Goal: Task Accomplishment & Management: Manage account settings

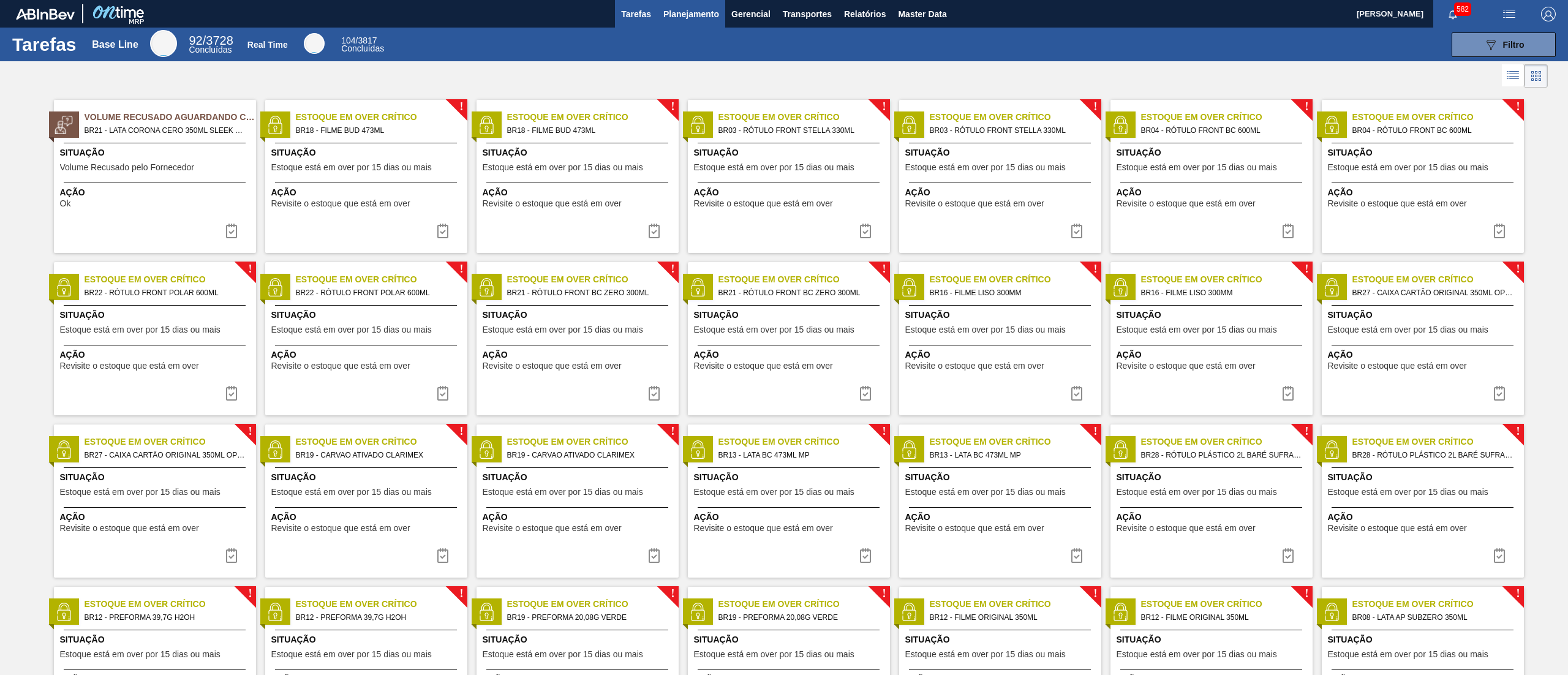
click at [703, 12] on span "Planejamento" at bounding box center [692, 14] width 56 height 15
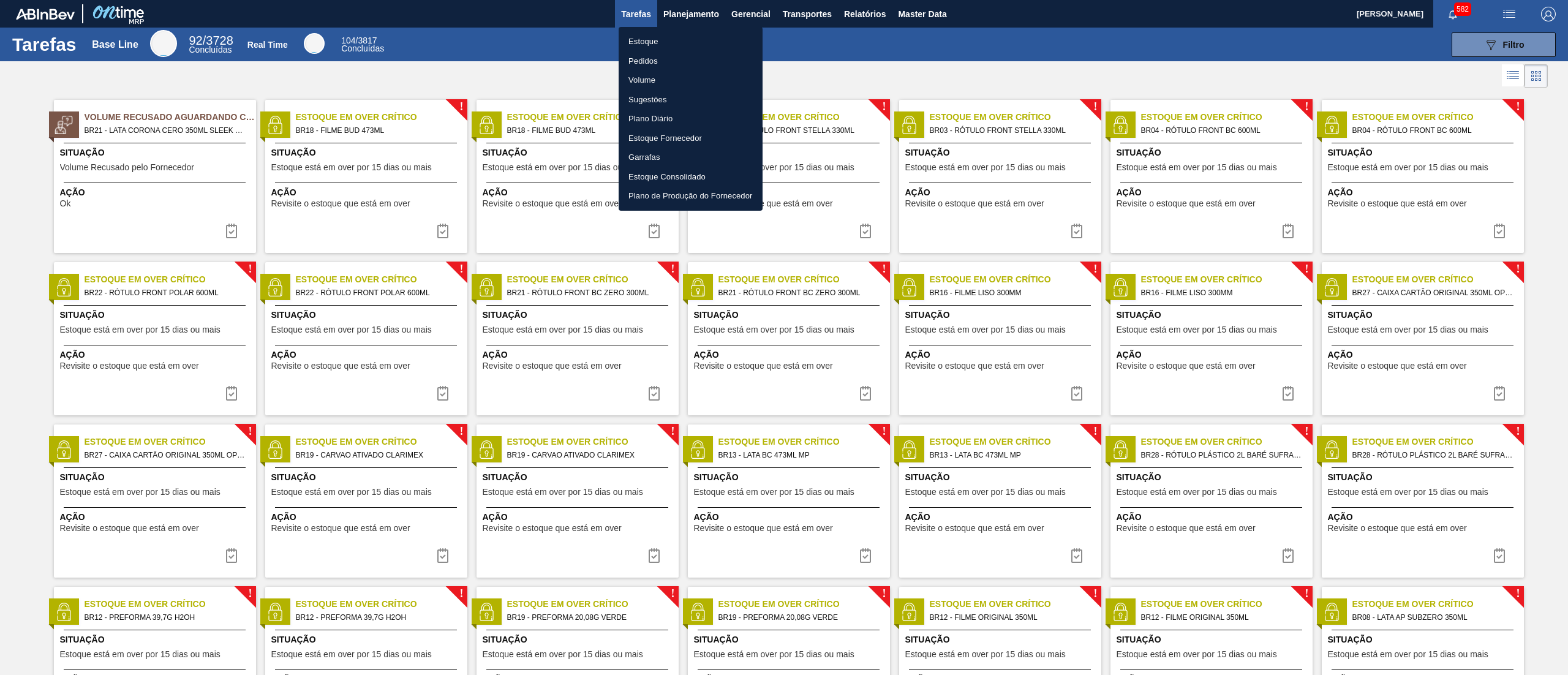
click at [672, 36] on li "Estoque" at bounding box center [690, 41] width 144 height 20
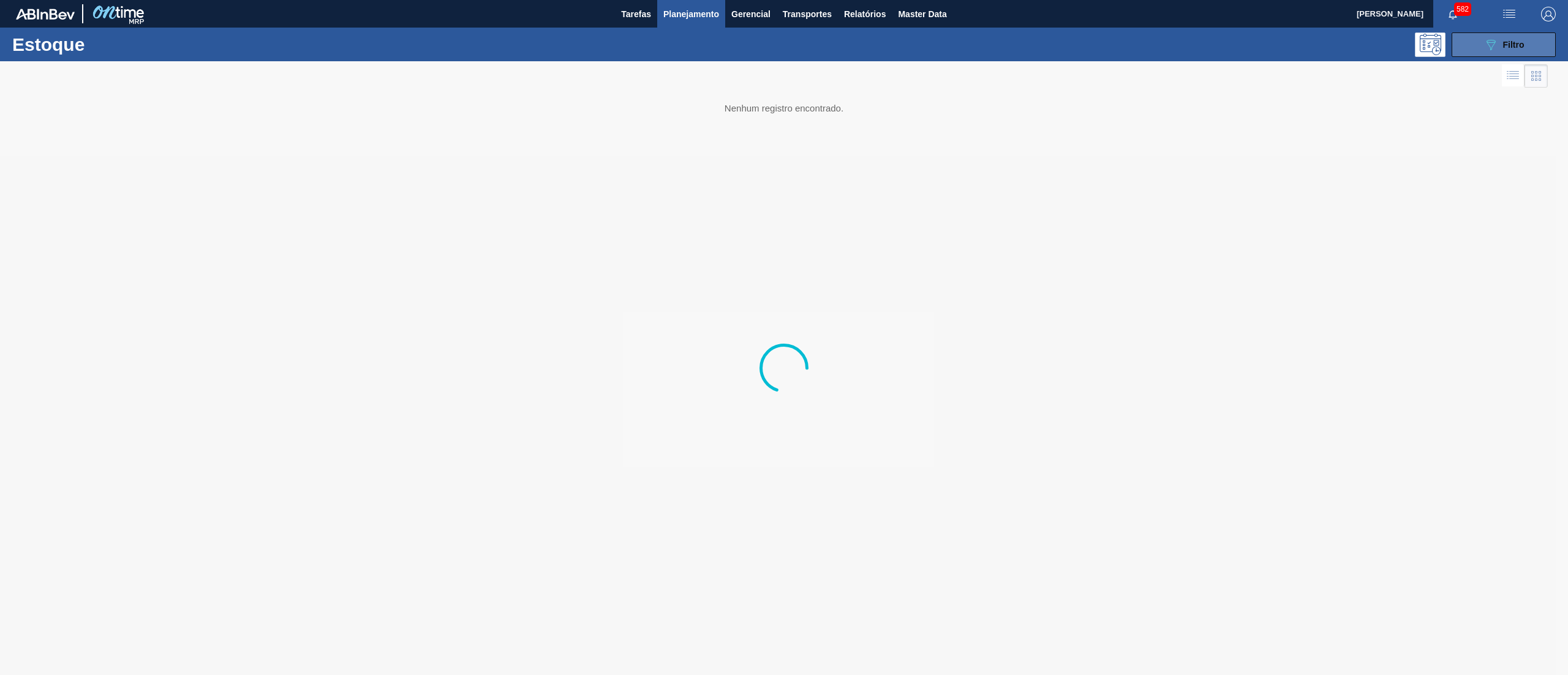
click at [1480, 51] on button "089F7B8B-B2A5-4AFE-B5C0-19BA573D28AC Filtro" at bounding box center [1504, 44] width 104 height 25
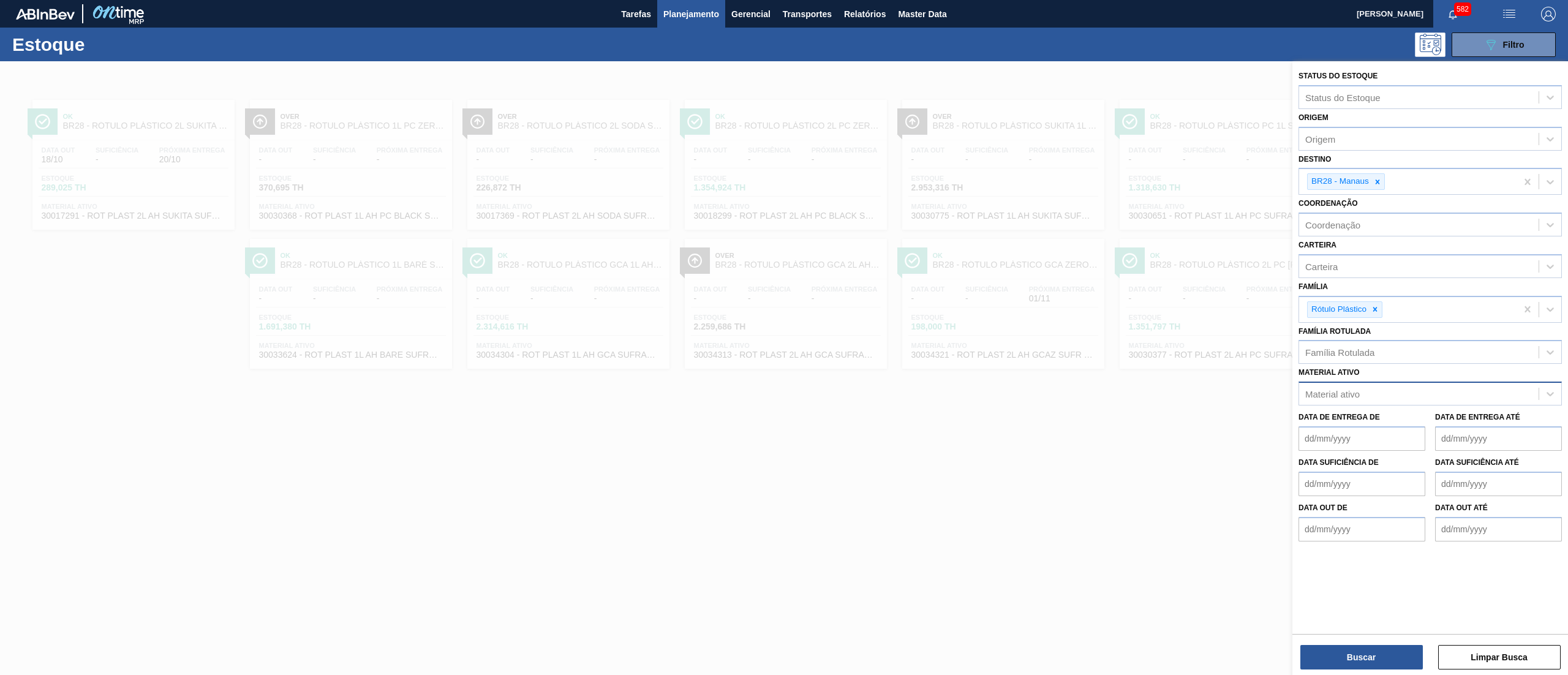
click at [1354, 398] on div "Material ativo" at bounding box center [1419, 394] width 239 height 18
paste ativo "30031885"
type ativo "30031885"
click at [1364, 416] on div "30031885 - AROMA RED FRUIT PY5008820" at bounding box center [1430, 424] width 263 height 23
click at [1373, 310] on icon at bounding box center [1376, 310] width 9 height 9
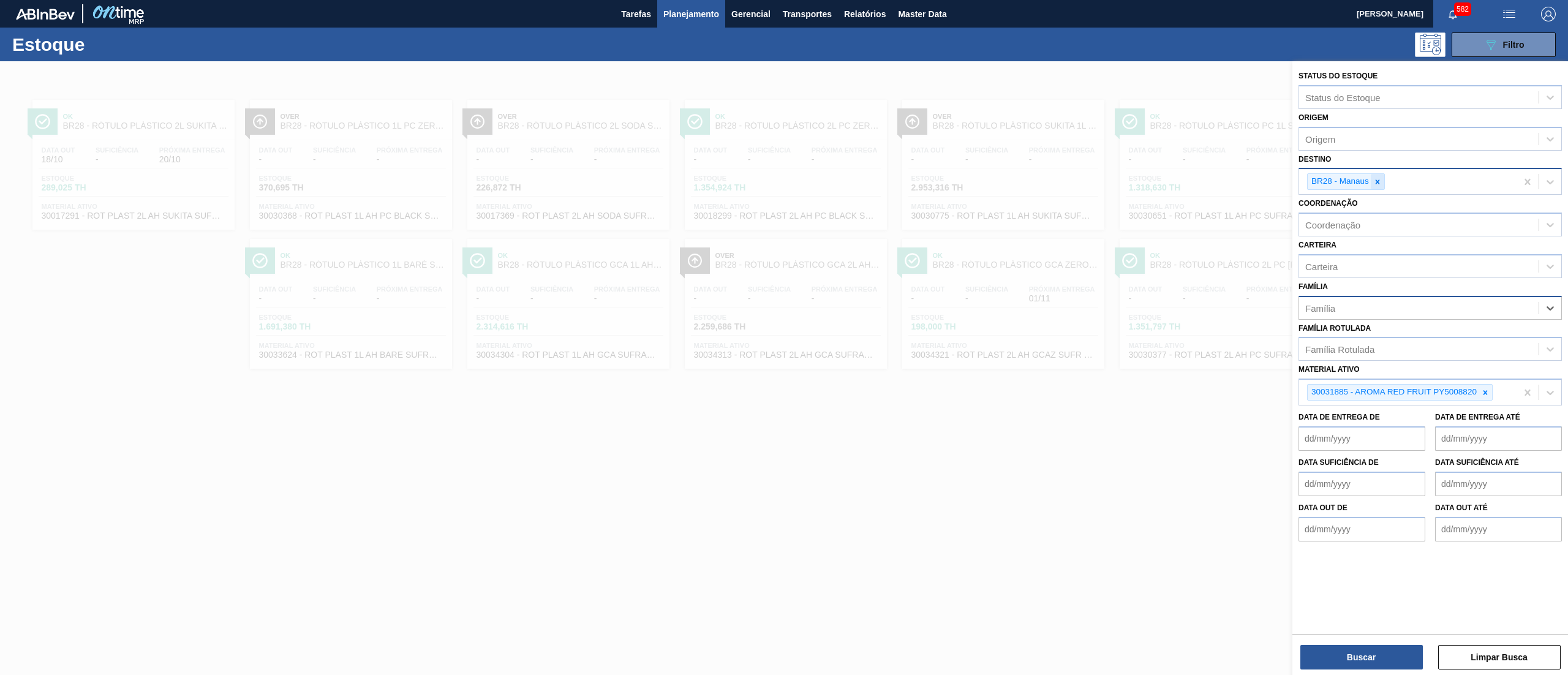
click at [1377, 178] on icon at bounding box center [1378, 182] width 9 height 9
click at [1317, 660] on button "Buscar" at bounding box center [1362, 657] width 122 height 25
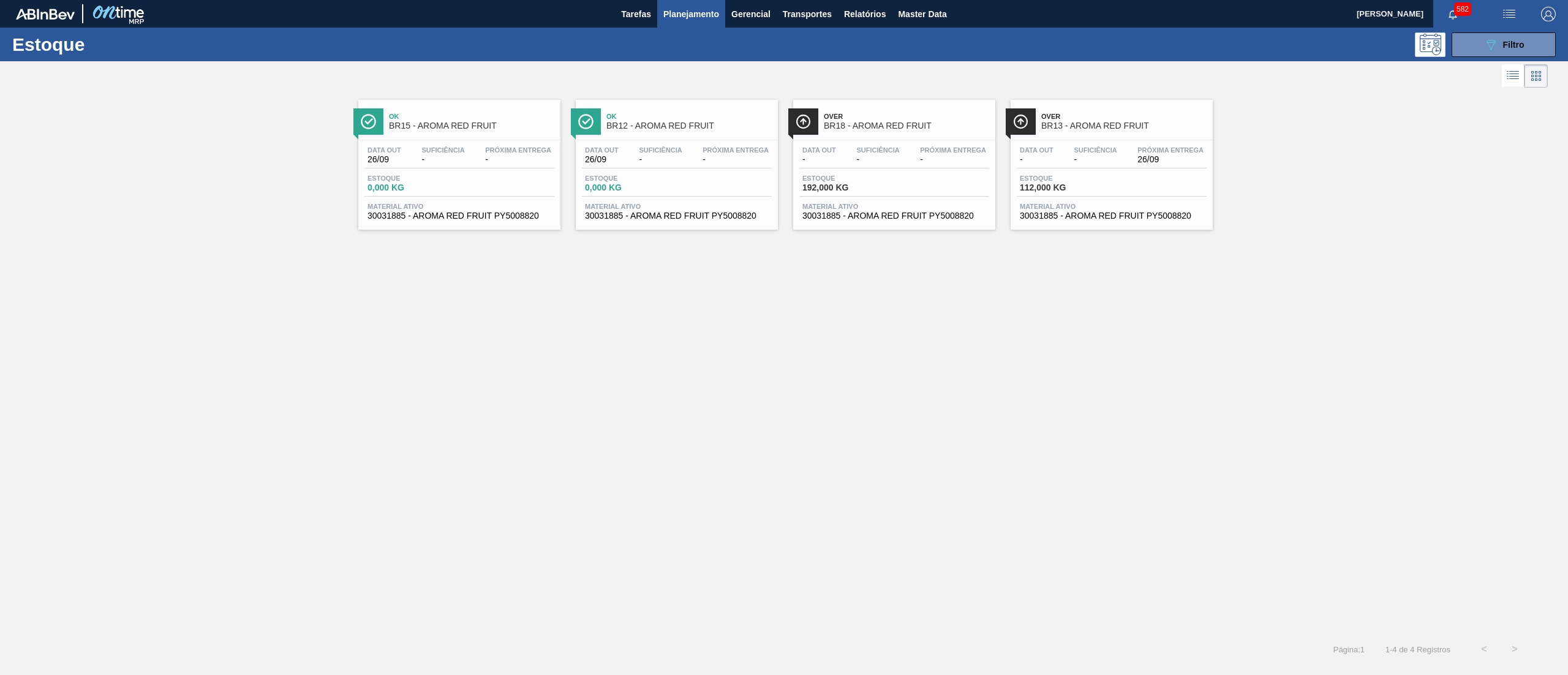
click at [1097, 218] on span "30031885 - AROMA RED FRUIT PY5008820" at bounding box center [1112, 216] width 184 height 9
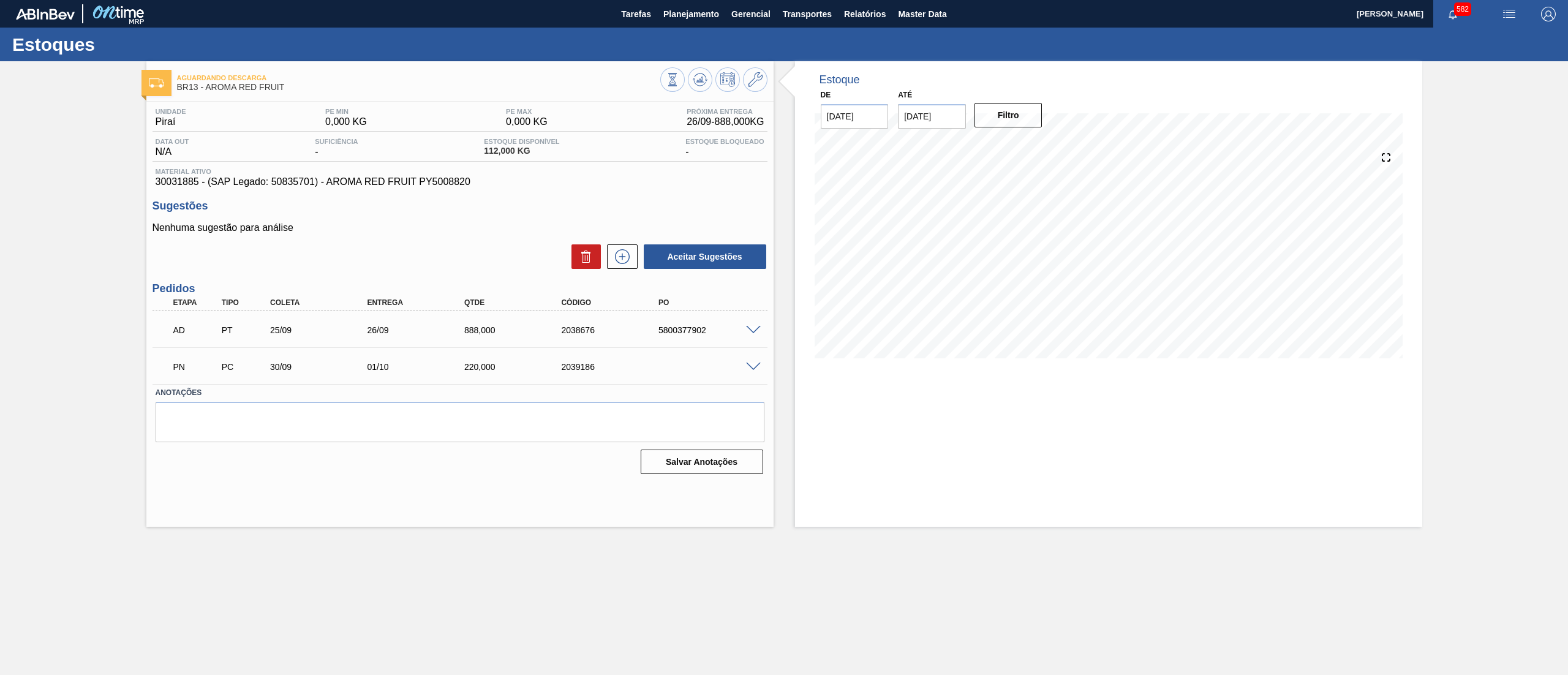
click at [748, 332] on span at bounding box center [753, 331] width 15 height 9
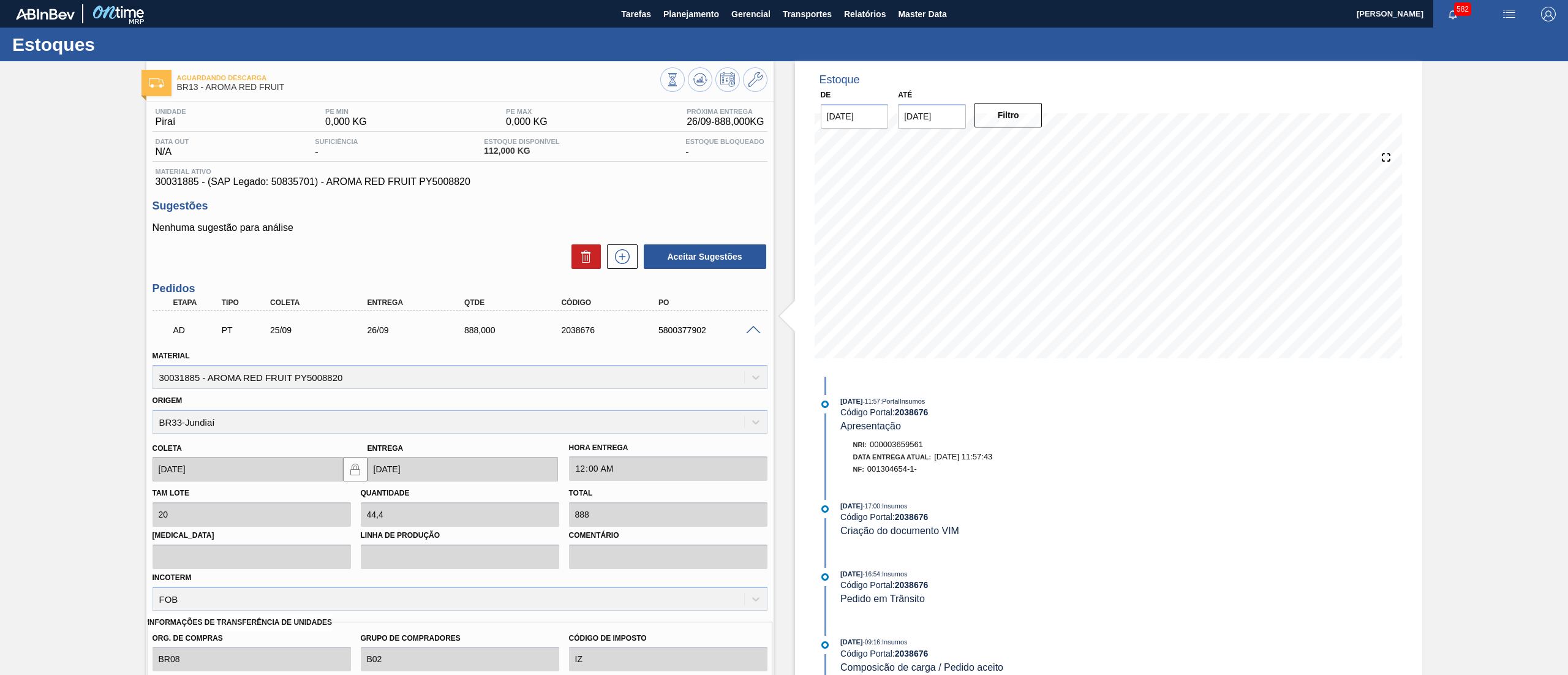
click at [750, 333] on span at bounding box center [753, 331] width 15 height 9
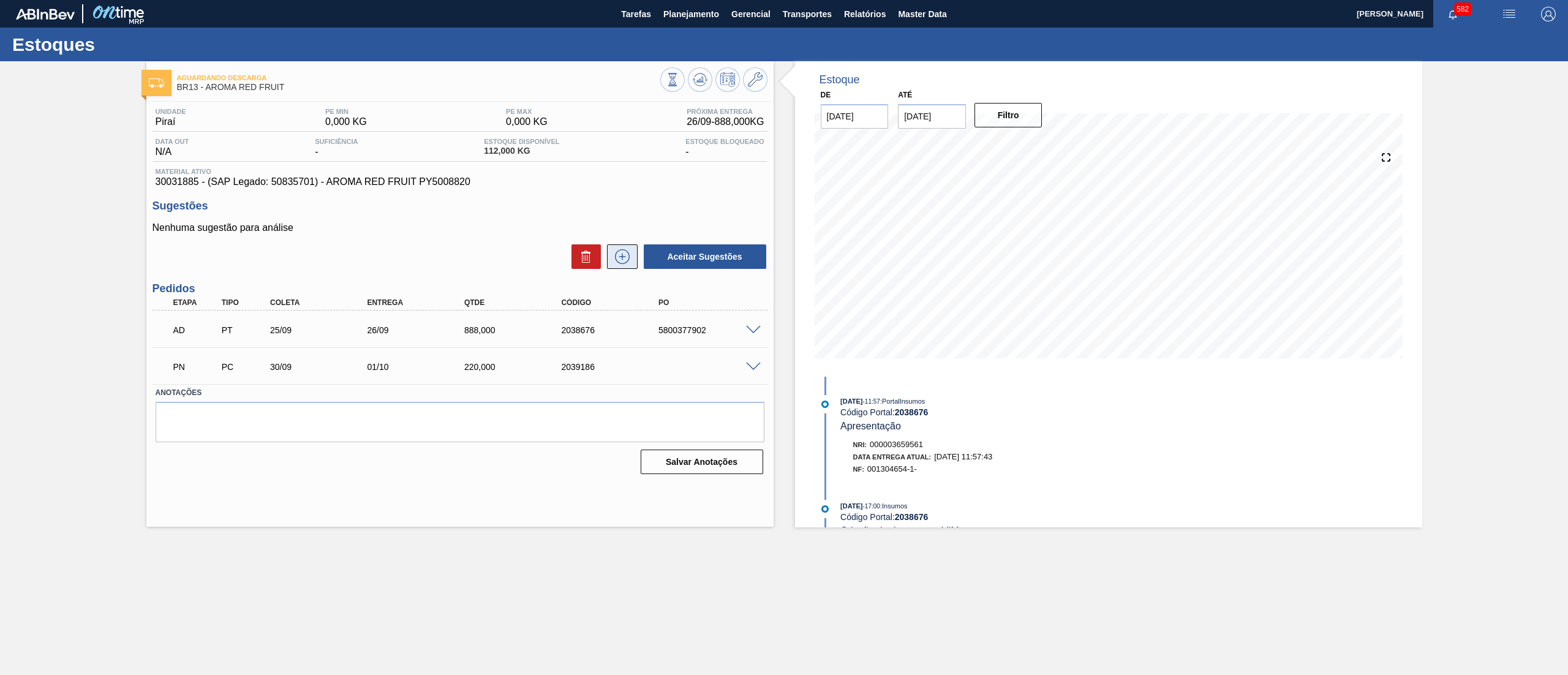
click at [621, 263] on icon at bounding box center [622, 256] width 20 height 15
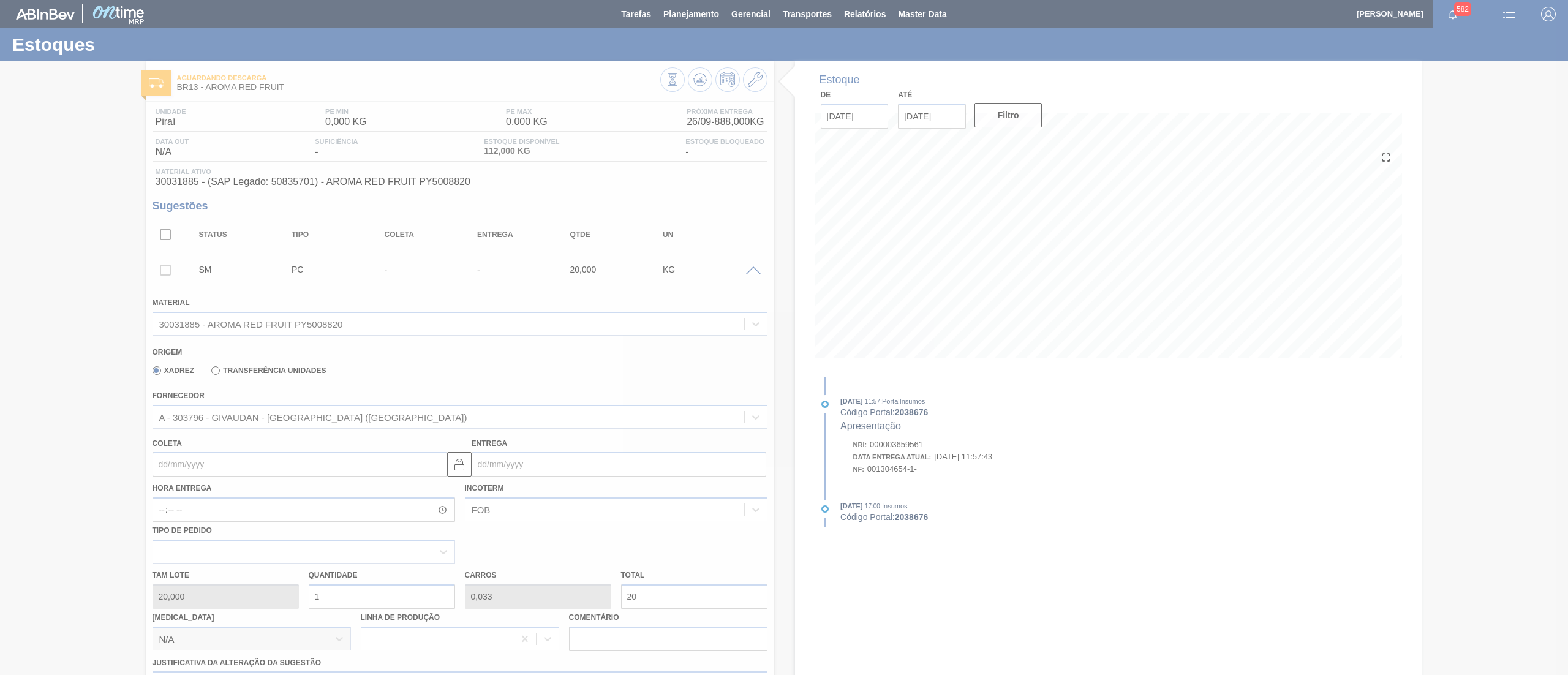
click at [219, 462] on div at bounding box center [784, 338] width 1568 height 675
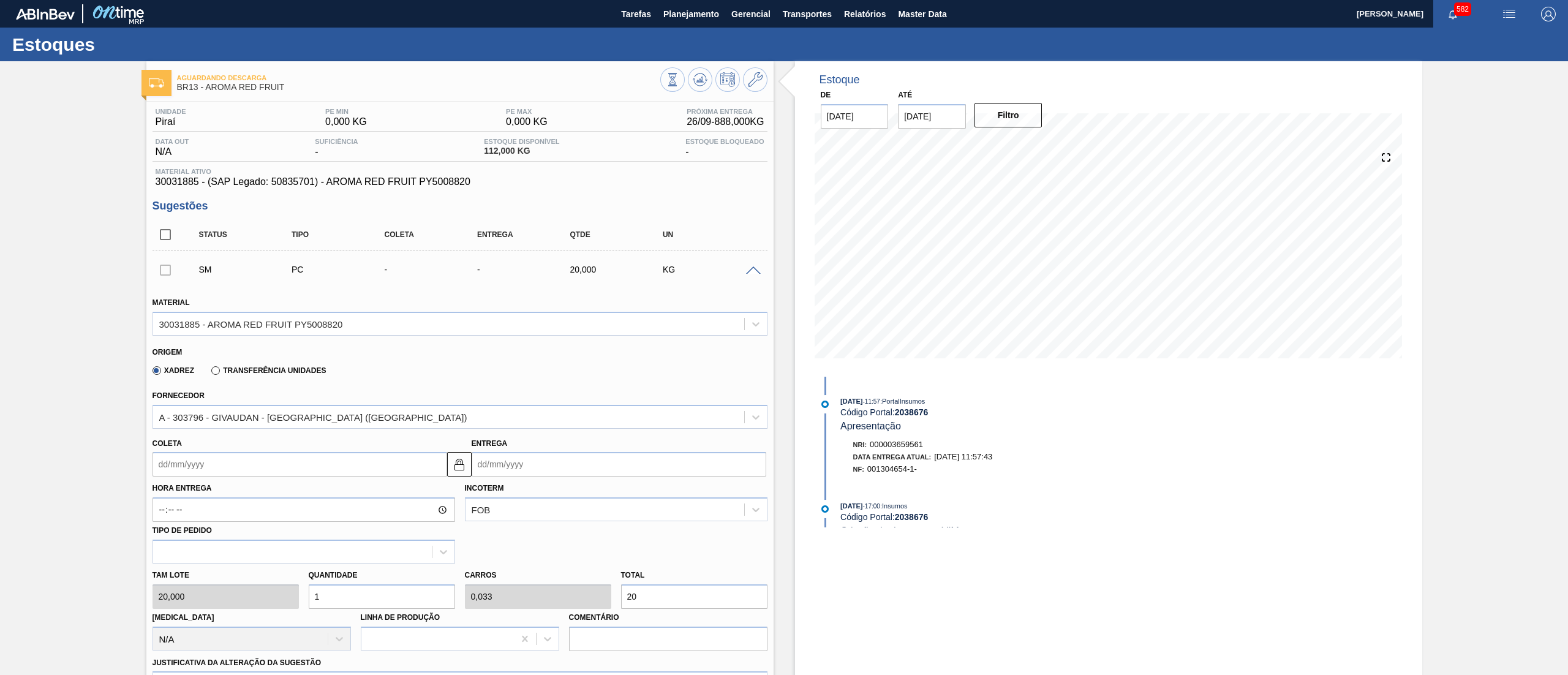
click at [219, 462] on input "Coleta" at bounding box center [300, 464] width 294 height 25
click at [191, 555] on div "8" at bounding box center [187, 553] width 16 height 16
type input "08/09/2025"
type input "09/09/2025"
click at [241, 592] on div "Tam lote 20,000 Quantidade 1 Carros 0,033 Total 20 Doca N/A Linha de Produção C…" at bounding box center [460, 607] width 625 height 88
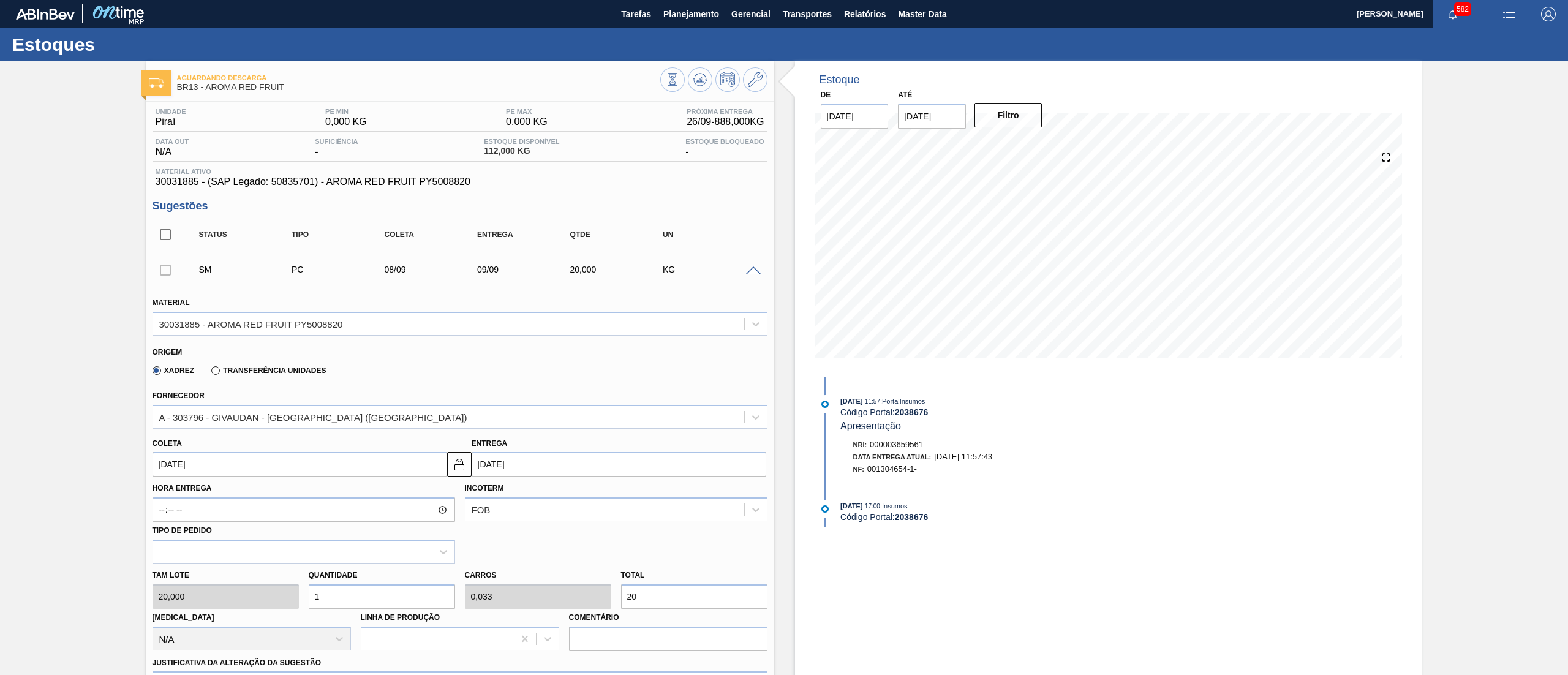
type input "12"
type input "0,4"
type input "240"
type input "120"
type input "4"
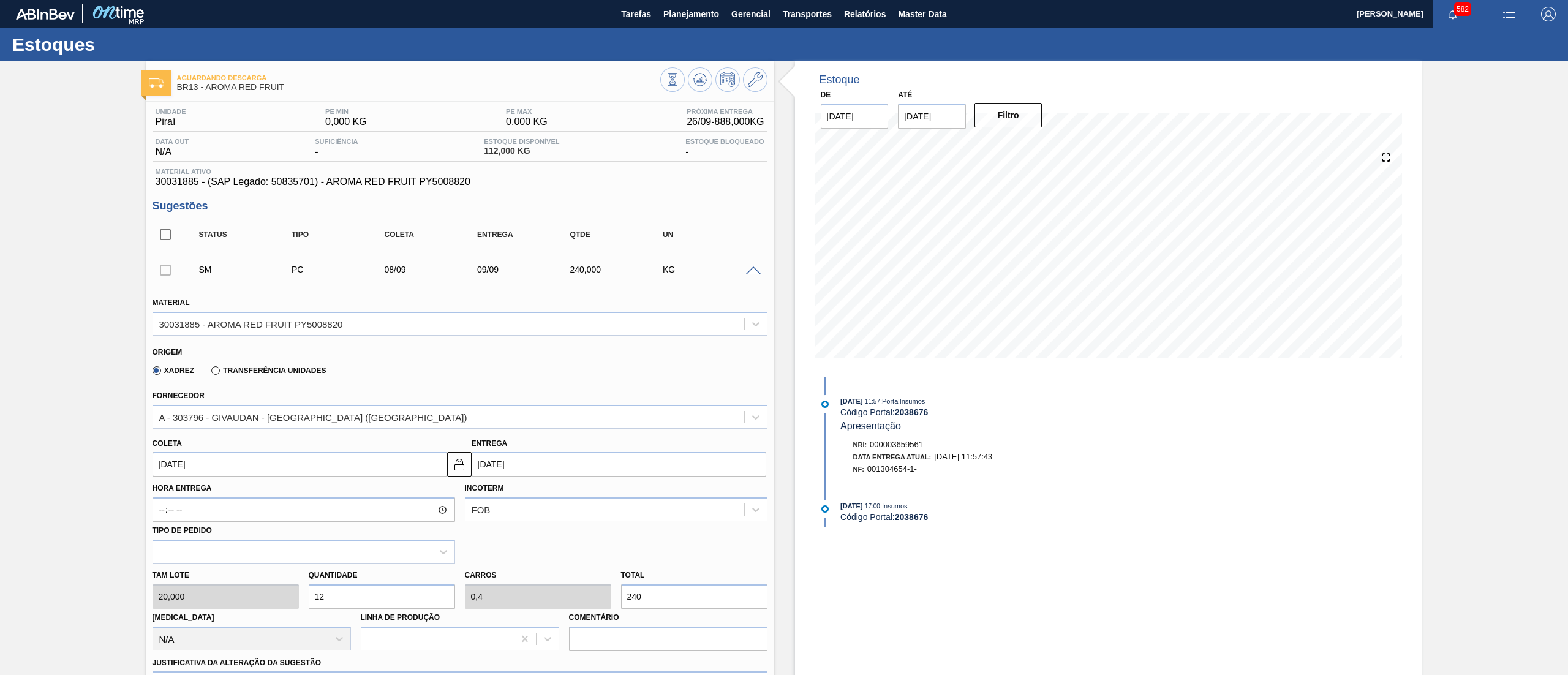
type input "2.400"
click at [258, 605] on div "Tam lote 20,000 Quantidade 120 Carros 4 Total 2.400 Doca N/A Linha de Produção …" at bounding box center [460, 607] width 625 height 88
type input "6"
type input "0,2"
type input "120"
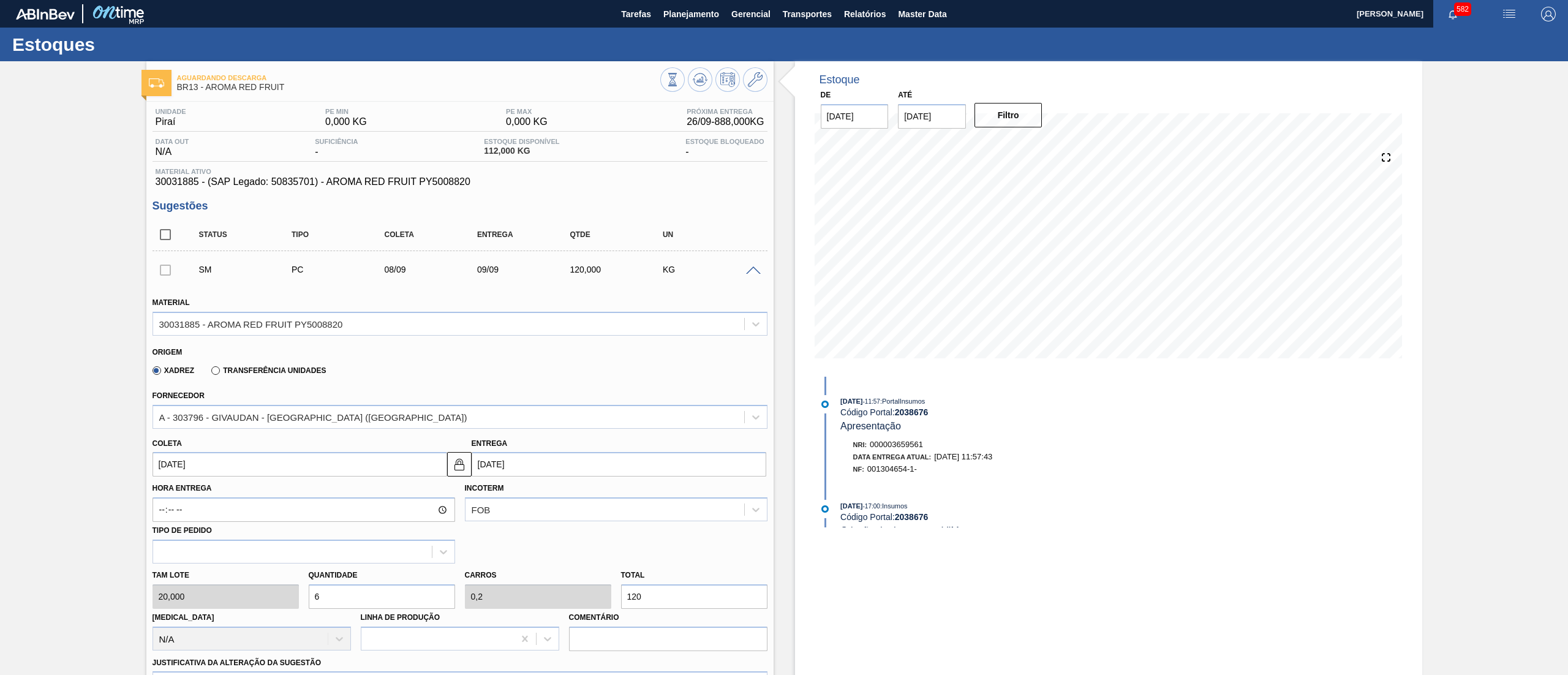
type input "60"
type input "2"
type input "1.200"
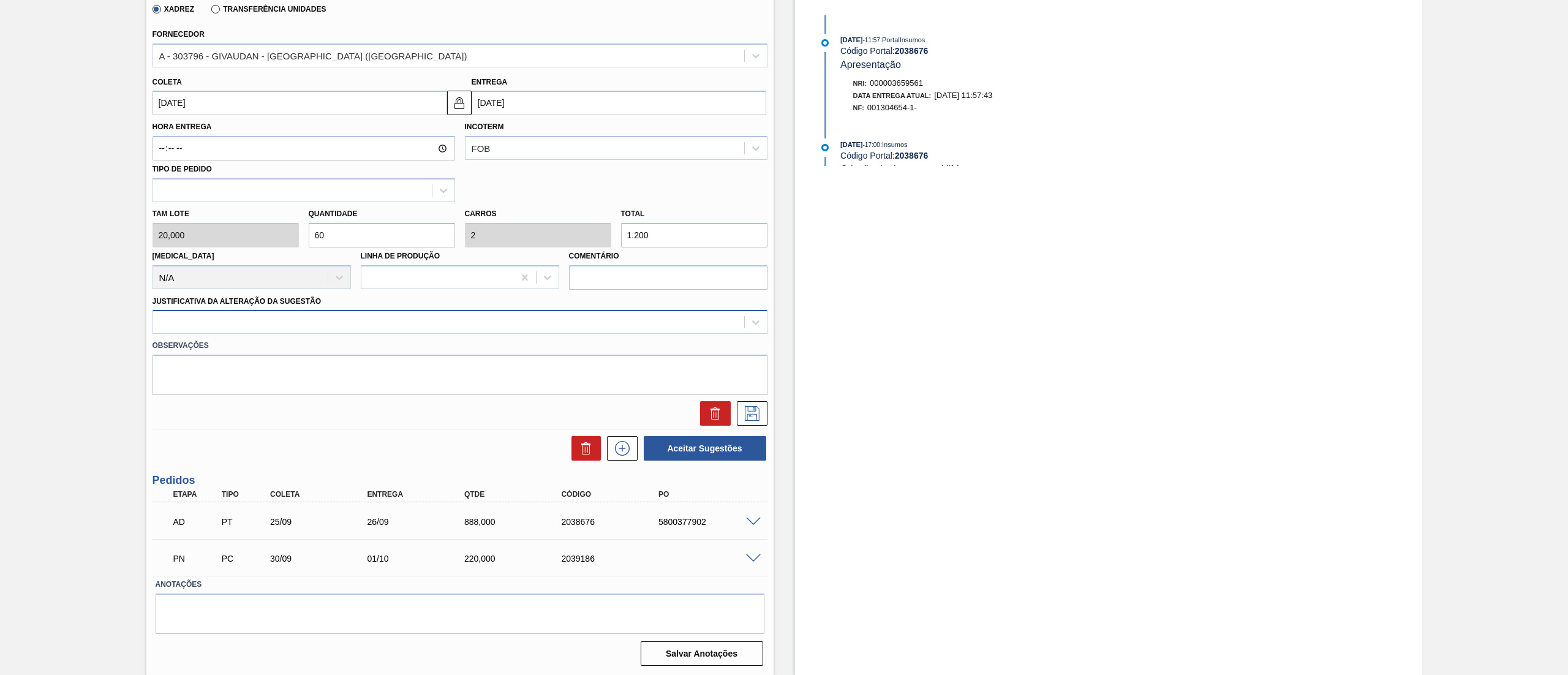
type input "60"
click at [293, 318] on div at bounding box center [449, 322] width 591 height 18
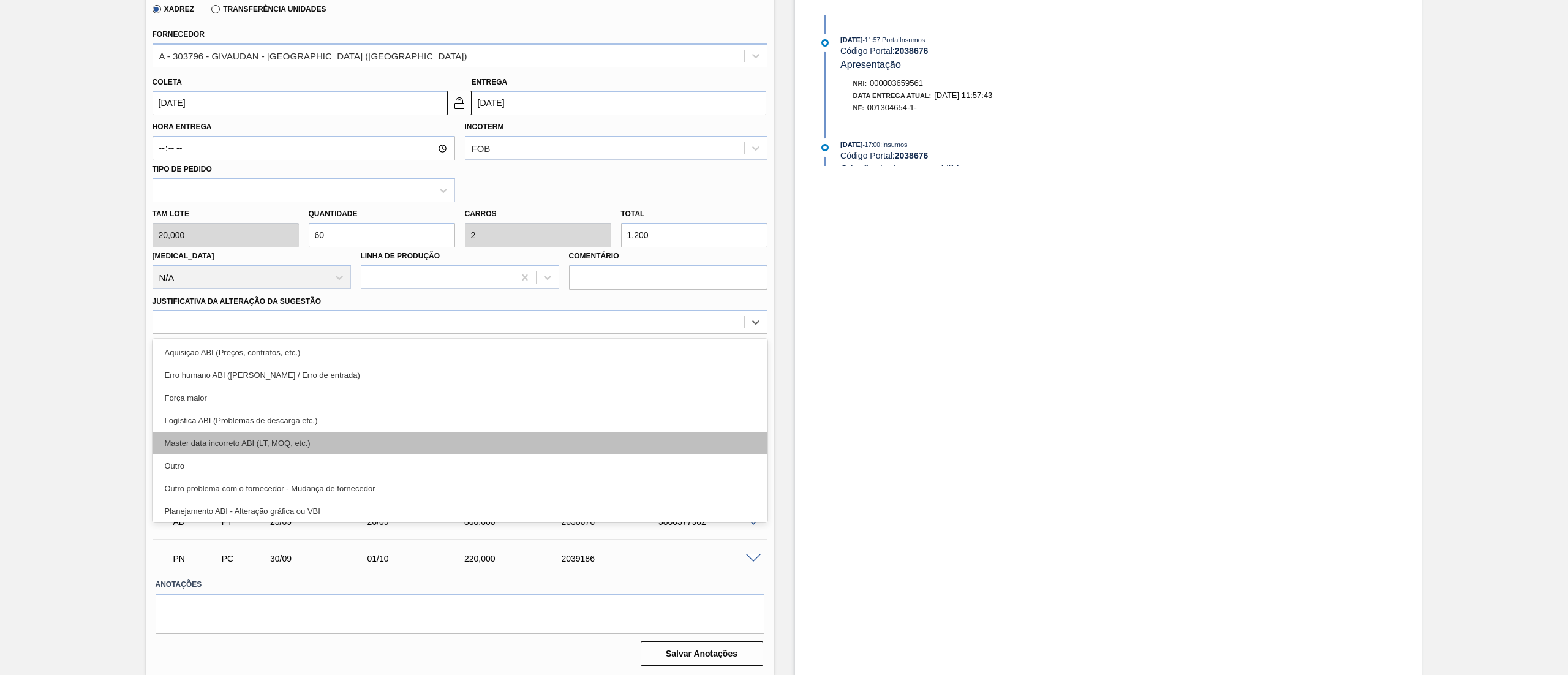
click at [251, 450] on div "Master data incorreto ABI (LT, MOQ, etc.)" at bounding box center [459, 443] width 615 height 23
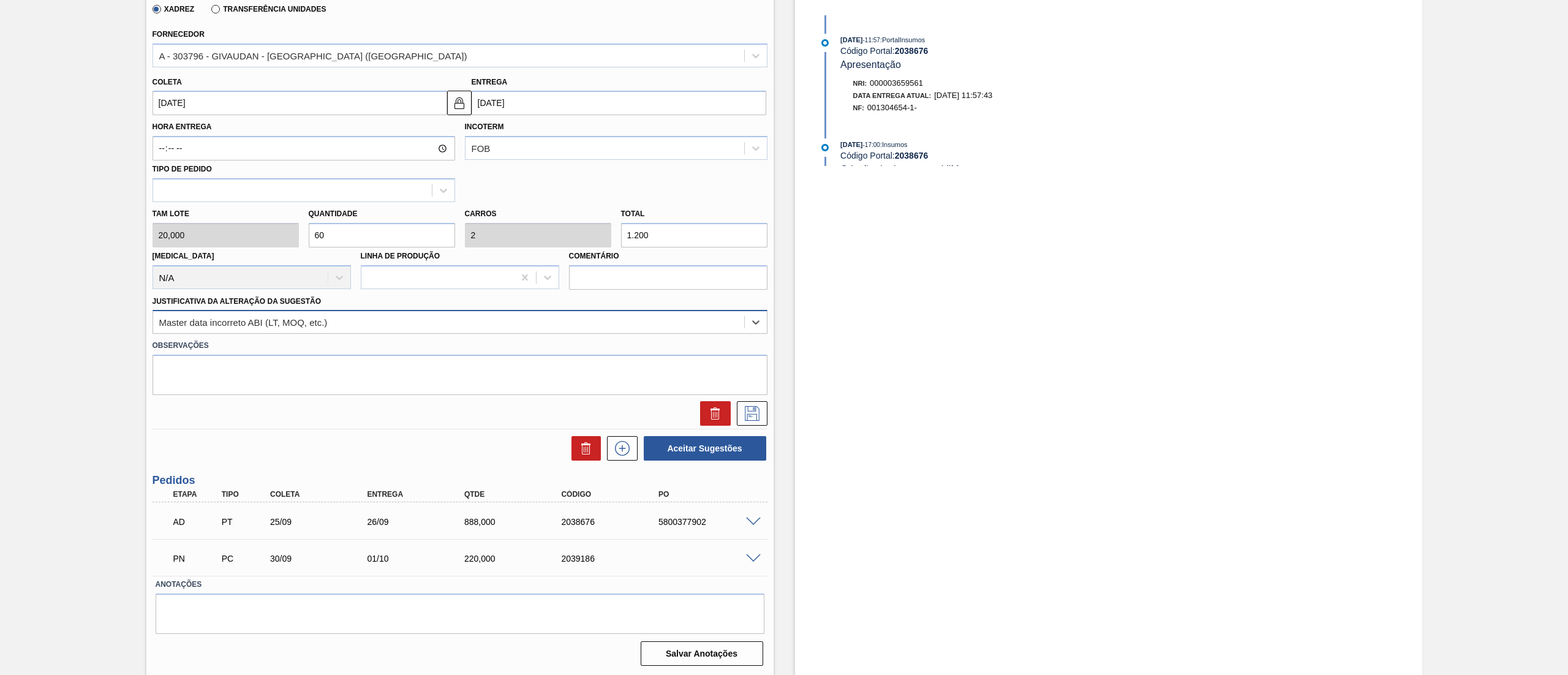
drag, startPoint x: 221, startPoint y: 325, endPoint x: 220, endPoint y: 332, distance: 7.1
click at [221, 323] on div "Master data incorreto ABI (LT, MOQ, etc.)" at bounding box center [243, 322] width 168 height 10
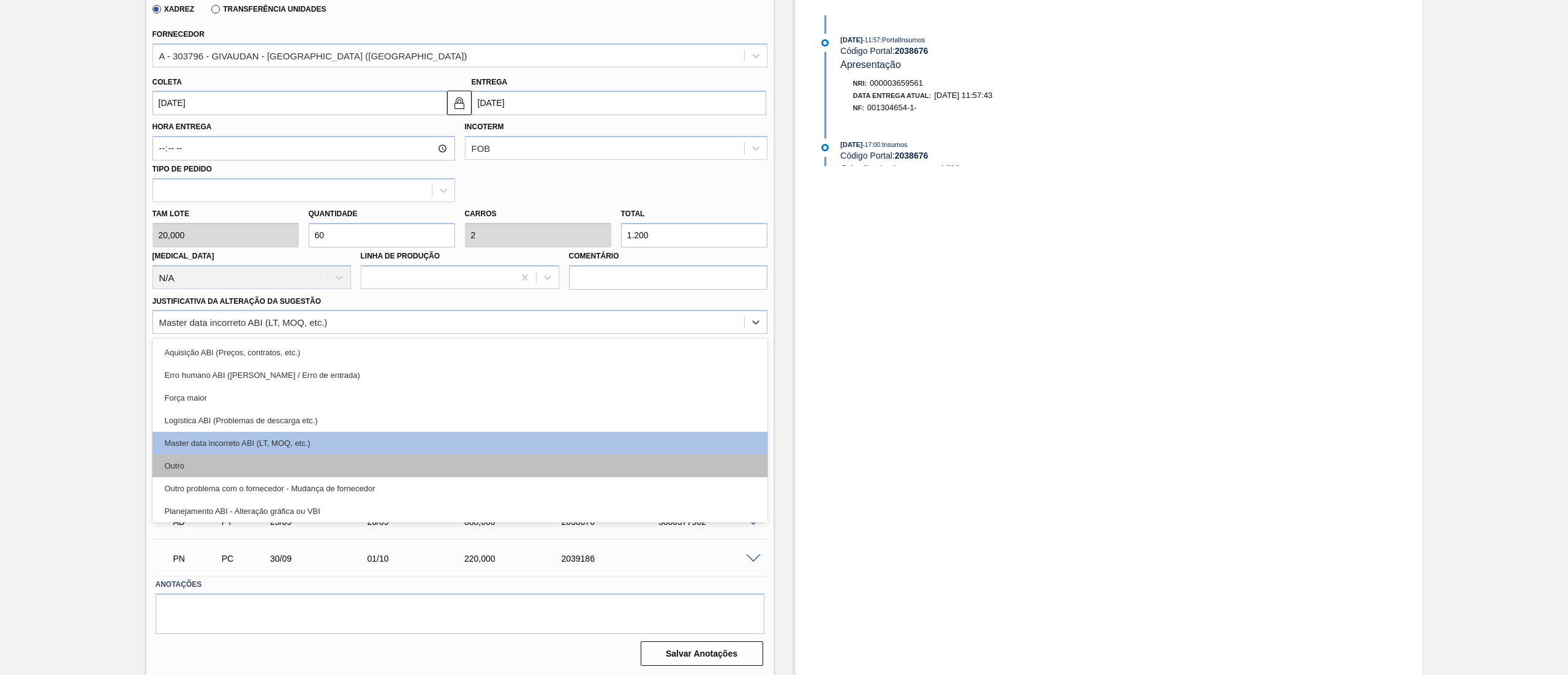
click at [204, 464] on div "Outro" at bounding box center [459, 466] width 615 height 23
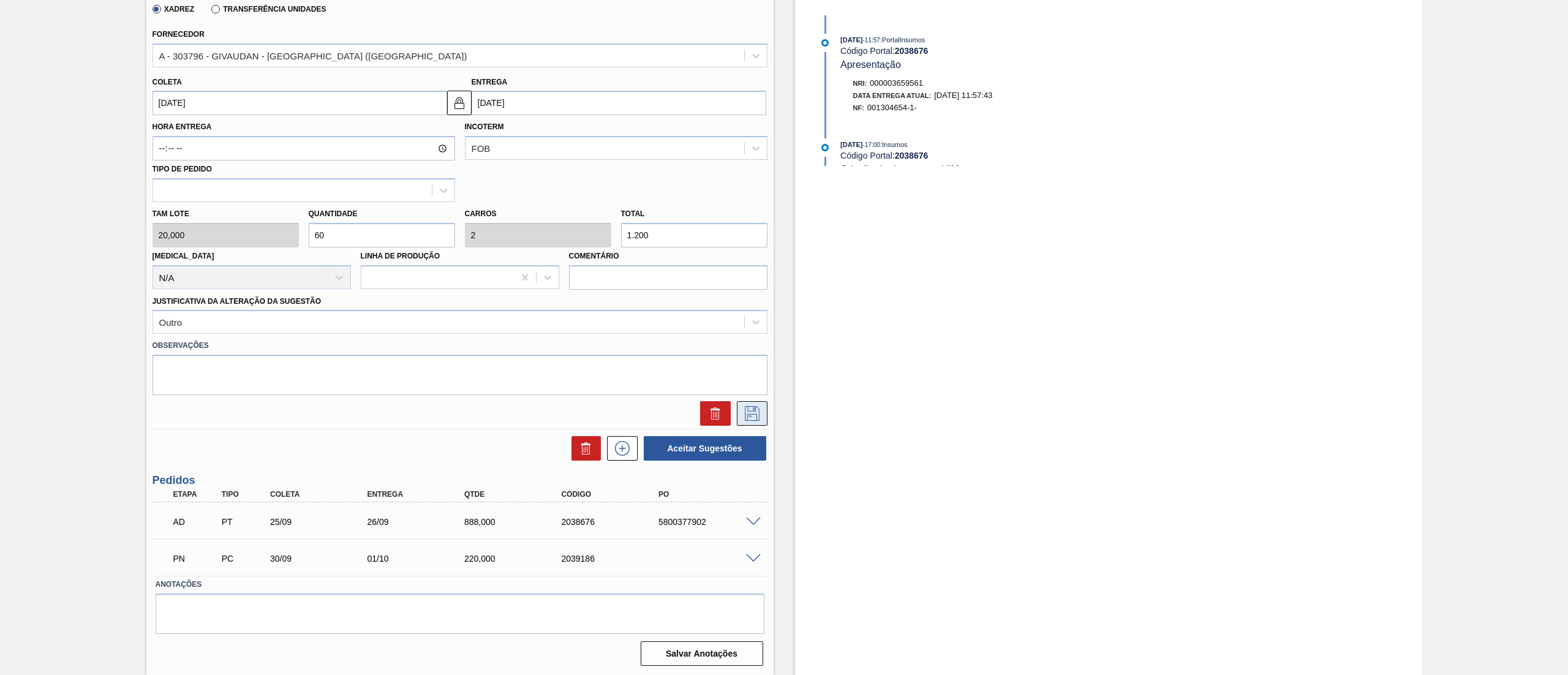
click at [760, 407] on icon at bounding box center [752, 413] width 20 height 15
click at [753, 418] on icon at bounding box center [752, 413] width 20 height 15
click at [753, 413] on icon at bounding box center [752, 413] width 20 height 15
click at [760, 410] on icon at bounding box center [752, 413] width 20 height 15
click at [740, 423] on button at bounding box center [752, 413] width 30 height 25
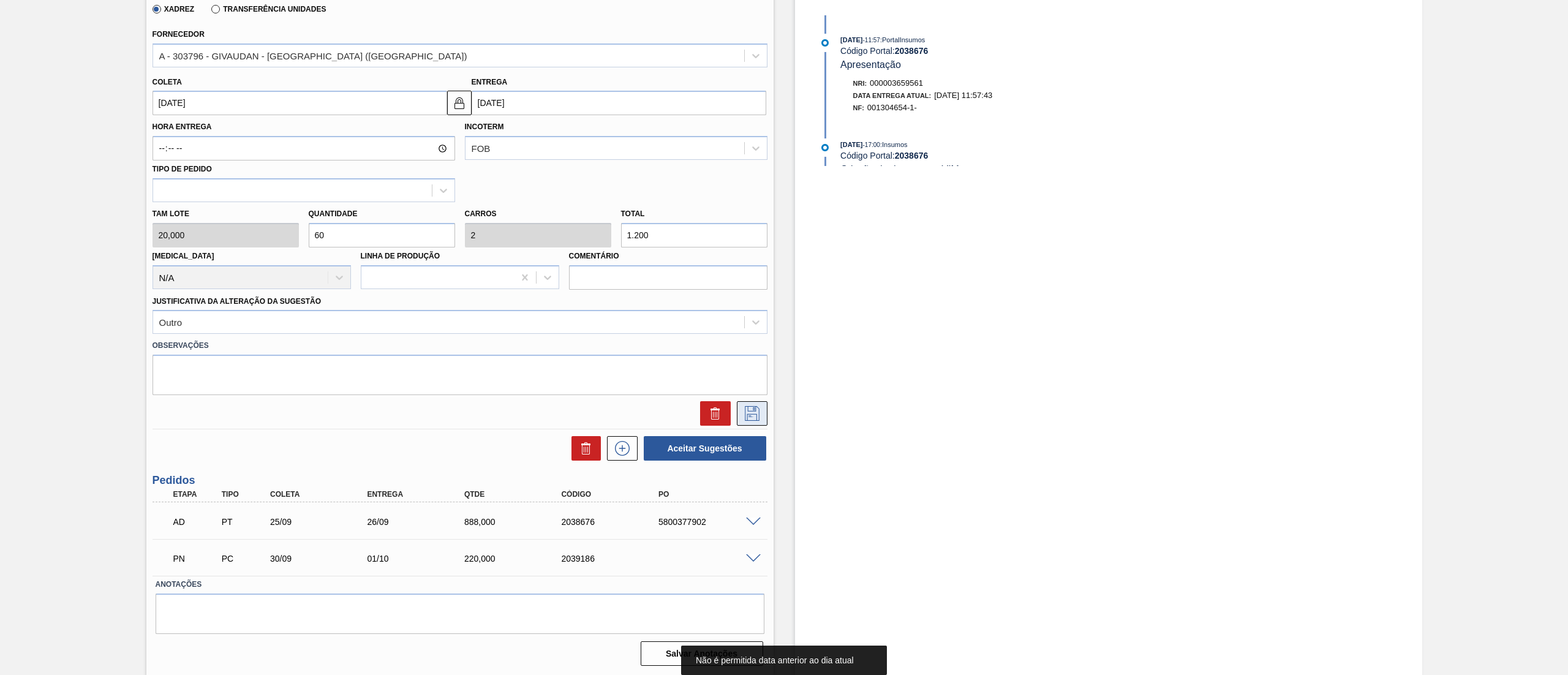
click at [750, 420] on icon at bounding box center [752, 413] width 20 height 15
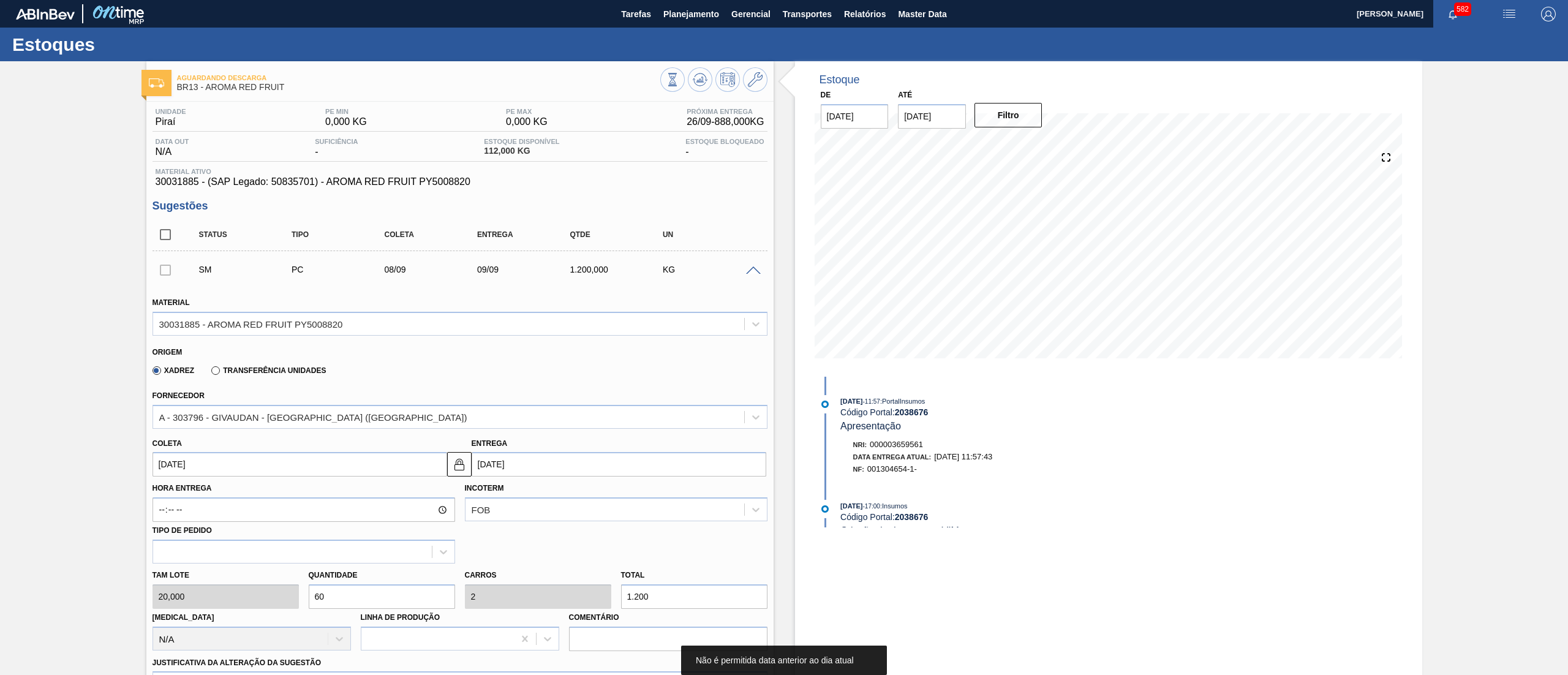
click at [211, 468] on input "08/09/2025" at bounding box center [300, 464] width 294 height 25
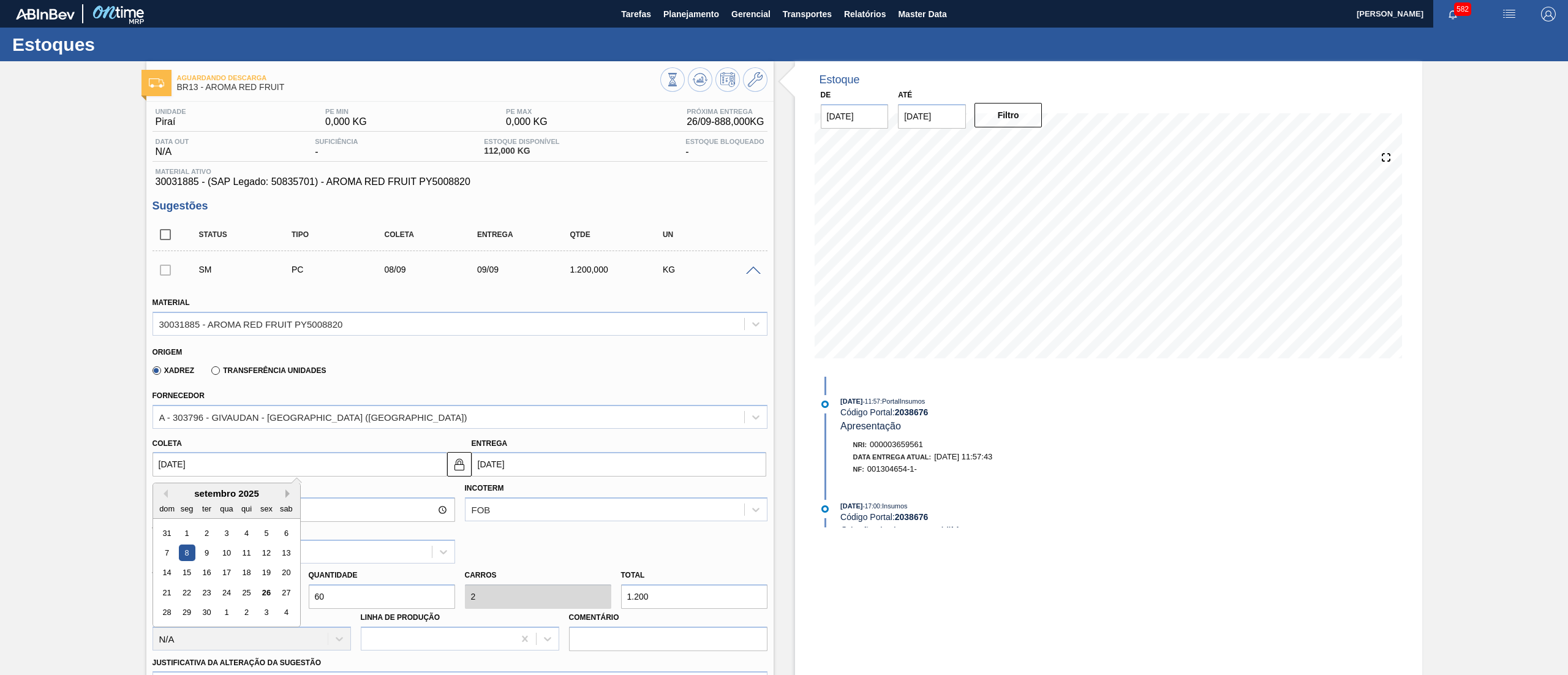
click at [288, 492] on button "Next Month" at bounding box center [290, 494] width 9 height 9
click at [204, 553] on div "7" at bounding box center [206, 553] width 16 height 16
type input "07/10/2025"
type input "08/10/2025"
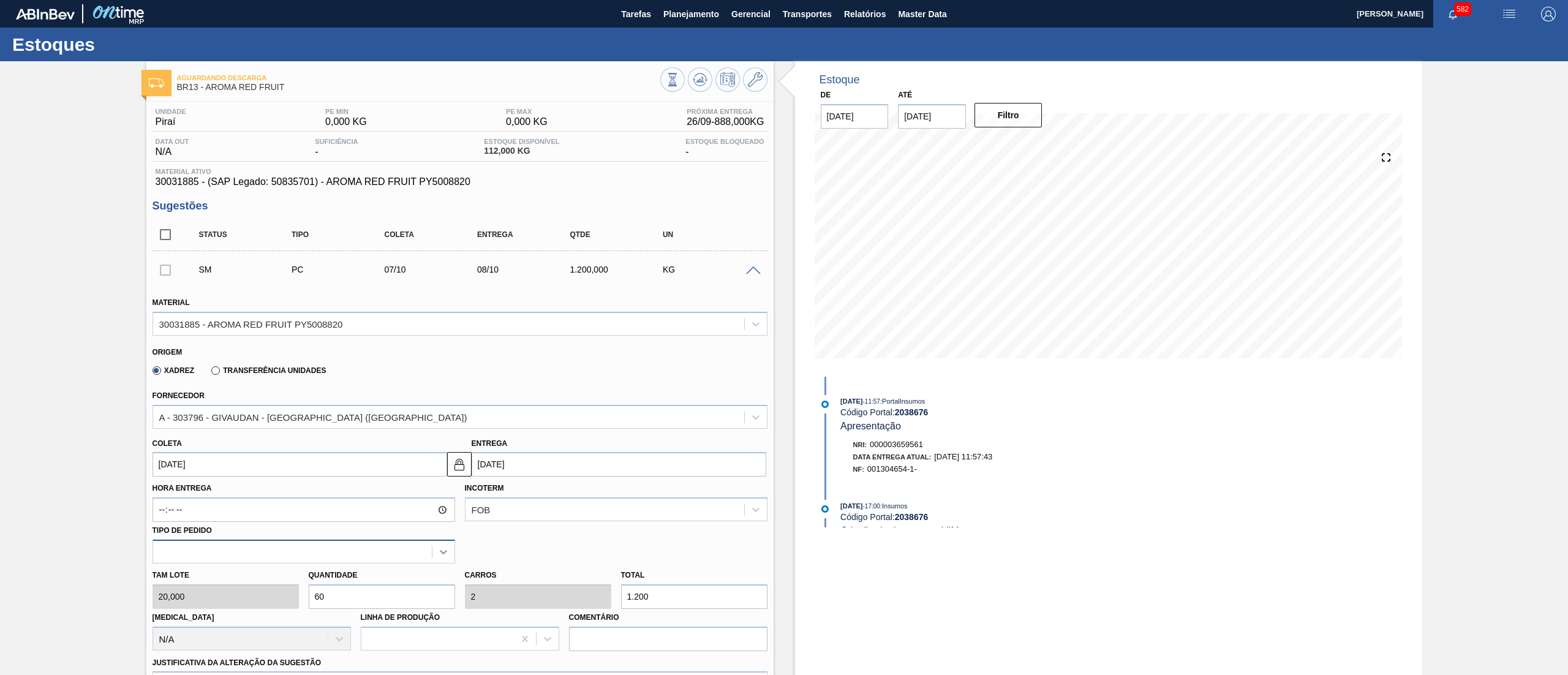
scroll to position [362, 0]
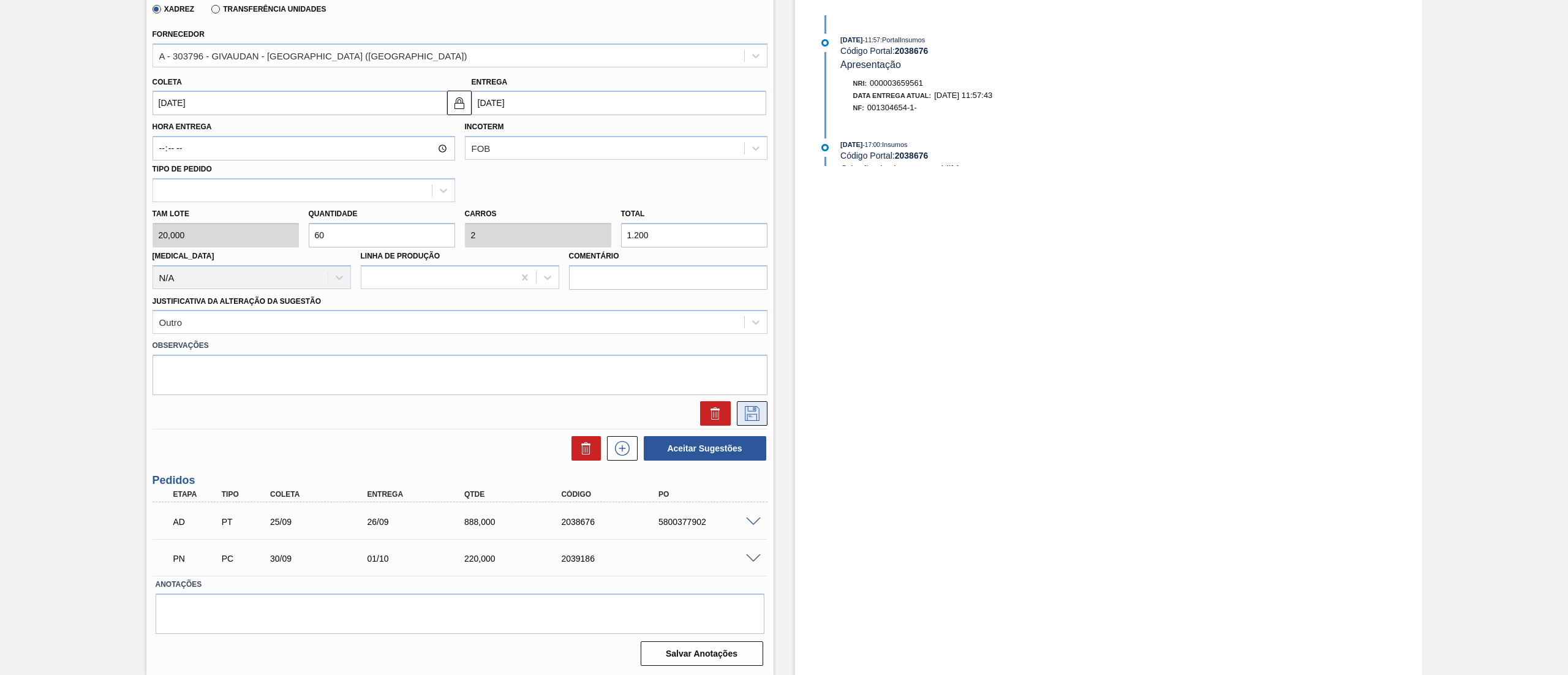
click at [748, 421] on button at bounding box center [752, 413] width 30 height 25
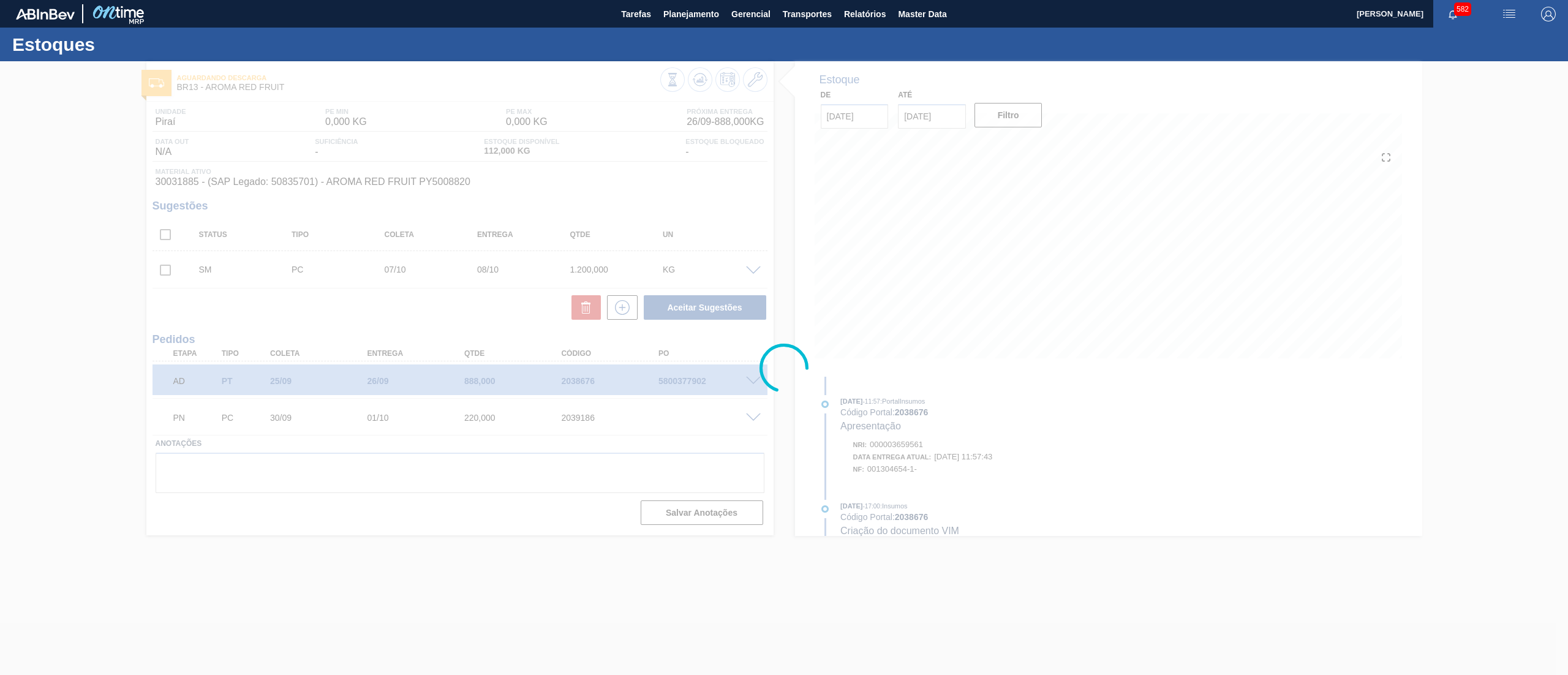
scroll to position [0, 0]
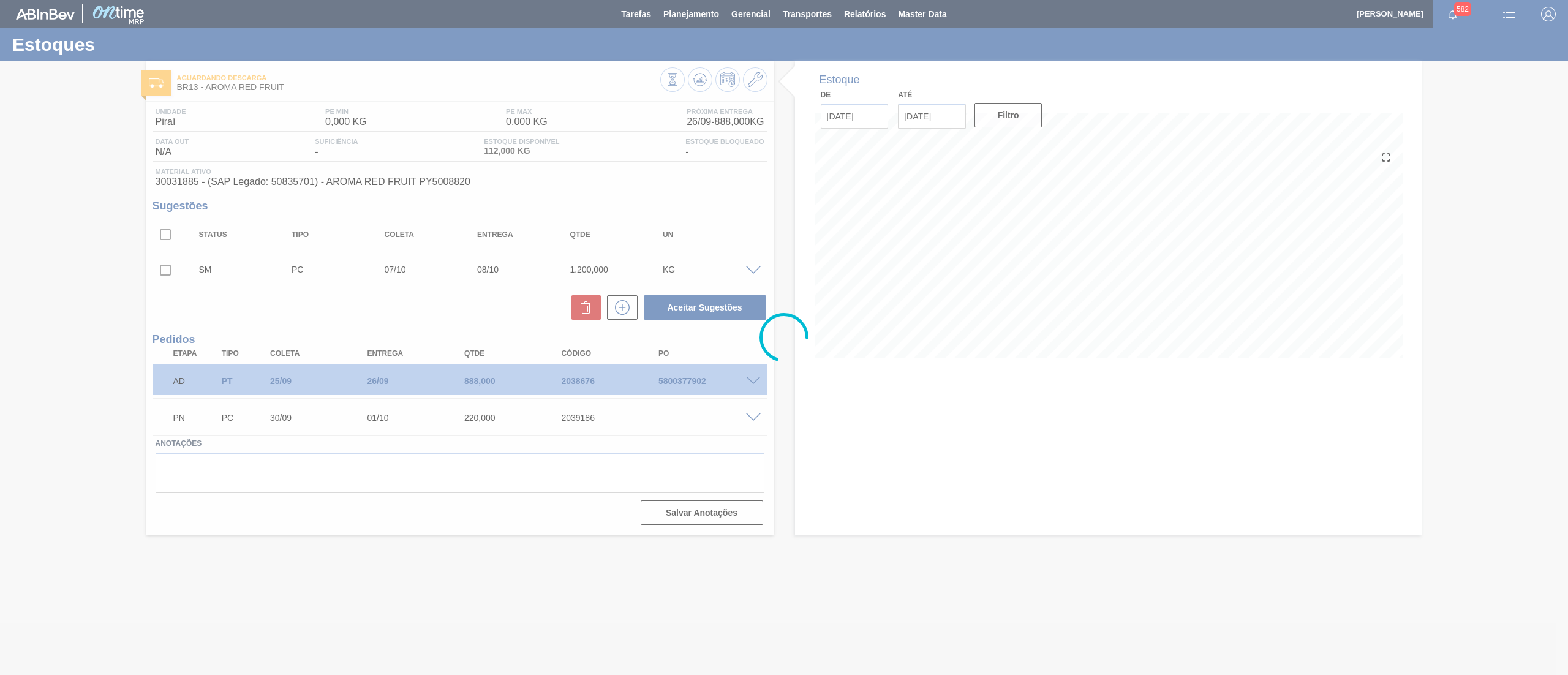
click at [169, 267] on input "checkbox" at bounding box center [165, 270] width 26 height 26
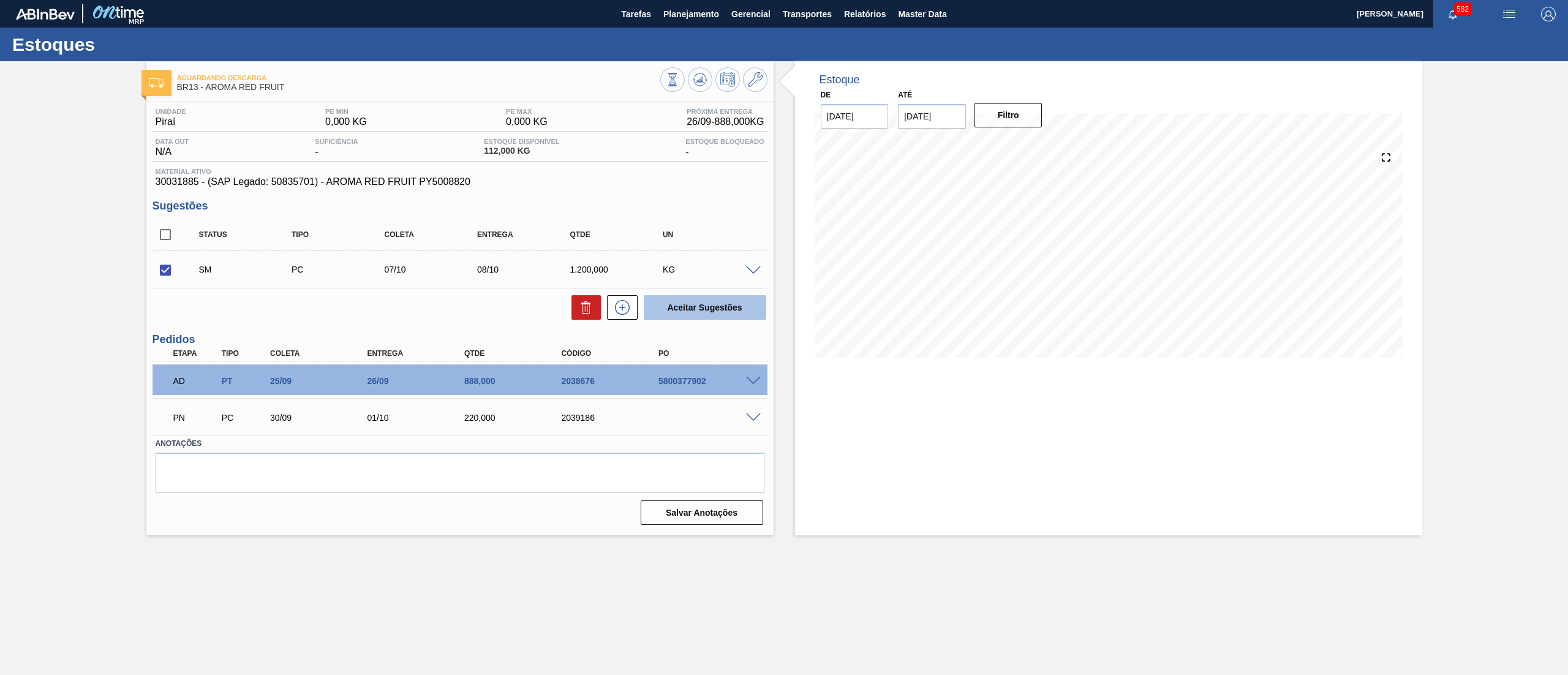
click at [723, 306] on button "Aceitar Sugestões" at bounding box center [705, 307] width 122 height 25
checkbox input "false"
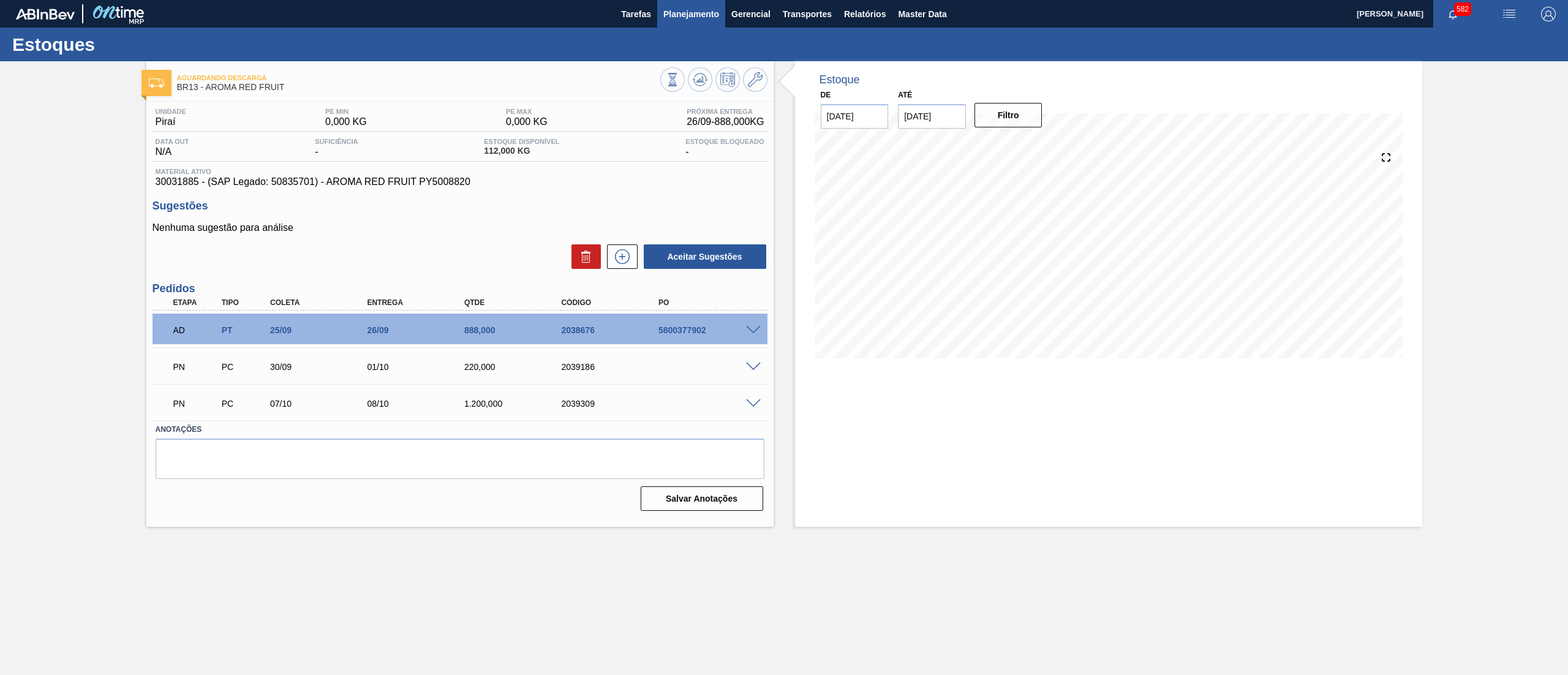
click at [682, 16] on span "Planejamento" at bounding box center [692, 14] width 56 height 15
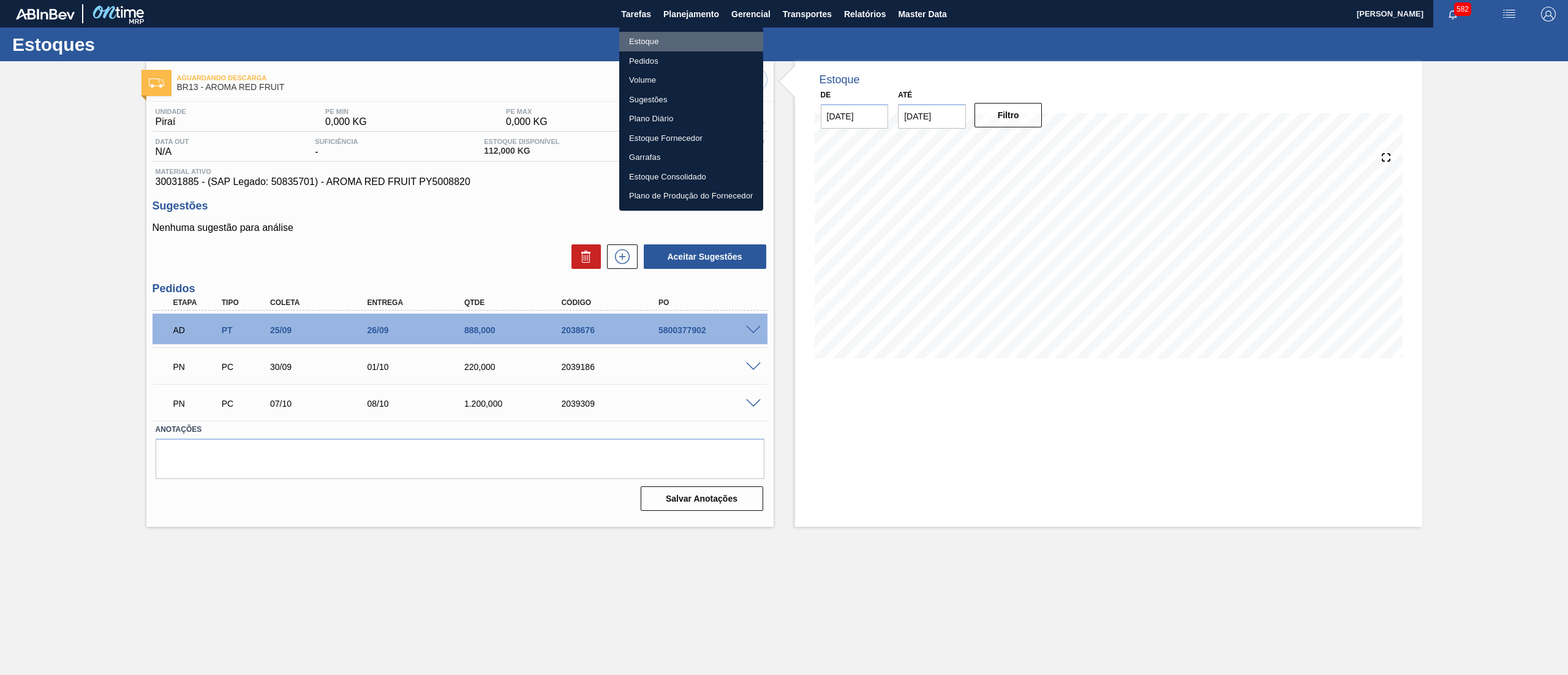
click at [677, 39] on li "Estoque" at bounding box center [691, 41] width 144 height 20
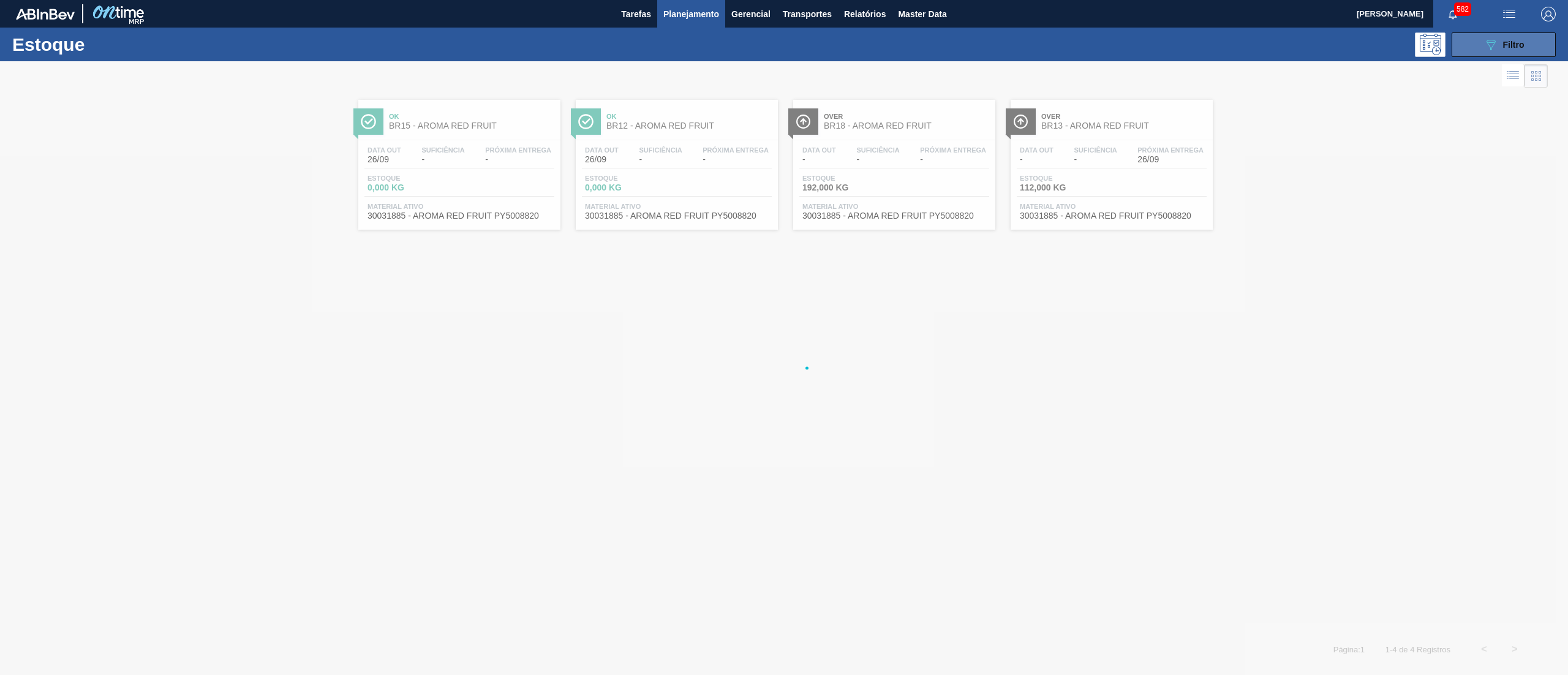
click at [1501, 46] on div "089F7B8B-B2A5-4AFE-B5C0-19BA573D28AC Filtro" at bounding box center [1504, 44] width 41 height 15
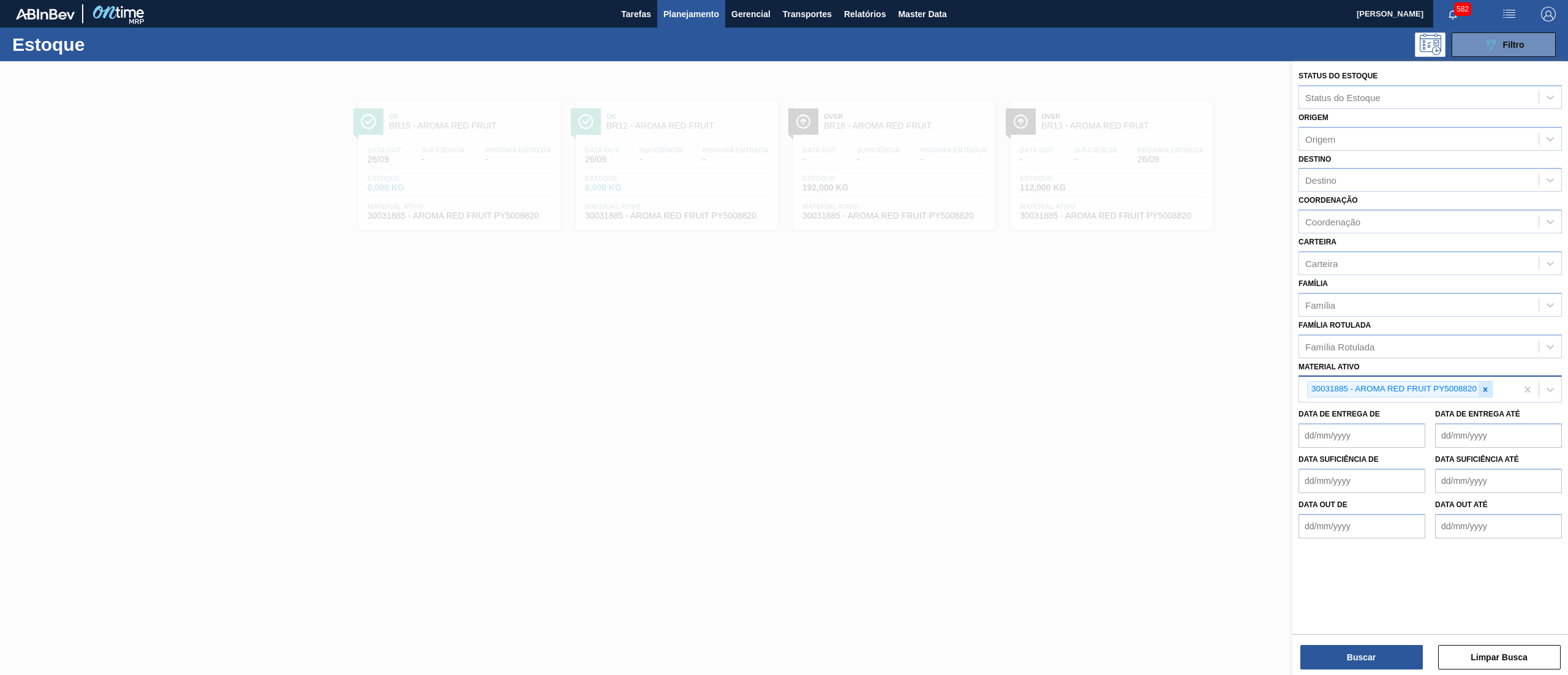
click at [1487, 388] on icon at bounding box center [1486, 390] width 9 height 9
paste ativo "30034006"
type ativo "30034006"
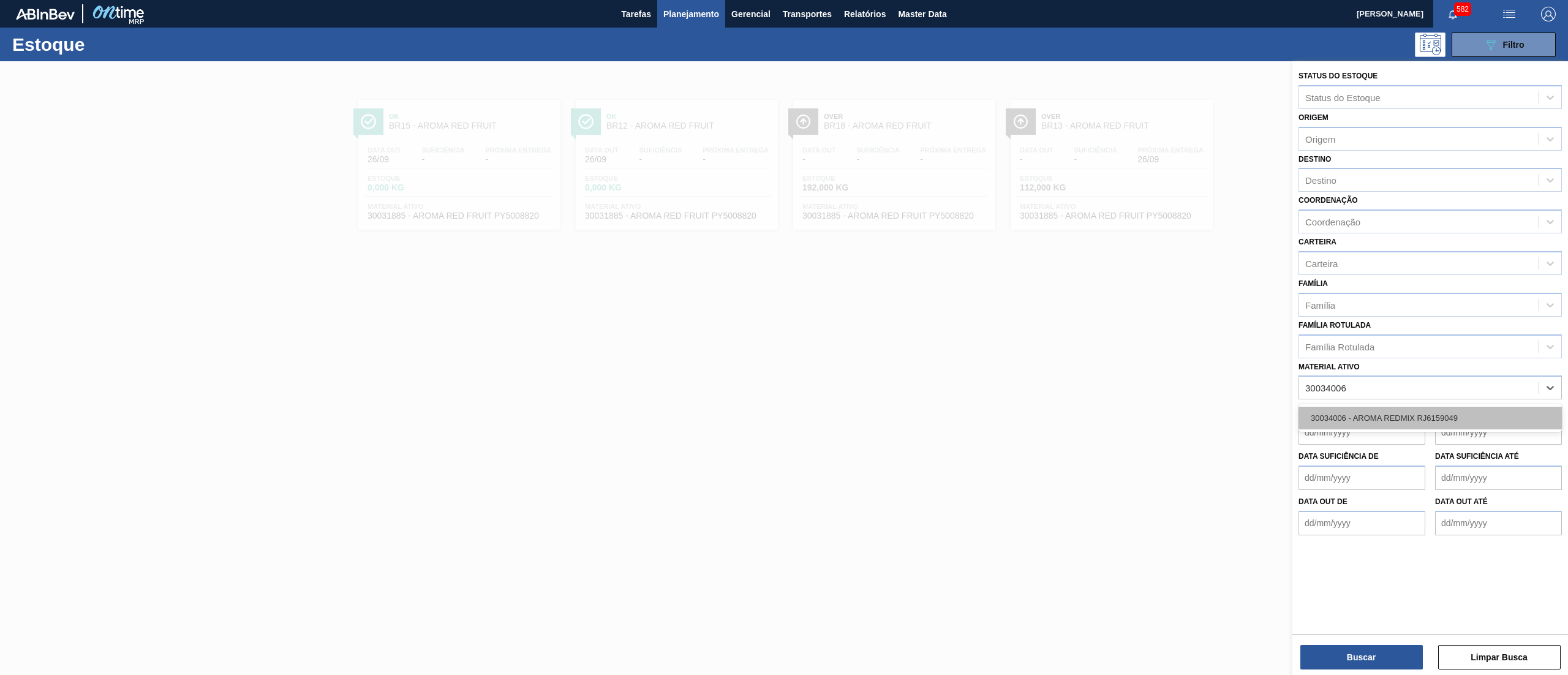
click at [1426, 408] on div "30034006 - AROMA REDMIX RJ6159049" at bounding box center [1430, 418] width 263 height 23
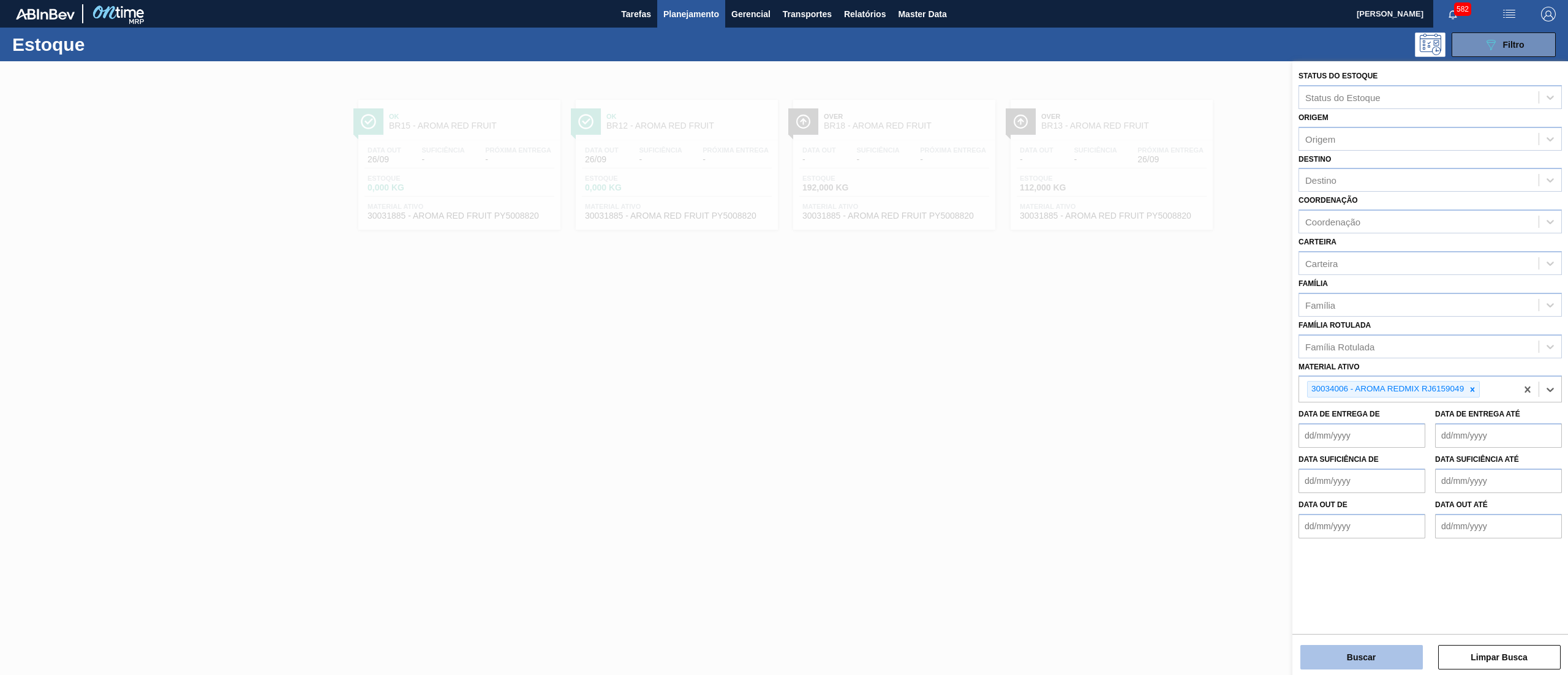
click at [1349, 656] on button "Buscar" at bounding box center [1362, 657] width 122 height 25
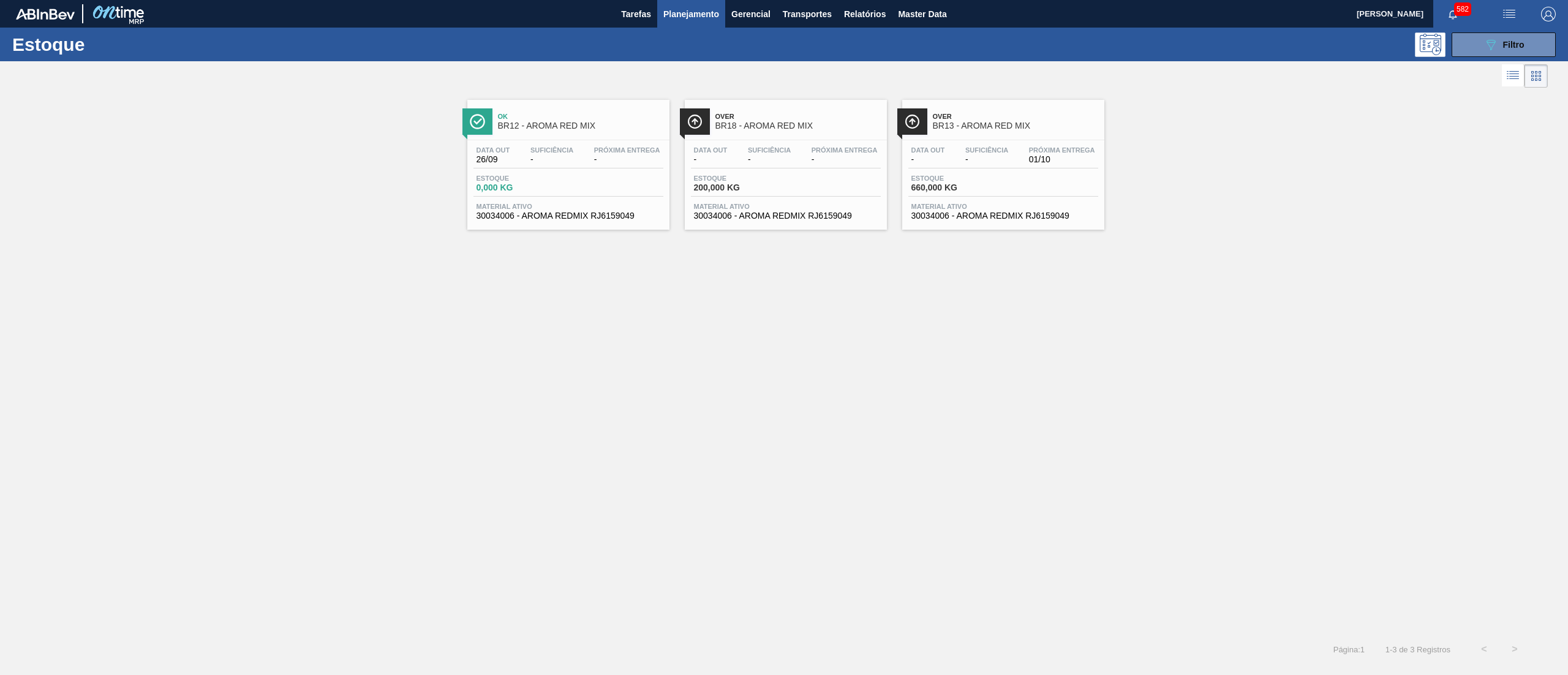
click at [962, 220] on span "30034006 - AROMA REDMIX RJ6159049" at bounding box center [1004, 216] width 184 height 9
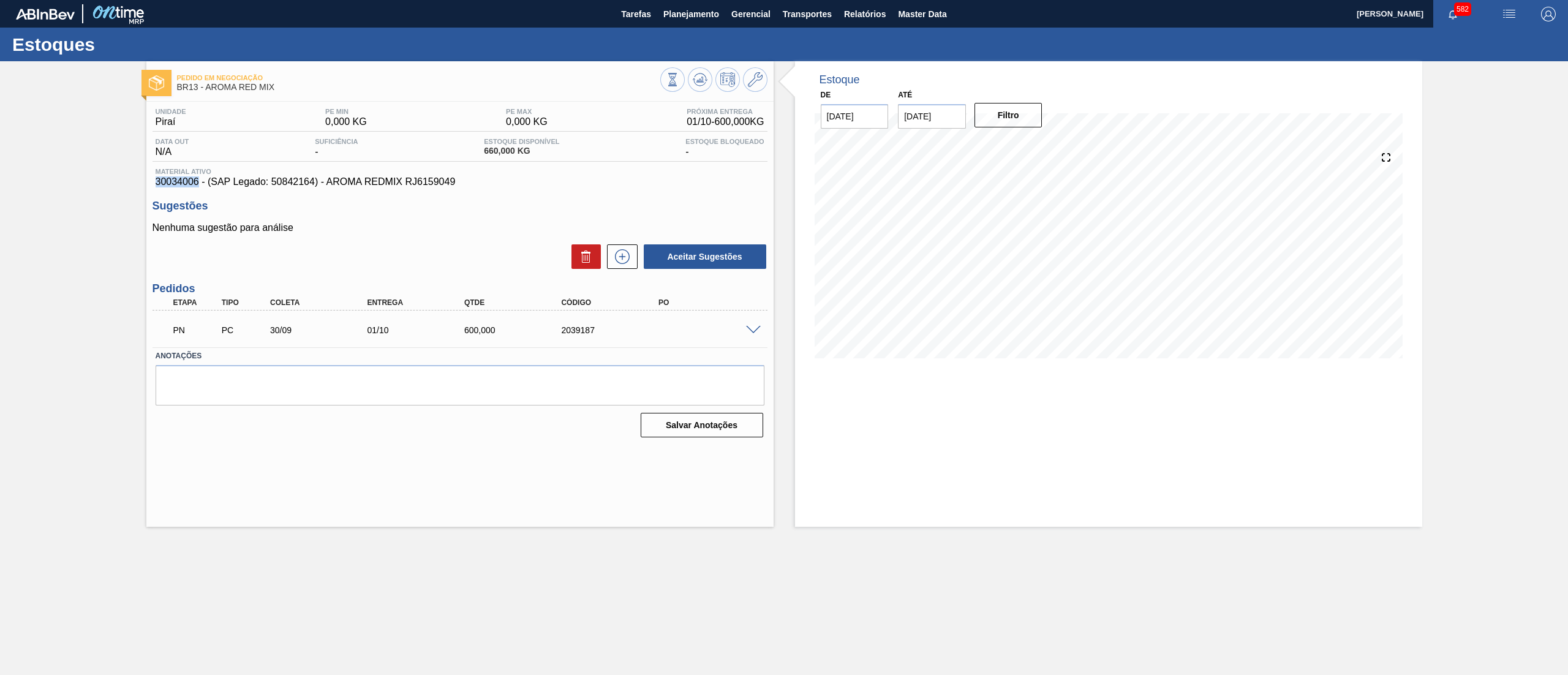
drag, startPoint x: 150, startPoint y: 180, endPoint x: 199, endPoint y: 183, distance: 49.1
click at [199, 183] on div "Unidade Piraí PE MIN 0,000 KG PE MAX 0,000 KG Próxima Entrega 01/10 - 600,000 K…" at bounding box center [460, 272] width 628 height 340
copy span "30034006"
click at [629, 262] on icon at bounding box center [622, 256] width 20 height 15
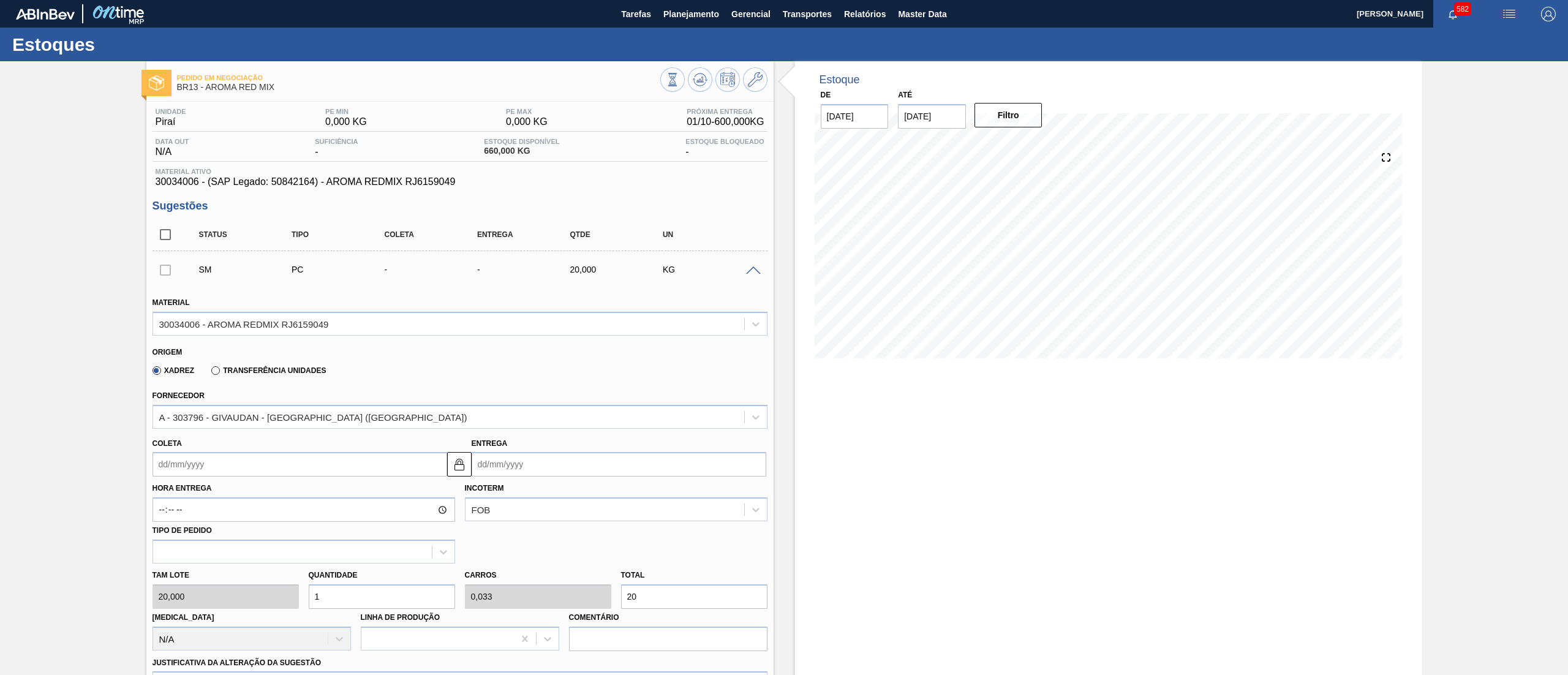
click at [244, 464] on input "Coleta" at bounding box center [300, 464] width 294 height 25
click at [287, 490] on button "Next Month" at bounding box center [290, 494] width 9 height 9
click at [180, 556] on div "6" at bounding box center [187, 553] width 16 height 16
type input "[DATE]"
type input "07/10/2025"
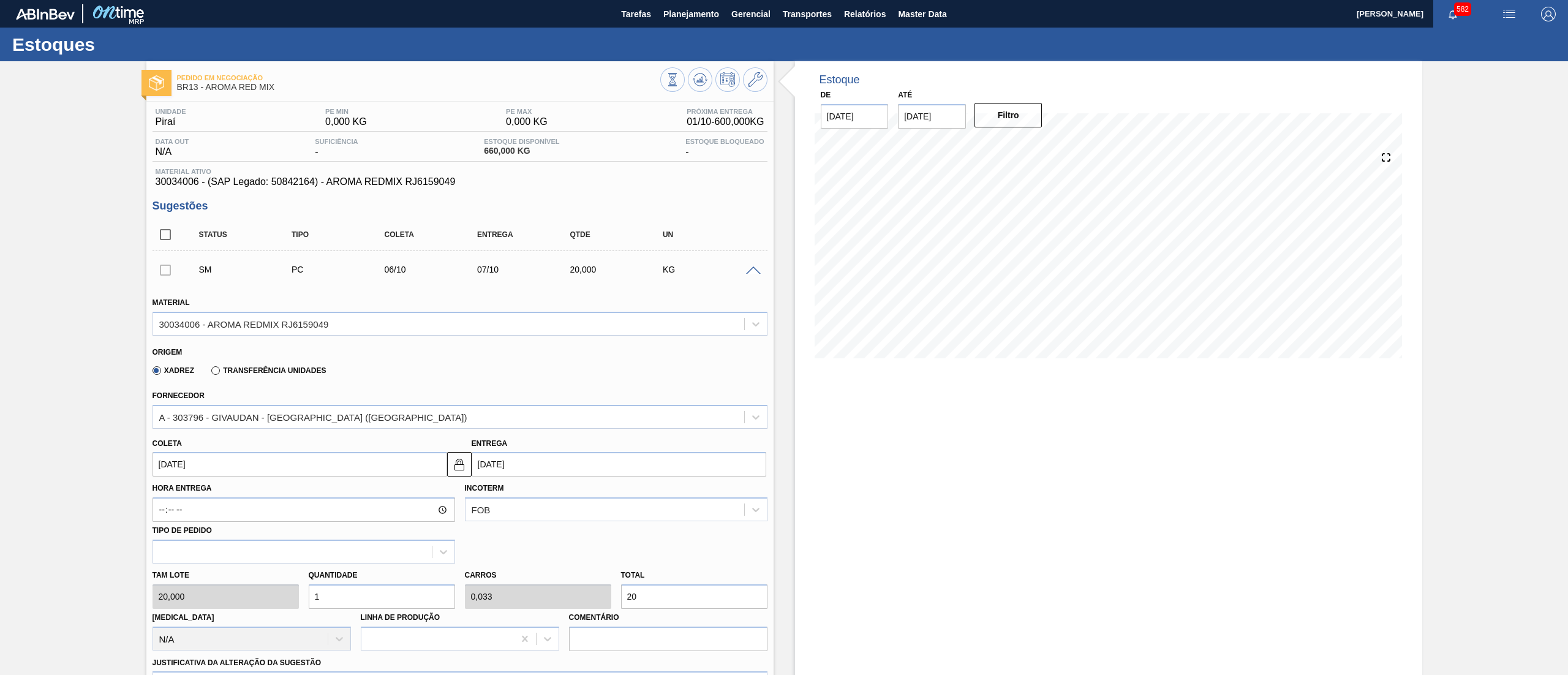
click at [251, 597] on div "Tam lote 20,000 Quantidade 1 Carros 0,033 Total 20 Doca N/A Linha de Produção C…" at bounding box center [460, 607] width 625 height 88
type input "6"
type input "0,2"
type input "120"
type input "60"
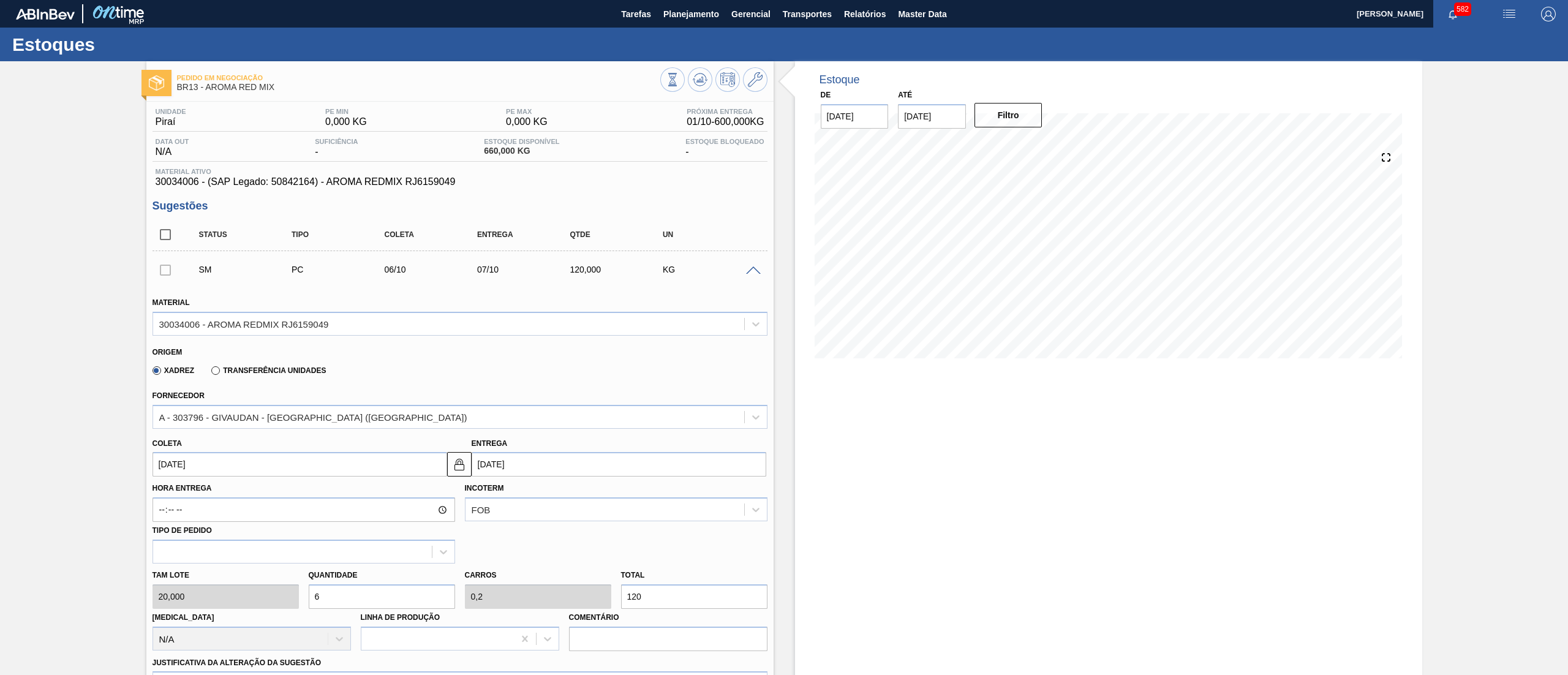
type input "2"
type input "1.200"
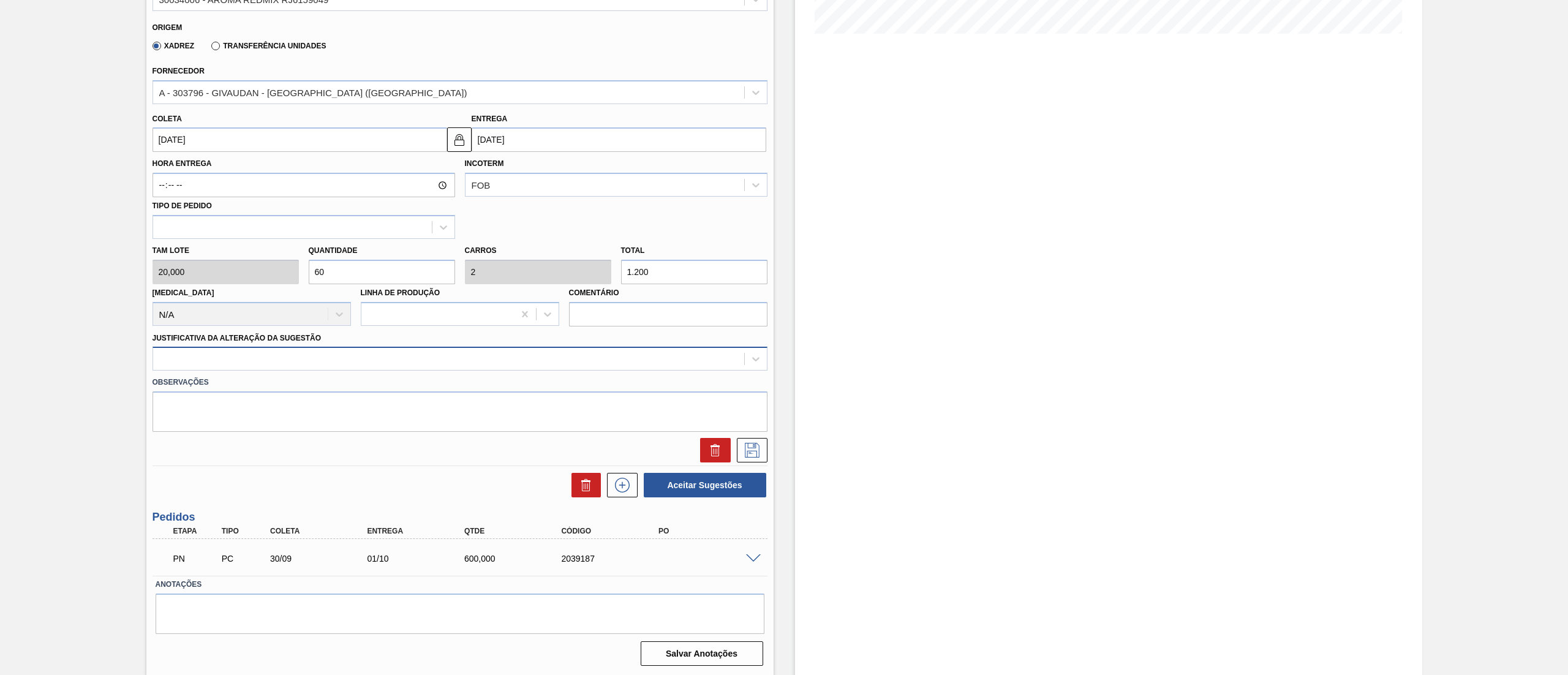
type input "60"
click at [250, 362] on div at bounding box center [449, 359] width 591 height 18
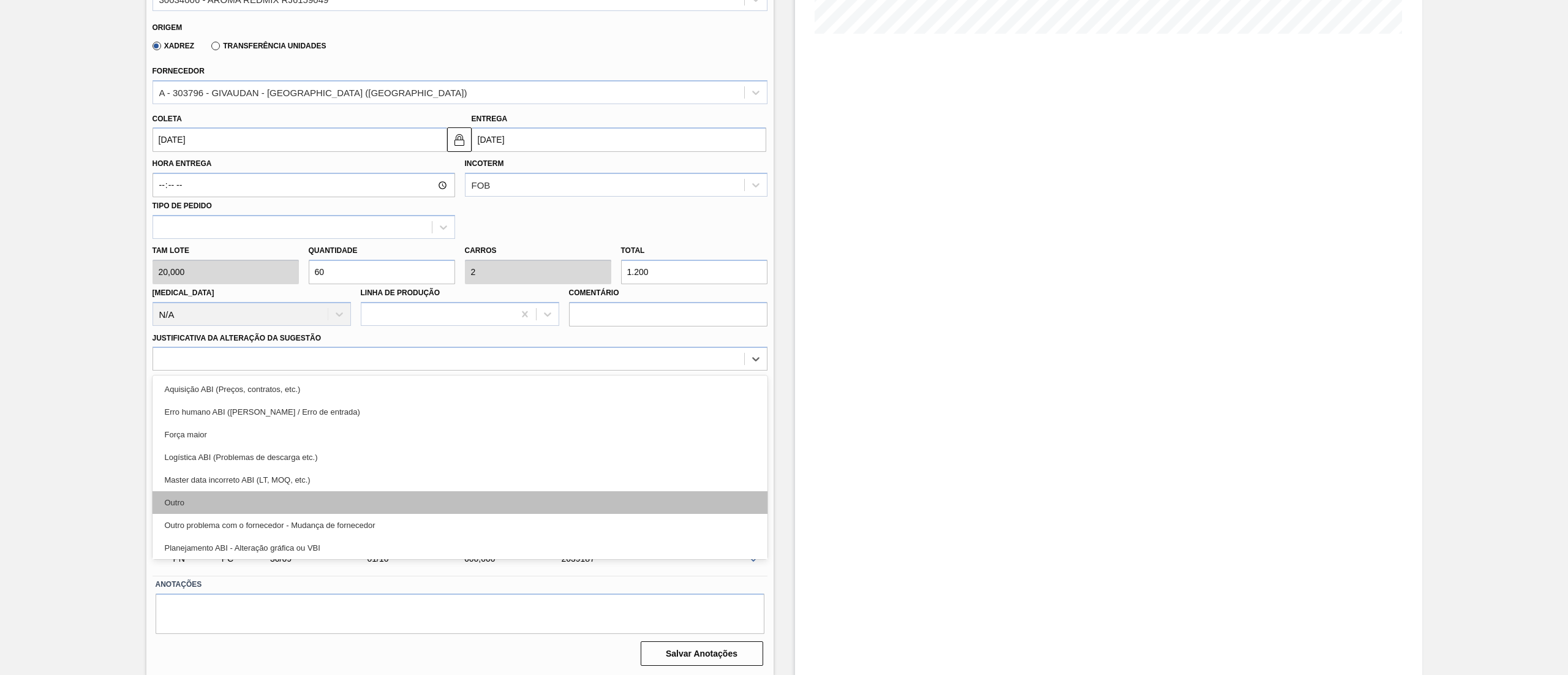
click at [220, 491] on div "Outro" at bounding box center [459, 502] width 615 height 23
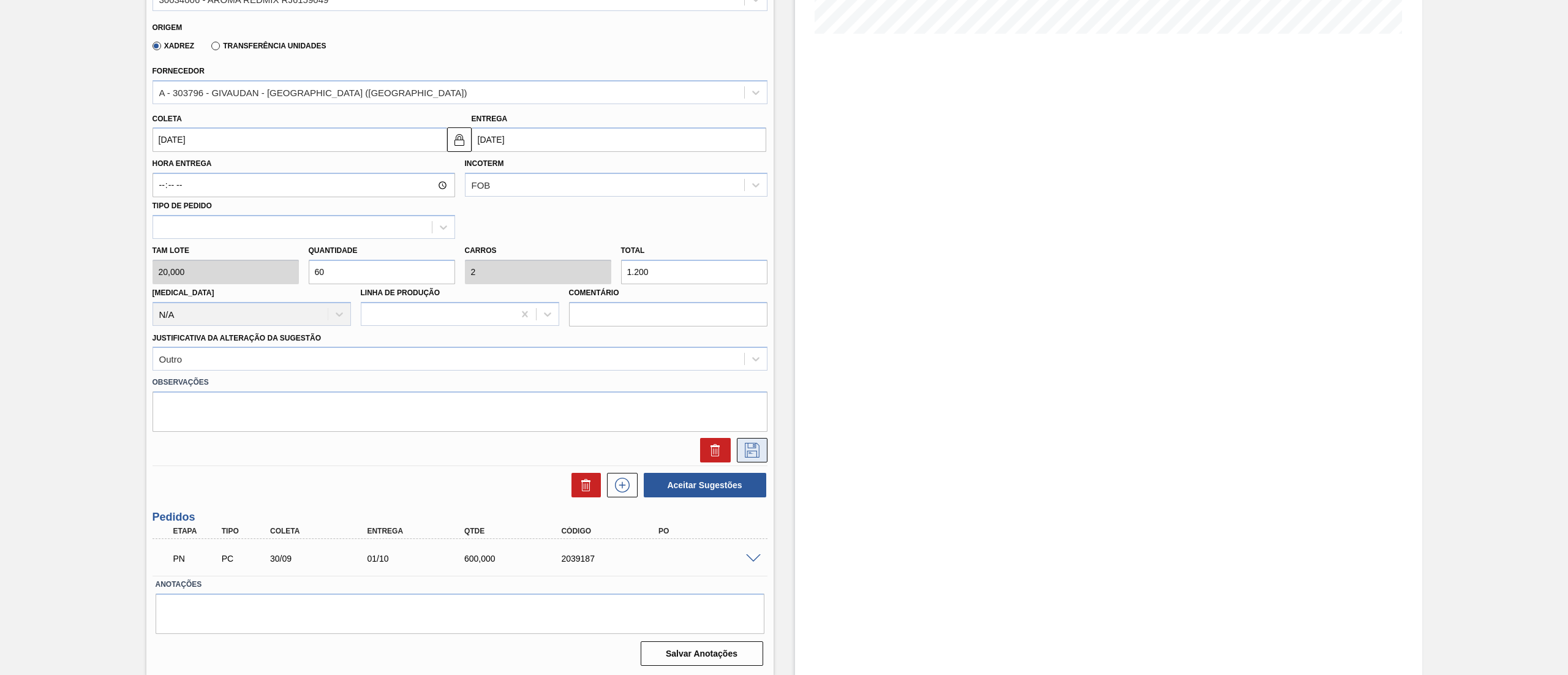
click at [756, 440] on button at bounding box center [752, 450] width 30 height 25
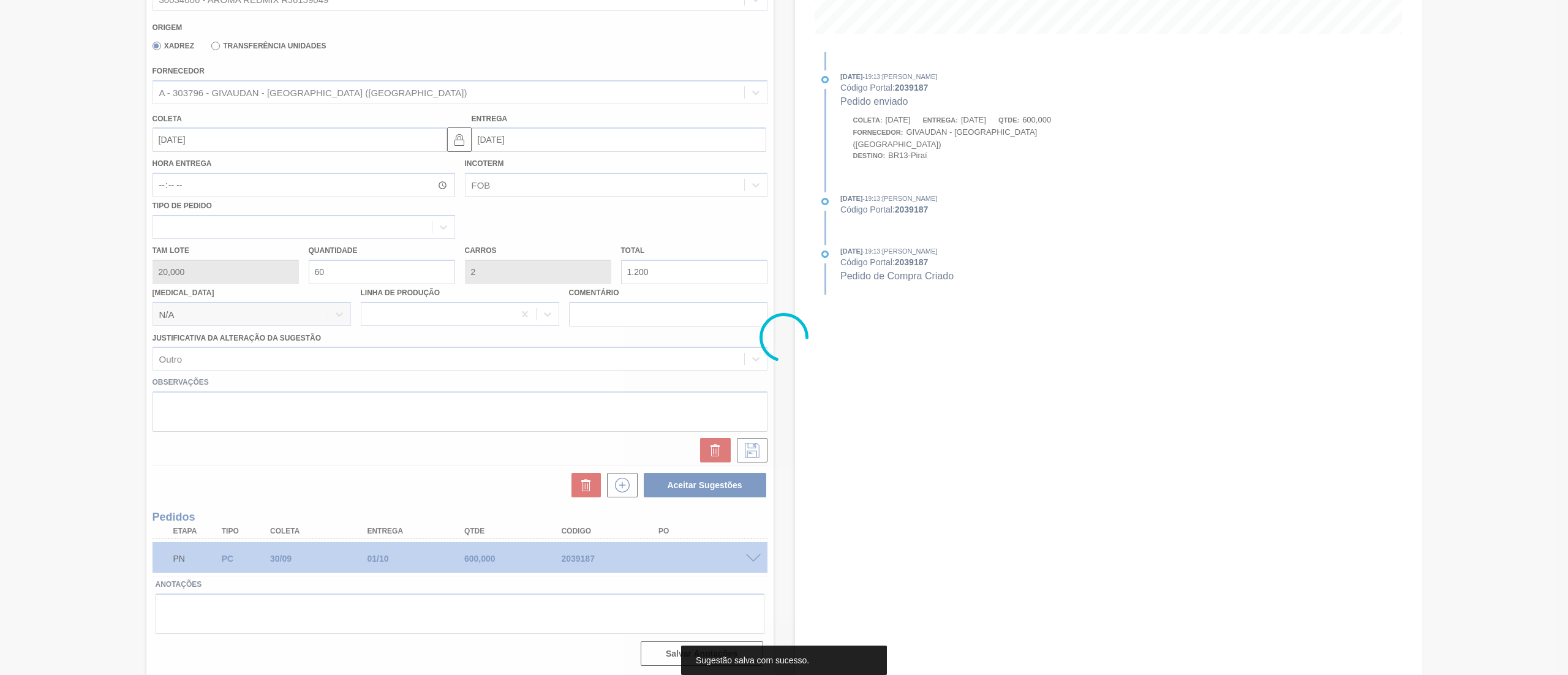
scroll to position [0, 0]
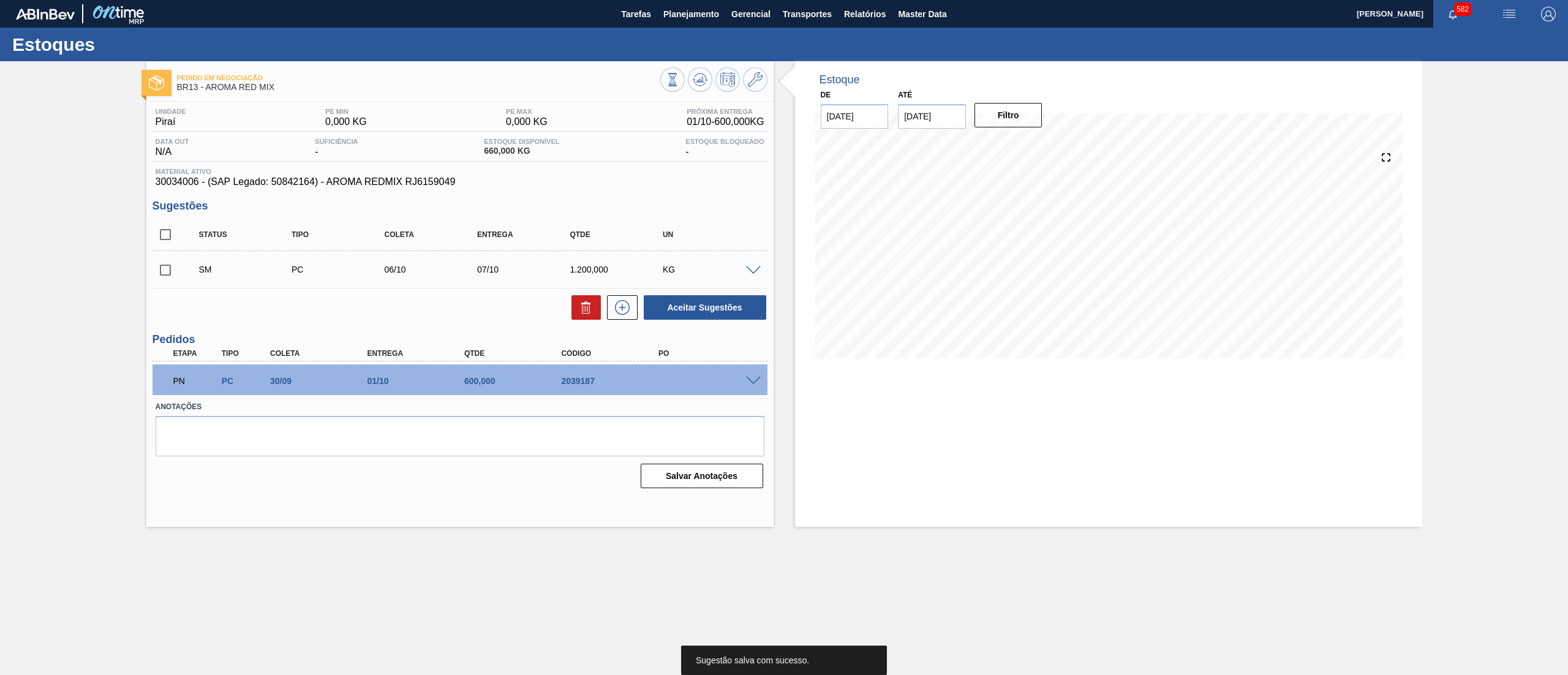
click at [161, 271] on input "checkbox" at bounding box center [165, 270] width 26 height 26
click at [699, 296] on button "Aceitar Sugestões" at bounding box center [705, 307] width 122 height 25
checkbox input "false"
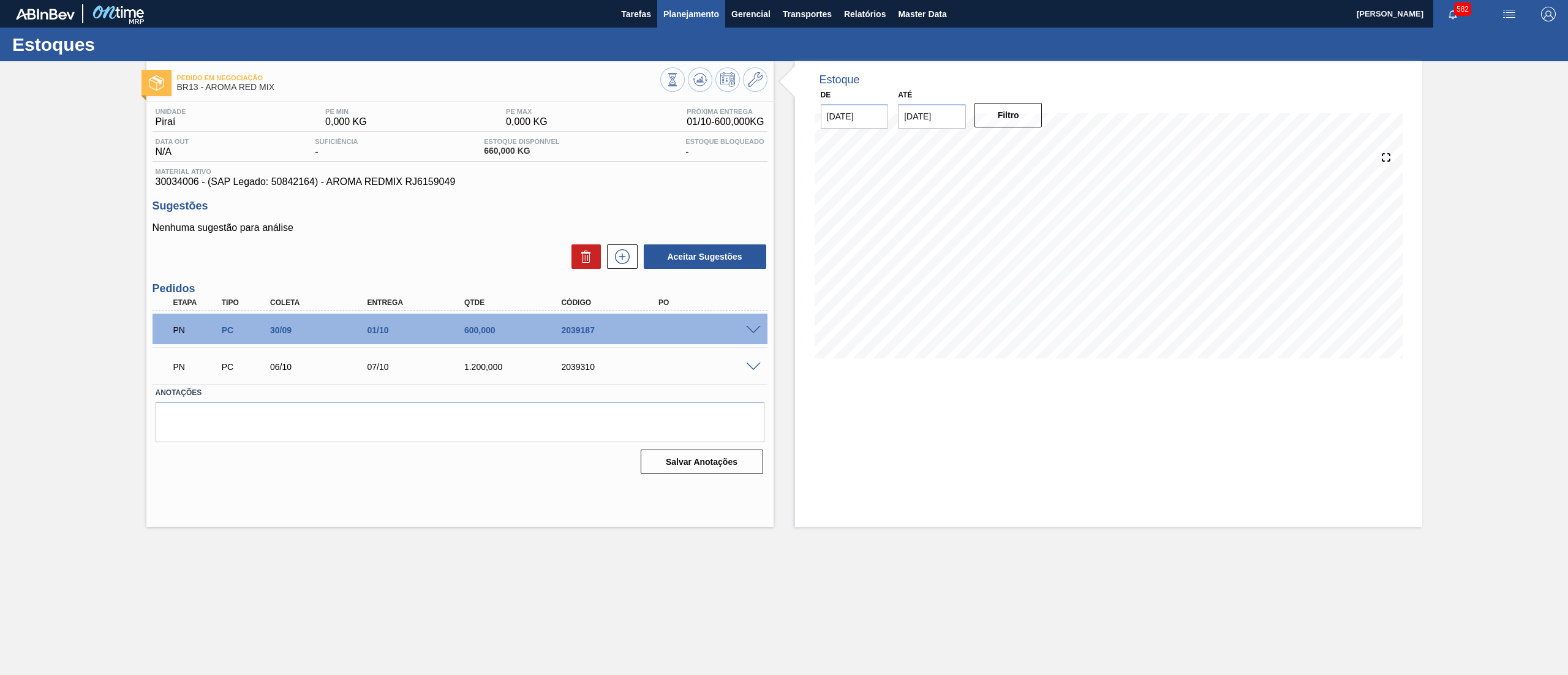
click at [674, 17] on span "Planejamento" at bounding box center [692, 14] width 56 height 15
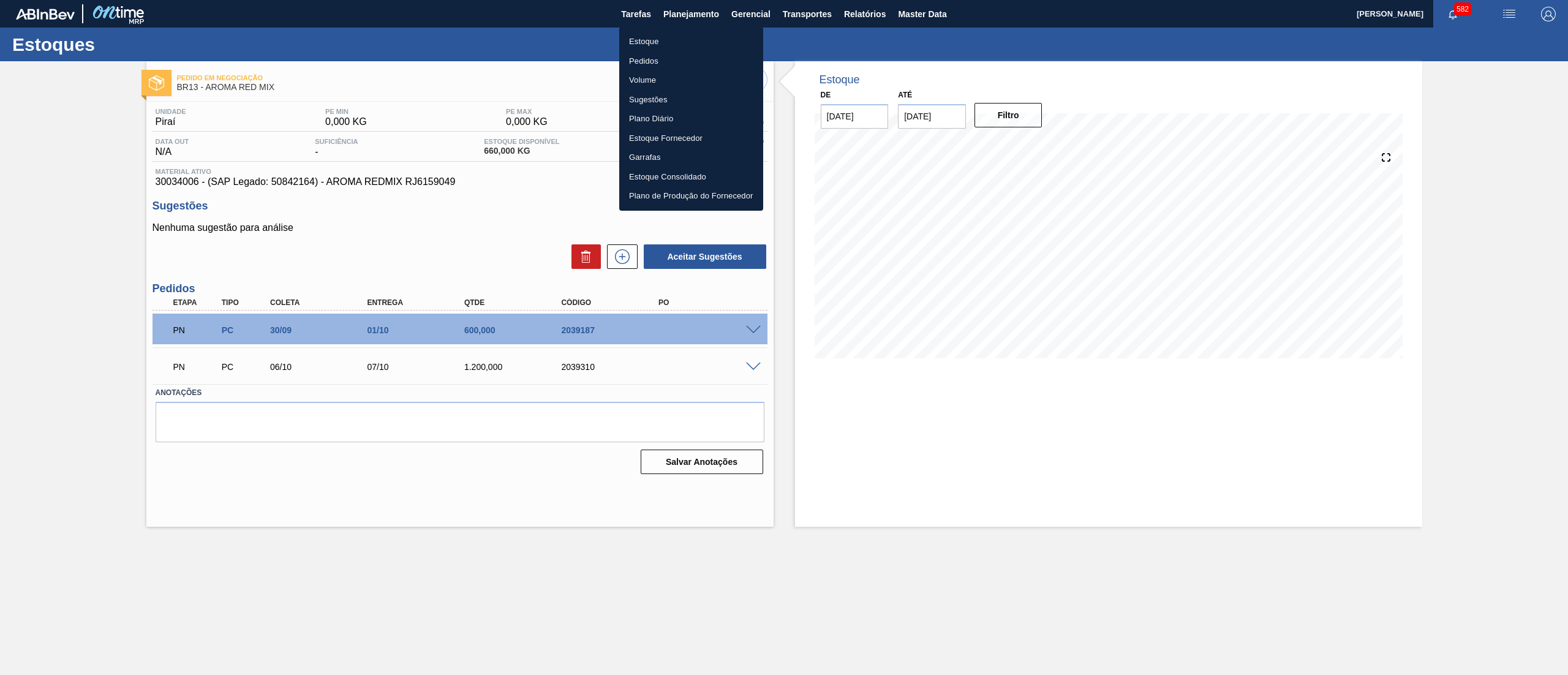
click at [677, 45] on li "Estoque" at bounding box center [691, 41] width 144 height 20
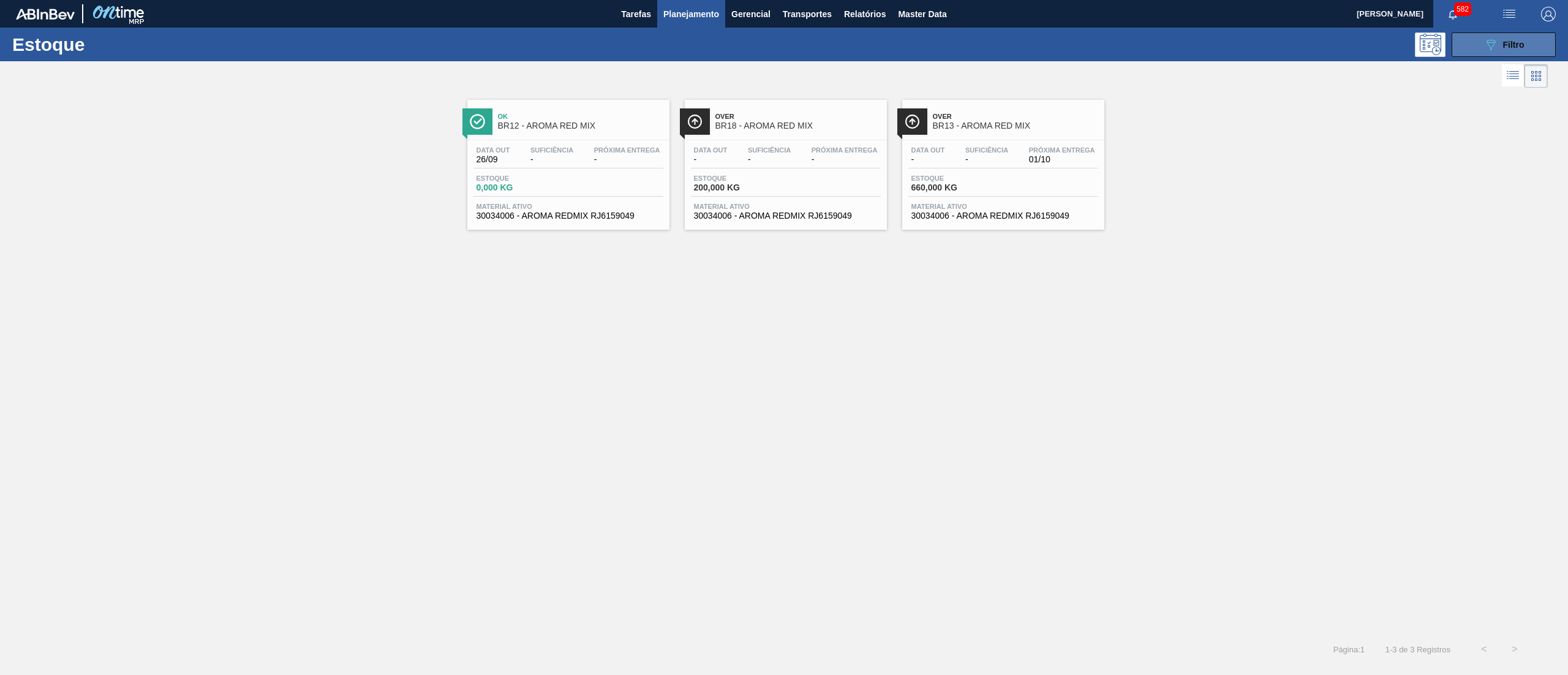
click at [1506, 38] on div "089F7B8B-B2A5-4AFE-B5C0-19BA573D28AC Filtro" at bounding box center [1504, 44] width 41 height 15
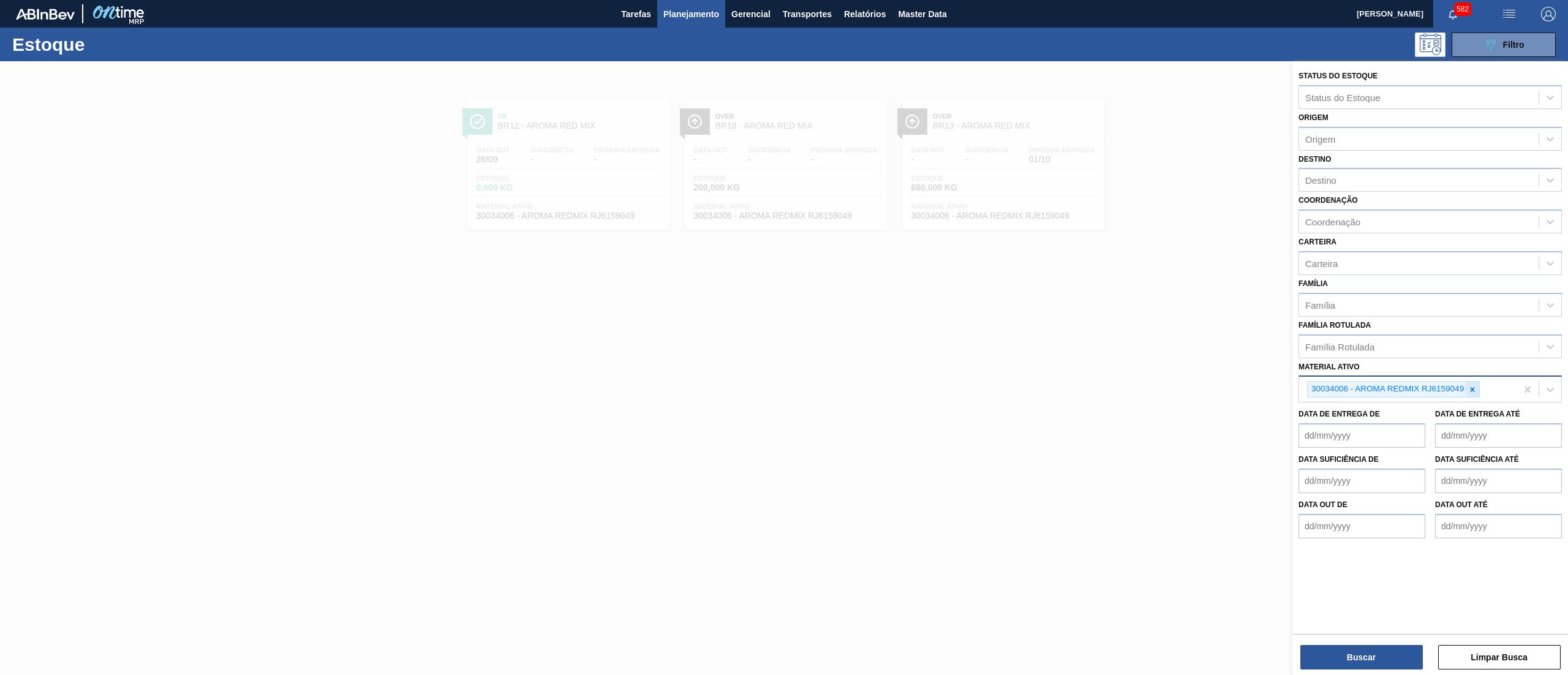
click at [1479, 387] on div at bounding box center [1472, 389] width 13 height 15
paste ativo "30031881"
type ativo "30031881"
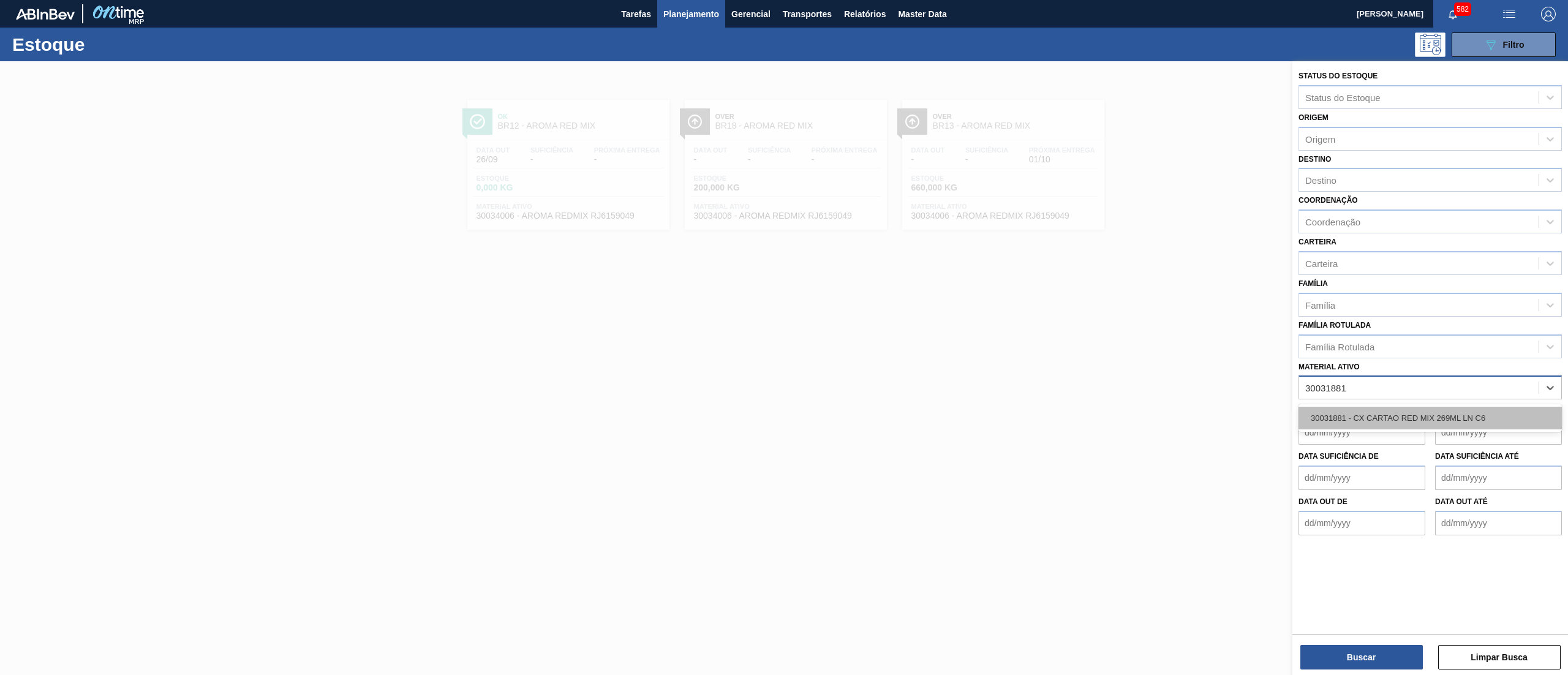
click at [1426, 414] on div "30031881 - CX CARTAO RED MIX 269ML LN C6" at bounding box center [1430, 418] width 263 height 23
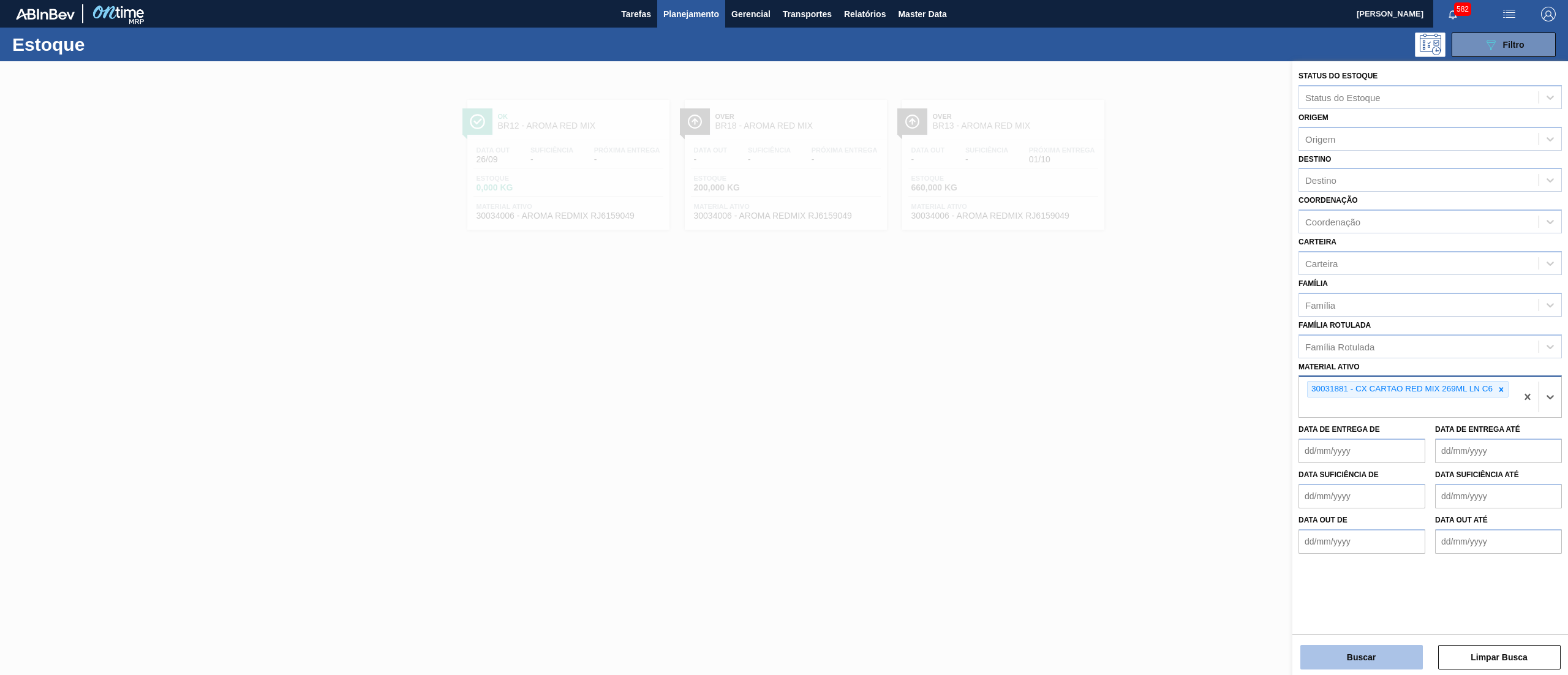
click at [1339, 651] on button "Buscar" at bounding box center [1362, 657] width 122 height 25
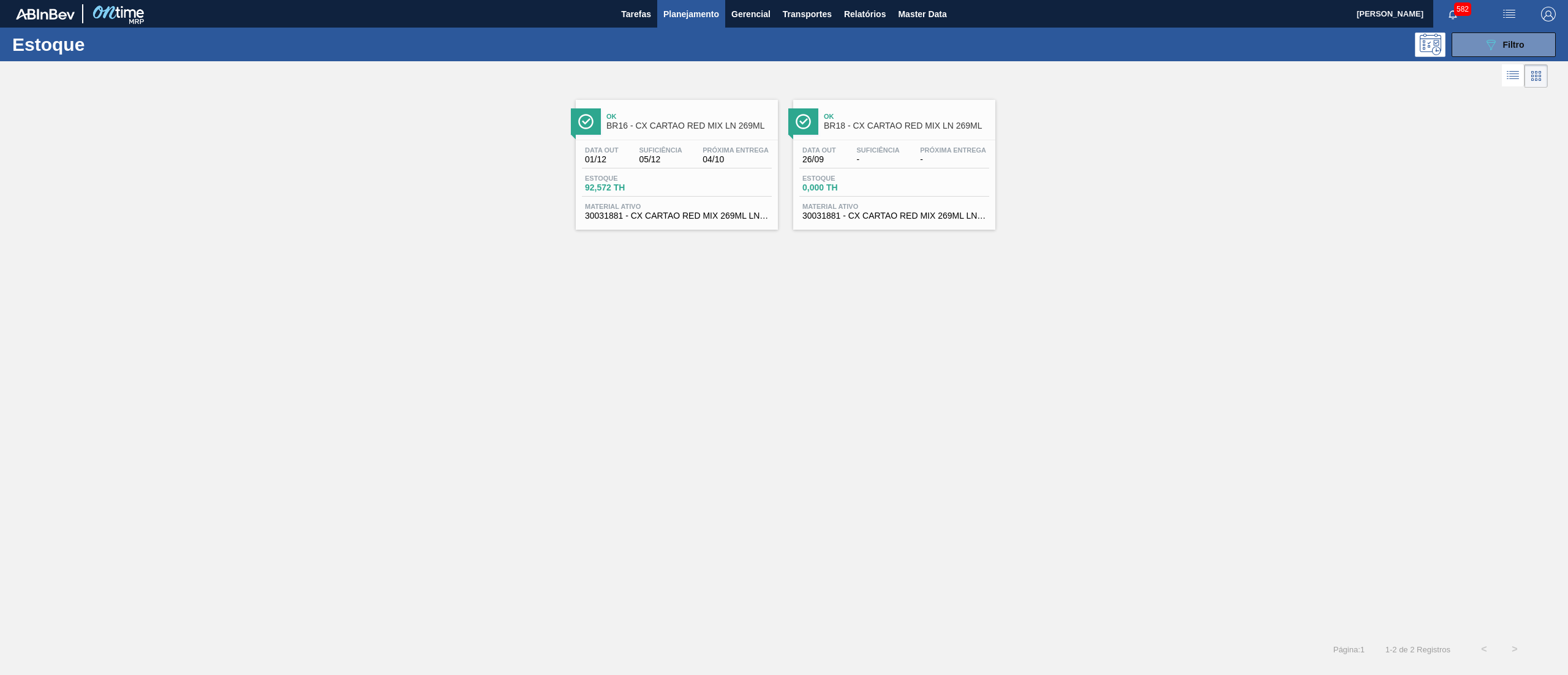
click at [734, 223] on div "Data out 01/12 Suficiência 05/12 Próxima Entrega 04/10 Estoque 92,572 TH Materi…" at bounding box center [676, 181] width 202 height 83
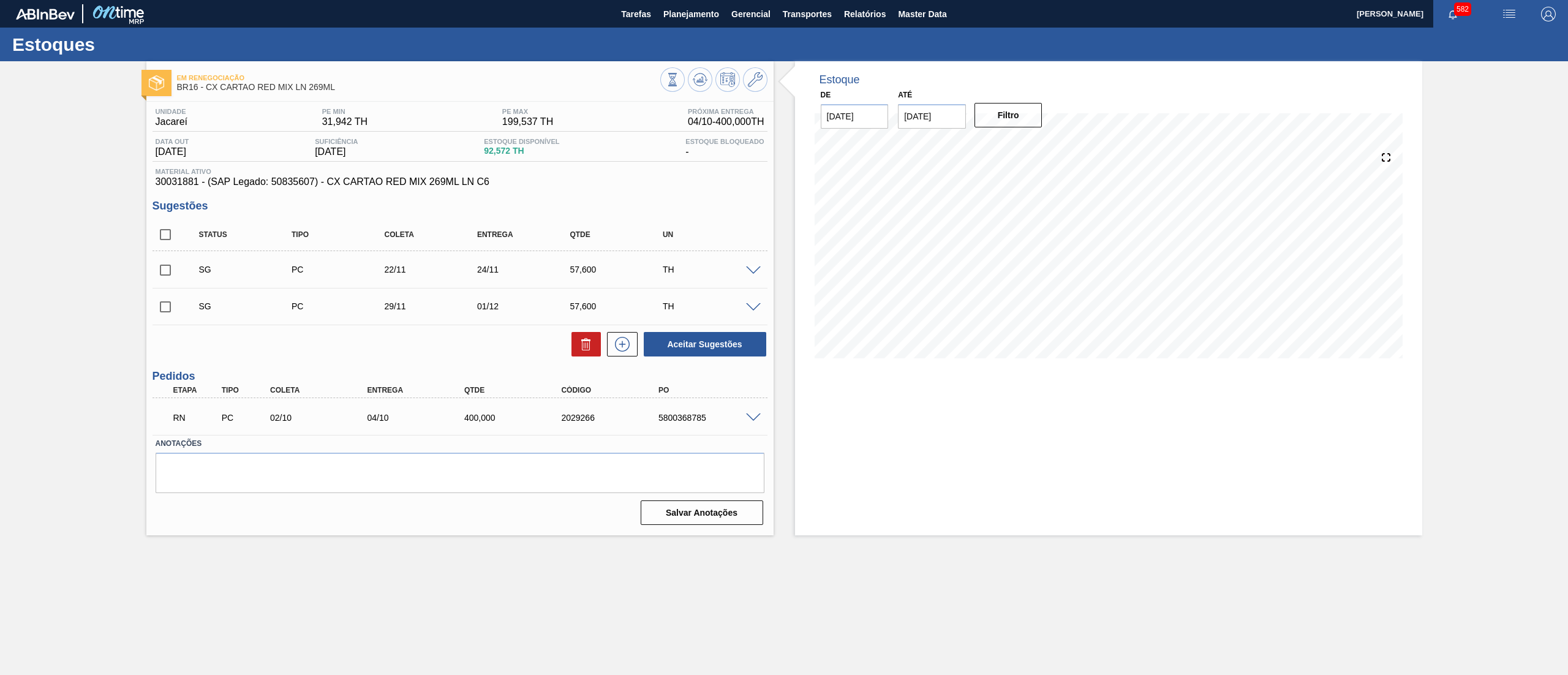
click at [750, 418] on span at bounding box center [753, 418] width 15 height 9
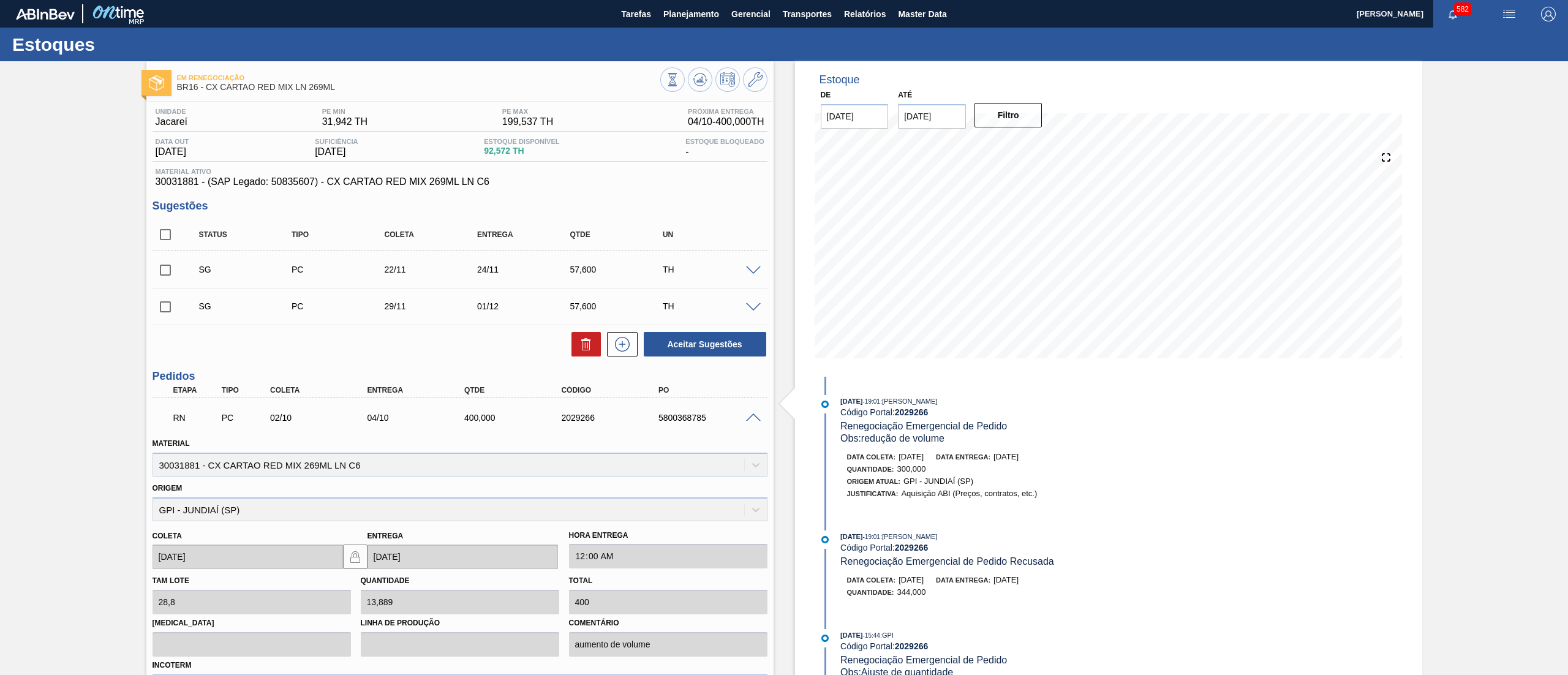
click at [750, 418] on span at bounding box center [753, 418] width 15 height 9
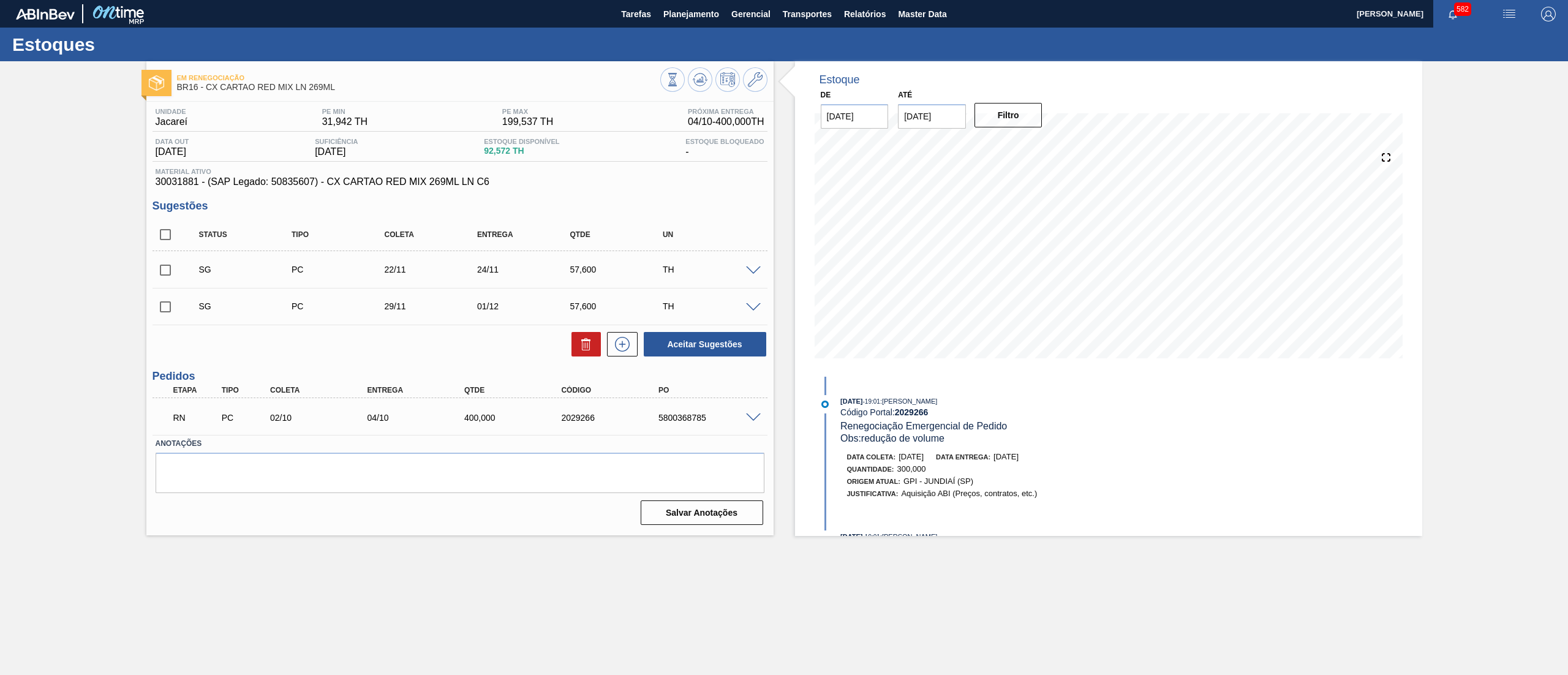
click at [750, 418] on span at bounding box center [753, 418] width 15 height 9
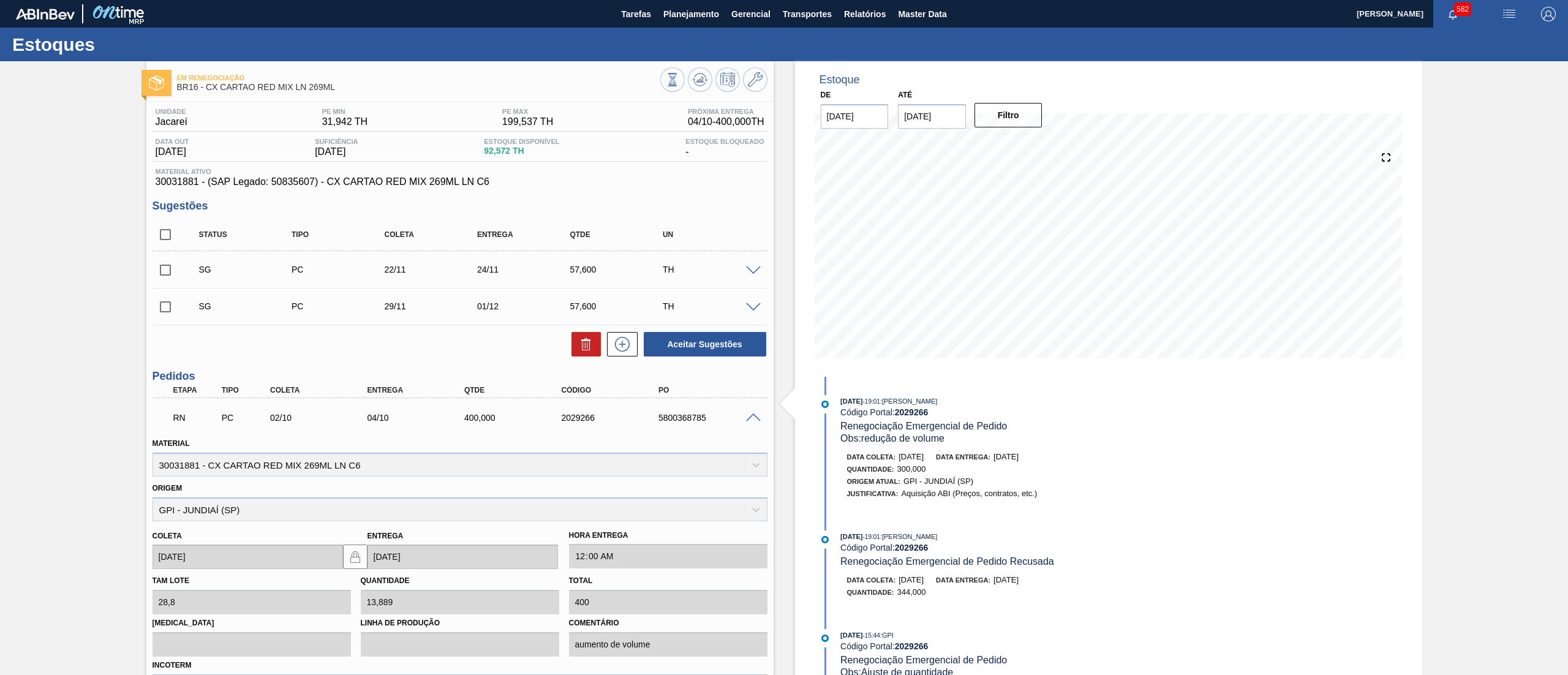
click at [750, 418] on span at bounding box center [753, 418] width 15 height 9
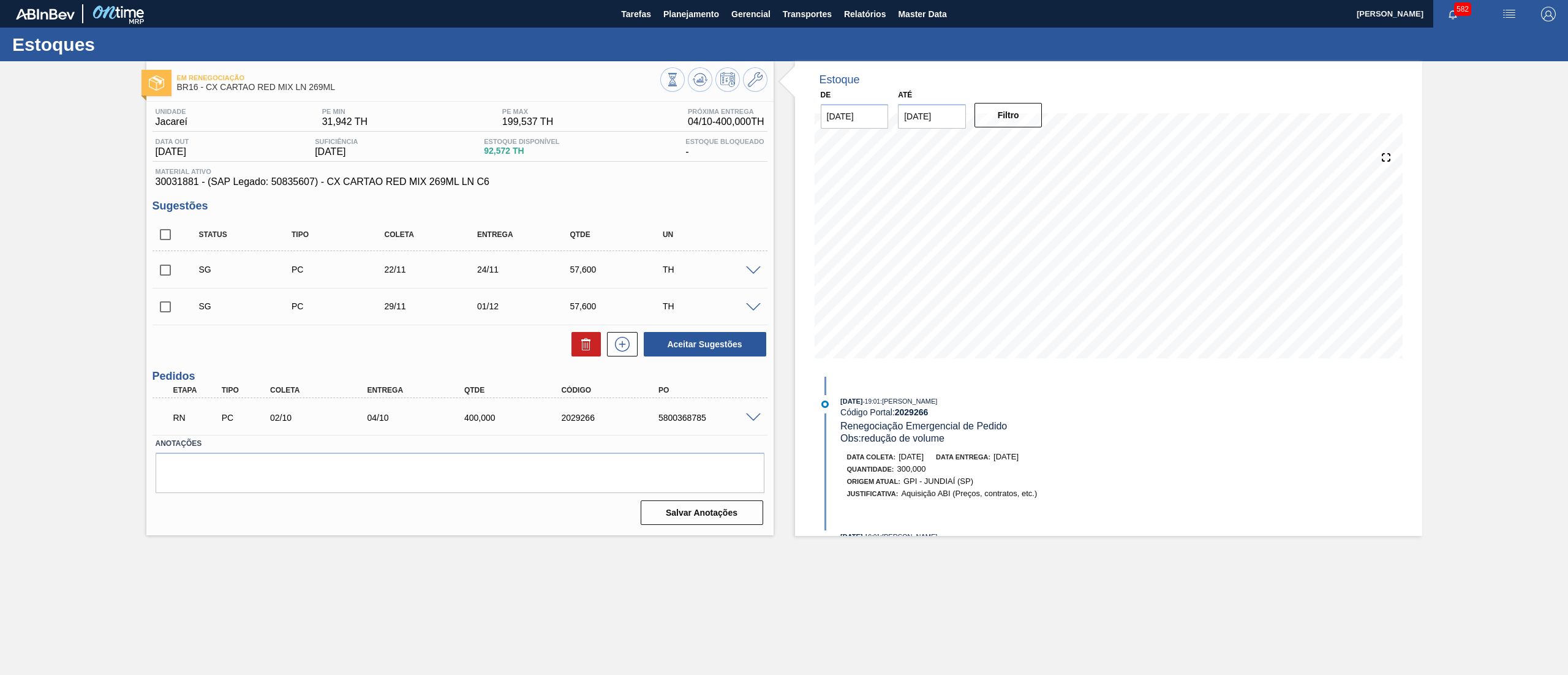
click at [755, 270] on span at bounding box center [753, 271] width 15 height 9
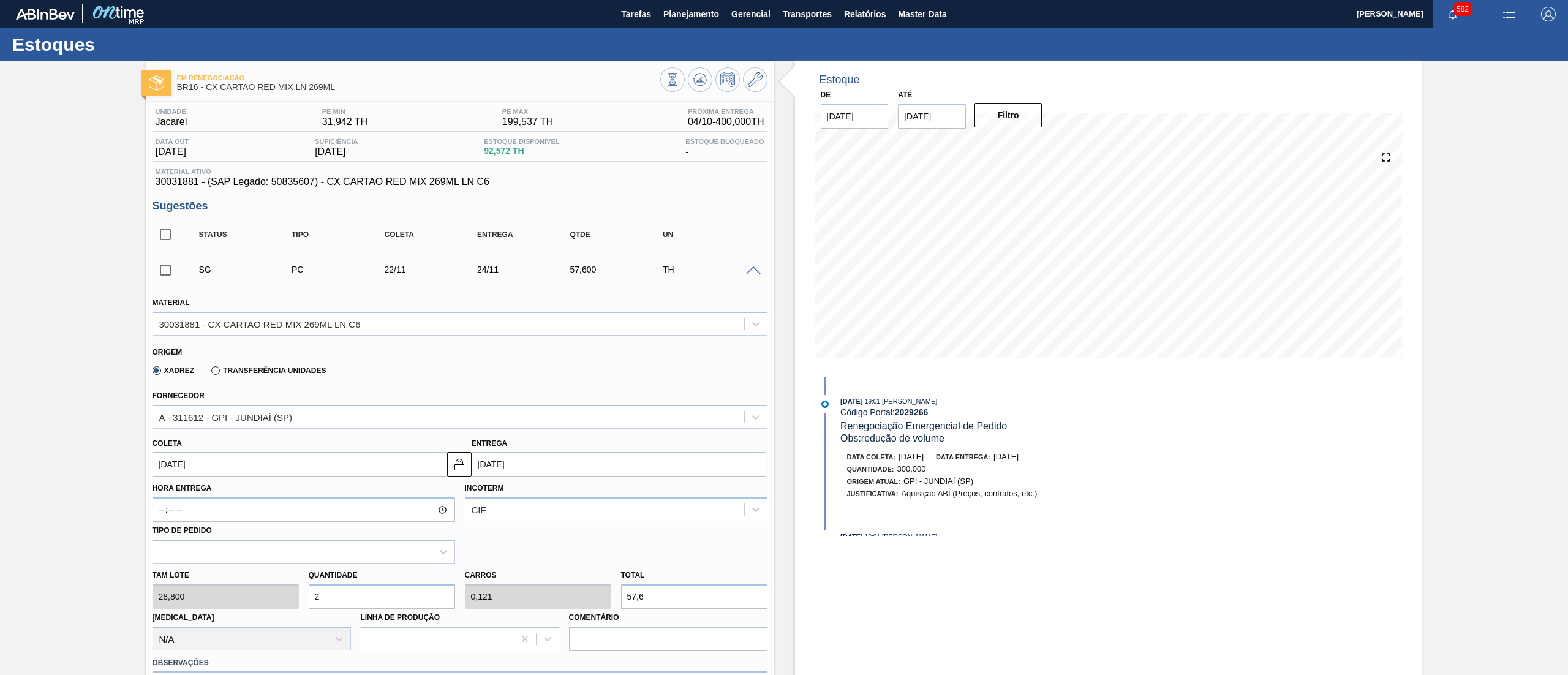
drag, startPoint x: 331, startPoint y: 602, endPoint x: 261, endPoint y: 613, distance: 70.9
click at [261, 613] on div "Tam lote 28,800 Quantidade 2 Carros 0,121 Total 57,6 Doca N/A Linha de Produção…" at bounding box center [460, 607] width 625 height 88
type input "1"
type input "0,061"
type input "28,8"
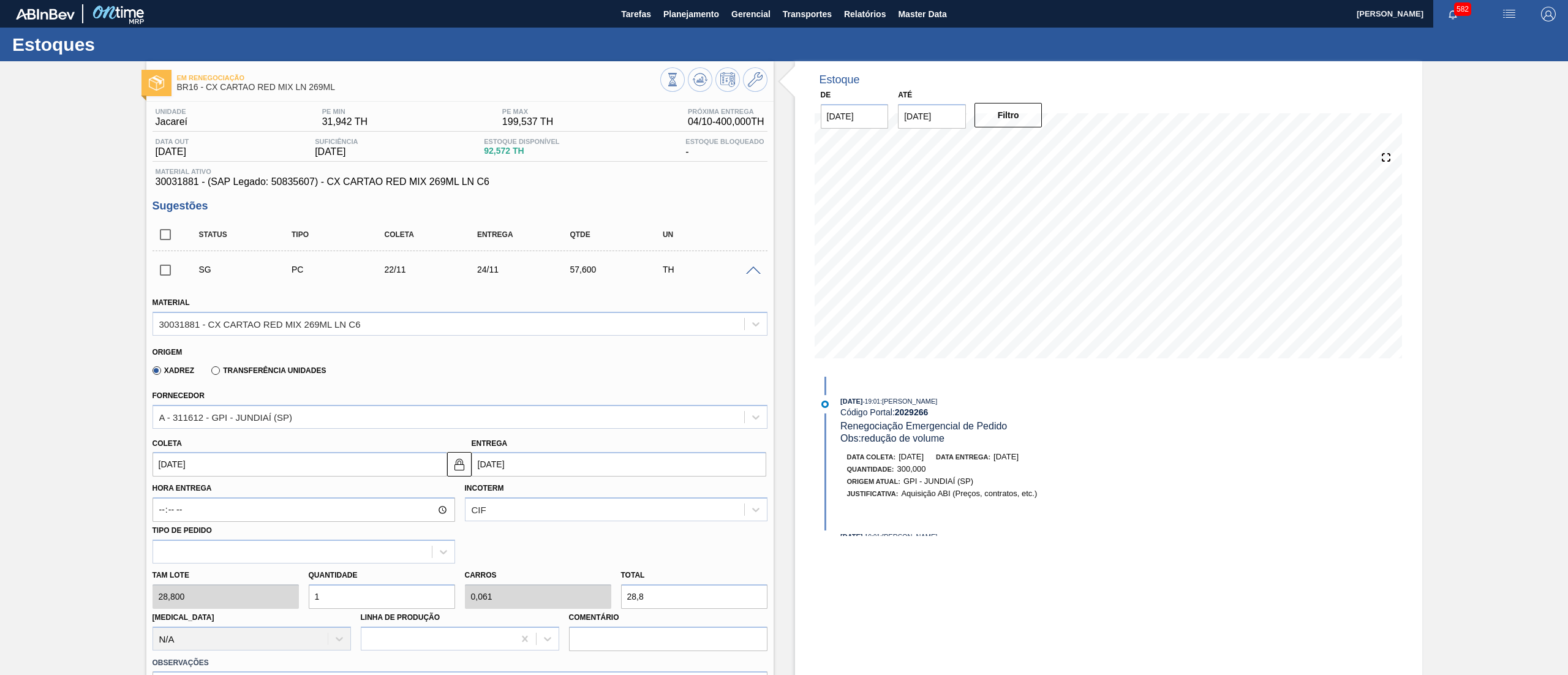
type input "12"
type input "0,726"
type input "345,6"
type input "1"
type input "0,061"
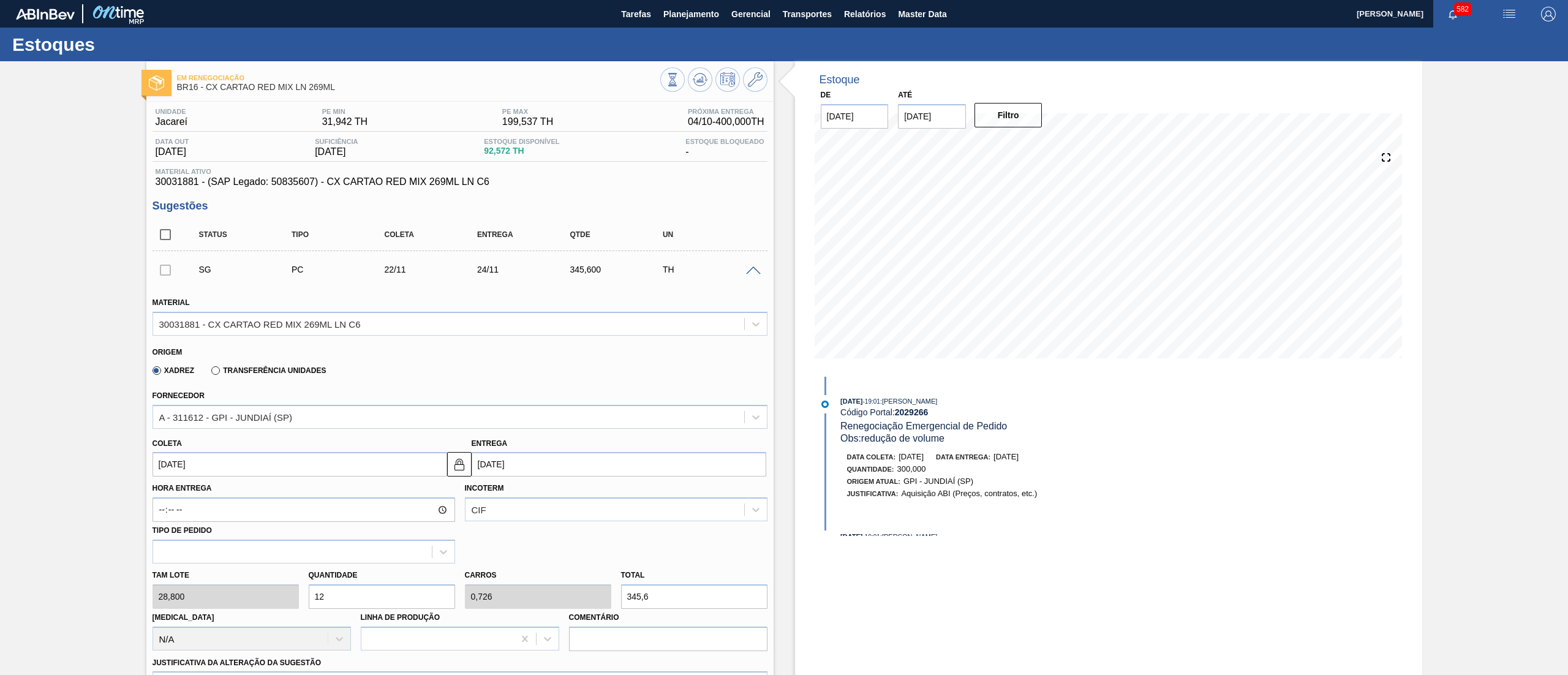
type input "28,8"
type input "14"
type input "0,847"
type input "403,2"
type input "1"
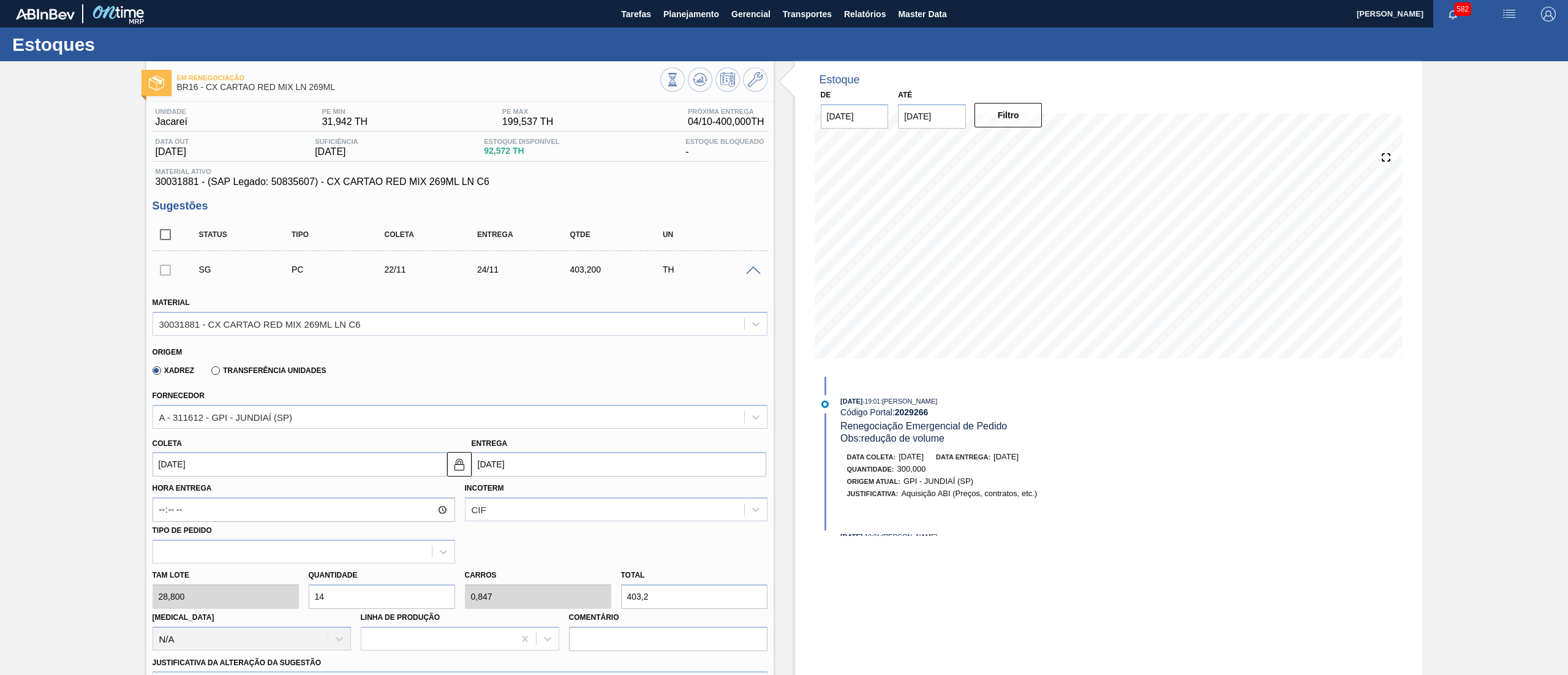
type input "0,061"
type input "28,8"
type input "13"
type input "0,787"
type input "374,4"
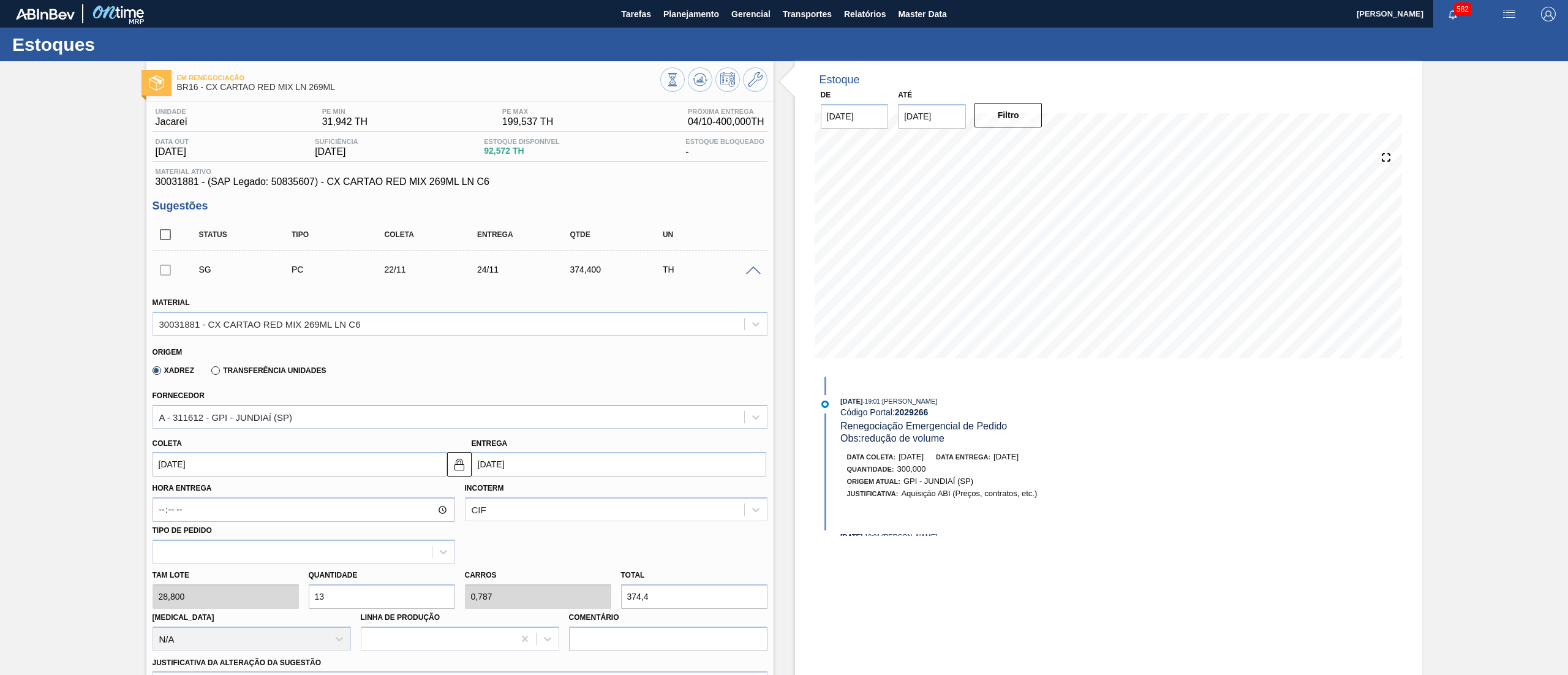
type input "1"
type input "0,061"
type input "28,8"
type input "14"
type input "0,847"
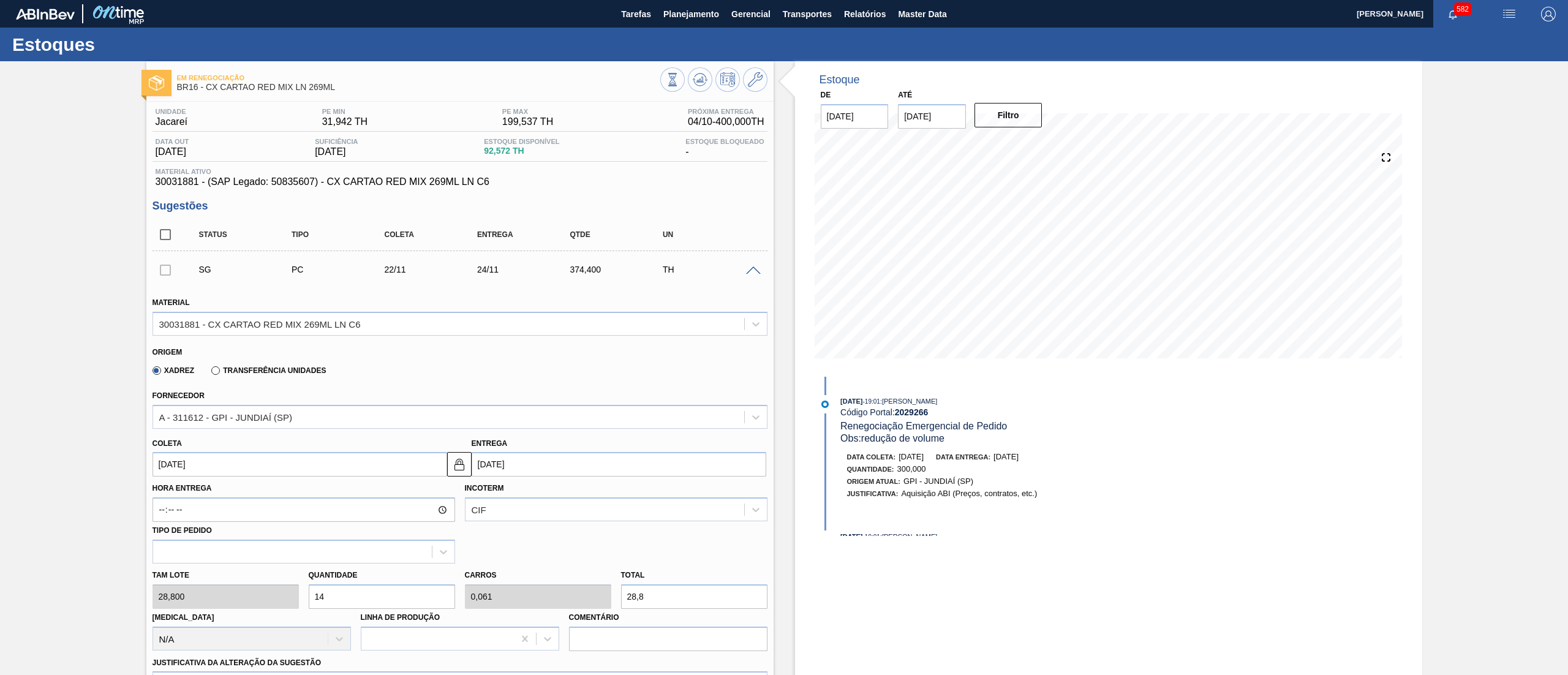
type input "403,2"
type input "14"
click at [282, 468] on input "22/11/2025" at bounding box center [300, 464] width 294 height 25
click at [163, 492] on button "Previous Month" at bounding box center [164, 494] width 9 height 9
click at [221, 568] on div "15" at bounding box center [227, 573] width 16 height 16
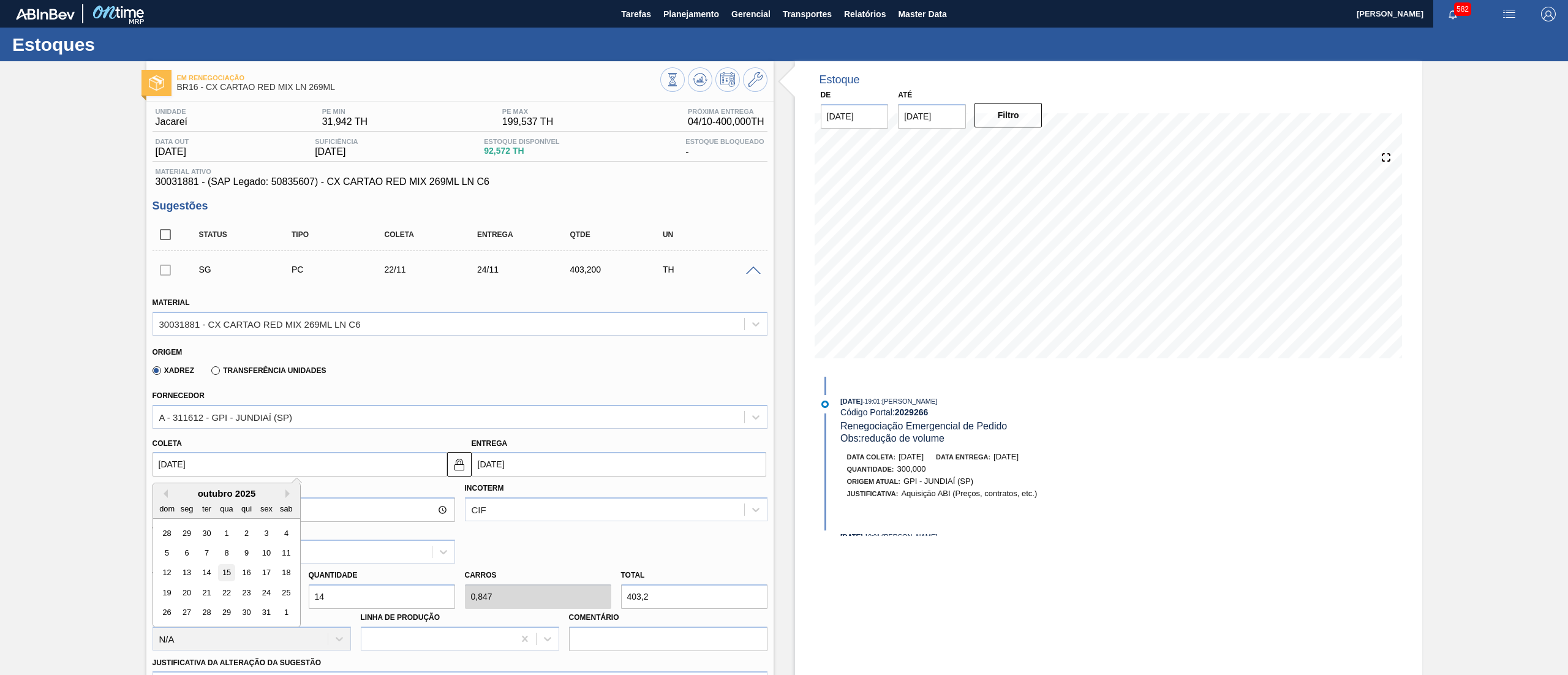
type input "15/10/2025"
type input "17/10/2025"
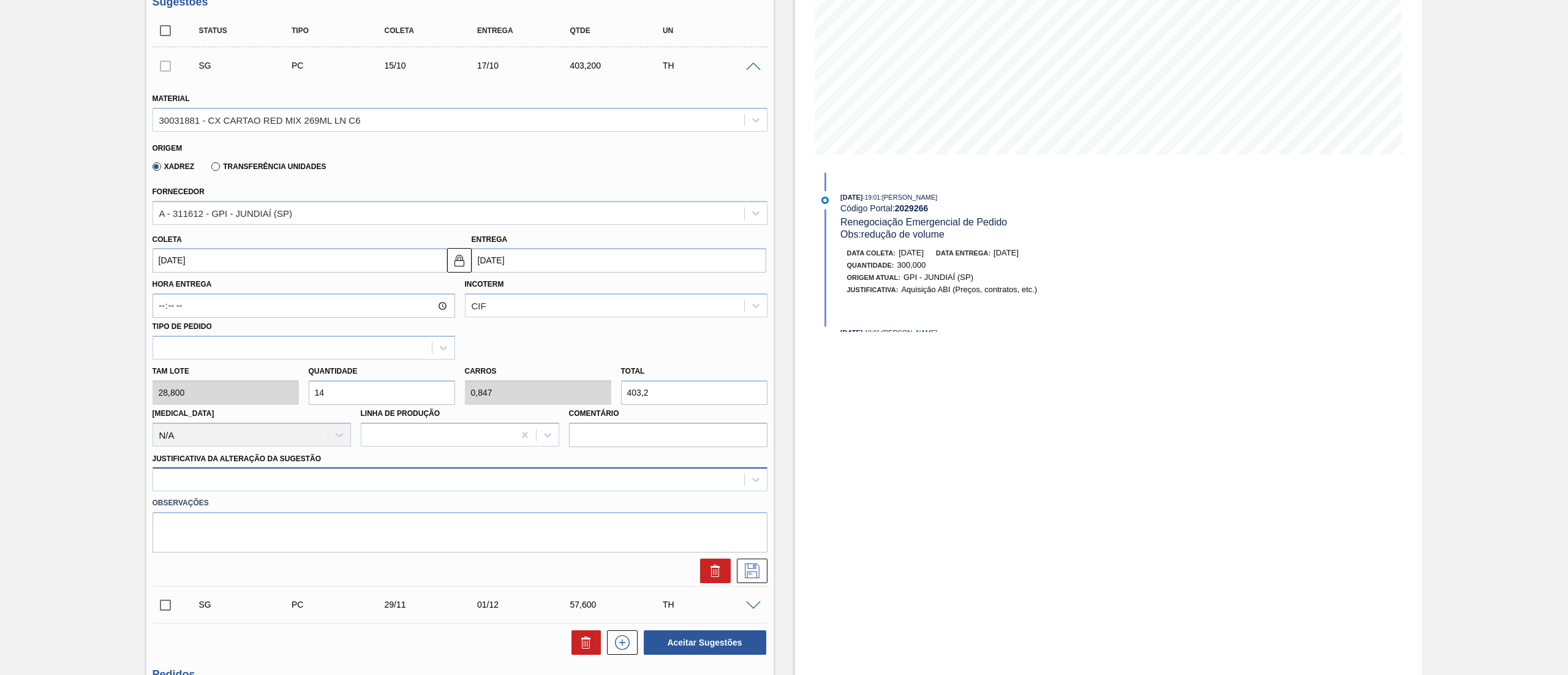
click at [298, 472] on div at bounding box center [449, 480] width 591 height 18
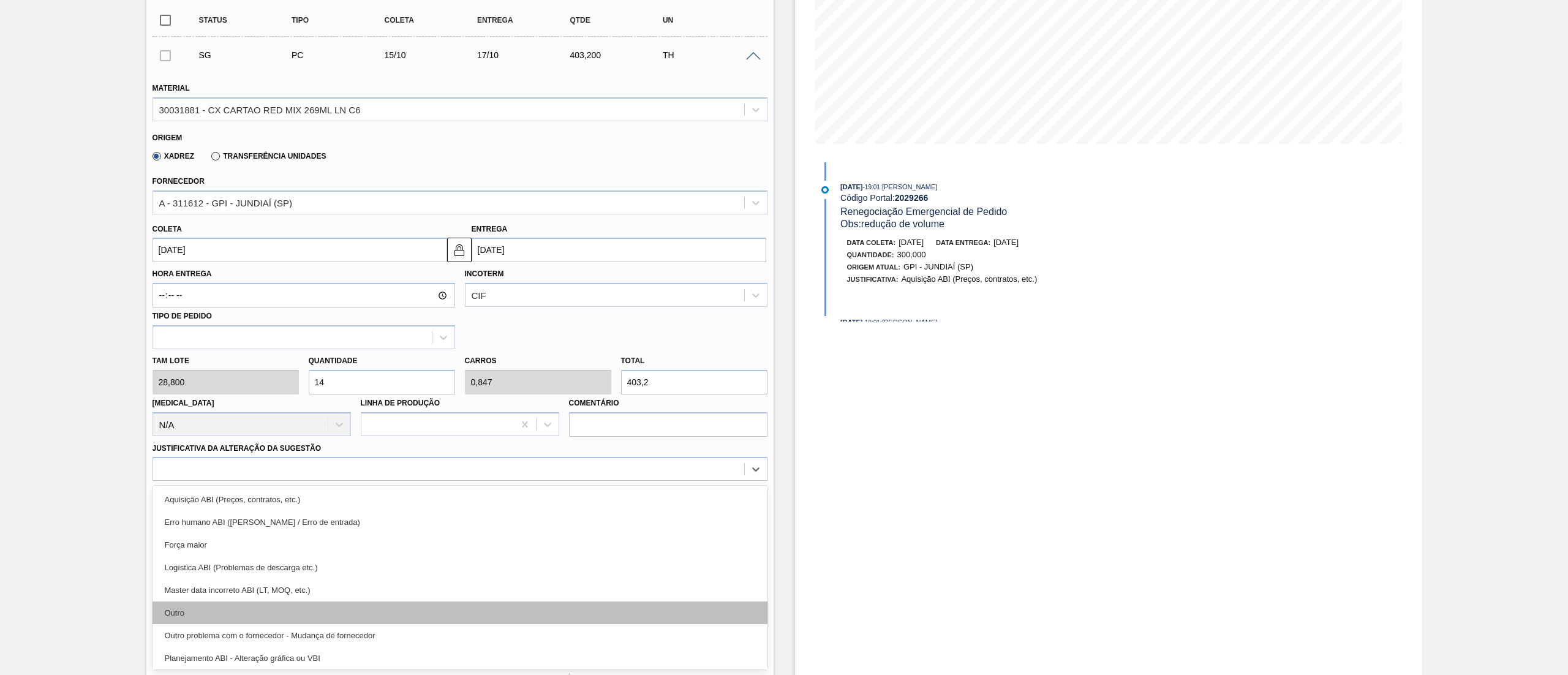
click at [225, 601] on div "Outro" at bounding box center [459, 613] width 615 height 23
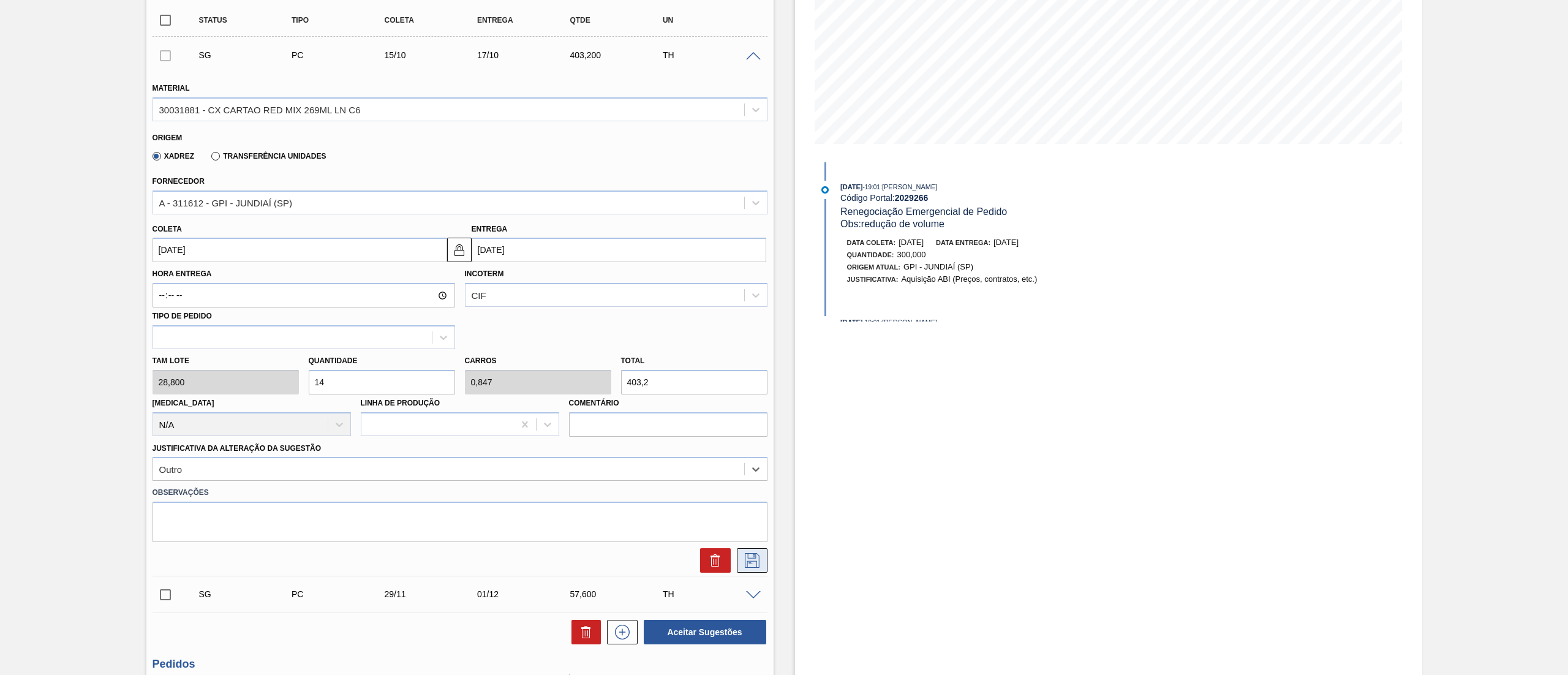
click at [758, 554] on icon at bounding box center [752, 560] width 20 height 15
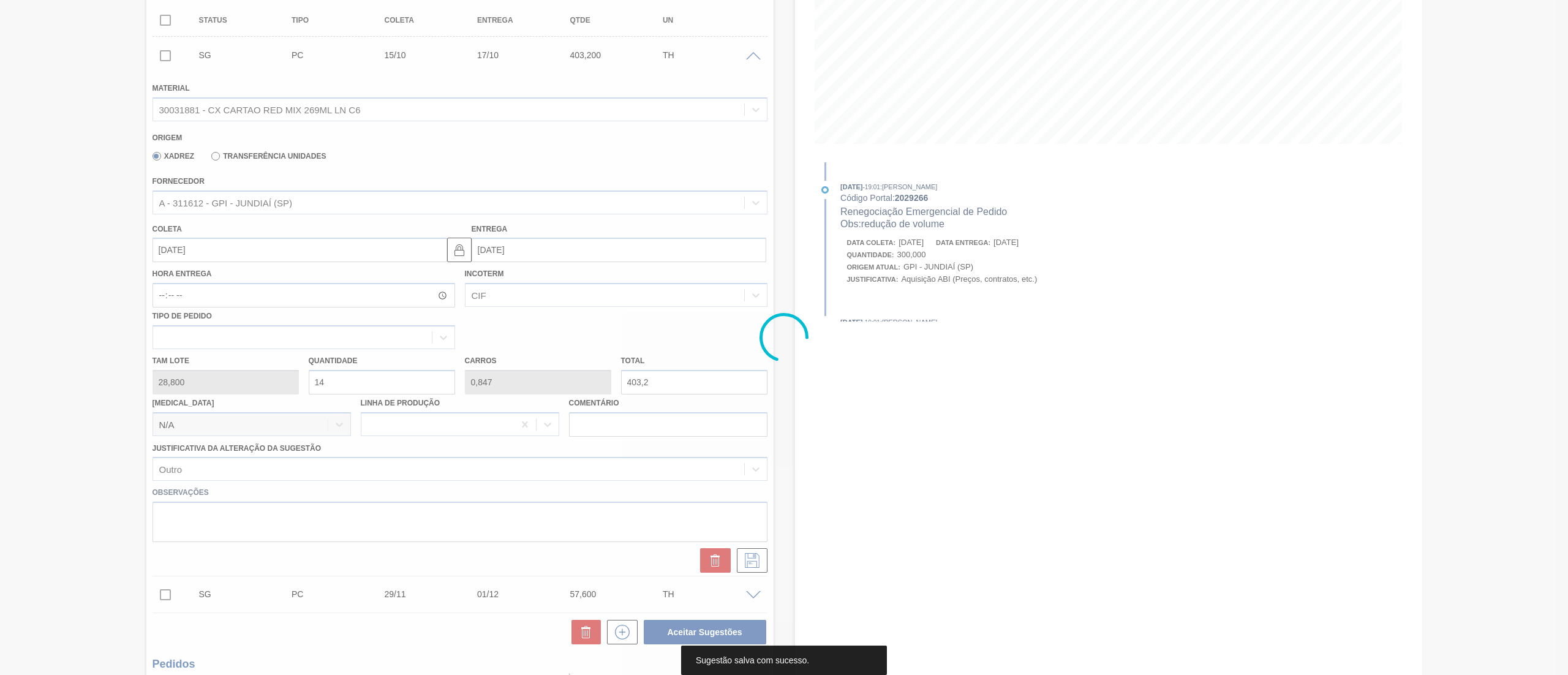
scroll to position [0, 0]
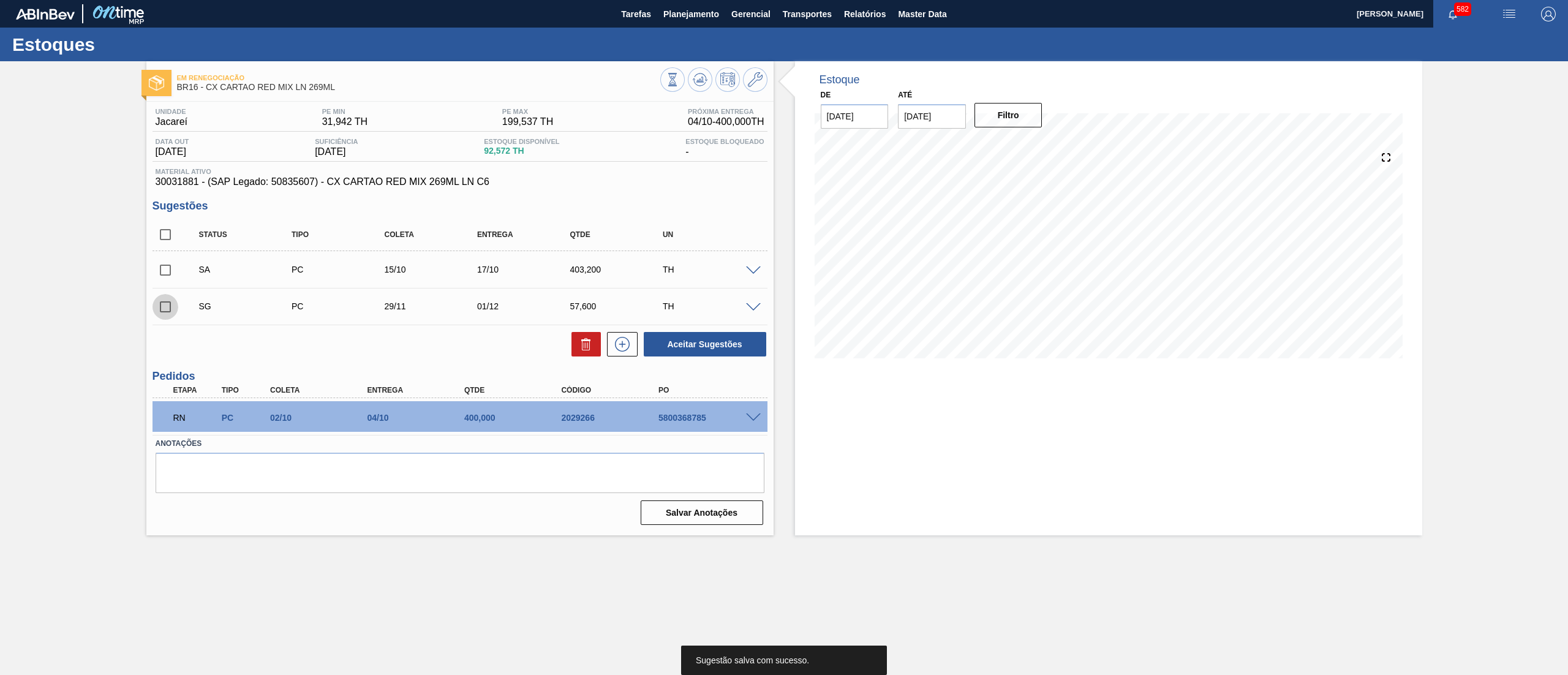
click at [168, 310] on input "checkbox" at bounding box center [165, 306] width 26 height 26
click at [584, 345] on icon at bounding box center [584, 346] width 1 height 6
checkbox input "false"
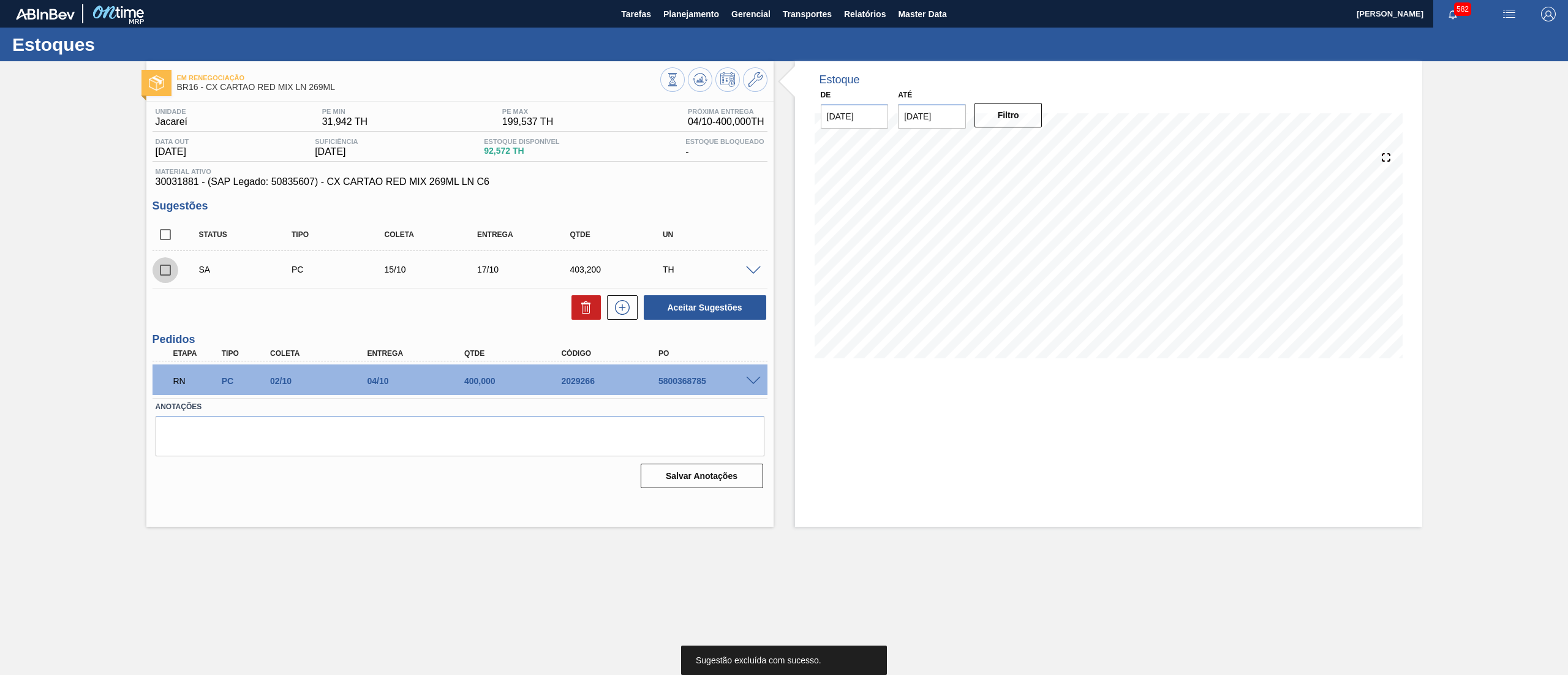
click at [167, 271] on input "checkbox" at bounding box center [165, 270] width 26 height 26
checkbox input "true"
click at [711, 312] on button "Aceitar Sugestões" at bounding box center [705, 307] width 122 height 25
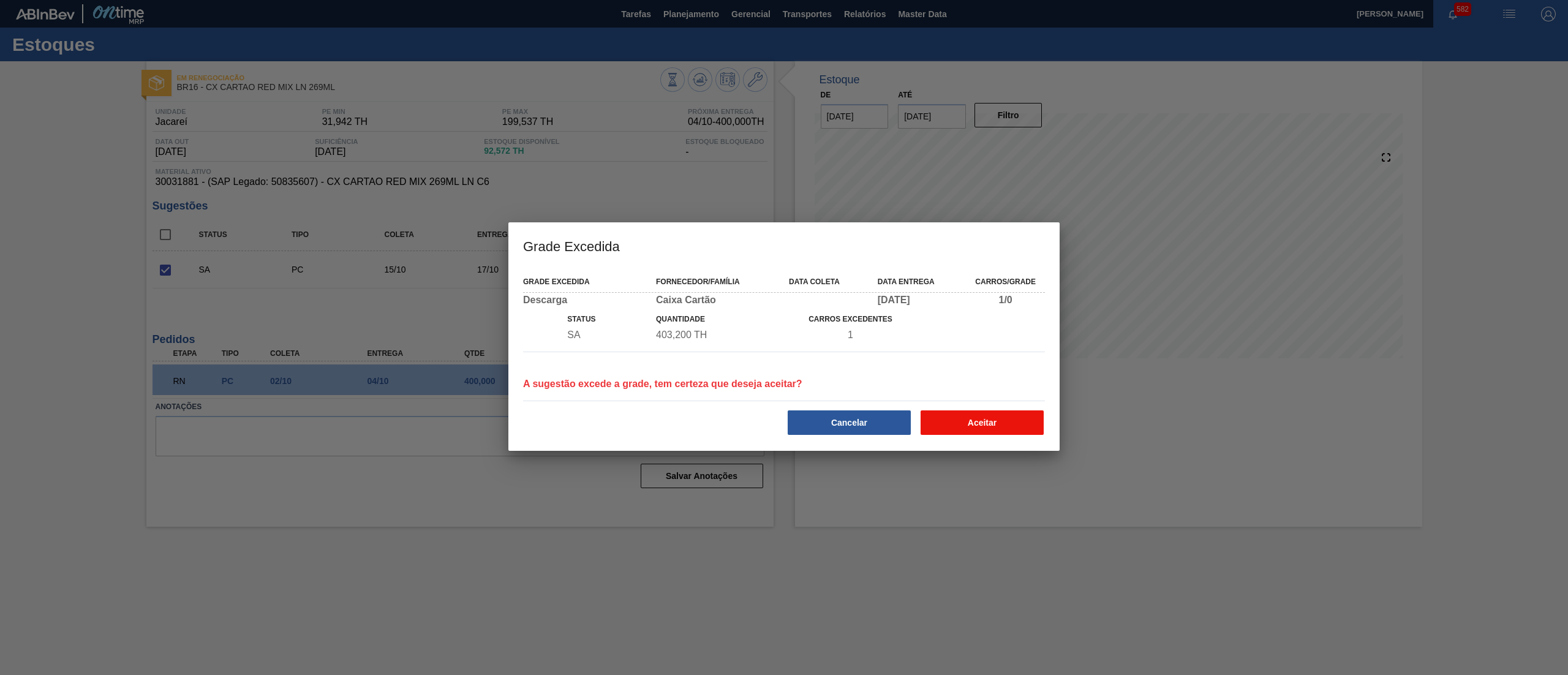
click at [999, 425] on button "Aceitar" at bounding box center [982, 423] width 123 height 25
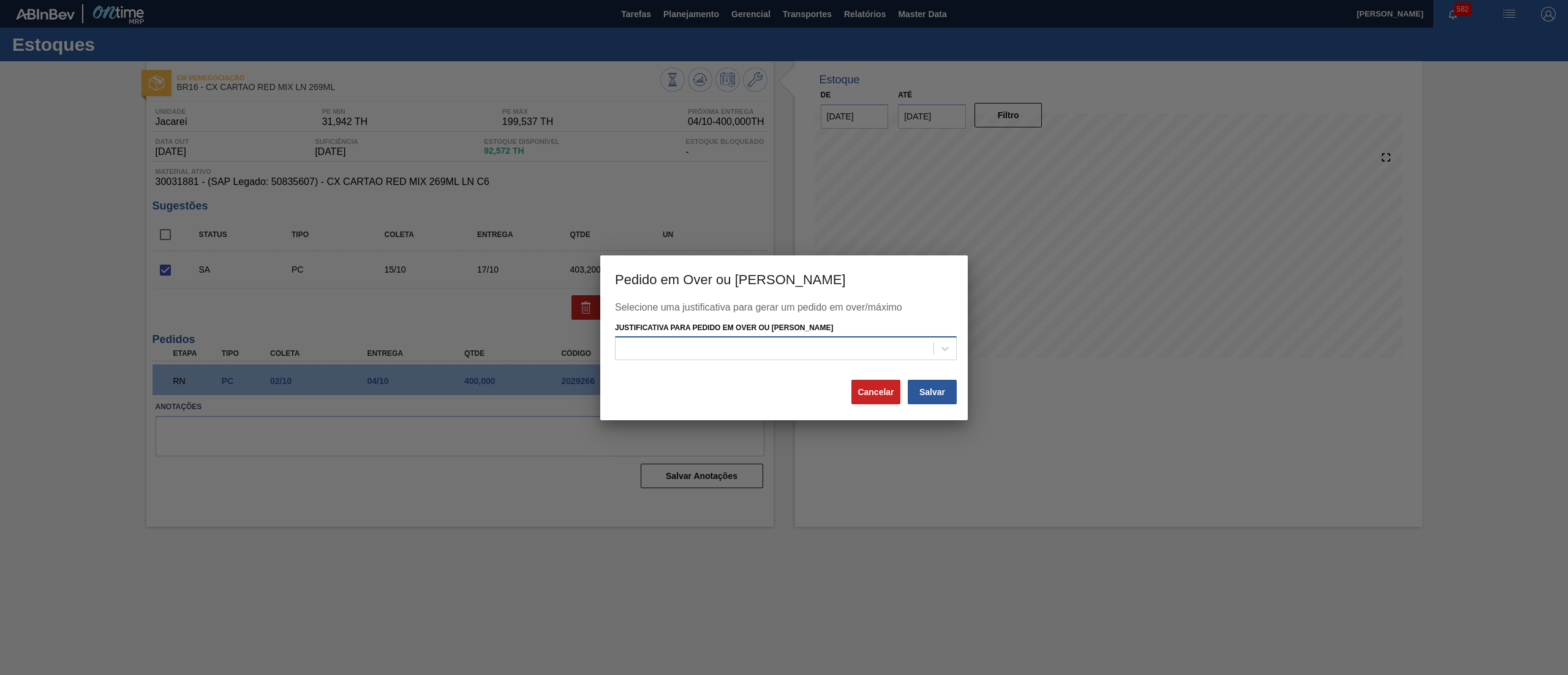
click at [908, 349] on div at bounding box center [774, 349] width 318 height 18
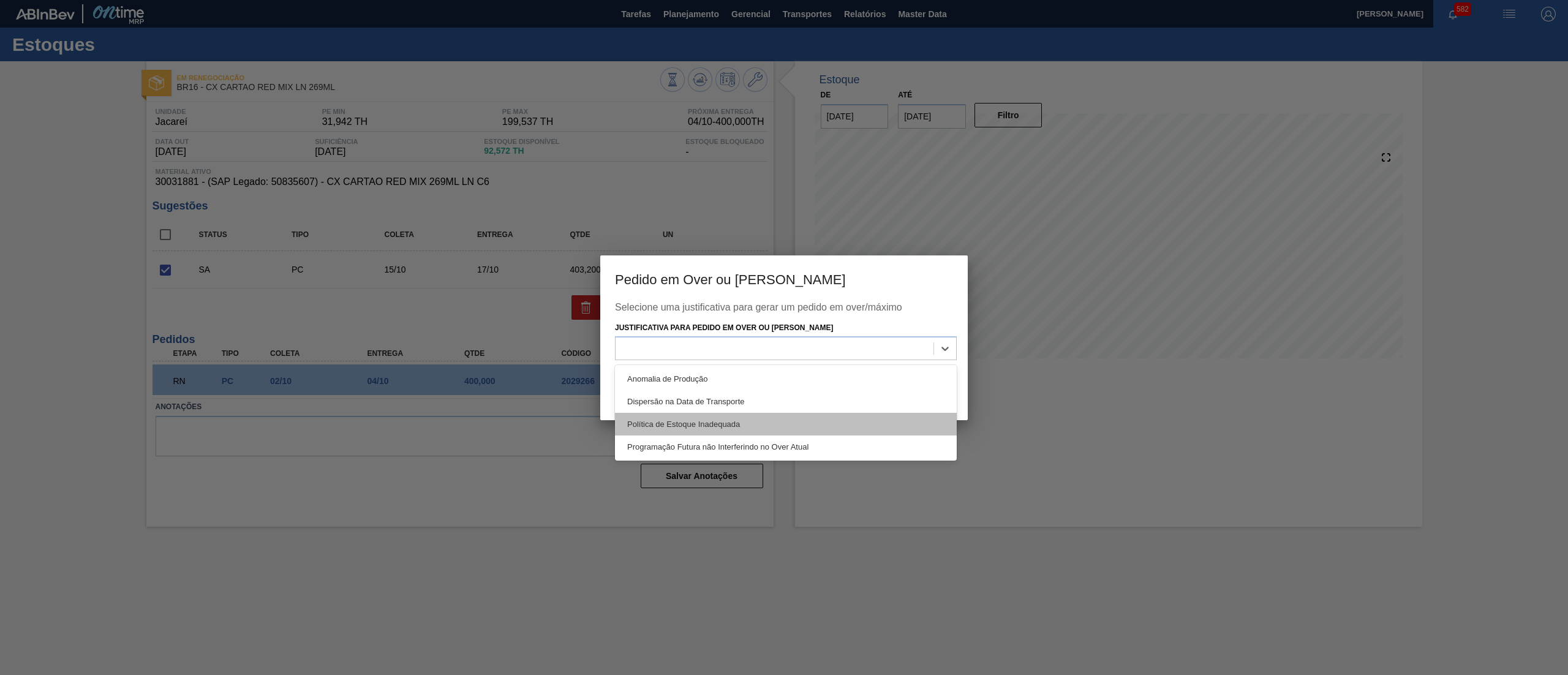
click at [757, 418] on div "Política de Estoque Inadequada" at bounding box center [786, 424] width 342 height 23
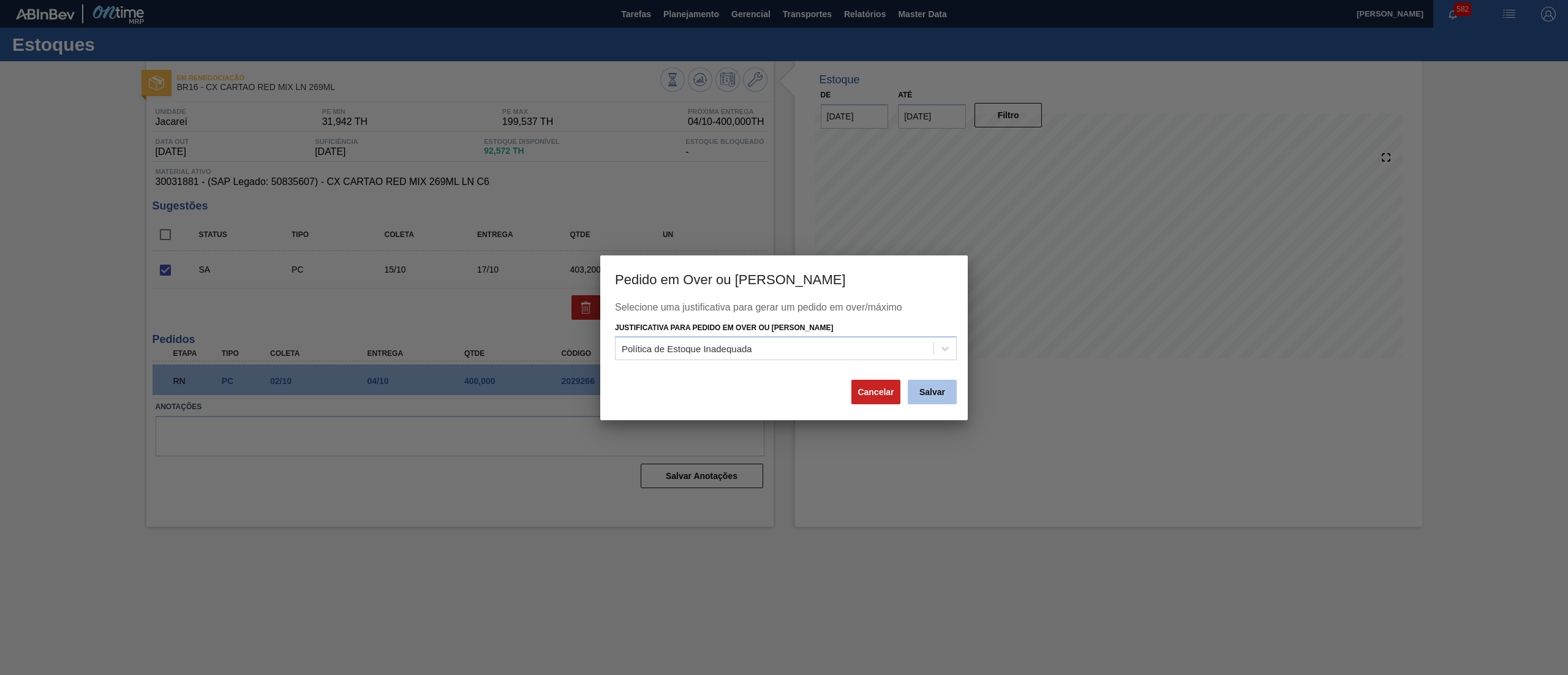
click at [924, 393] on button "Salvar" at bounding box center [932, 392] width 49 height 25
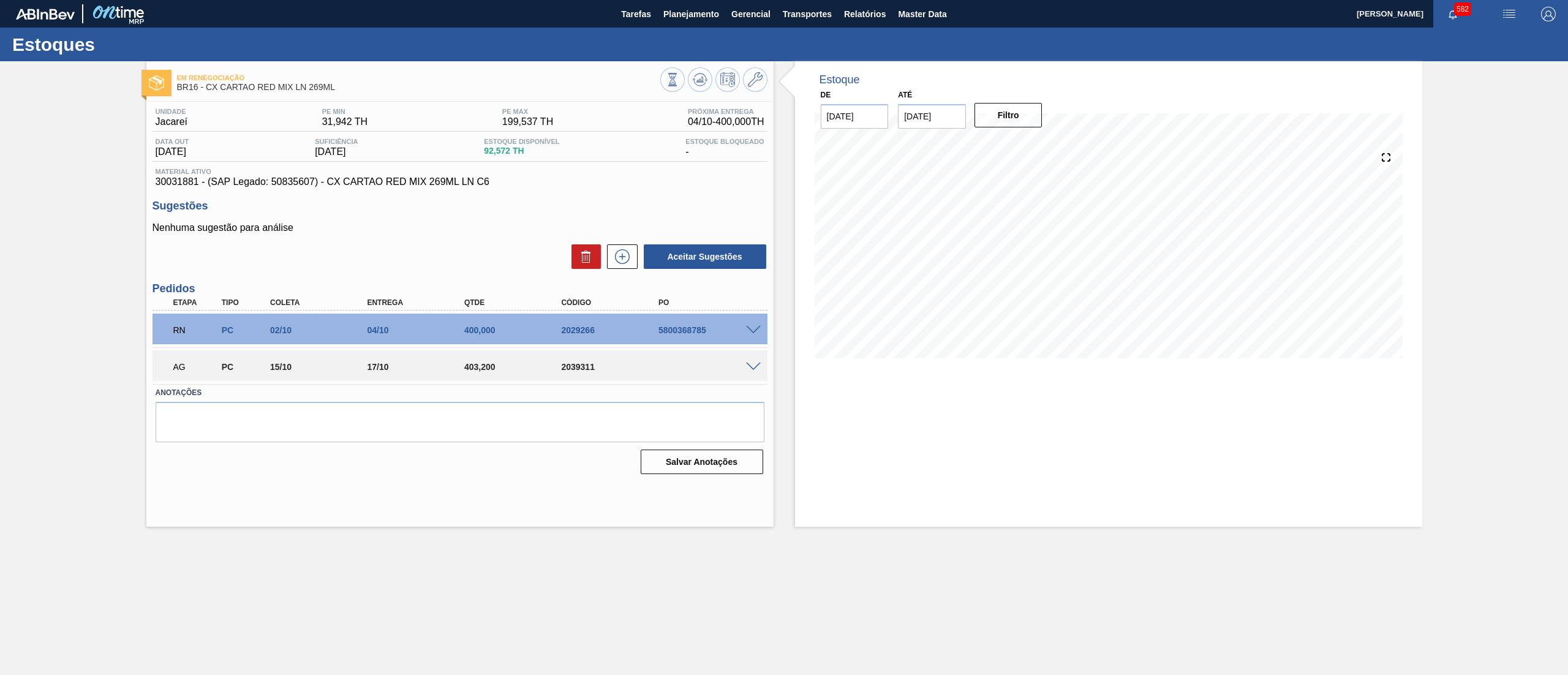
click at [790, 372] on div "Estoque De 26/09/2025 Até 10/10/2025 Filtro" at bounding box center [1098, 294] width 649 height 466
click at [694, 15] on span "Planejamento" at bounding box center [692, 14] width 56 height 15
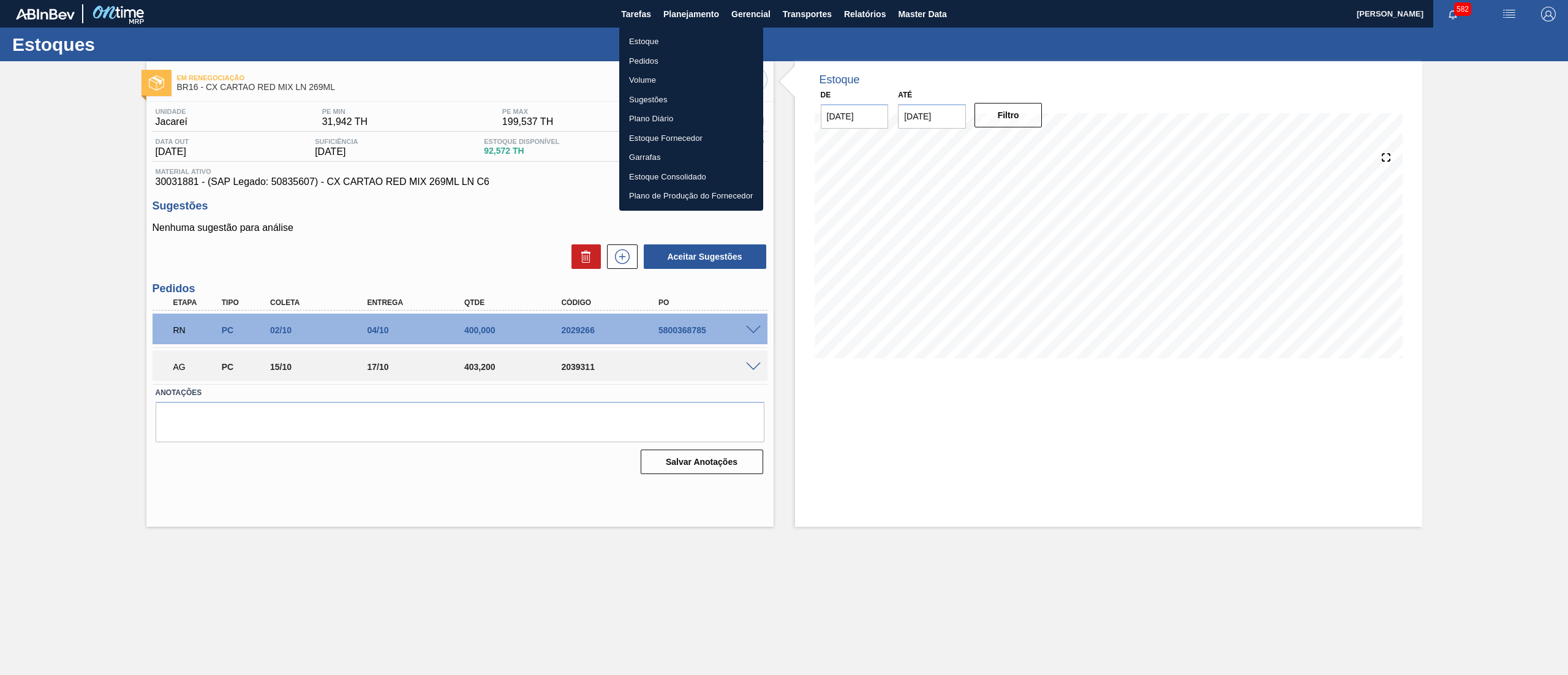
click at [689, 32] on li "Estoque" at bounding box center [691, 41] width 144 height 20
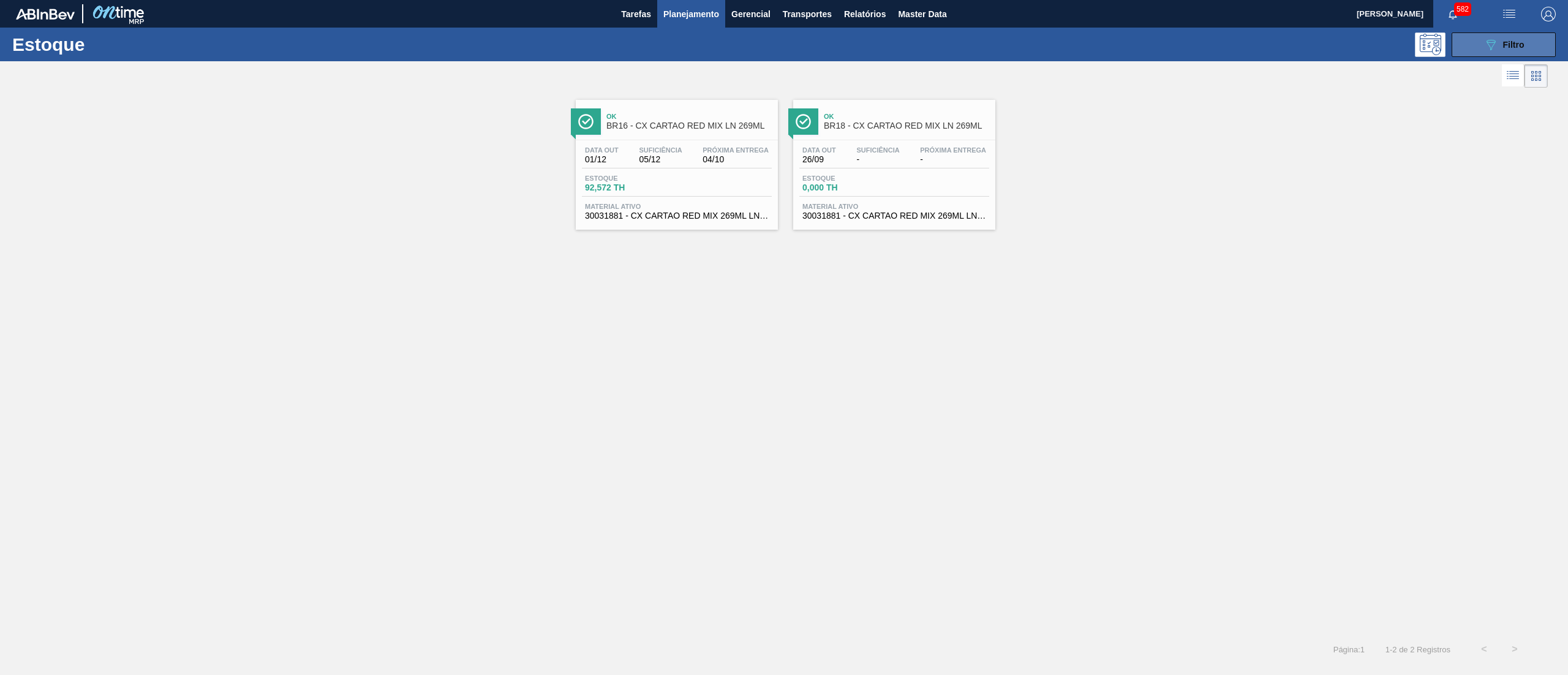
click at [1480, 49] on button "089F7B8B-B2A5-4AFE-B5C0-19BA573D28AC Filtro" at bounding box center [1504, 44] width 104 height 25
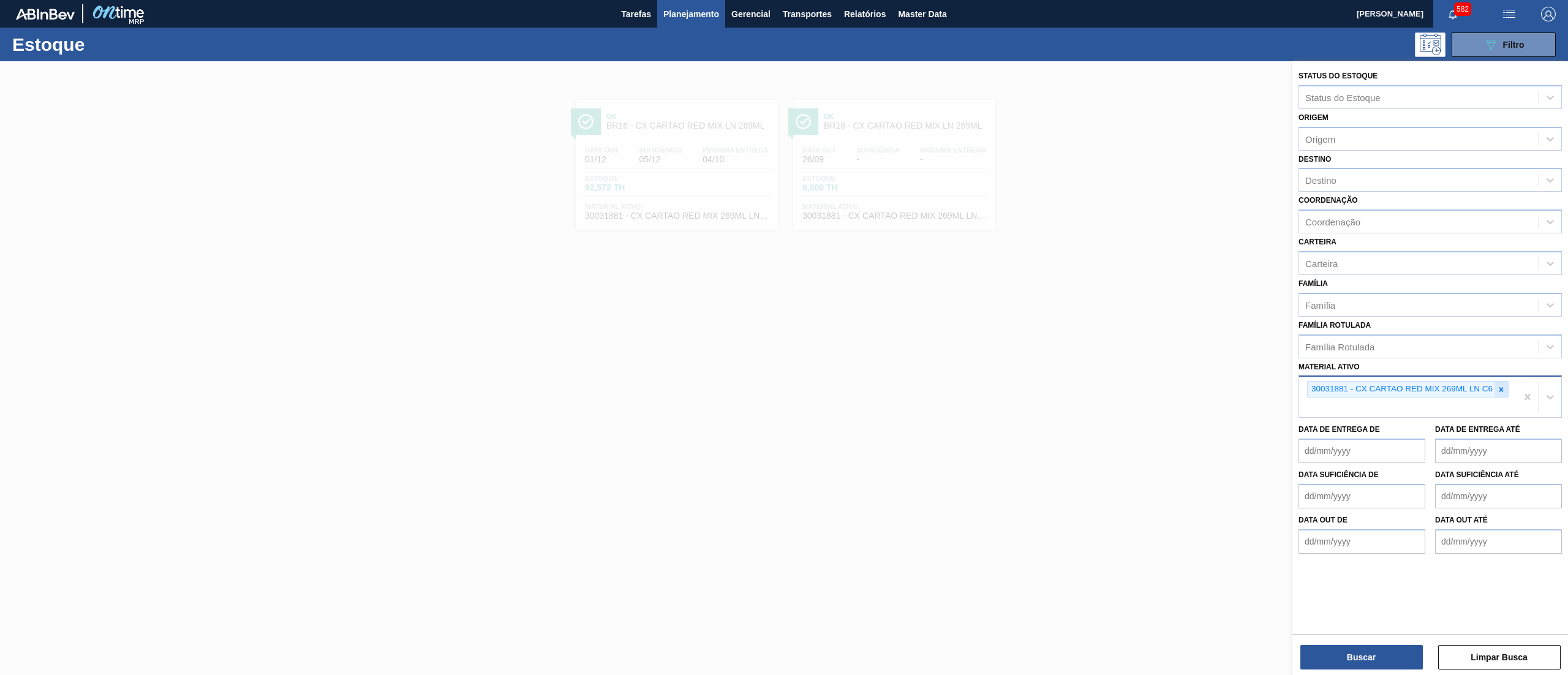
click at [1505, 393] on div at bounding box center [1501, 389] width 13 height 15
paste ativo "30031884"
type ativo "30031884"
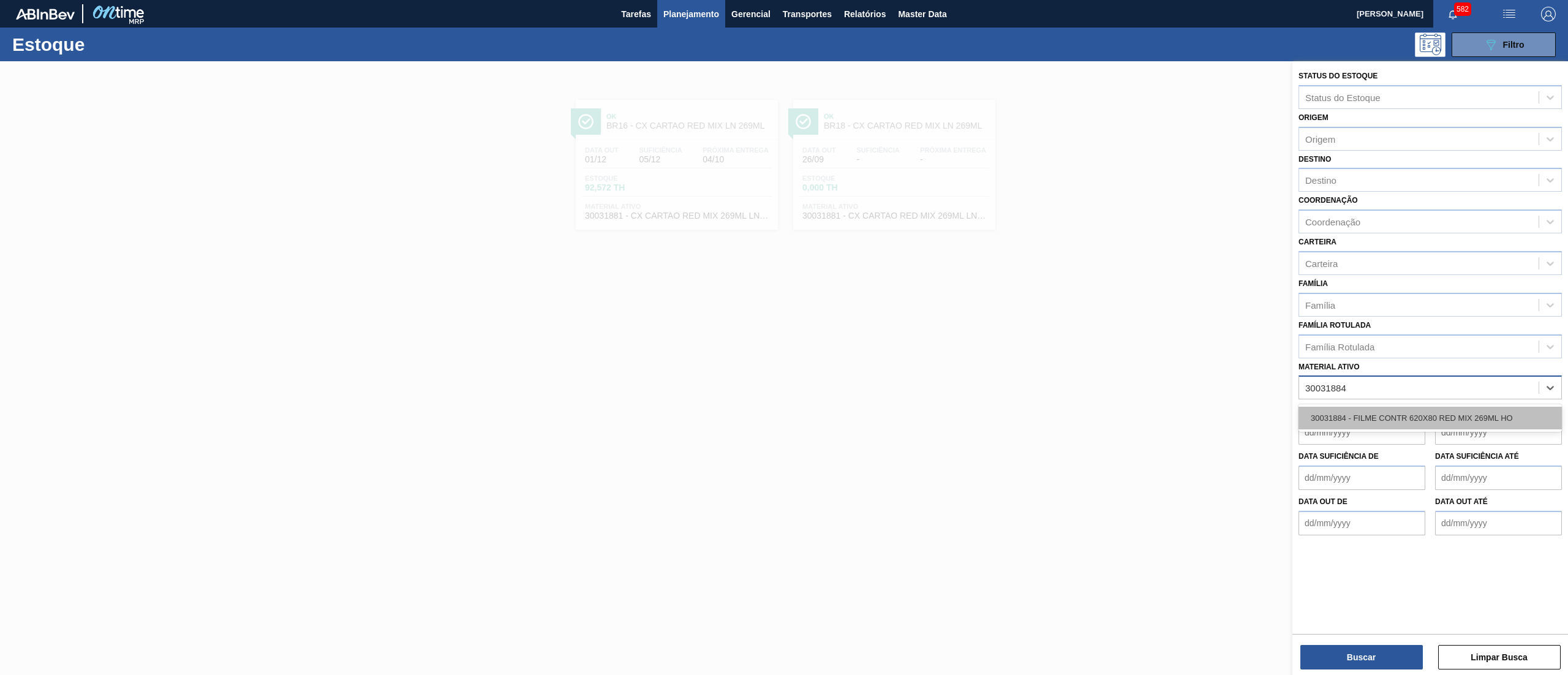
click at [1476, 410] on div "30031884 - FILME CONTR 620X80 RED MIX 269ML HO" at bounding box center [1430, 418] width 263 height 23
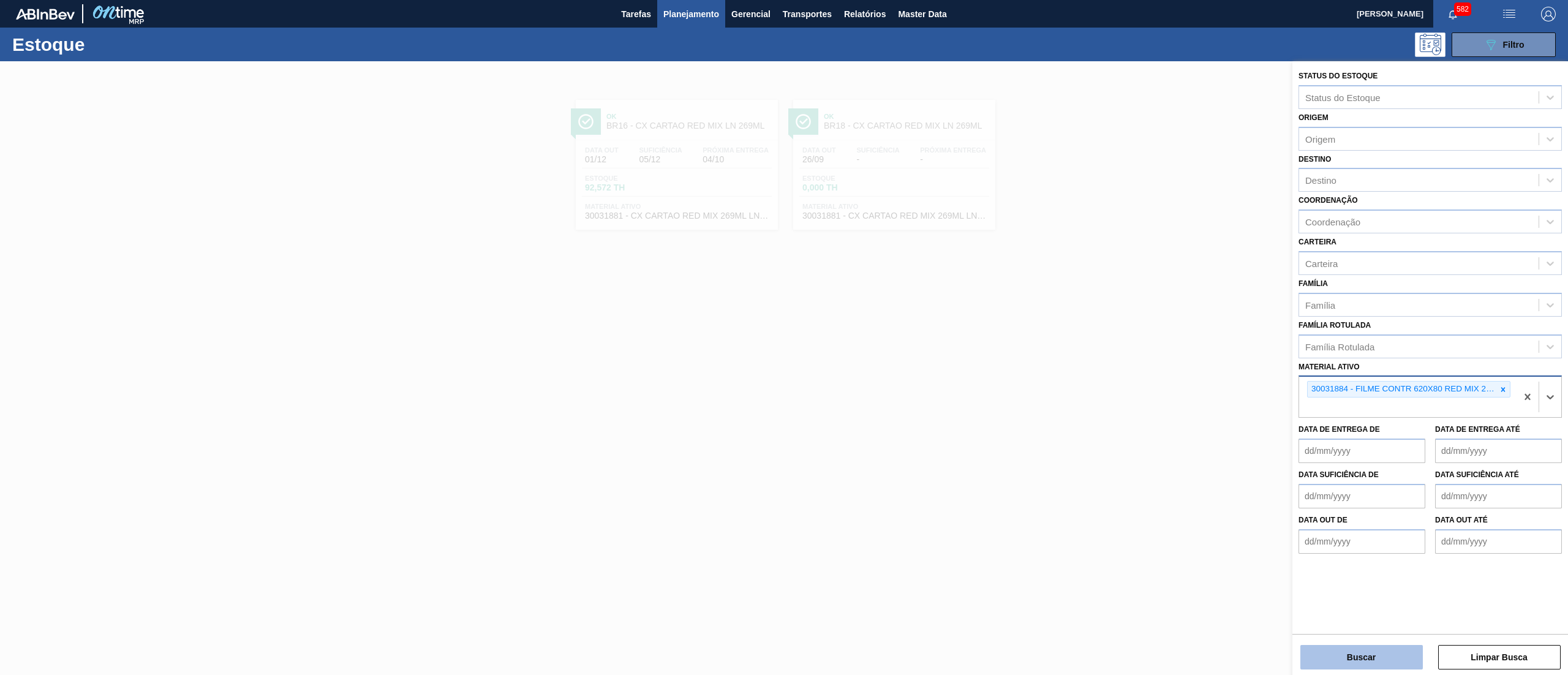
click at [1359, 655] on button "Buscar" at bounding box center [1362, 657] width 122 height 25
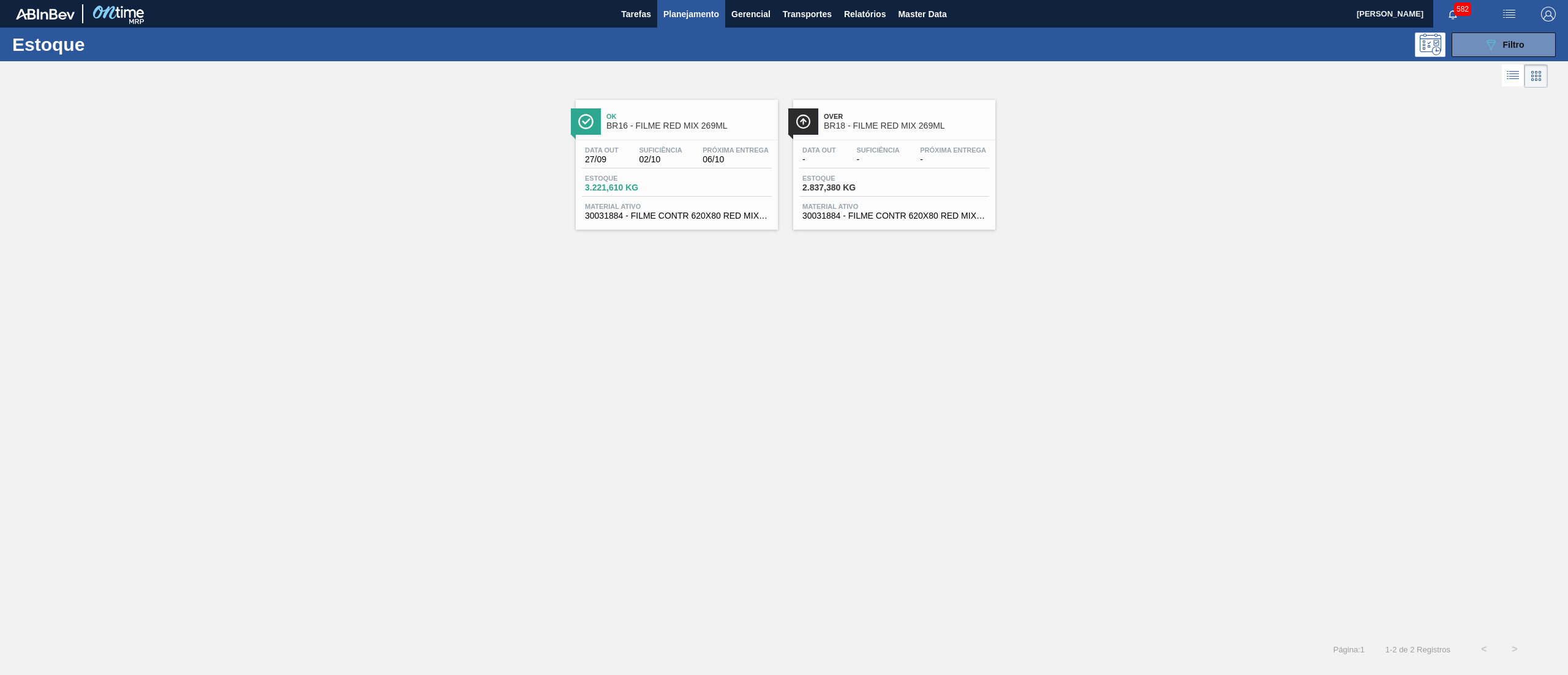
click at [742, 210] on span "Material ativo" at bounding box center [677, 207] width 184 height 8
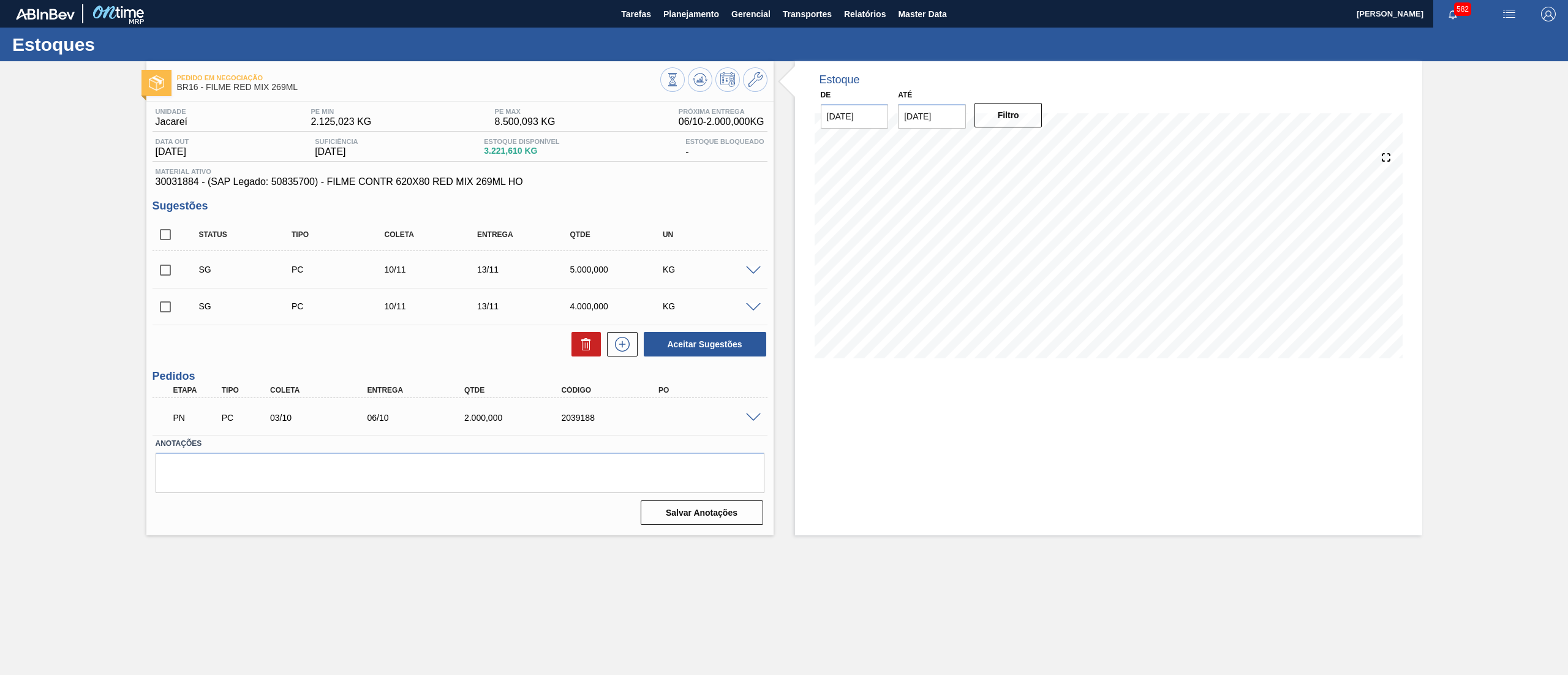
click at [750, 420] on span at bounding box center [753, 418] width 15 height 9
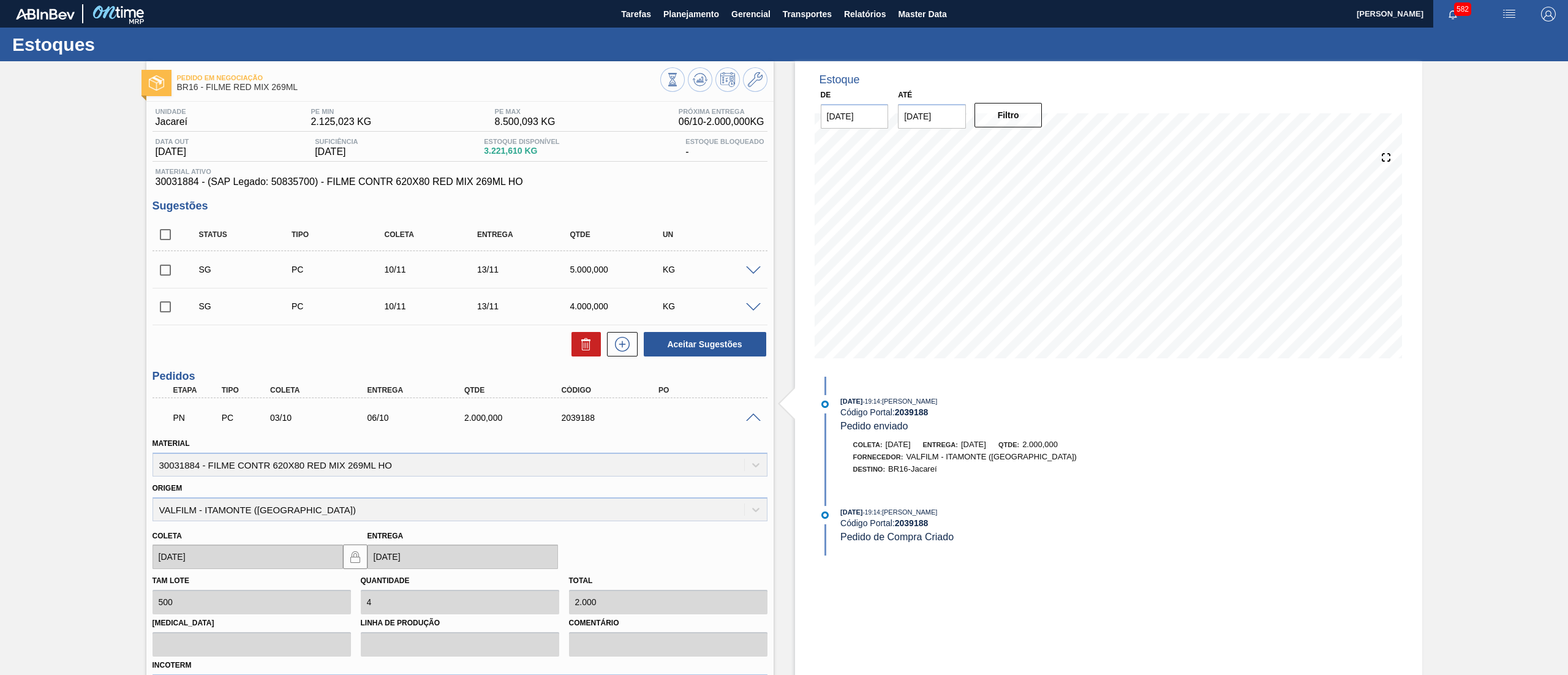
click at [750, 420] on span at bounding box center [753, 418] width 15 height 9
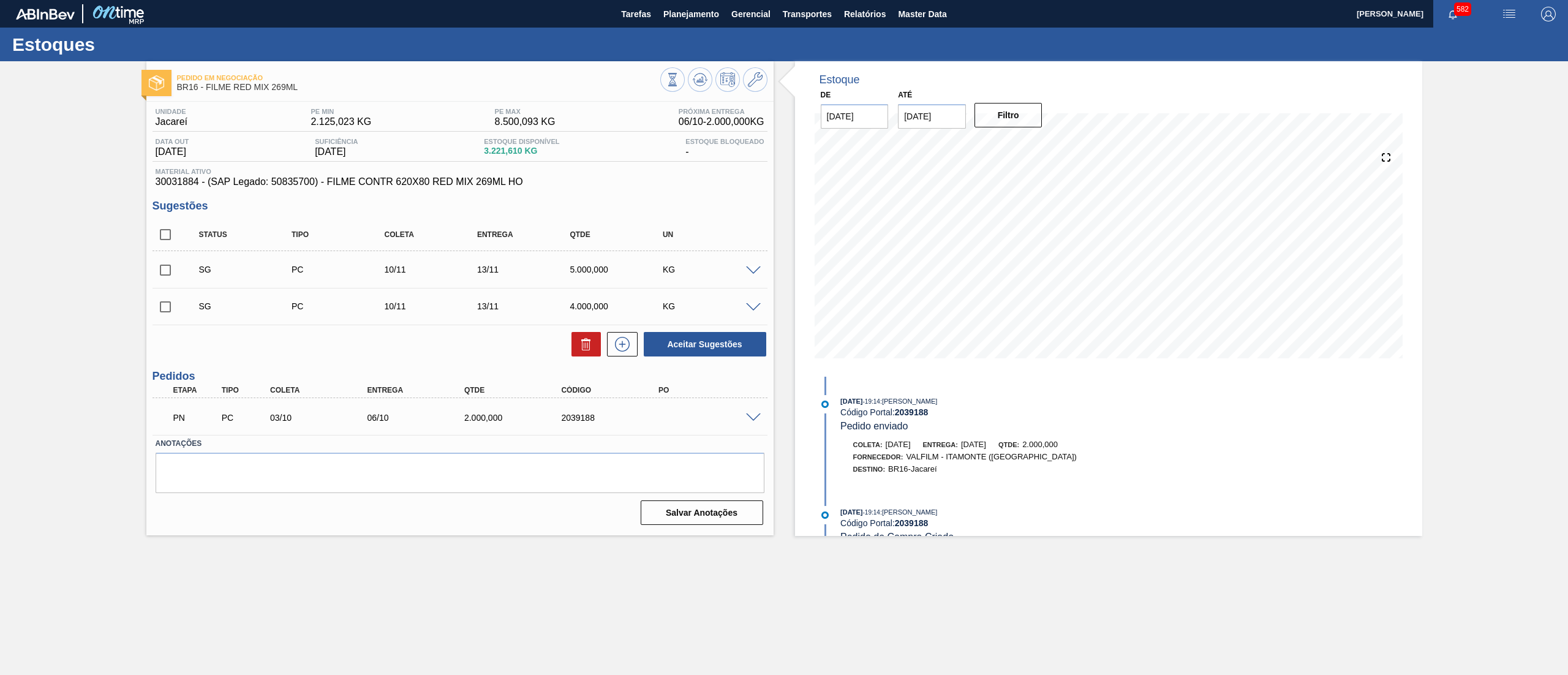
click at [165, 250] on div "Status Tipo Coleta Entrega Qtde UN" at bounding box center [459, 235] width 615 height 32
click at [162, 234] on input "checkbox" at bounding box center [165, 234] width 26 height 26
checkbox input "true"
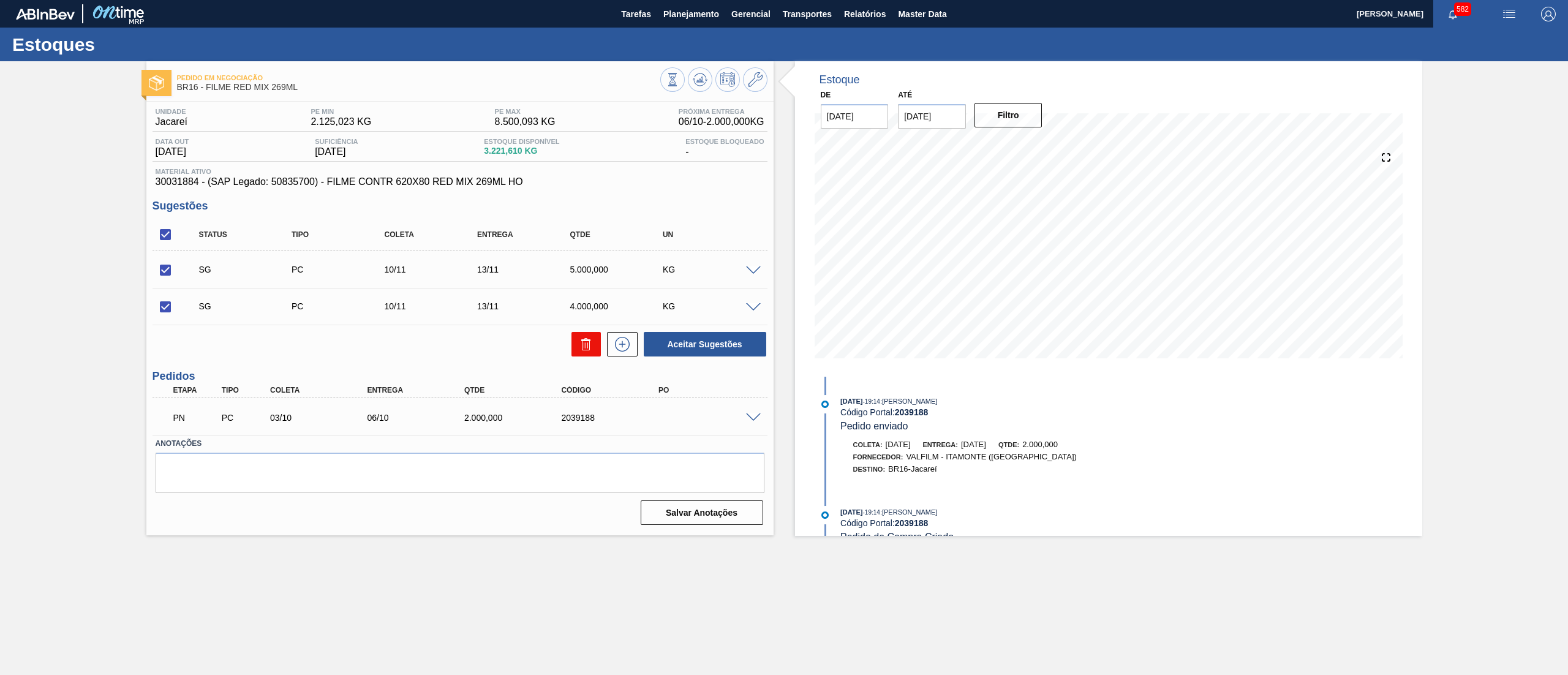
click at [574, 336] on button at bounding box center [586, 344] width 29 height 25
checkbox input "false"
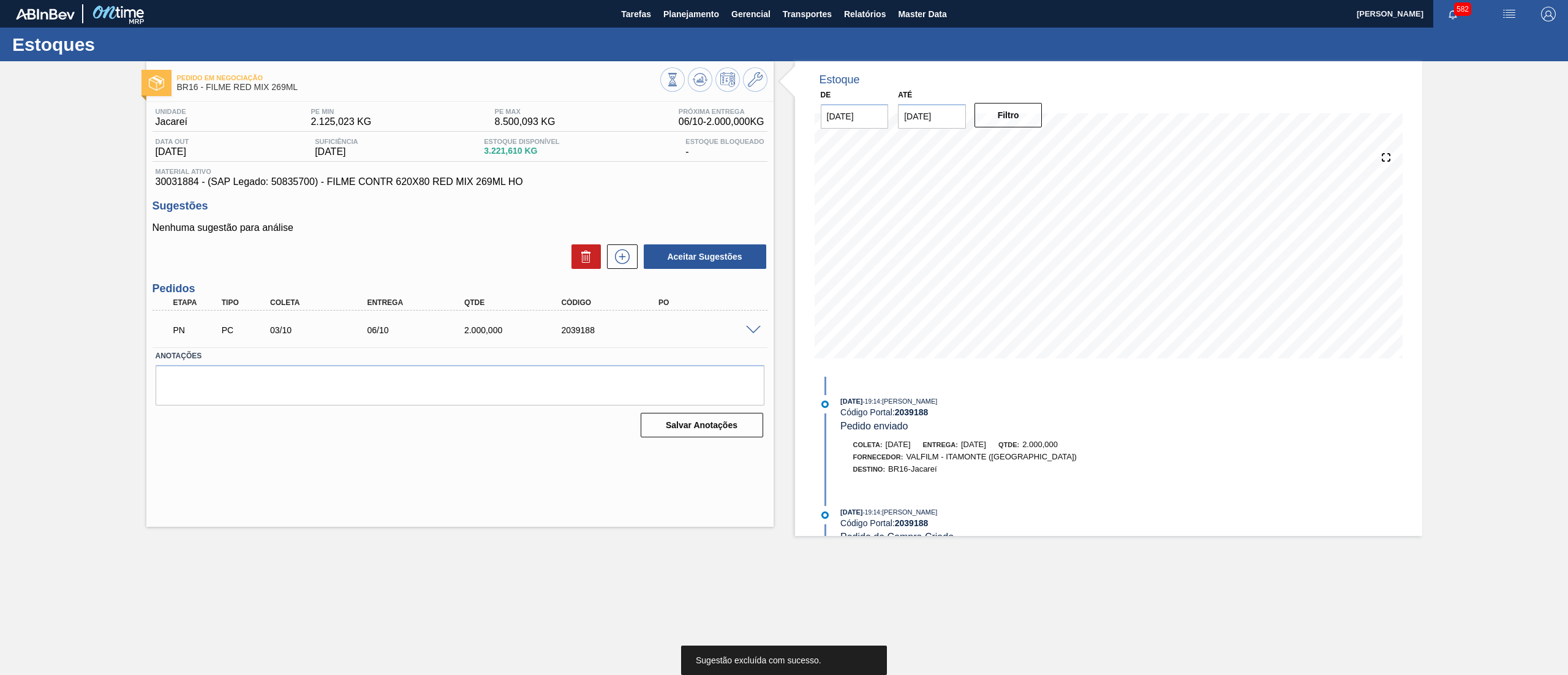
click at [616, 274] on div "Unidade Jacareí PE MIN 2.125,023 KG PE MAX 8.500,093 KG Próxima Entrega 06/10 -…" at bounding box center [460, 272] width 628 height 340
click at [616, 264] on icon at bounding box center [622, 256] width 20 height 15
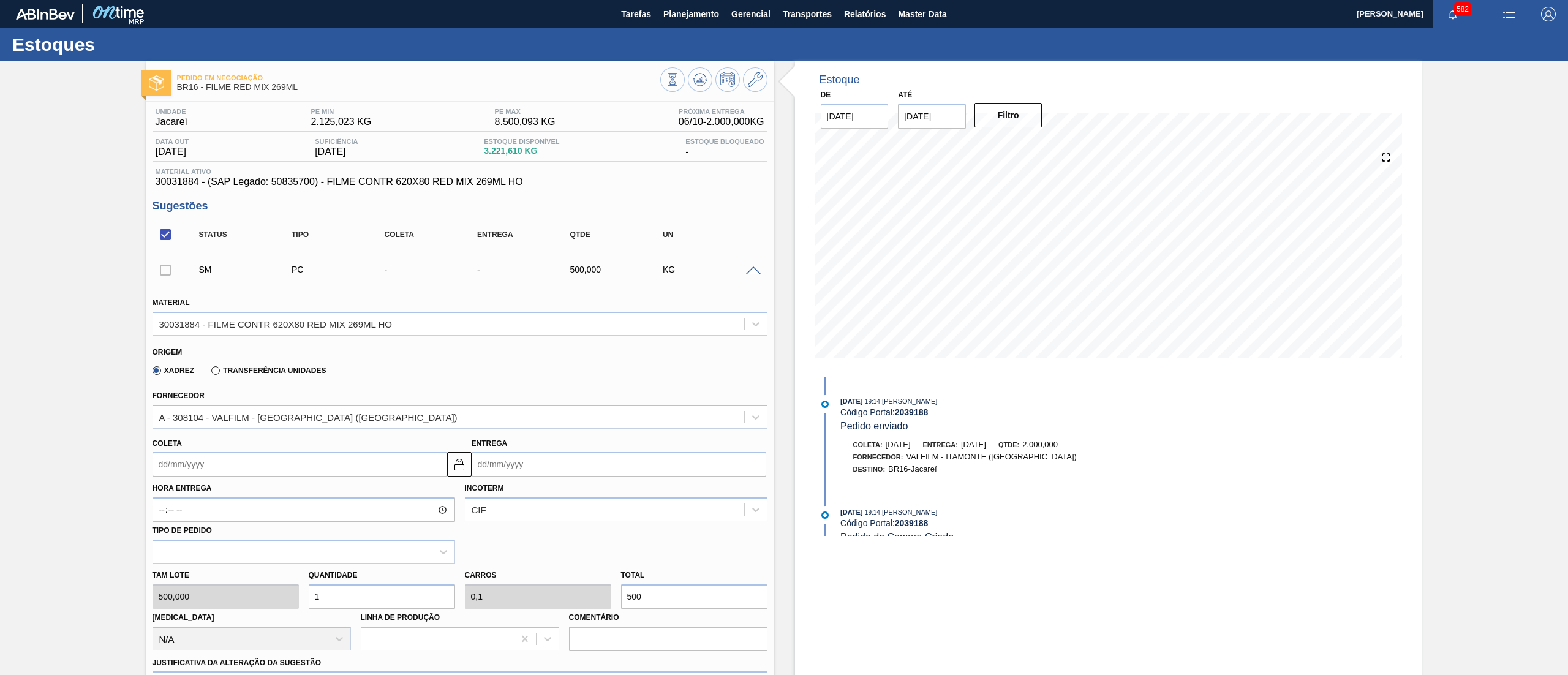
click at [169, 466] on input "Coleta" at bounding box center [300, 464] width 294 height 25
click at [288, 496] on button "Next Month" at bounding box center [290, 494] width 9 height 9
click at [256, 554] on div "5 6 7 8 9 10 11" at bounding box center [226, 553] width 139 height 20
click at [263, 553] on div "10" at bounding box center [266, 553] width 16 height 16
type input "10/10/2025"
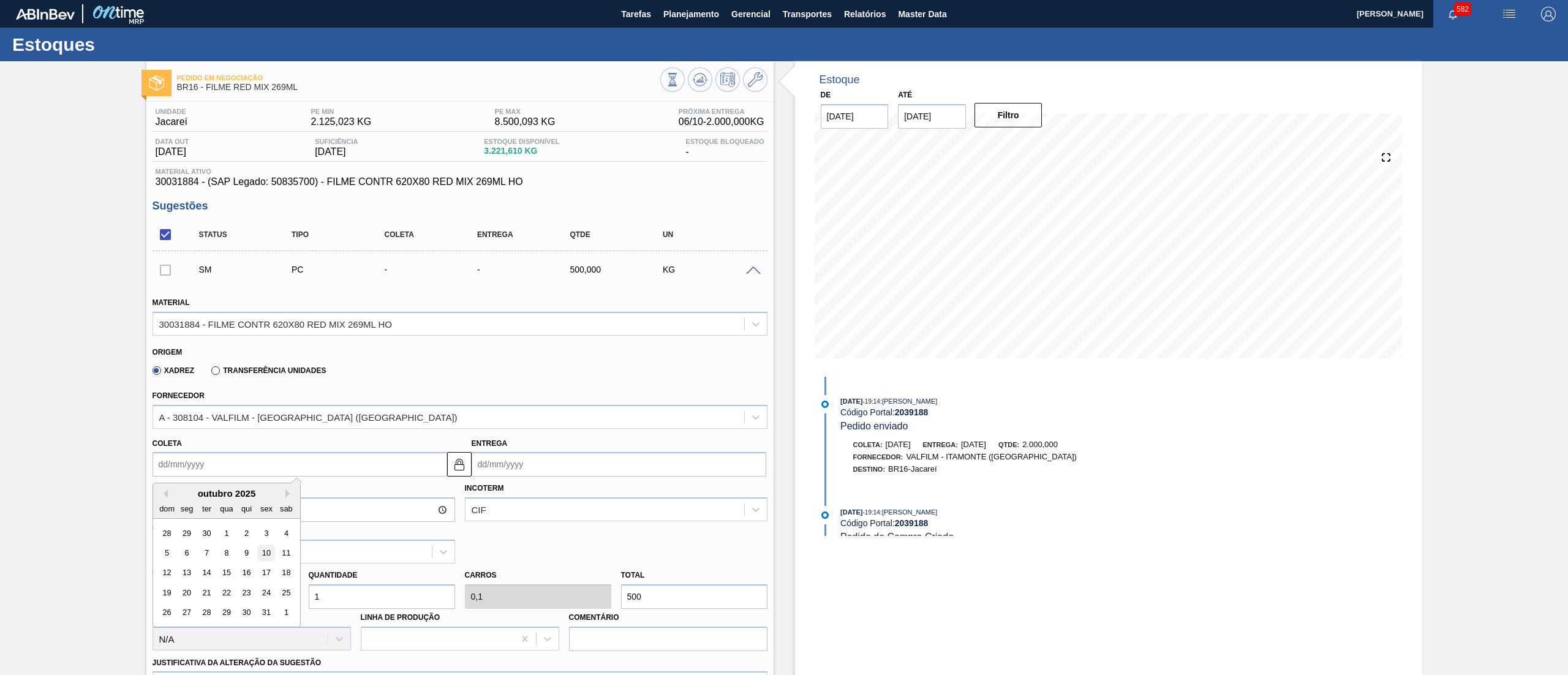
type input "13/10/2025"
click at [262, 605] on div "Tam lote 500,000 Quantidade 1 Carros 0,1 Total 500 Doca N/A Linha de Produção C…" at bounding box center [460, 607] width 625 height 88
type input "3"
type input "0,3"
type input "1.500"
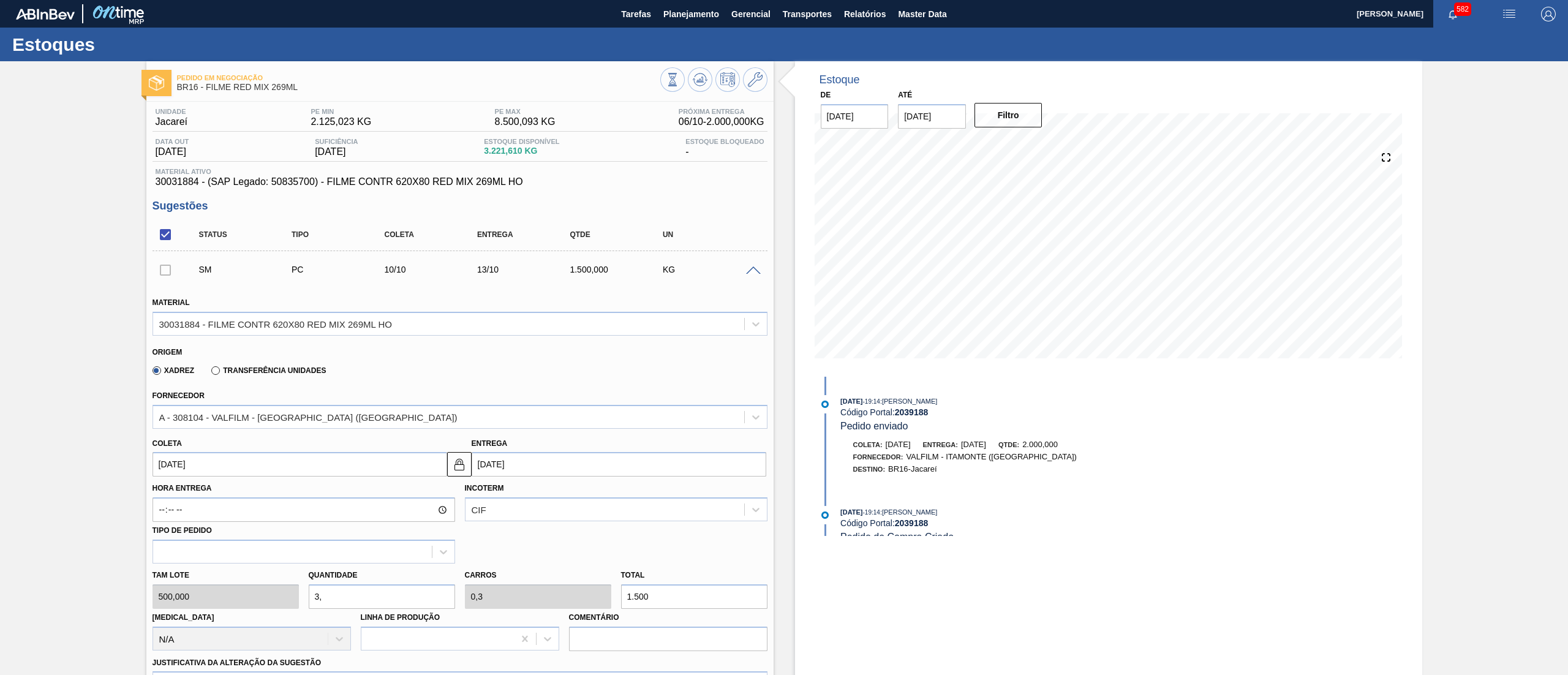
type input "3,2"
type input "0,32"
type input "1.600"
type input "3,"
type input "0,3"
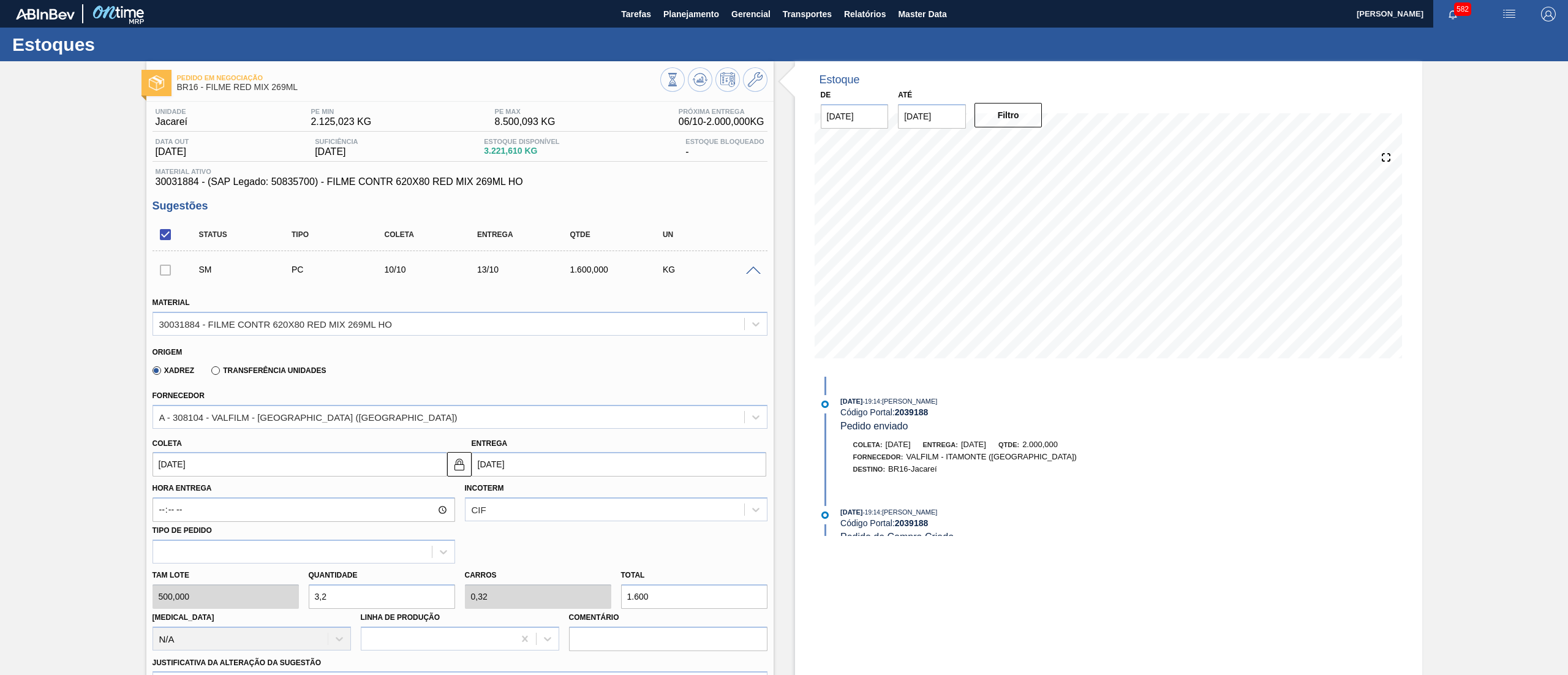
type input "1.500"
type input "3,4"
type input "0,34"
type input "1.700"
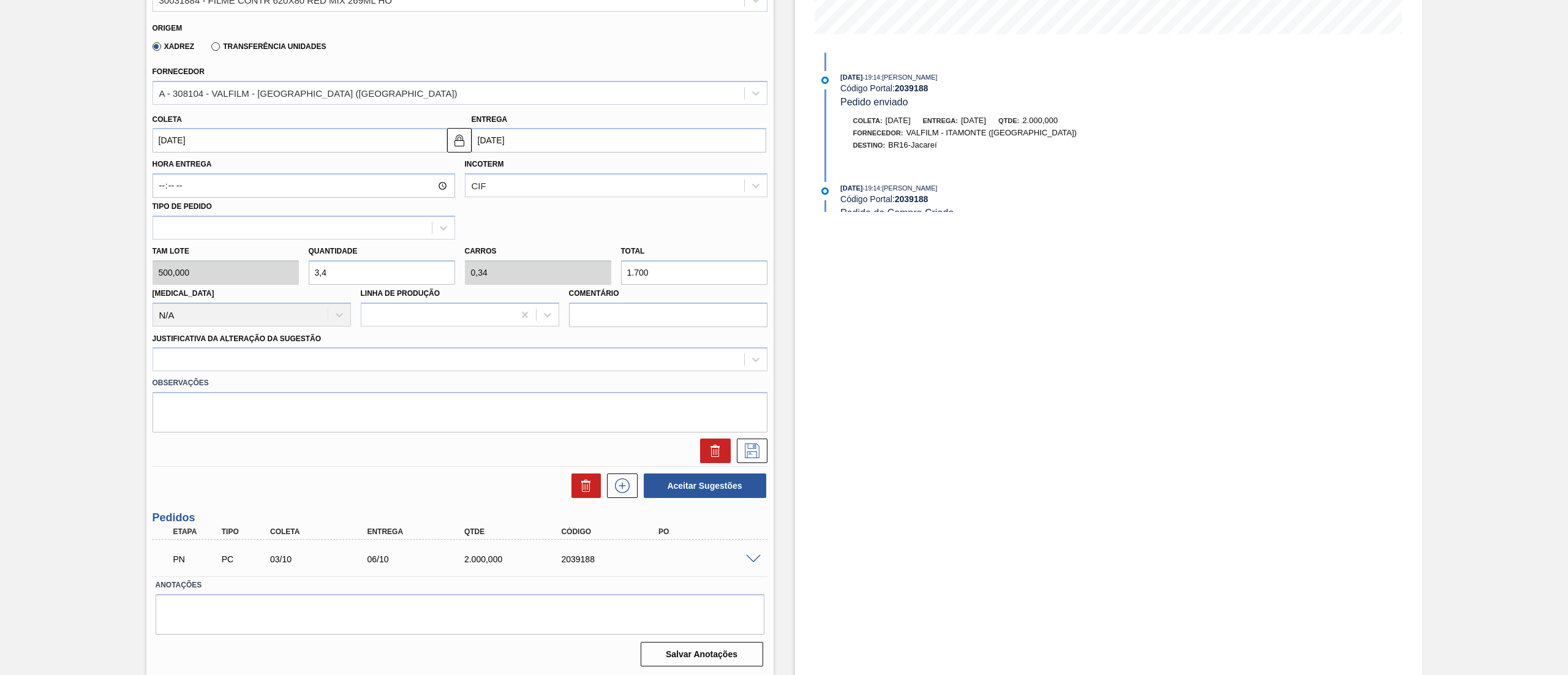
scroll to position [325, 0]
type input "3,4"
click at [185, 355] on div at bounding box center [449, 359] width 591 height 18
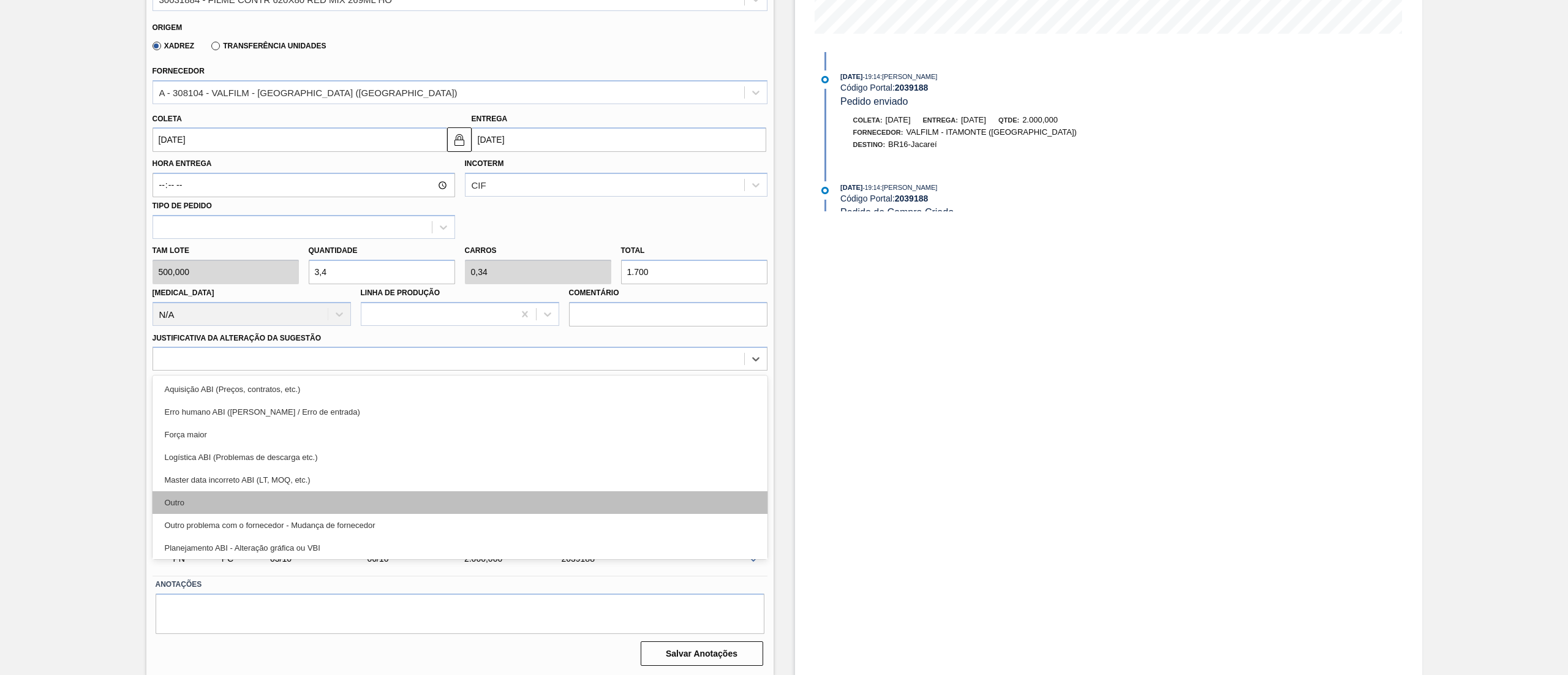
click at [184, 495] on div "Outro" at bounding box center [459, 502] width 615 height 23
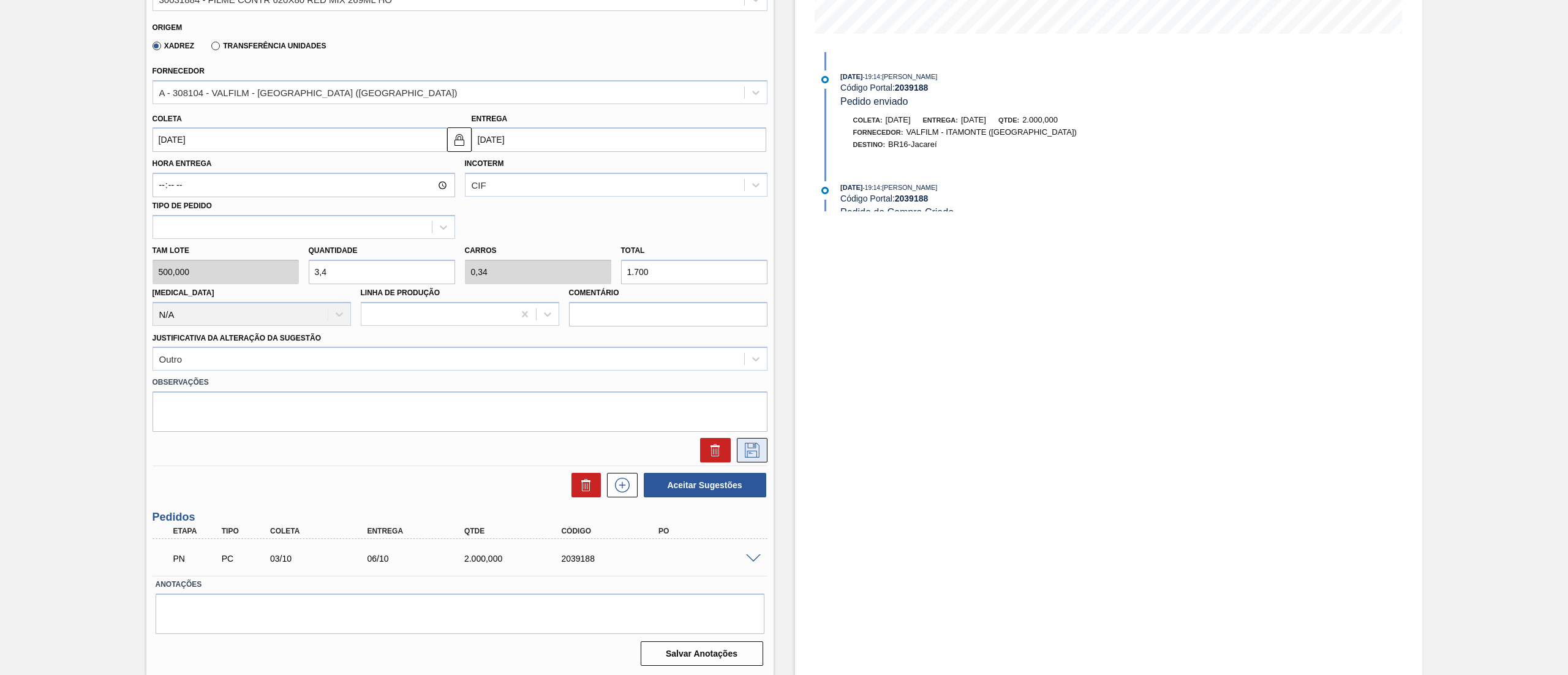
click at [757, 452] on icon at bounding box center [752, 450] width 20 height 15
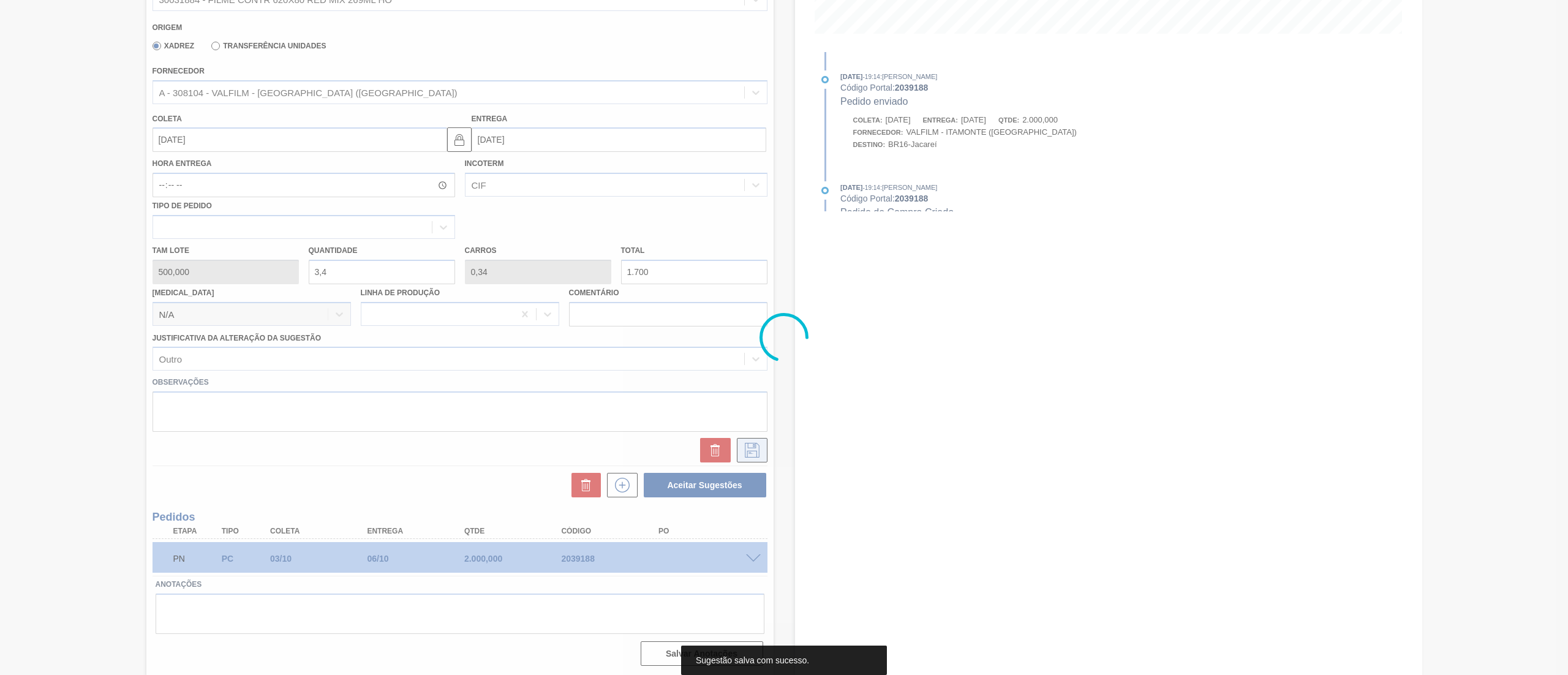
scroll to position [0, 0]
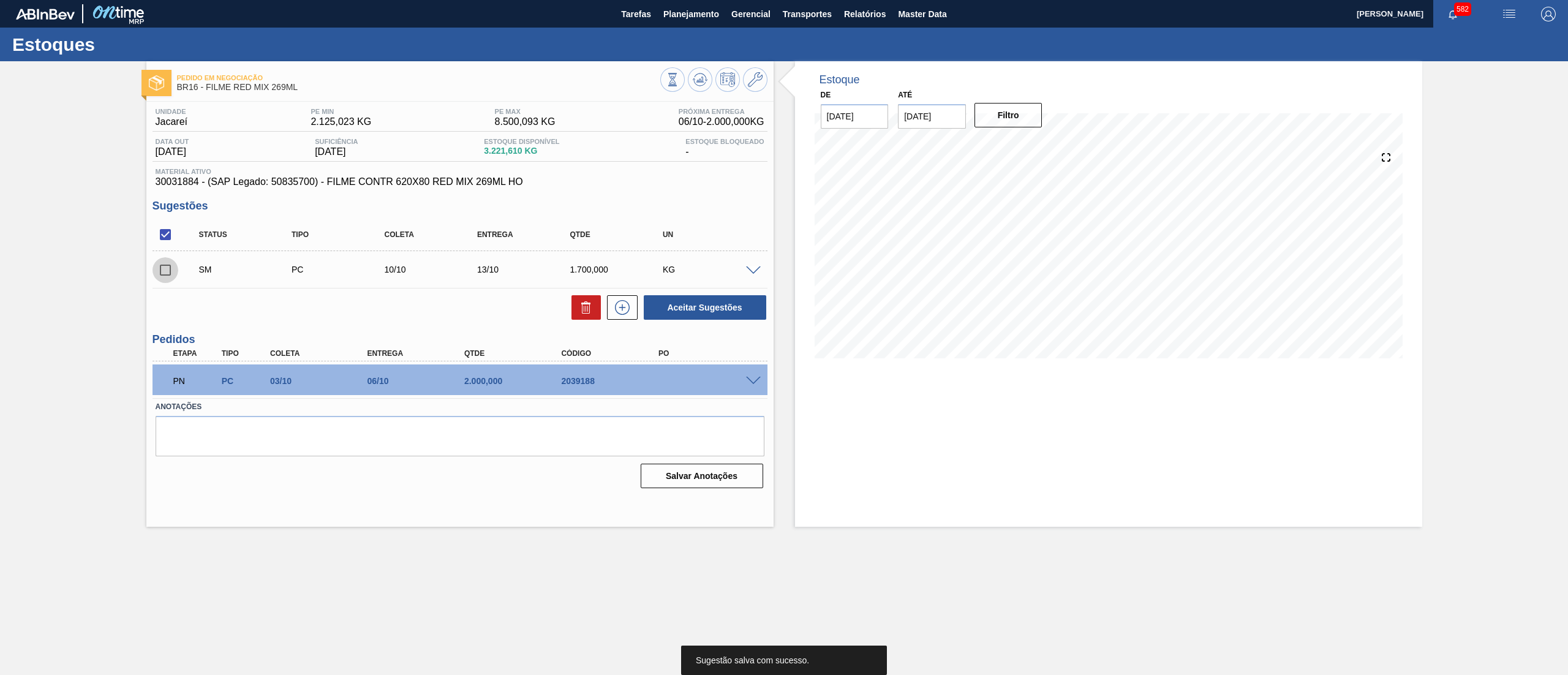
click at [174, 268] on input "checkbox" at bounding box center [165, 270] width 26 height 26
checkbox input "true"
click at [730, 308] on button "Aceitar Sugestões" at bounding box center [705, 307] width 122 height 25
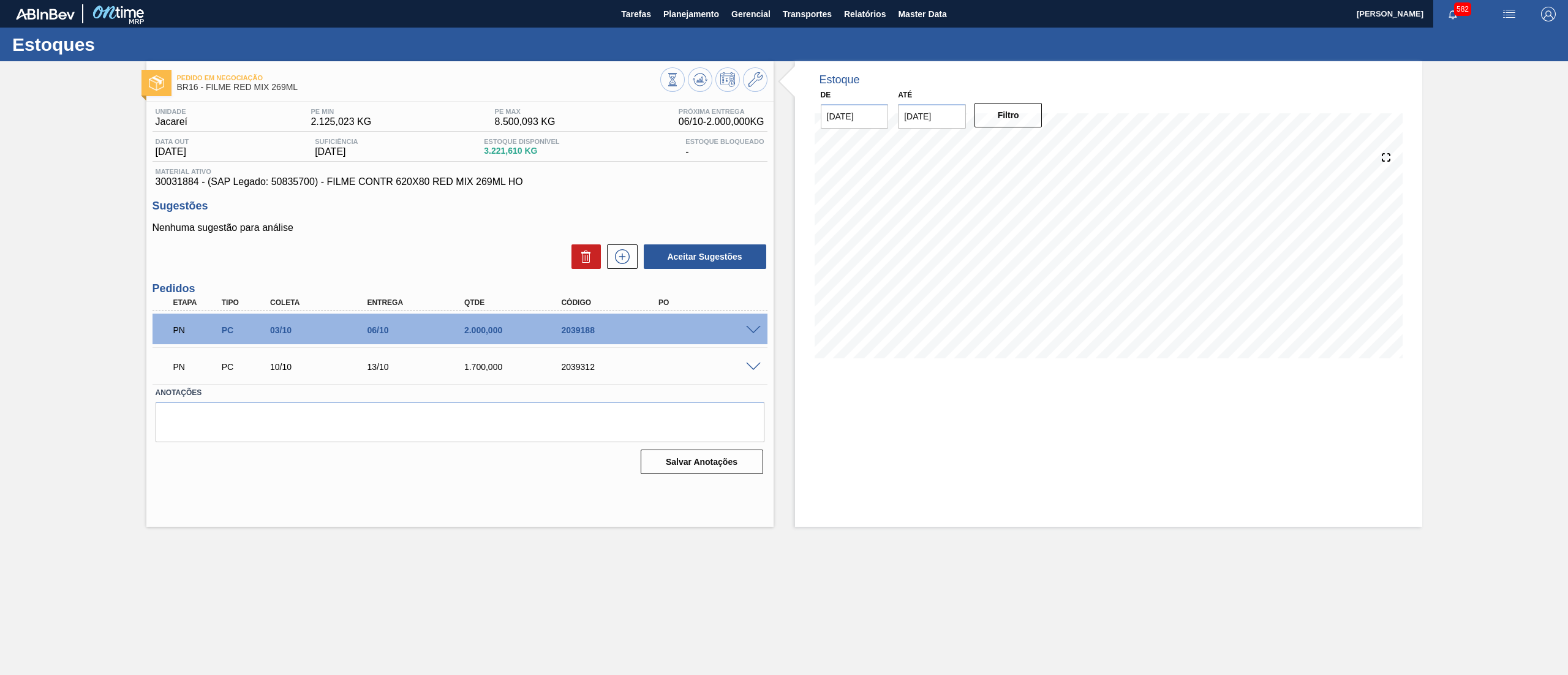
click at [826, 514] on div "Estoque De 26/09/2025 Até 10/10/2025 Filtro" at bounding box center [1109, 294] width 628 height 466
drag, startPoint x: 603, startPoint y: 330, endPoint x: 539, endPoint y: 327, distance: 64.1
click at [539, 327] on div "PN PC 03/10 06/10 2.000,000 2039188" at bounding box center [457, 329] width 583 height 25
copy div "2039188"
drag, startPoint x: 638, startPoint y: 369, endPoint x: 528, endPoint y: 367, distance: 110.0
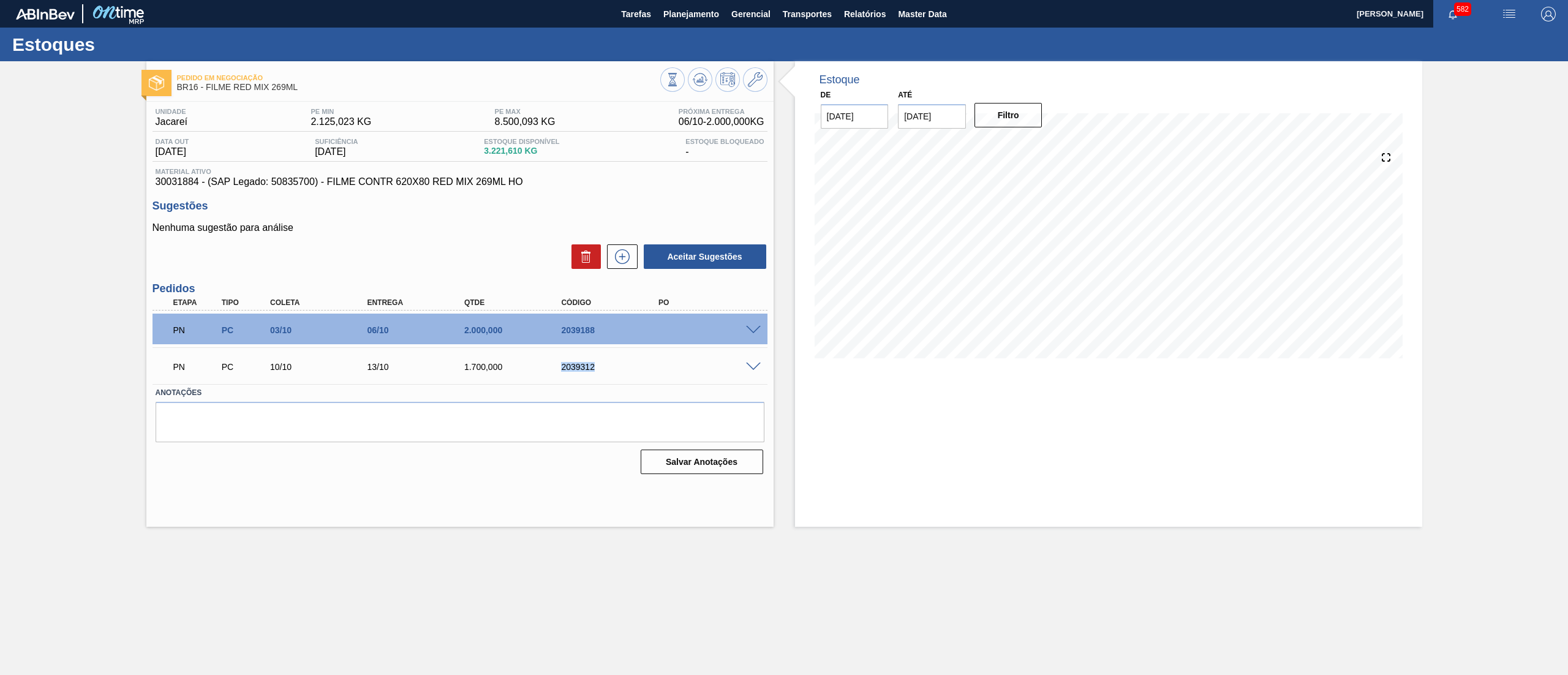
click at [528, 367] on div "PN PC 10/10 13/10 1.700,000 2039312" at bounding box center [457, 365] width 583 height 25
copy div "2039312"
click at [680, 21] on span "Planejamento" at bounding box center [692, 14] width 56 height 15
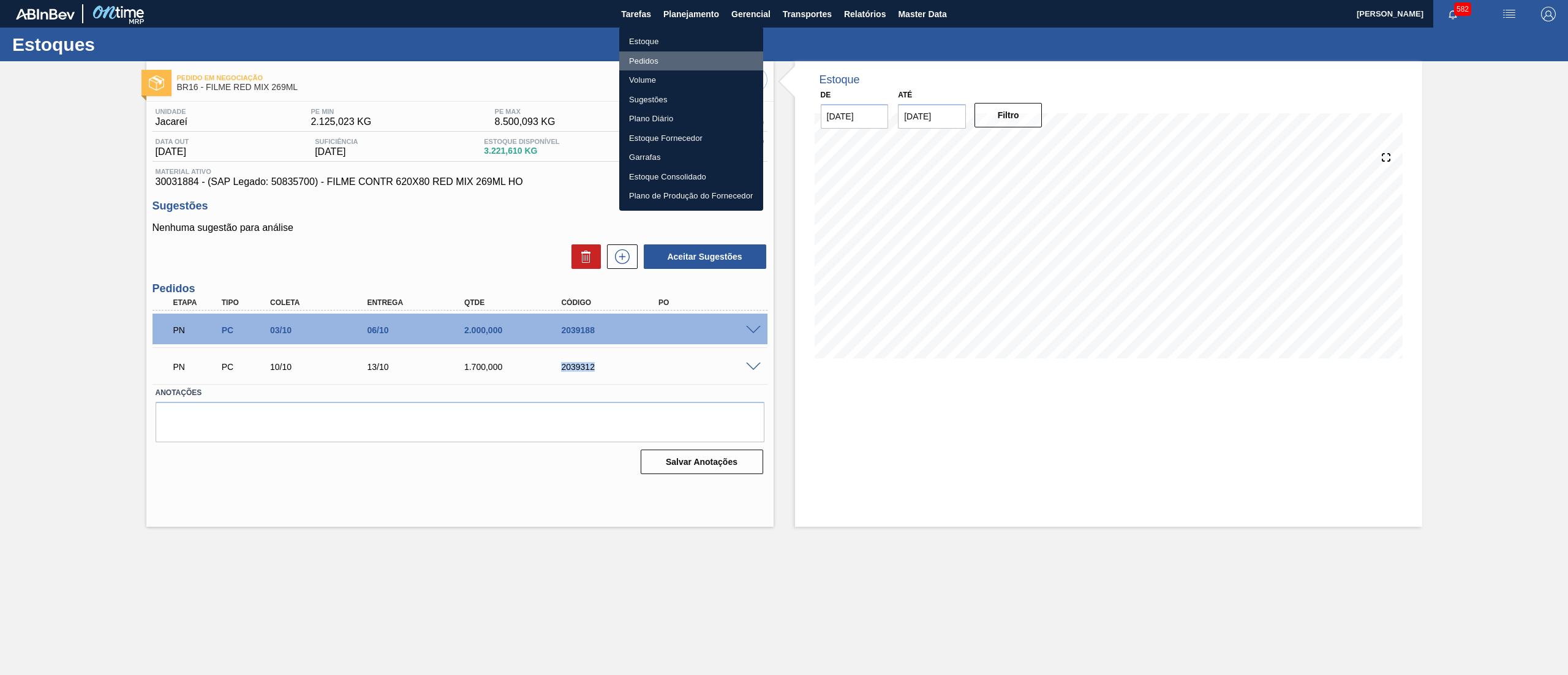
click at [643, 61] on li "Pedidos" at bounding box center [691, 61] width 144 height 20
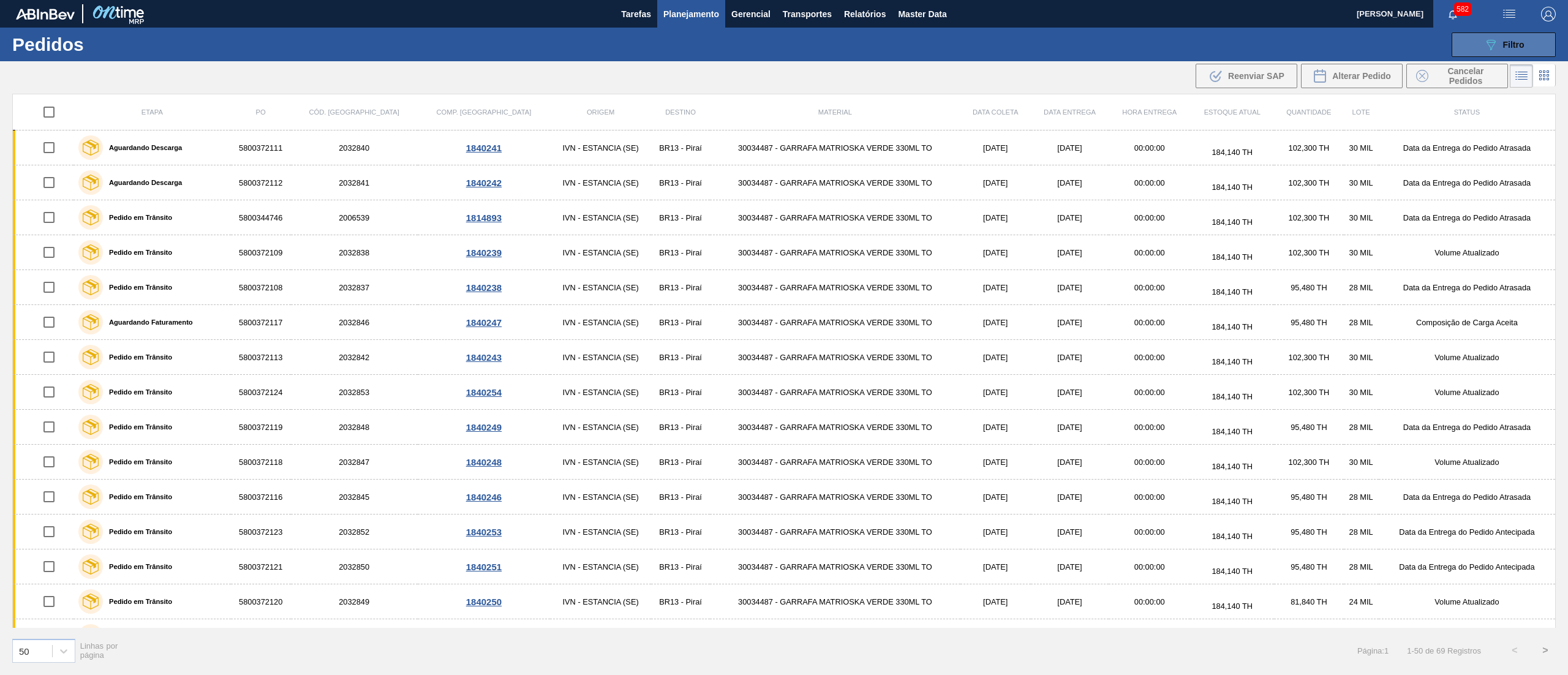
click at [1502, 50] on div "089F7B8B-B2A5-4AFE-B5C0-19BA573D28AC Filtro" at bounding box center [1504, 44] width 41 height 15
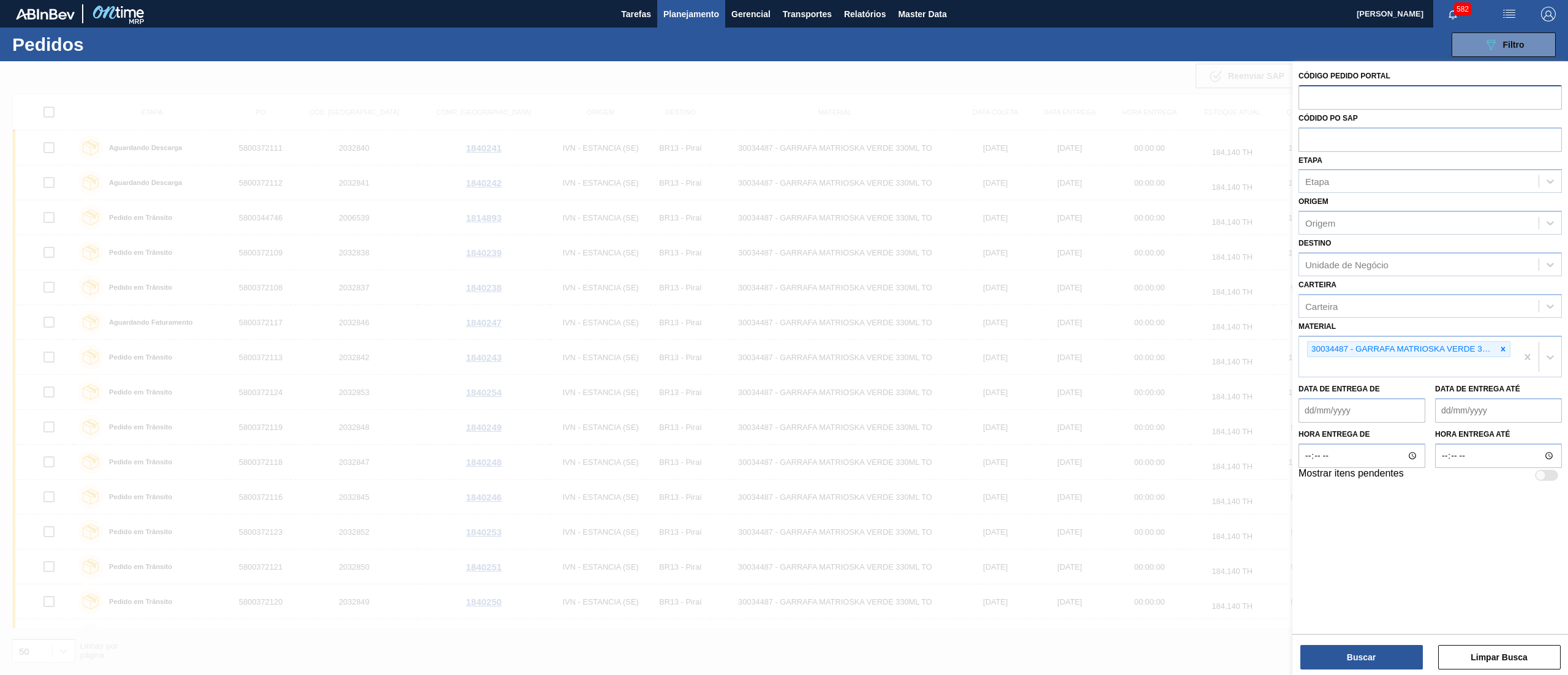
click at [1311, 99] on input "text" at bounding box center [1430, 96] width 263 height 23
paste input "2021564"
type input "2021564"
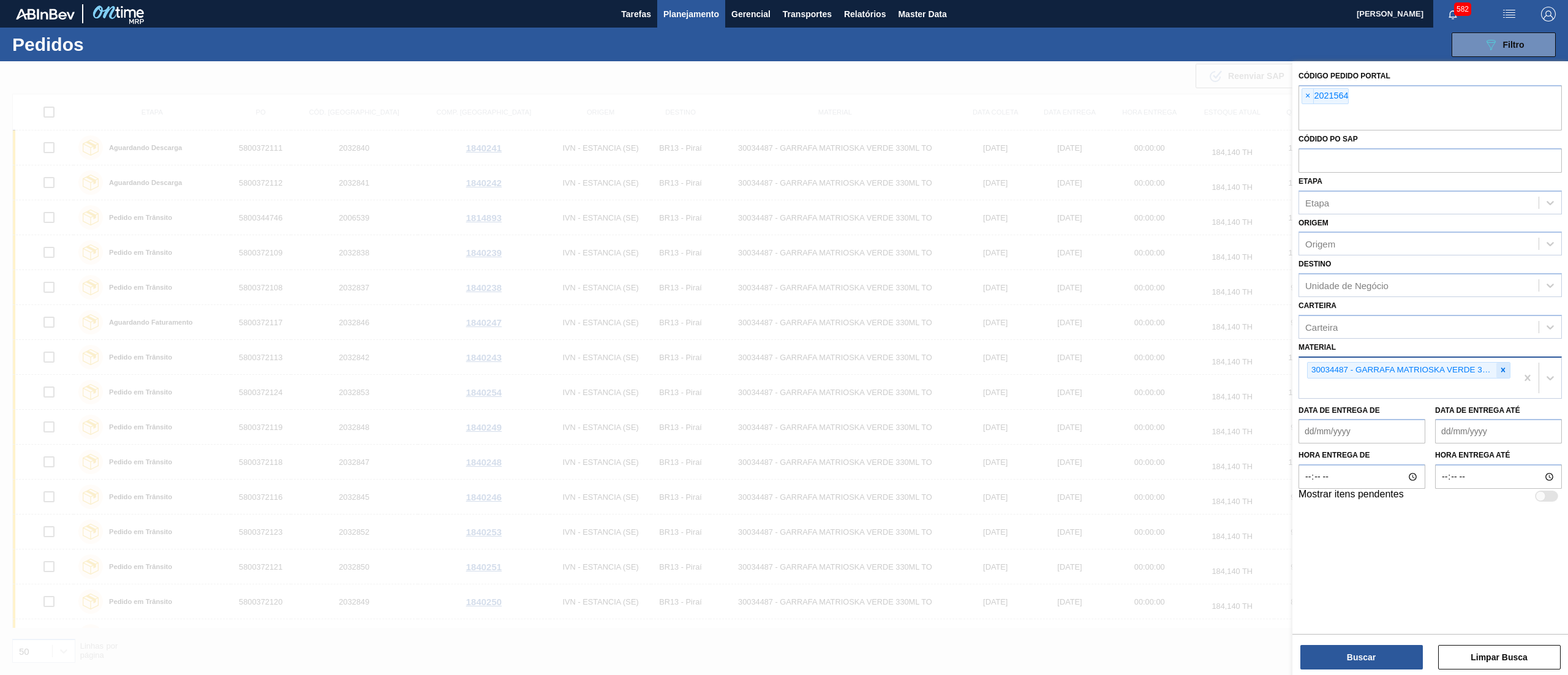
click at [1508, 364] on div at bounding box center [1503, 370] width 13 height 15
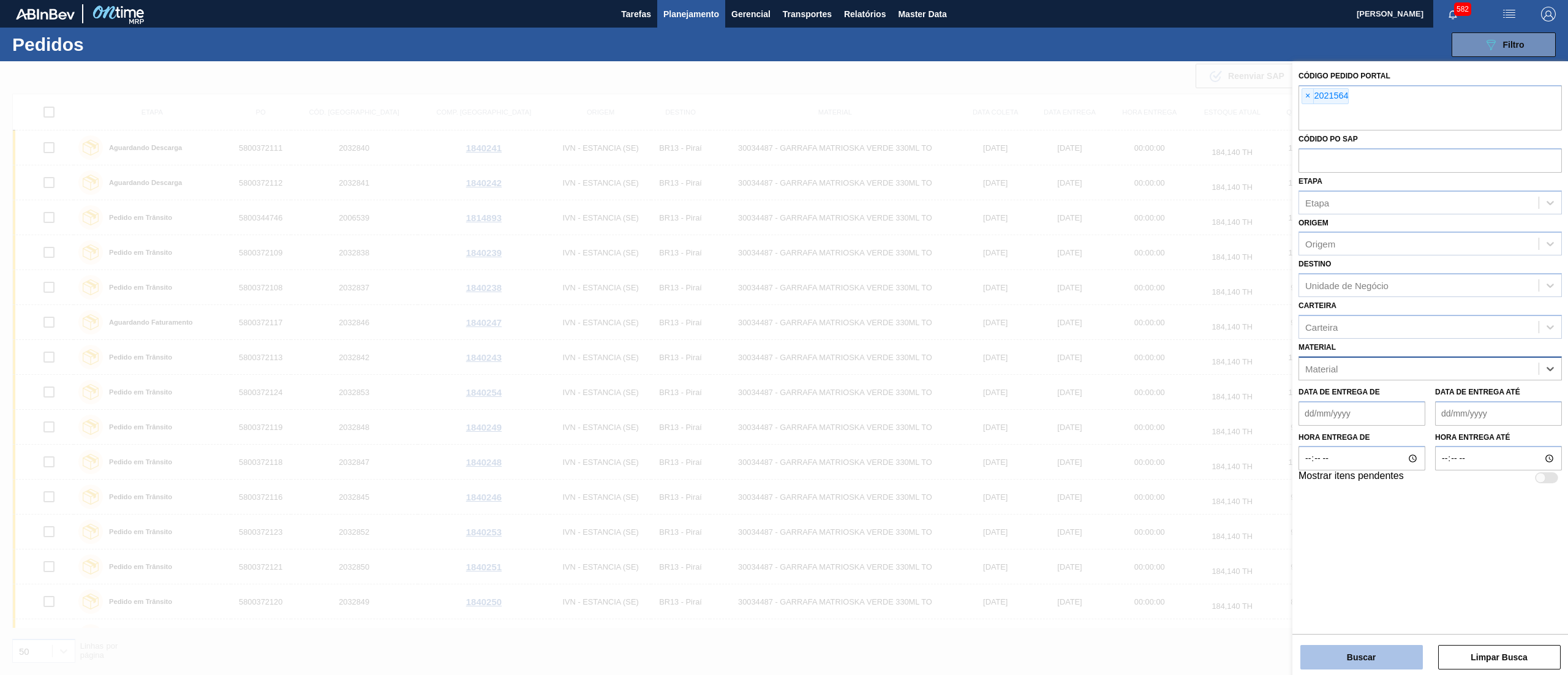
click at [1338, 656] on button "Buscar" at bounding box center [1362, 657] width 122 height 25
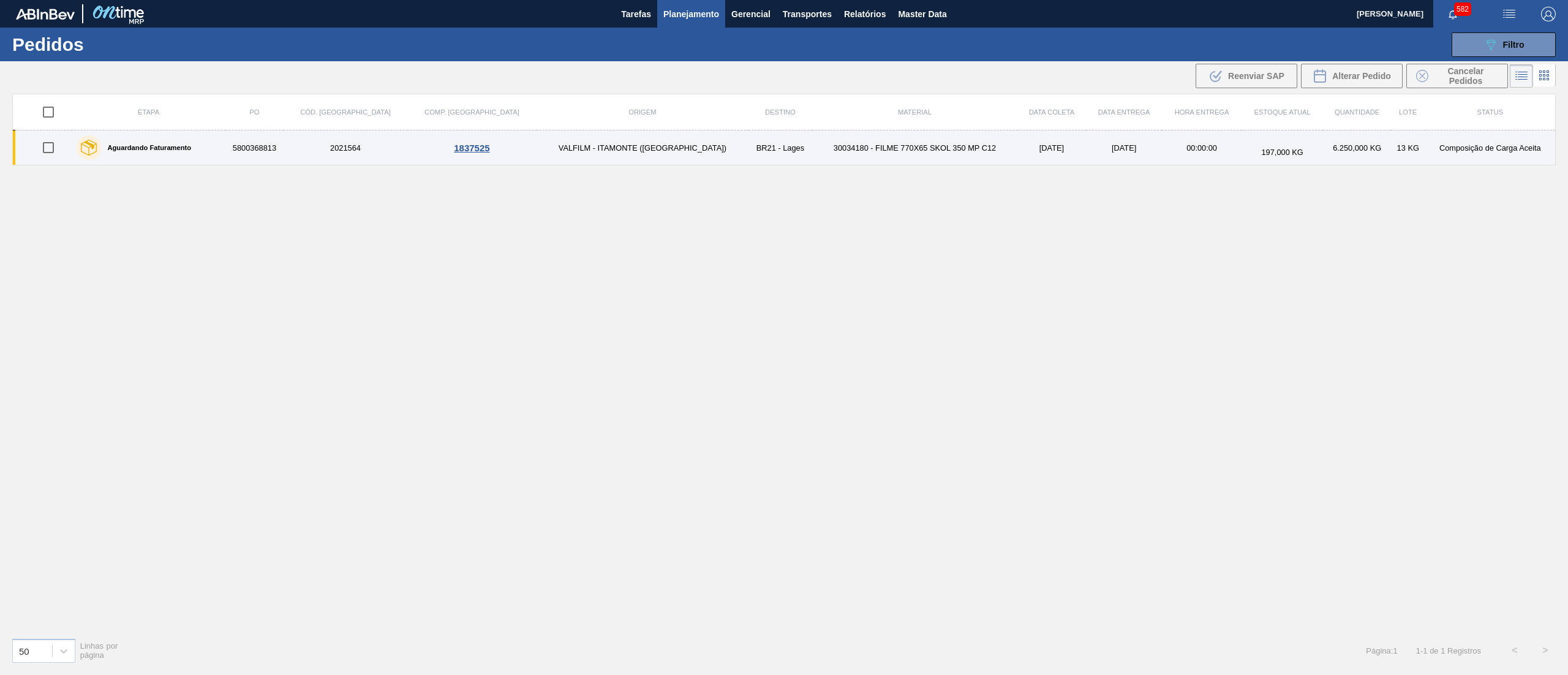
click at [812, 148] on td "30034180 - FILME 770X65 SKOL 350 MP C12" at bounding box center [914, 148] width 205 height 35
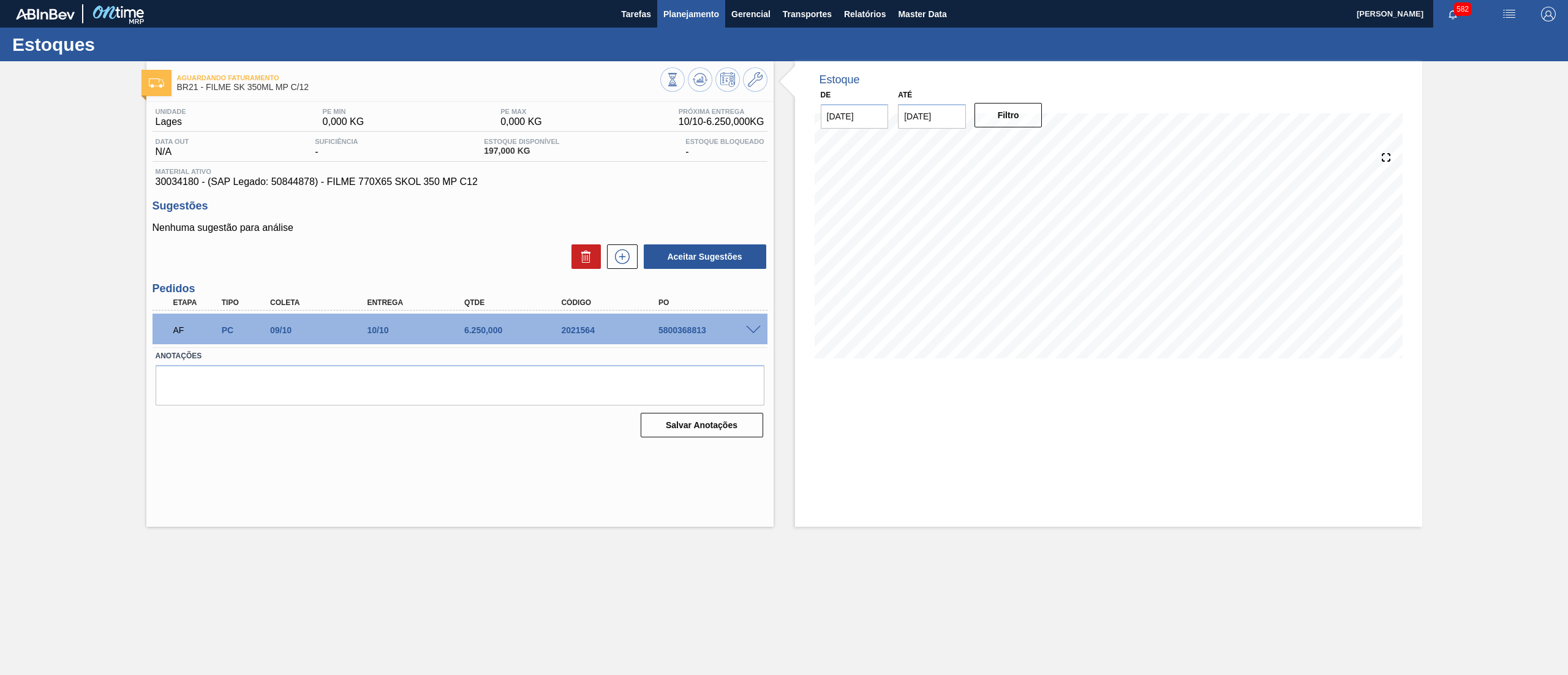
click at [692, 27] on button "Planejamento" at bounding box center [691, 13] width 68 height 27
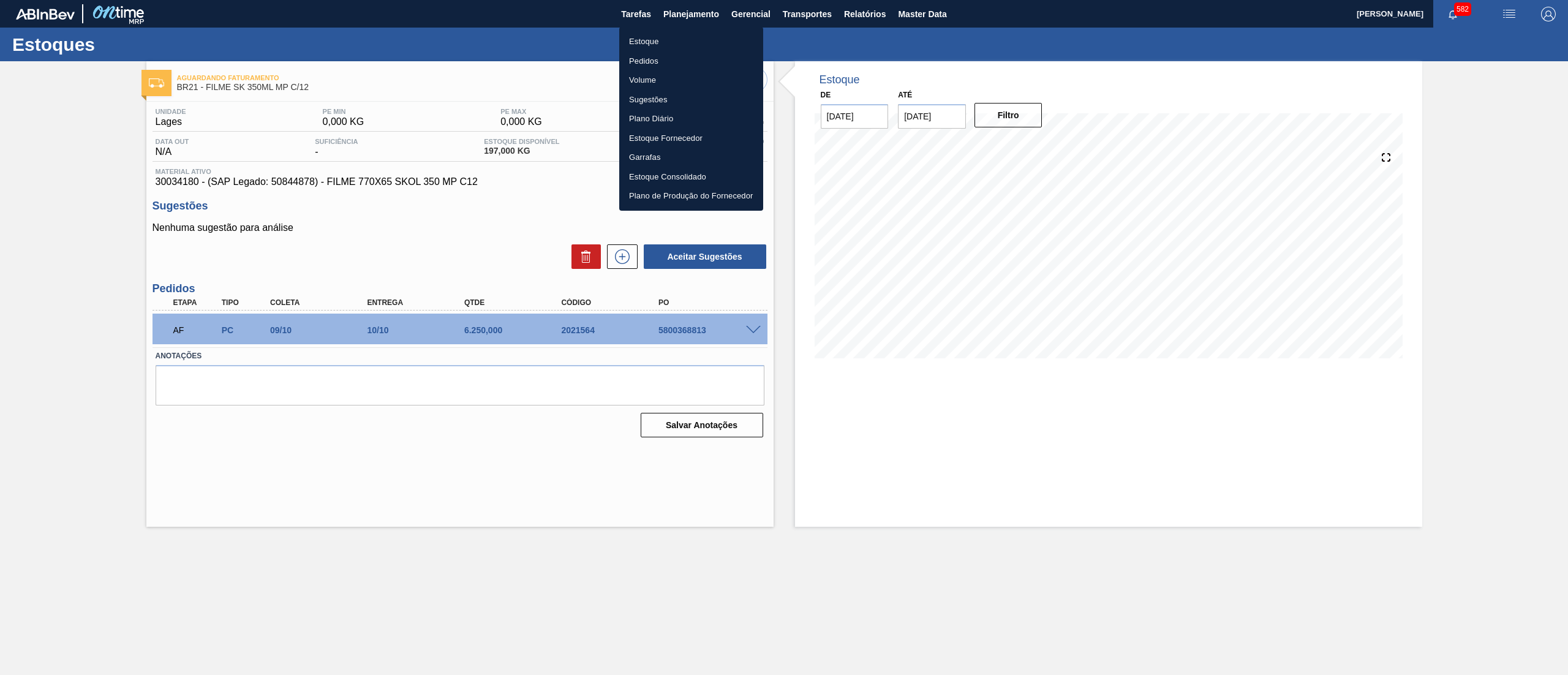
click at [687, 58] on li "Pedidos" at bounding box center [691, 61] width 144 height 20
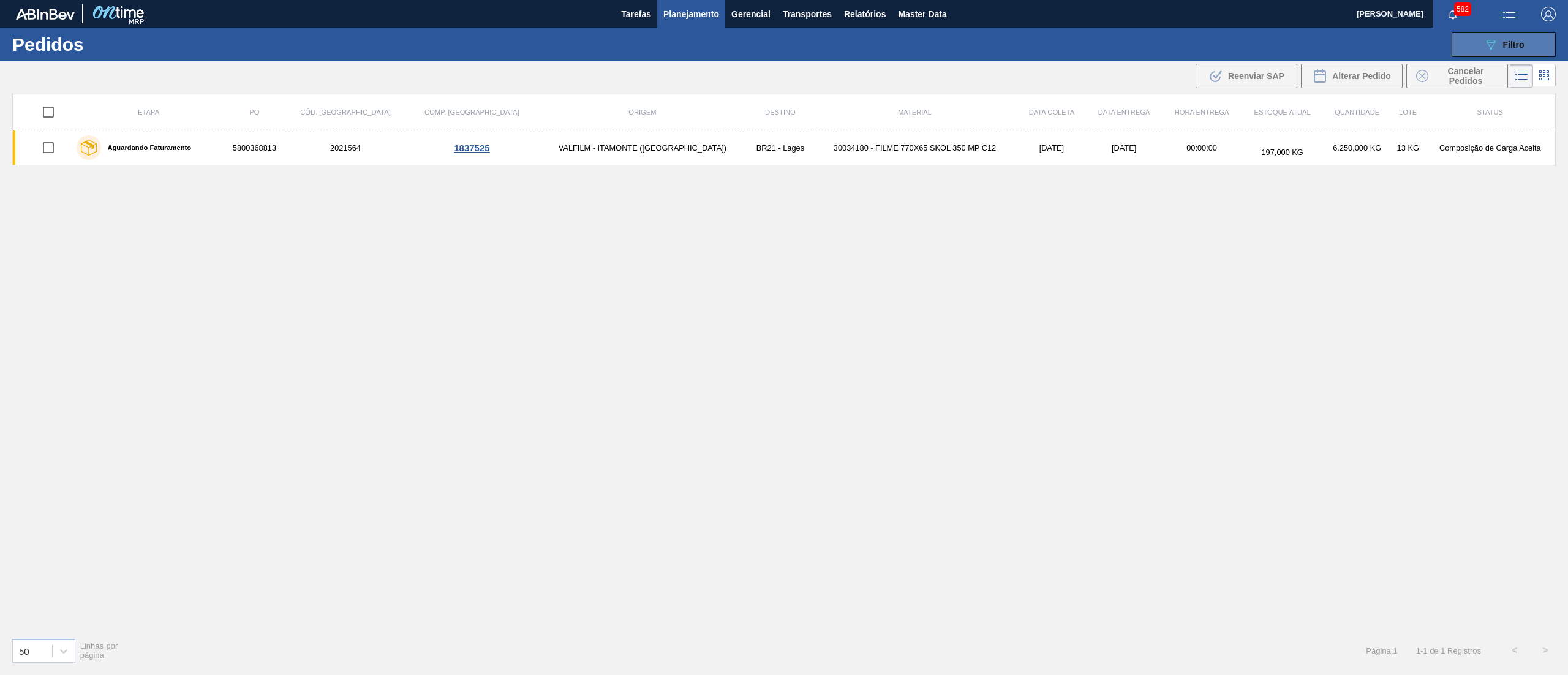
click at [1476, 51] on button "089F7B8B-B2A5-4AFE-B5C0-19BA573D28AC Filtro" at bounding box center [1504, 44] width 104 height 25
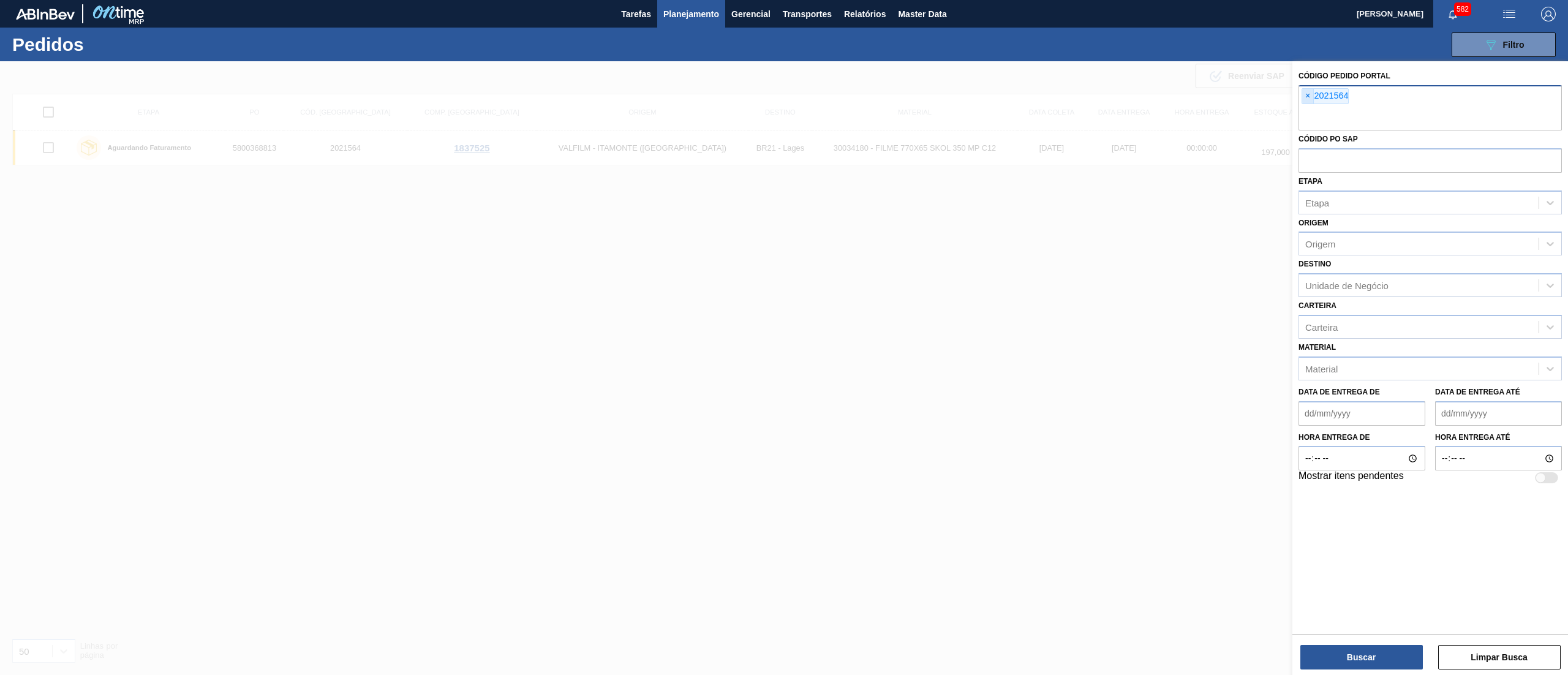
click at [1307, 89] on span "×" at bounding box center [1308, 96] width 11 height 15
paste input "2021565"
type input "2021565"
click at [1345, 662] on button "Buscar" at bounding box center [1362, 657] width 122 height 25
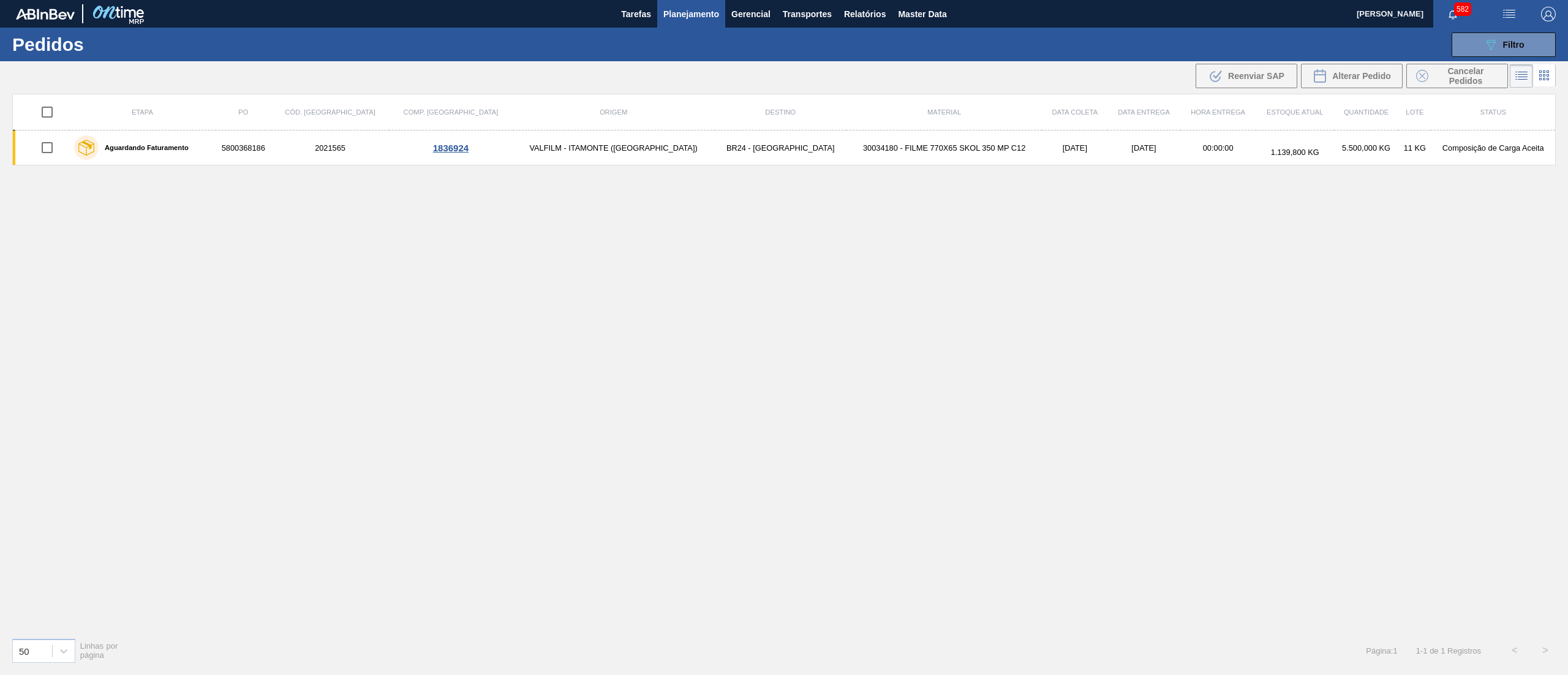
click at [847, 152] on td "30034180 - FILME 770X65 SKOL 350 MP C12" at bounding box center [944, 148] width 196 height 35
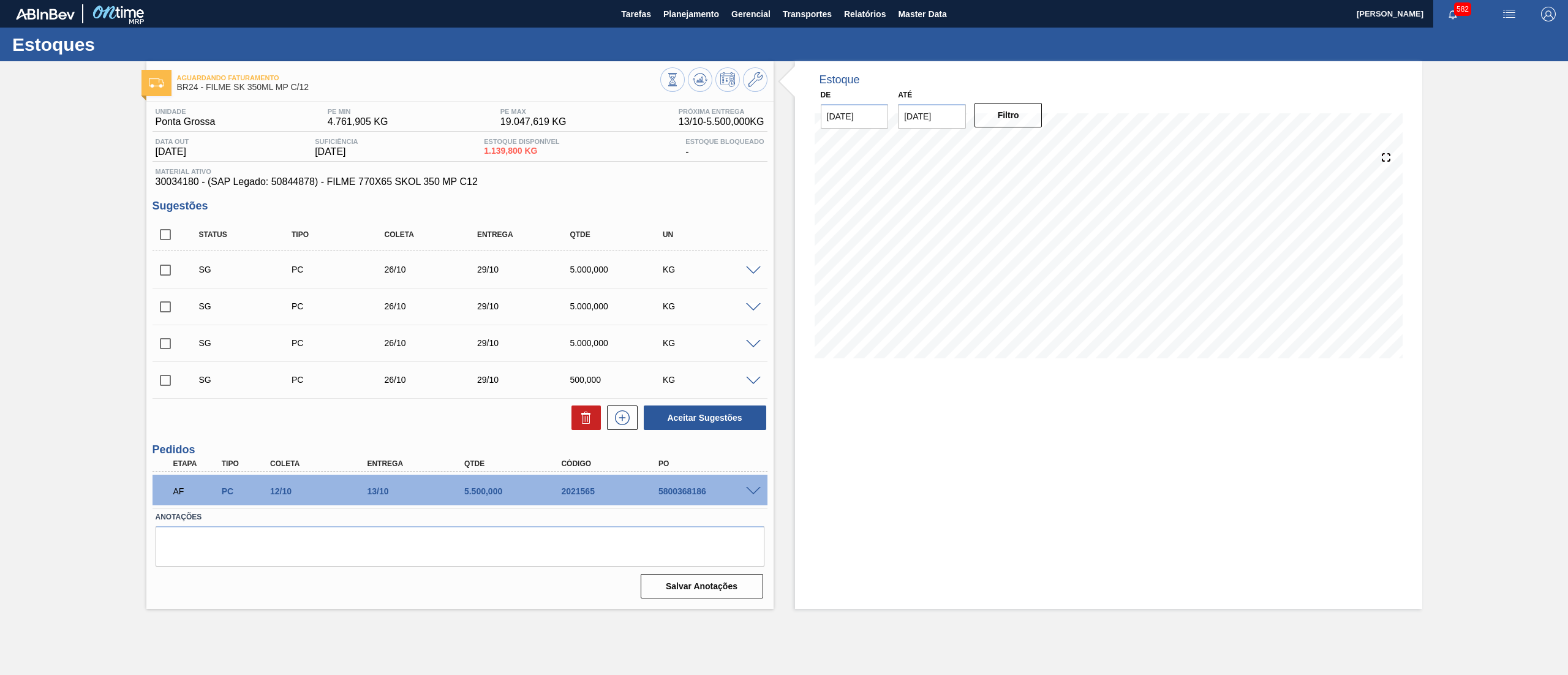
click at [162, 232] on input "checkbox" at bounding box center [165, 234] width 26 height 26
checkbox input "true"
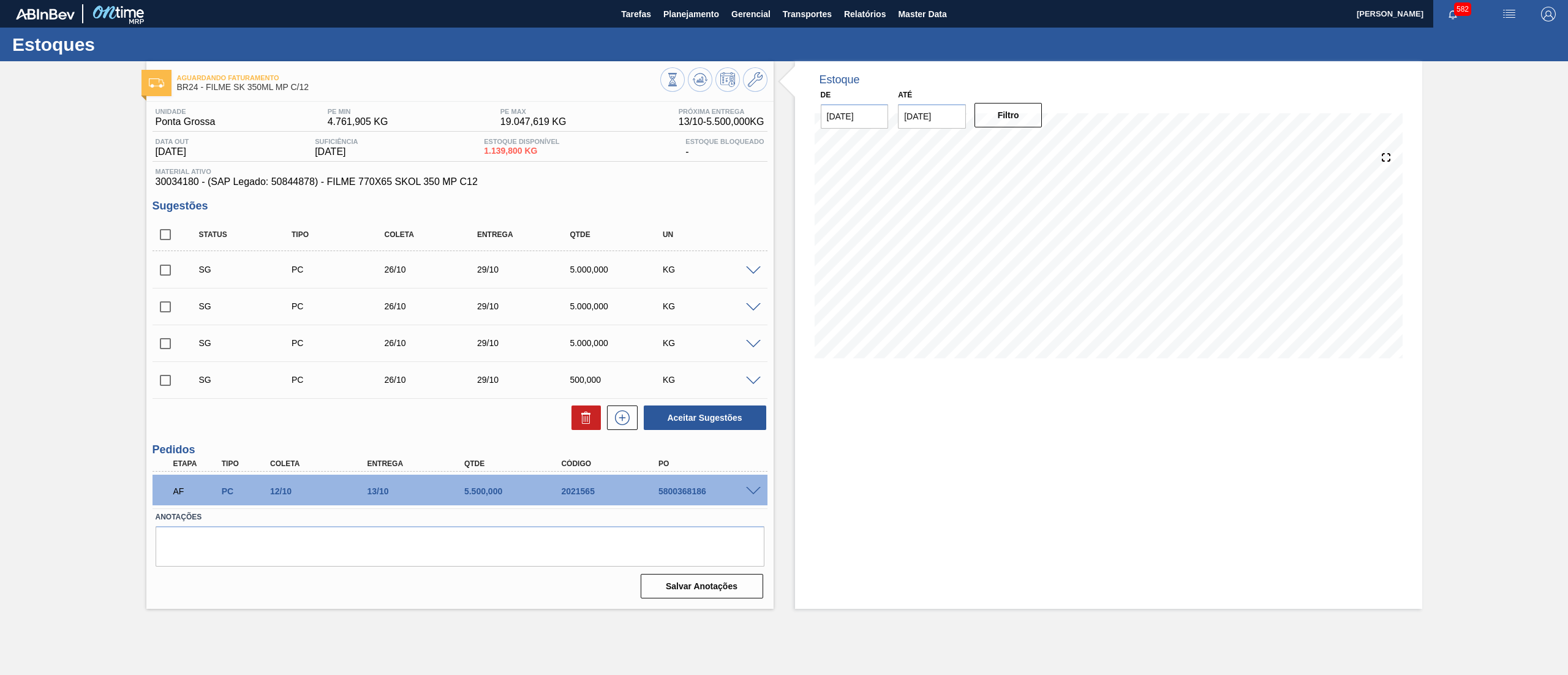
checkbox input "true"
click at [581, 419] on icon at bounding box center [586, 417] width 15 height 15
checkbox input "false"
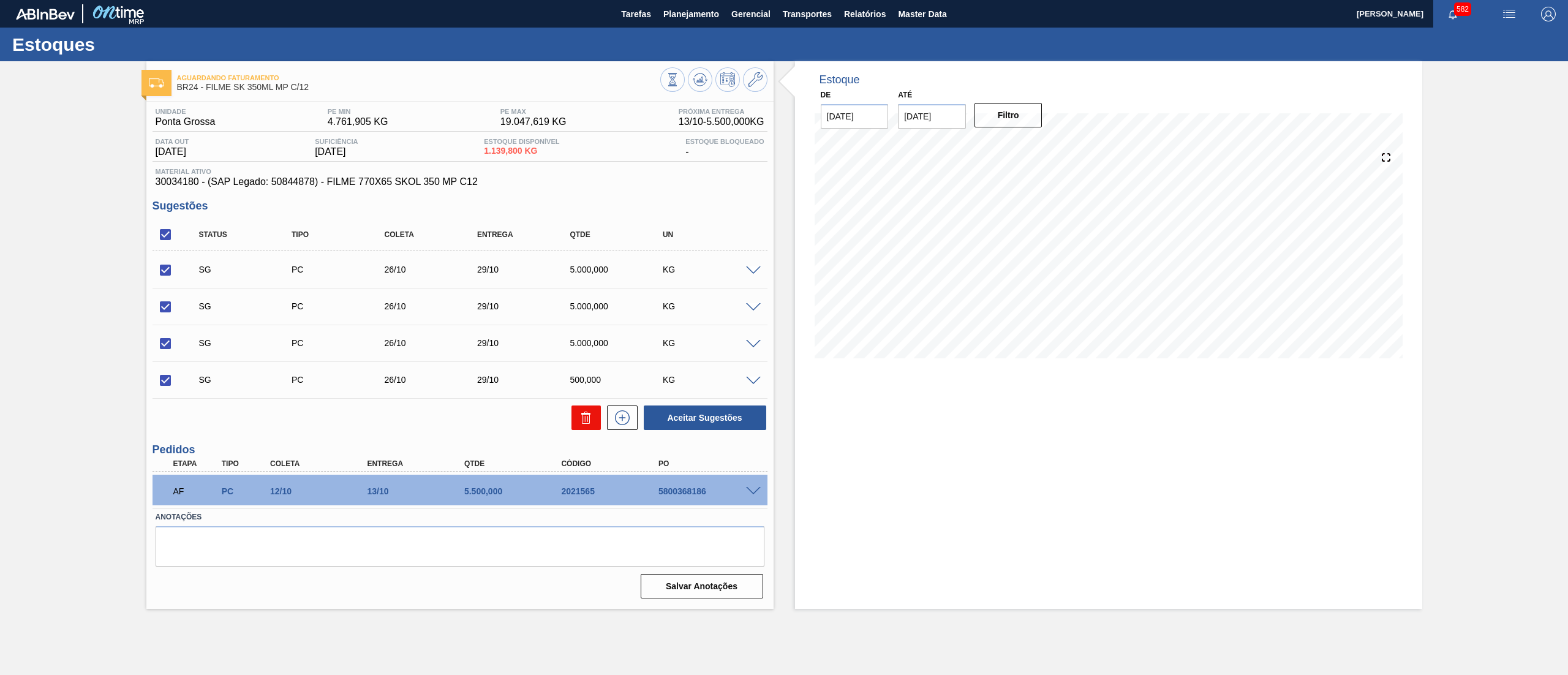
checkbox input "false"
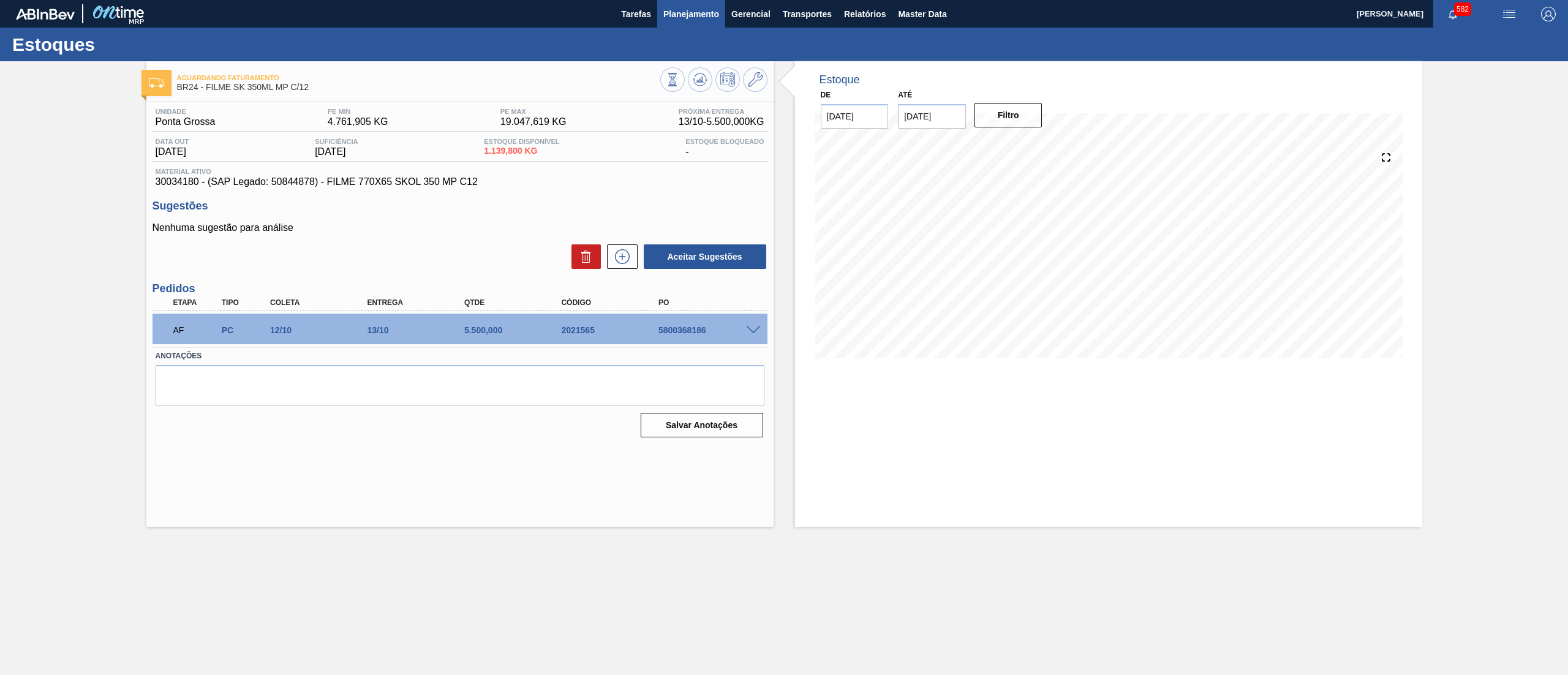
click at [709, 19] on span "Planejamento" at bounding box center [692, 14] width 56 height 15
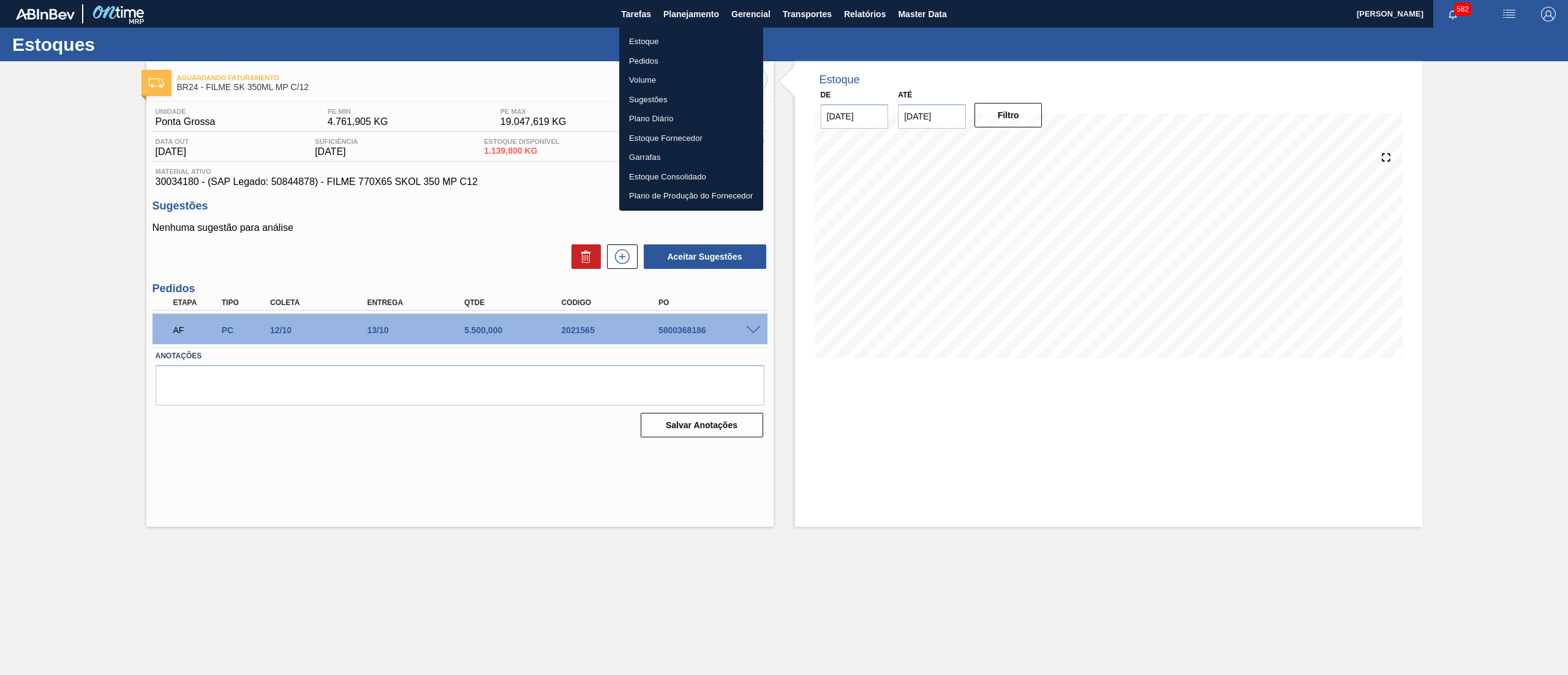
click at [650, 32] on li "Estoque" at bounding box center [691, 41] width 144 height 20
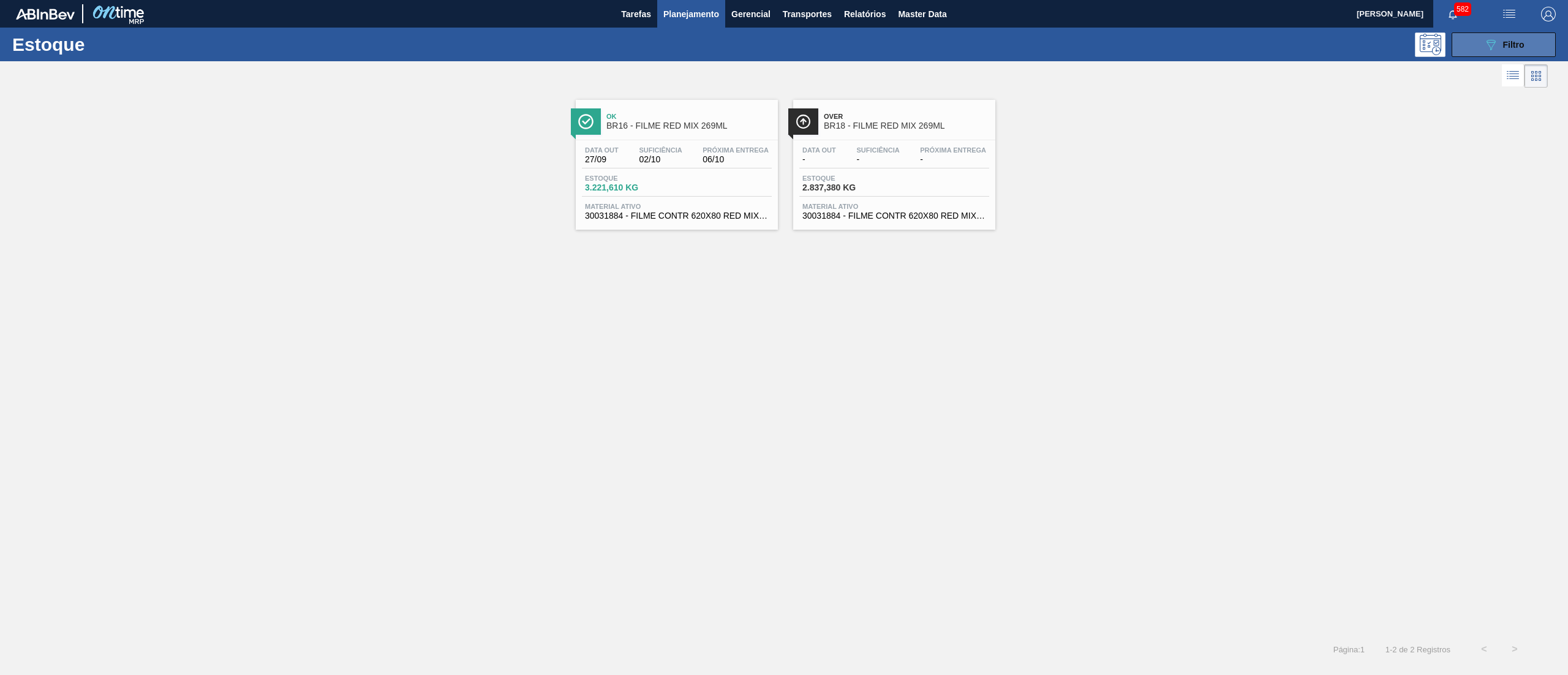
click at [1472, 51] on button "089F7B8B-B2A5-4AFE-B5C0-19BA573D28AC Filtro" at bounding box center [1504, 44] width 104 height 25
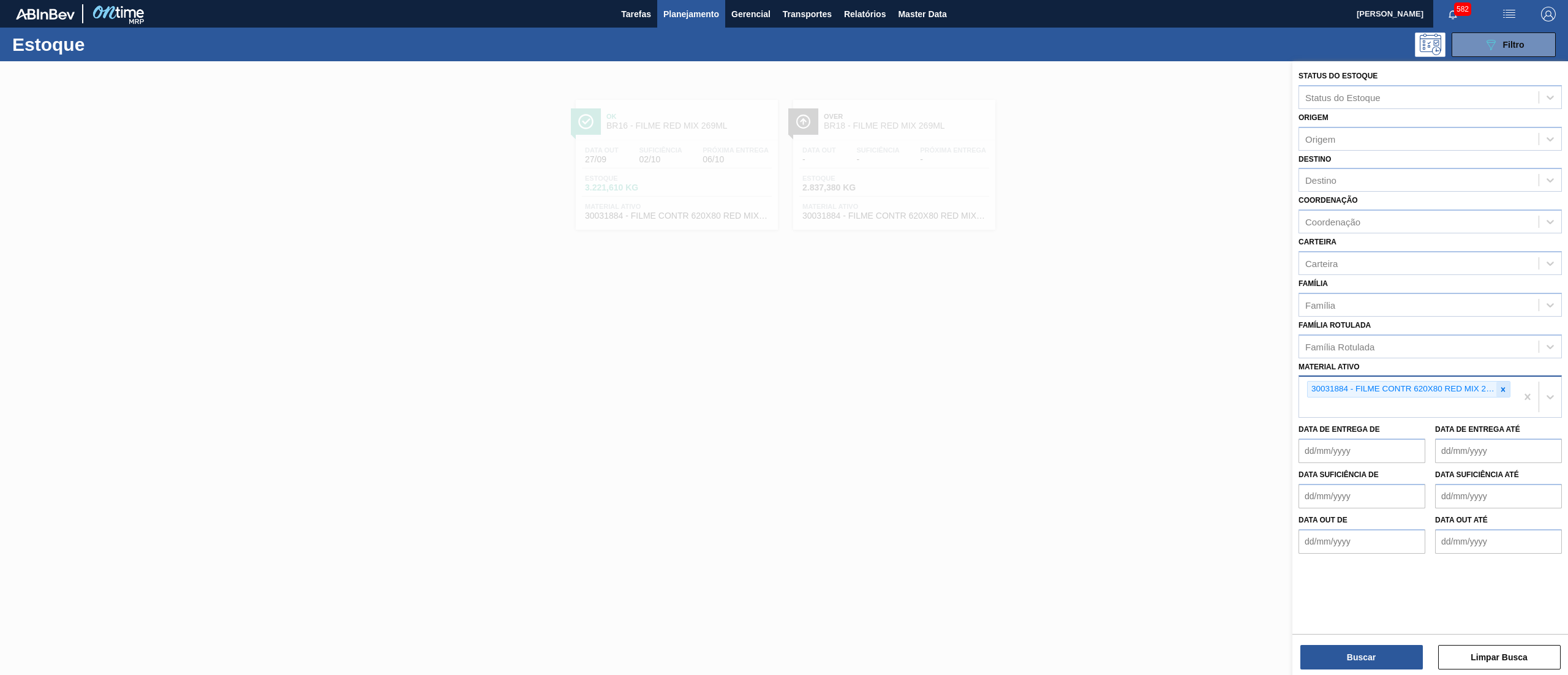
click at [1503, 394] on div at bounding box center [1503, 389] width 13 height 15
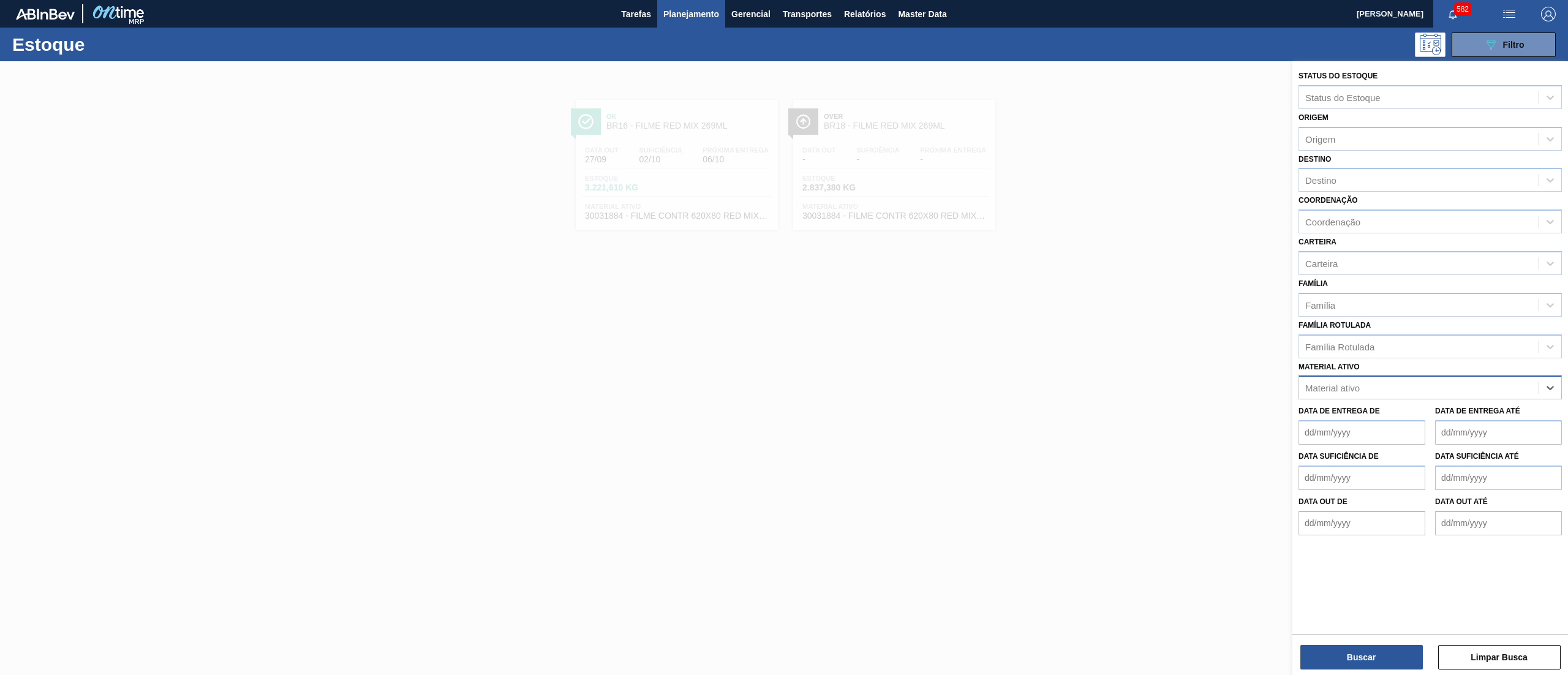
paste ativo "30031881"
type ativo "30031881"
click at [1468, 416] on div "30031881 - CX CARTAO RED MIX 269ML LN C6" at bounding box center [1430, 418] width 263 height 23
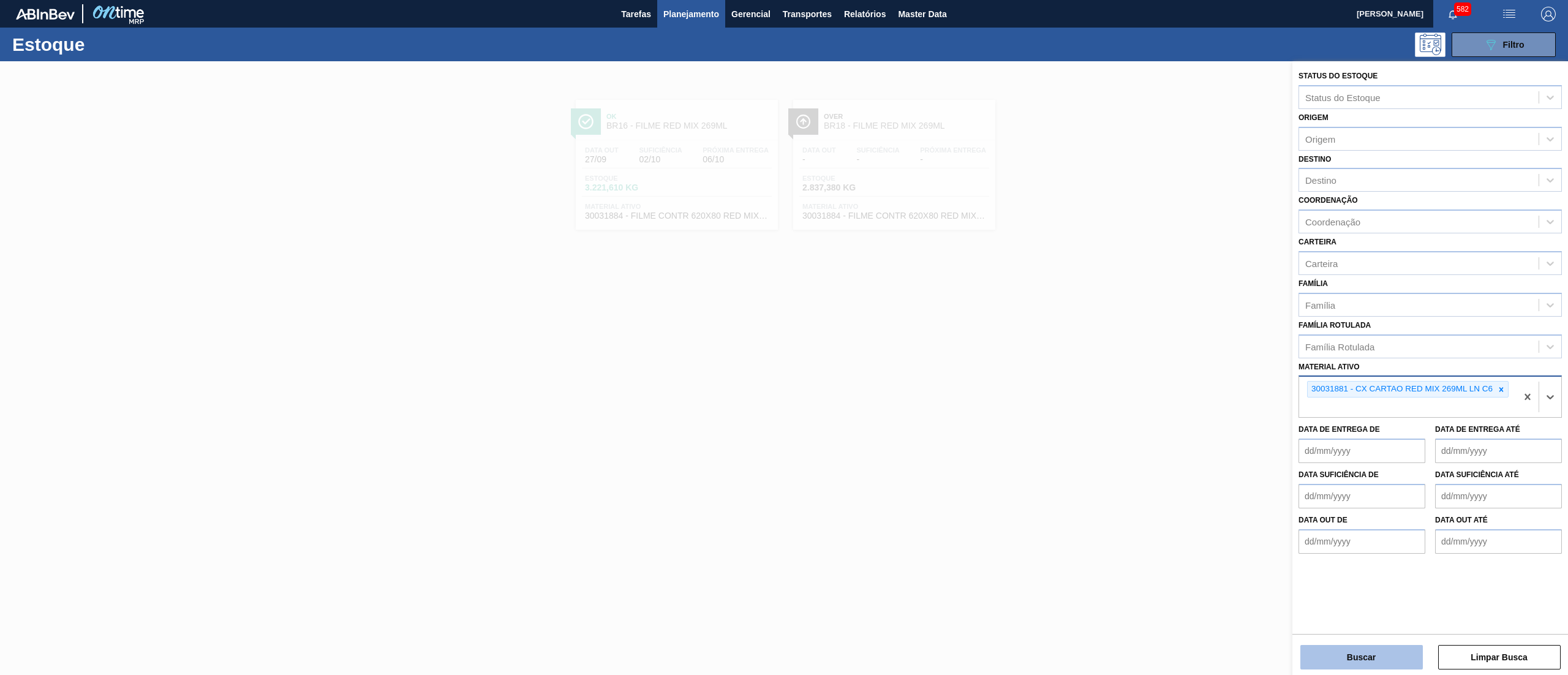
click at [1397, 646] on button "Buscar" at bounding box center [1362, 657] width 122 height 25
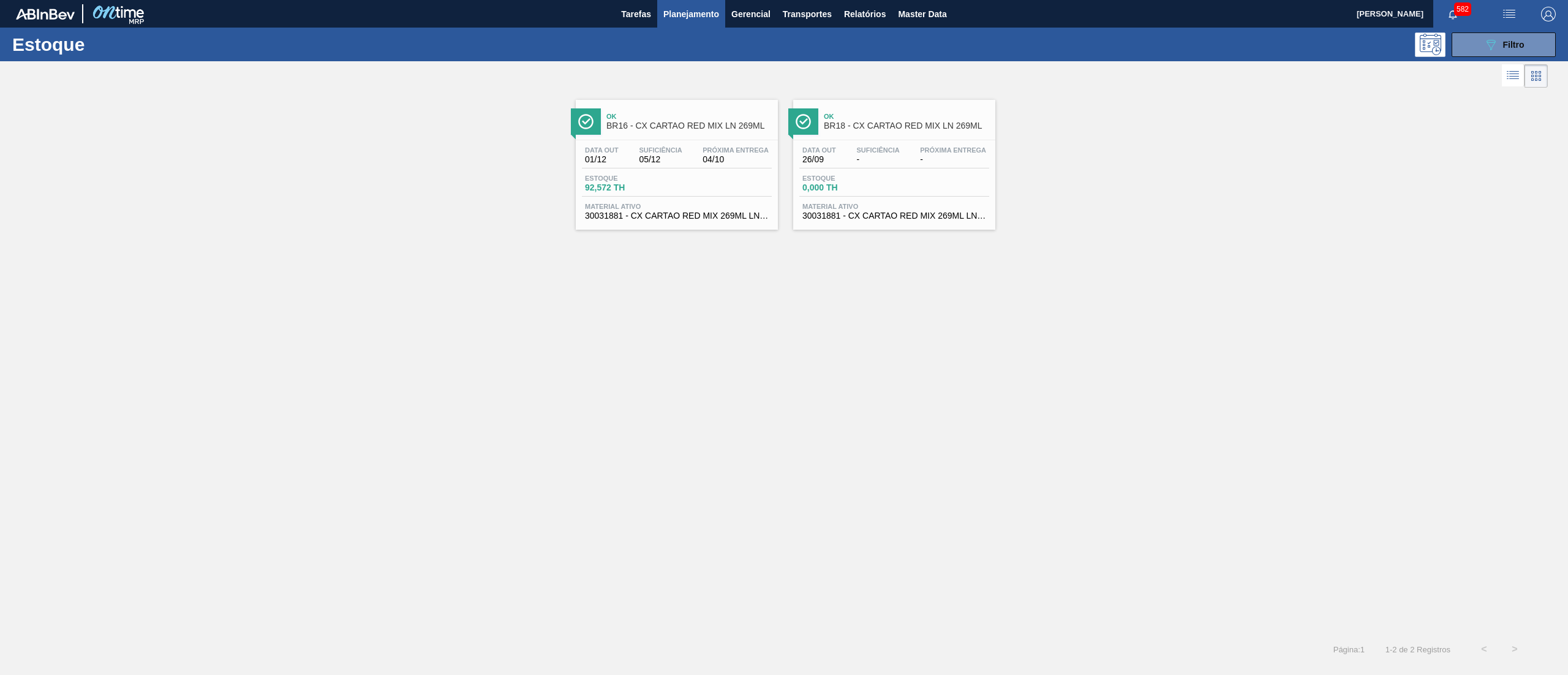
click at [714, 137] on div "Ok BR16 - CX CARTAO RED MIX LN 269ML Data out 01/12 Suficiência 05/12 Próxima E…" at bounding box center [676, 164] width 202 height 130
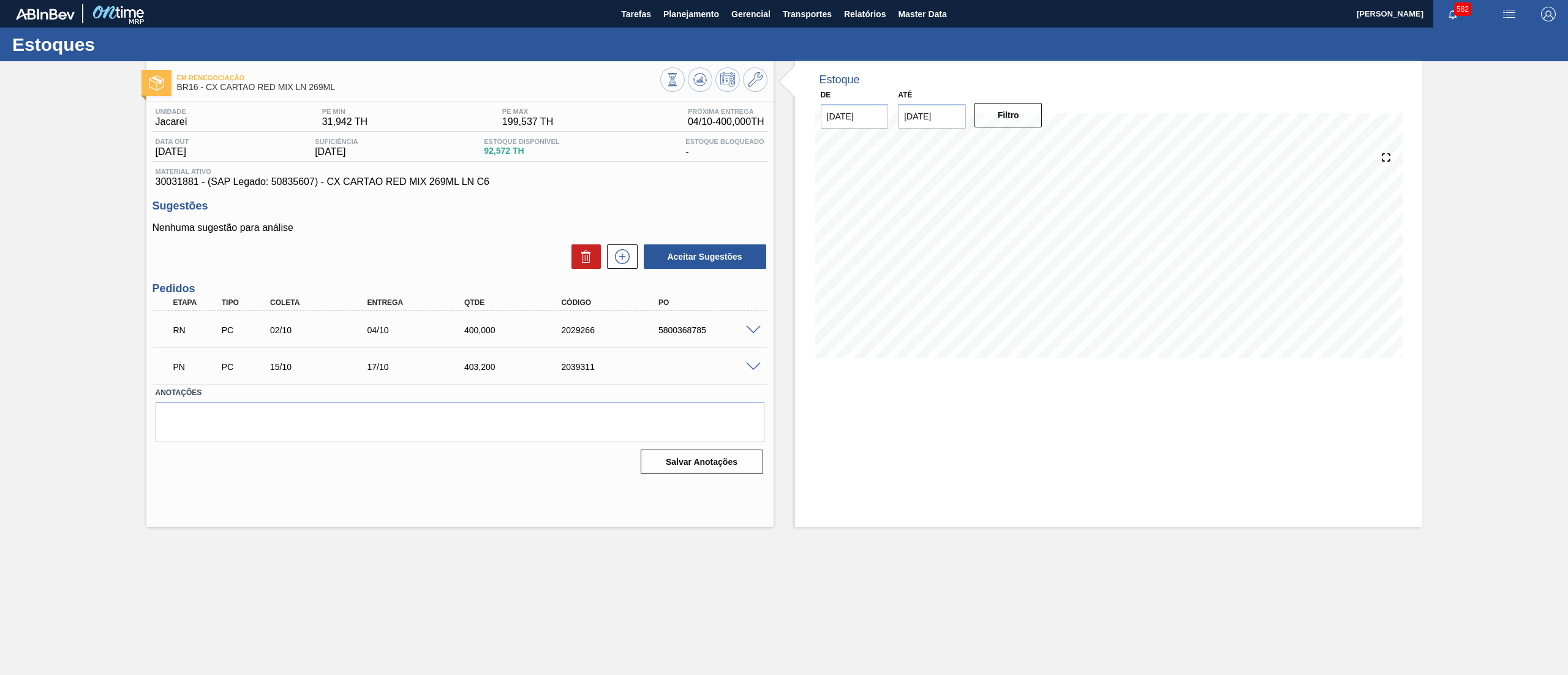
click at [760, 326] on span at bounding box center [753, 331] width 15 height 9
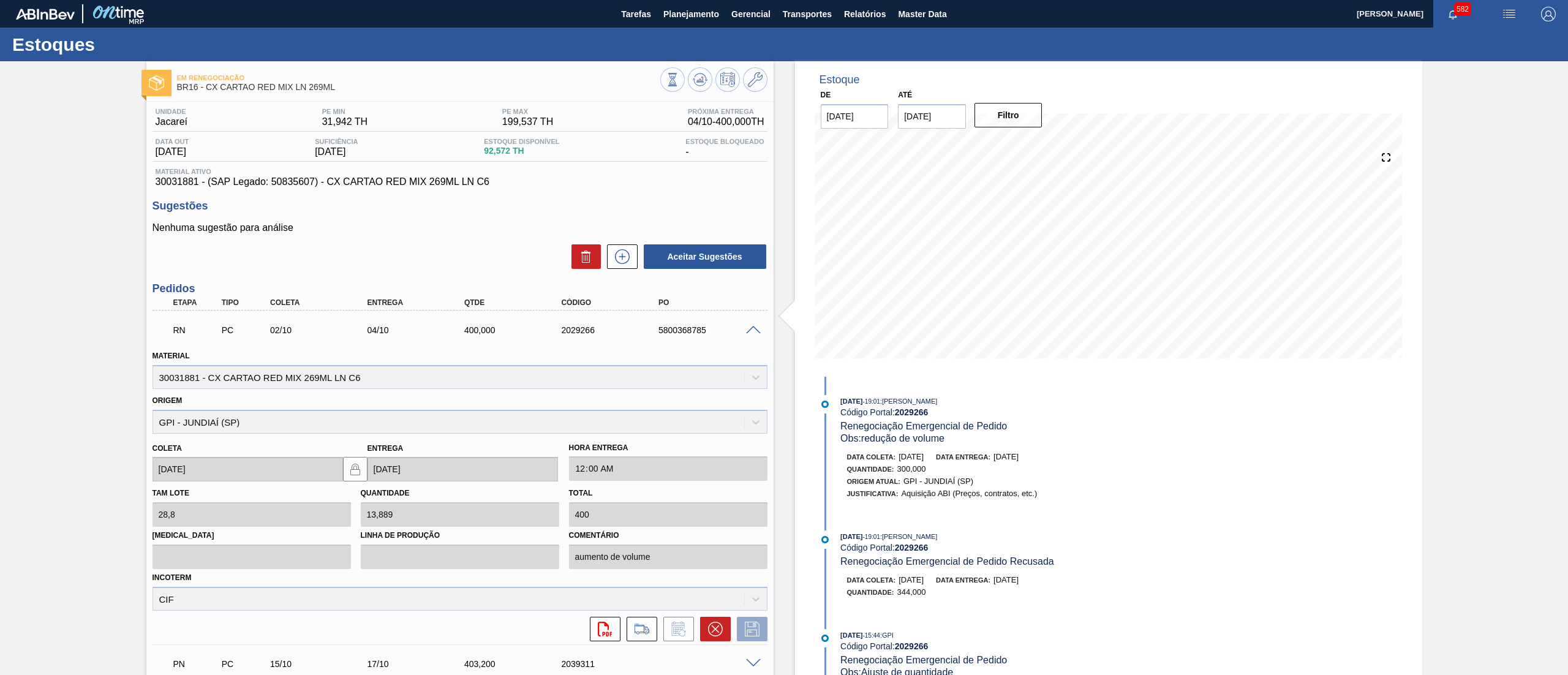
click at [758, 328] on span at bounding box center [753, 331] width 15 height 9
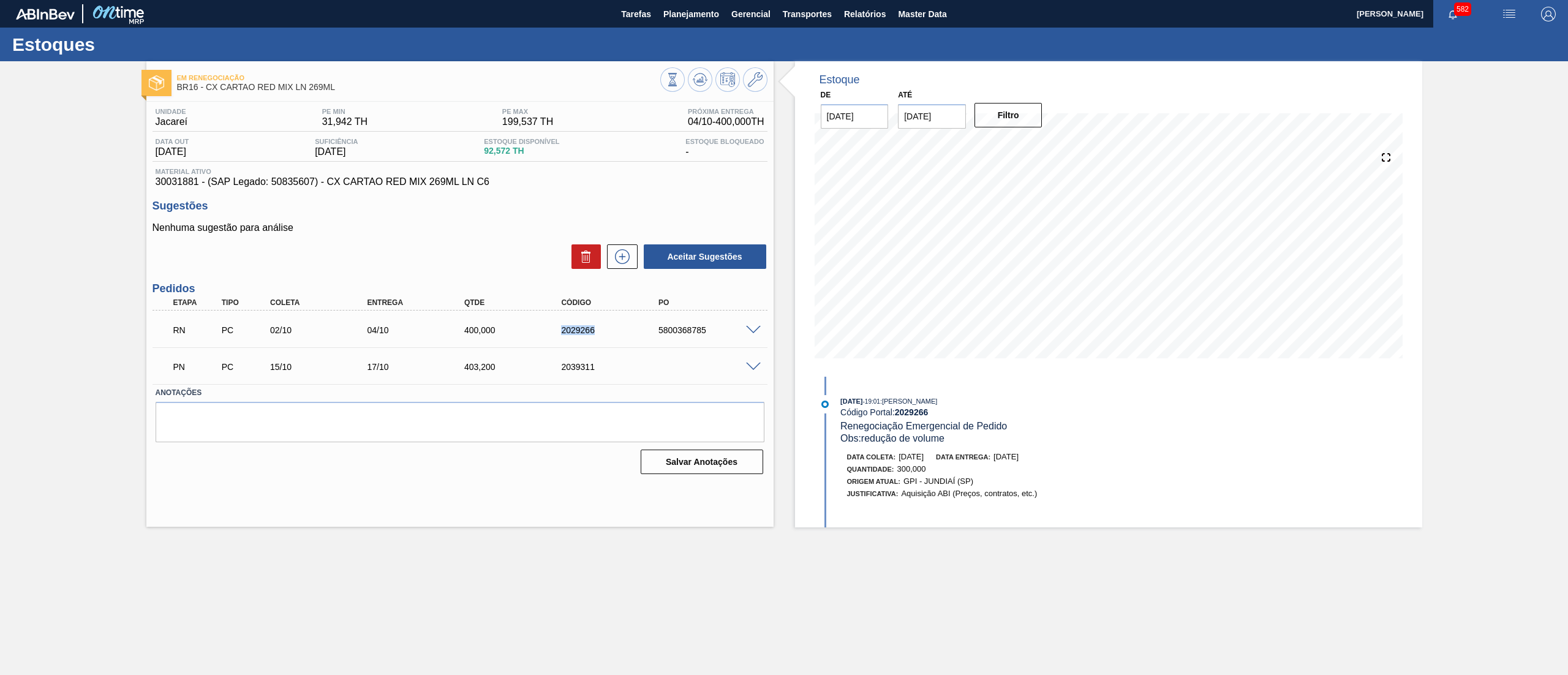
drag, startPoint x: 612, startPoint y: 336, endPoint x: 550, endPoint y: 336, distance: 62.0
click at [550, 336] on div "RN PC 02/10 04/10 400,000 2029266 5800368785" at bounding box center [457, 329] width 583 height 25
copy div "2029266"
drag, startPoint x: 611, startPoint y: 366, endPoint x: 541, endPoint y: 374, distance: 70.5
click at [541, 374] on div "PN PC 15/10 17/10 403,200 2039311" at bounding box center [457, 365] width 583 height 25
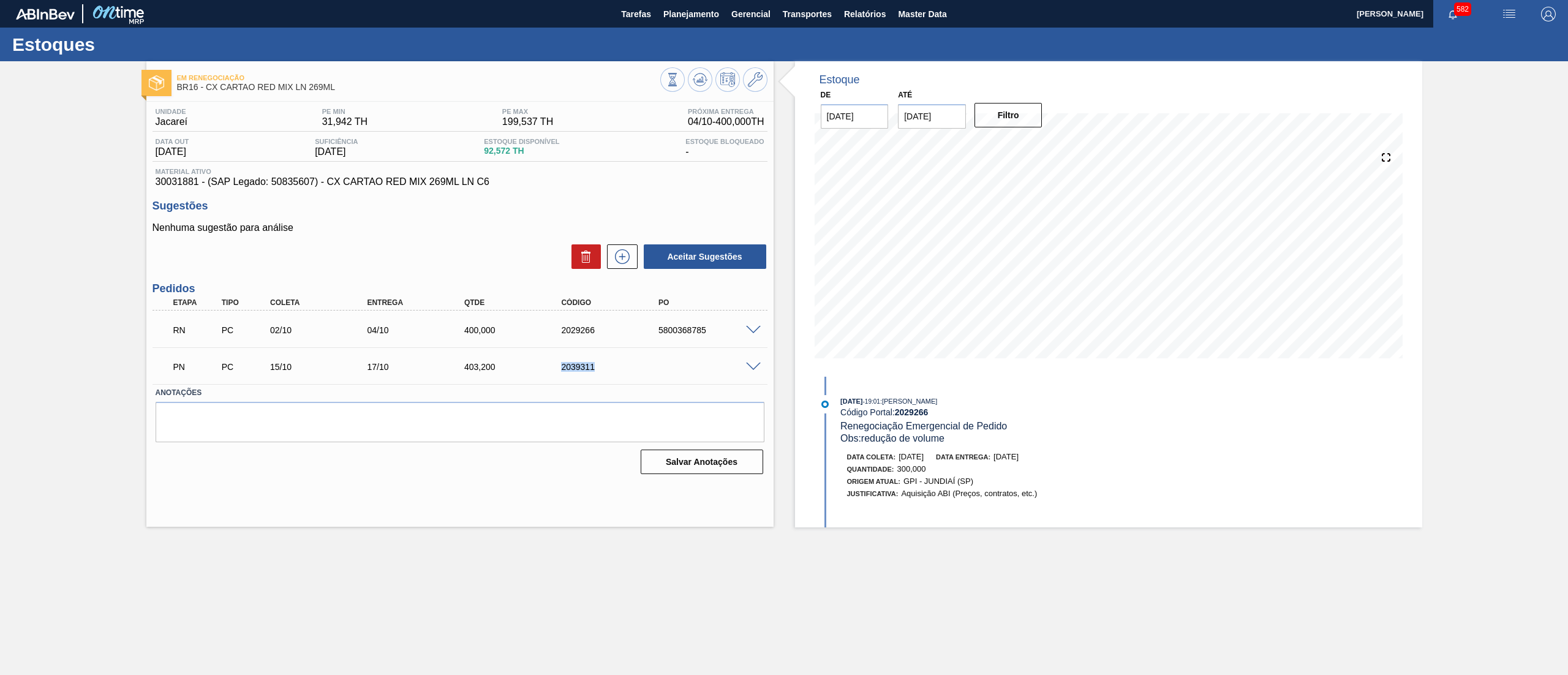
copy div "2039311"
click at [685, 14] on span "Planejamento" at bounding box center [692, 14] width 56 height 15
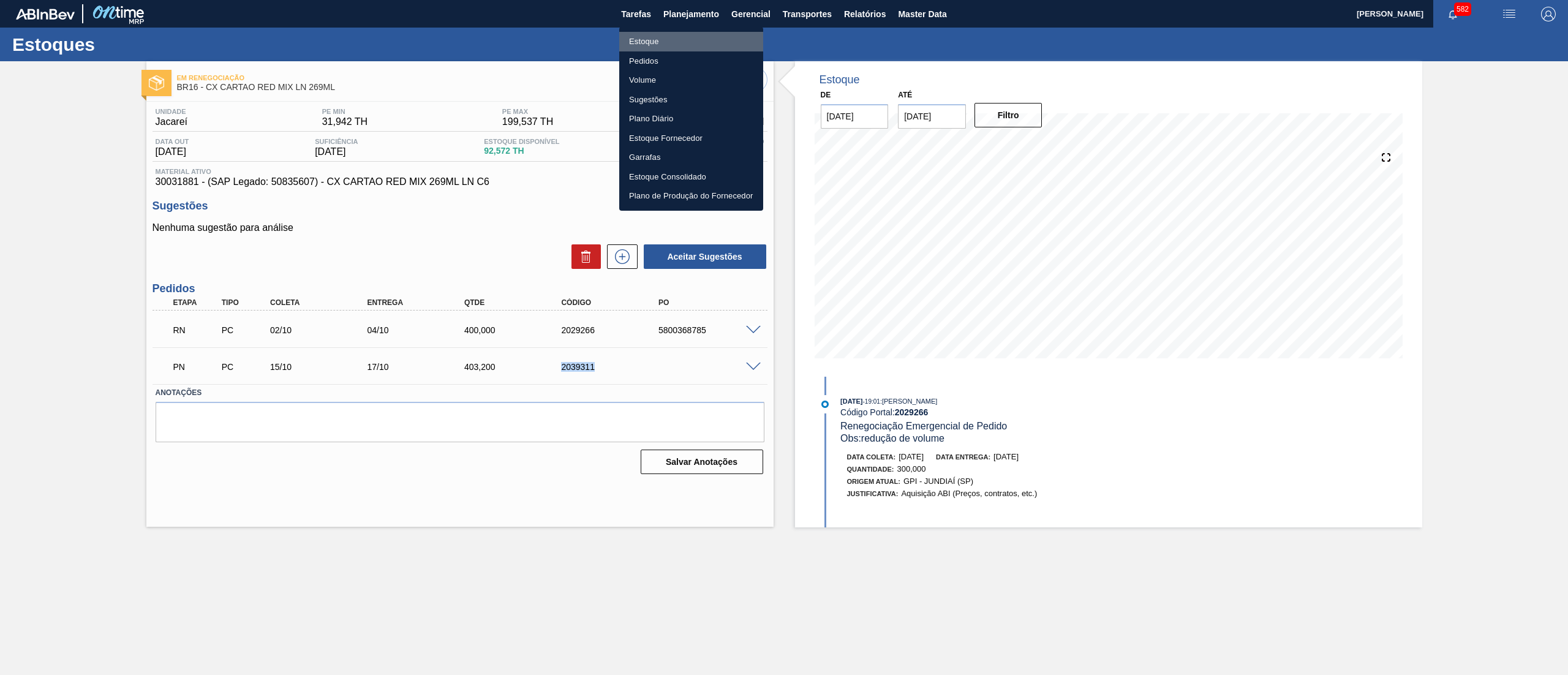
click at [672, 36] on li "Estoque" at bounding box center [691, 41] width 144 height 20
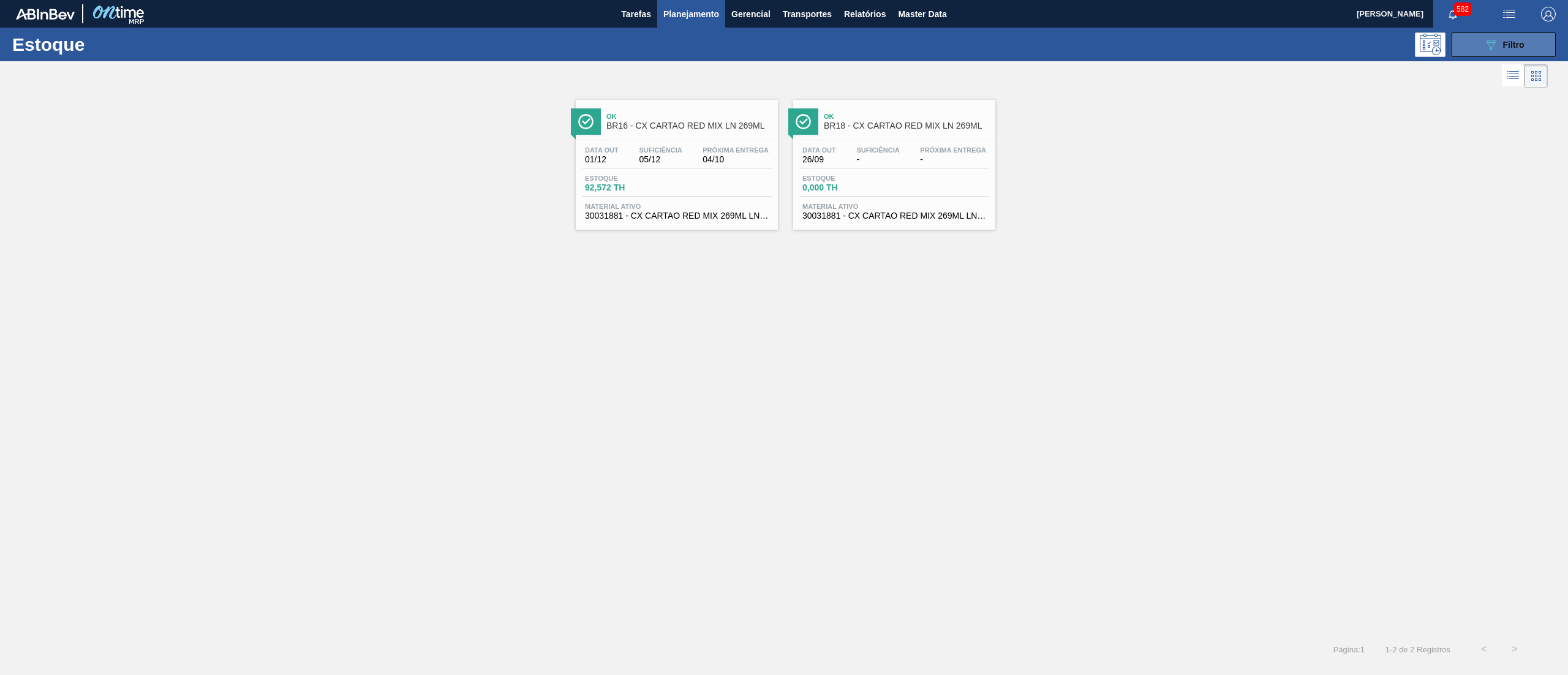
click at [1496, 44] on icon "089F7B8B-B2A5-4AFE-B5C0-19BA573D28AC" at bounding box center [1491, 44] width 15 height 15
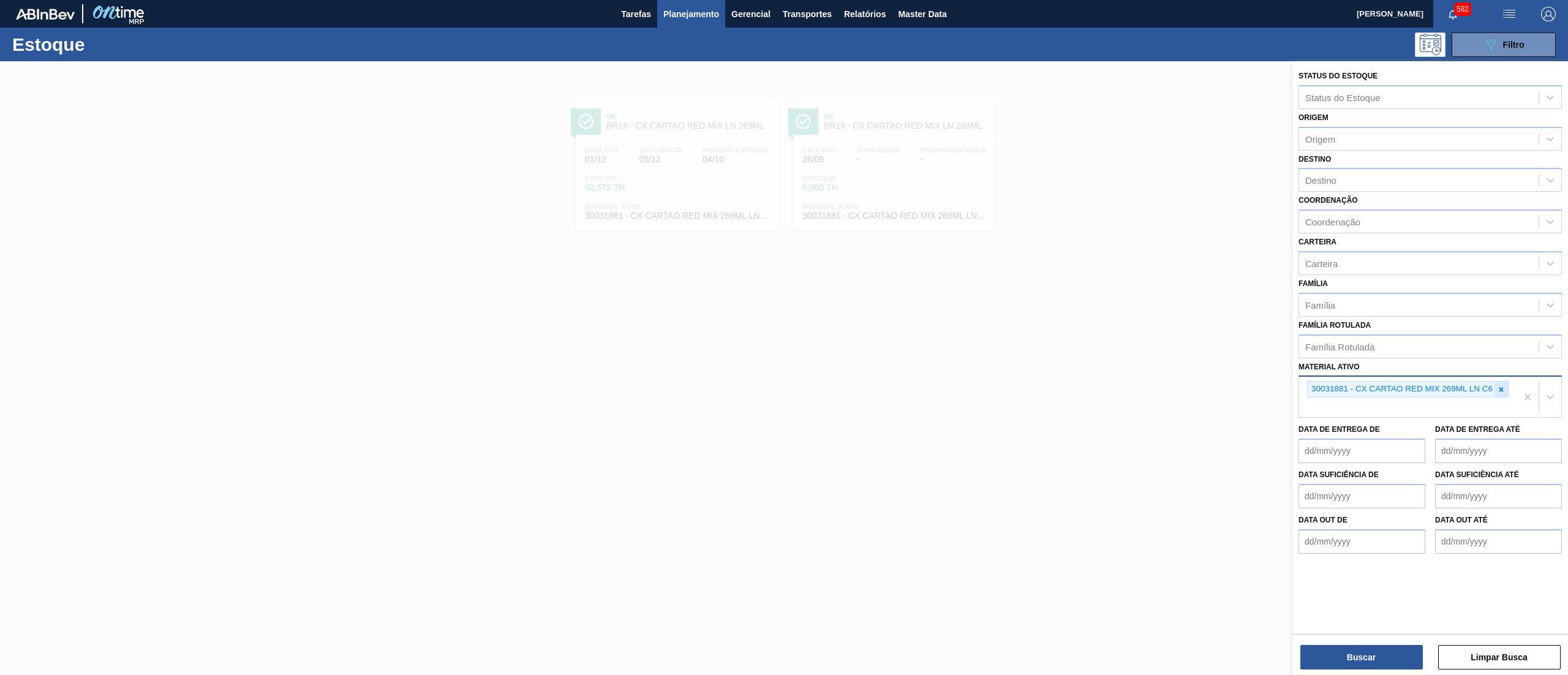
click at [1503, 387] on icon at bounding box center [1501, 389] width 4 height 4
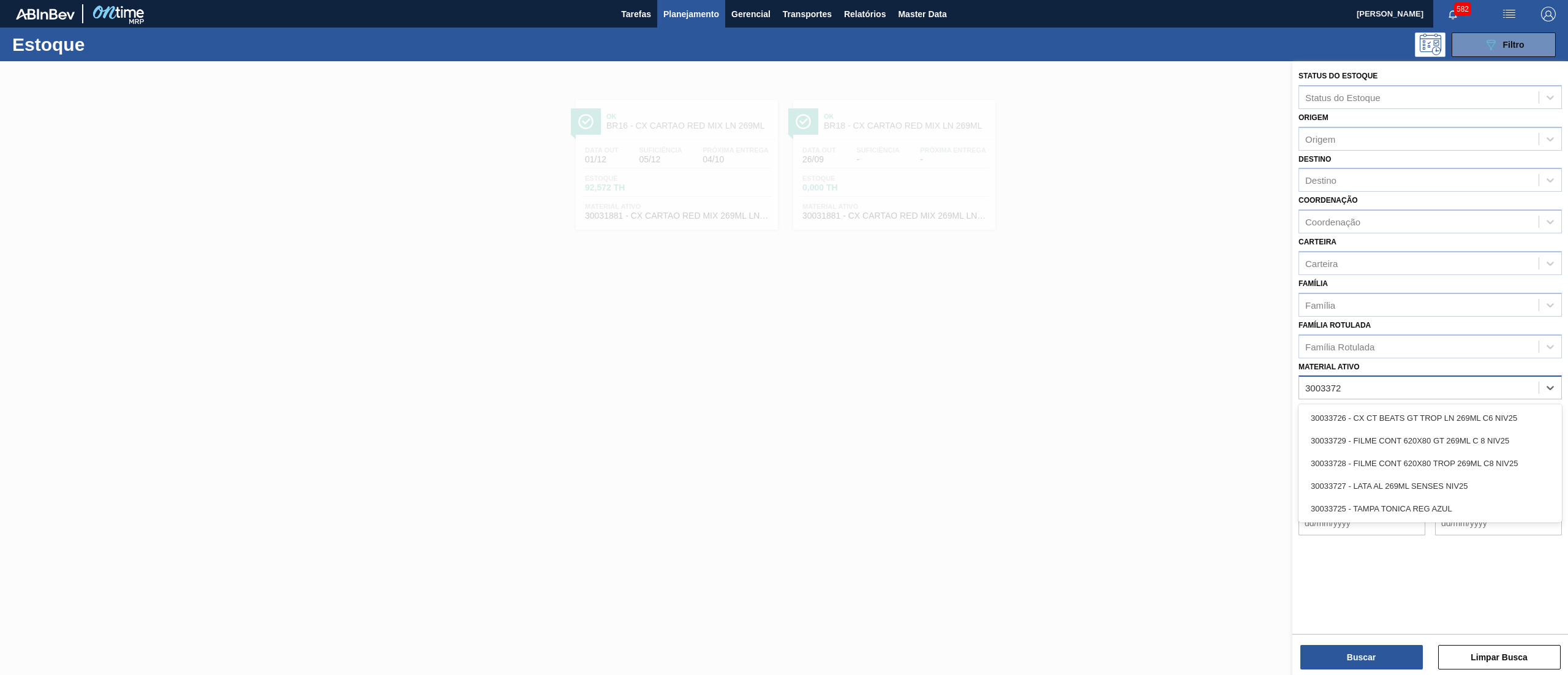
type ativo "30033729"
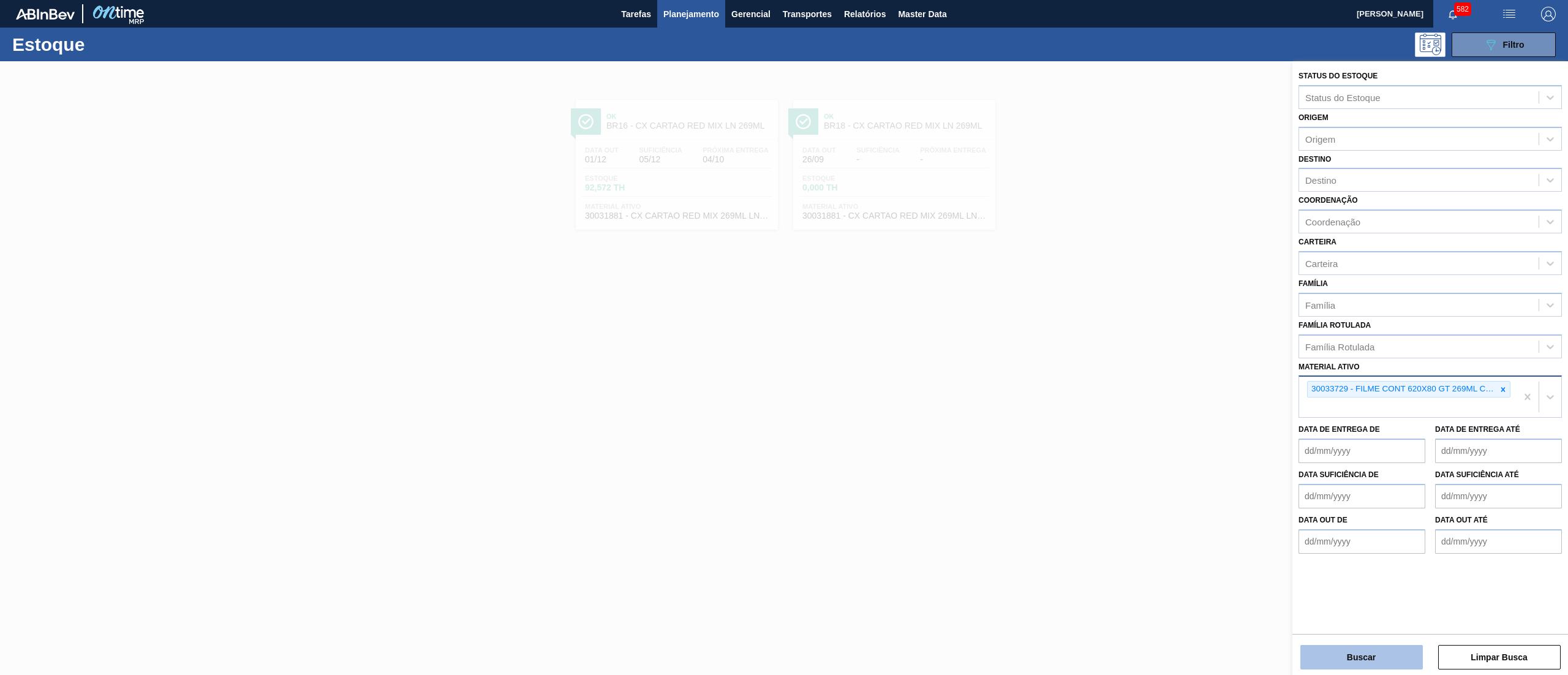
click at [1359, 656] on button "Buscar" at bounding box center [1362, 657] width 122 height 25
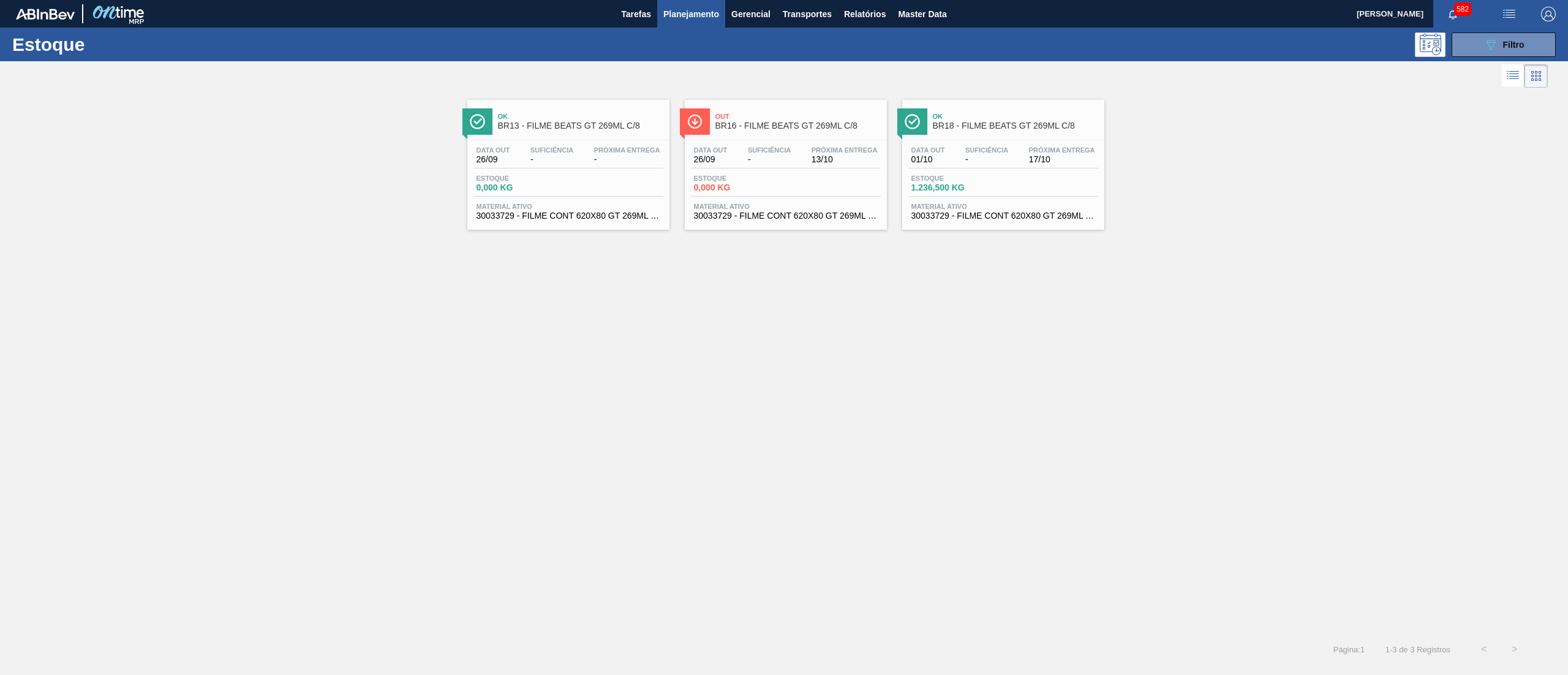
click at [803, 207] on span "Material ativo" at bounding box center [786, 207] width 184 height 8
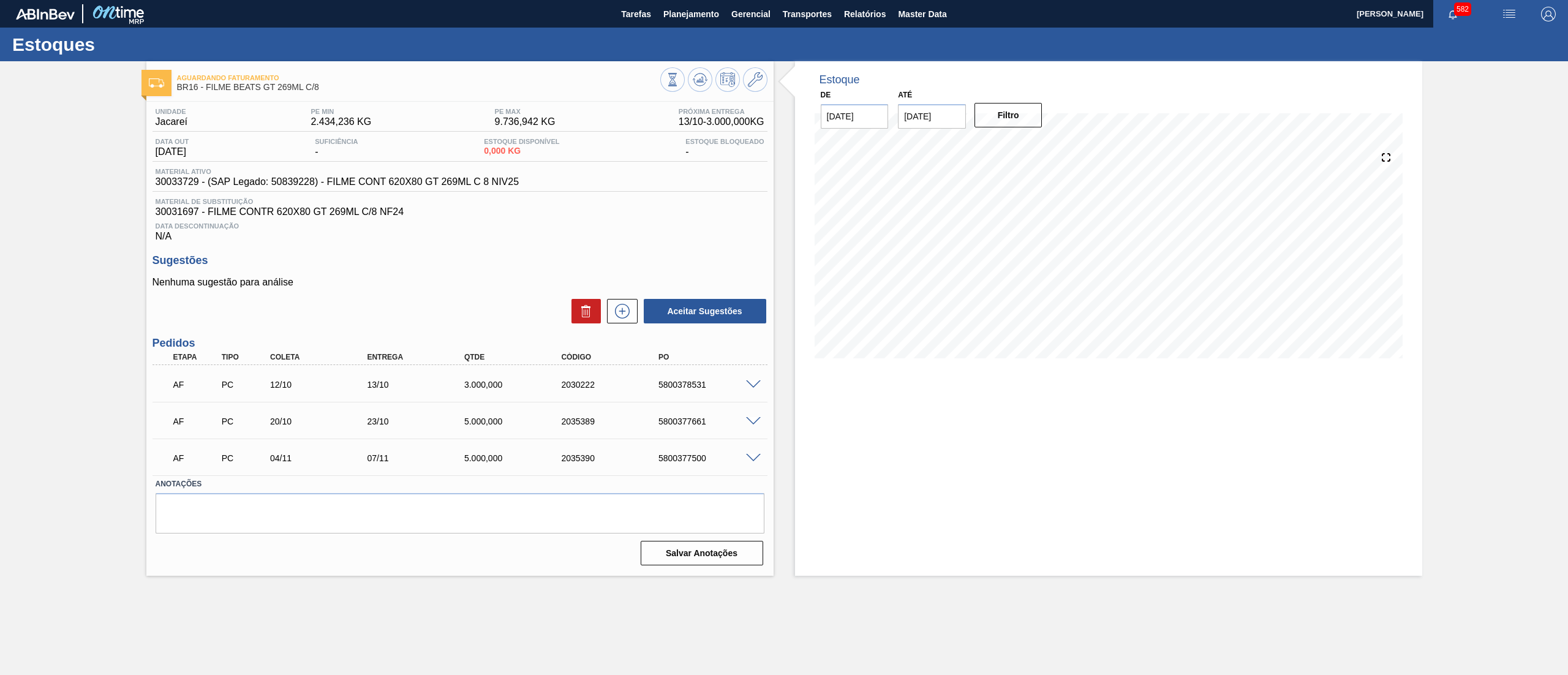
click at [755, 381] on span at bounding box center [753, 385] width 15 height 9
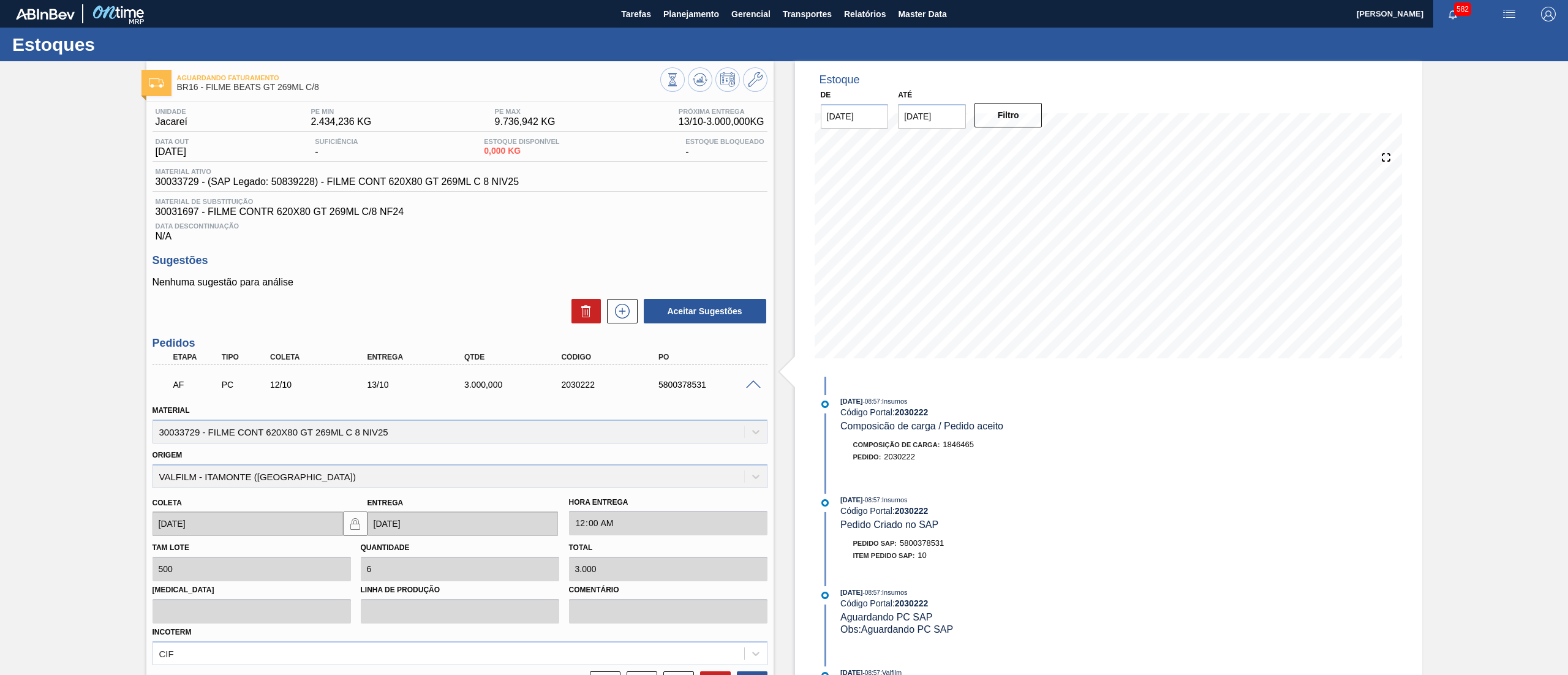
click at [748, 381] on span at bounding box center [753, 385] width 15 height 9
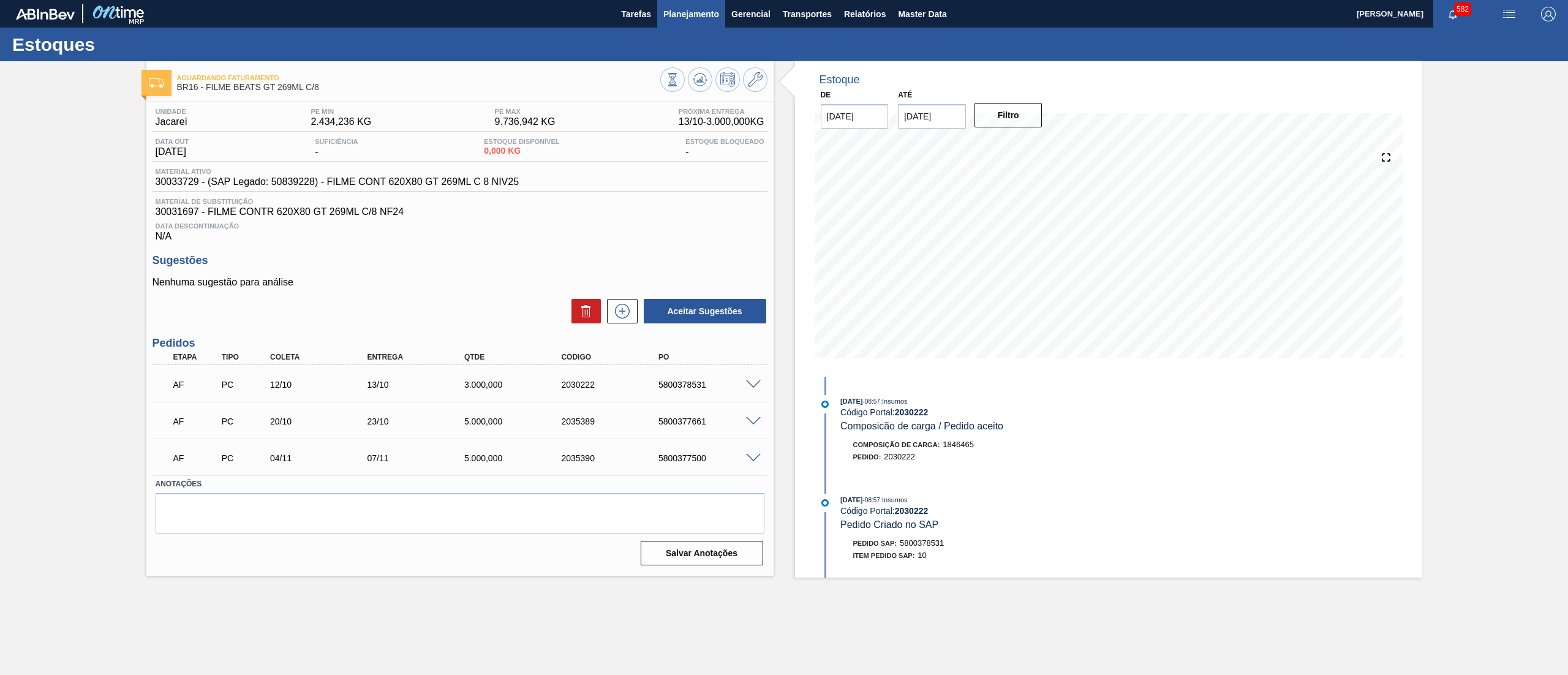
click at [695, 10] on span "Planejamento" at bounding box center [692, 14] width 56 height 15
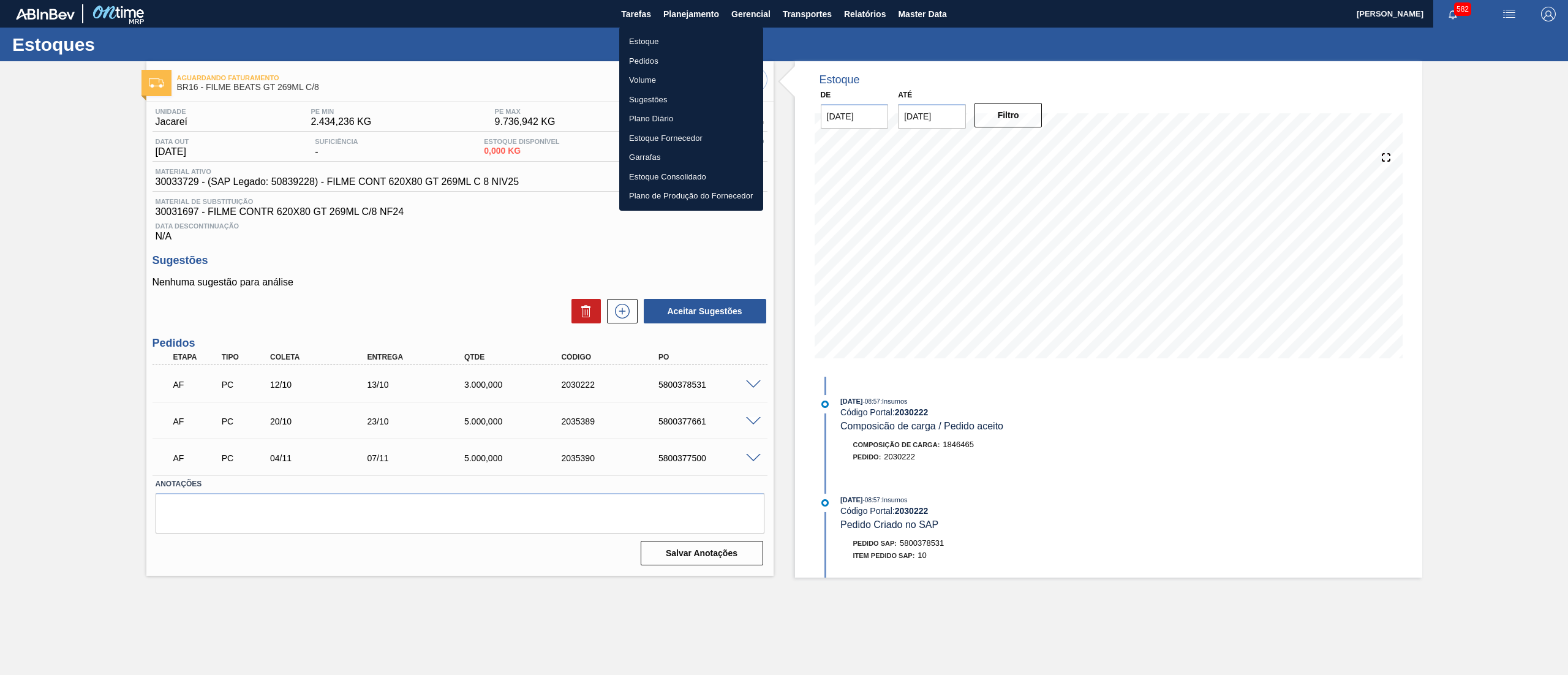
click at [666, 42] on li "Estoque" at bounding box center [691, 41] width 144 height 20
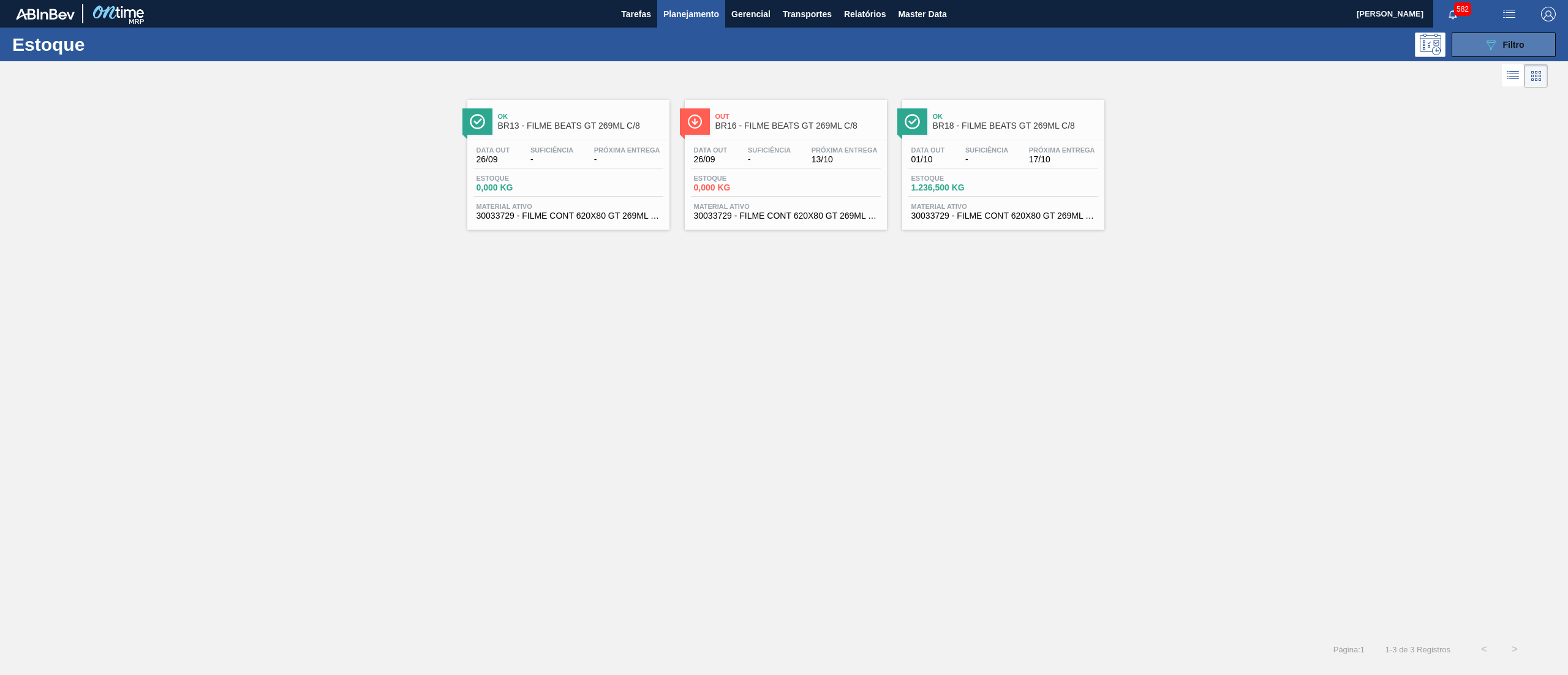
click at [1473, 48] on button "089F7B8B-B2A5-4AFE-B5C0-19BA573D28AC Filtro" at bounding box center [1504, 44] width 104 height 25
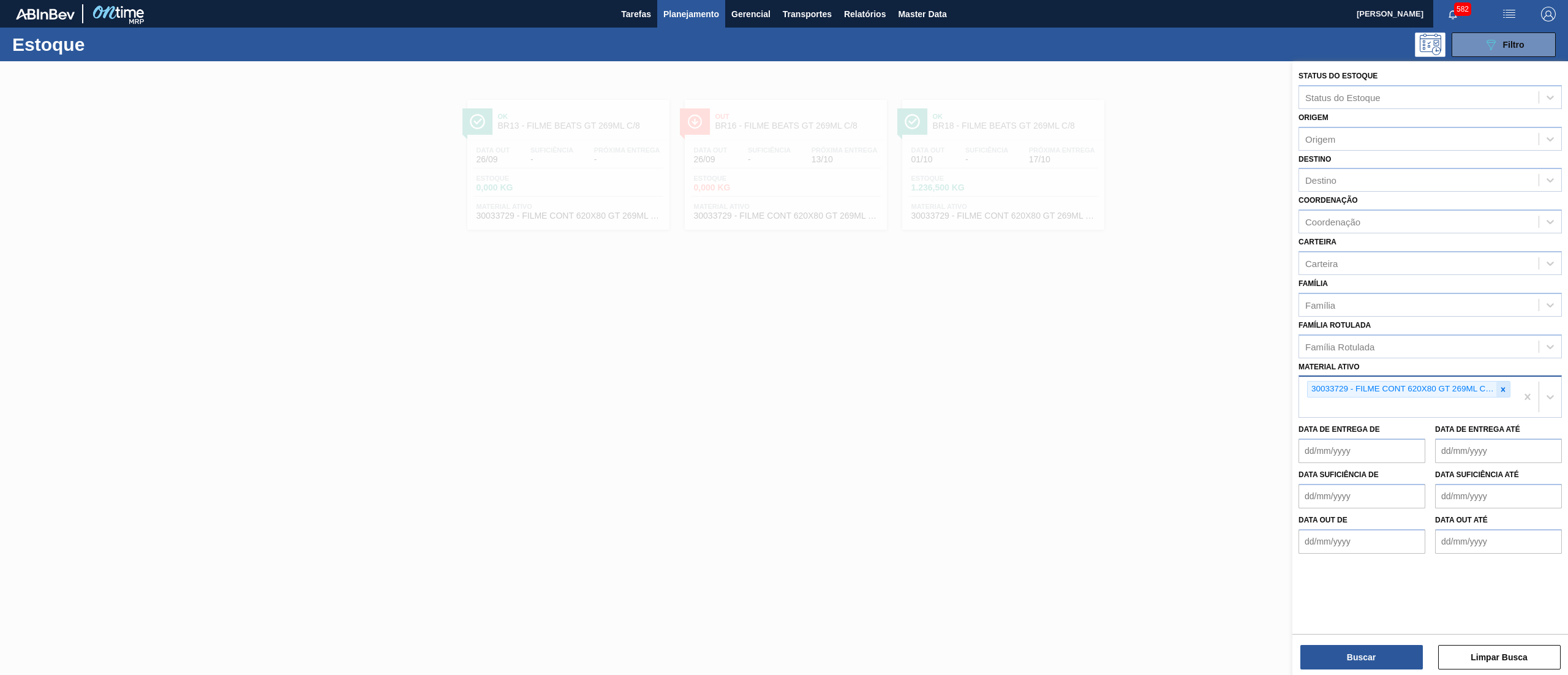
click at [1507, 386] on icon at bounding box center [1503, 390] width 9 height 9
paste ativo "30012422"
type ativo "30012422"
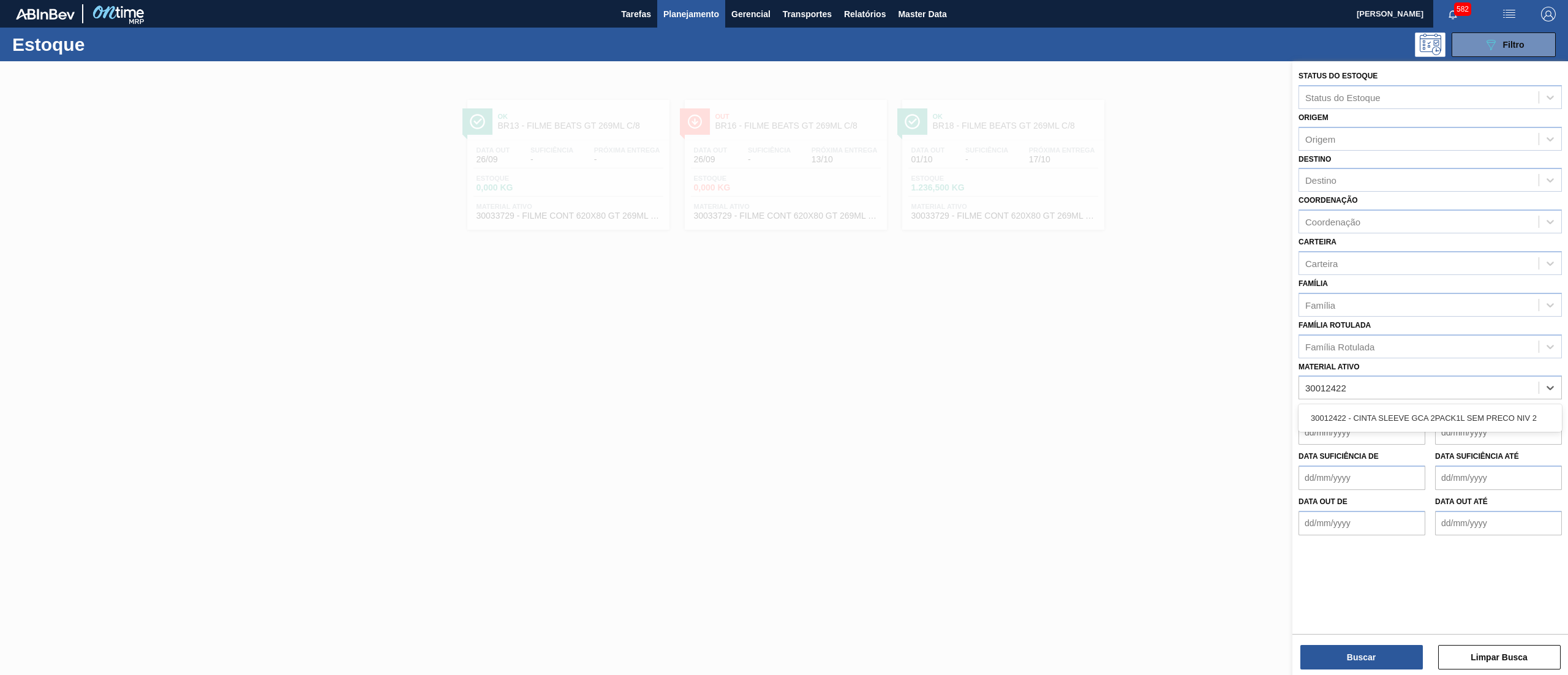
click at [1486, 404] on div "30012422 - CINTA SLEEVE GCA 2PACK1L SEM PRECO NIV 2" at bounding box center [1430, 417] width 263 height 27
click at [1485, 411] on div "30012422 - CINTA SLEEVE GCA 2PACK1L SEM PRECO NIV 2" at bounding box center [1430, 418] width 263 height 23
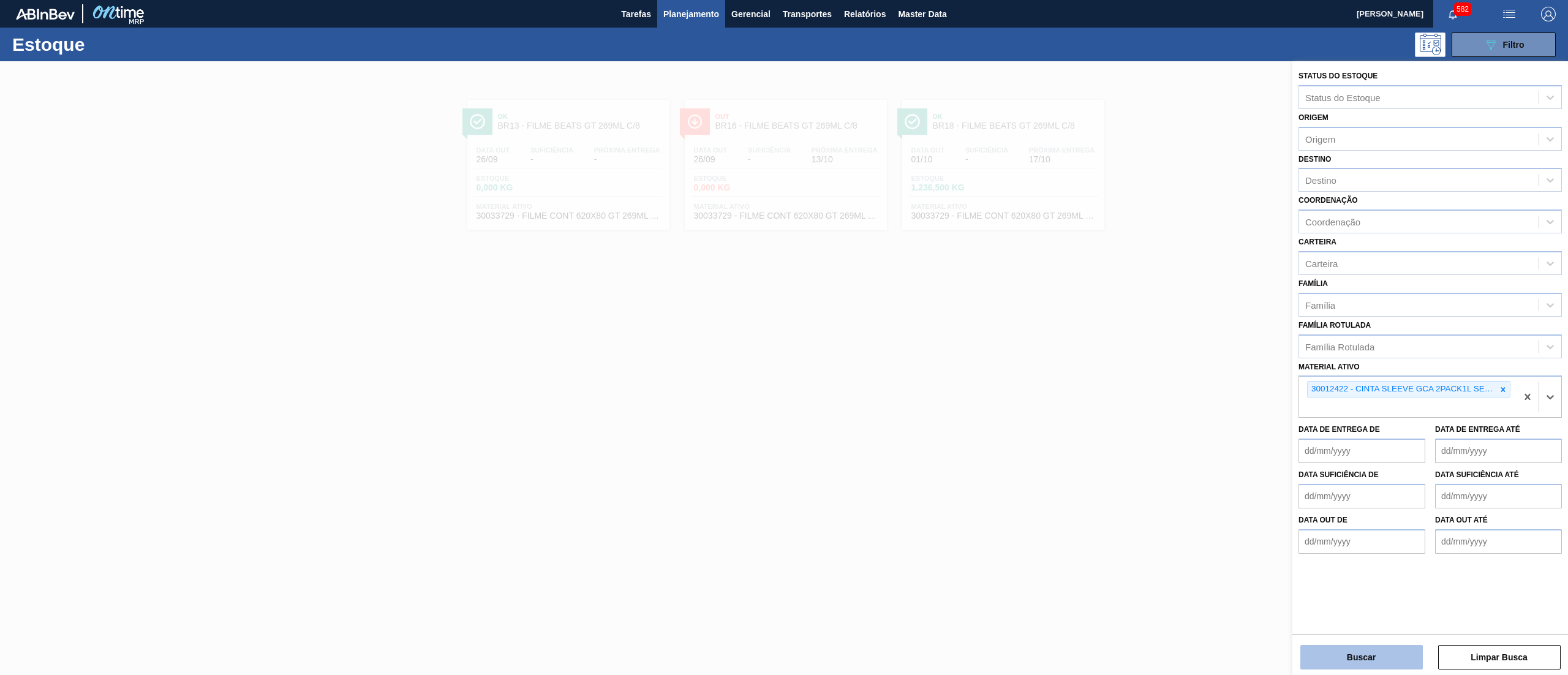
click at [1341, 658] on button "Buscar" at bounding box center [1362, 657] width 122 height 25
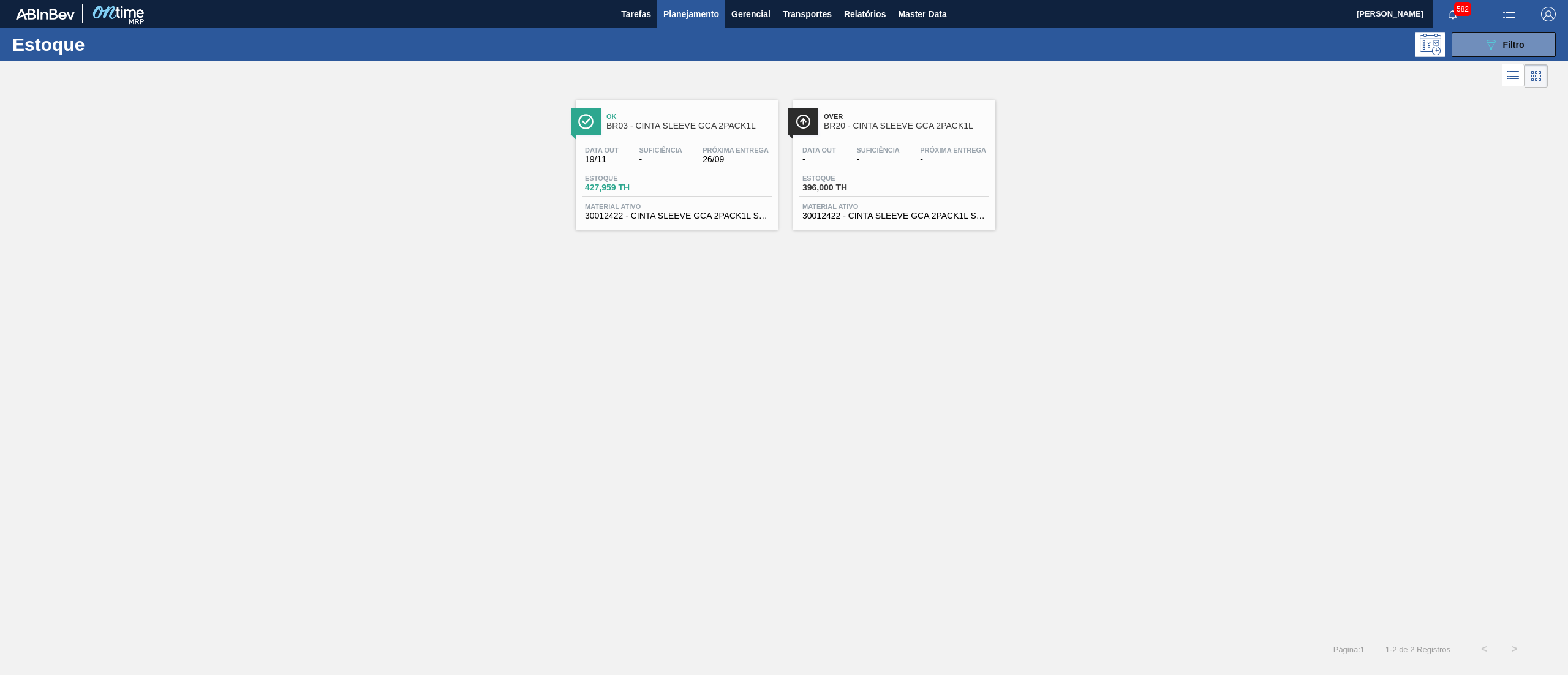
click at [742, 157] on span "26/09" at bounding box center [735, 159] width 66 height 9
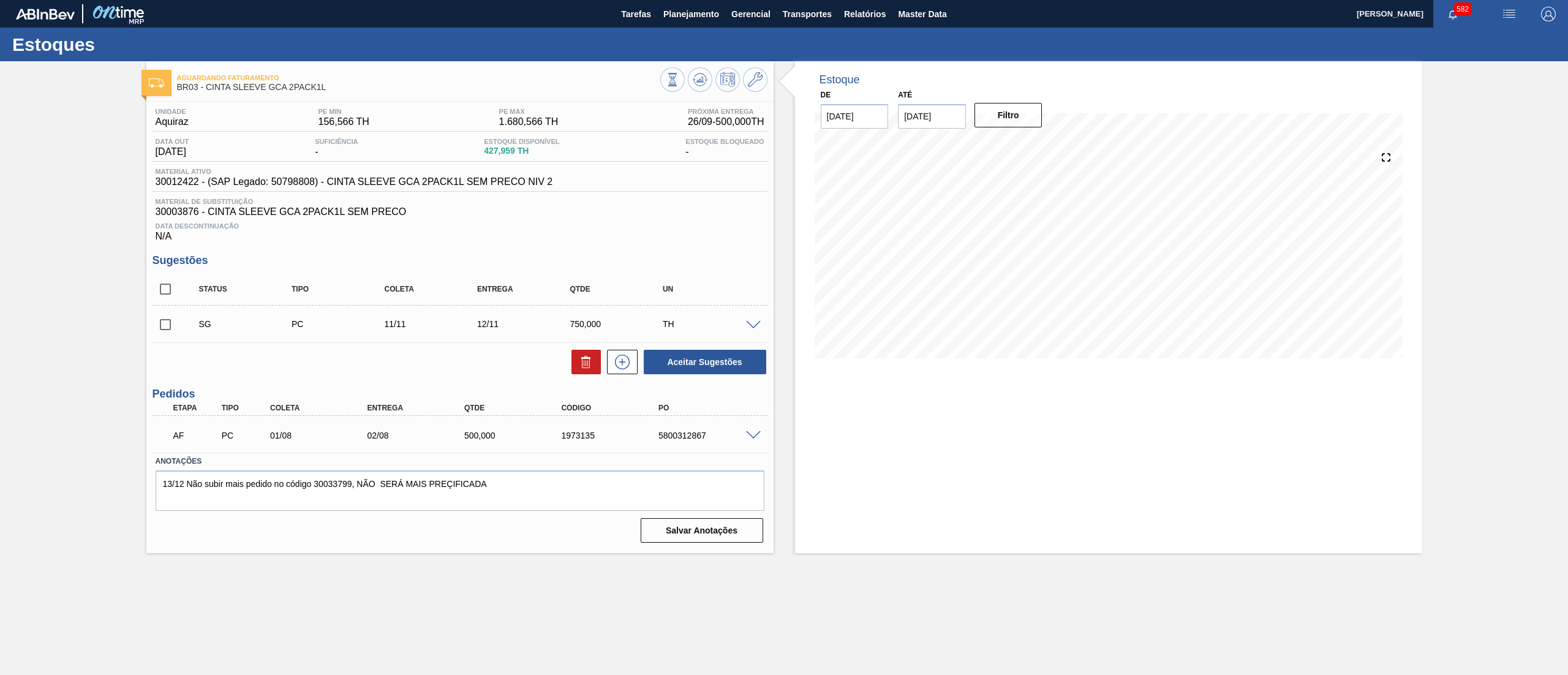
click at [784, 190] on div "Estoque De 26/09/2025 Até 10/10/2025 Filtro" at bounding box center [1098, 307] width 649 height 492
click at [760, 438] on span at bounding box center [753, 436] width 15 height 9
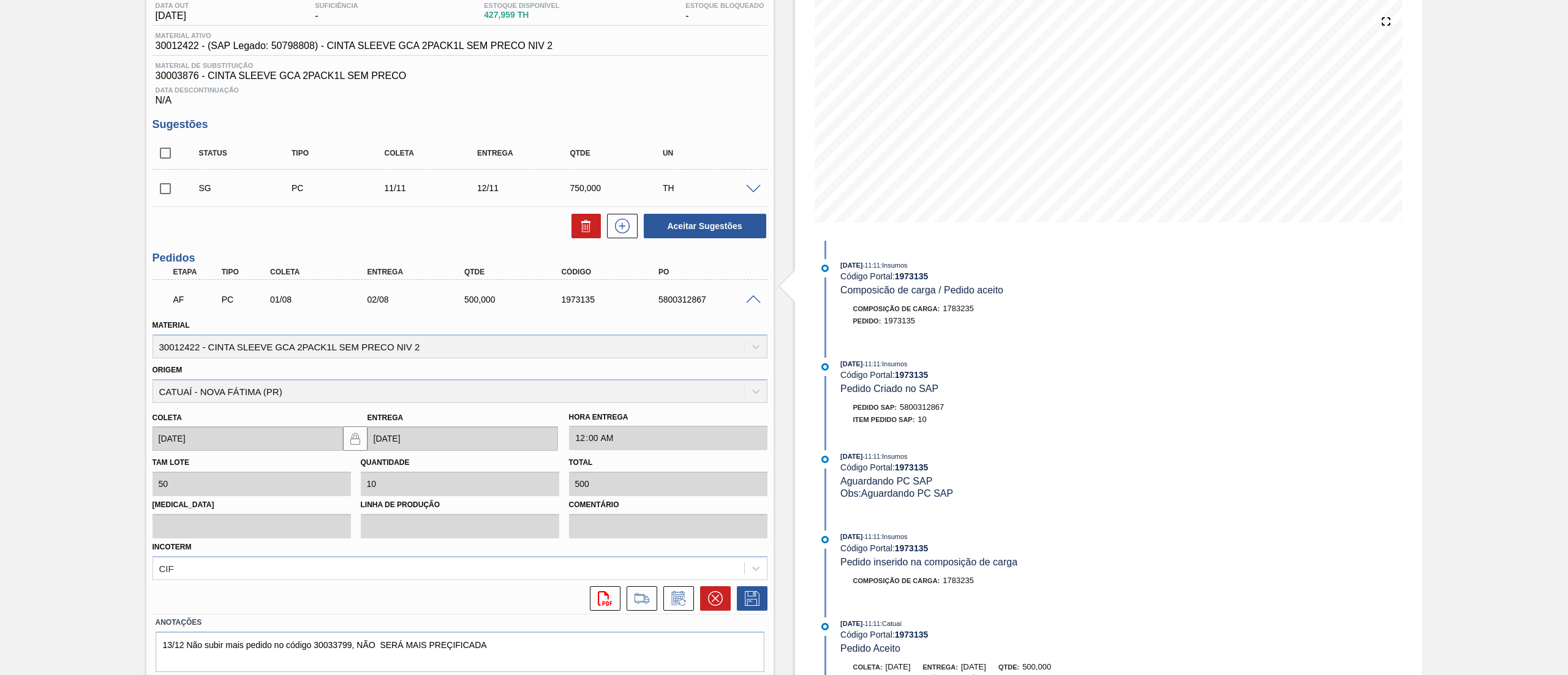
scroll to position [175, 0]
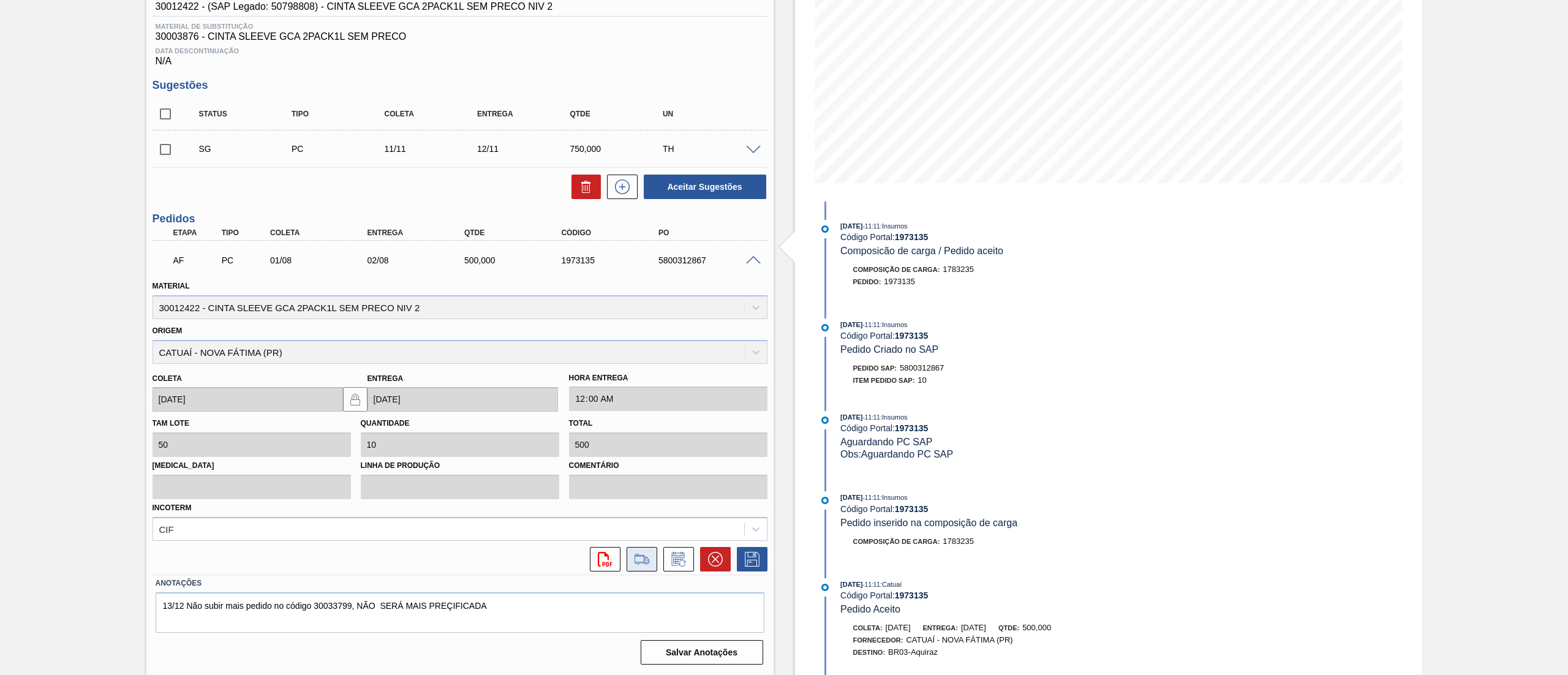
click at [645, 562] on icon at bounding box center [642, 563] width 11 height 3
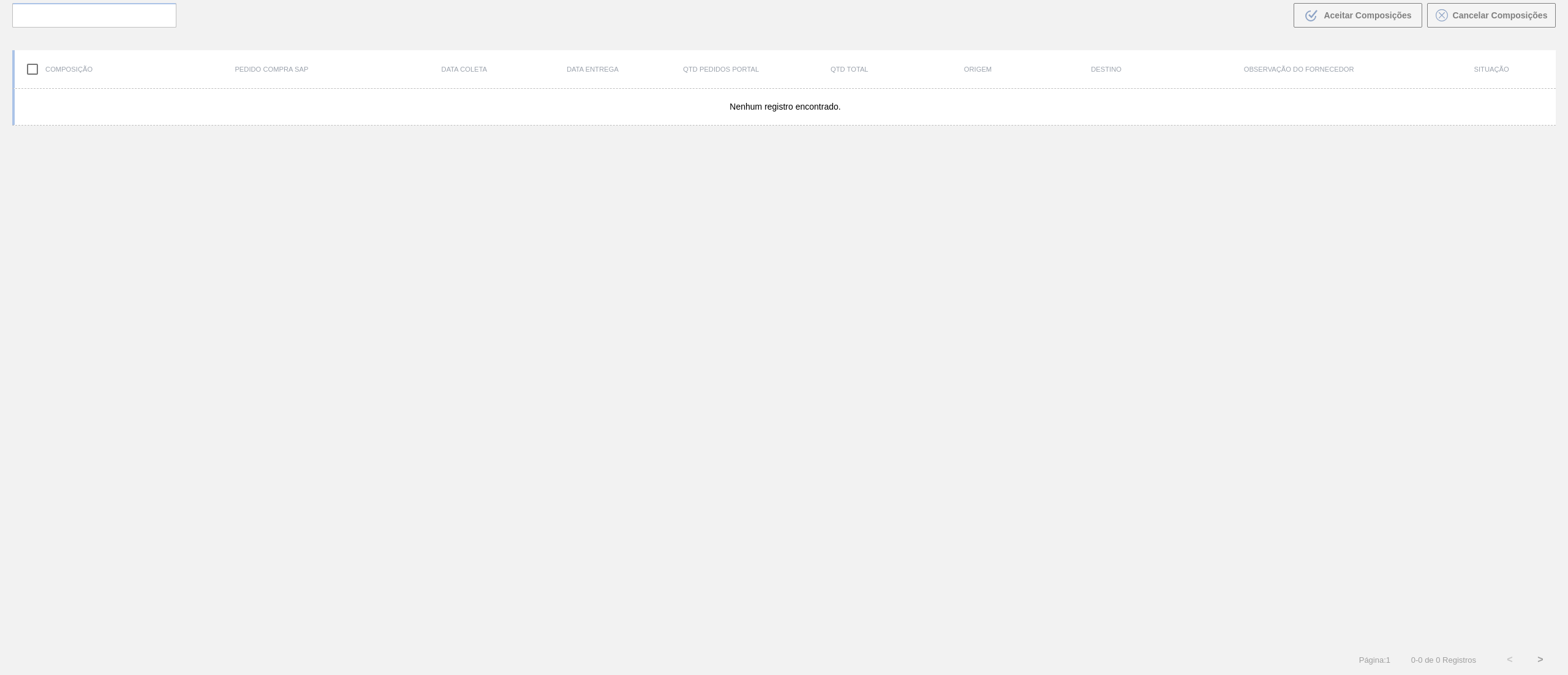
scroll to position [88, 0]
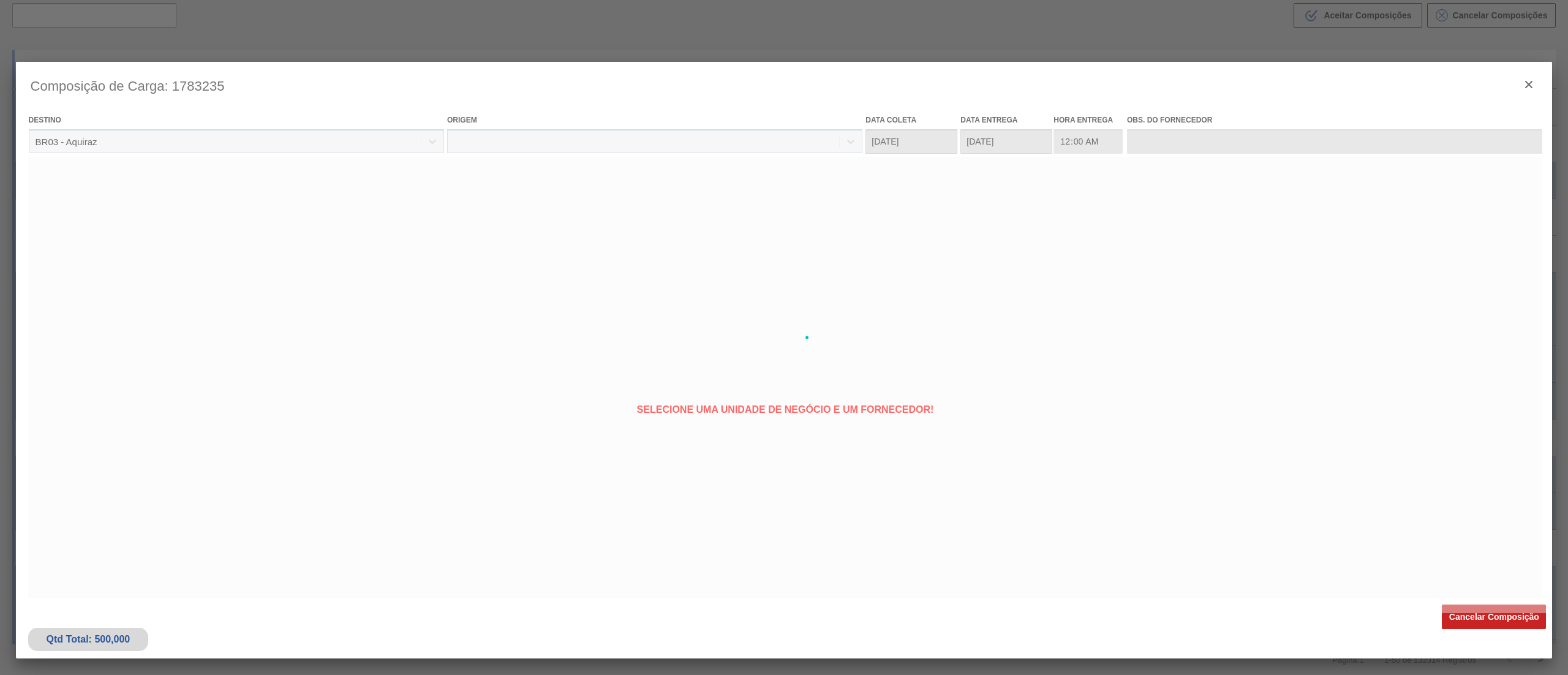
type coleta "01/08/2025"
type entrega "02/08/2025"
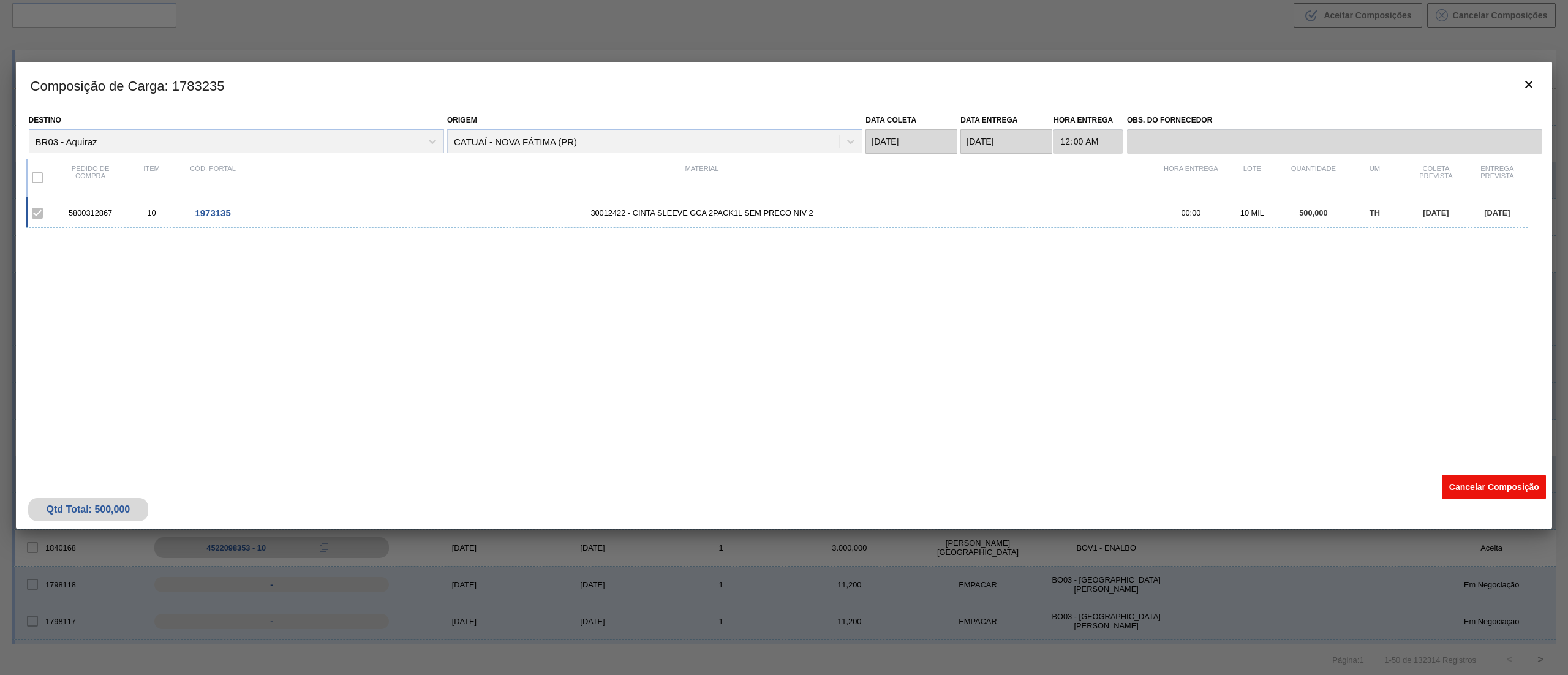
click at [1454, 478] on button "Cancelar Composição" at bounding box center [1494, 487] width 104 height 25
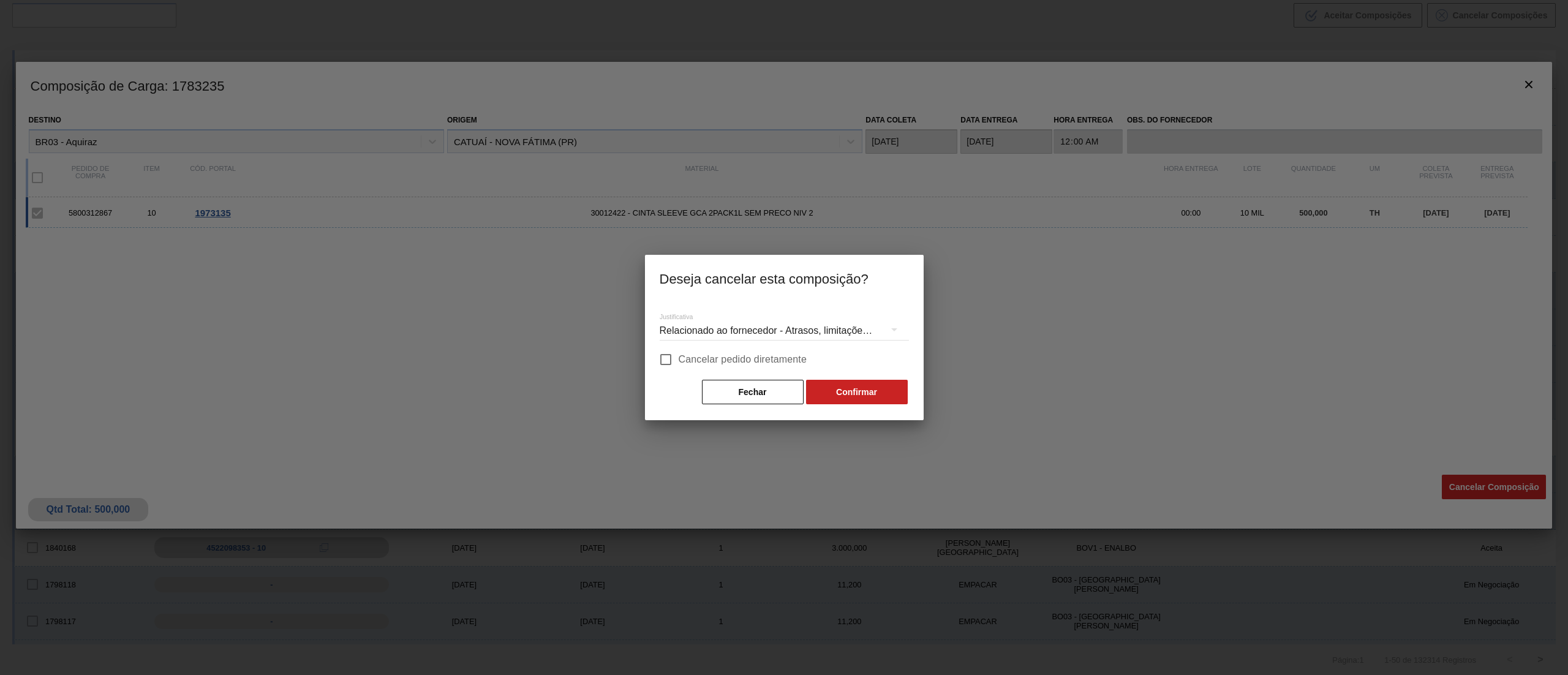
click at [679, 362] on span "Cancelar pedido diretamente" at bounding box center [743, 359] width 129 height 15
click at [679, 362] on input "Cancelar pedido diretamente" at bounding box center [666, 359] width 26 height 26
checkbox input "true"
click at [862, 394] on button "Confirmar" at bounding box center [857, 392] width 102 height 25
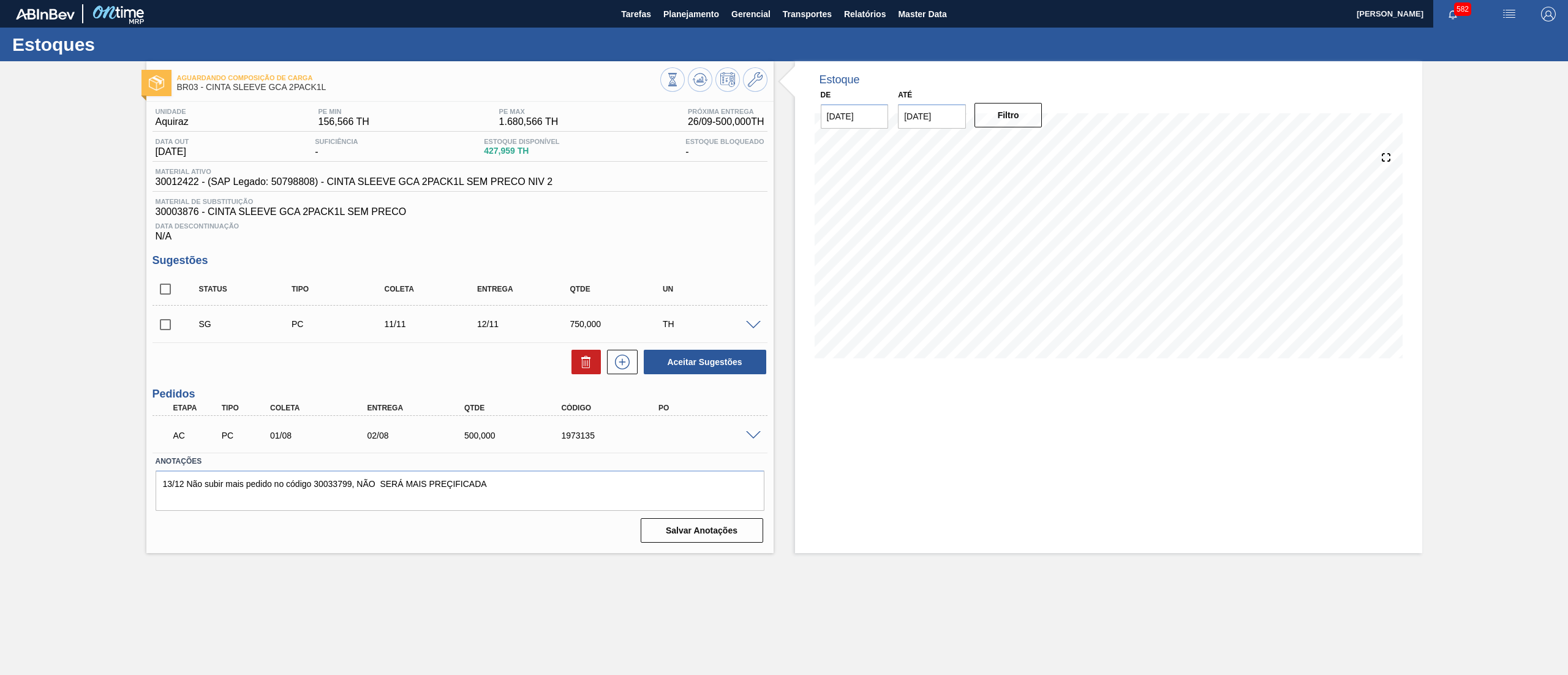
click at [751, 435] on span at bounding box center [753, 436] width 15 height 9
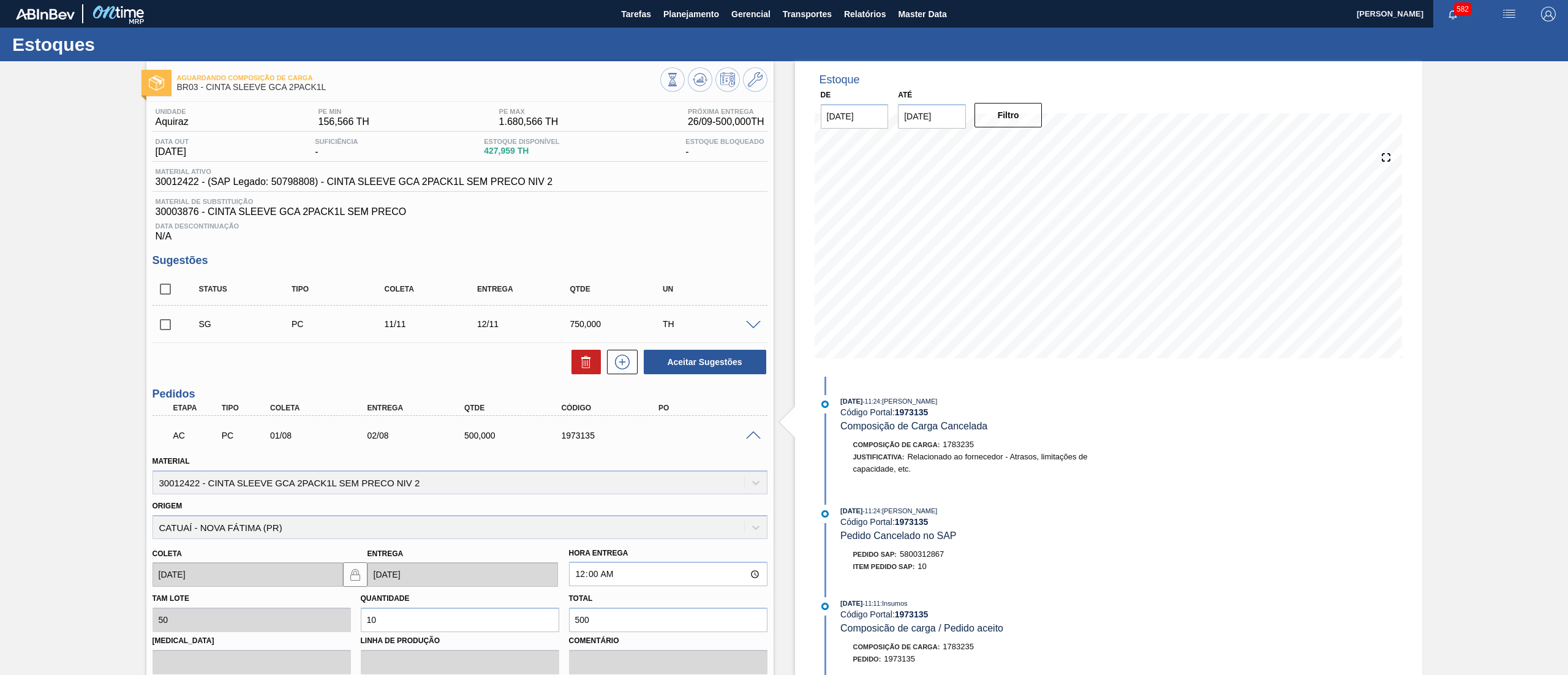
scroll to position [175, 0]
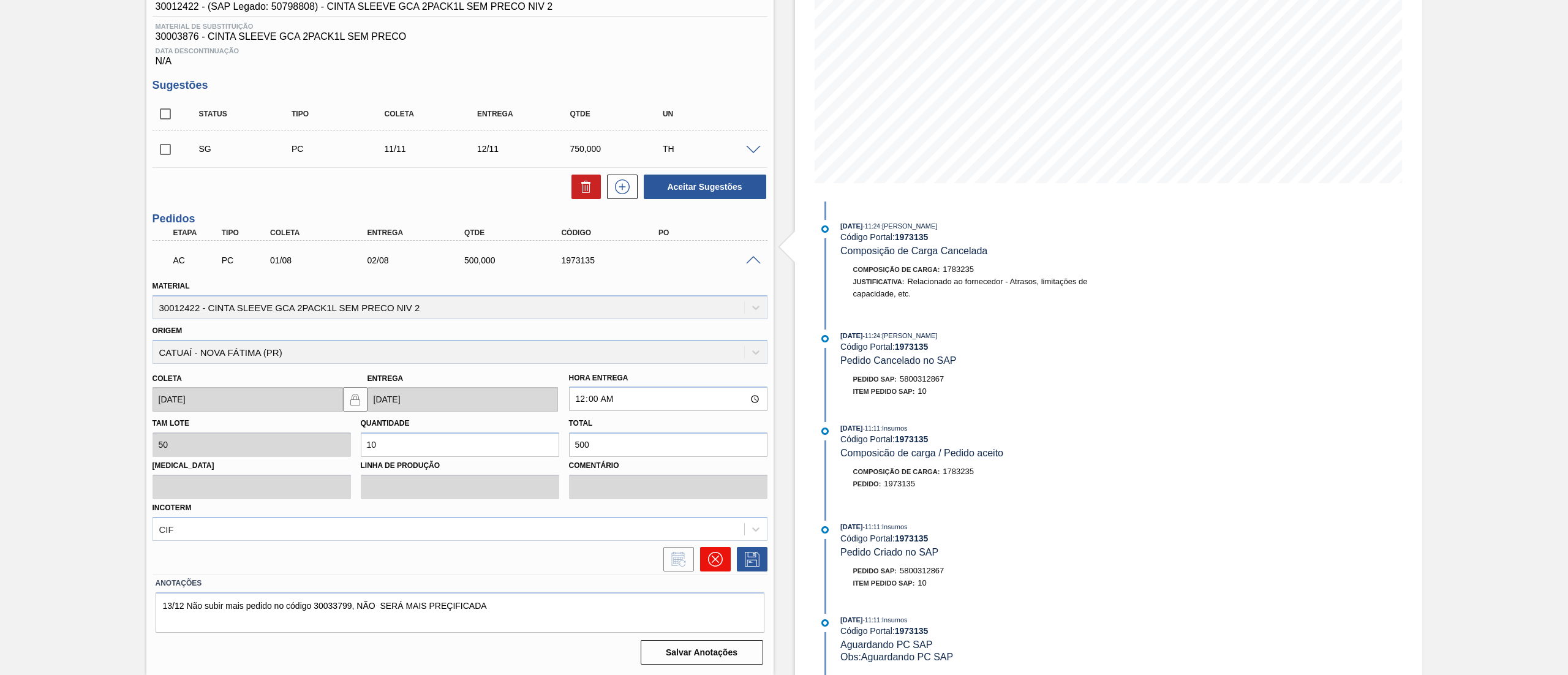
click at [721, 563] on button at bounding box center [715, 559] width 30 height 25
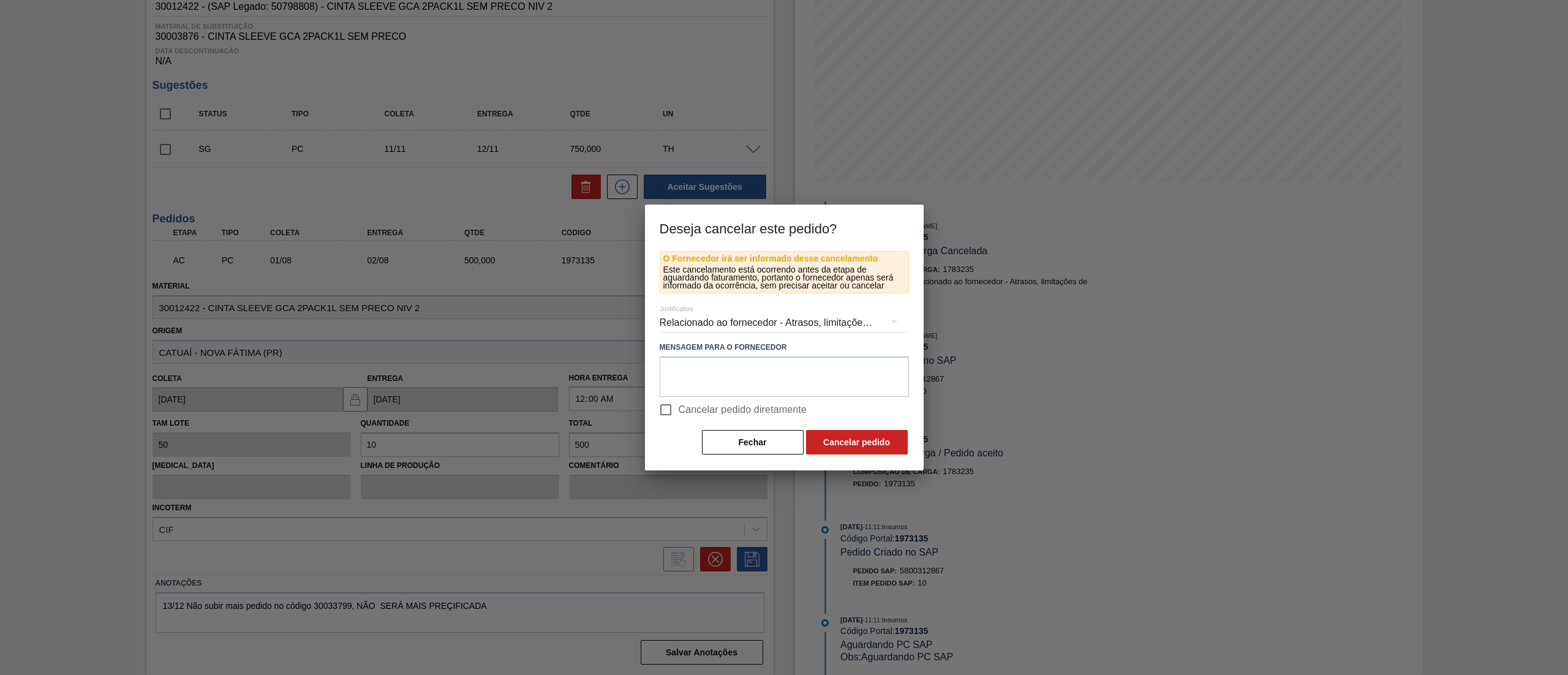
click at [702, 320] on div "Relacionado ao fornecedor - Atrasos, limitações de capacidade, etc." at bounding box center [784, 323] width 249 height 34
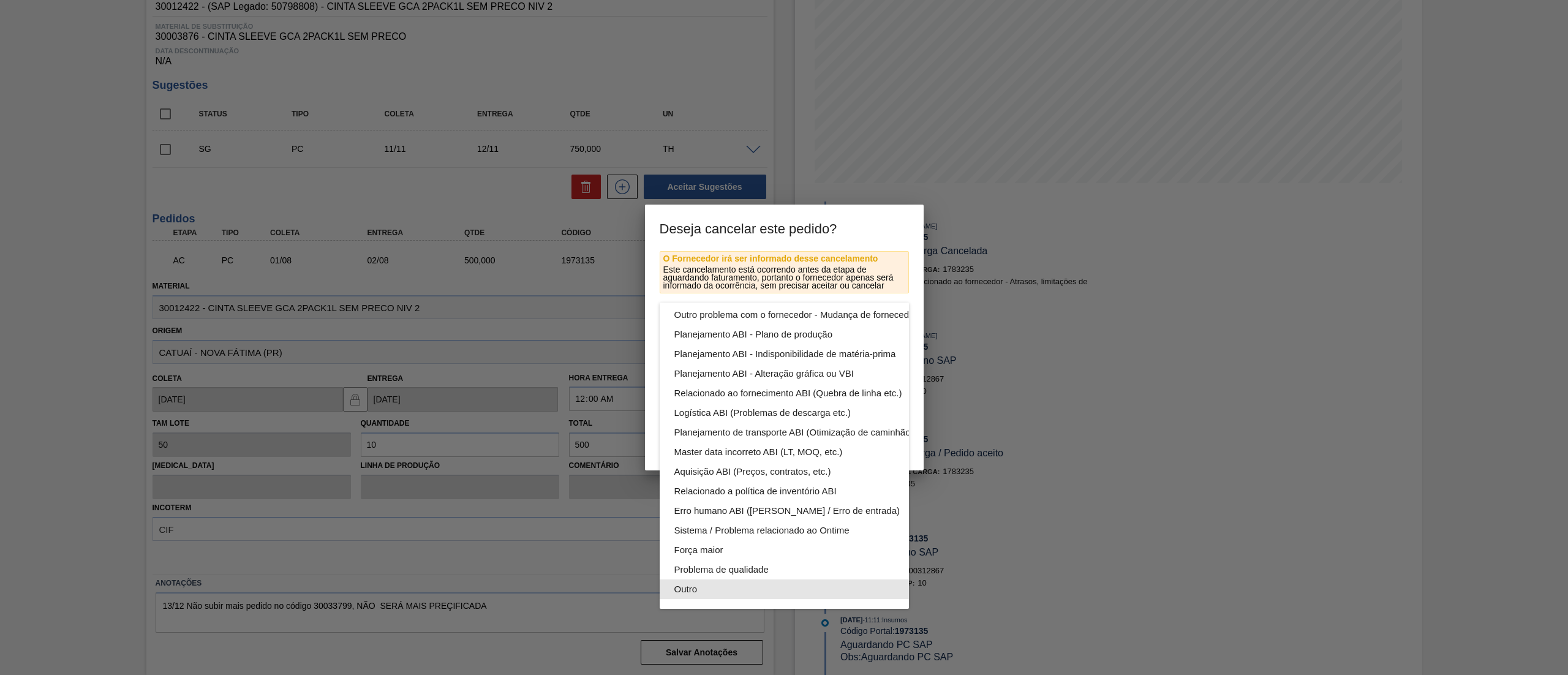
click at [699, 579] on div "Outro" at bounding box center [813, 589] width 277 height 20
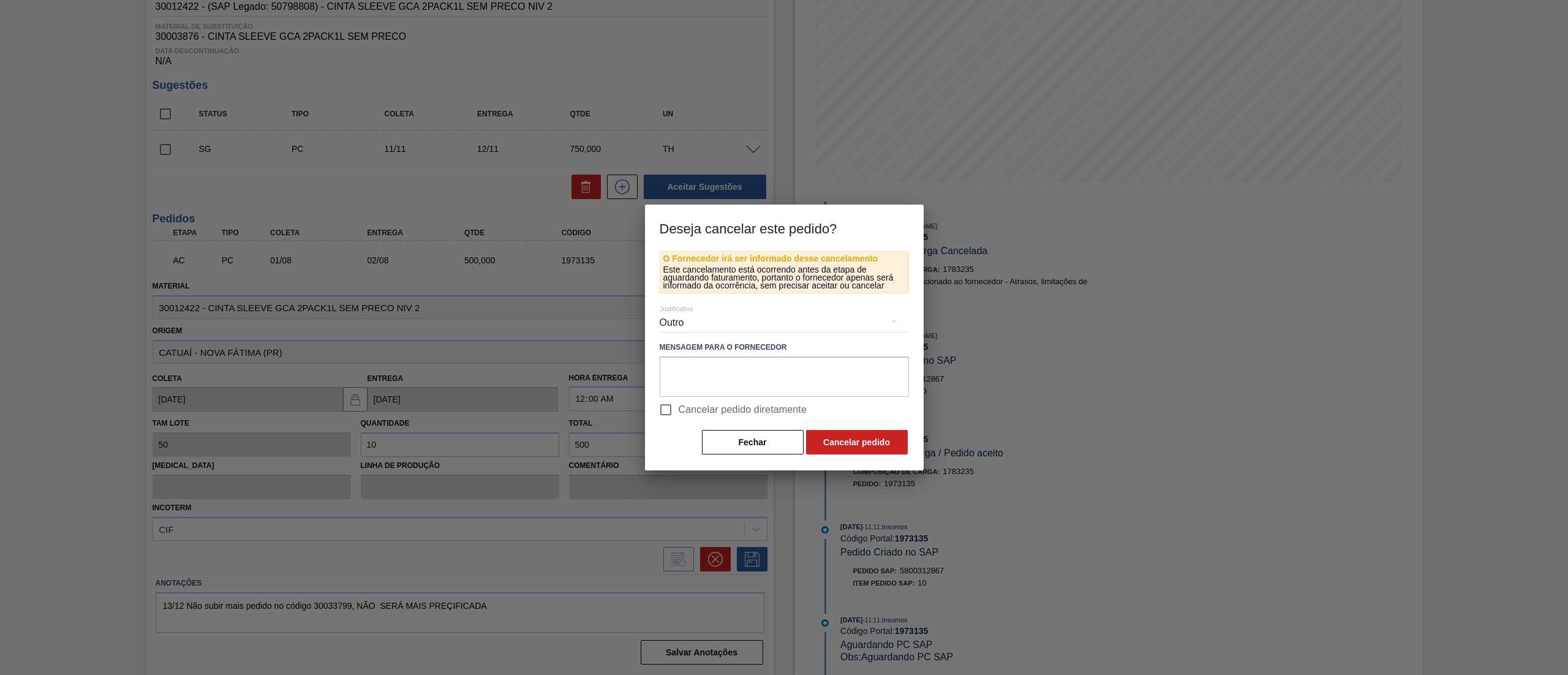
scroll to position [84, 0]
click at [675, 412] on input "Cancelar pedido diretamente" at bounding box center [666, 410] width 26 height 26
checkbox input "true"
click at [745, 372] on textarea at bounding box center [784, 377] width 249 height 41
type textarea "."
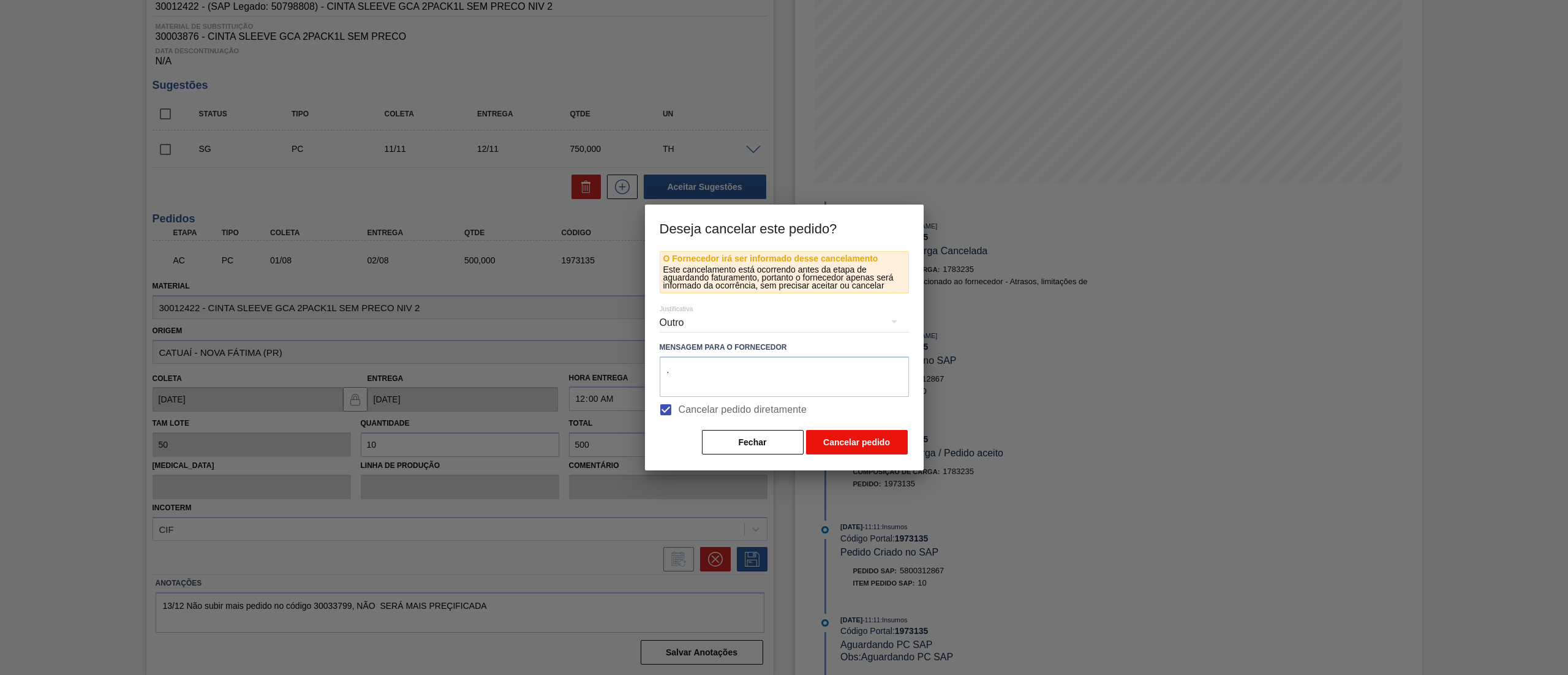
click at [828, 445] on button "Cancelar pedido" at bounding box center [857, 442] width 102 height 25
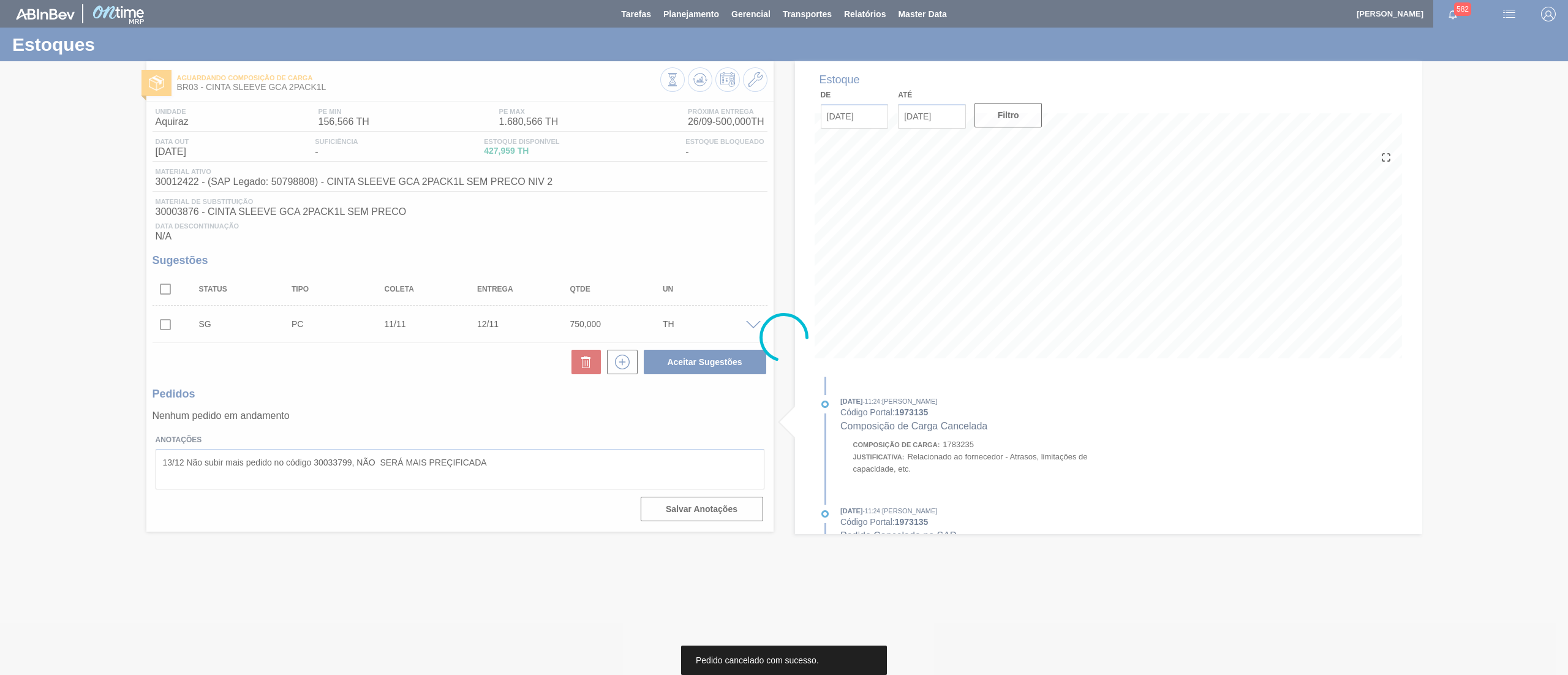
scroll to position [0, 0]
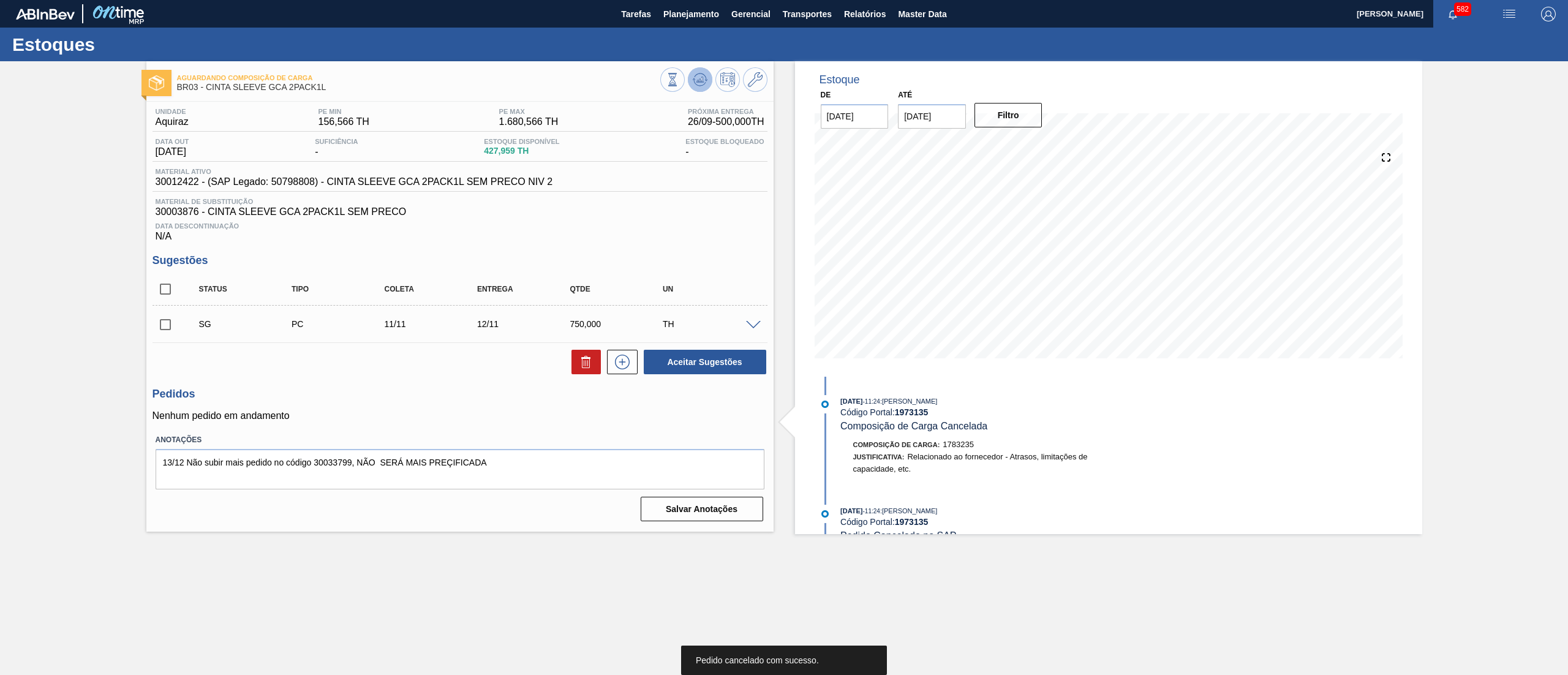
click at [703, 80] on icon at bounding box center [700, 79] width 15 height 15
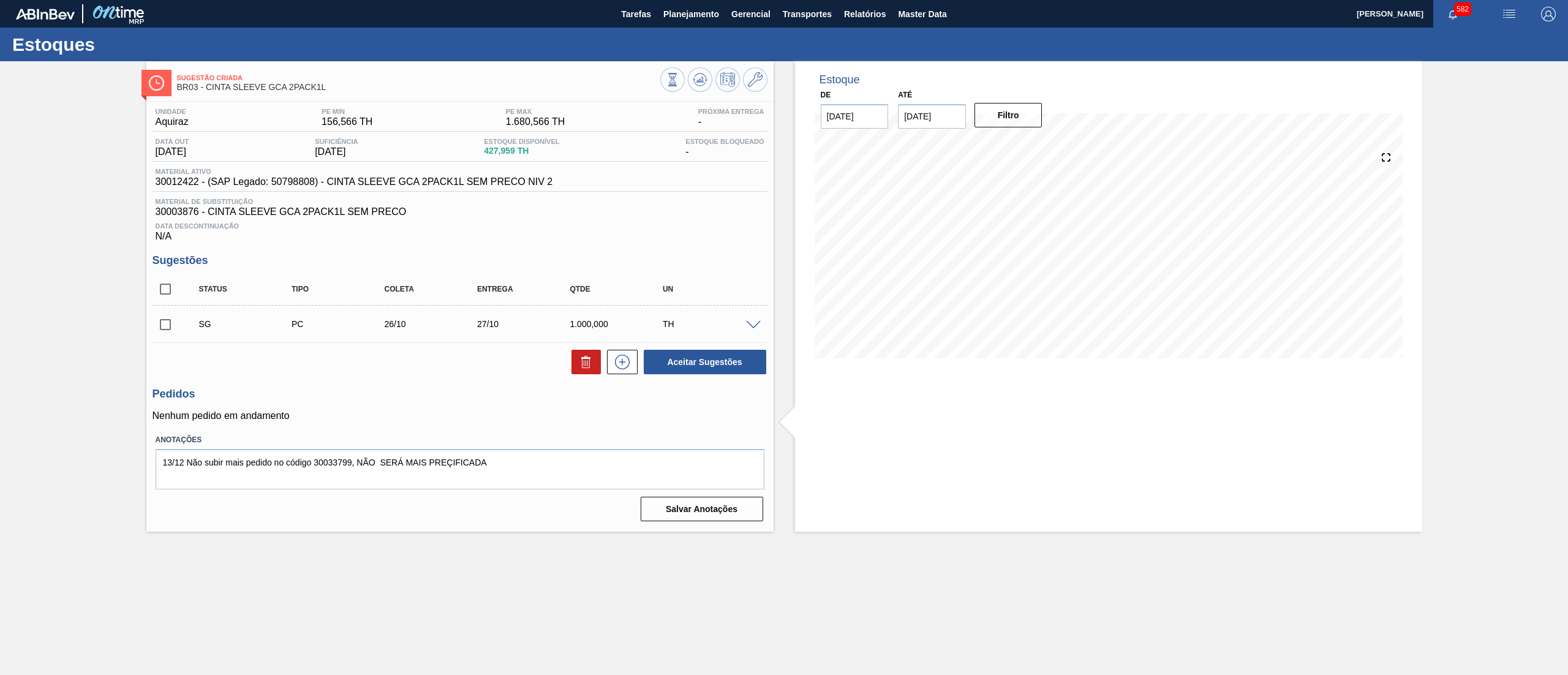
click at [755, 326] on span at bounding box center [753, 325] width 15 height 9
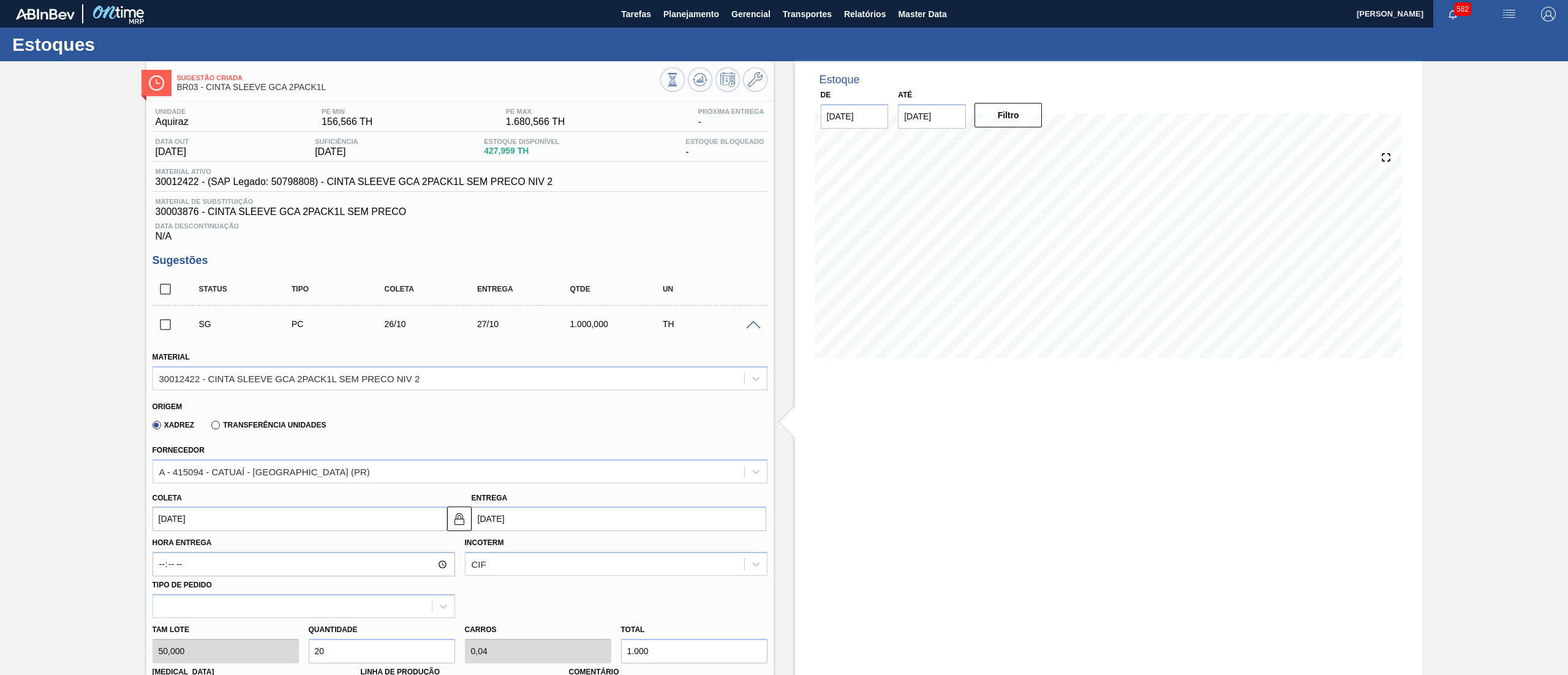
scroll to position [315, 0]
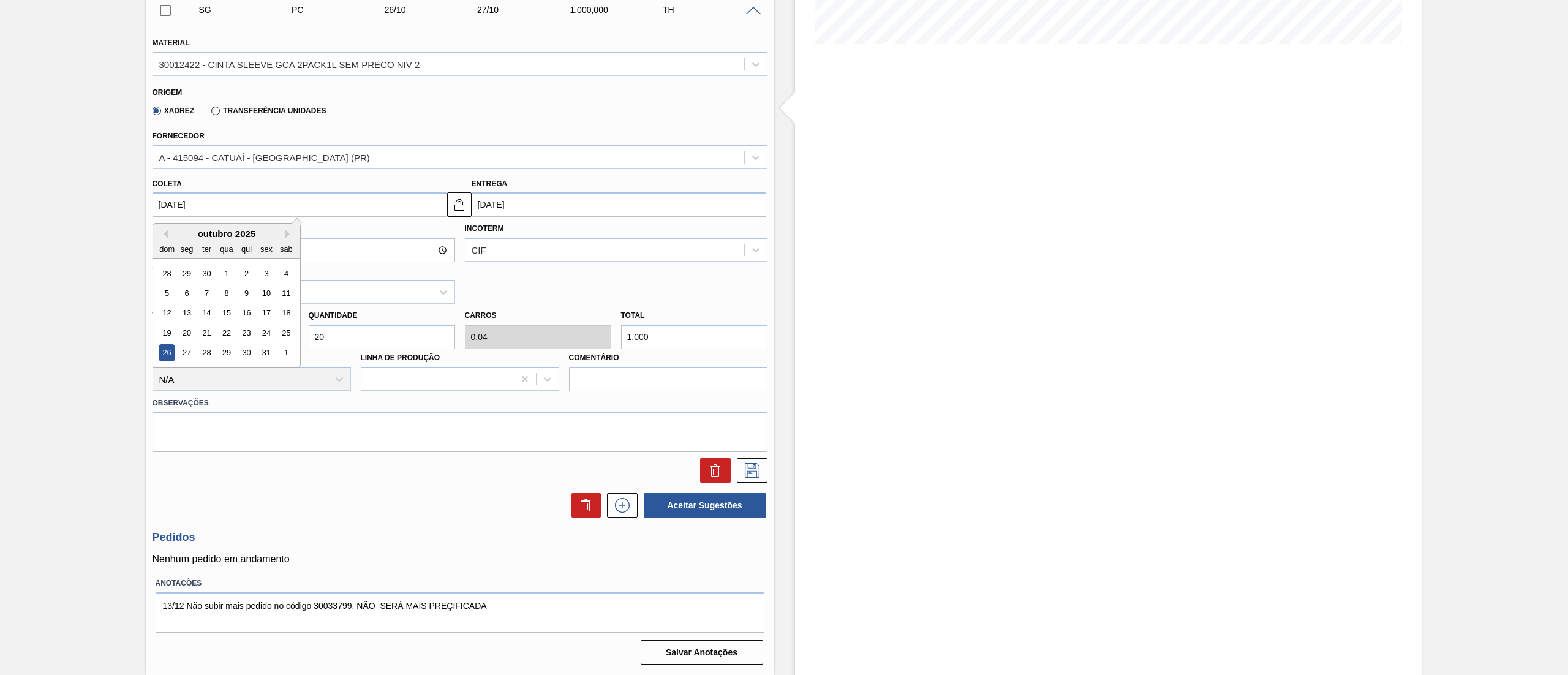
click at [211, 207] on input "26/10/2025" at bounding box center [300, 204] width 294 height 25
click at [184, 313] on div "13" at bounding box center [187, 313] width 16 height 16
type input "13/10/2025"
type input "14/10/2025"
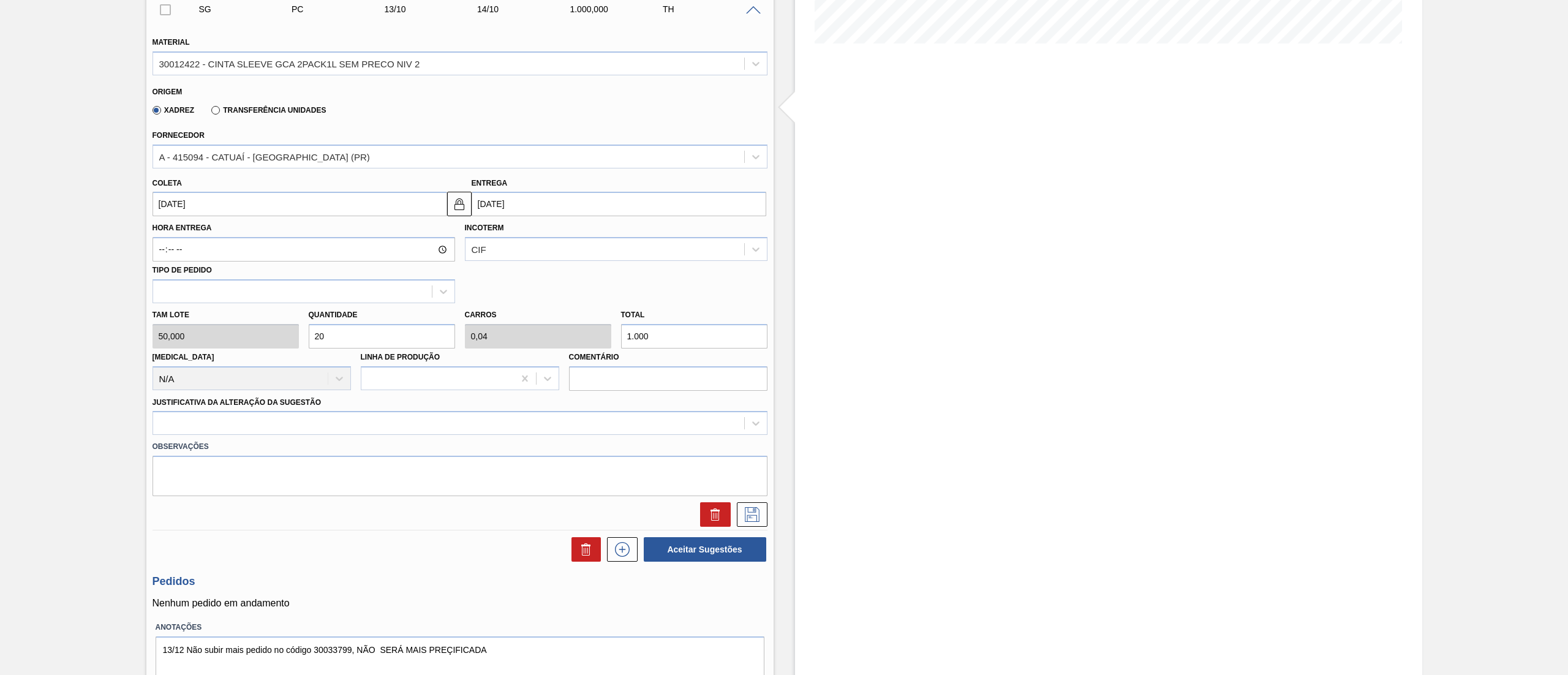
click at [286, 343] on div "Tam lote 50,000 Quantidade 20 Carros 0,04 Total 1.000 Doca N/A Linha de Produçã…" at bounding box center [460, 347] width 625 height 88
type input "4"
type input "0,008"
type input "200"
click at [271, 344] on div "Tam lote 50,000 Quantidade 4 Carros 0,008 Total 200 Doca N/A Linha de Produção …" at bounding box center [460, 347] width 625 height 88
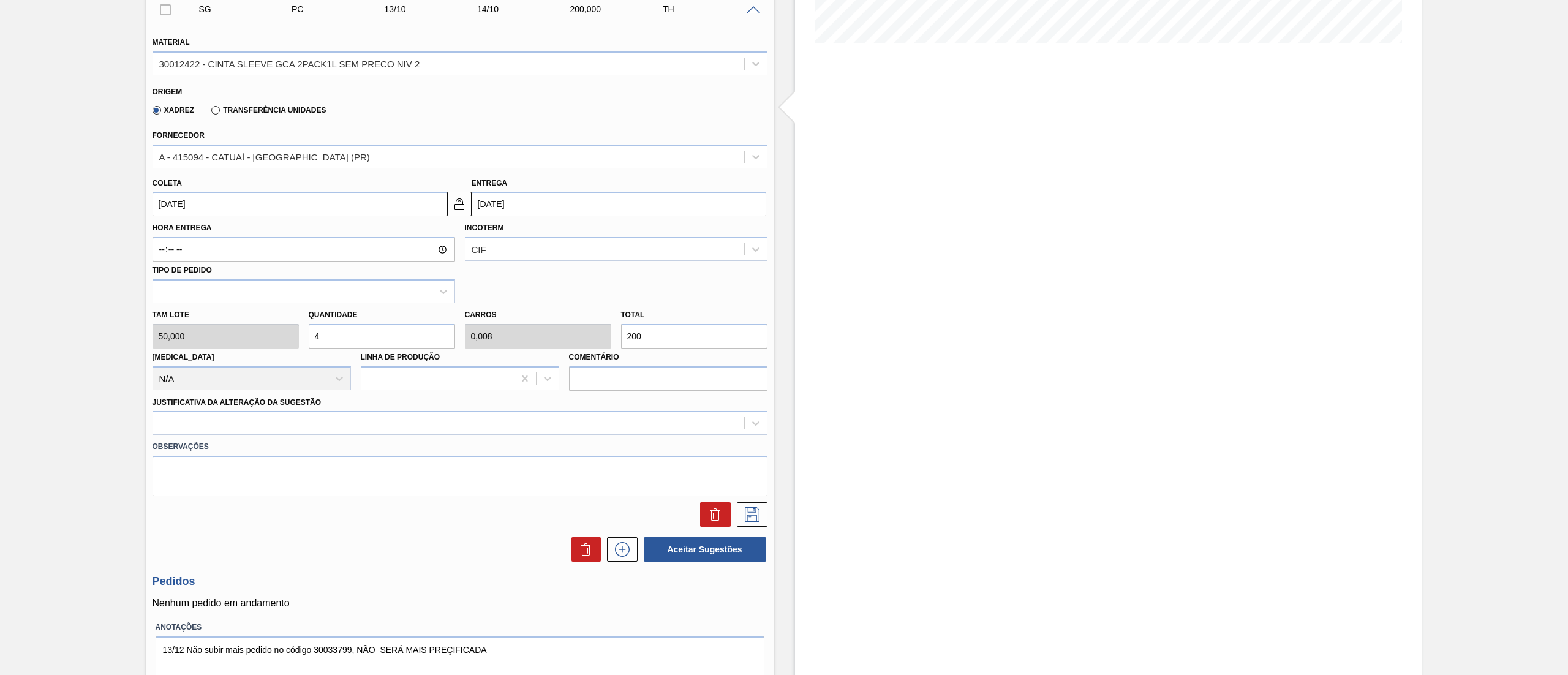
type input "8"
type input "0,016"
type input "400"
type input "8"
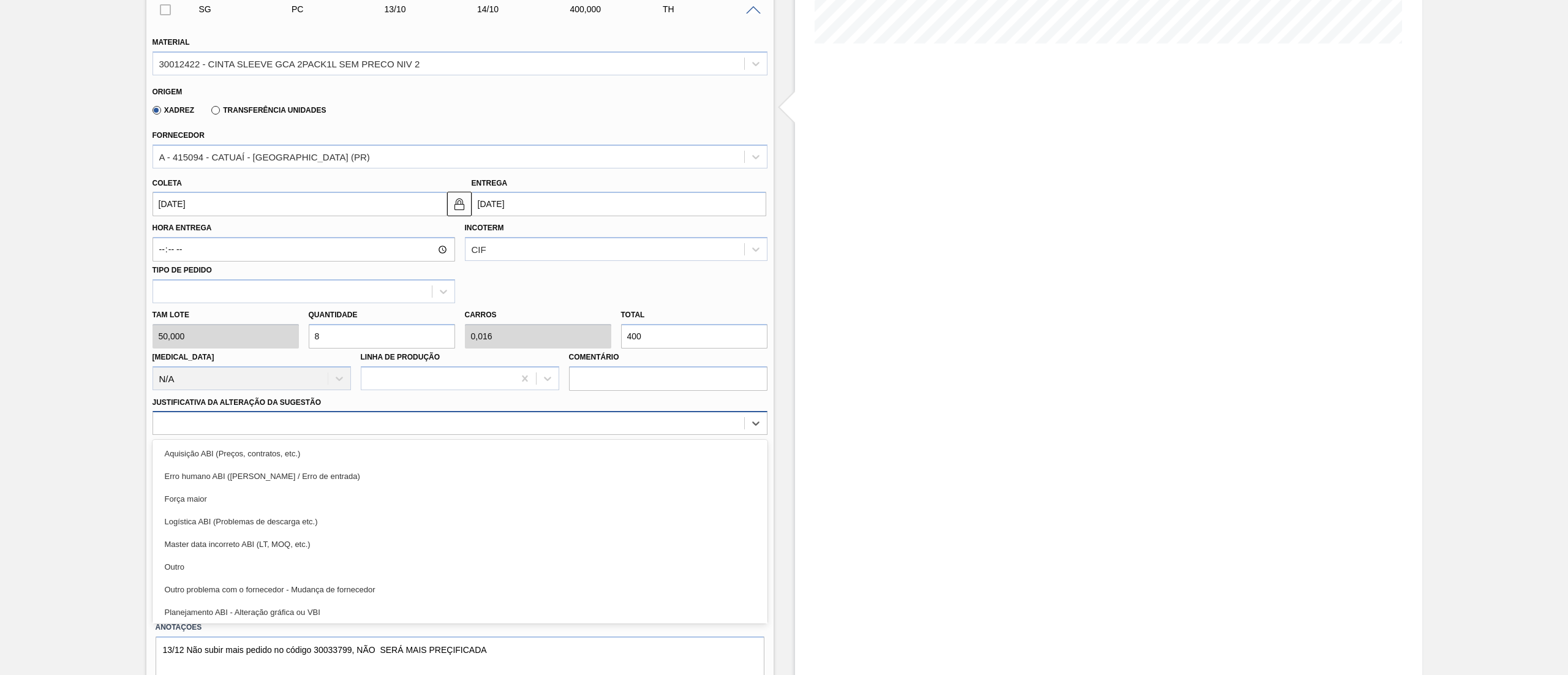
click at [263, 424] on div at bounding box center [449, 424] width 591 height 18
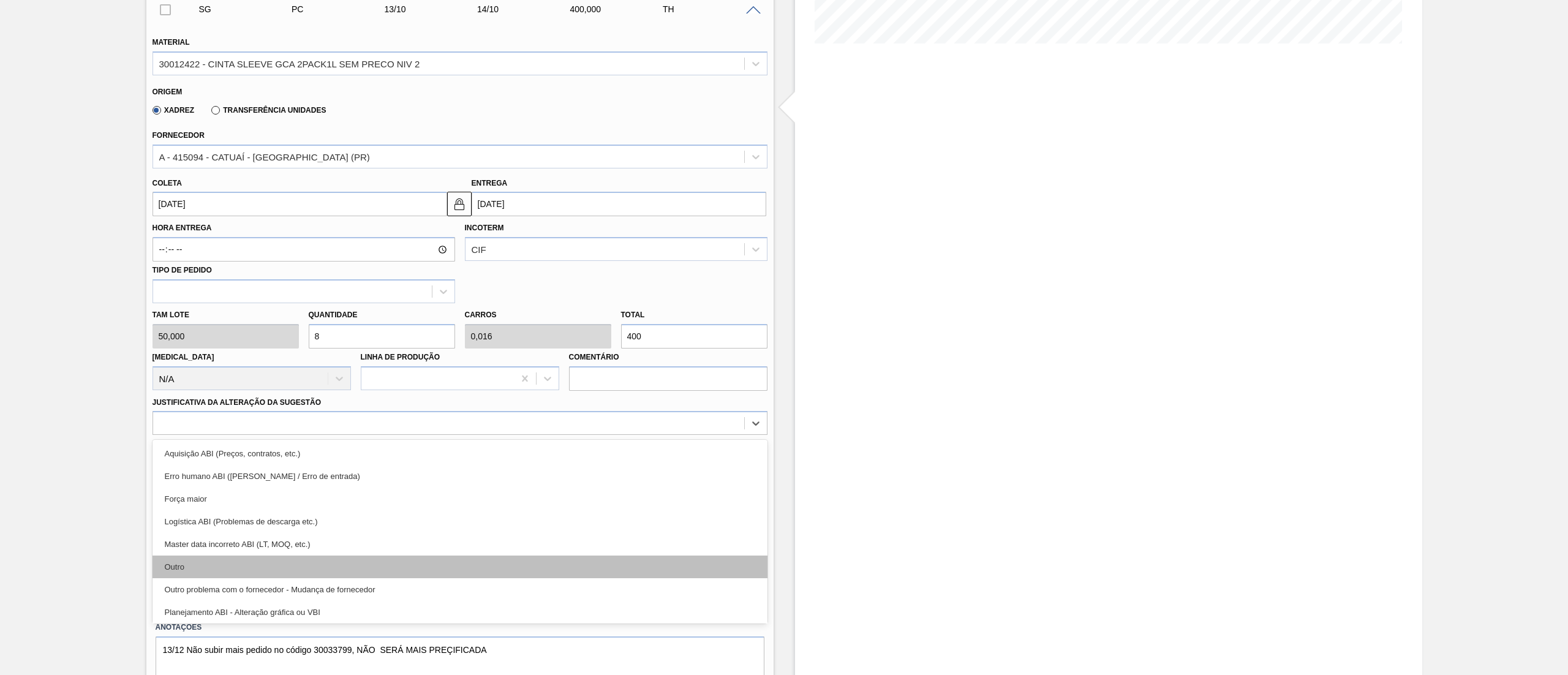
click at [237, 560] on div "Outro" at bounding box center [459, 567] width 615 height 23
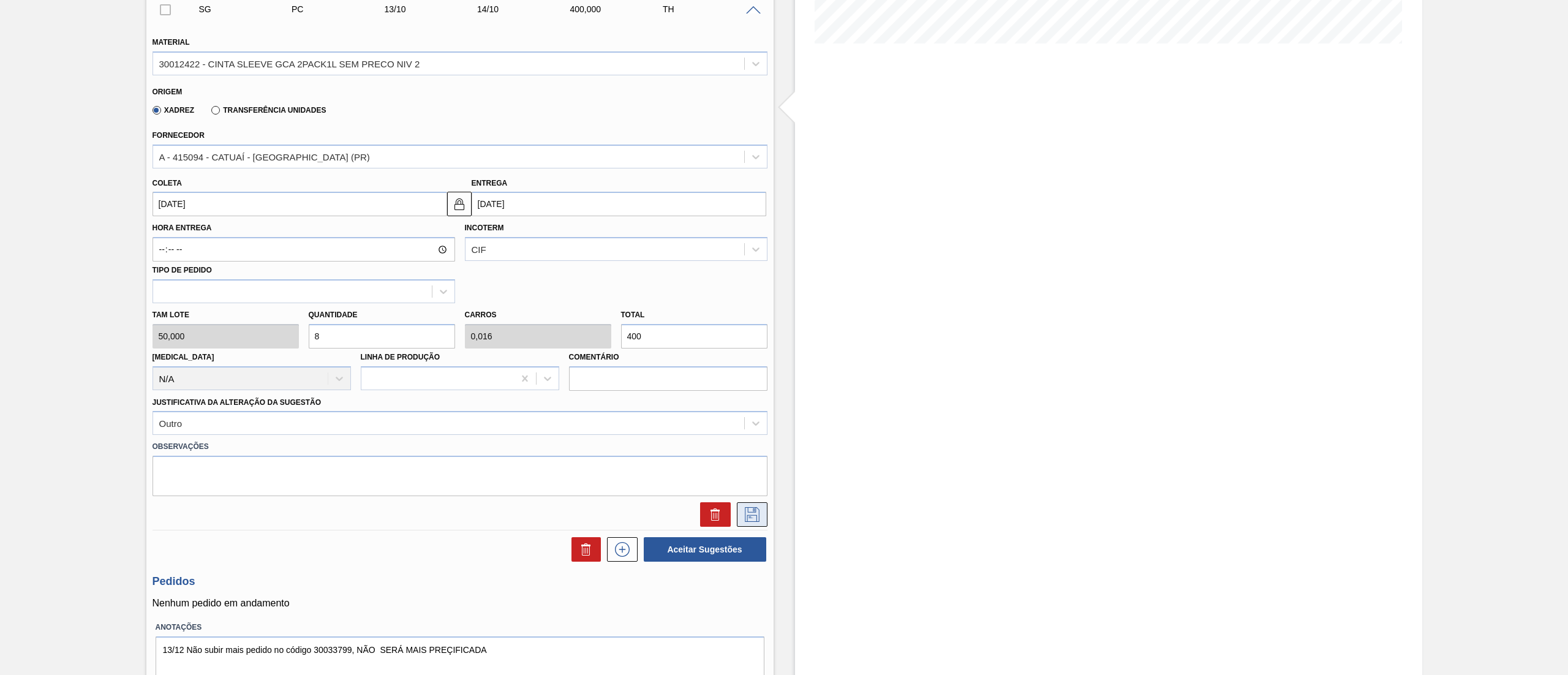
click at [753, 521] on icon at bounding box center [752, 514] width 20 height 15
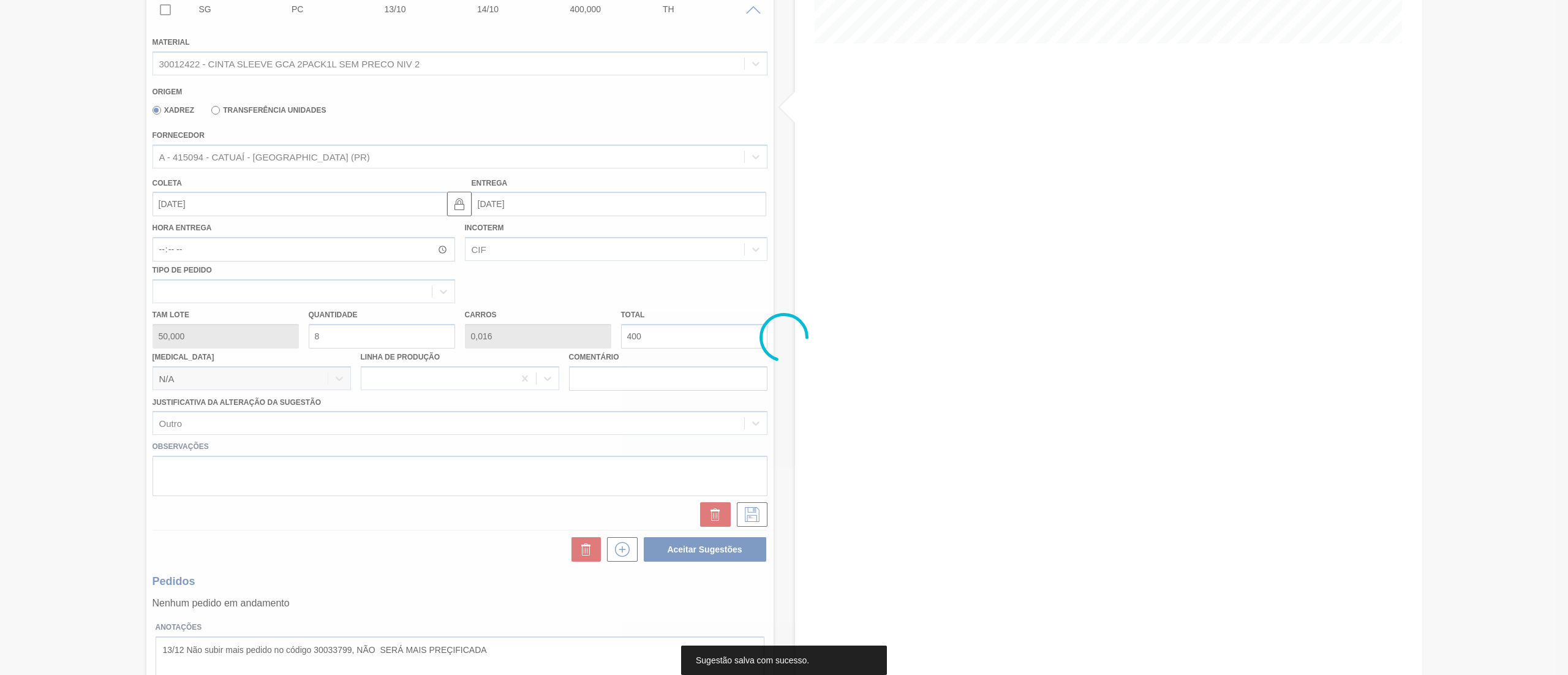
scroll to position [0, 0]
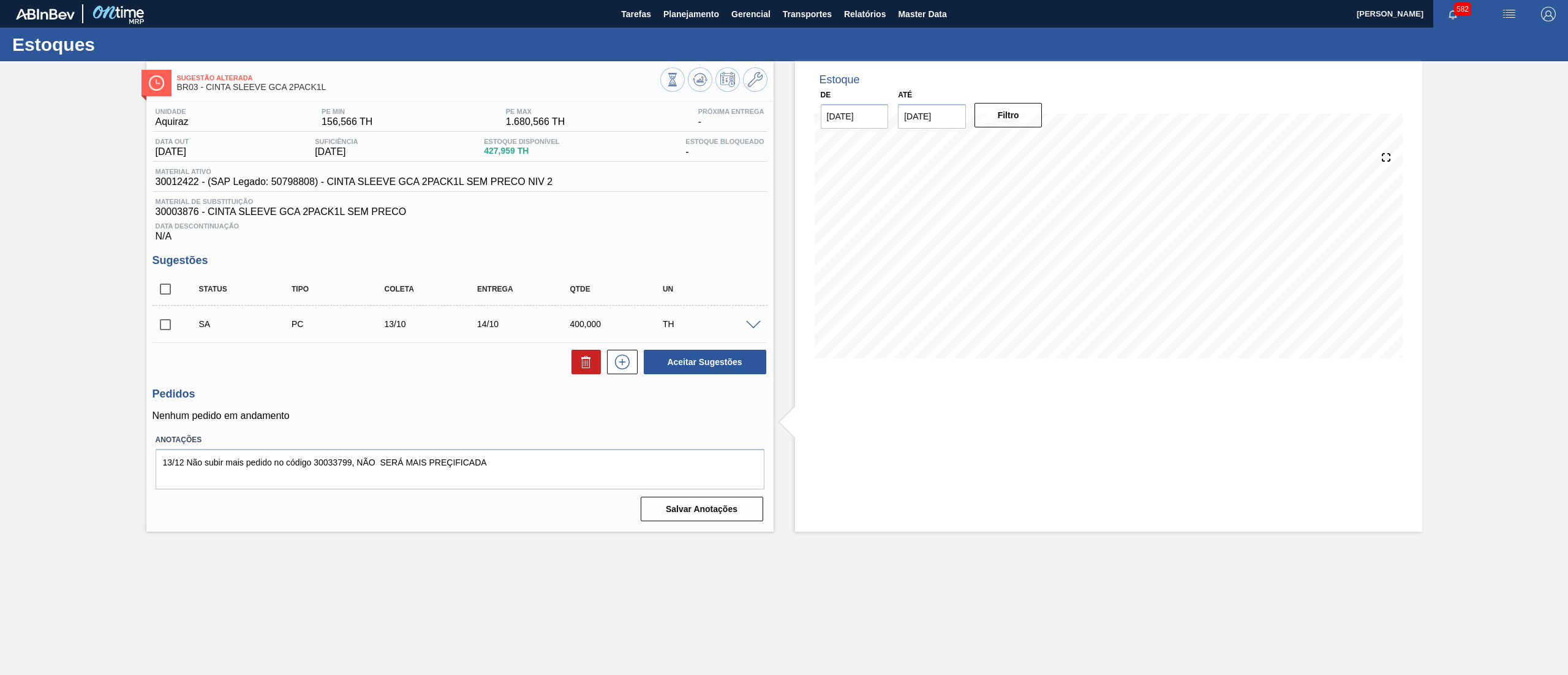
click at [929, 122] on input "10/10/2025" at bounding box center [932, 116] width 68 height 25
click at [1031, 257] on div "1" at bounding box center [1032, 265] width 16 height 16
type input "[DATE]"
click at [1013, 119] on button "Filtro" at bounding box center [1008, 115] width 68 height 25
click at [157, 327] on input "checkbox" at bounding box center [165, 324] width 26 height 26
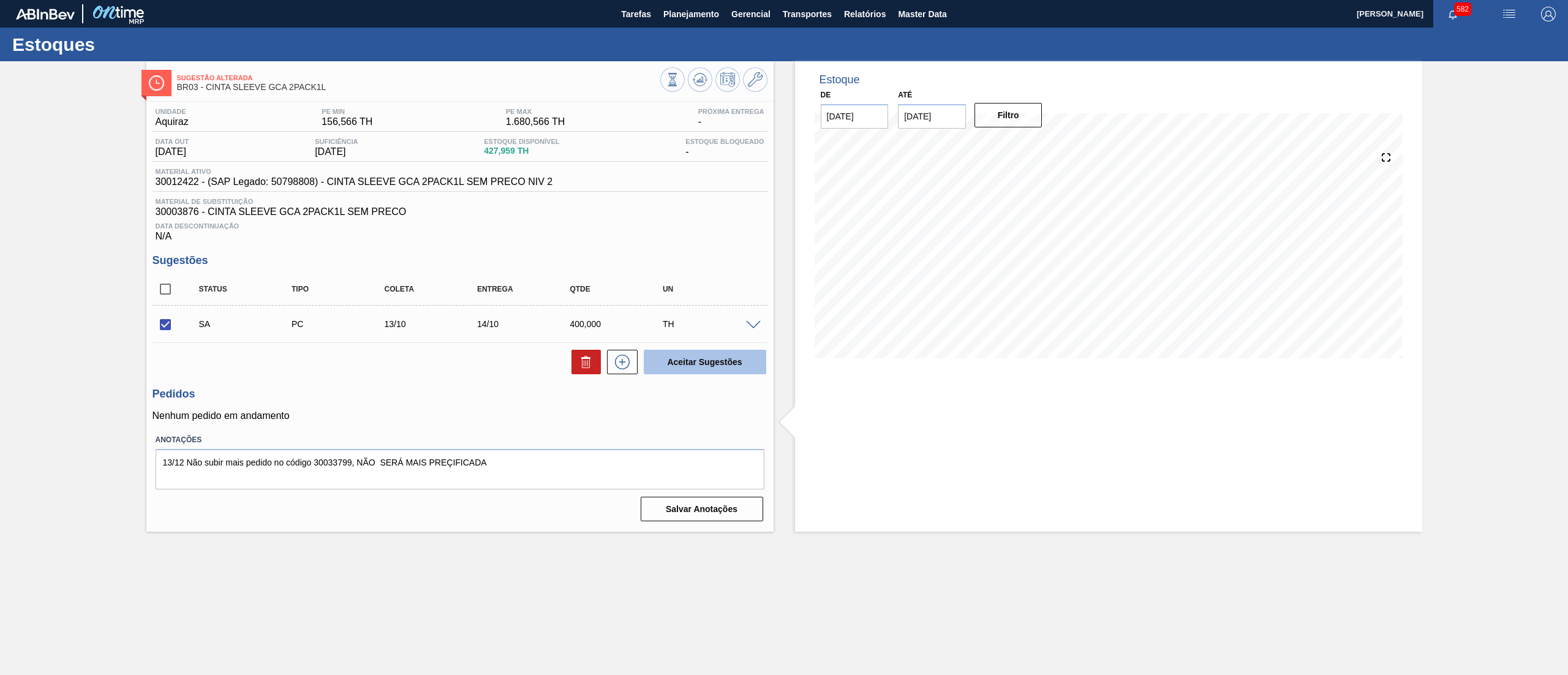
click at [659, 374] on button "Aceitar Sugestões" at bounding box center [705, 362] width 122 height 25
checkbox input "false"
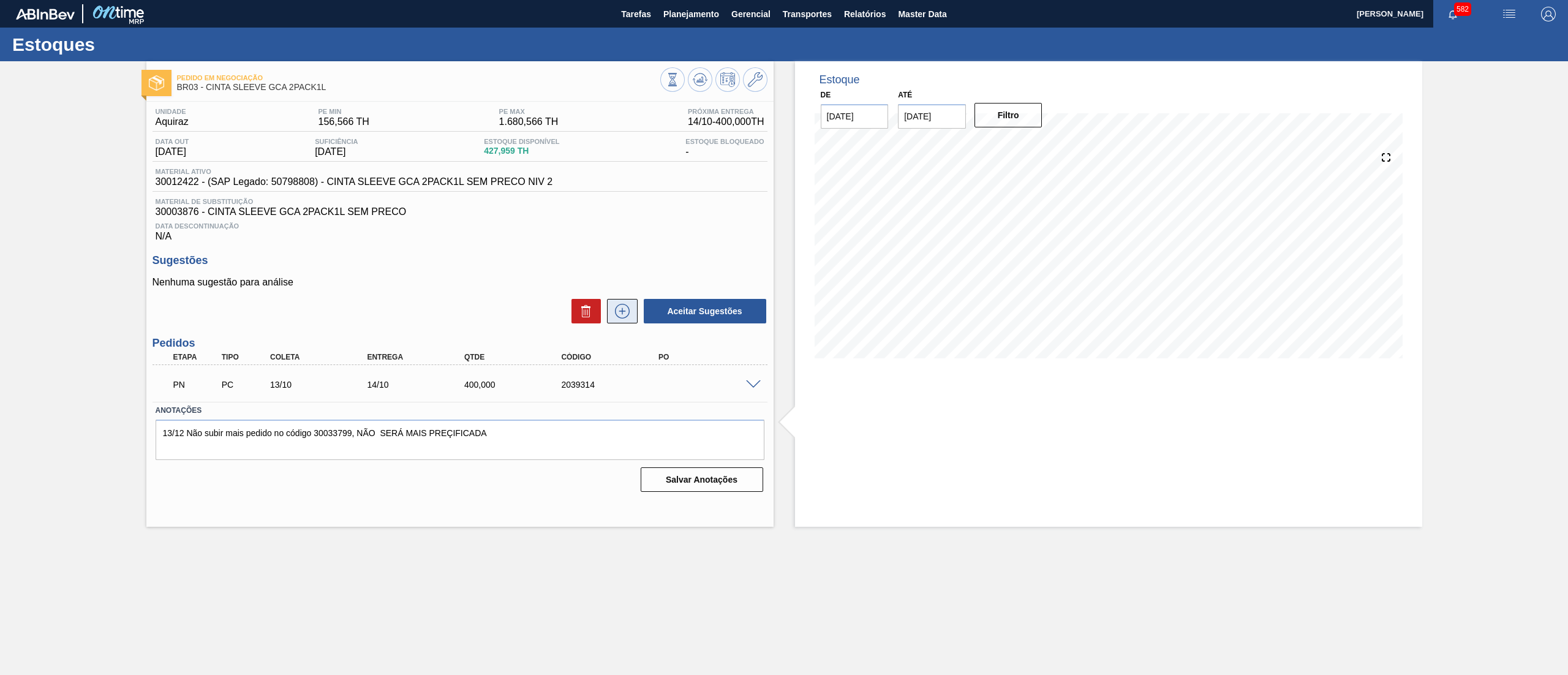
click at [628, 323] on button at bounding box center [623, 311] width 30 height 25
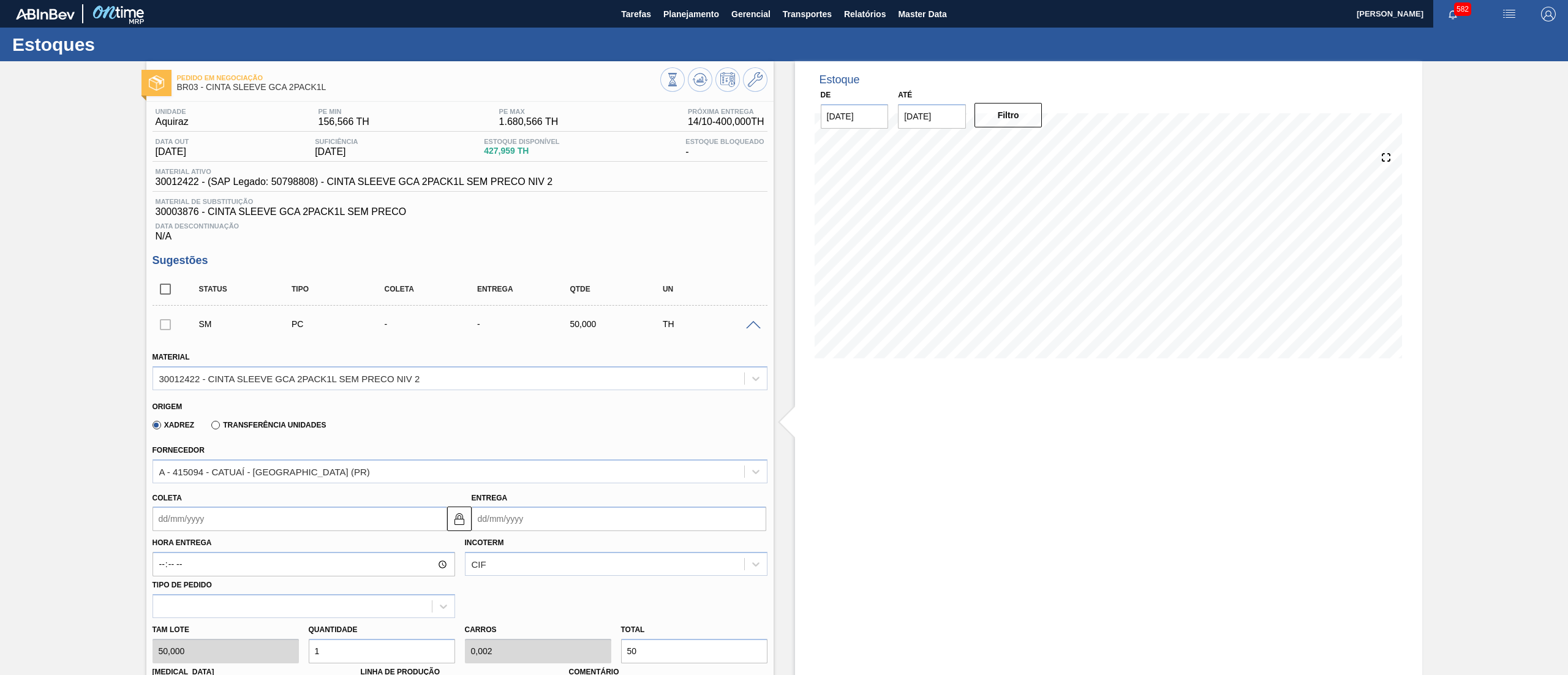
scroll to position [381, 0]
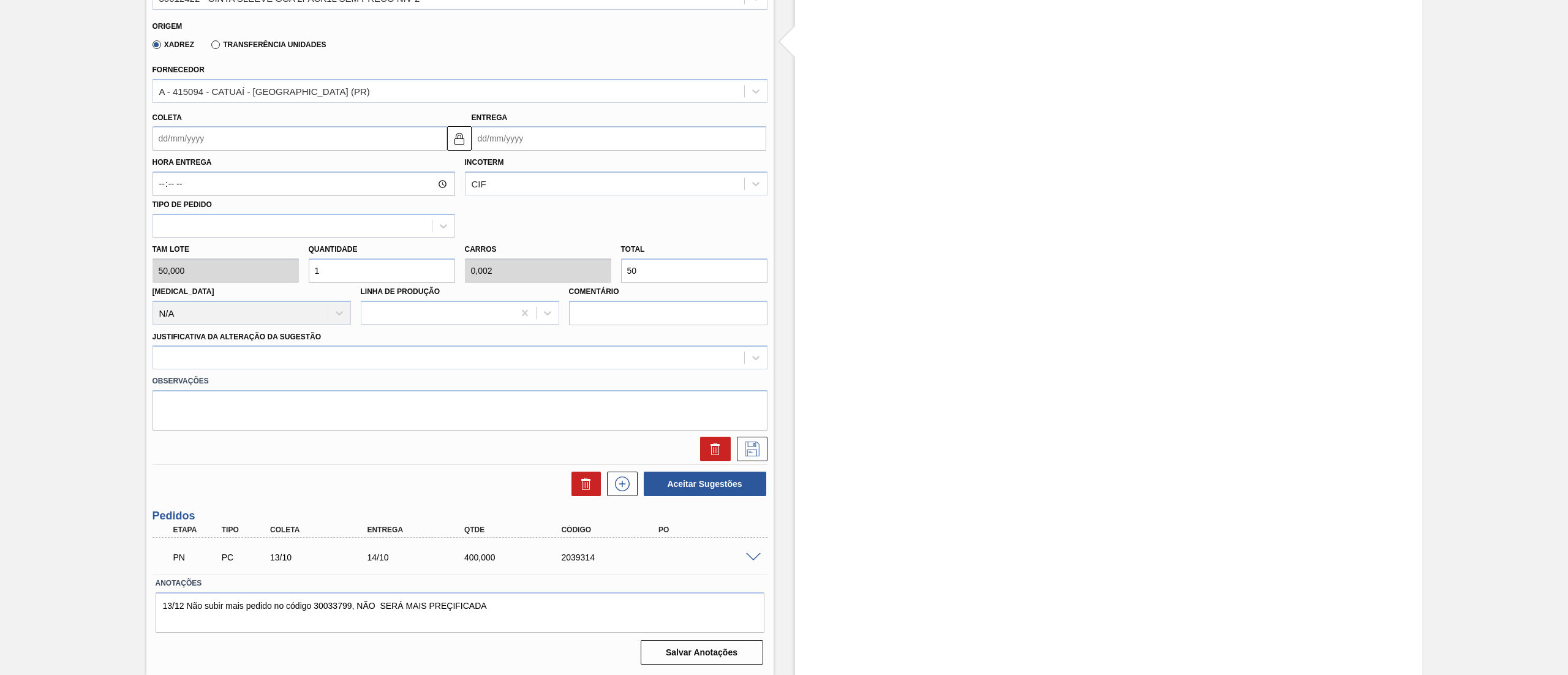
click at [268, 134] on input "Coleta" at bounding box center [300, 138] width 294 height 25
click at [288, 168] on button "Next Month" at bounding box center [290, 168] width 9 height 9
click at [194, 264] on div "20" at bounding box center [187, 266] width 16 height 16
type input "20/10/2025"
type input "21/10/2025"
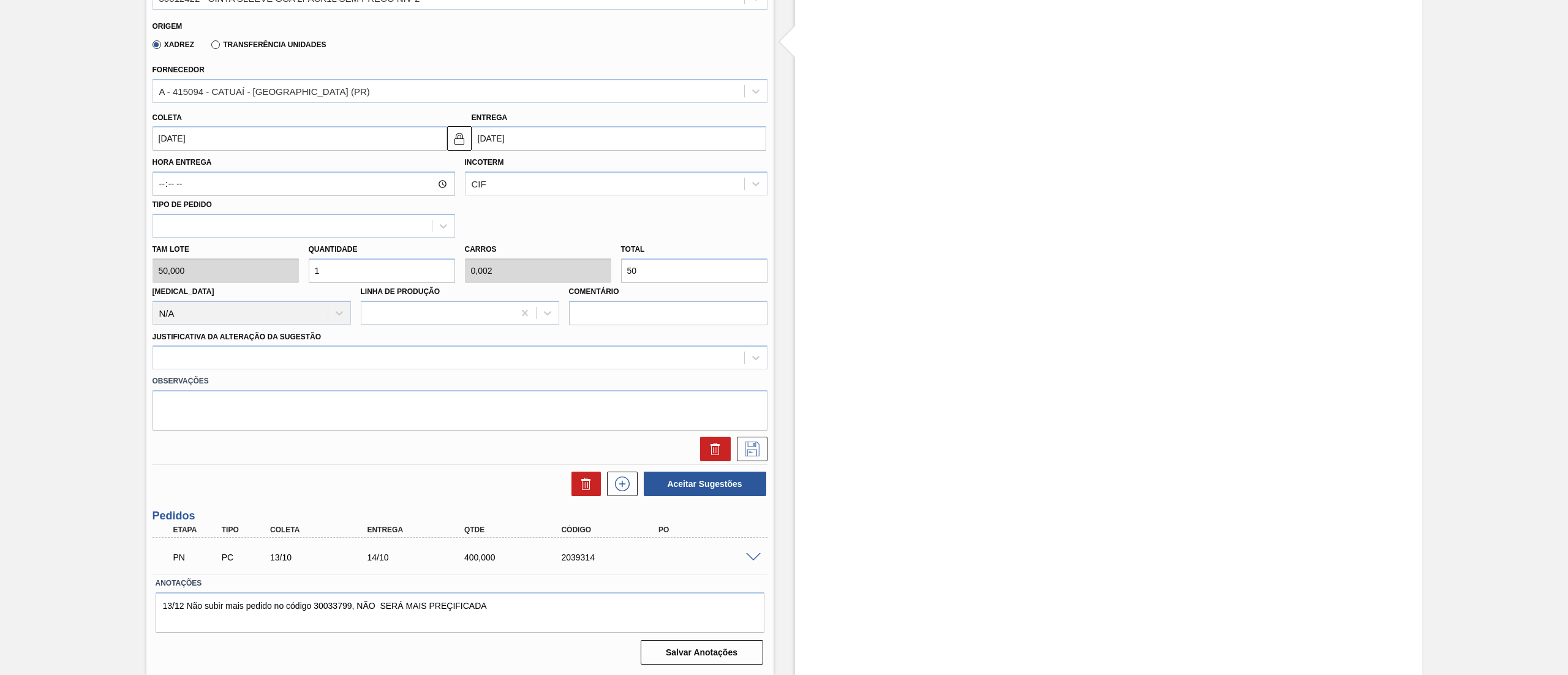
click at [284, 278] on div "Tam lote 50,000 Quantidade 1 Carros 0,002 Total 50 Doca N/A Linha de Produção C…" at bounding box center [460, 282] width 625 height 88
type input "9"
type input "0,018"
type input "450"
click at [262, 275] on div "Tam lote 50,000 Quantidade 9 Carros 0,018 Total 450 Doca N/A Linha de Produção …" at bounding box center [460, 282] width 625 height 88
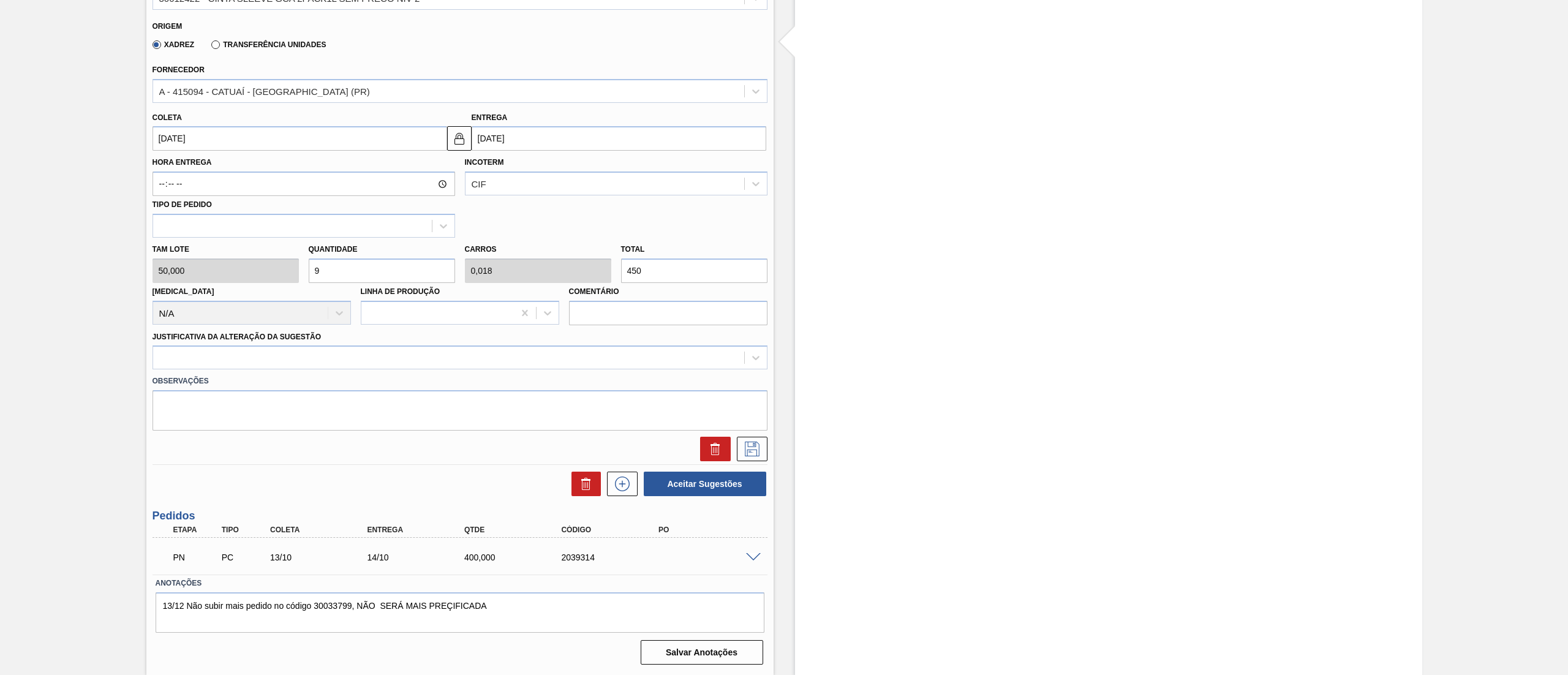
type input "1"
type input "0,002"
type input "50"
type input "10"
type input "0,02"
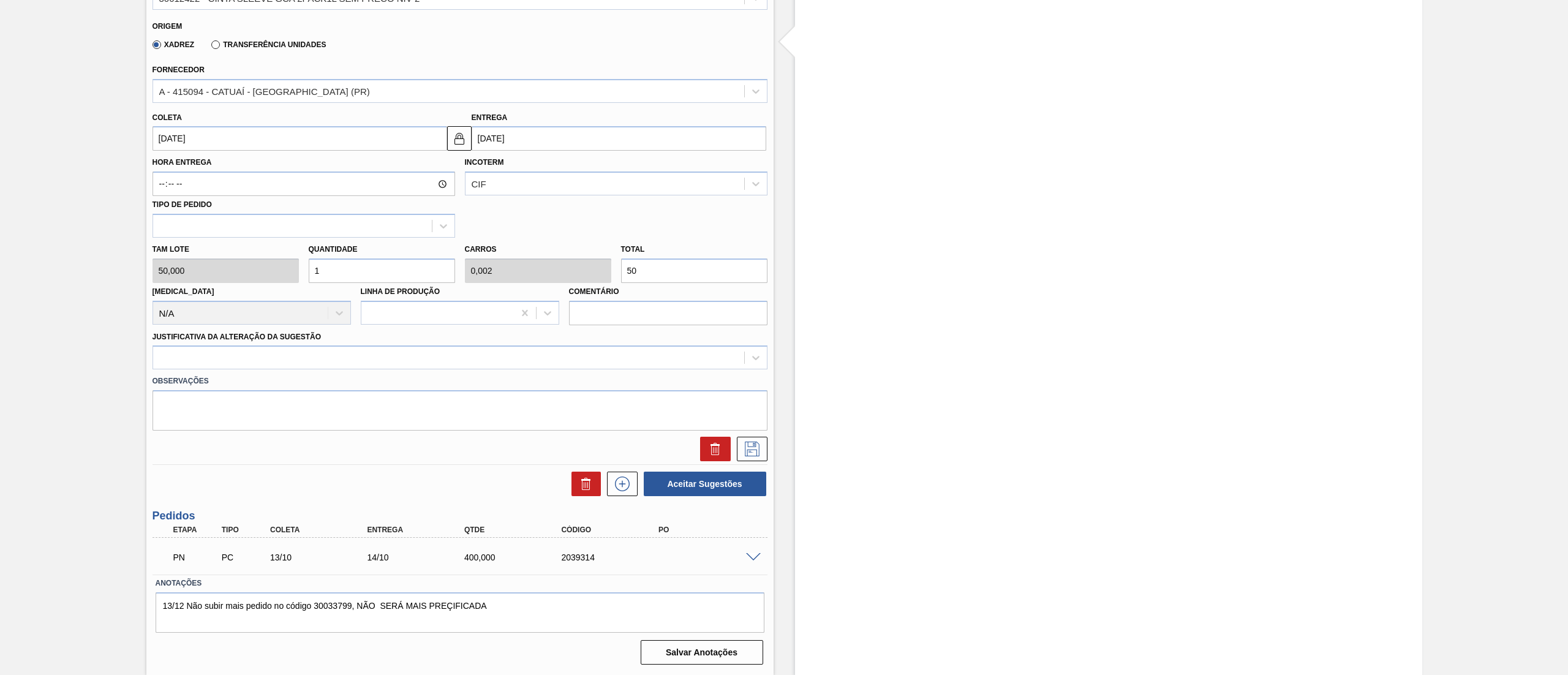
type input "500"
type input "10"
click at [240, 351] on div at bounding box center [449, 358] width 591 height 18
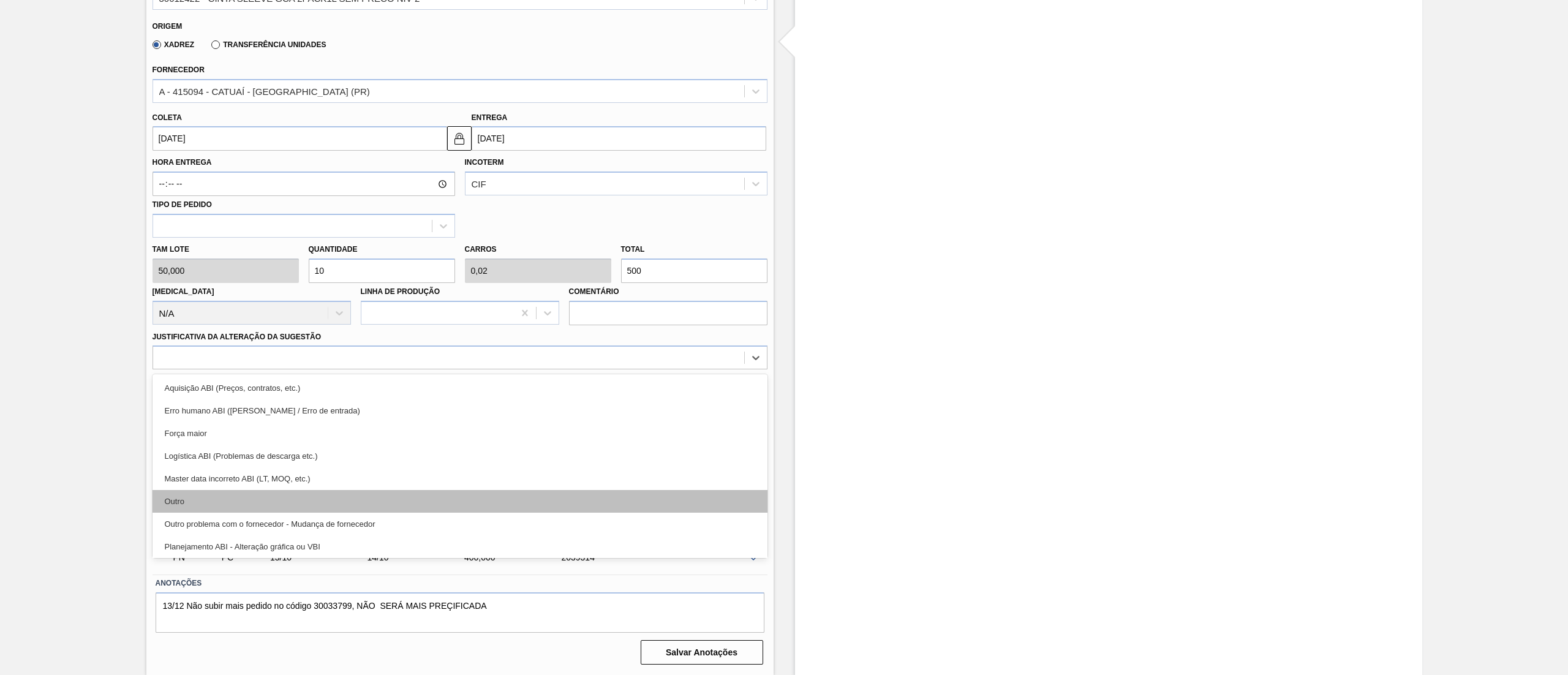
click at [241, 507] on div "Outro" at bounding box center [459, 501] width 615 height 23
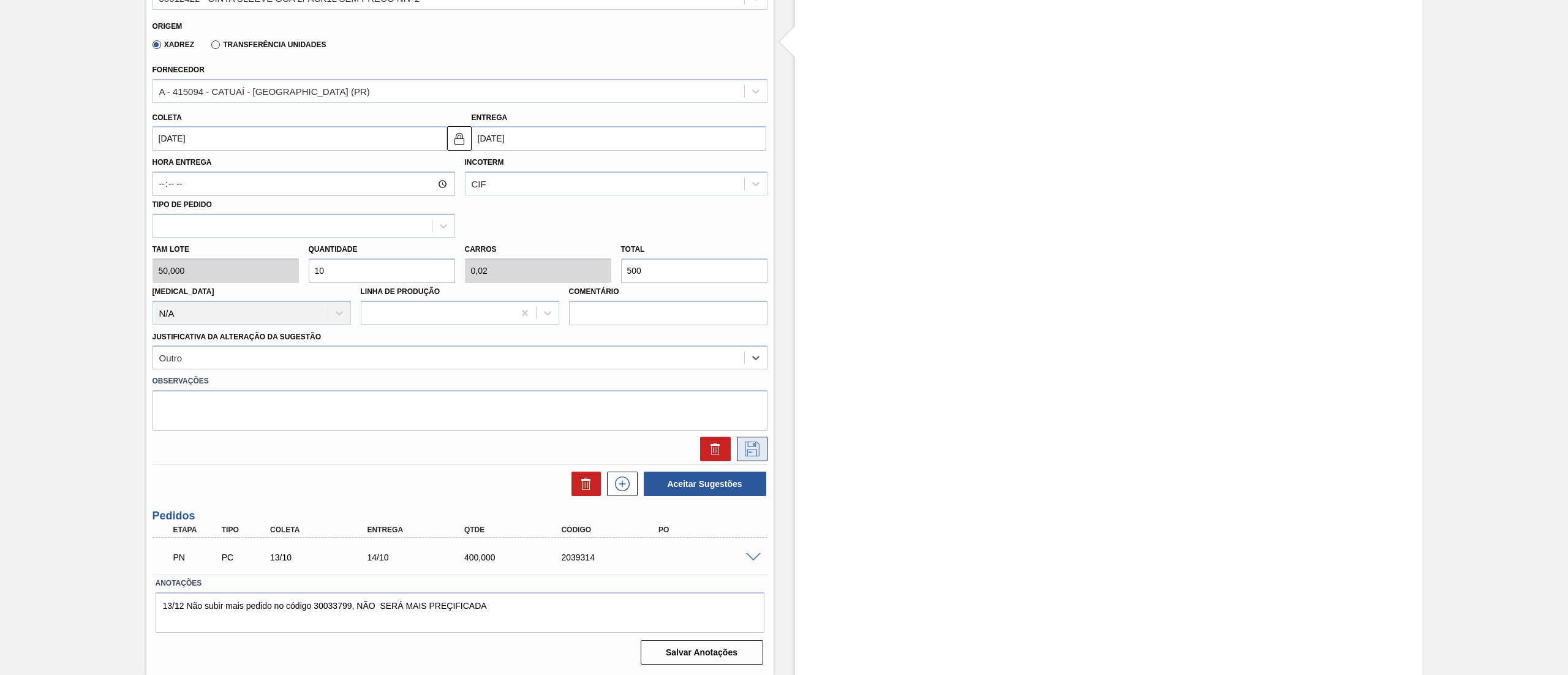
click at [750, 449] on icon at bounding box center [752, 449] width 20 height 15
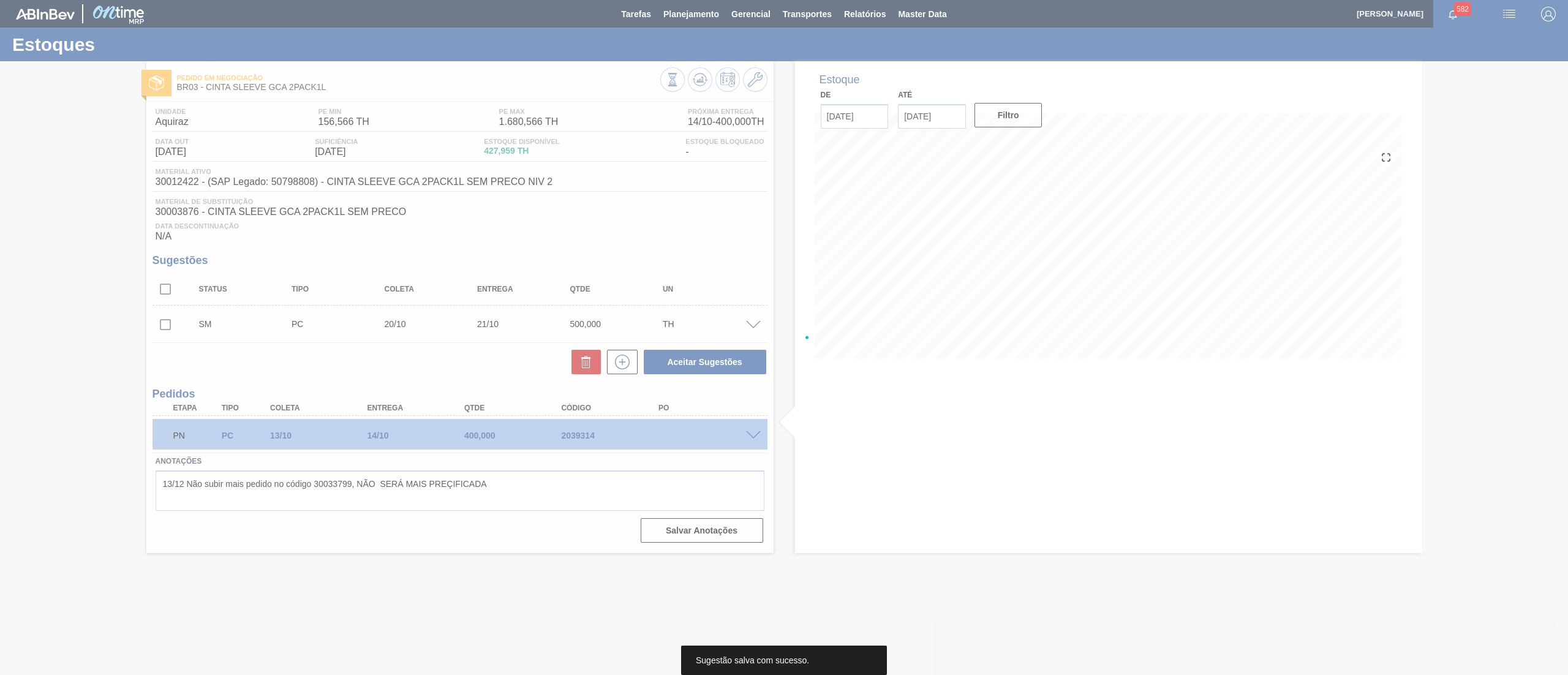
scroll to position [0, 0]
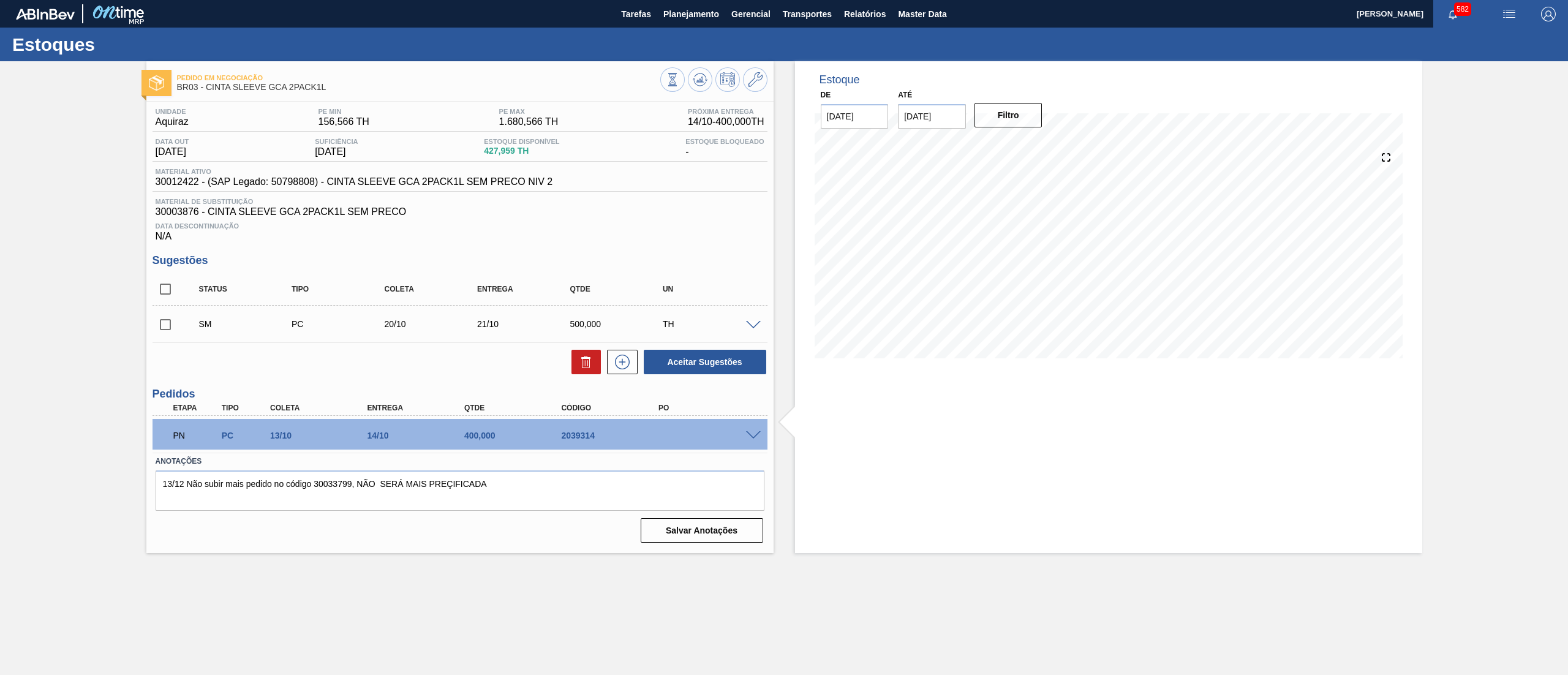
drag, startPoint x: 165, startPoint y: 324, endPoint x: 254, endPoint y: 323, distance: 89.0
click at [165, 324] on input "checkbox" at bounding box center [165, 324] width 26 height 26
click at [686, 357] on button "Aceitar Sugestões" at bounding box center [705, 362] width 122 height 25
checkbox input "false"
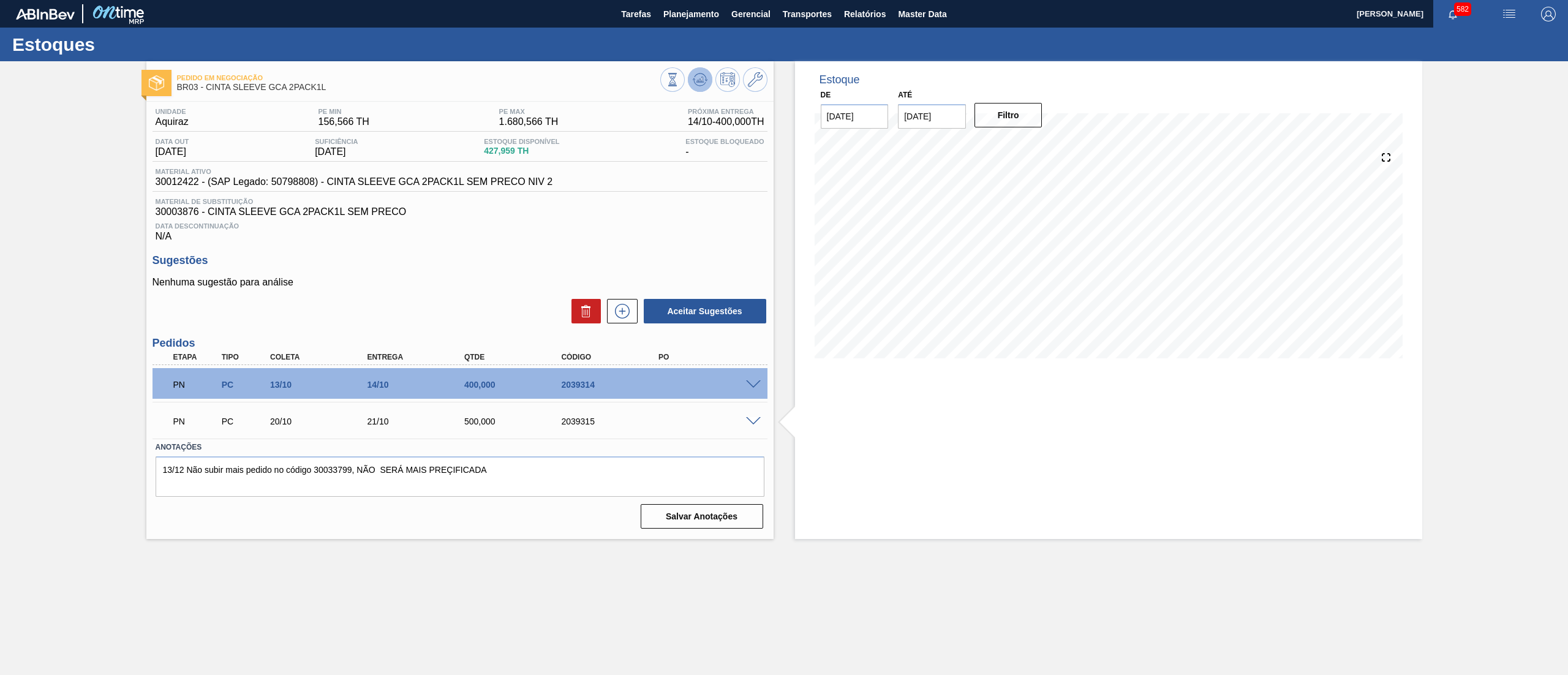
click at [699, 78] on icon at bounding box center [700, 79] width 15 height 15
click at [697, 1] on button "Planejamento" at bounding box center [691, 13] width 68 height 27
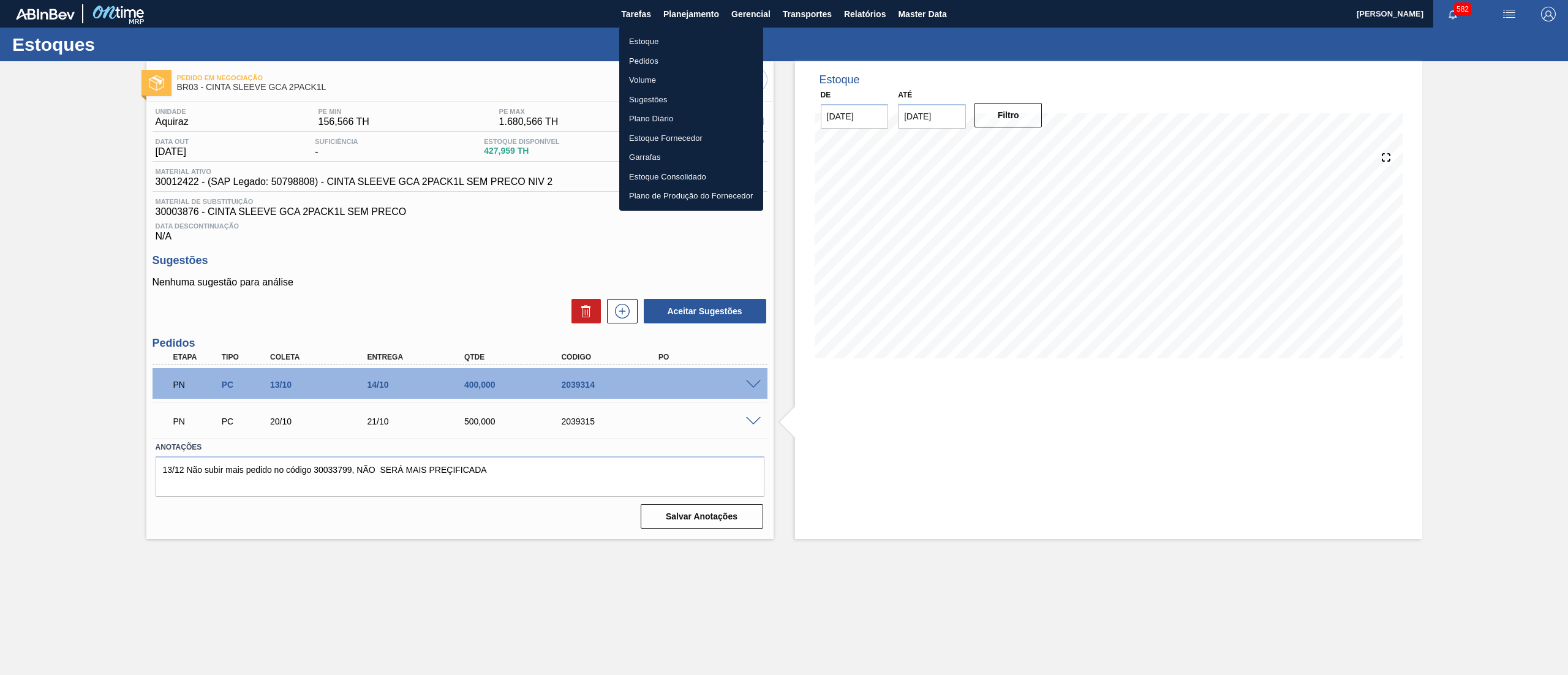
click at [652, 56] on li "Pedidos" at bounding box center [691, 61] width 144 height 20
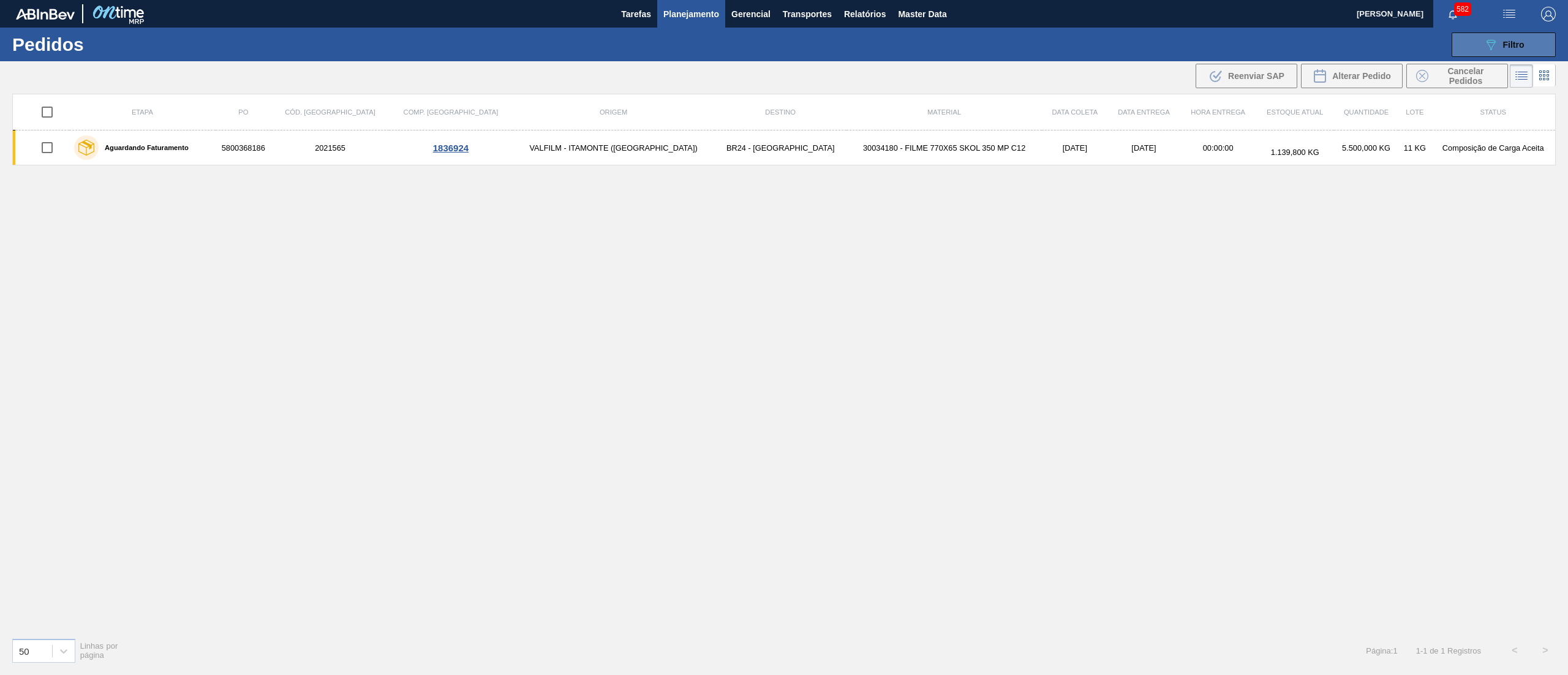
click at [1496, 39] on icon "089F7B8B-B2A5-4AFE-B5C0-19BA573D28AC" at bounding box center [1491, 44] width 15 height 15
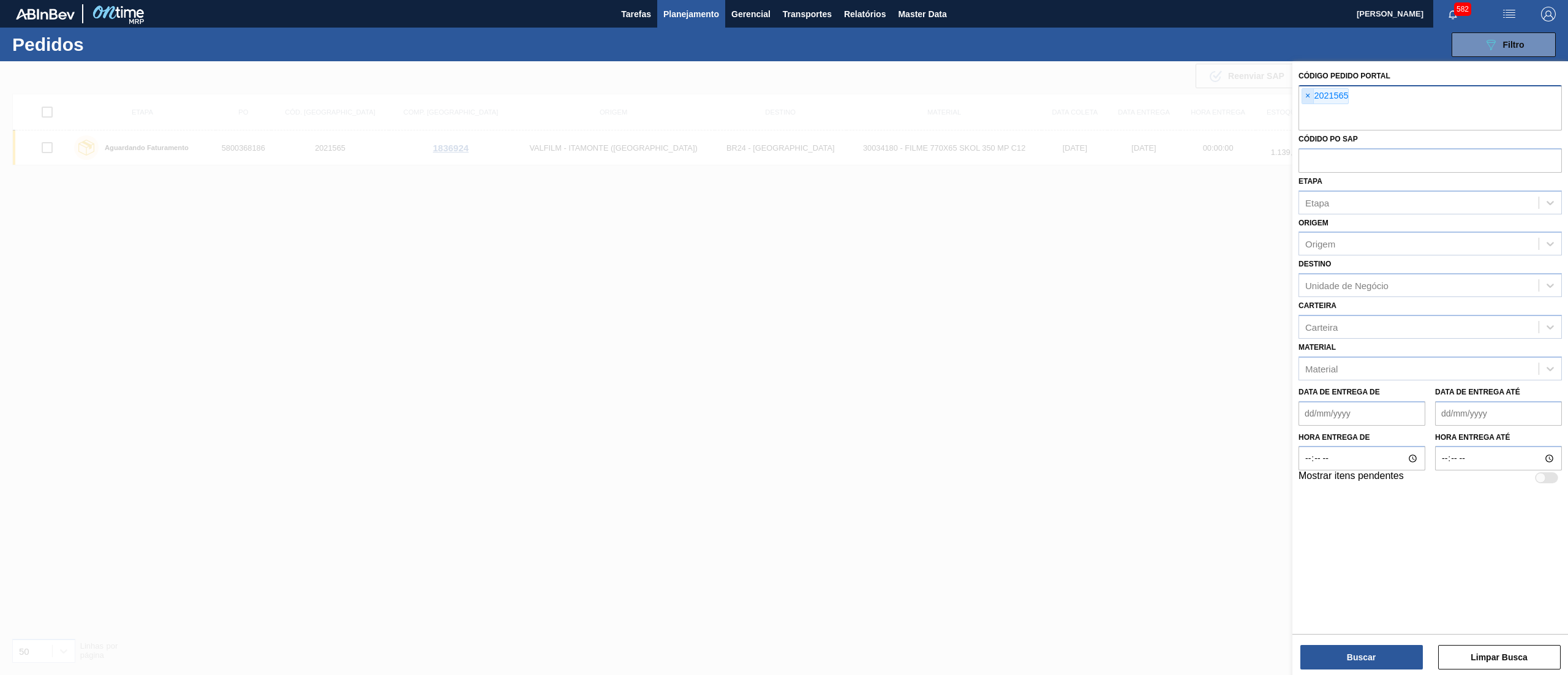
click at [1307, 102] on span "×" at bounding box center [1308, 96] width 11 height 15
paste input "2039311"
type input "2039311"
click at [1354, 665] on button "Buscar" at bounding box center [1362, 657] width 122 height 25
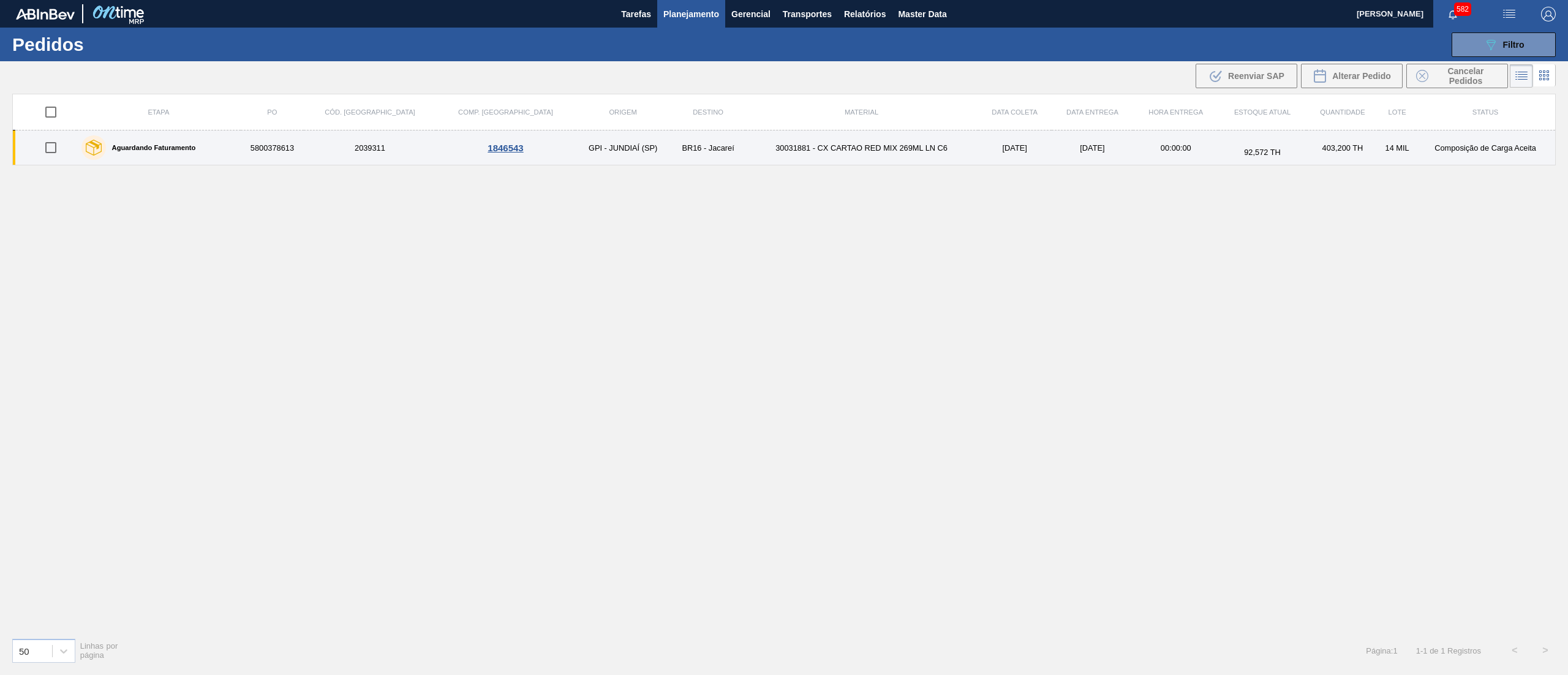
click at [919, 155] on td "30031881 - CX CARTAO RED MIX 269ML LN C6" at bounding box center [862, 148] width 233 height 35
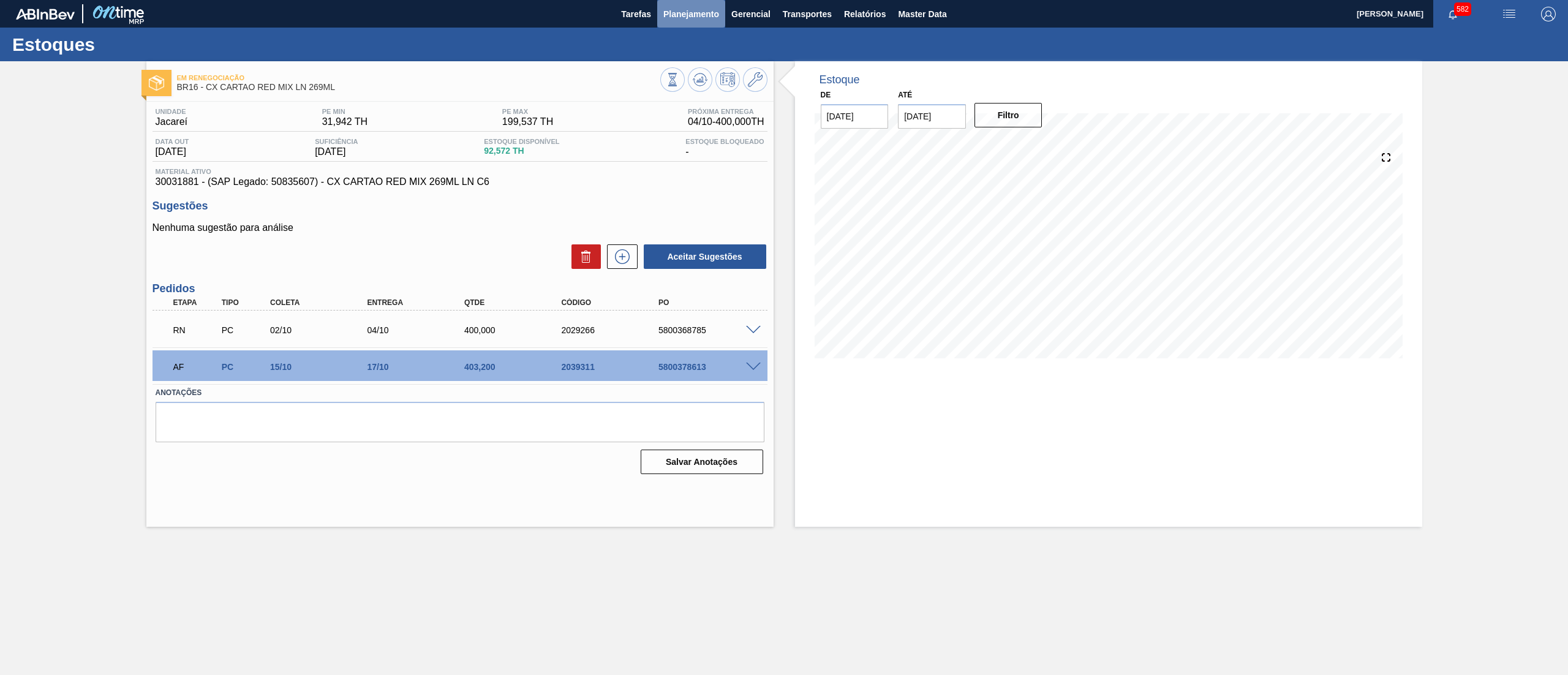
click at [699, 15] on span "Planejamento" at bounding box center [692, 14] width 56 height 15
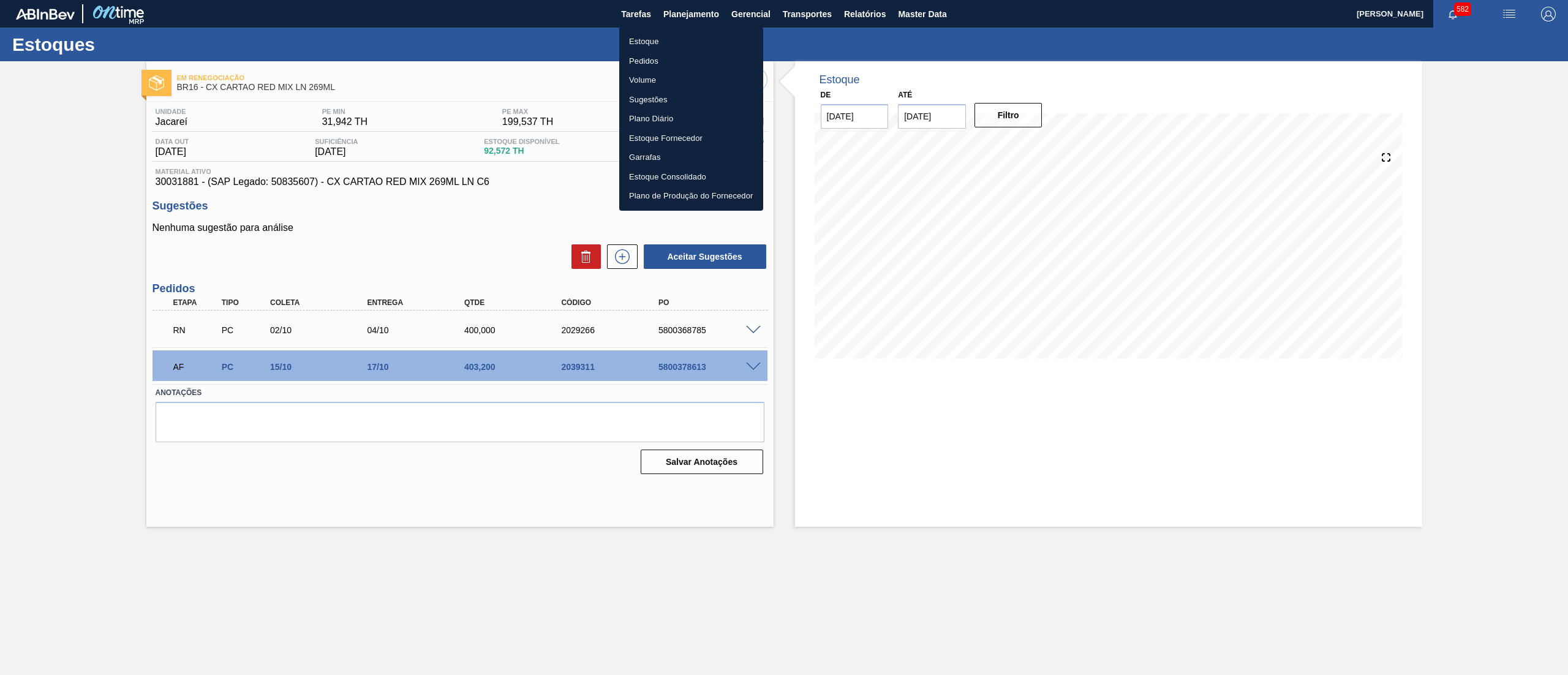
click at [664, 37] on li "Estoque" at bounding box center [691, 41] width 144 height 20
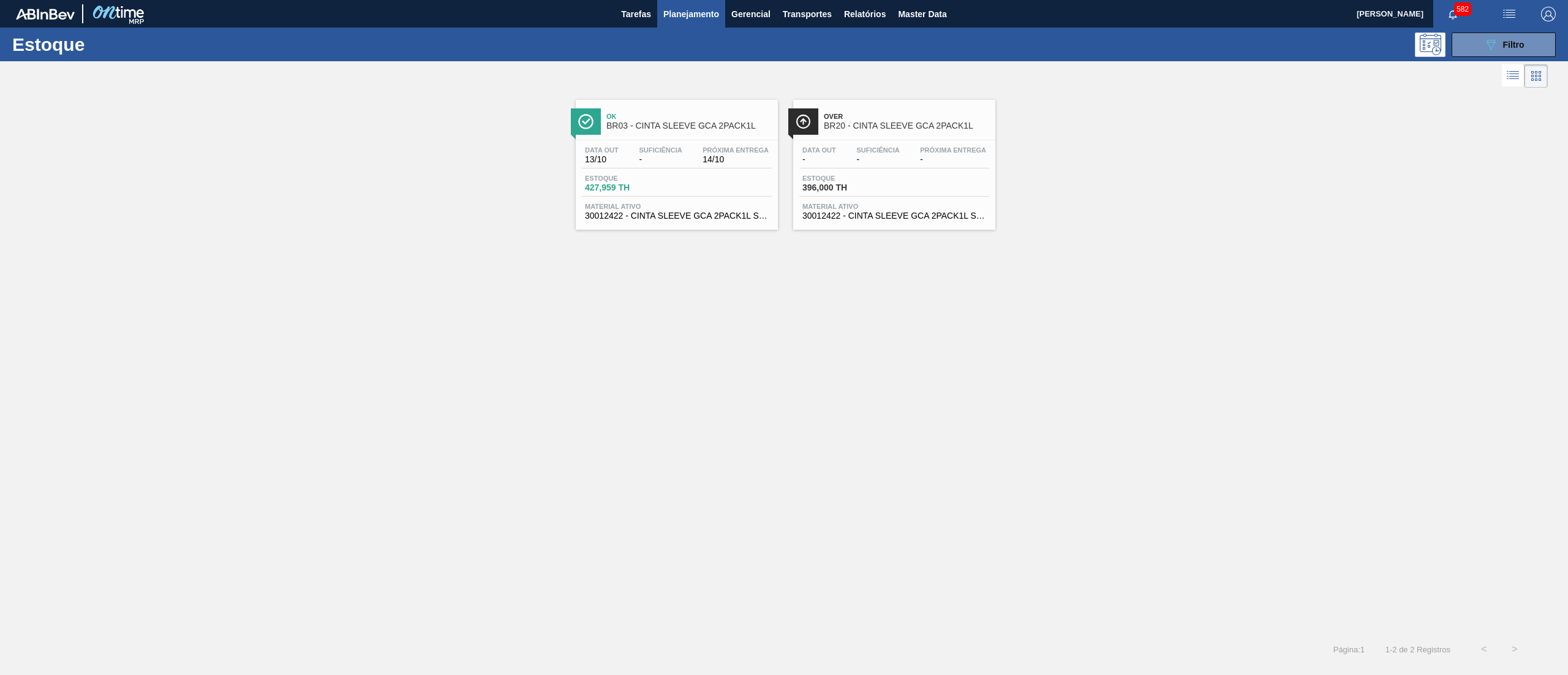
click at [1474, 58] on div "Estoque 089F7B8B-B2A5-4AFE-B5C0-19BA573D28AC Filtro" at bounding box center [784, 44] width 1568 height 34
click at [1469, 45] on button "089F7B8B-B2A5-4AFE-B5C0-19BA573D28AC Filtro" at bounding box center [1504, 44] width 104 height 25
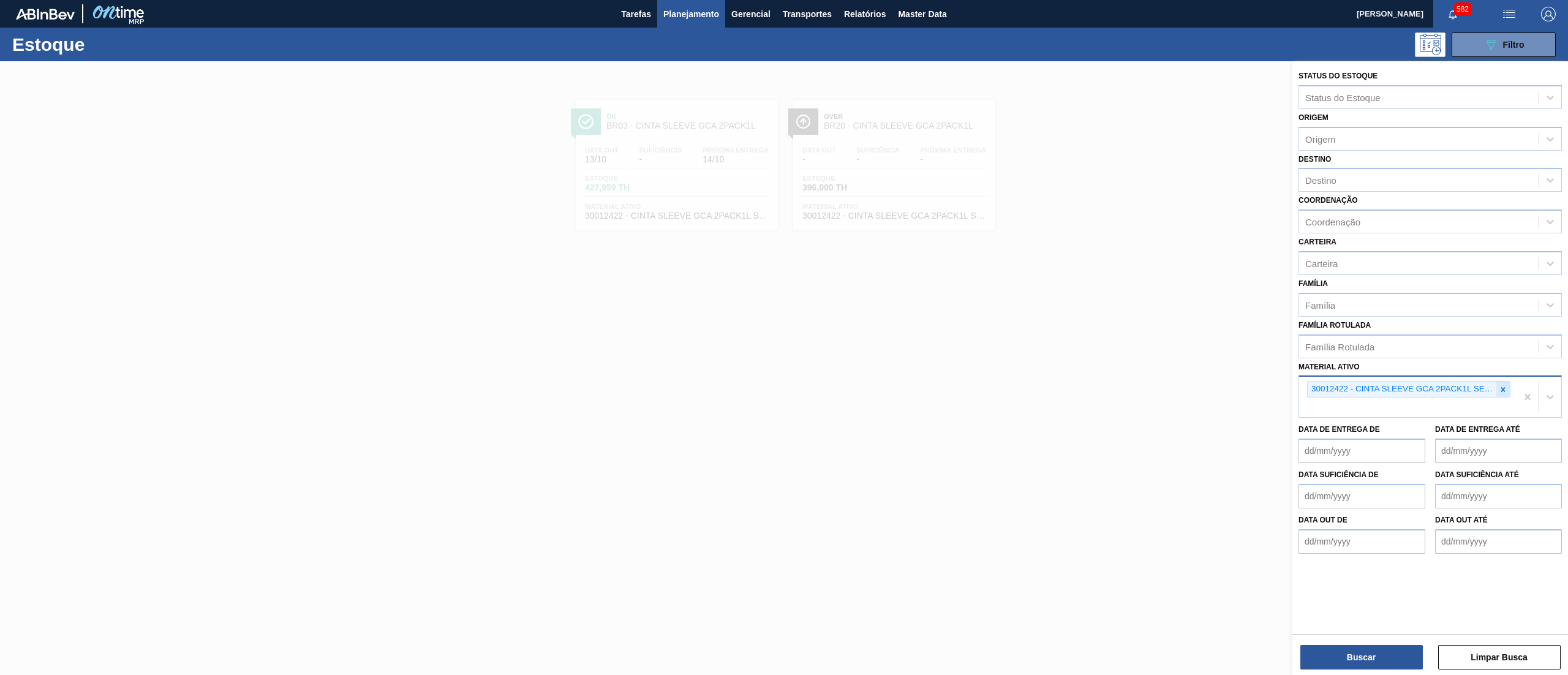
click at [1503, 386] on icon at bounding box center [1503, 390] width 9 height 9
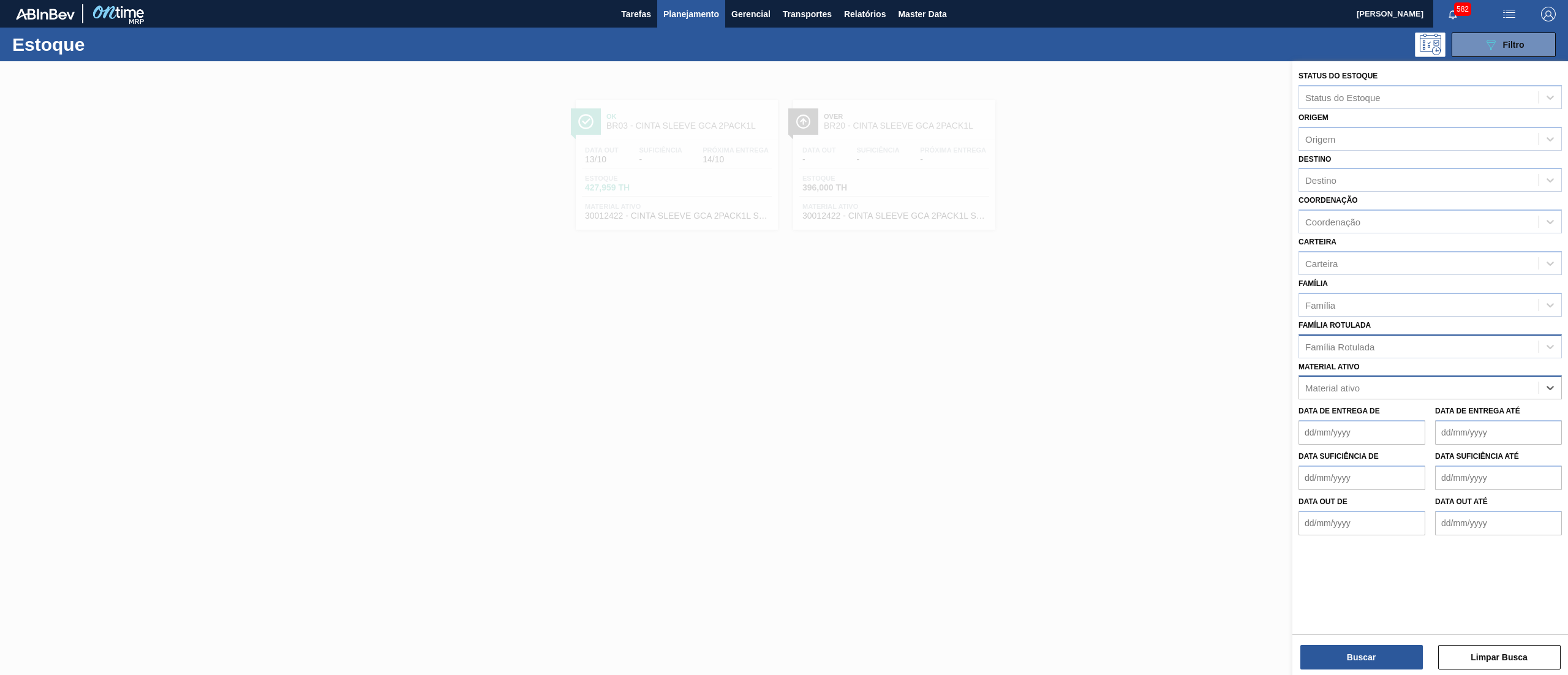
click at [1439, 354] on div "Família Rotulada" at bounding box center [1430, 346] width 263 height 24
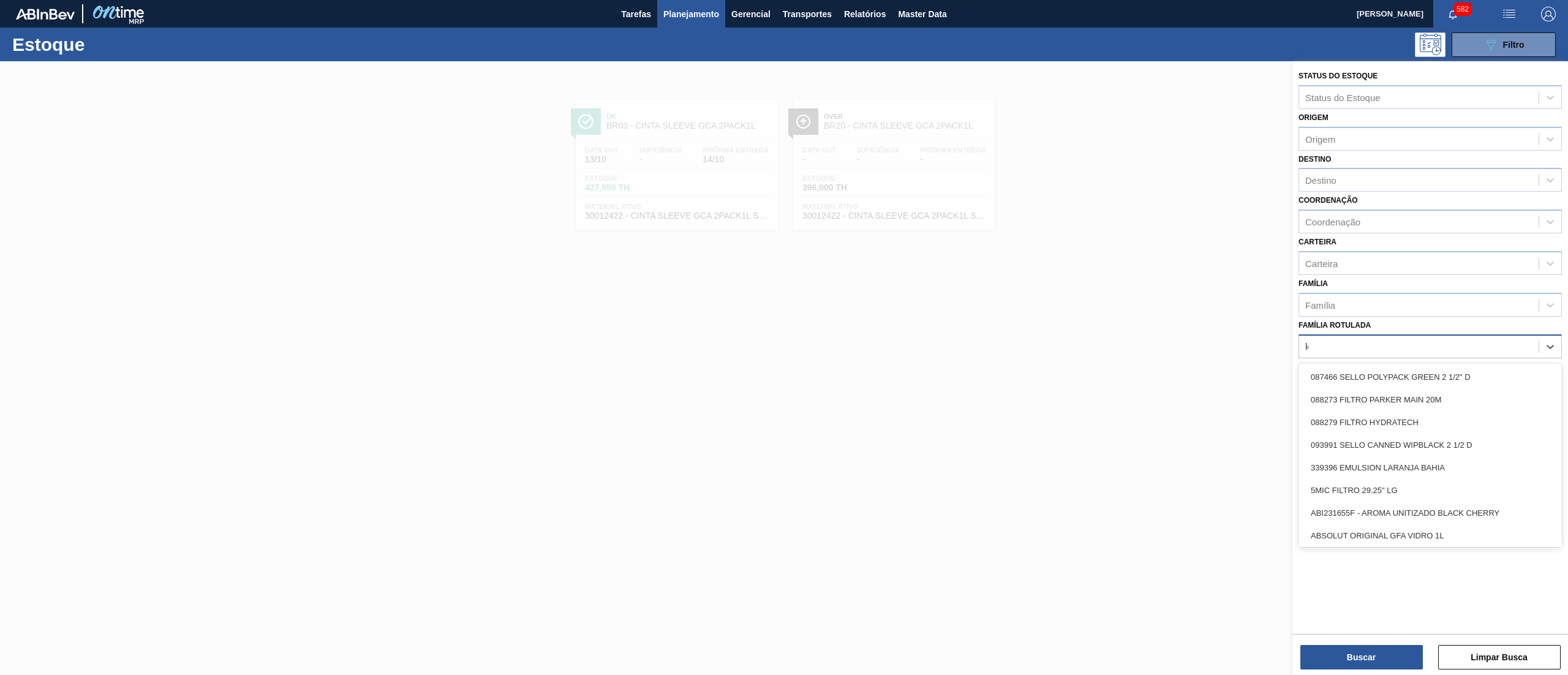
type Rotulada "lem"
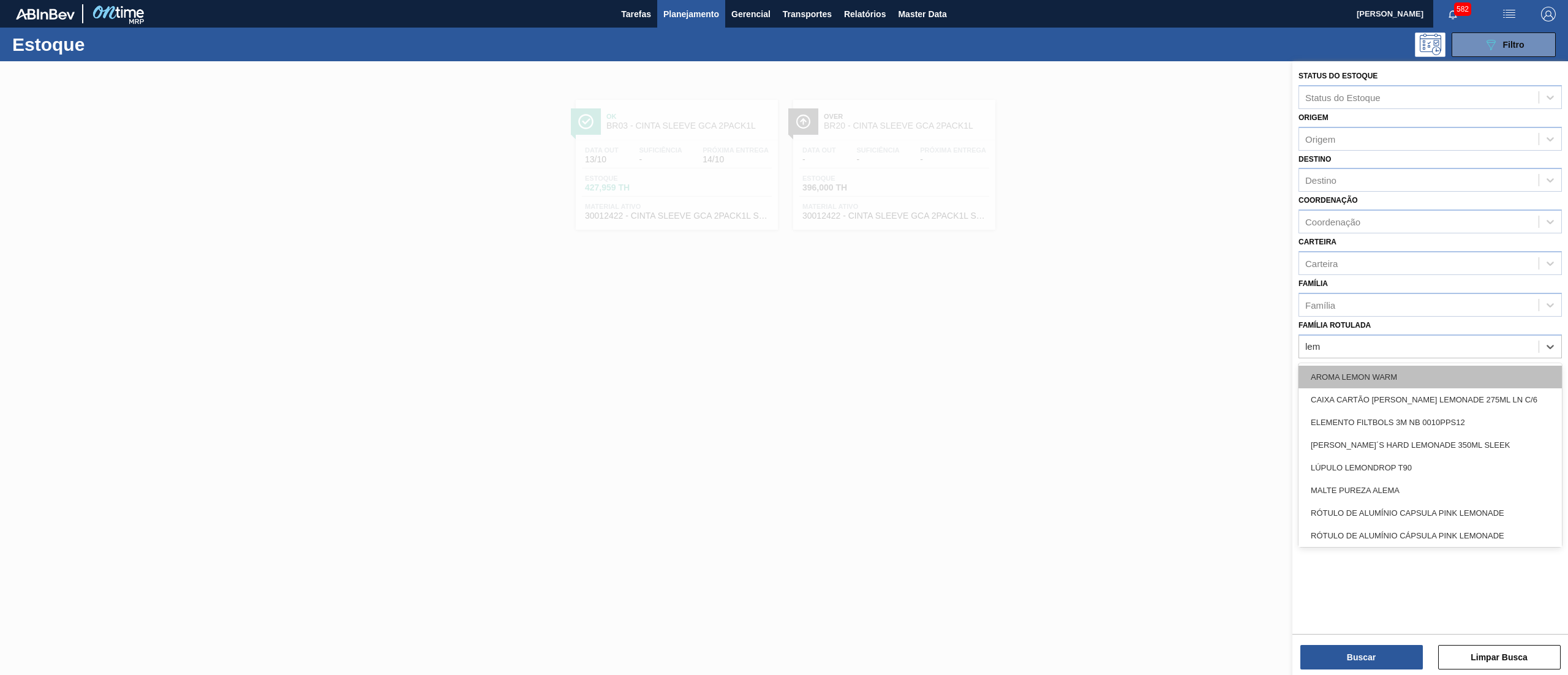
click at [1430, 376] on div "AROMA LEMON WARM" at bounding box center [1430, 377] width 263 height 23
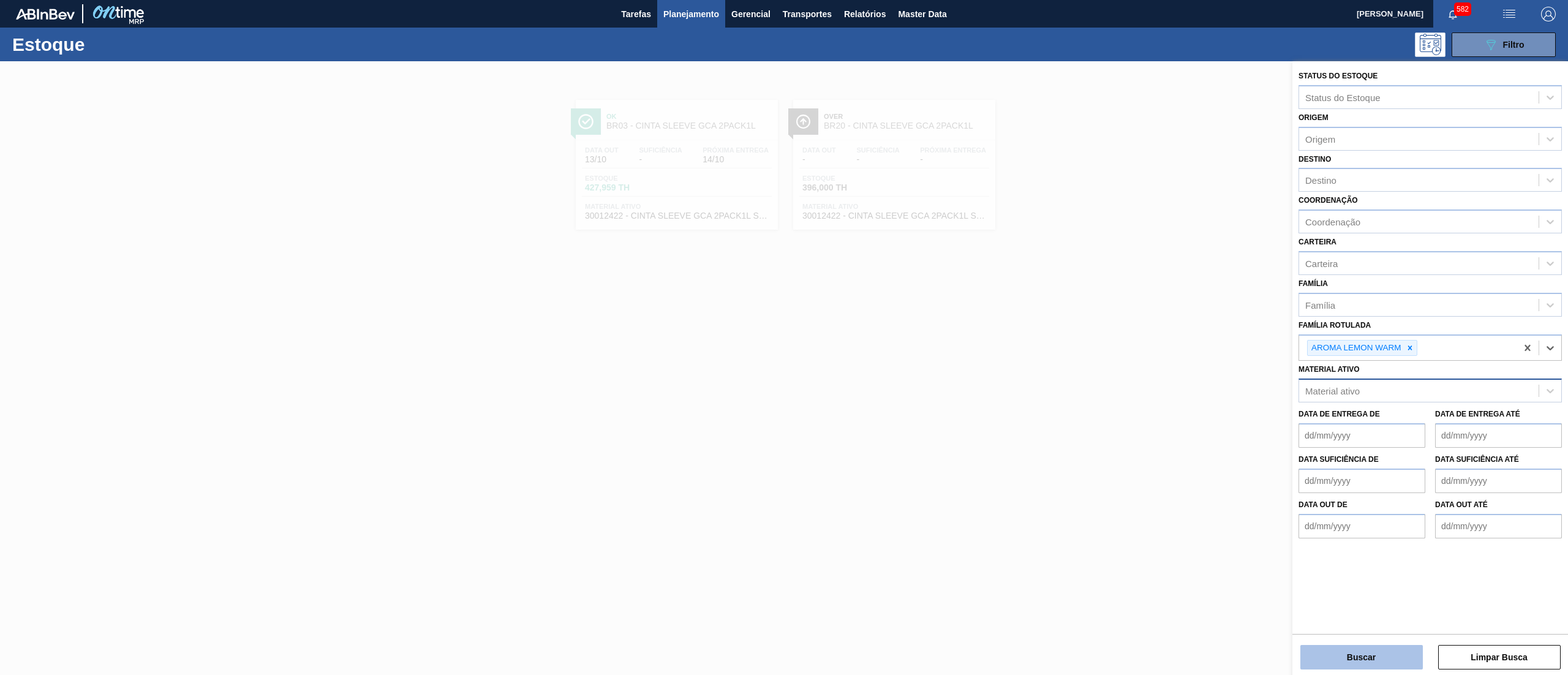
click at [1358, 650] on button "Buscar" at bounding box center [1362, 657] width 122 height 25
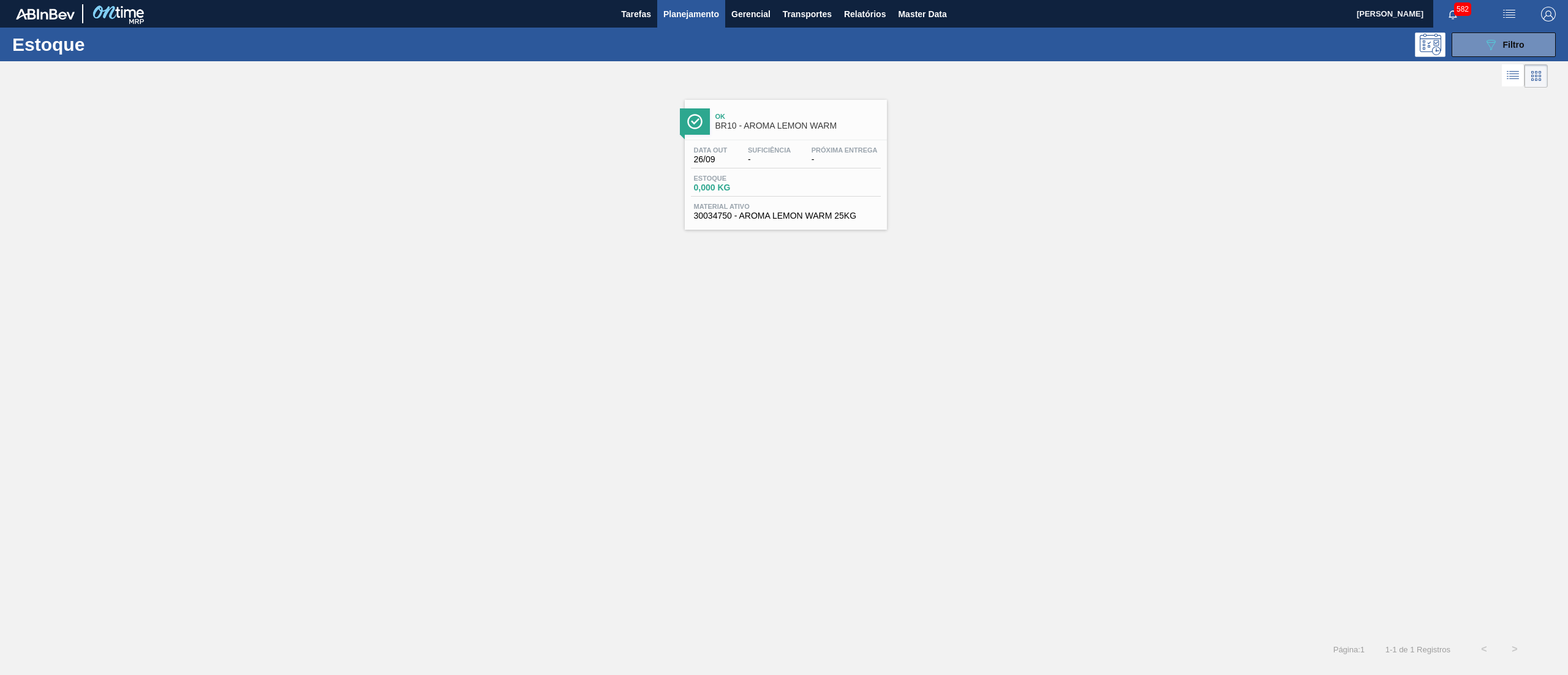
click at [778, 185] on span "0,000 KG" at bounding box center [737, 188] width 86 height 9
click at [1501, 44] on div "089F7B8B-B2A5-4AFE-B5C0-19BA573D28AC Filtro" at bounding box center [1504, 44] width 41 height 15
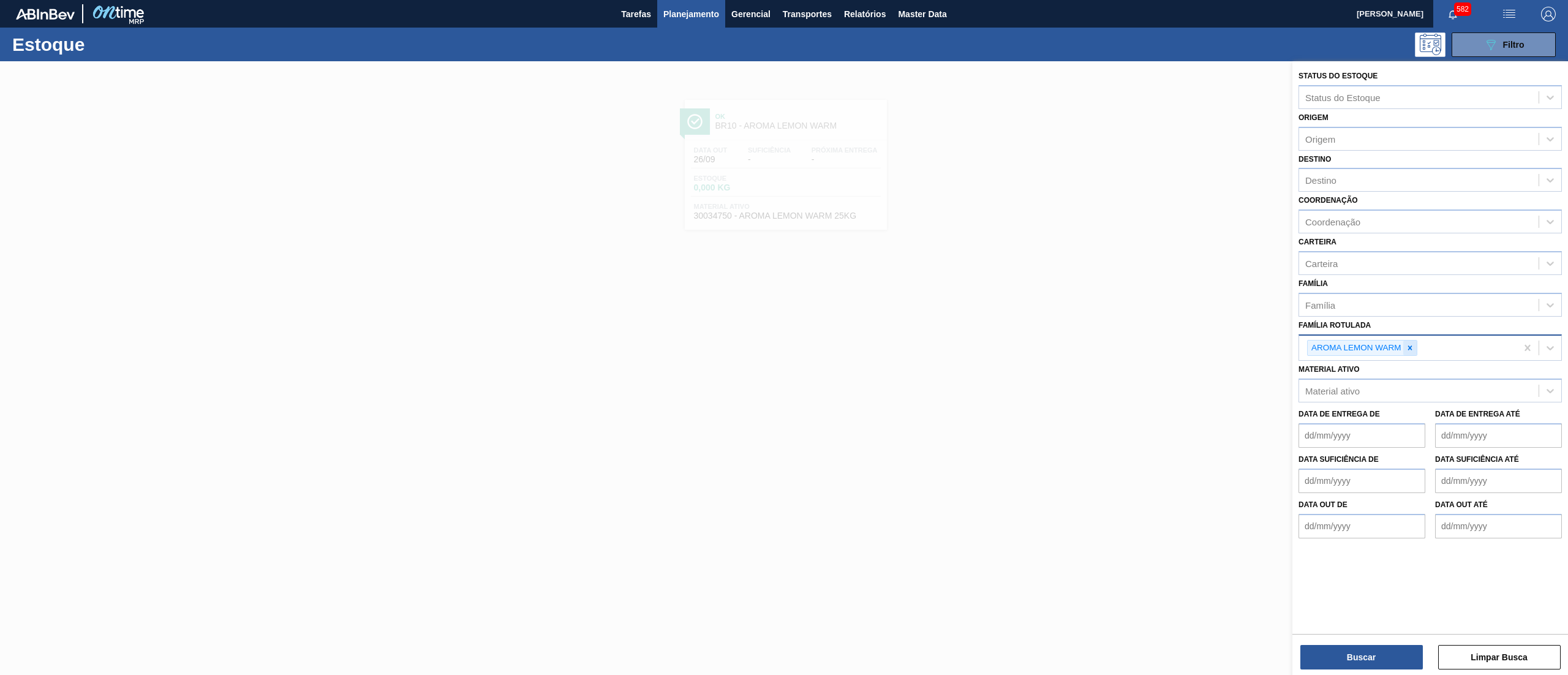
click at [1409, 345] on icon at bounding box center [1409, 347] width 4 height 4
click at [1404, 369] on div "Material ativo Material ativo" at bounding box center [1430, 379] width 263 height 42
click at [1404, 379] on div "Material ativo" at bounding box center [1419, 388] width 239 height 18
paste ativo "30034752"
type ativo "30034752"
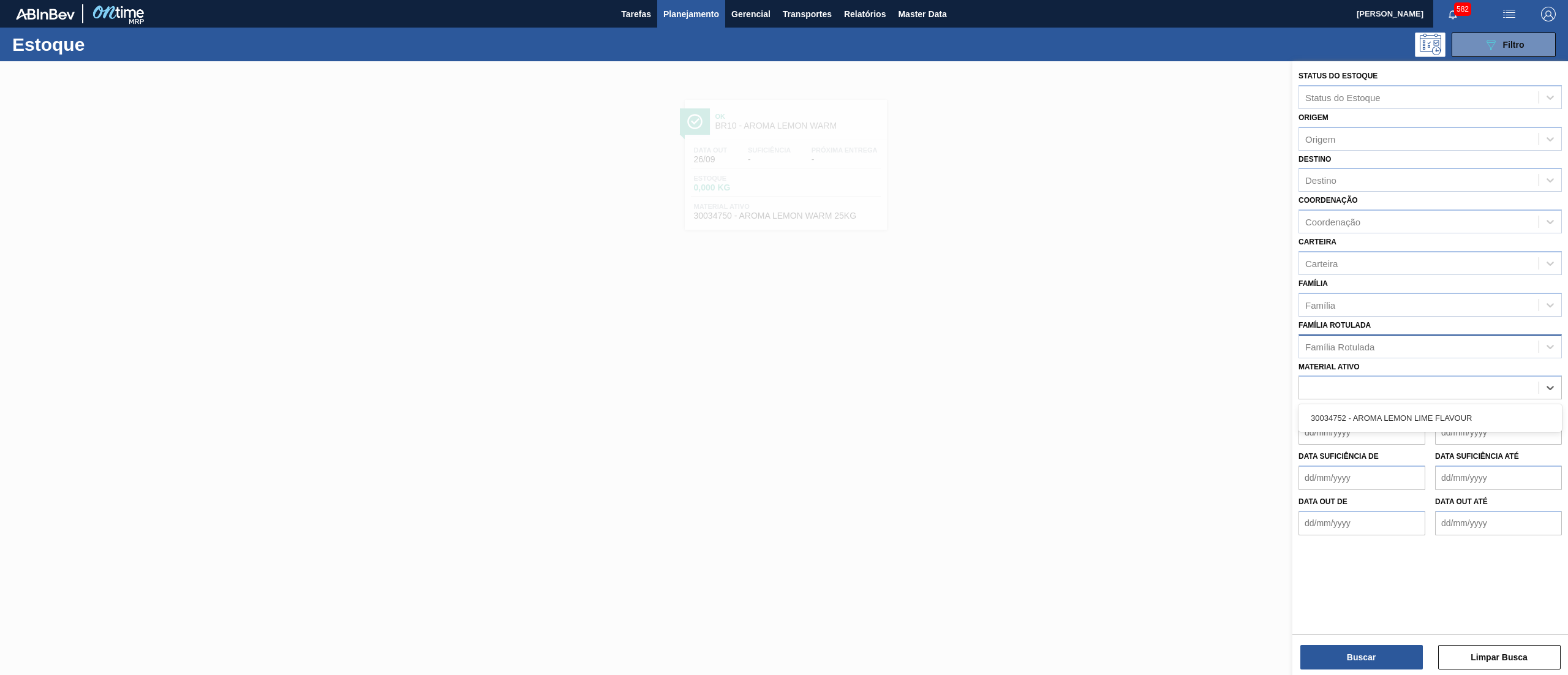
click at [1386, 431] on de "Data de Entrega de" at bounding box center [1362, 432] width 127 height 25
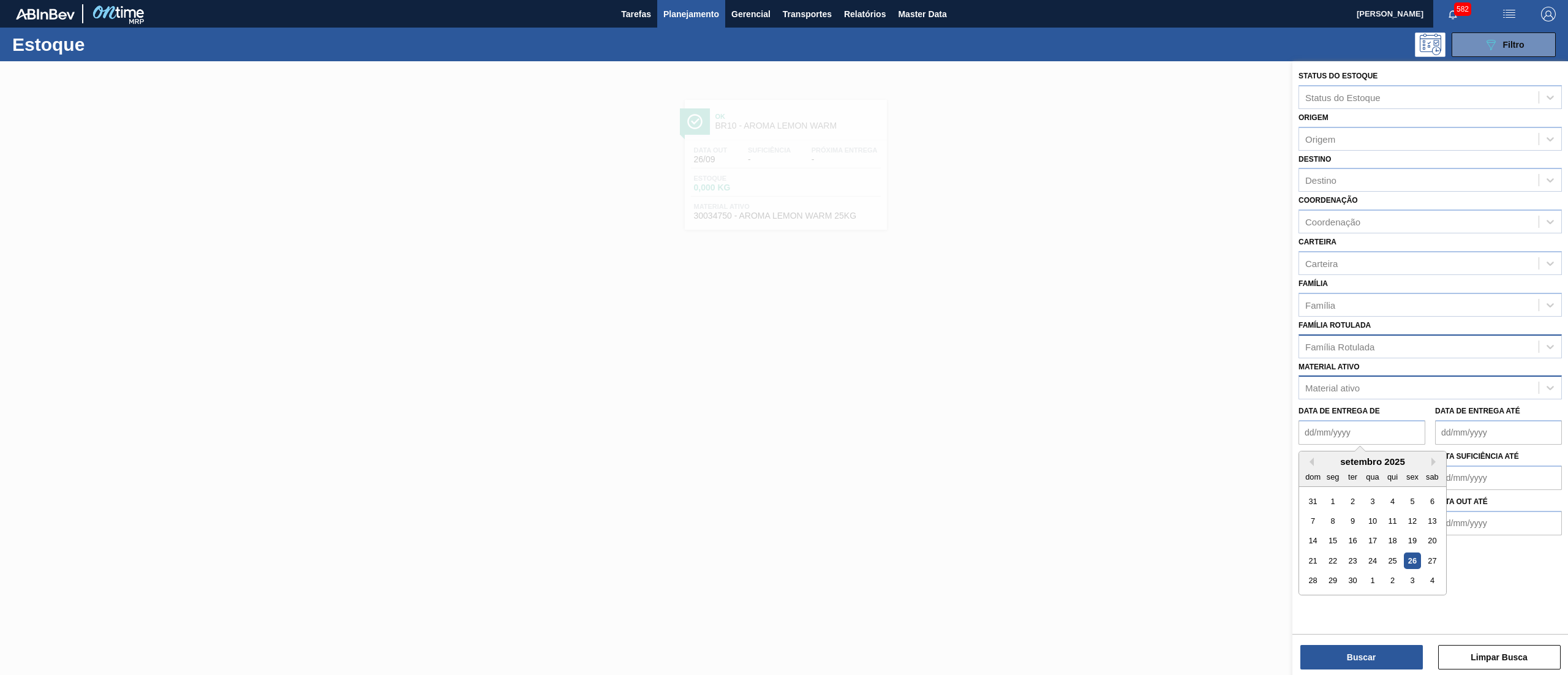
click at [1356, 391] on div "Material ativo" at bounding box center [1333, 388] width 55 height 10
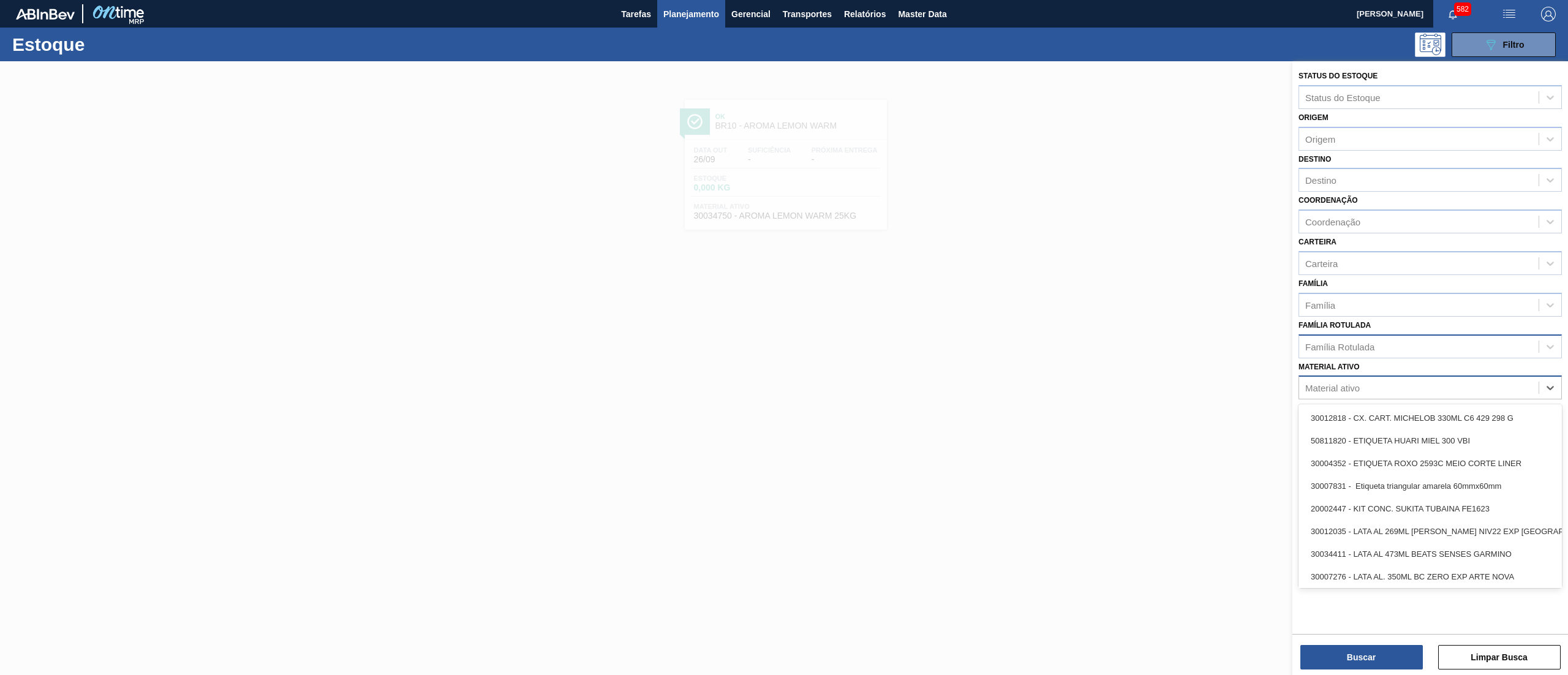
paste ativo "30034752"
type ativo "30034752"
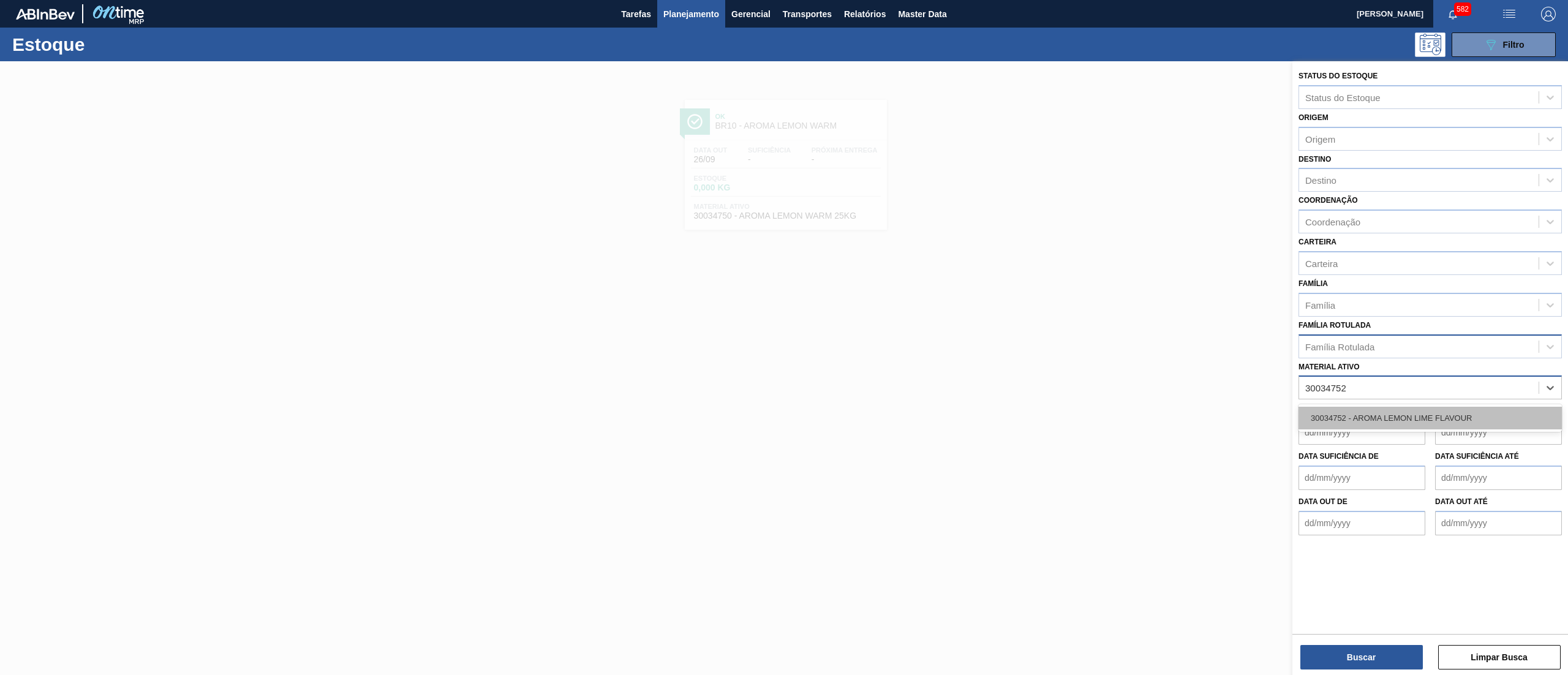
click at [1368, 413] on div "30034752 - AROMA LEMON LIME FLAVOUR" at bounding box center [1430, 418] width 263 height 23
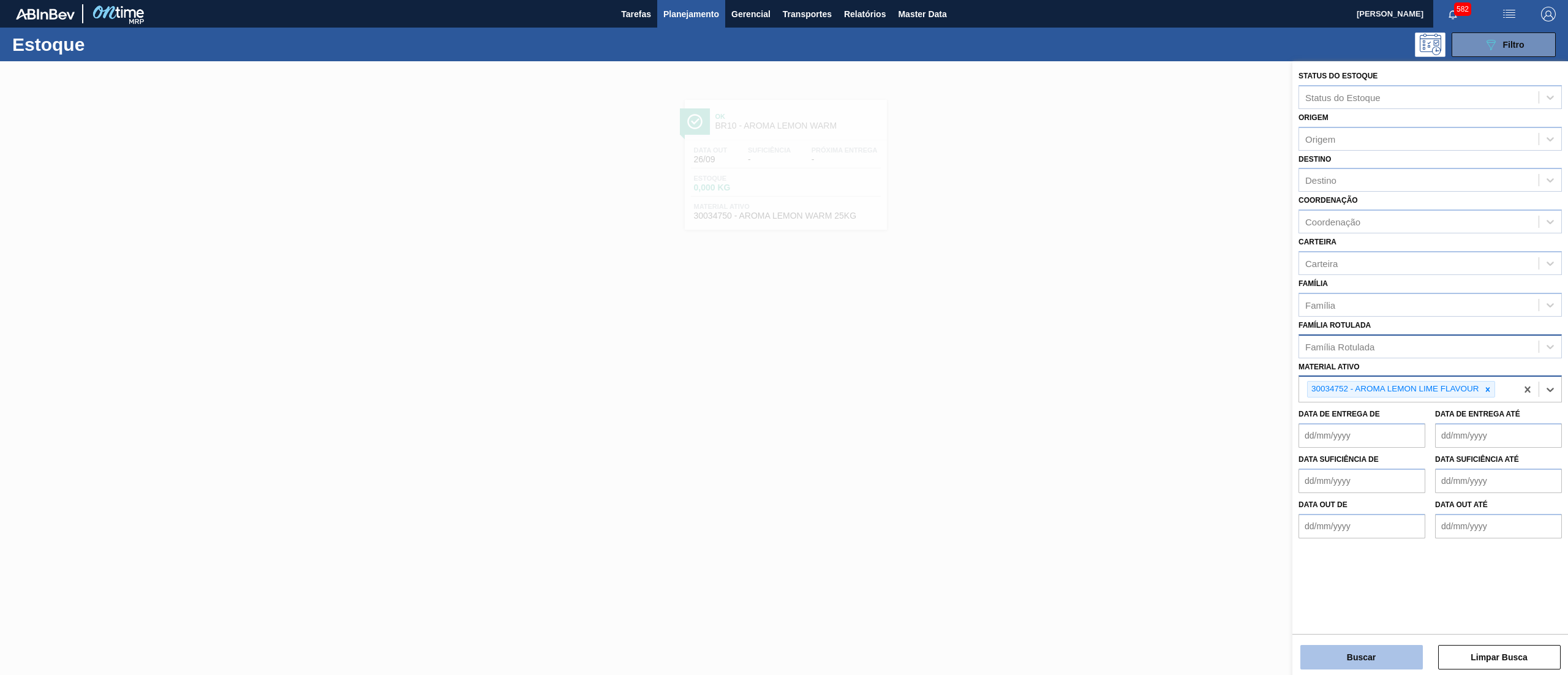
click at [1358, 663] on button "Buscar" at bounding box center [1362, 657] width 122 height 25
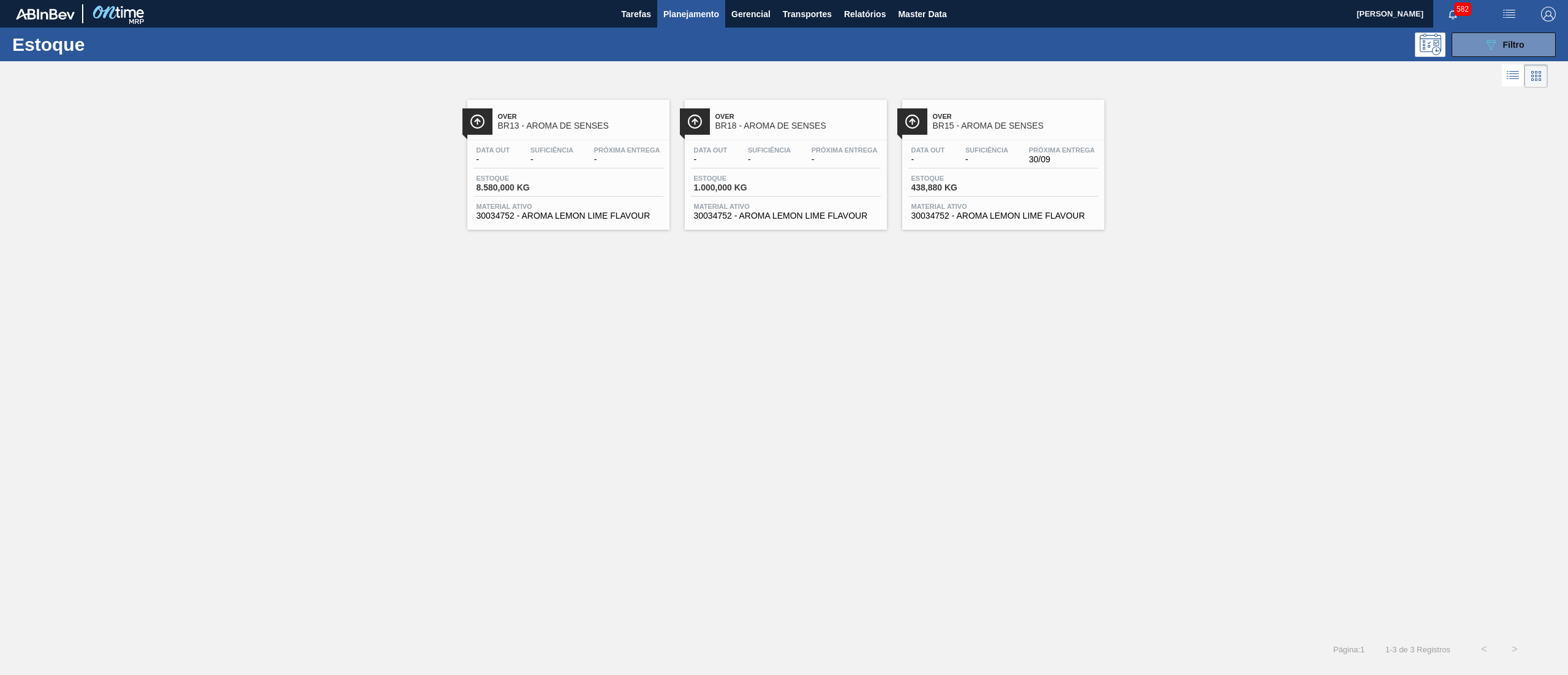
click at [970, 221] on div "Data out - Suficiência - Próxima Entrega 30/09 Estoque 438,880 KG Material ativ…" at bounding box center [1003, 181] width 202 height 83
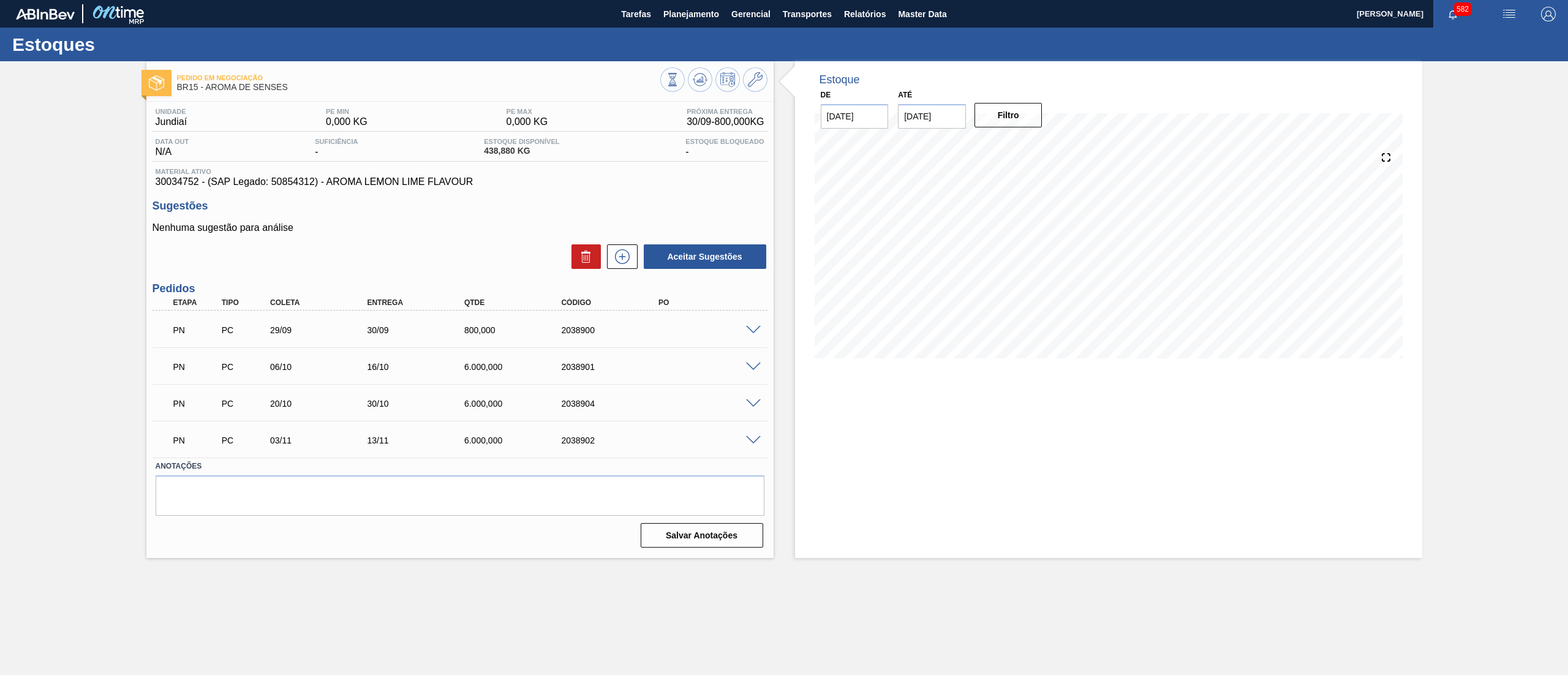
click at [753, 438] on span at bounding box center [753, 440] width 15 height 9
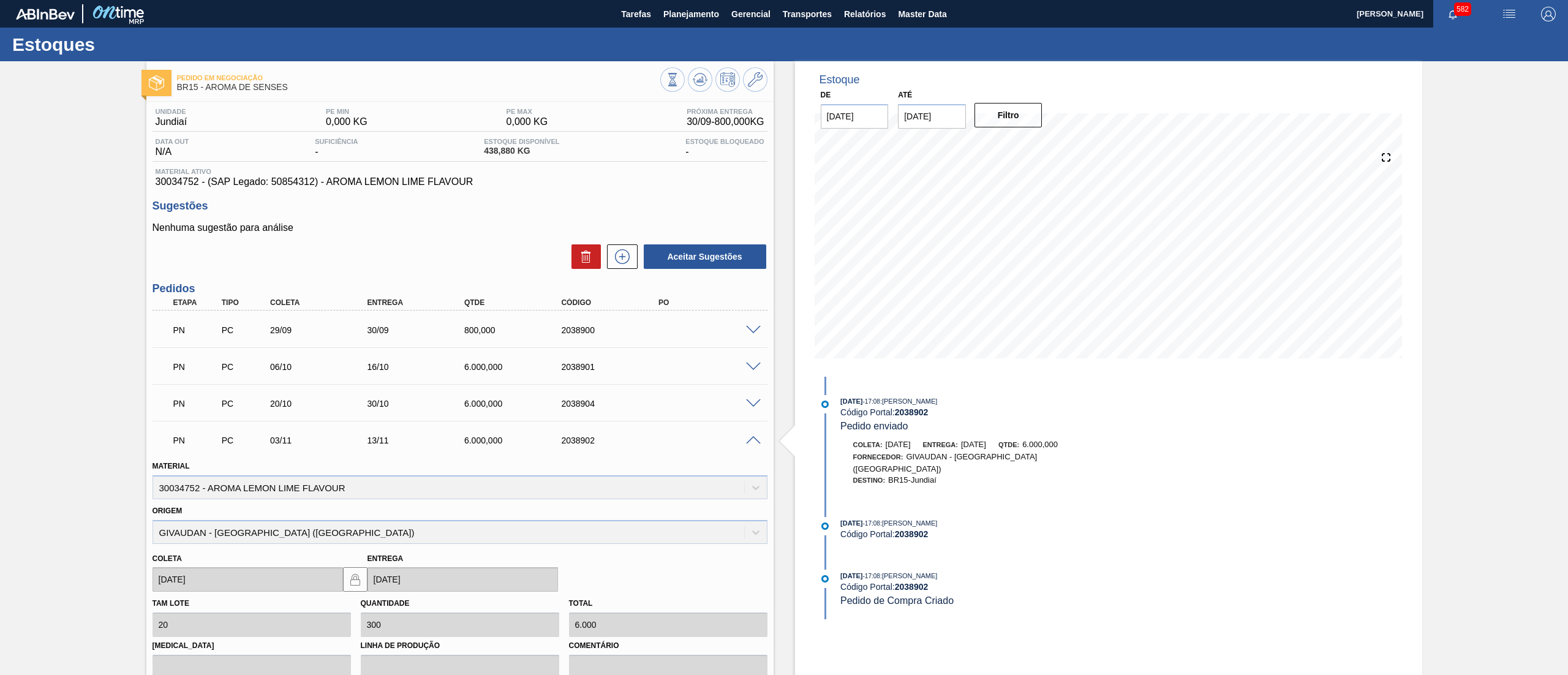
scroll to position [180, 0]
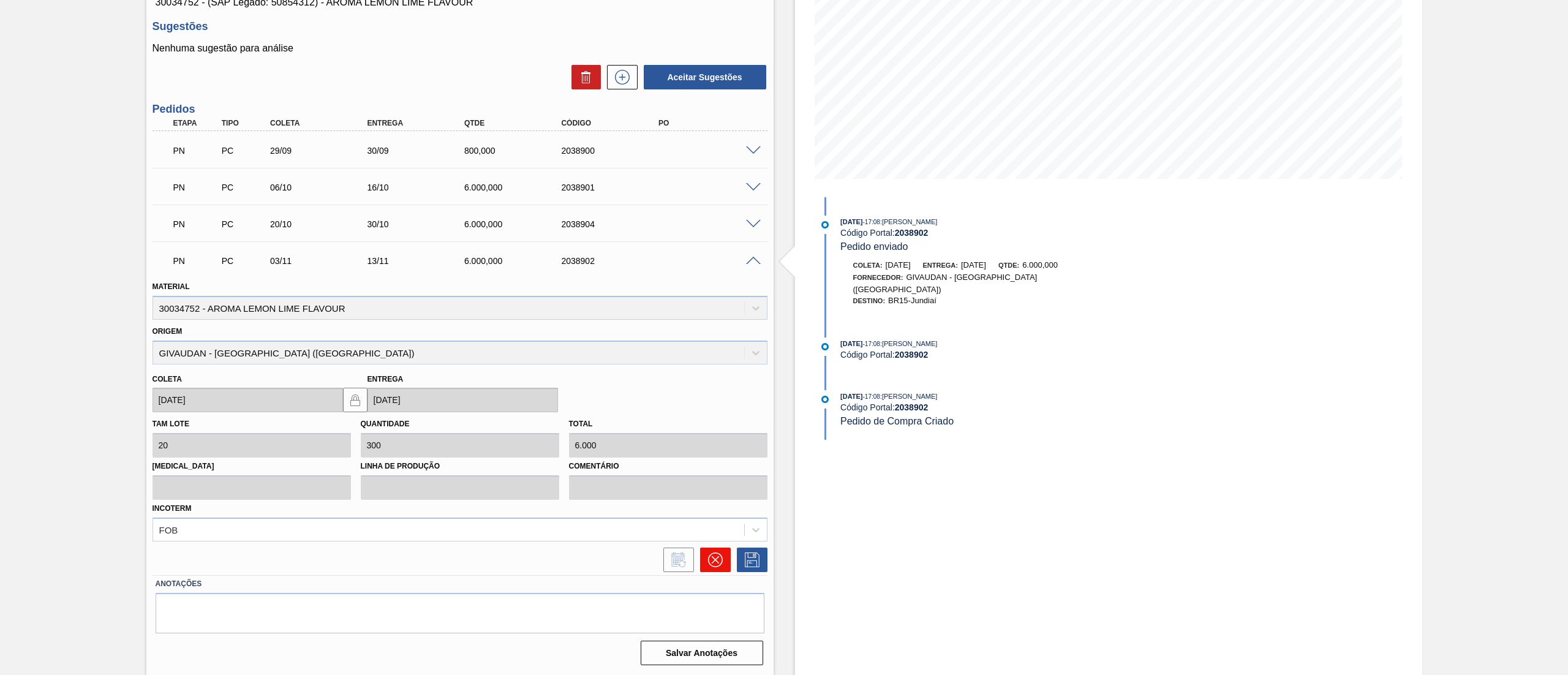
click at [704, 555] on button at bounding box center [715, 560] width 30 height 25
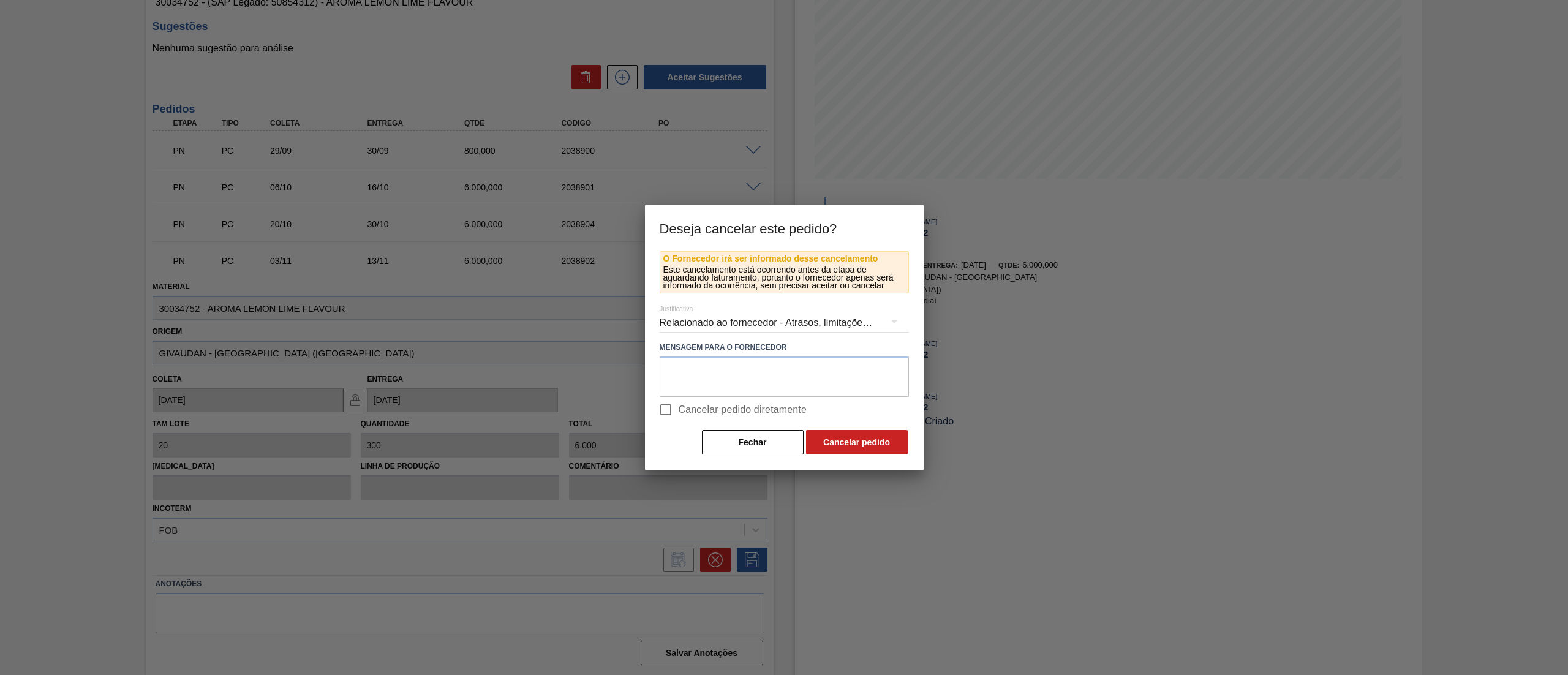
click at [675, 321] on div "Relacionado ao fornecedor - Atrasos, limitações de capacidade, etc." at bounding box center [784, 323] width 249 height 34
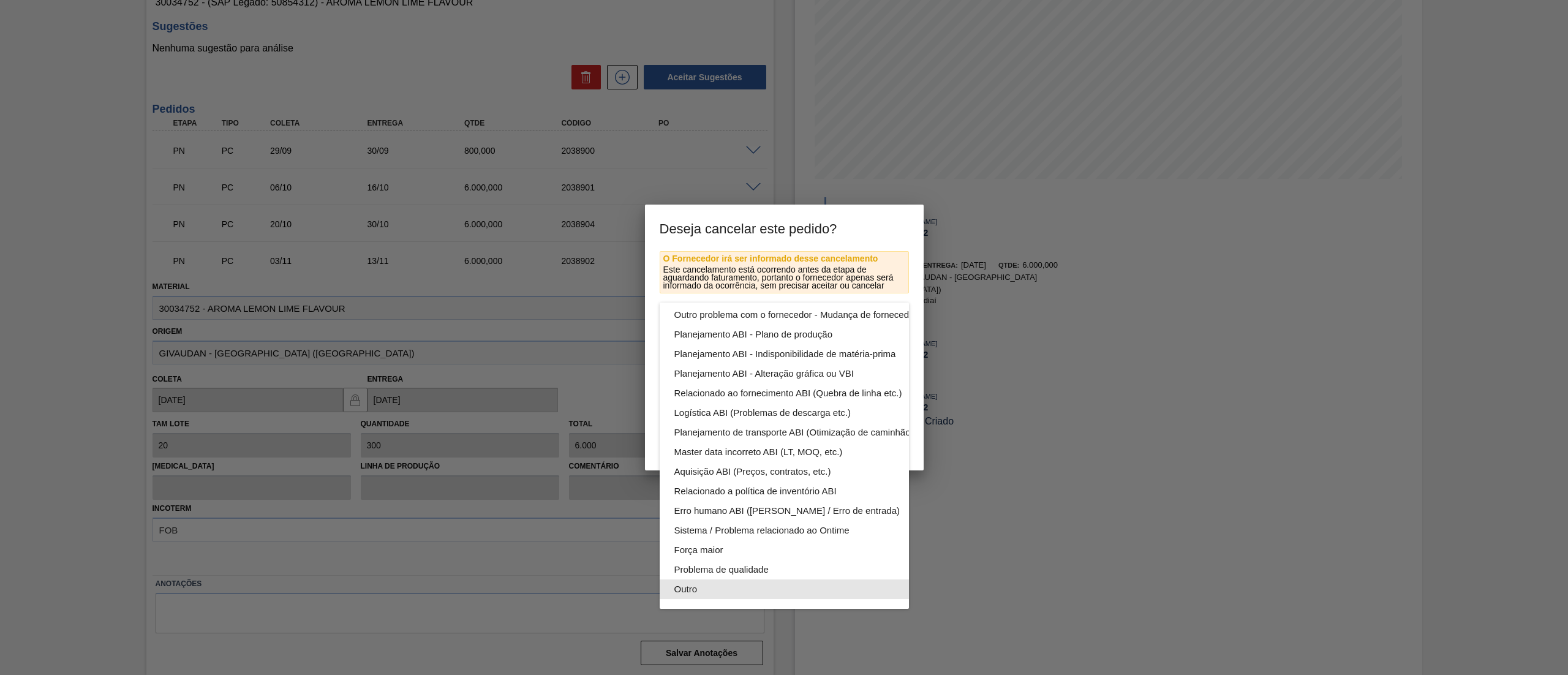
click at [708, 579] on div "Outro" at bounding box center [813, 589] width 277 height 20
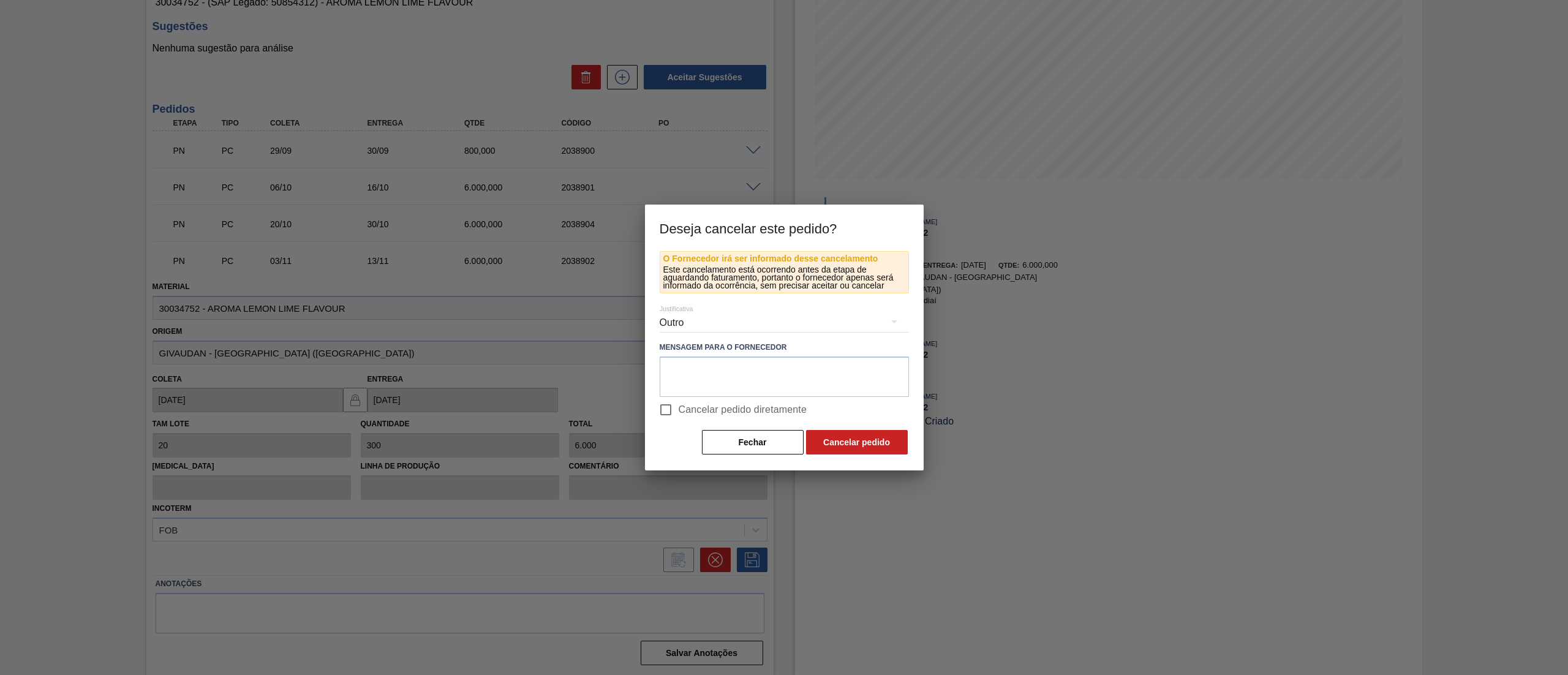
scroll to position [84, 0]
click at [692, 407] on span "Cancelar pedido diretamente" at bounding box center [743, 409] width 129 height 15
click at [679, 407] on input "Cancelar pedido diretamente" at bounding box center [666, 410] width 26 height 26
checkbox input "true"
click at [864, 458] on div "O Fornecedor irá ser informado desse cancelamento Este cancelamento está ocorre…" at bounding box center [784, 361] width 279 height 220
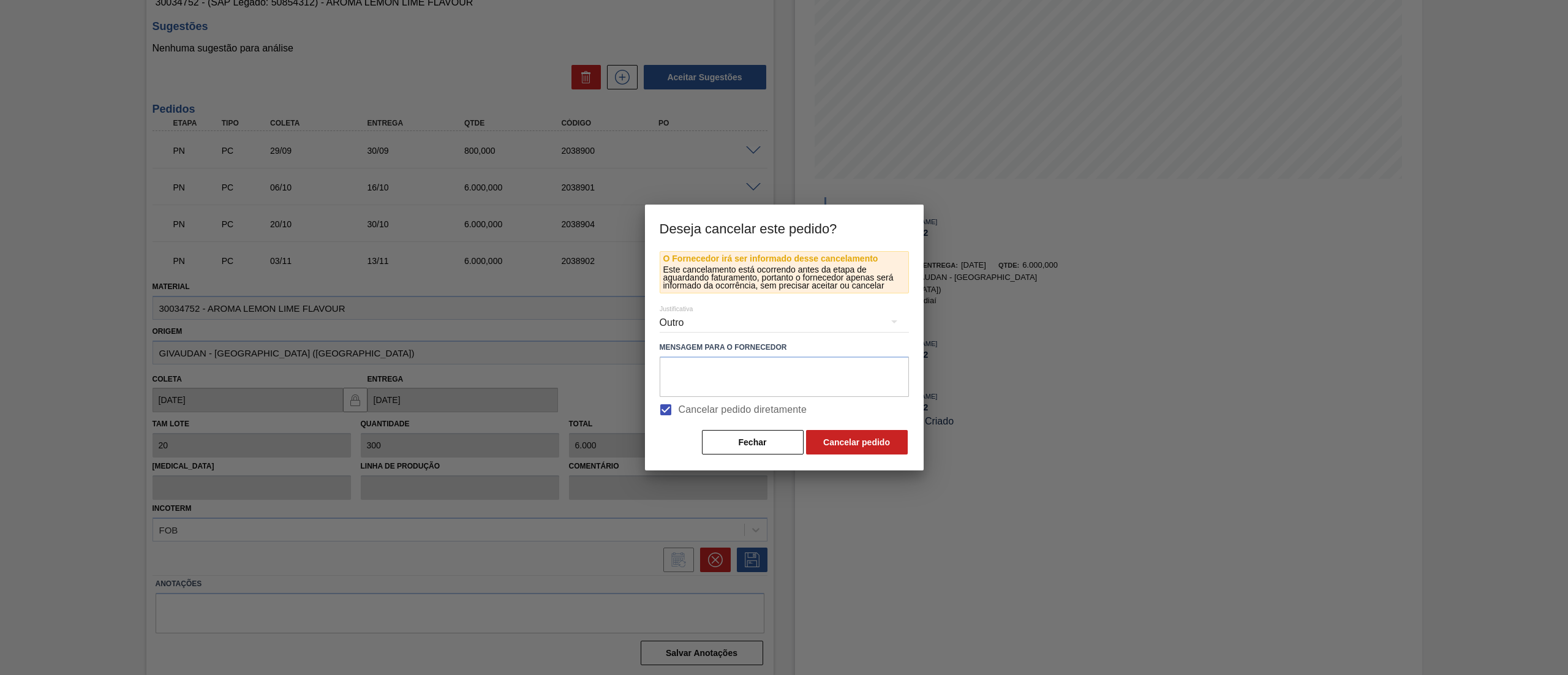
click at [851, 429] on div "Fechar Cancelar pedido" at bounding box center [784, 442] width 249 height 27
click at [854, 435] on button "Cancelar pedido" at bounding box center [857, 442] width 102 height 25
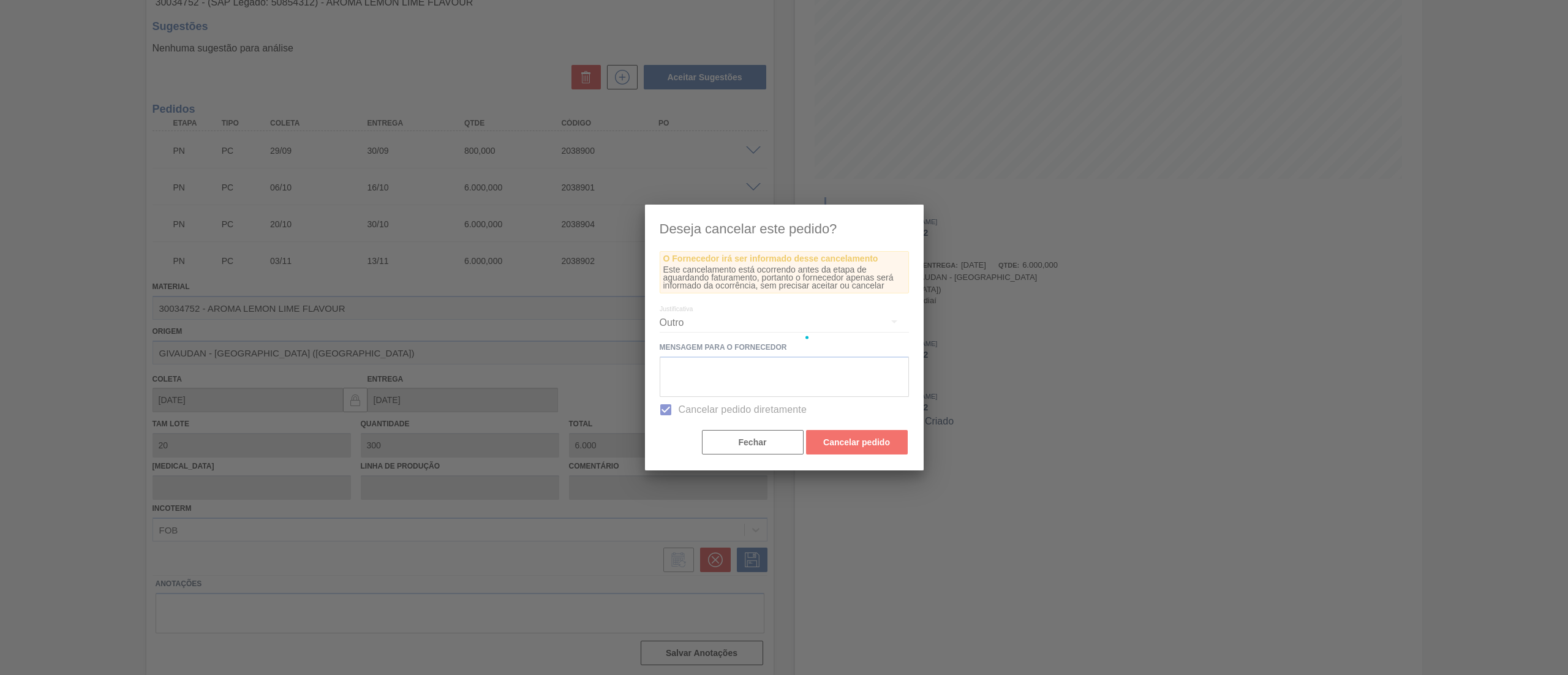
scroll to position [0, 0]
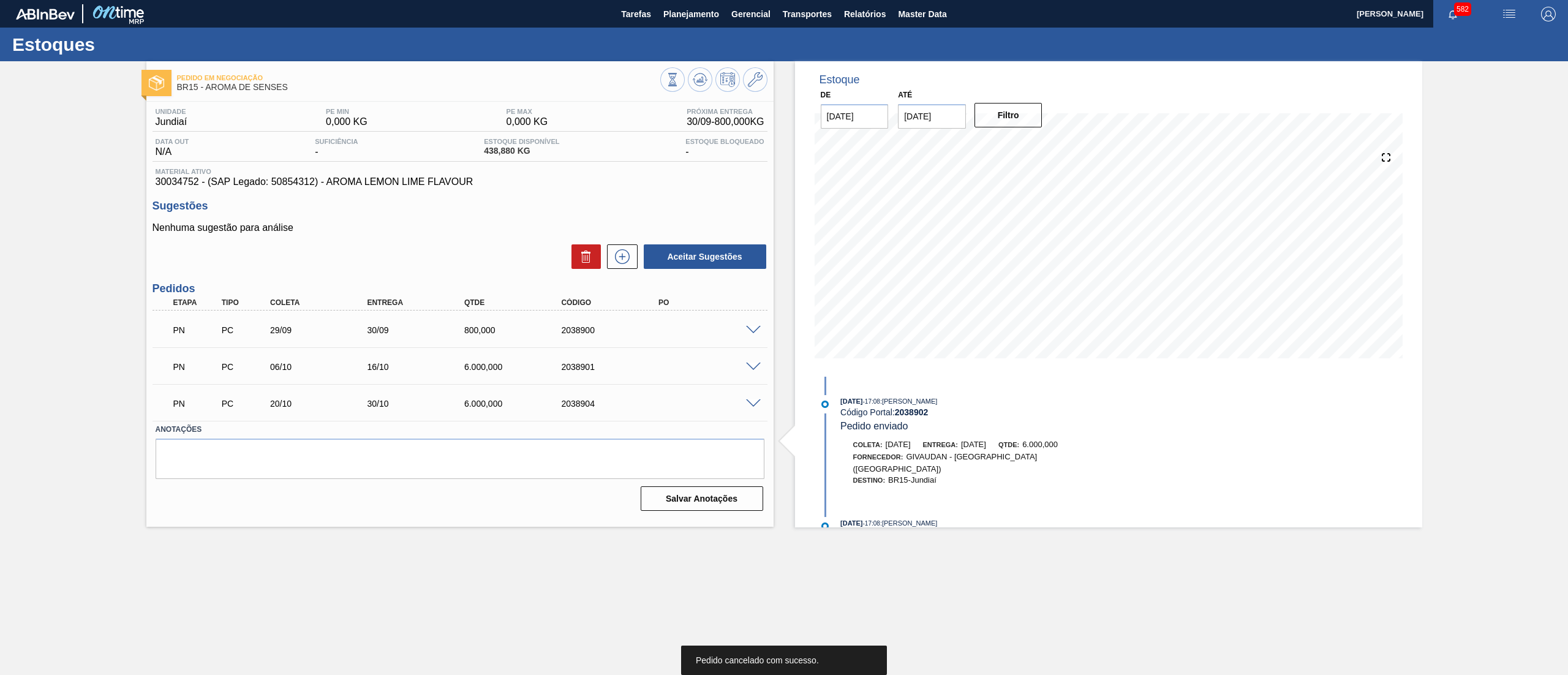
click at [758, 401] on span at bounding box center [753, 403] width 15 height 9
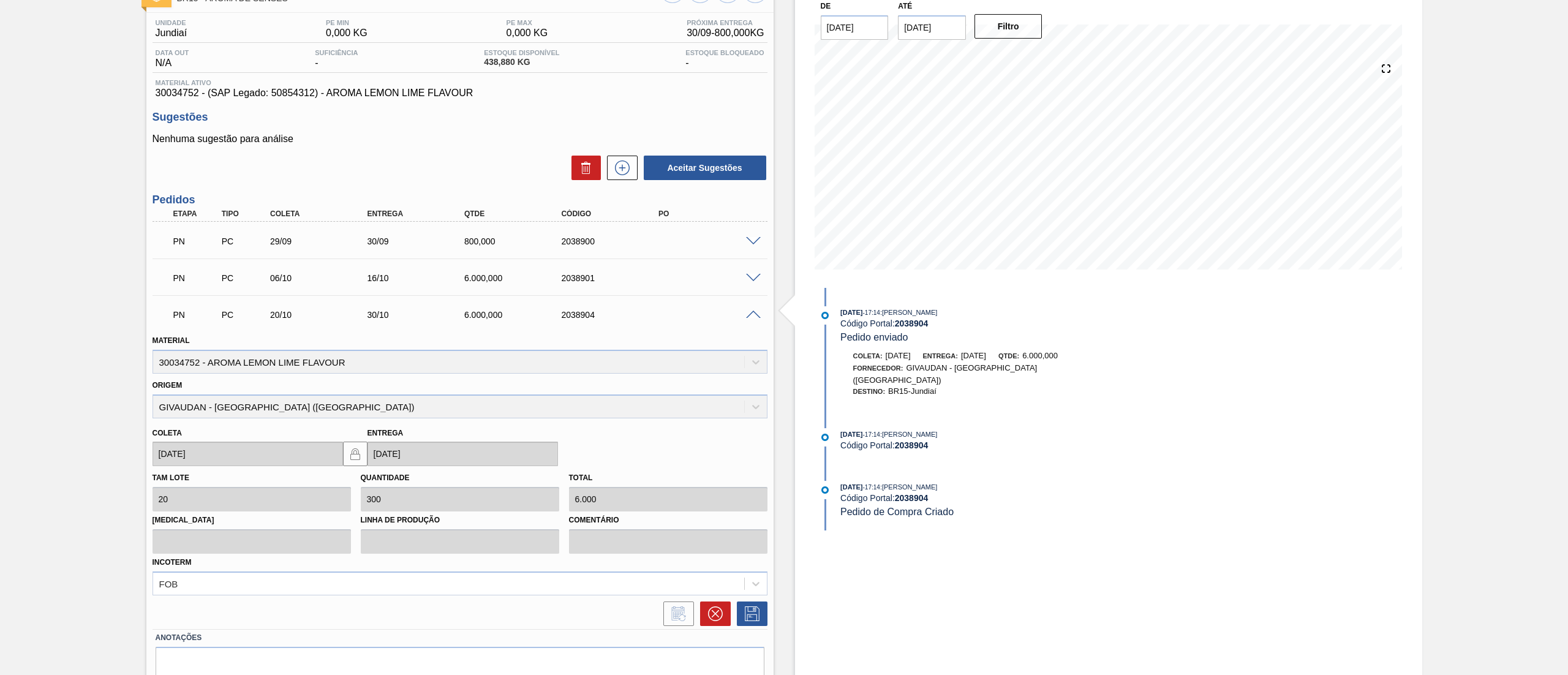
scroll to position [143, 0]
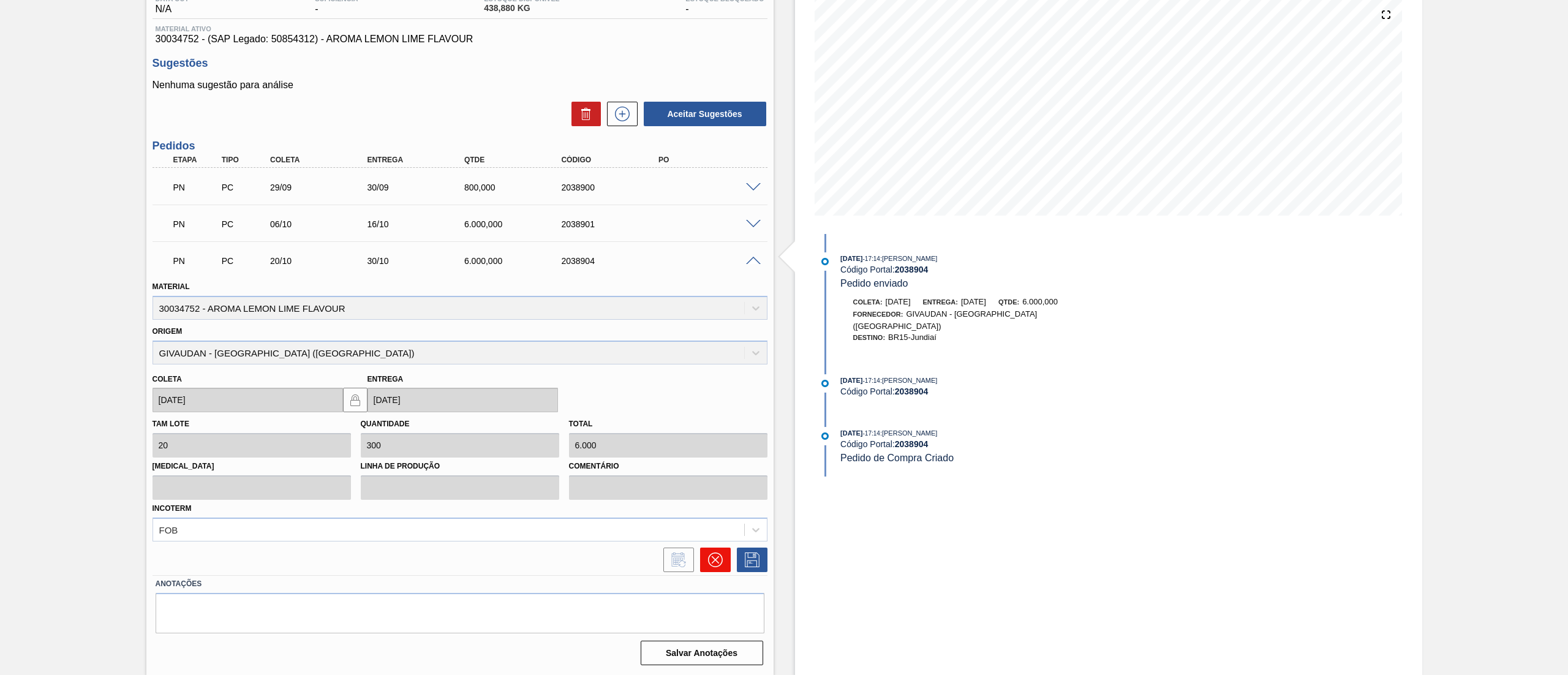
click at [711, 565] on icon at bounding box center [715, 560] width 15 height 15
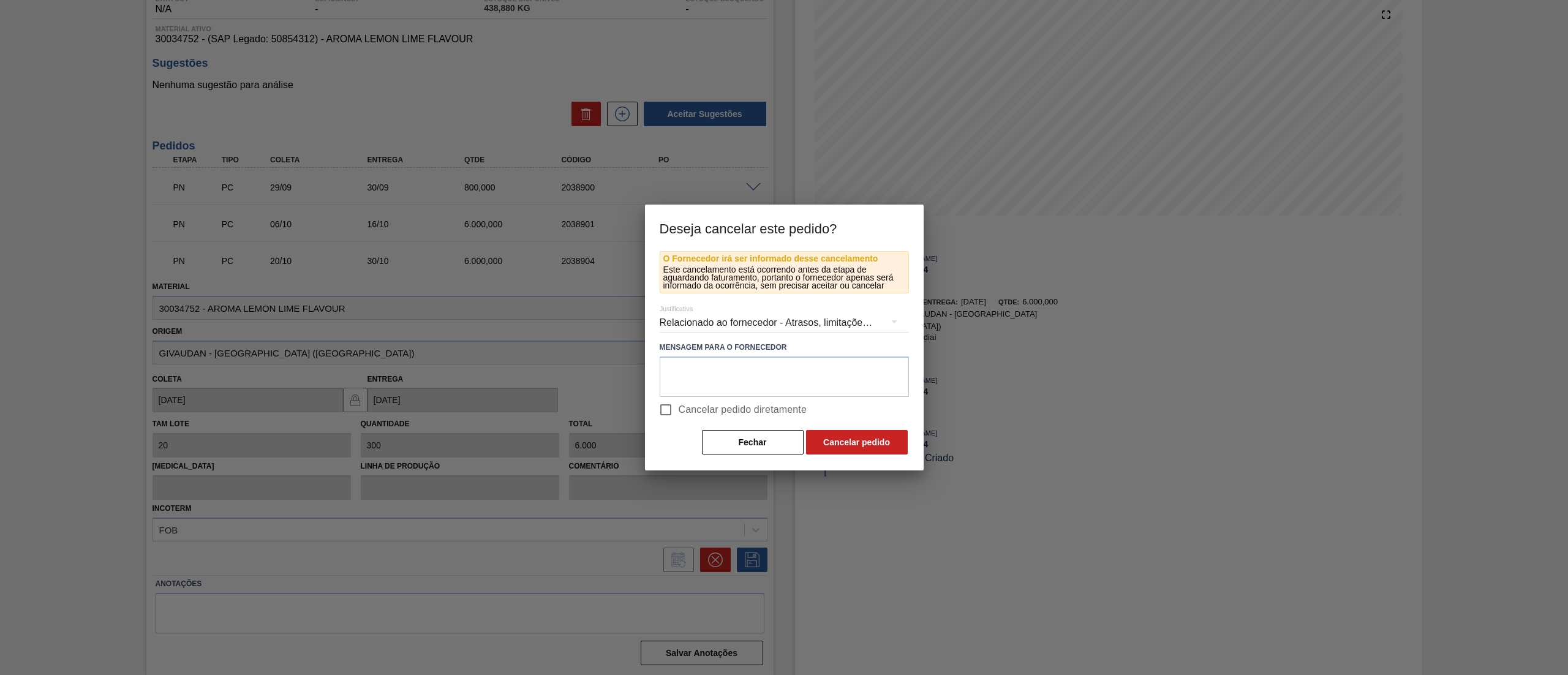
click at [668, 323] on div "Relacionado ao fornecedor - Atrasos, limitações de capacidade, etc." at bounding box center [784, 323] width 249 height 34
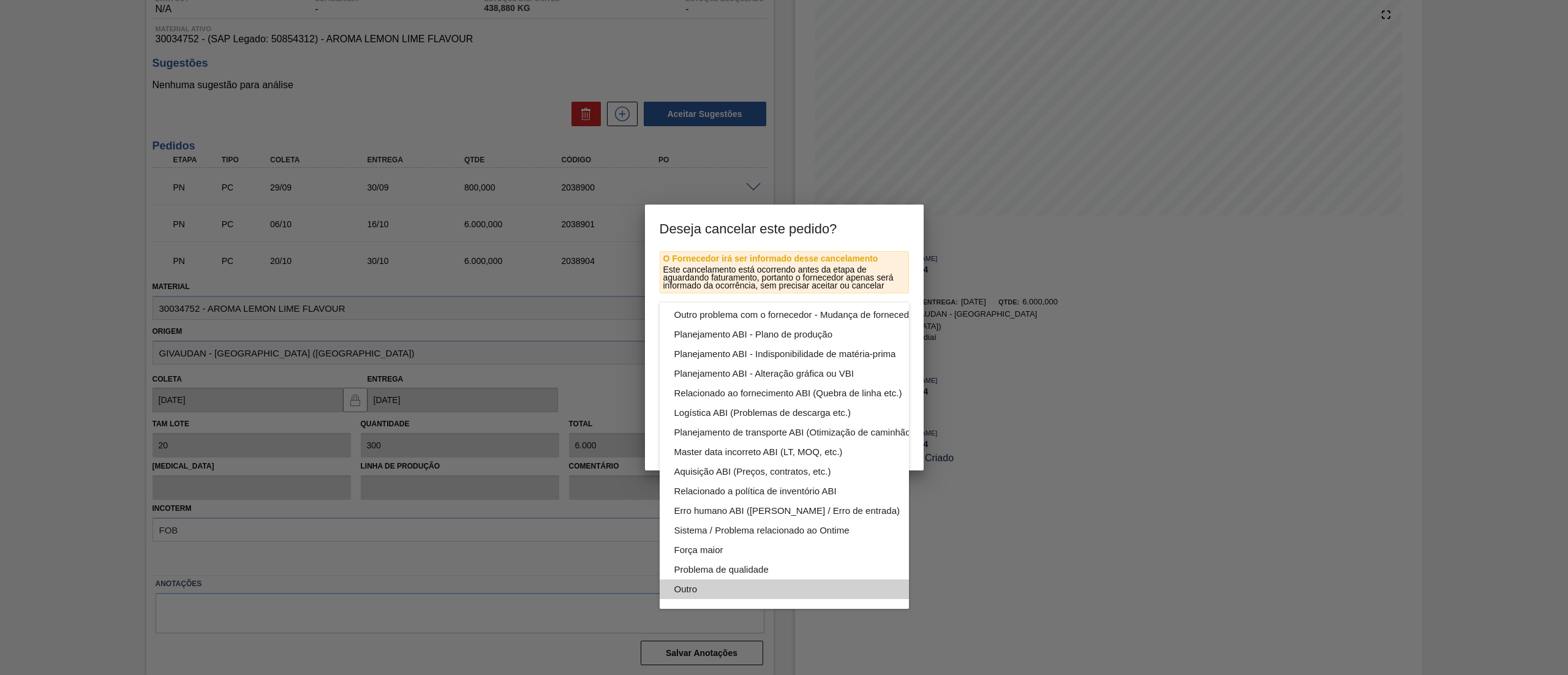
click at [699, 579] on div "Outro" at bounding box center [813, 589] width 277 height 20
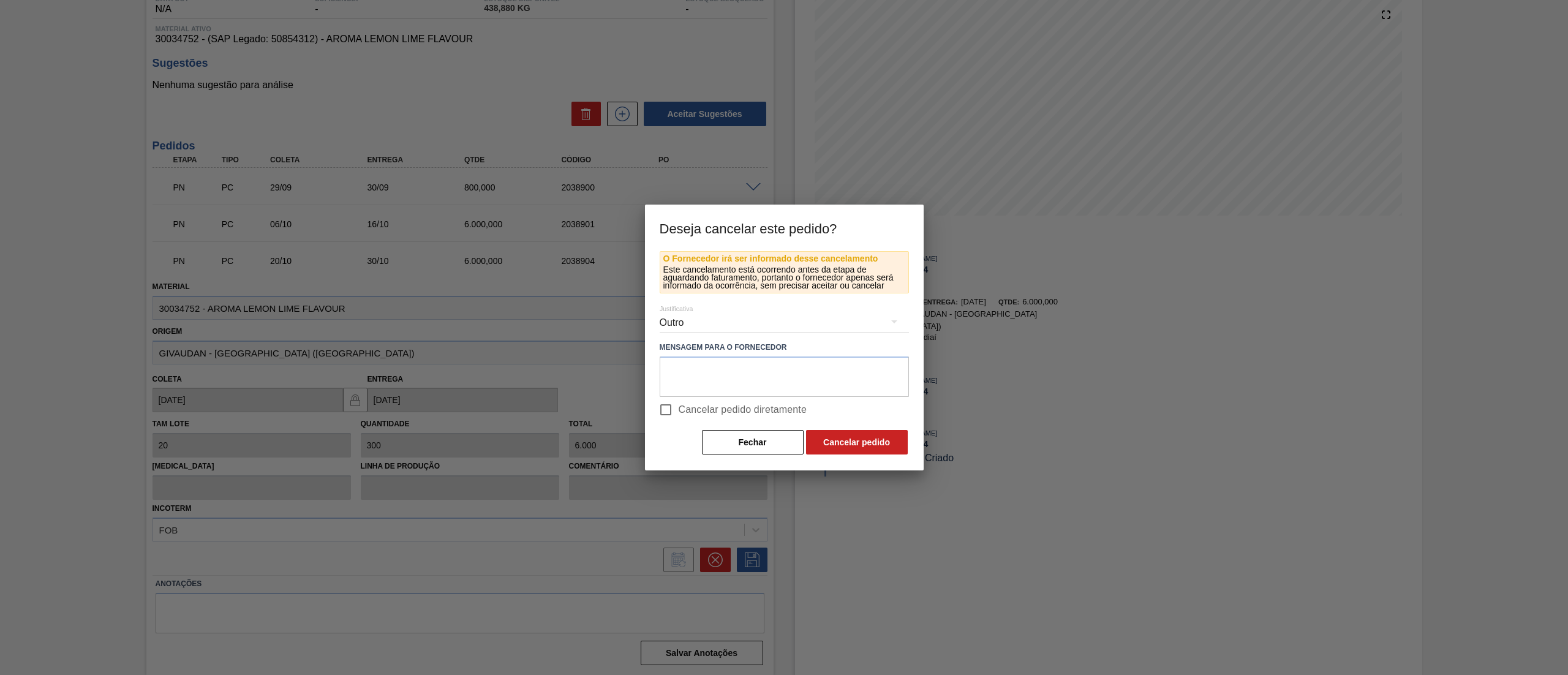
click at [669, 408] on input "Cancelar pedido diretamente" at bounding box center [666, 410] width 26 height 26
checkbox input "true"
click at [839, 434] on button "Cancelar pedido" at bounding box center [857, 442] width 102 height 25
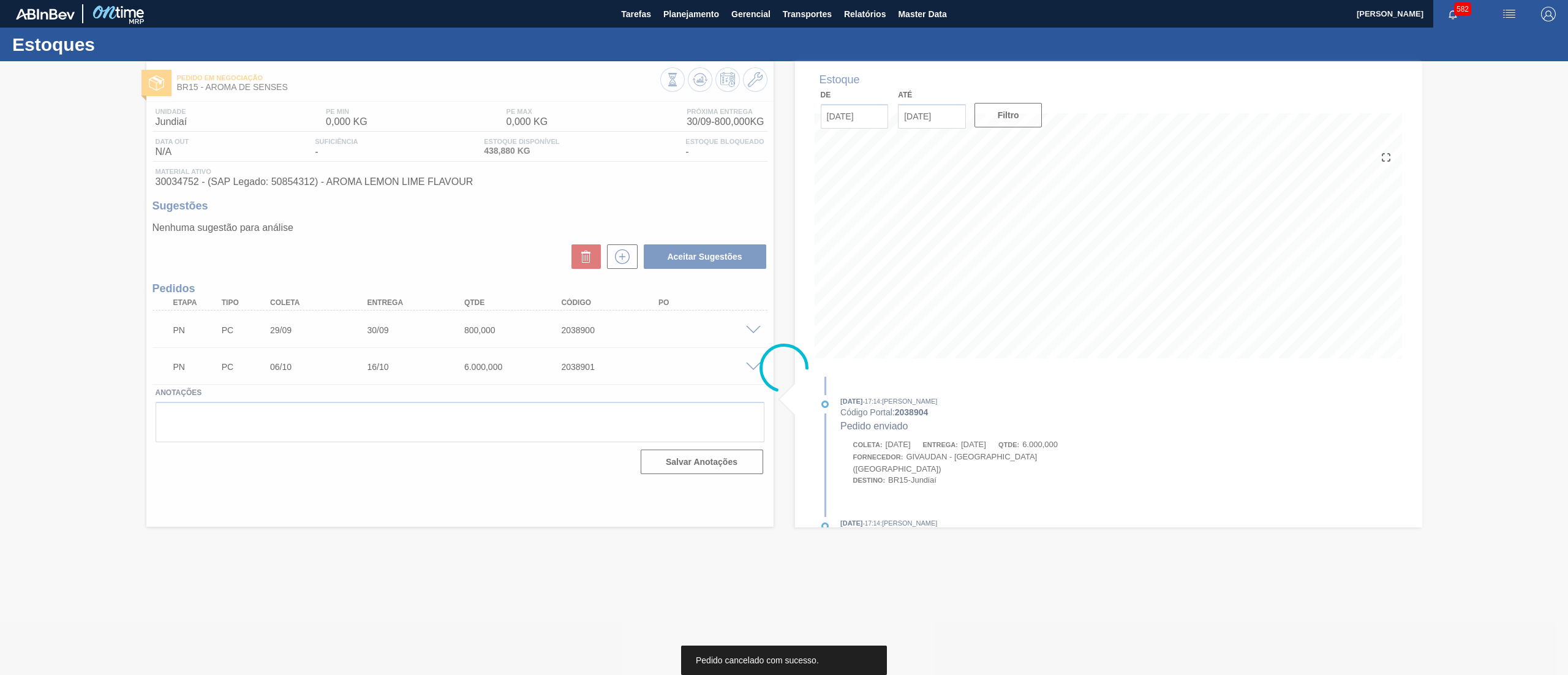
scroll to position [0, 0]
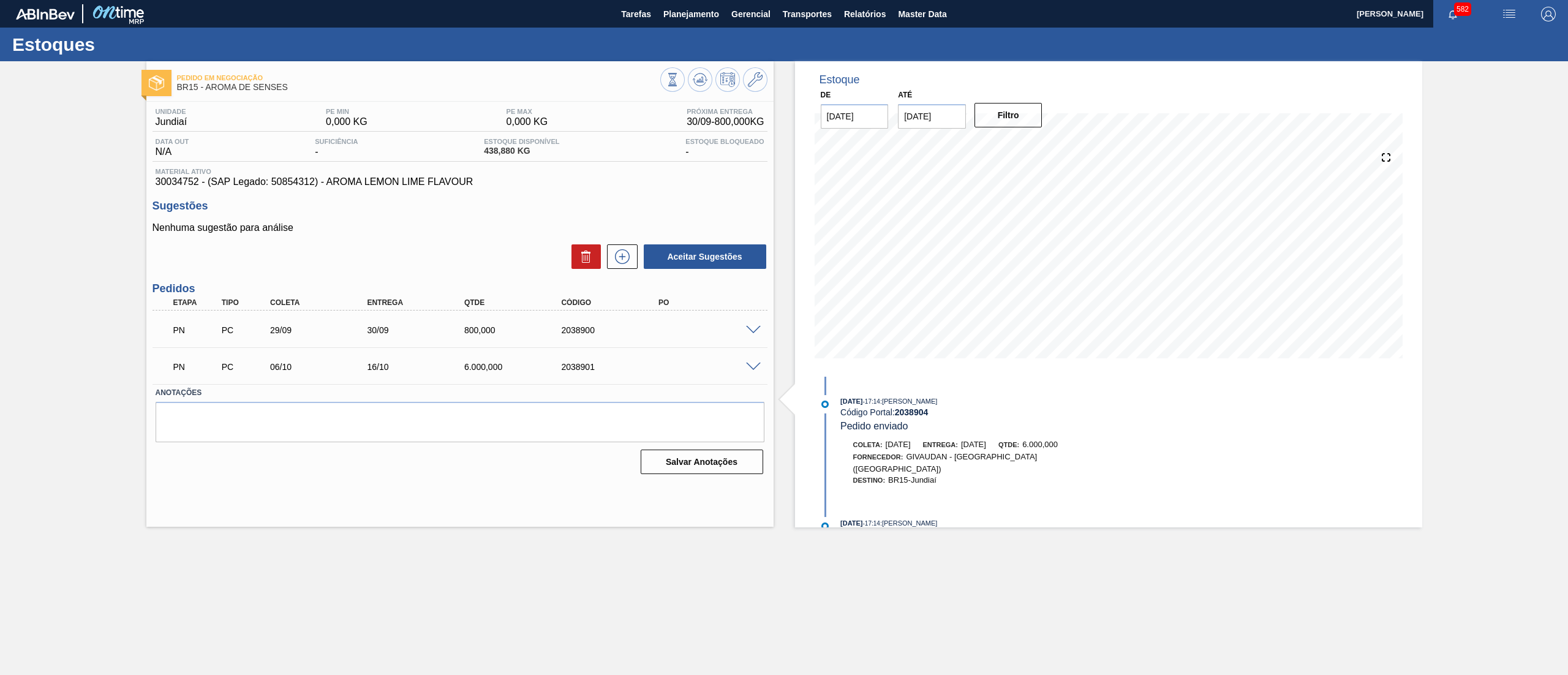
click at [756, 364] on span at bounding box center [753, 367] width 15 height 9
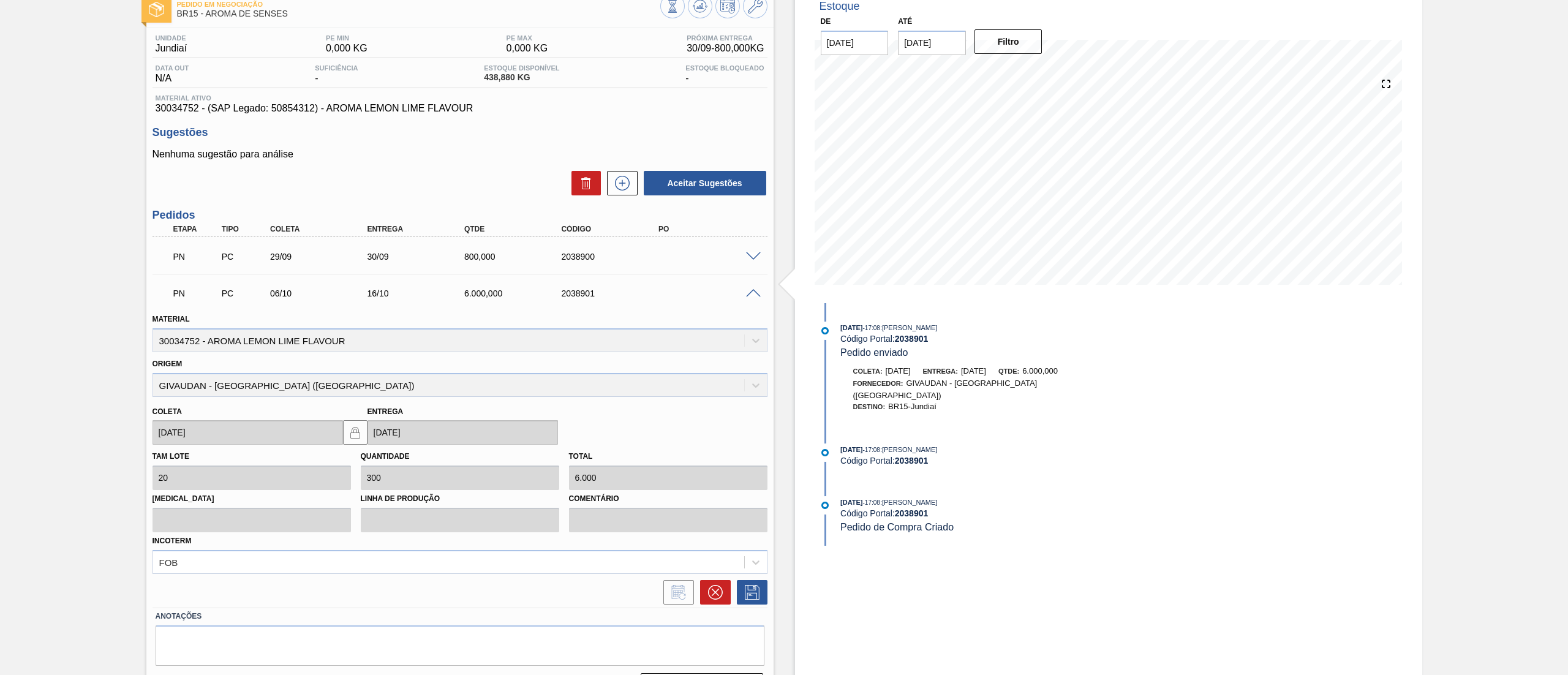
scroll to position [106, 0]
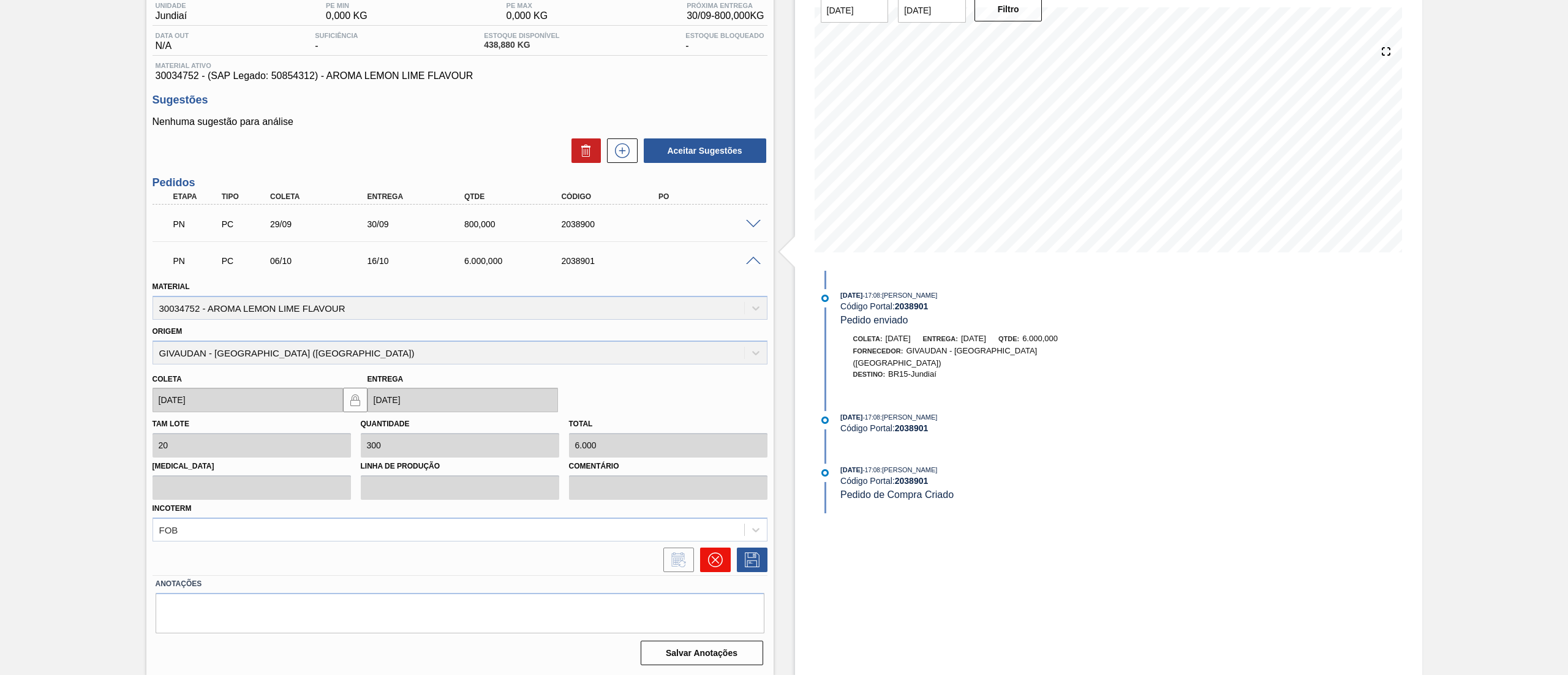
click at [708, 565] on icon at bounding box center [715, 560] width 15 height 15
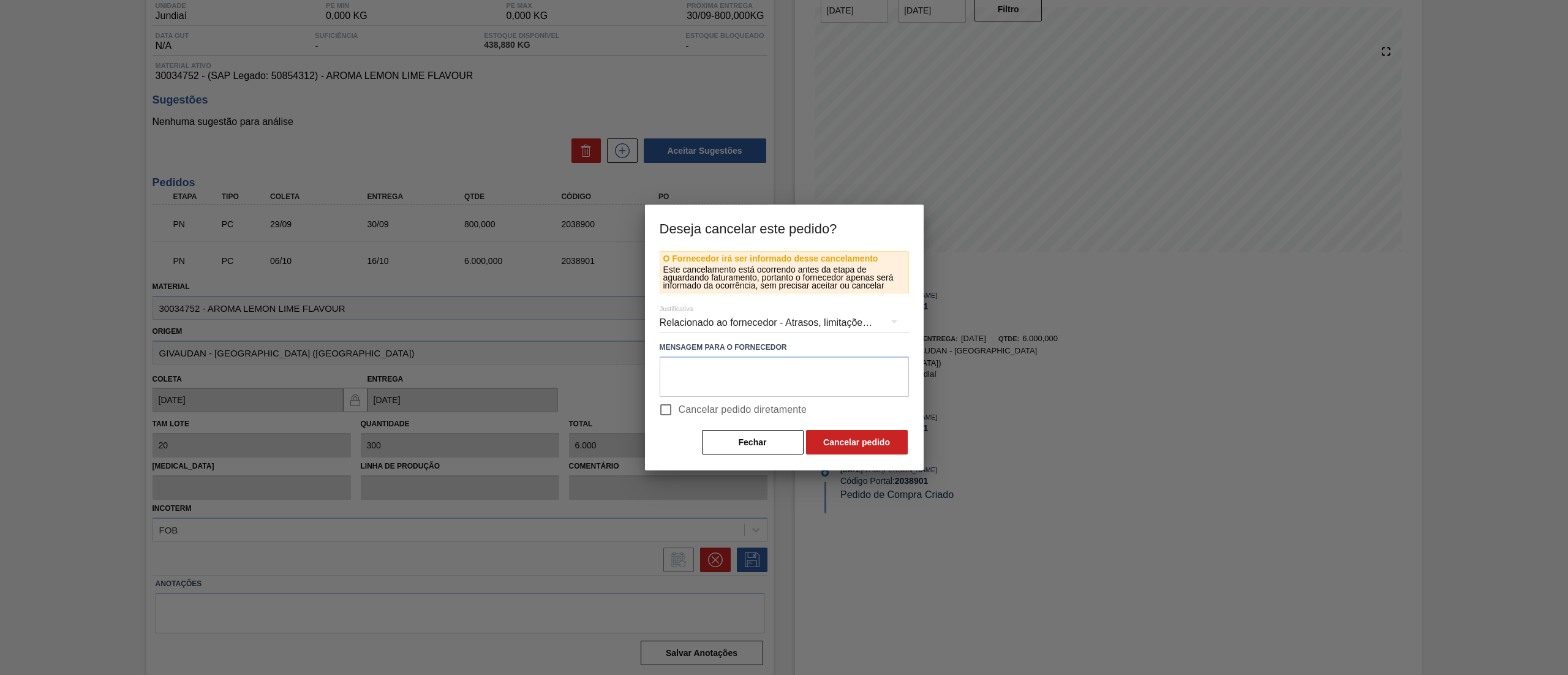
click at [730, 316] on div "Relacionado ao fornecedor - Atrasos, limitações de capacidade, etc." at bounding box center [784, 323] width 249 height 34
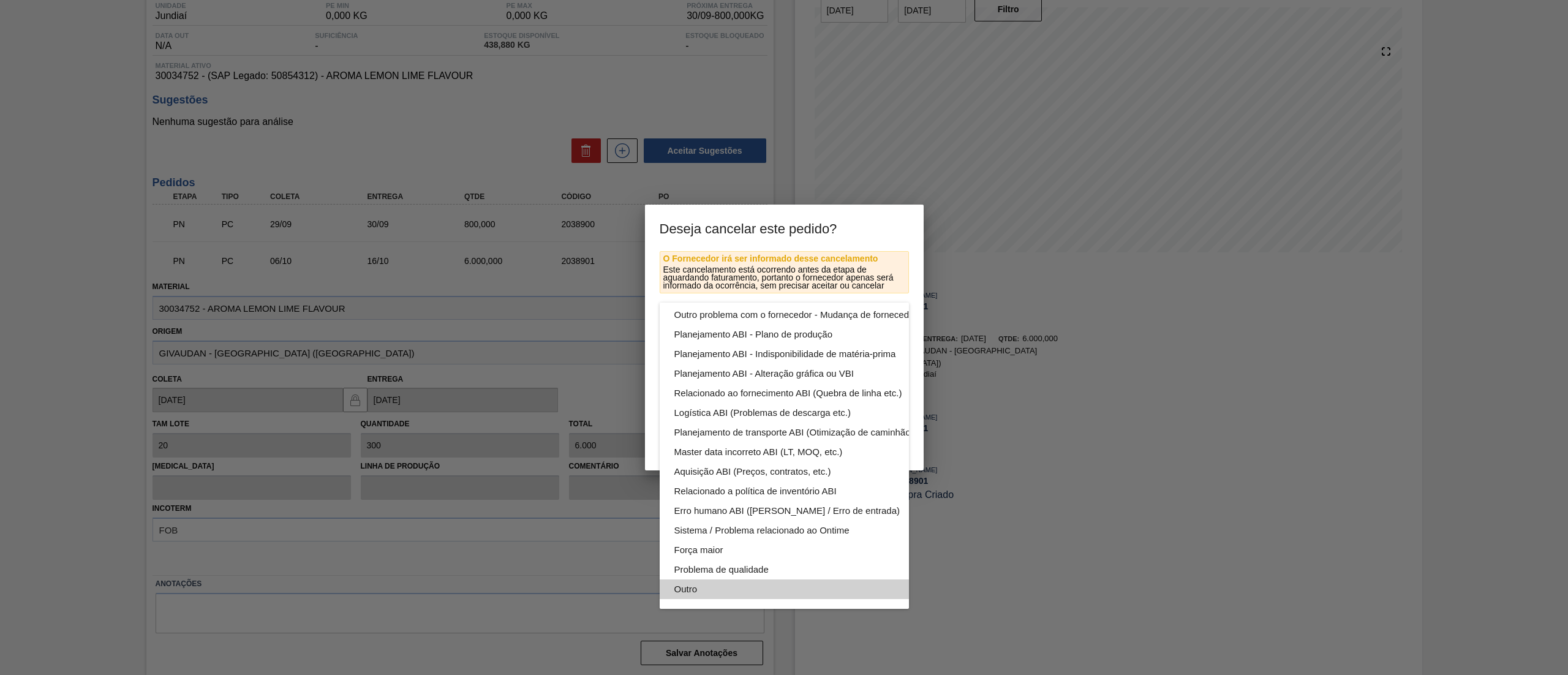
click at [713, 579] on div "Outro" at bounding box center [813, 589] width 277 height 20
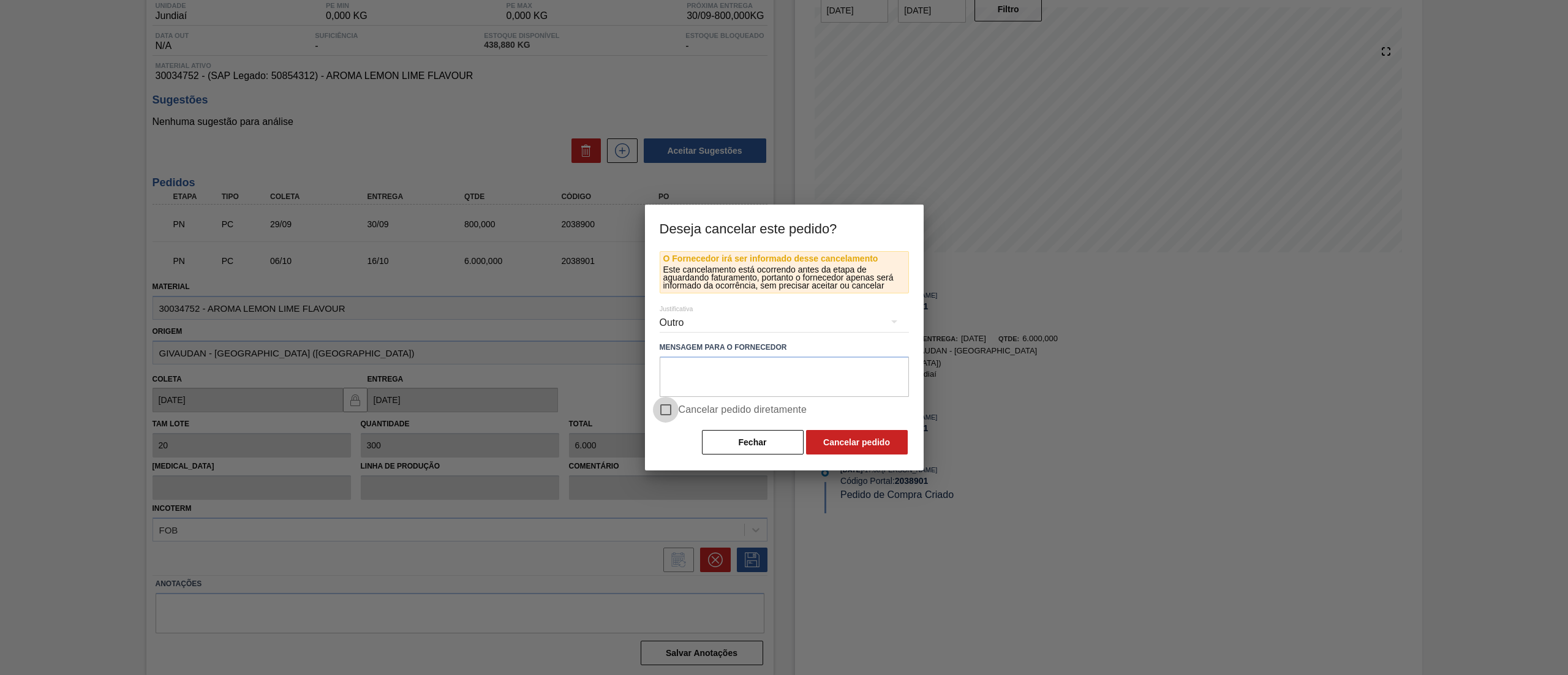
click at [671, 403] on input "Cancelar pedido diretamente" at bounding box center [666, 410] width 26 height 26
checkbox input "true"
click at [824, 449] on button "Cancelar pedido" at bounding box center [857, 442] width 102 height 25
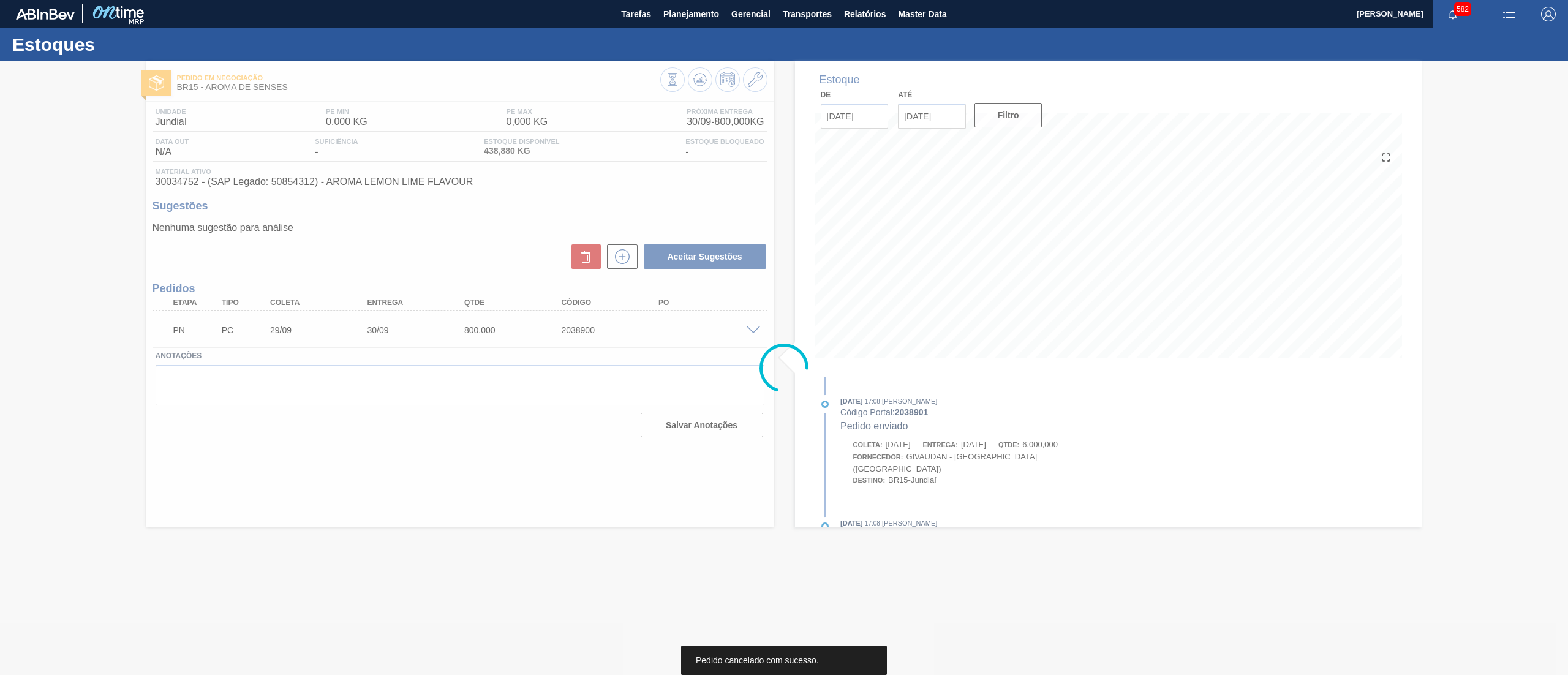
scroll to position [0, 0]
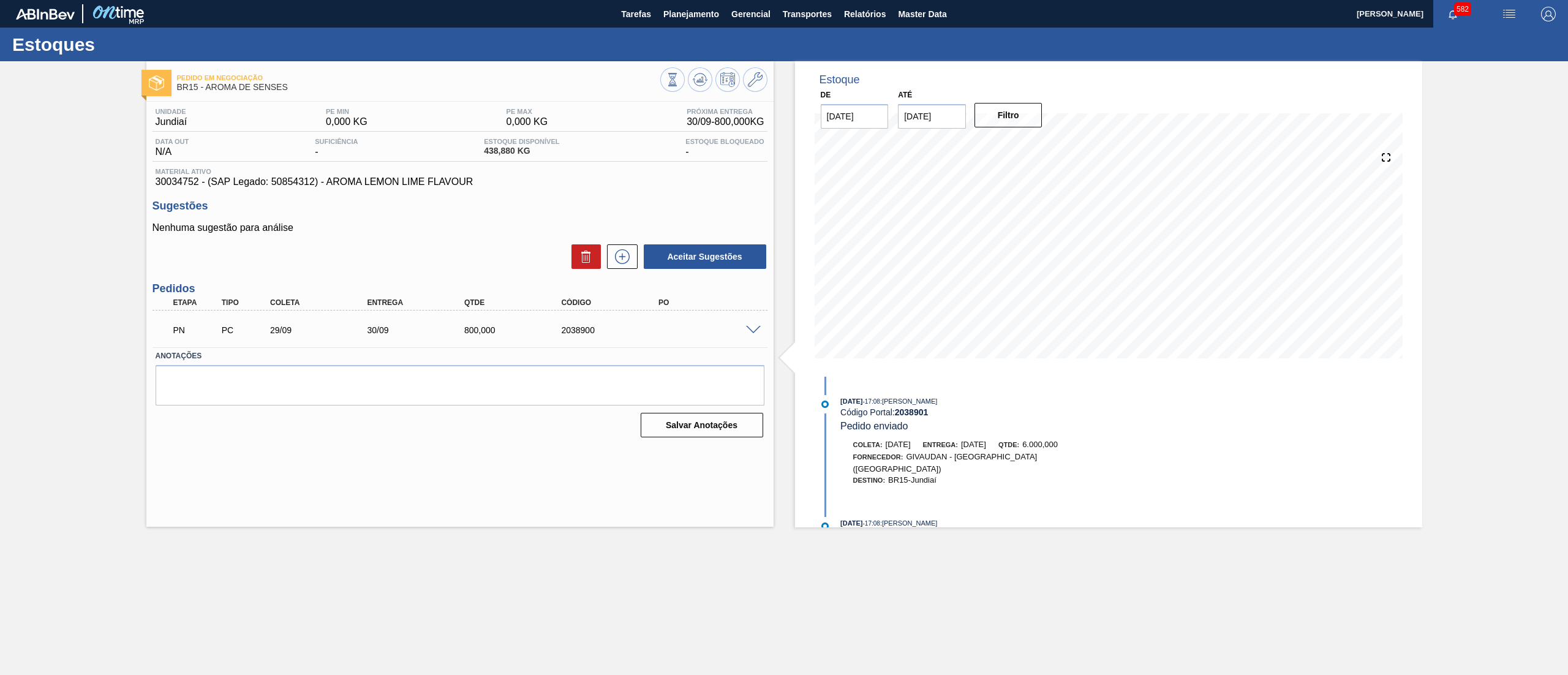
click at [758, 331] on span at bounding box center [753, 331] width 15 height 9
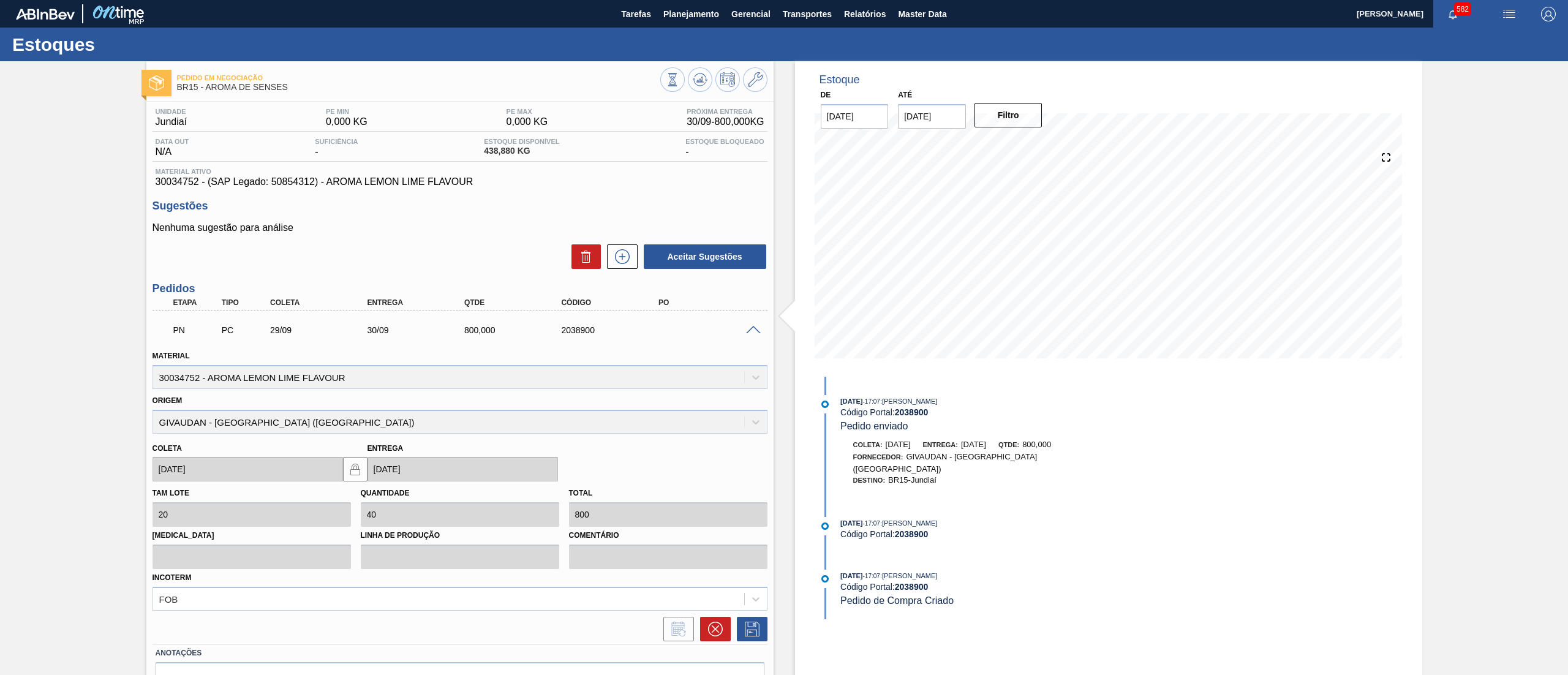
scroll to position [69, 0]
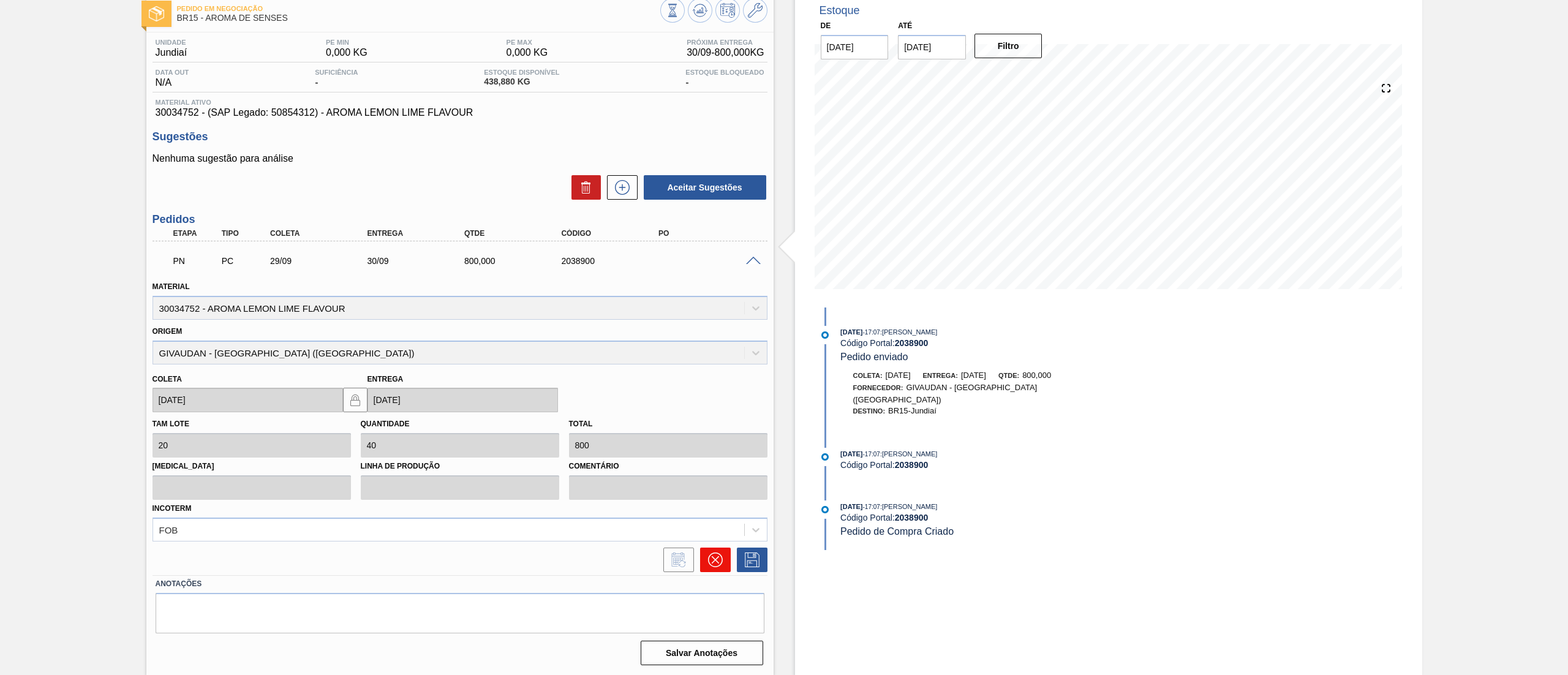
click at [711, 563] on icon at bounding box center [715, 560] width 15 height 15
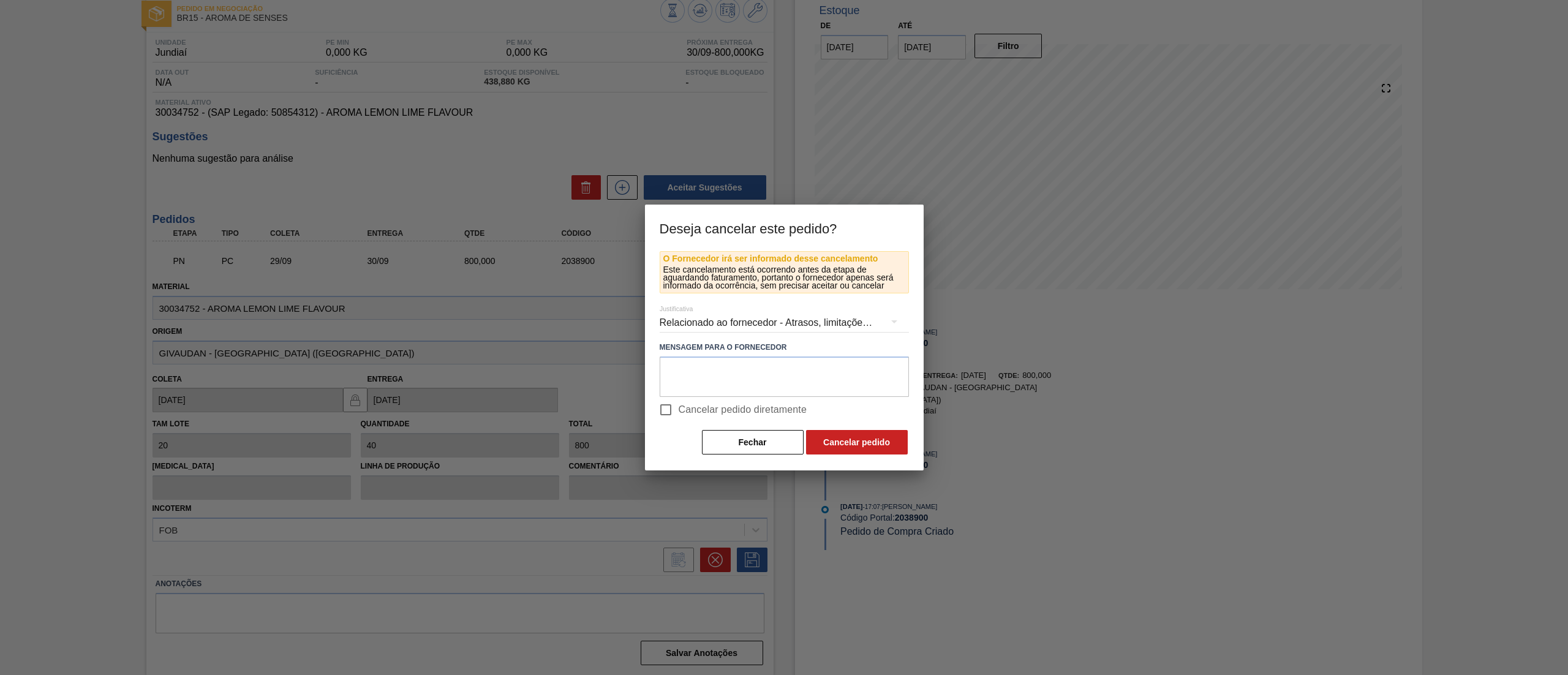
click at [721, 318] on div "Relacionado ao fornecedor - Atrasos, limitações de capacidade, etc." at bounding box center [784, 323] width 249 height 34
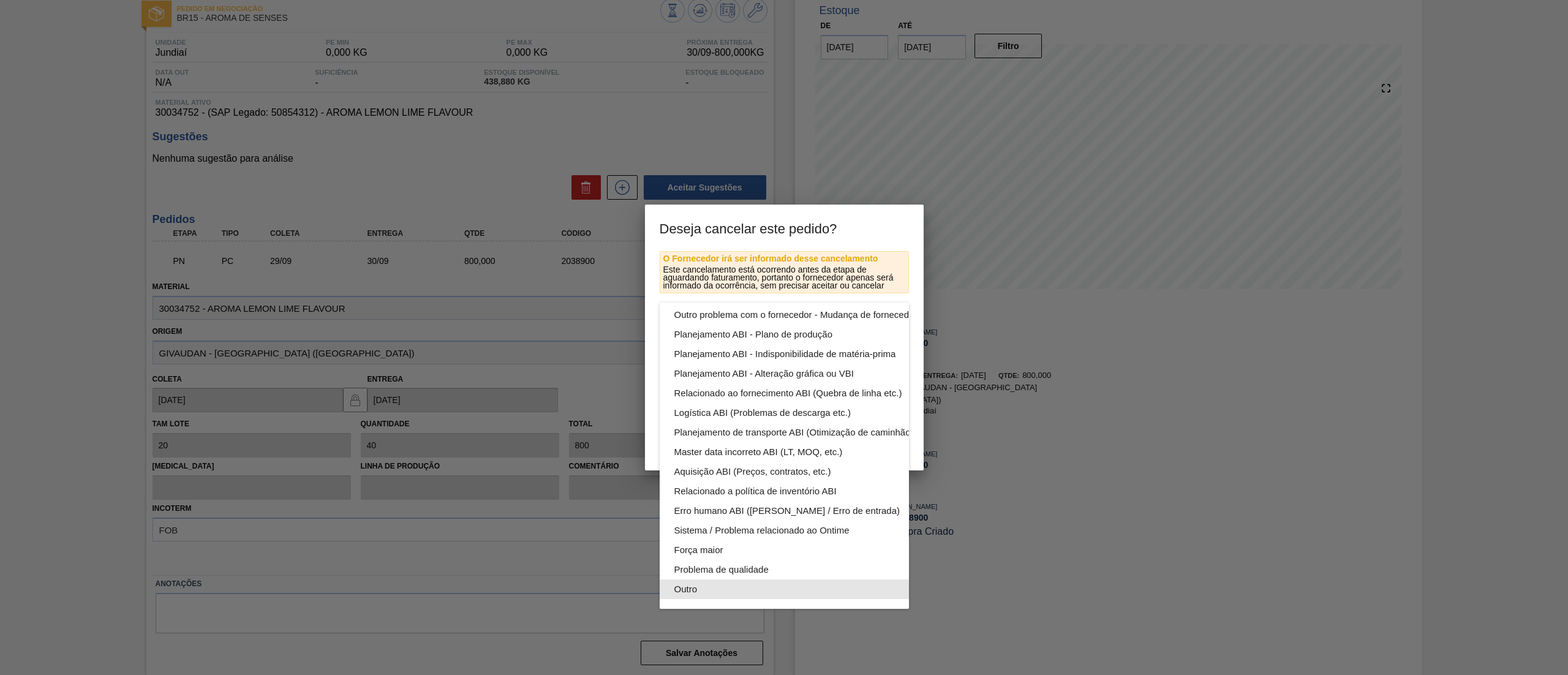
click at [701, 579] on div "Outro" at bounding box center [813, 589] width 277 height 20
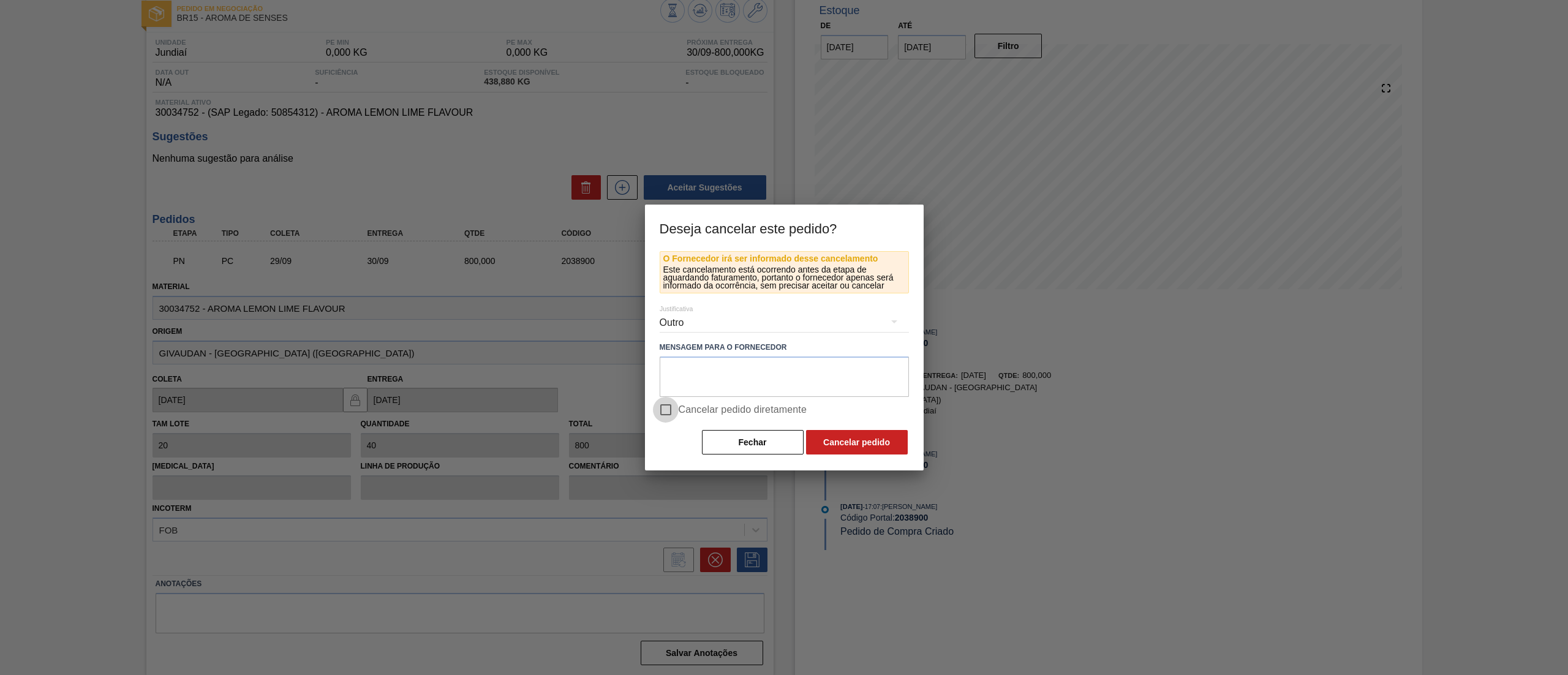
click at [676, 413] on input "Cancelar pedido diretamente" at bounding box center [666, 410] width 26 height 26
checkbox input "true"
click at [856, 443] on button "Cancelar pedido" at bounding box center [857, 442] width 102 height 25
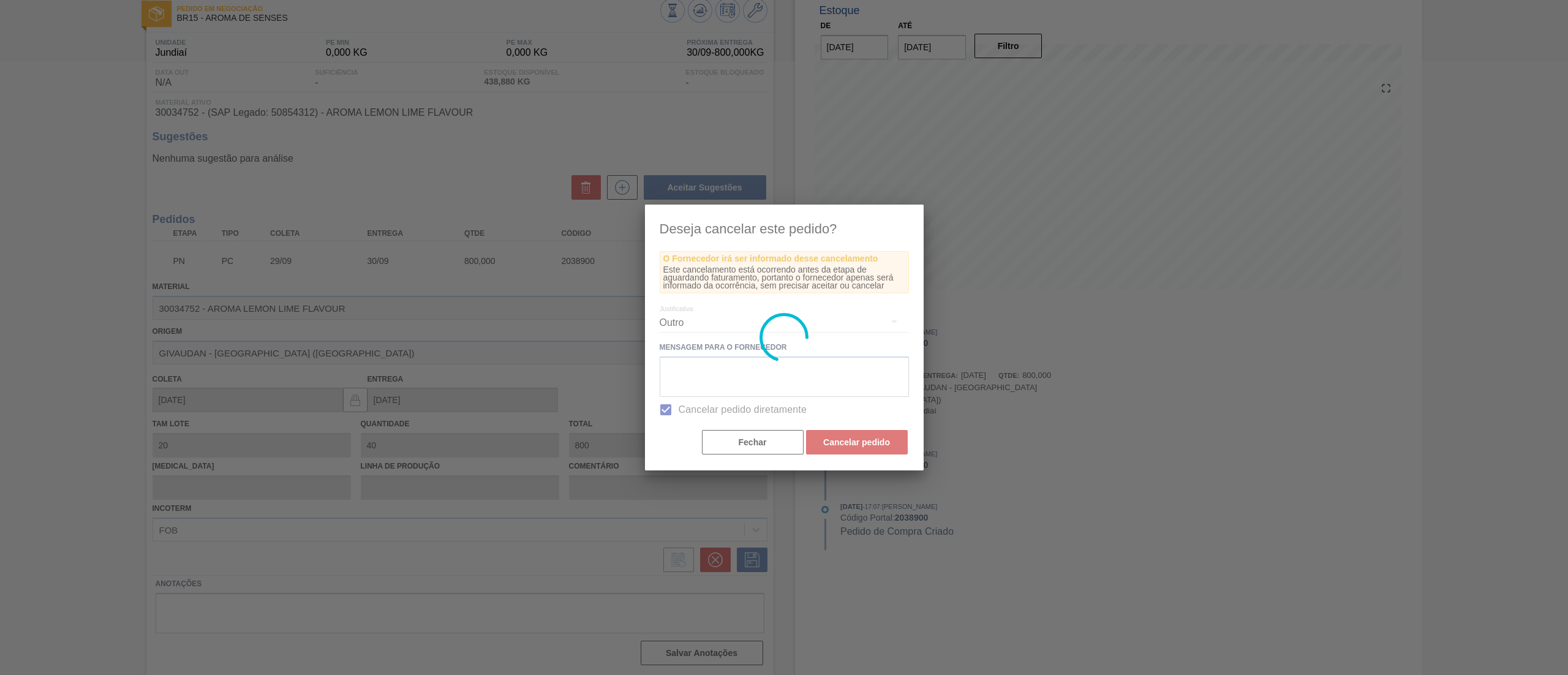
scroll to position [0, 0]
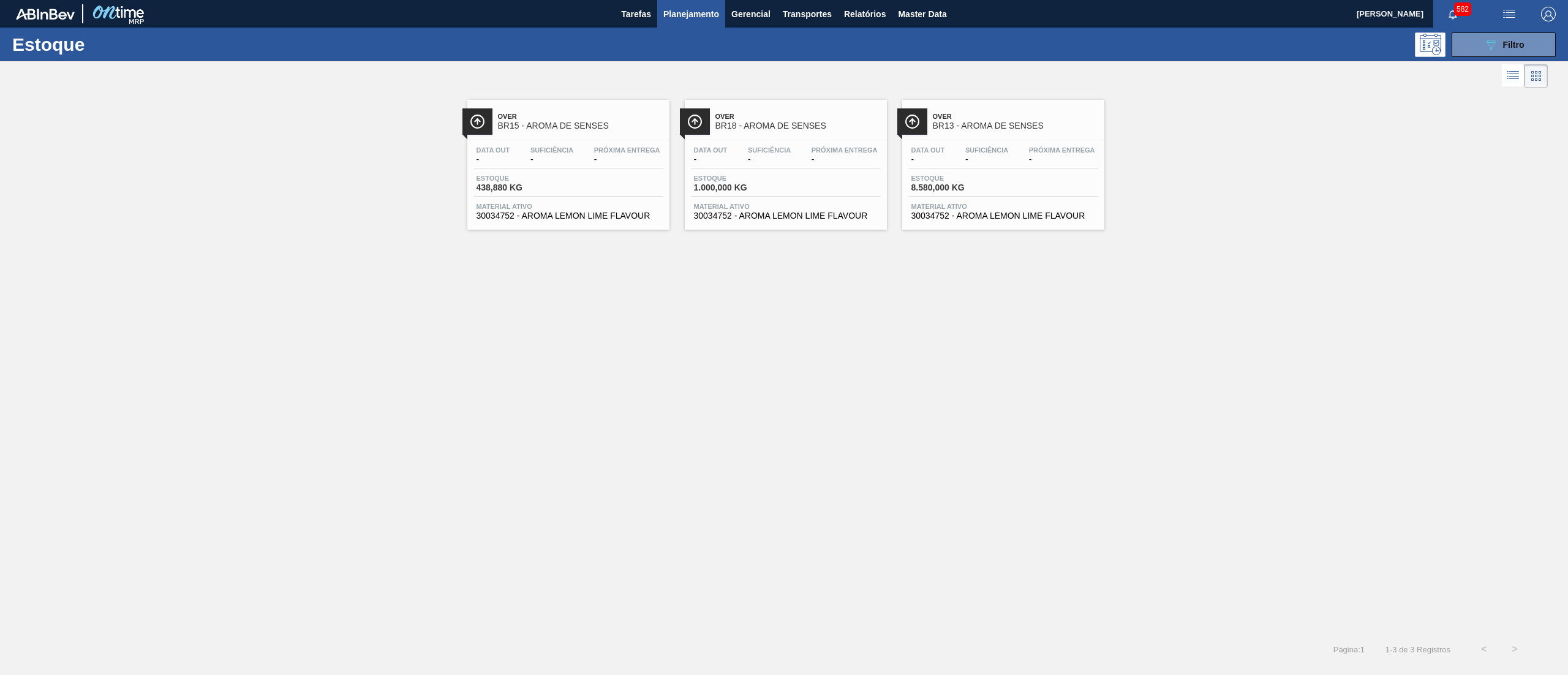
click at [1015, 193] on div "Estoque 8.580,000 KG" at bounding box center [1003, 185] width 190 height 22
click at [1498, 33] on button "089F7B8B-B2A5-4AFE-B5C0-19BA573D28AC Filtro" at bounding box center [1504, 44] width 104 height 25
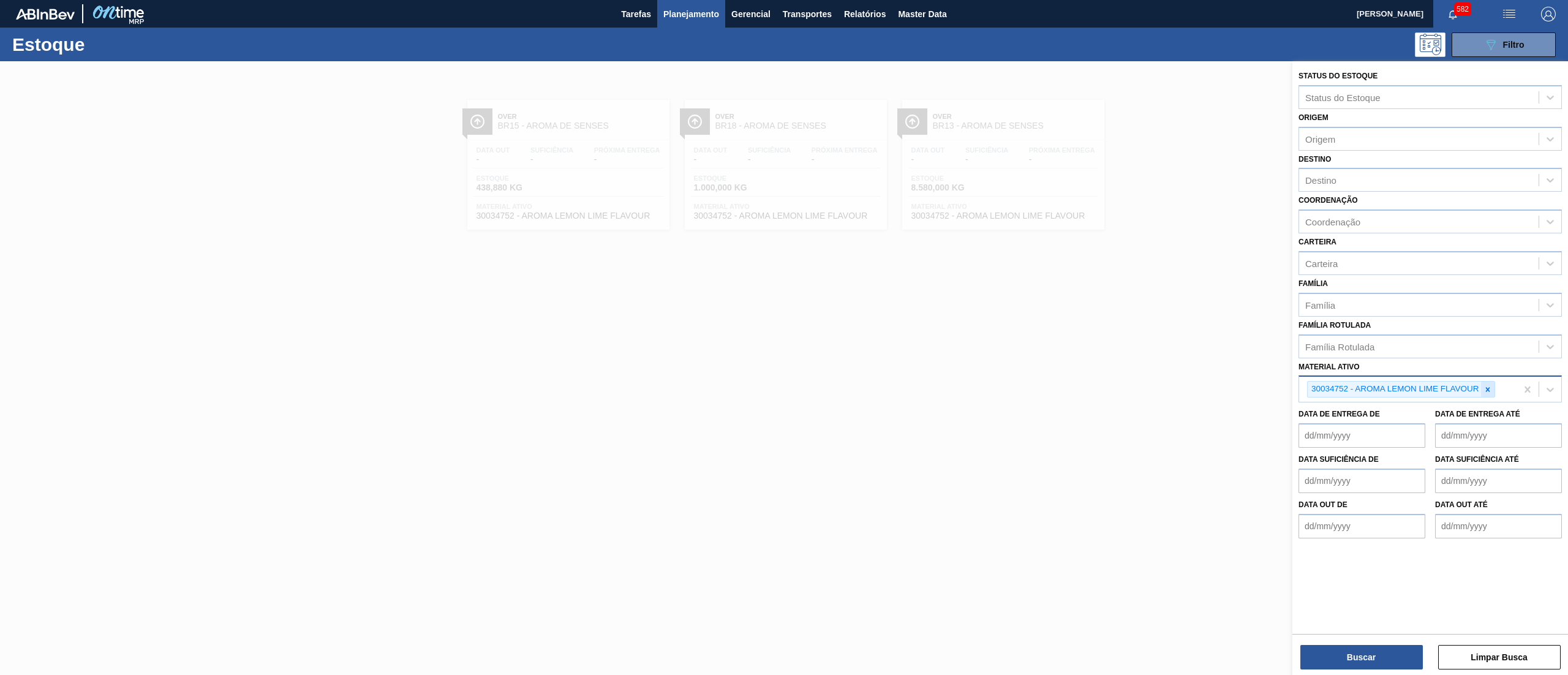
click at [1485, 385] on icon at bounding box center [1488, 390] width 9 height 9
paste ativo "30003817"
type ativo "30003817"
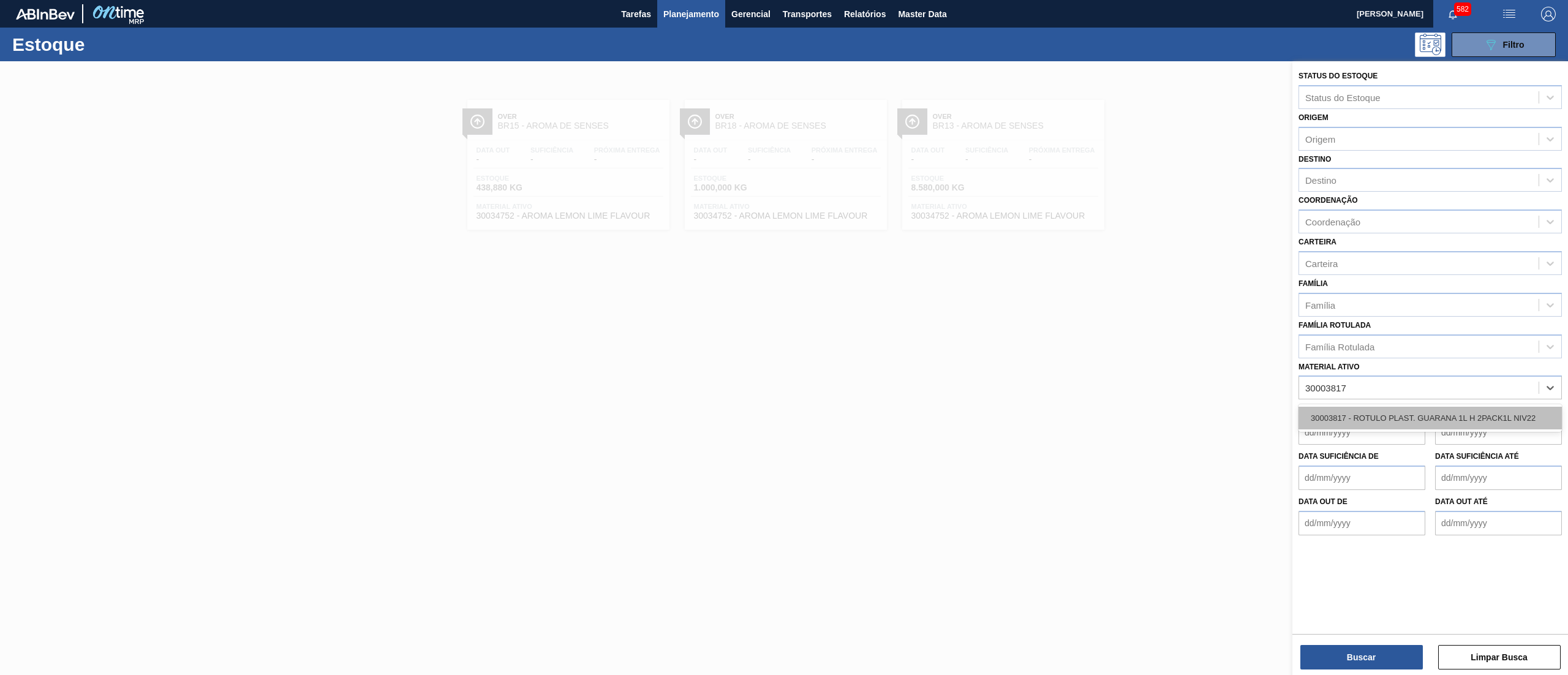
click at [1435, 412] on div "30003817 - ROTULO PLAST. GUARANA 1L H 2PACK1L NIV22" at bounding box center [1430, 418] width 263 height 23
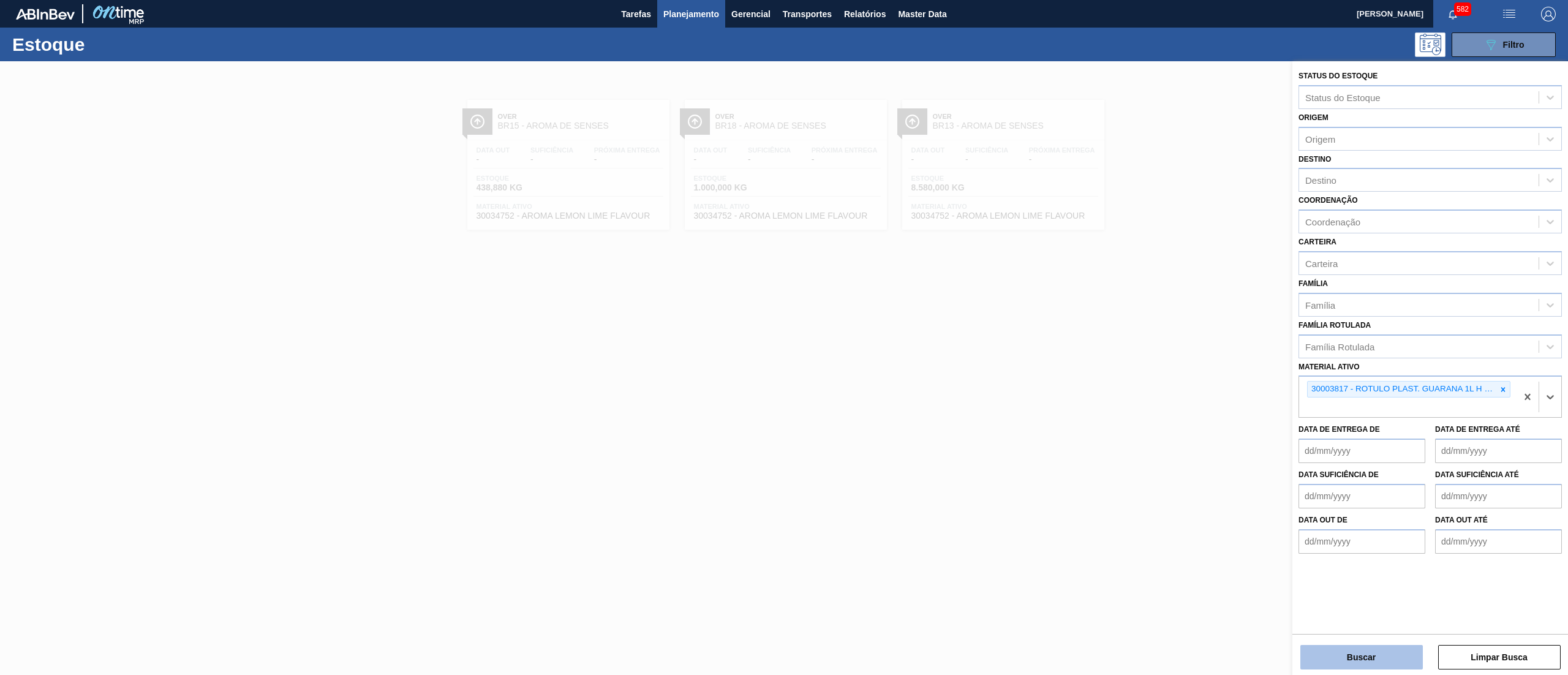
click at [1360, 648] on button "Buscar" at bounding box center [1362, 657] width 122 height 25
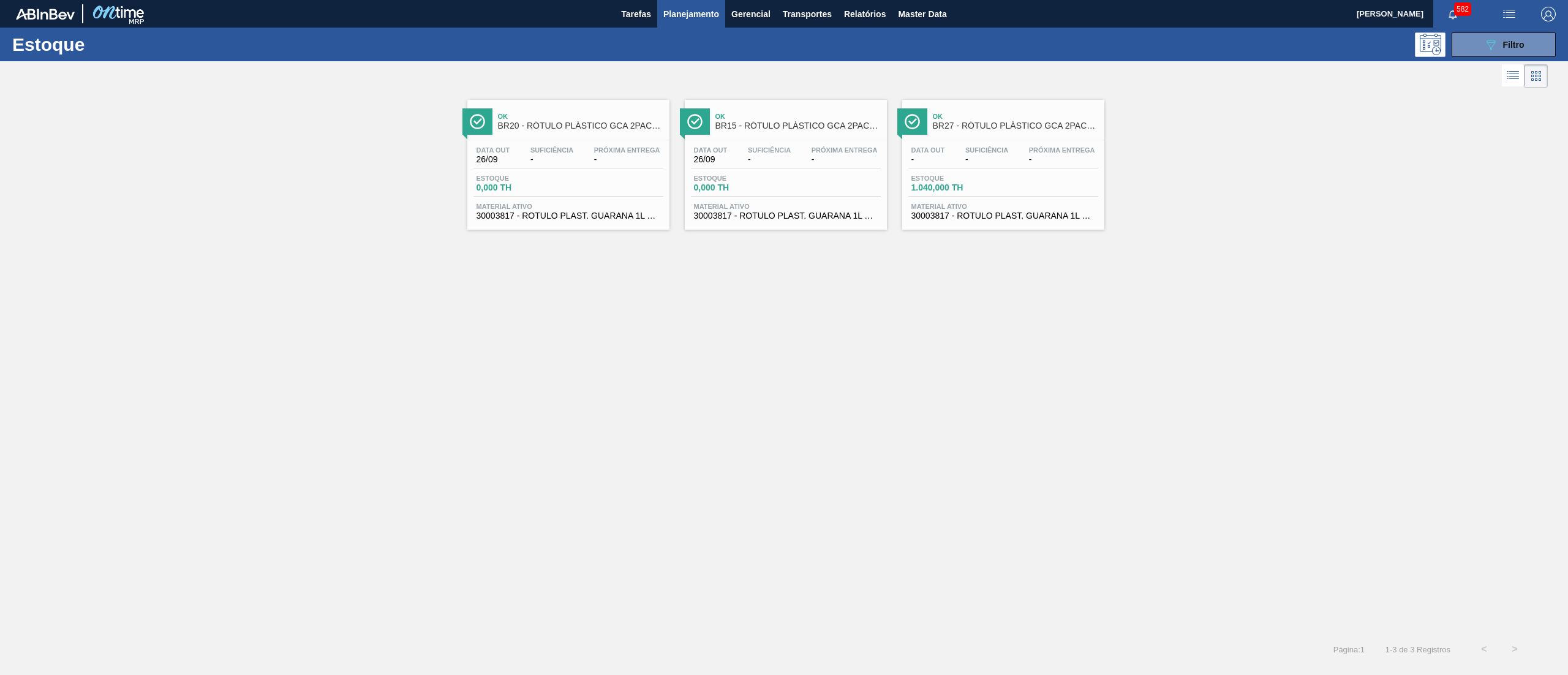
click at [1053, 125] on span "BR27 - RÓTULO PLÁSTICO GCA 2PACK1L H" at bounding box center [1015, 126] width 166 height 9
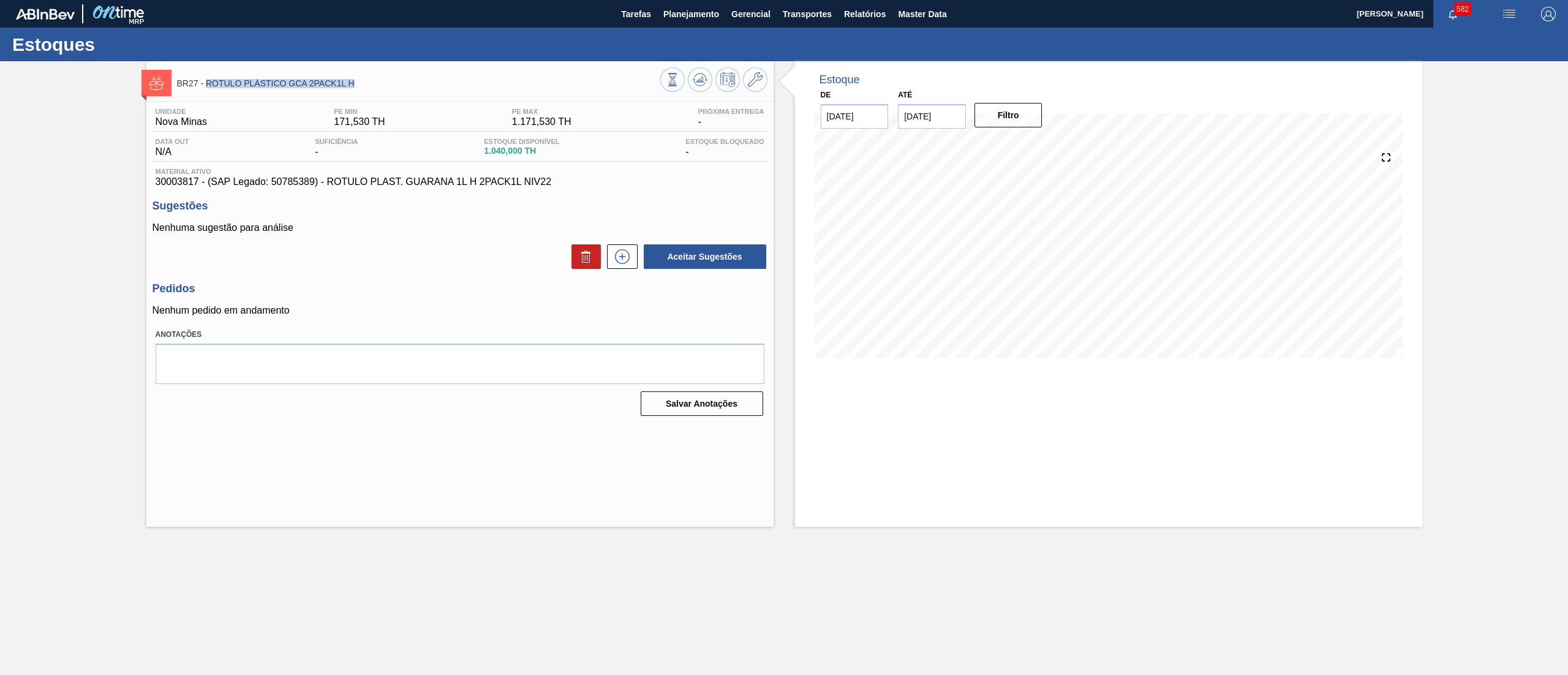
drag, startPoint x: 354, startPoint y: 88, endPoint x: 206, endPoint y: 92, distance: 148.1
click at [206, 92] on div "BR27 - RÓTULO PLÁSTICO GCA 2PACK1L H" at bounding box center [419, 82] width 484 height 27
copy span "RÓTULO PLÁSTICO GCA 2PACK1L H"
click at [697, 11] on span "Planejamento" at bounding box center [692, 14] width 56 height 15
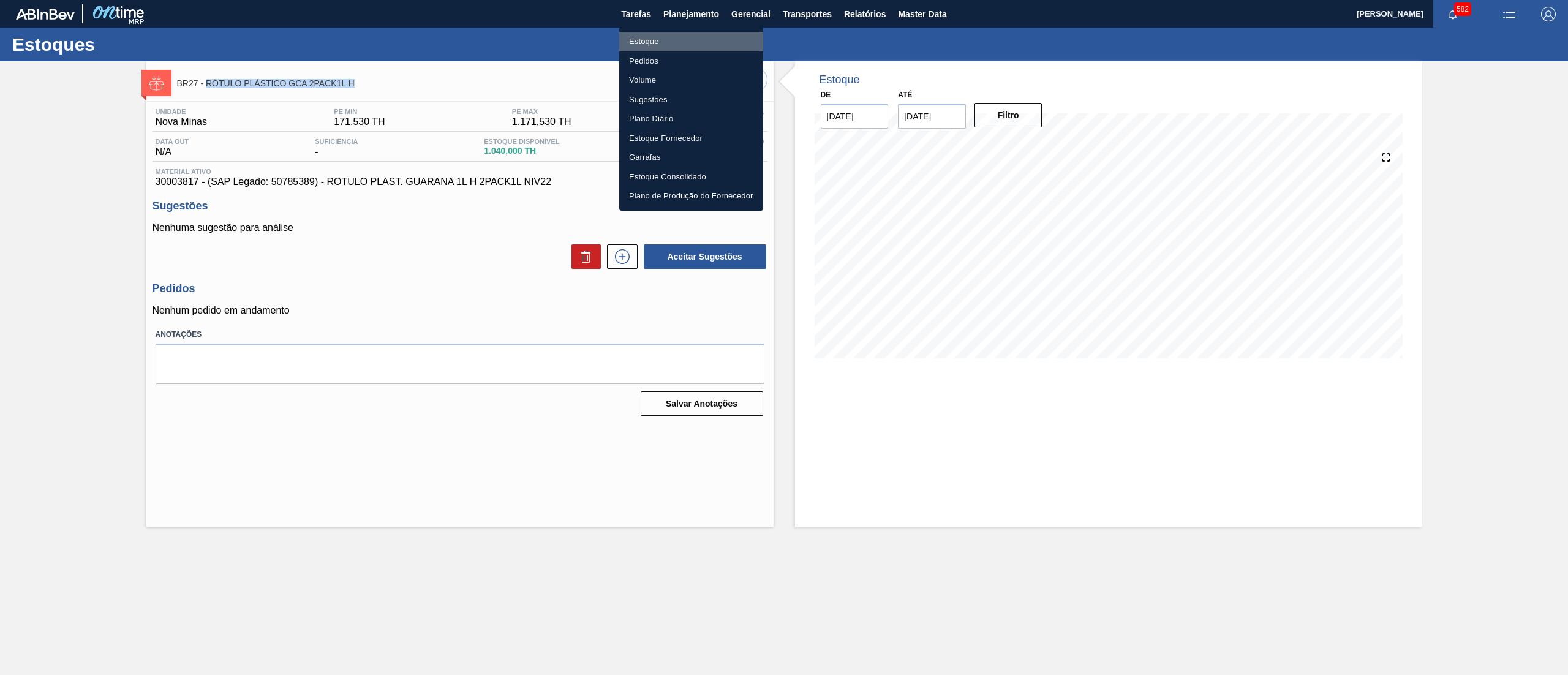
click at [697, 32] on li "Estoque" at bounding box center [691, 41] width 144 height 20
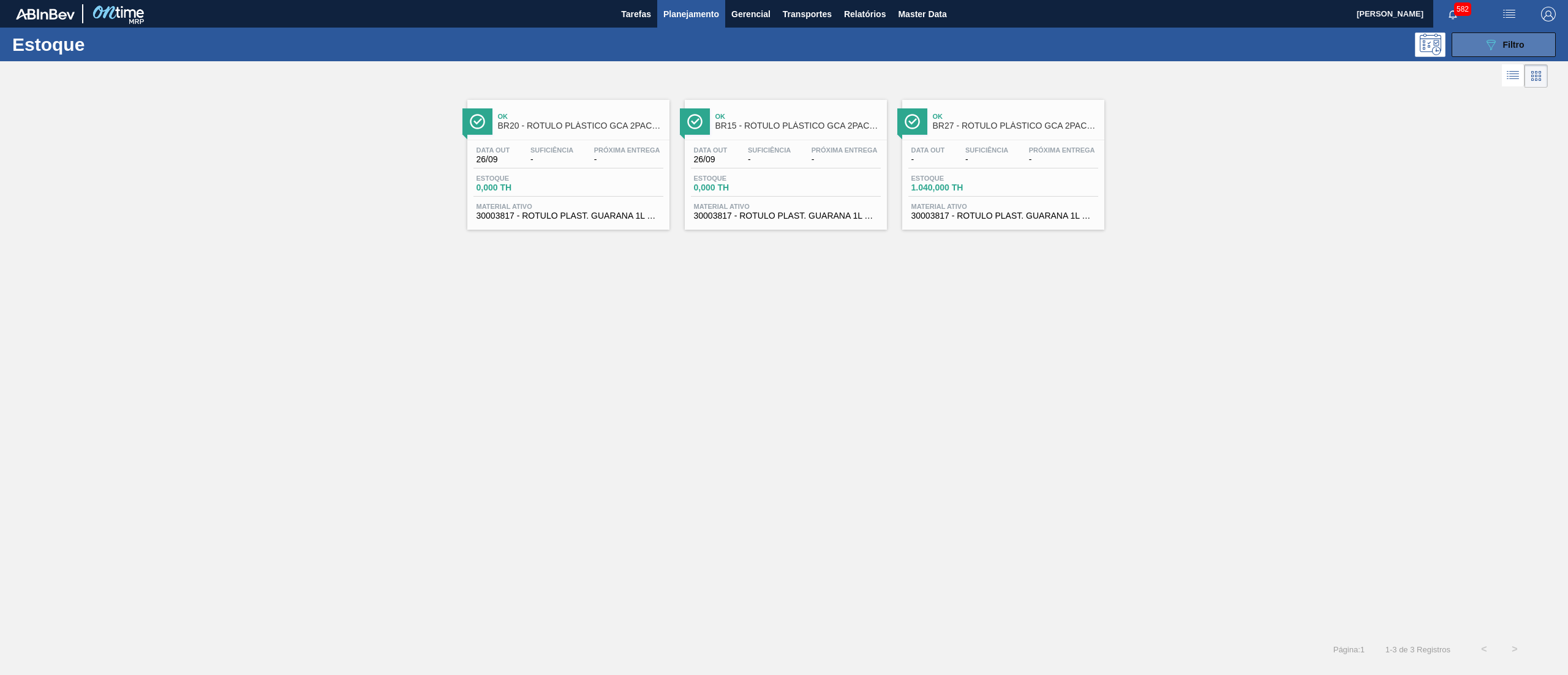
click at [1478, 51] on button "089F7B8B-B2A5-4AFE-B5C0-19BA573D28AC Filtro" at bounding box center [1504, 44] width 104 height 25
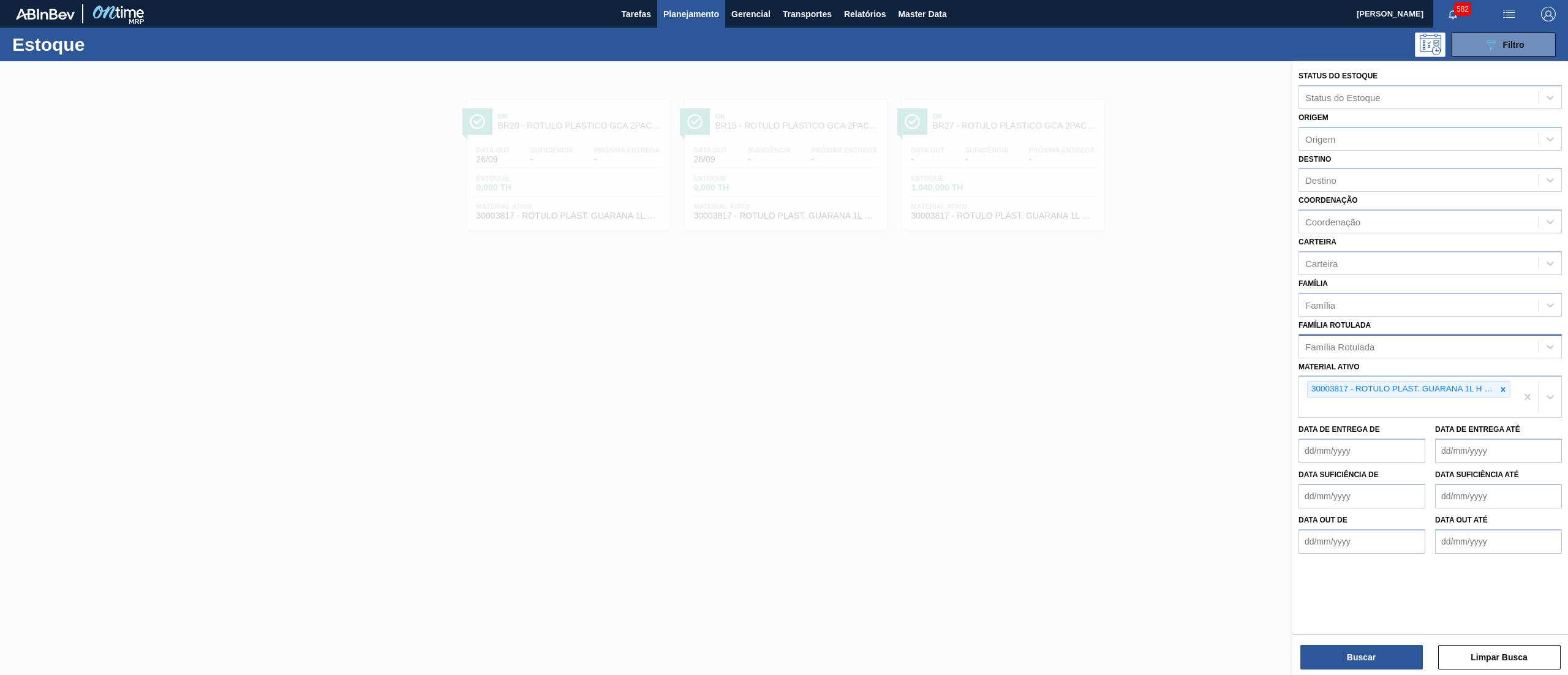
click at [1418, 346] on div "Família Rotulada" at bounding box center [1419, 346] width 239 height 18
paste Rotulada "RÓTULO PLÁSTICO GCA 2PACK1L H"
type Rotulada "RÓTULO PLÁSTICO GCA 2PACK1L H"
click at [1421, 377] on div "RÓTULO PLÁSTICO GCA 2PACK1L H" at bounding box center [1430, 377] width 263 height 23
click at [1500, 392] on icon at bounding box center [1503, 393] width 9 height 9
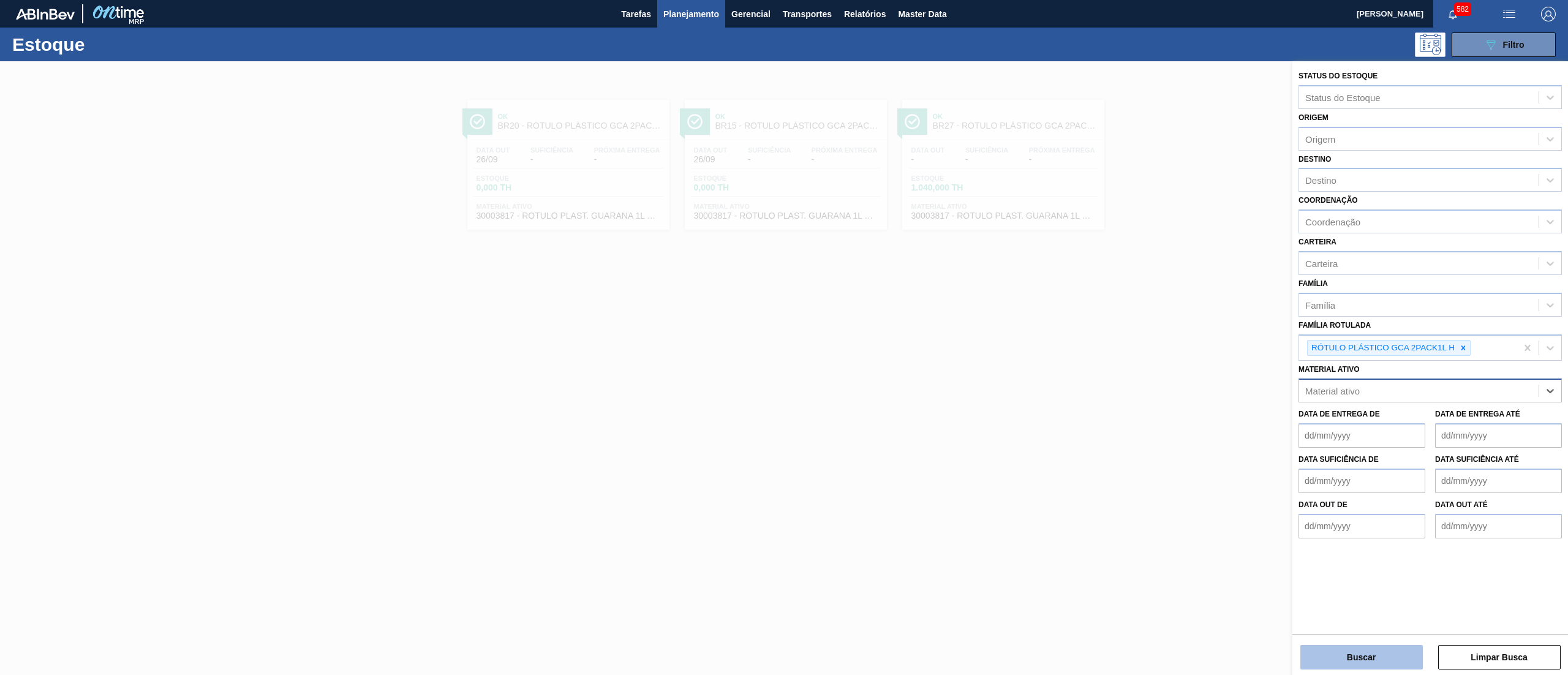
click at [1309, 660] on button "Buscar" at bounding box center [1362, 657] width 122 height 25
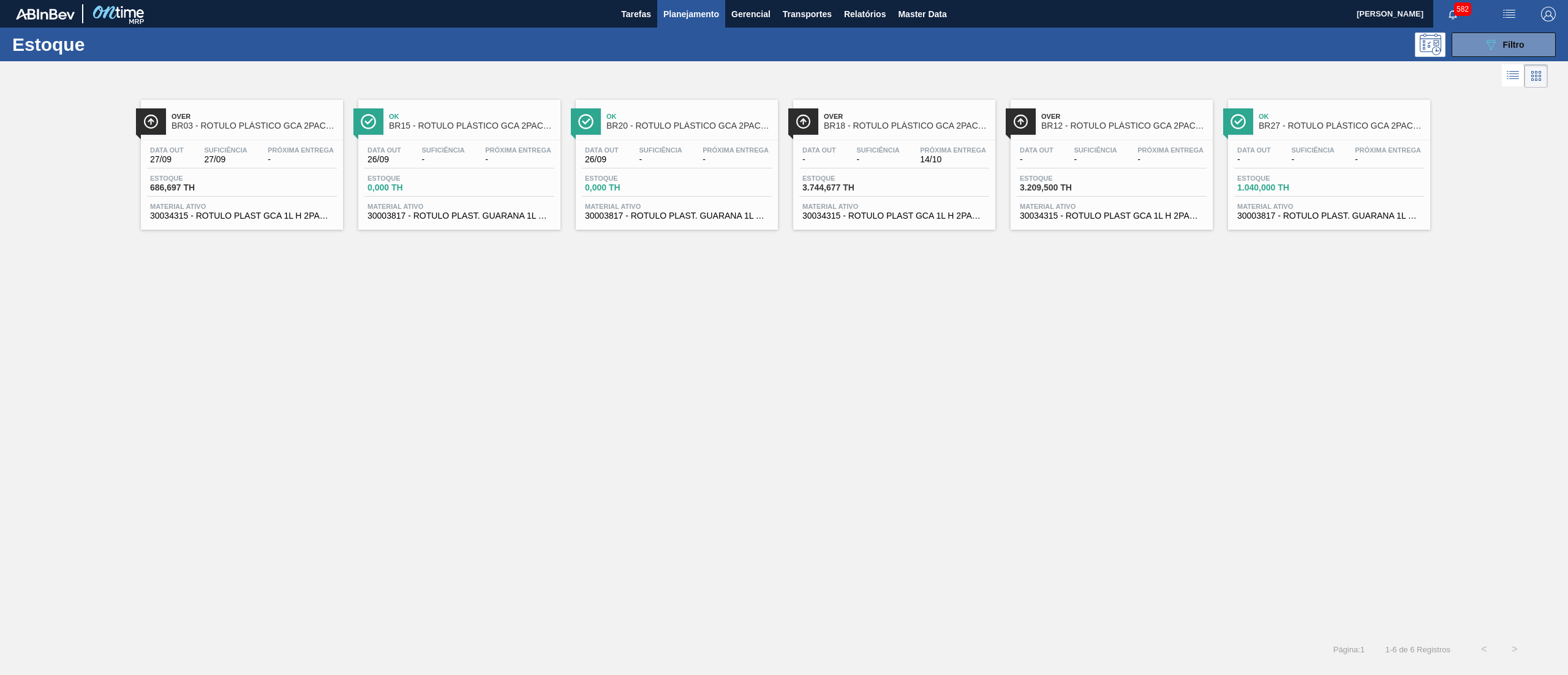
click at [228, 184] on span "686,697 TH" at bounding box center [193, 188] width 86 height 9
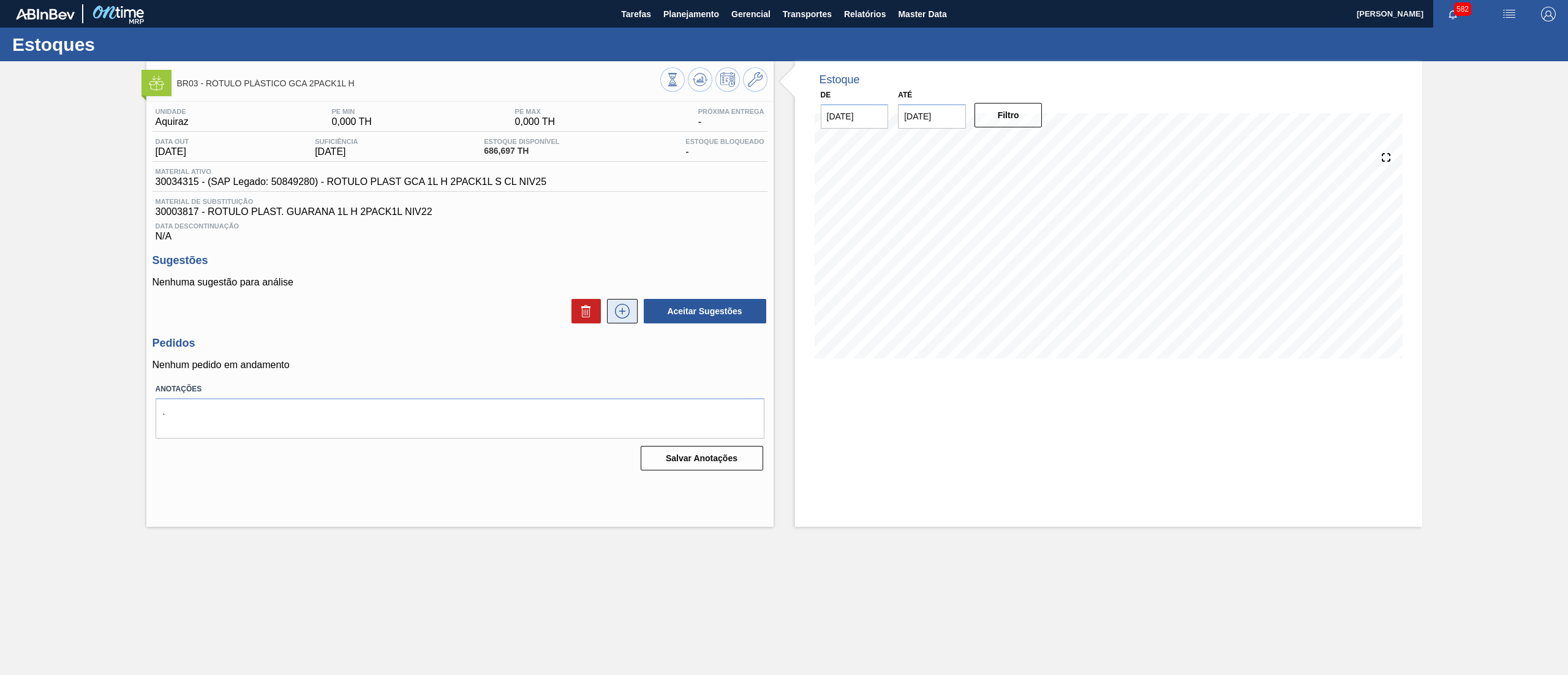
click at [621, 308] on icon at bounding box center [622, 311] width 20 height 15
click at [615, 311] on icon at bounding box center [622, 311] width 15 height 15
click at [616, 311] on icon at bounding box center [622, 311] width 15 height 15
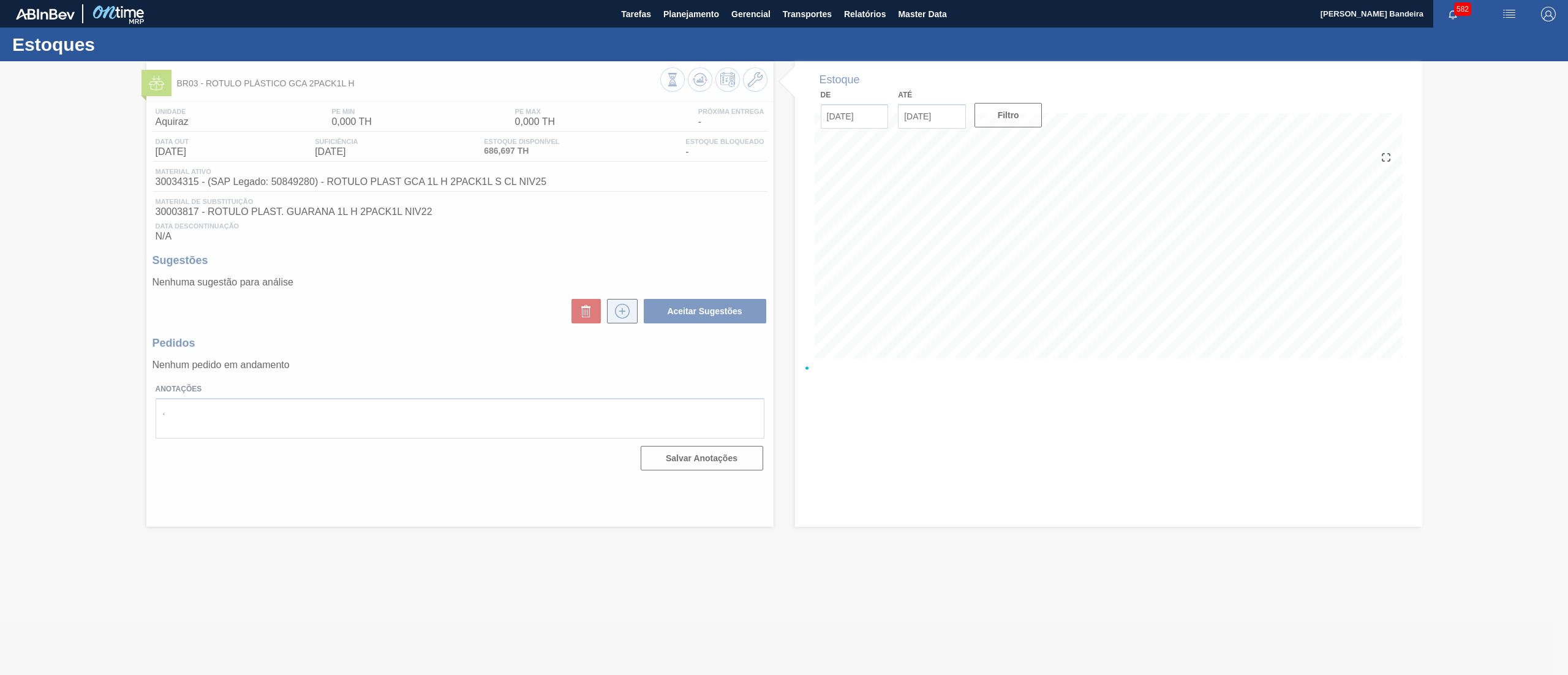
click at [616, 311] on icon at bounding box center [622, 311] width 15 height 15
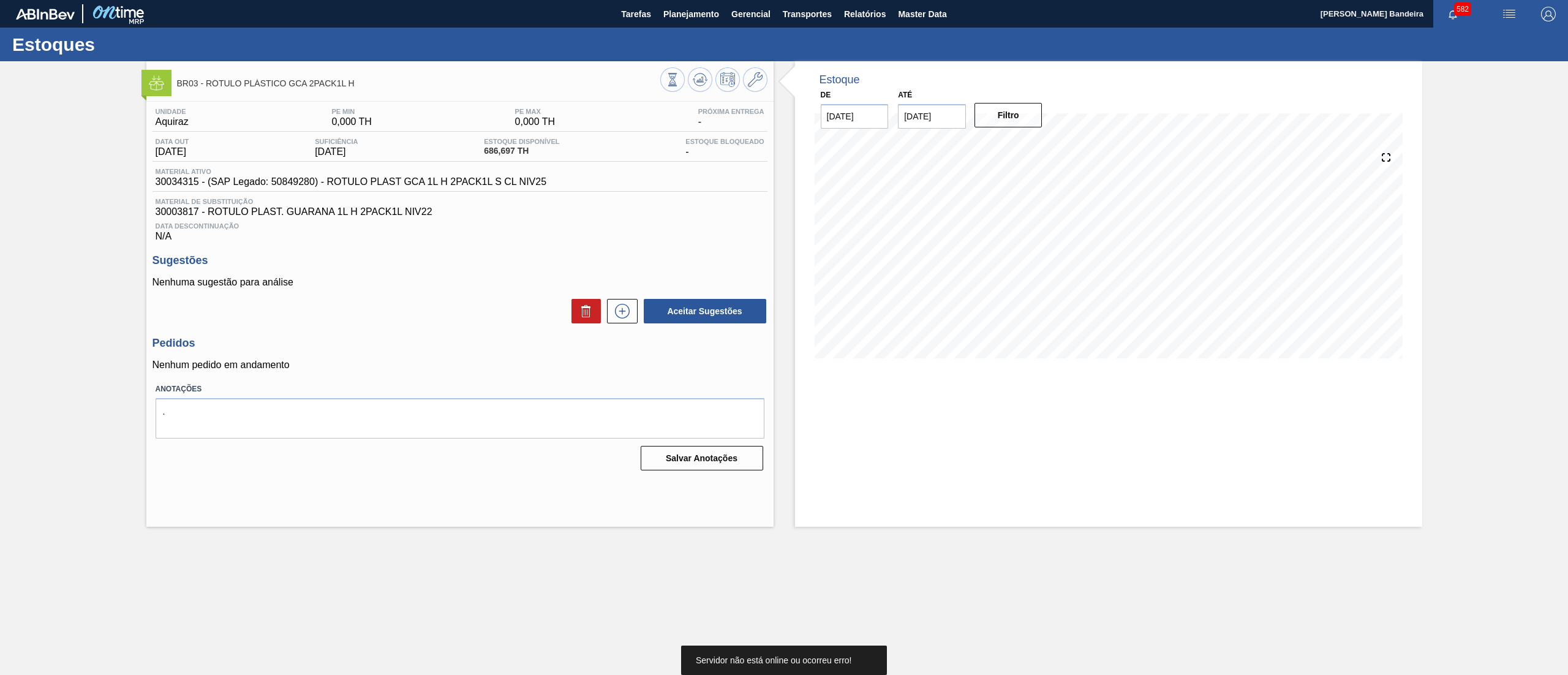
click at [768, 92] on div "BR03 - RÓTULO PLÁSTICO GCA 2PACK1L H" at bounding box center [460, 81] width 628 height 27
click at [758, 88] on button at bounding box center [755, 79] width 25 height 25
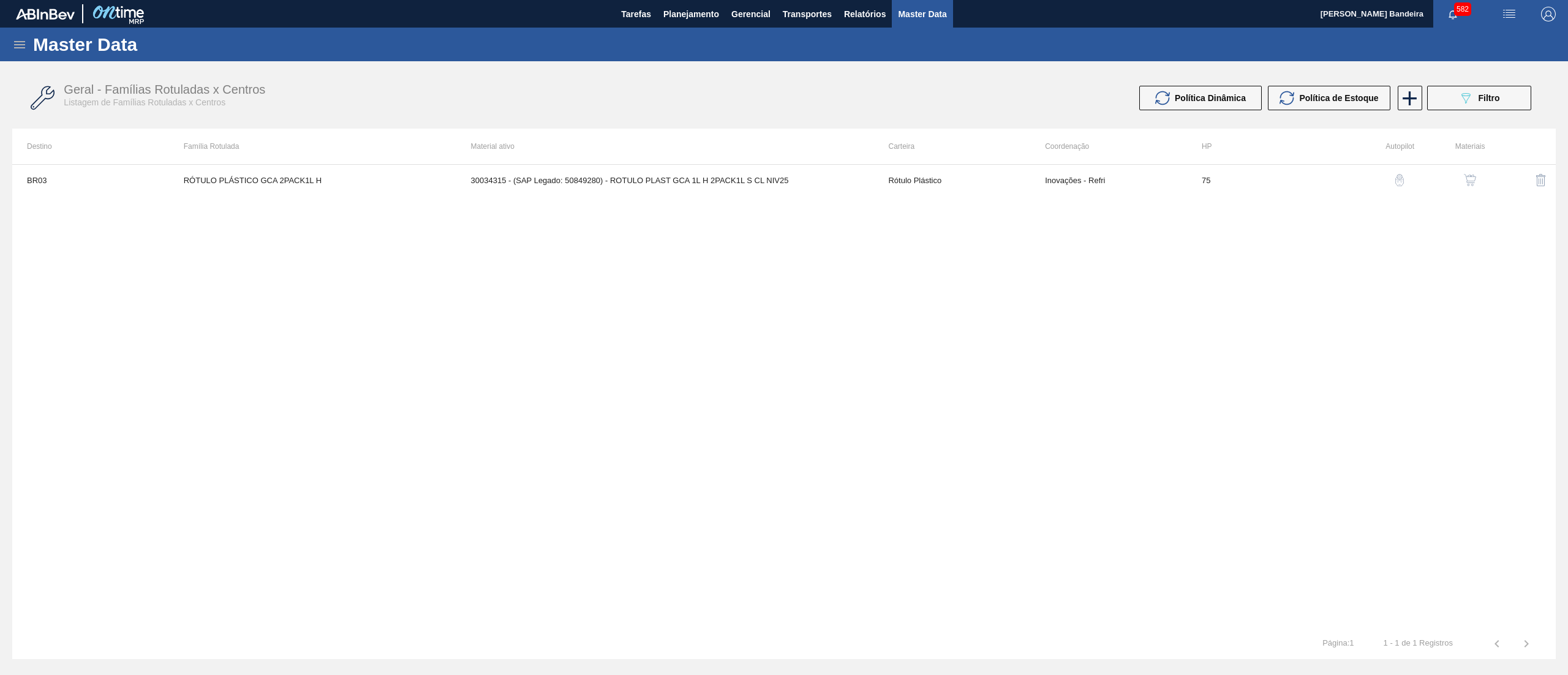
click at [1470, 171] on button "button" at bounding box center [1470, 180] width 29 height 29
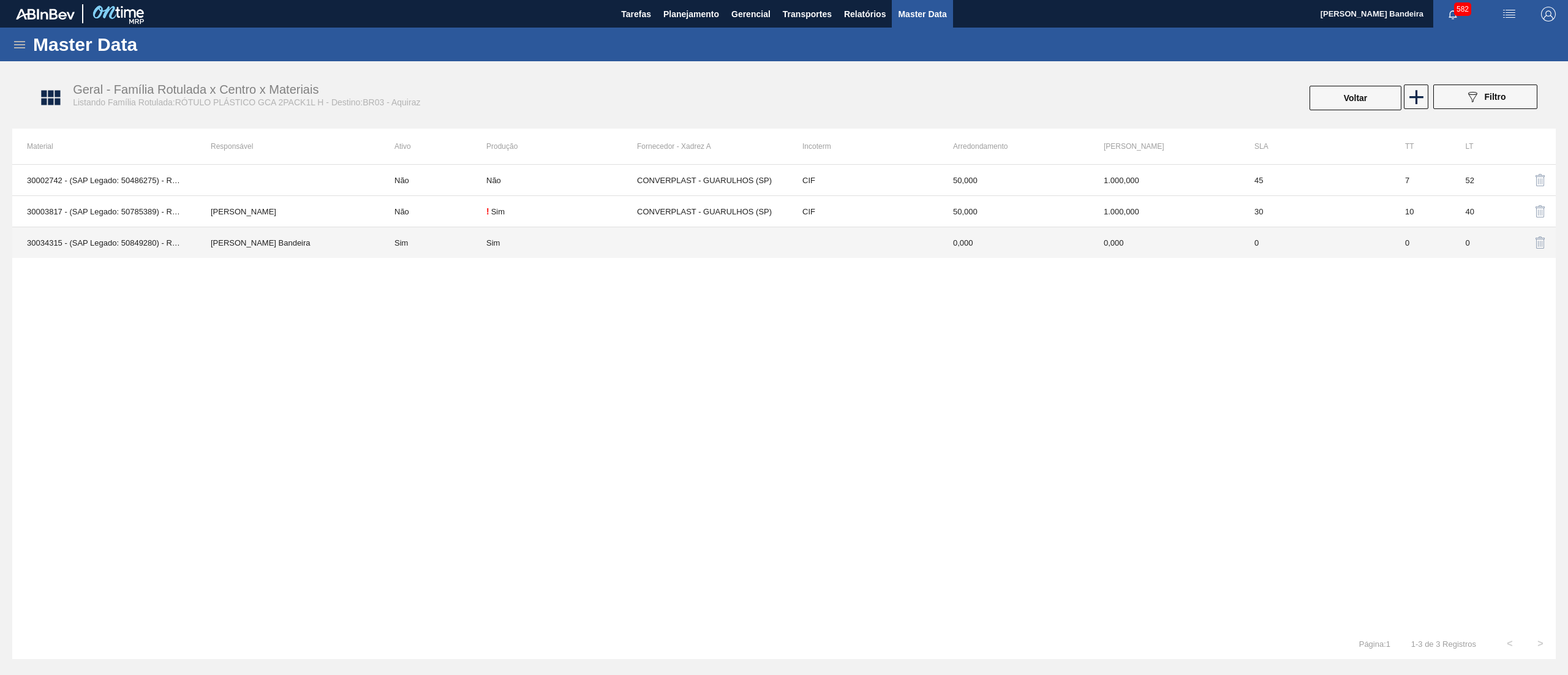
click at [593, 249] on td "Sim" at bounding box center [562, 242] width 150 height 31
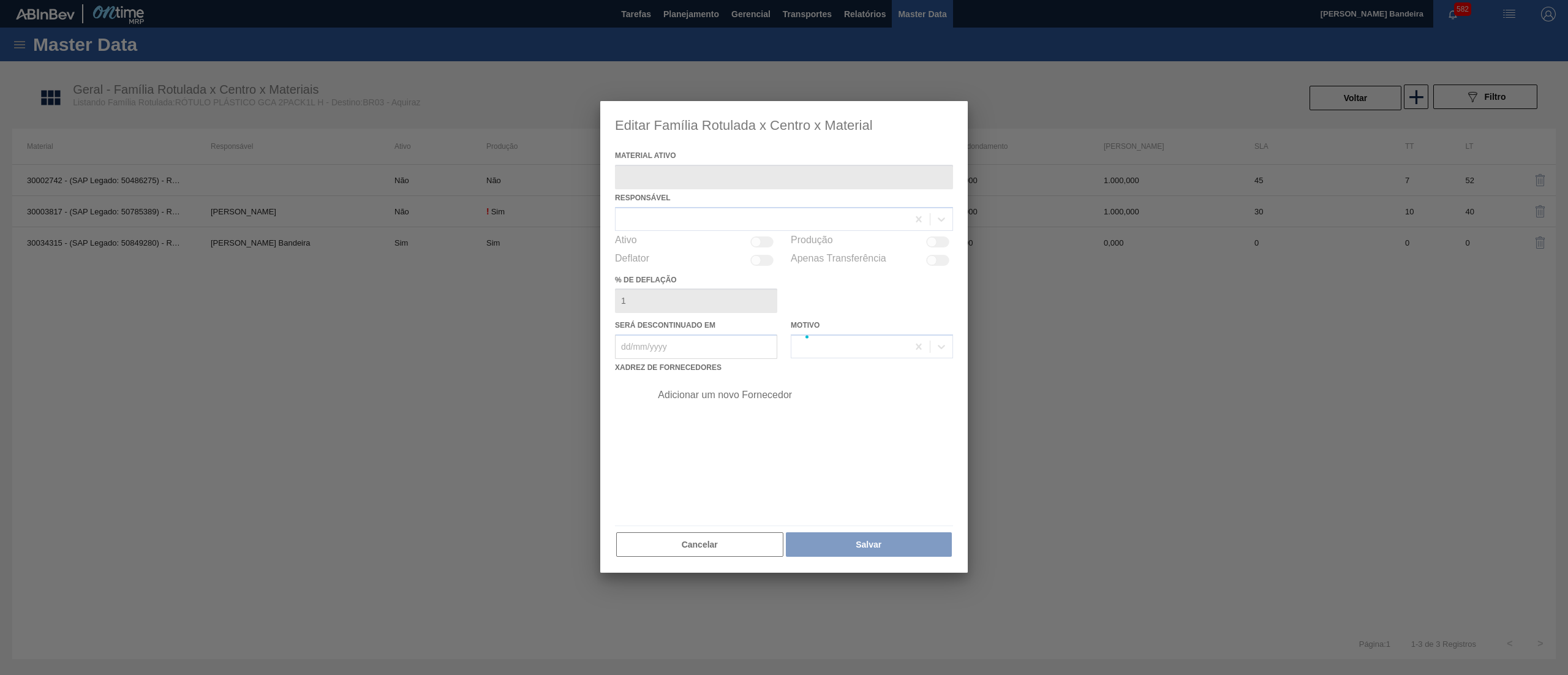
type ativo "30034315 - (SAP Legado: 50849280) - ROTULO PLAST GCA 1L H 2PACK1L S CL NIV25"
checkbox input "true"
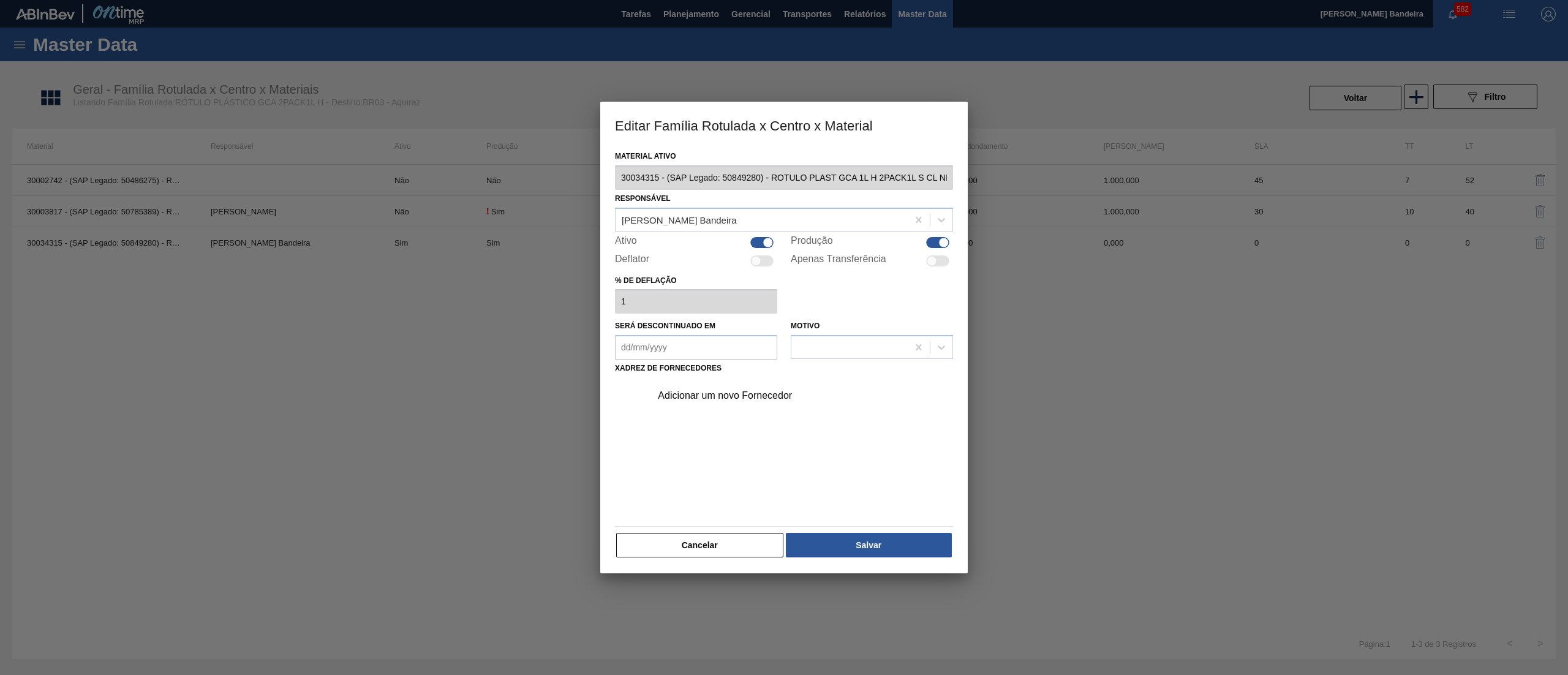
click at [727, 392] on div "Adicionar um novo Fornecedor" at bounding box center [778, 395] width 240 height 11
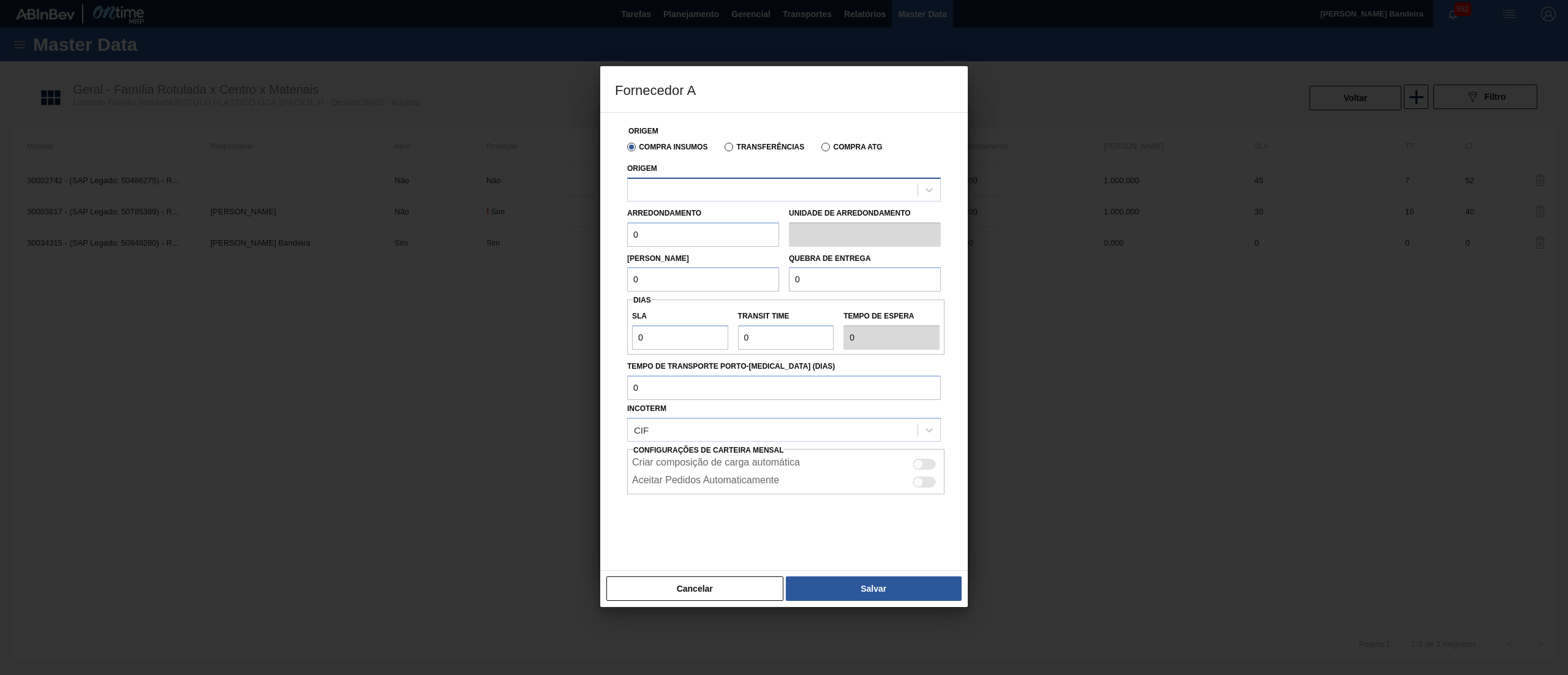
click at [730, 184] on div at bounding box center [773, 190] width 290 height 18
click at [739, 214] on div "290872 - CONVERPLAST - GUARULHOS (SP)" at bounding box center [784, 220] width 313 height 23
drag, startPoint x: 709, startPoint y: 225, endPoint x: 544, endPoint y: 232, distance: 165.1
click at [544, 232] on div "Fornecedor A Origem Compra Insumos Transferências Compra ATG Origem 290872 - CO…" at bounding box center [784, 338] width 1568 height 675
drag, startPoint x: 669, startPoint y: 239, endPoint x: 508, endPoint y: 242, distance: 161.0
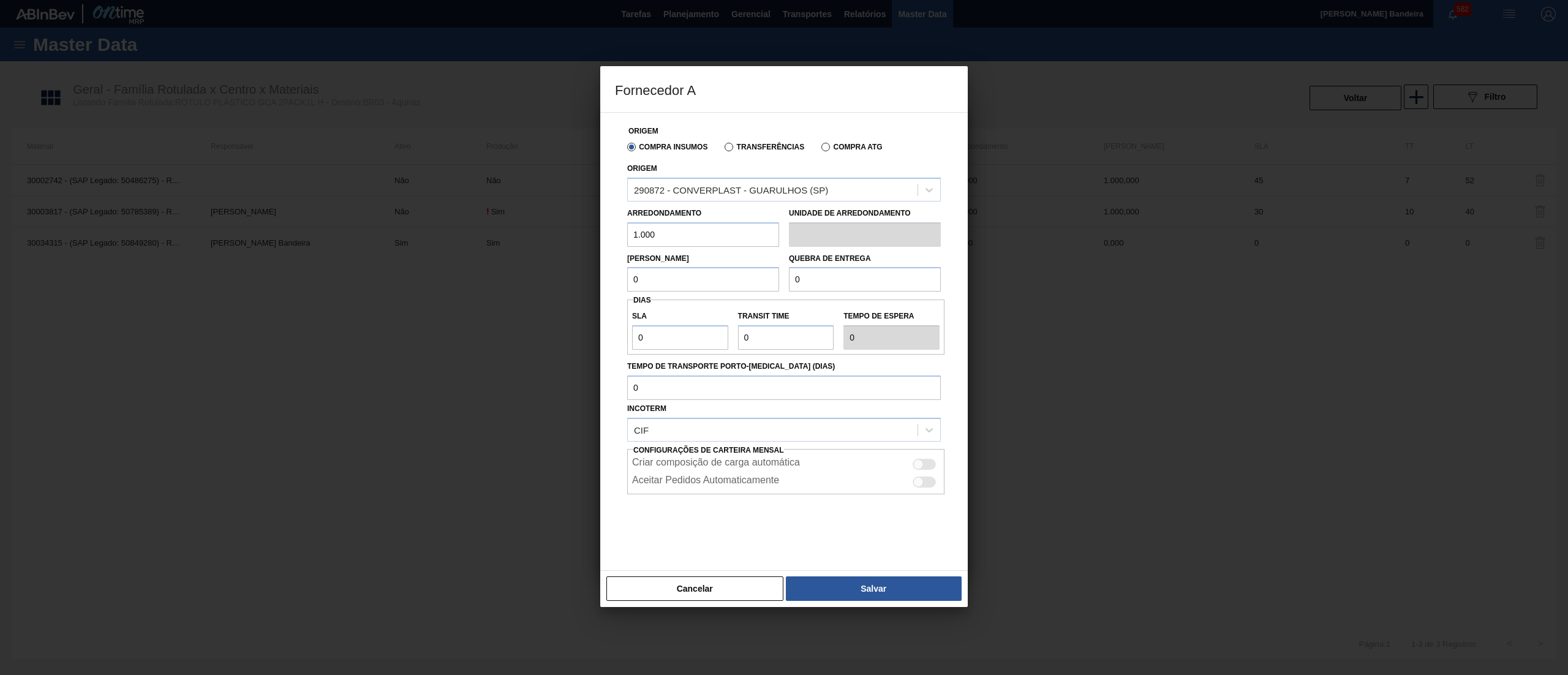
click at [508, 242] on div "Fornecedor A Origem Compra Insumos Transferências Compra ATG Origem 290872 - CO…" at bounding box center [784, 338] width 1568 height 675
type input "1.000"
drag, startPoint x: 679, startPoint y: 285, endPoint x: 532, endPoint y: 285, distance: 147.0
click at [532, 285] on div "Fornecedor A Origem Compra Insumos Transferências Compra ATG Origem 290872 - CO…" at bounding box center [784, 338] width 1568 height 675
paste input "1.00"
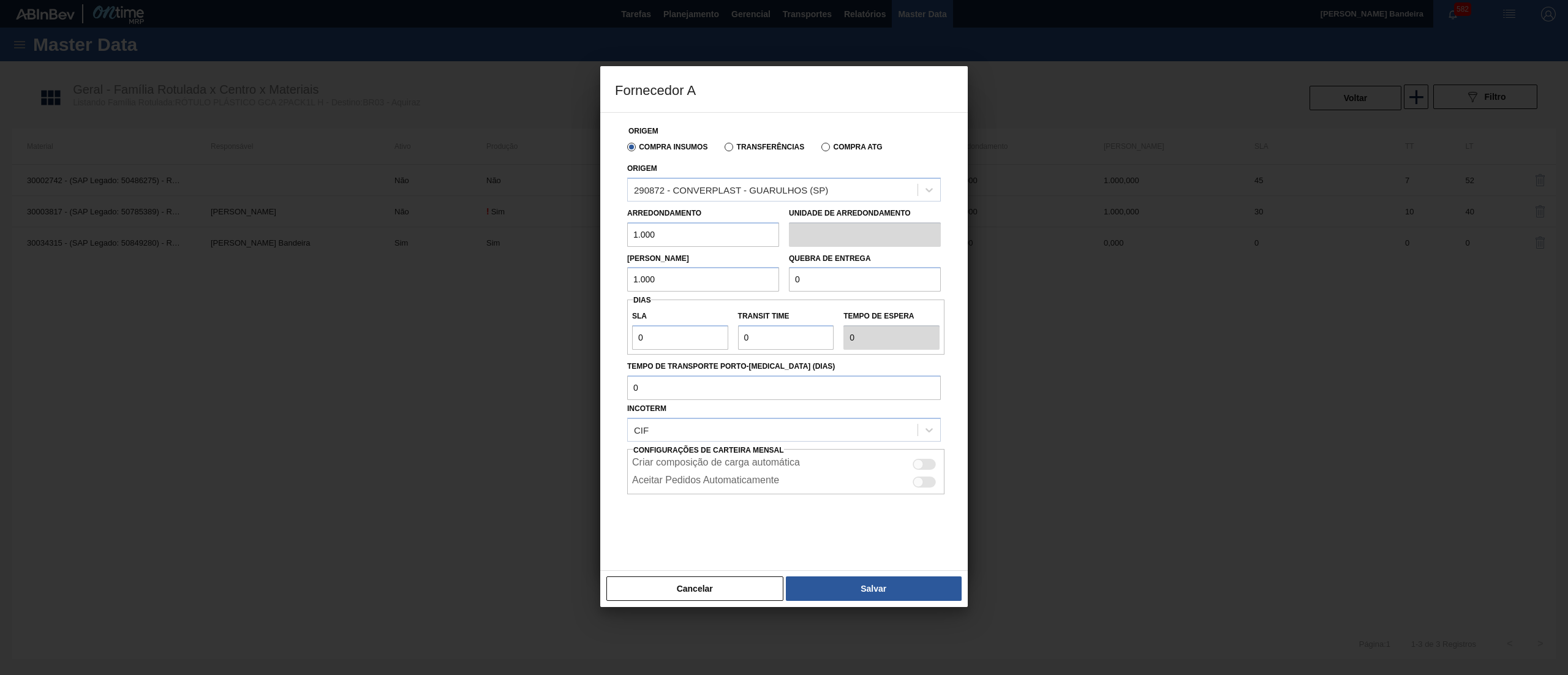
type input "1.000"
drag, startPoint x: 841, startPoint y: 275, endPoint x: 633, endPoint y: 289, distance: 208.5
click at [637, 289] on div "Lote Mínimo 1.000 Quebra de entrega 0" at bounding box center [784, 269] width 324 height 45
paste input "1.00"
type input "1.000"
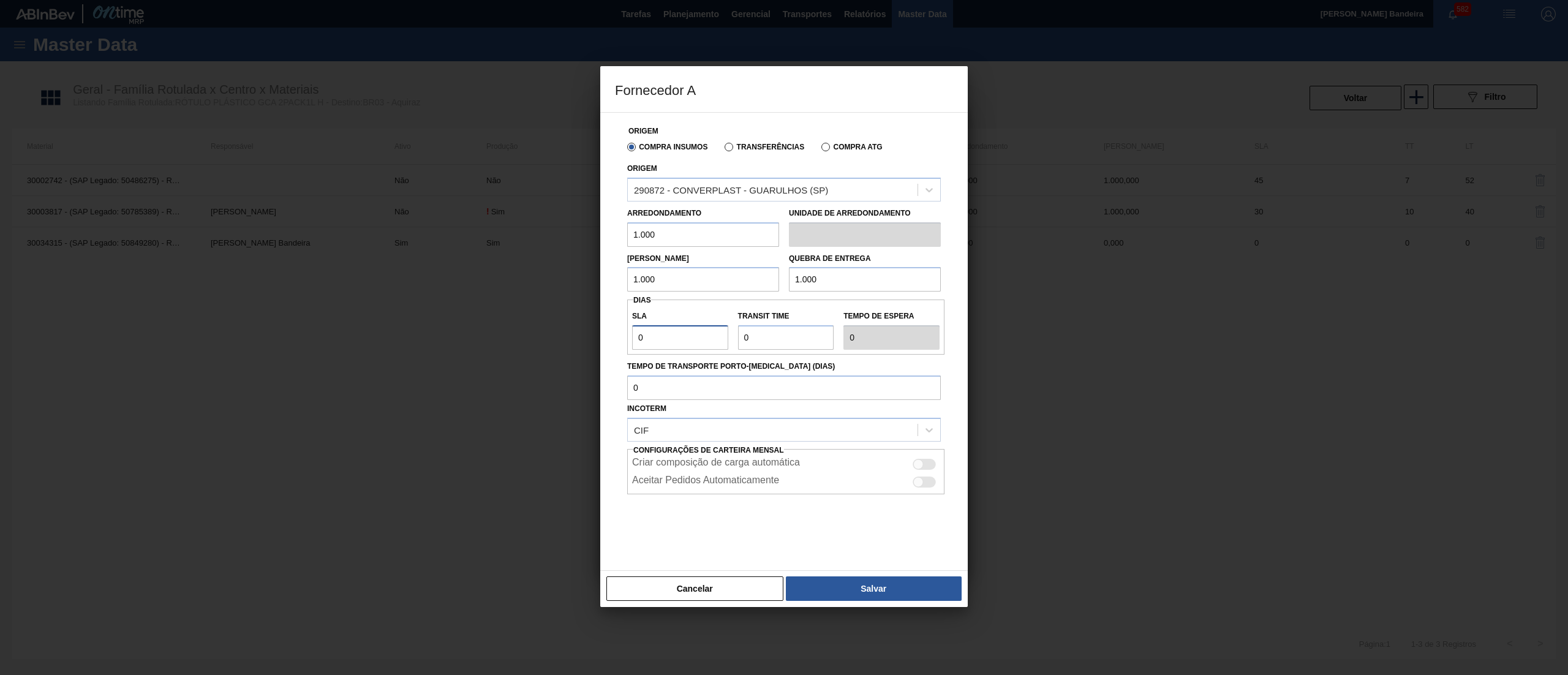
drag, startPoint x: 682, startPoint y: 349, endPoint x: 525, endPoint y: 349, distance: 157.0
click at [525, 349] on div "Fornecedor A Origem Compra Insumos Transferências Compra ATG Origem 290872 - CO…" at bounding box center [784, 338] width 1568 height 675
type input "3"
type input "30"
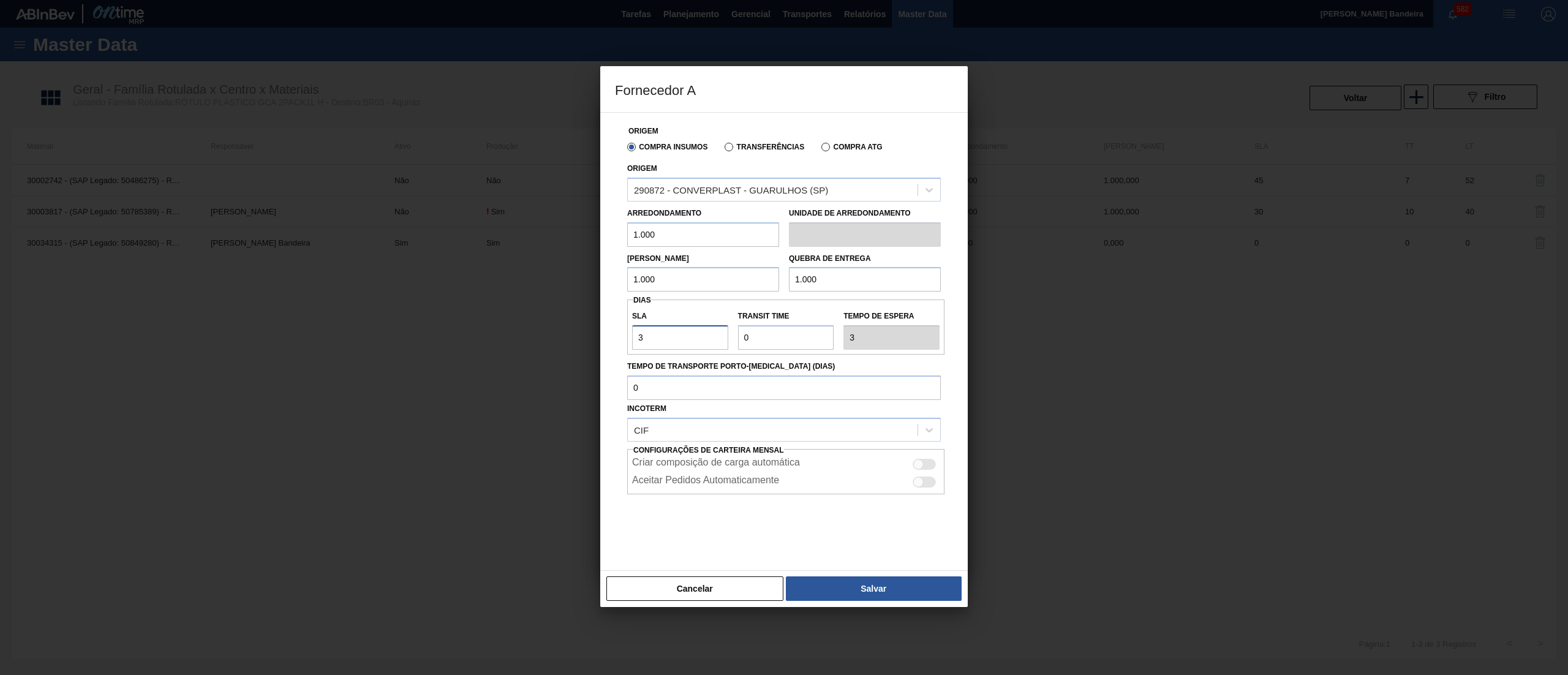
type input "30"
drag, startPoint x: 672, startPoint y: 338, endPoint x: 654, endPoint y: 338, distance: 18.0
click at [654, 338] on div "SLA 30 Transit Time Tempo de espera 30" at bounding box center [786, 327] width 317 height 45
type input "7"
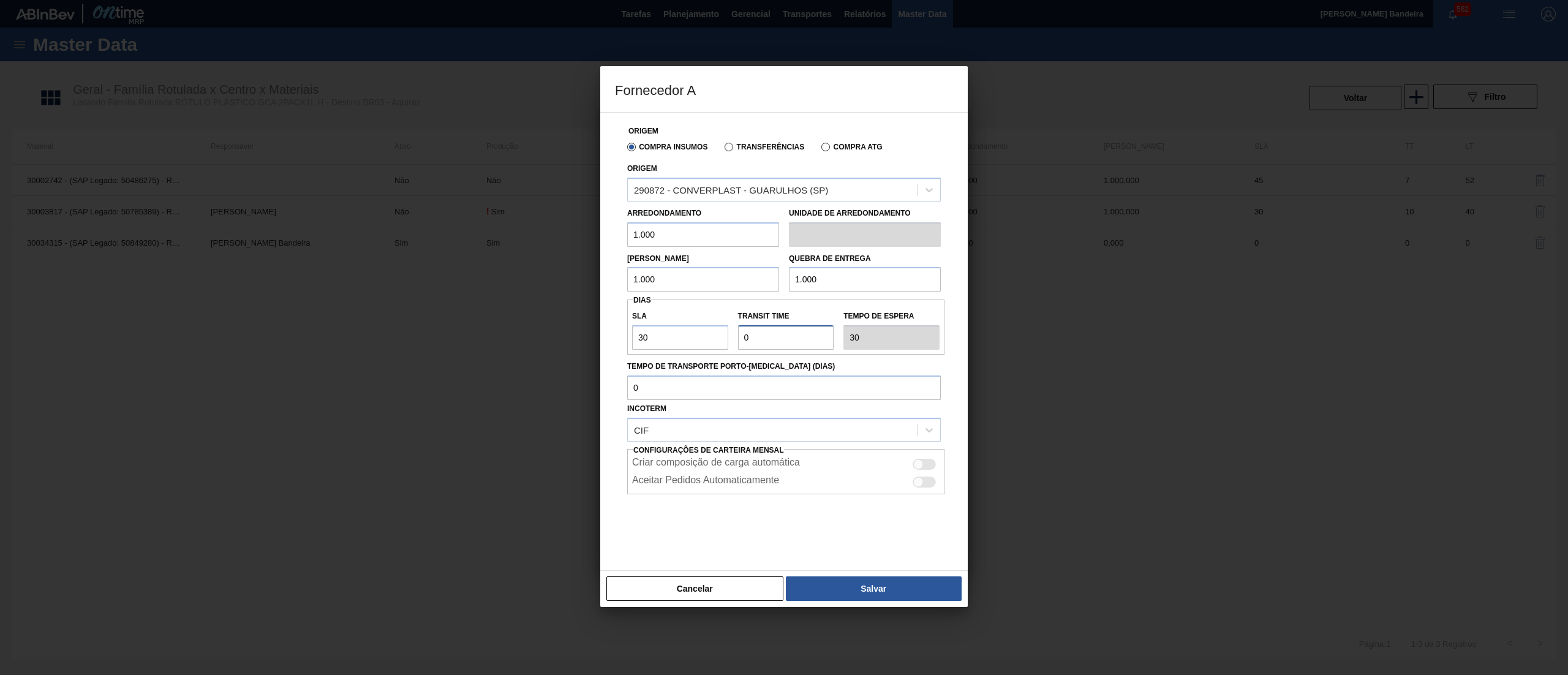
type input "37"
type input "7"
click at [871, 599] on button "Salvar" at bounding box center [874, 588] width 176 height 25
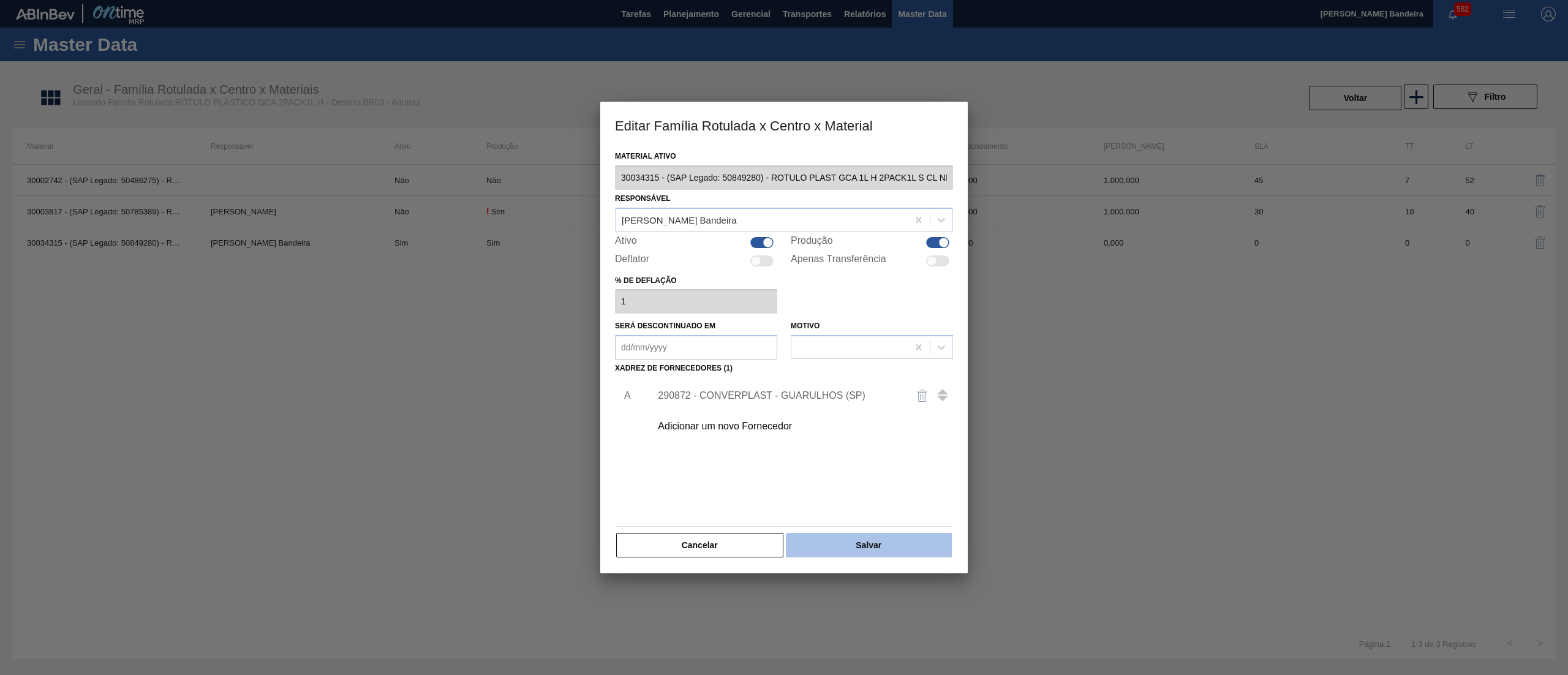
click at [871, 555] on button "Salvar" at bounding box center [869, 545] width 166 height 25
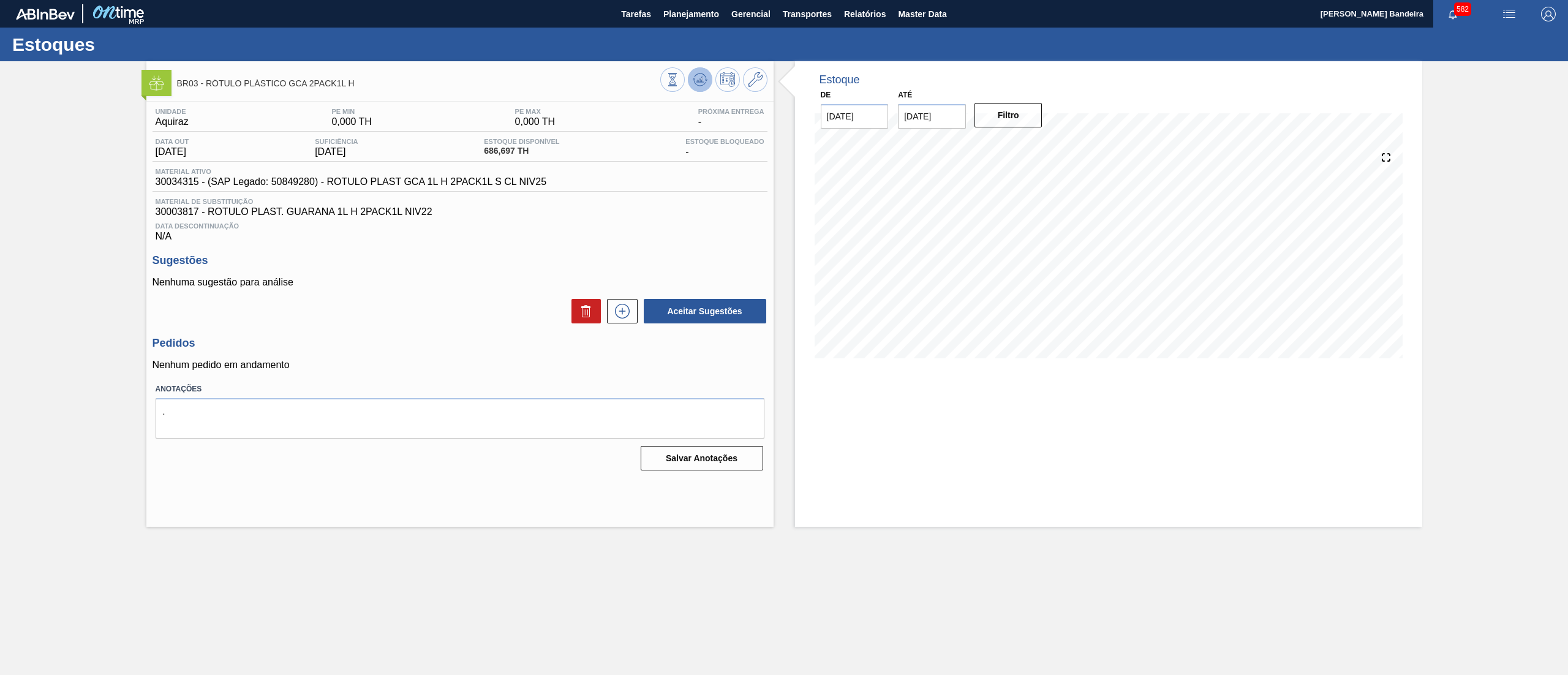
click at [704, 80] on icon at bounding box center [700, 79] width 15 height 15
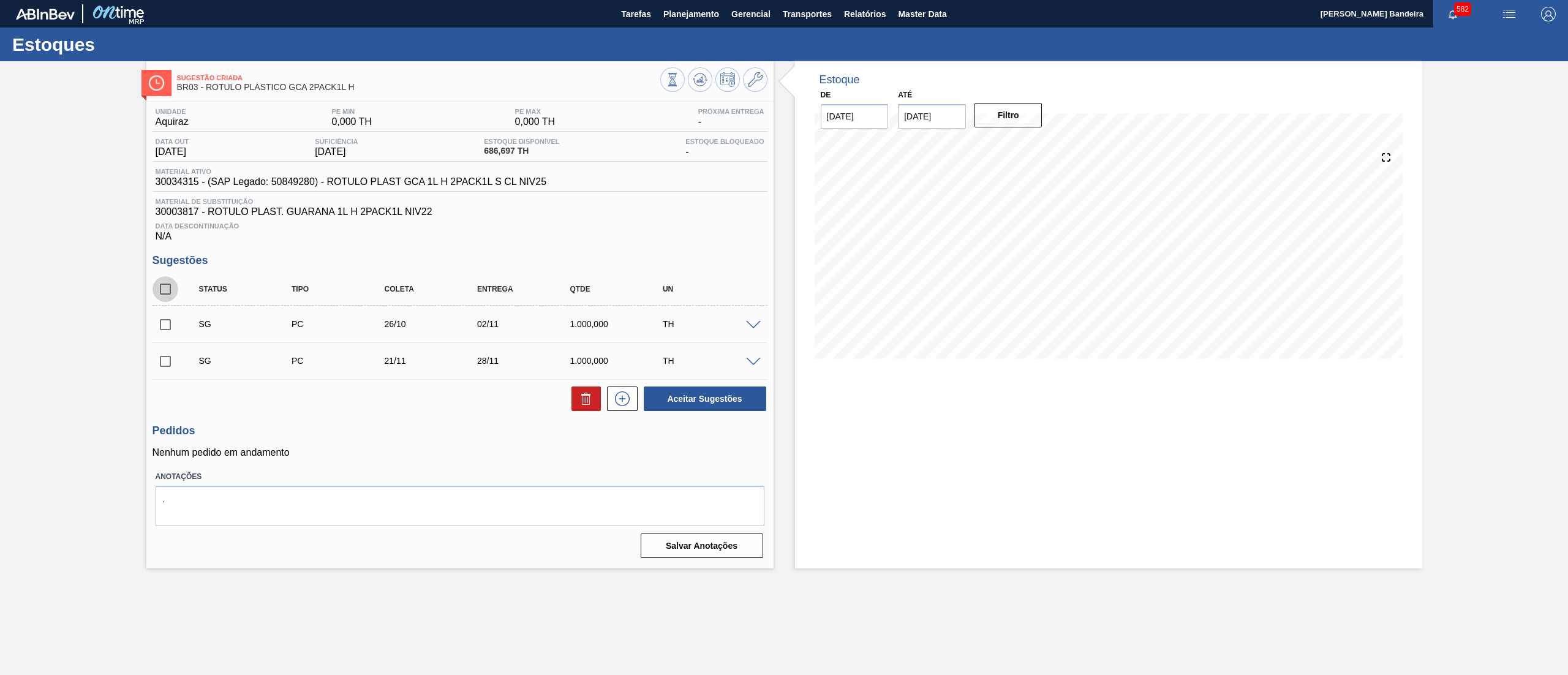
click at [172, 292] on input "checkbox" at bounding box center [165, 289] width 26 height 26
checkbox input "true"
click at [685, 399] on button "Aceitar Sugestões" at bounding box center [705, 398] width 122 height 25
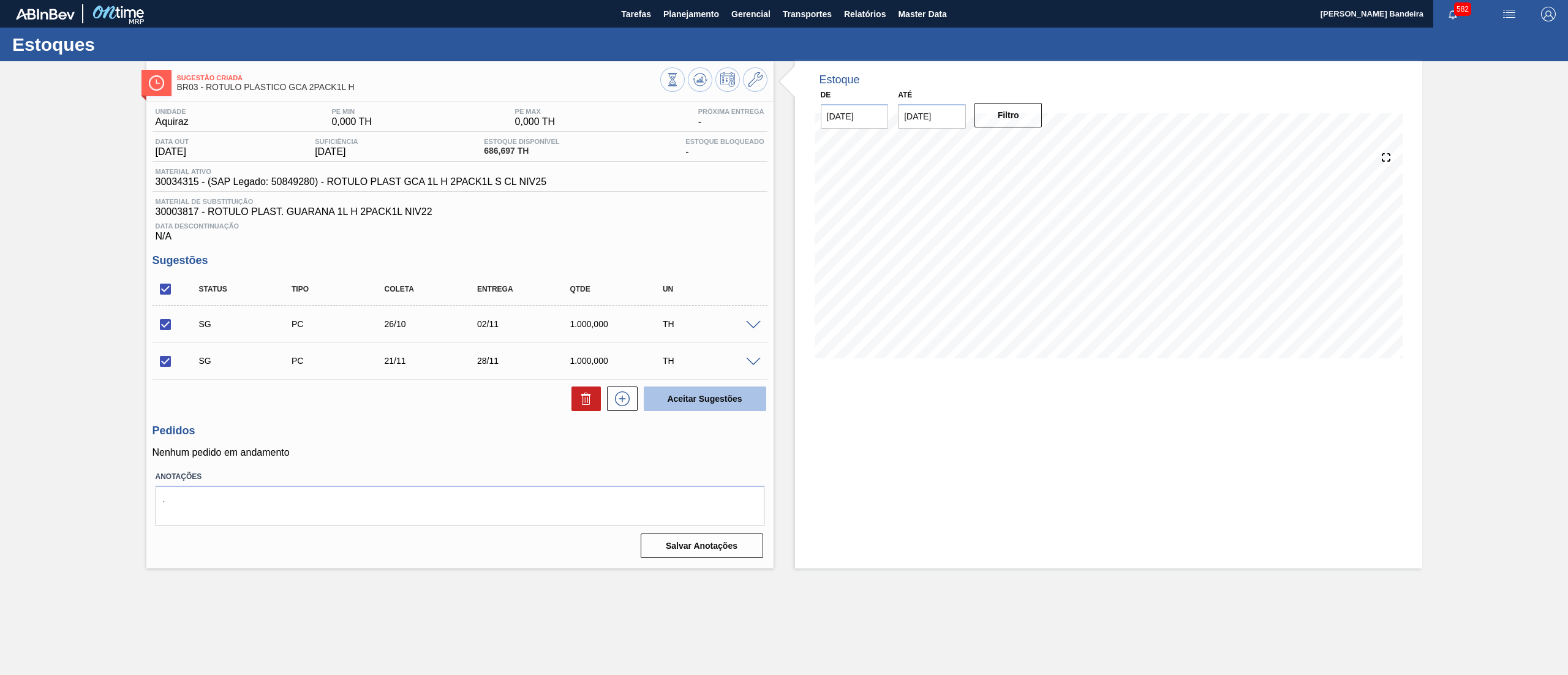
checkbox input "false"
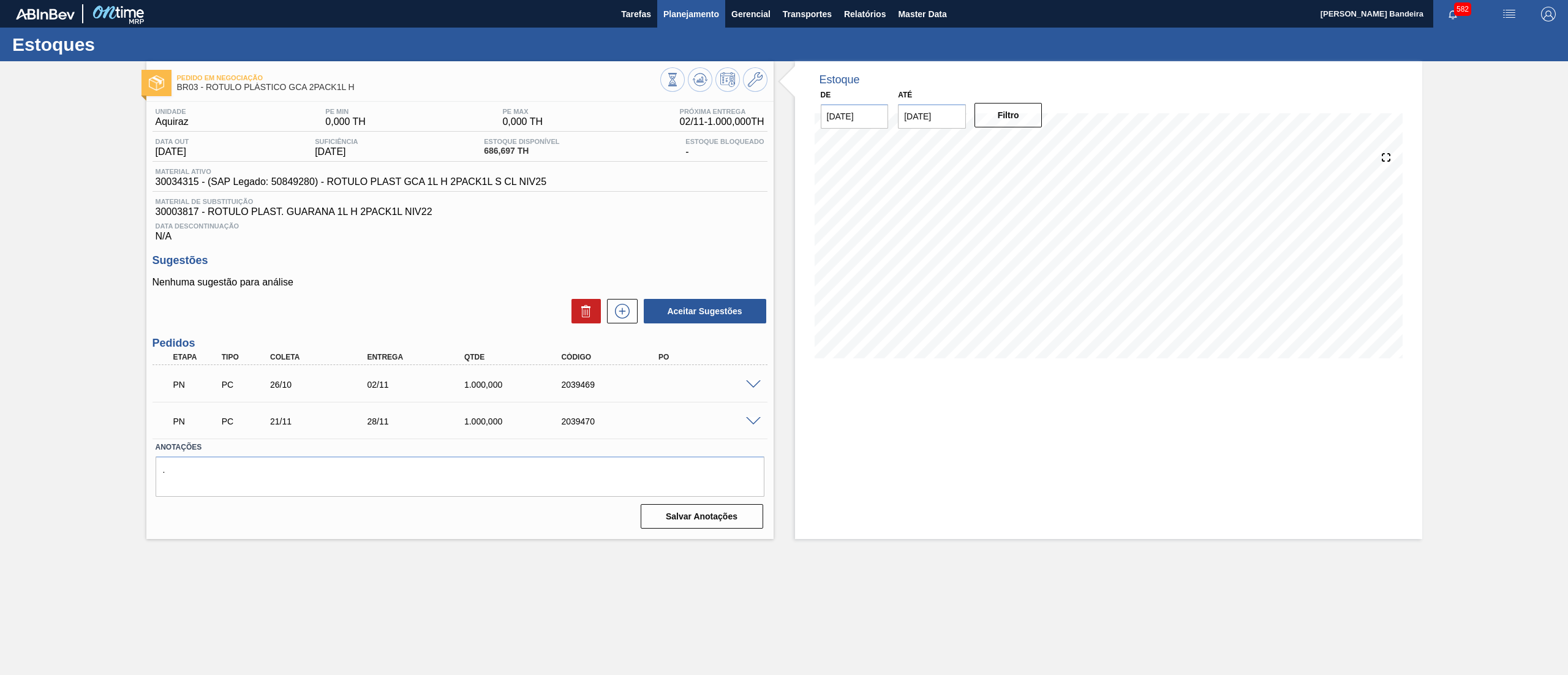
click at [692, 11] on span "Planejamento" at bounding box center [692, 14] width 56 height 15
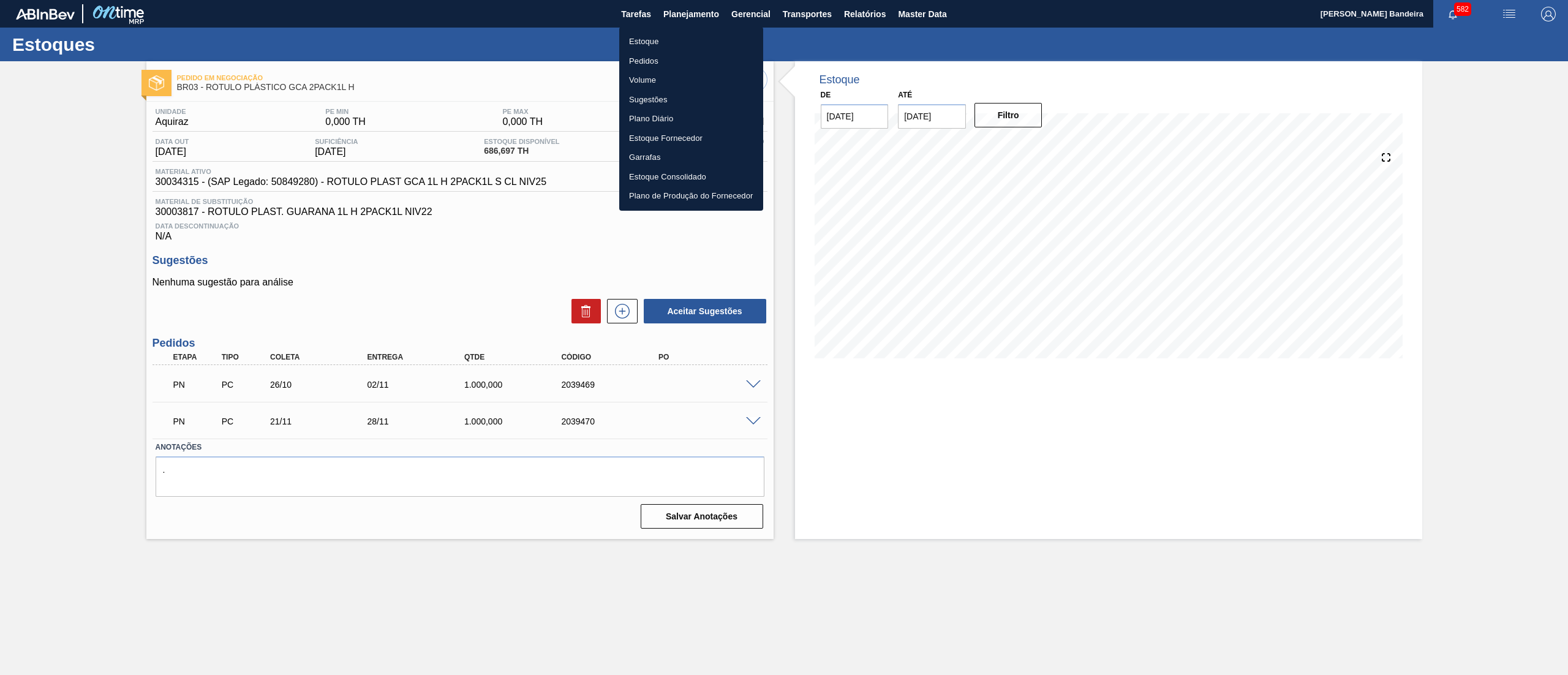
click at [680, 34] on li "Estoque" at bounding box center [691, 41] width 144 height 20
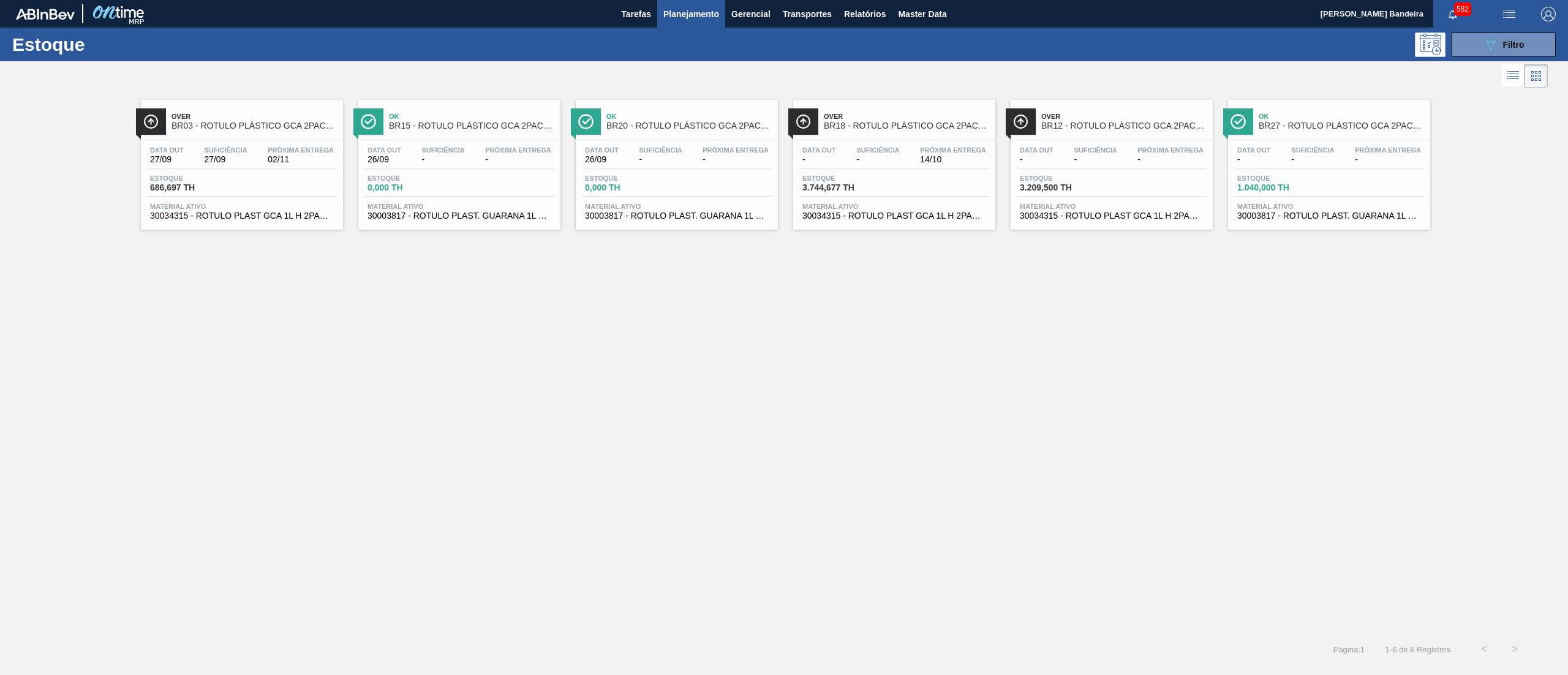
click at [883, 29] on div "Estoque 089F7B8B-B2A5-4AFE-B5C0-19BA573D28AC Filtro" at bounding box center [784, 44] width 1568 height 34
click at [875, 22] on button "Relatórios" at bounding box center [865, 13] width 54 height 27
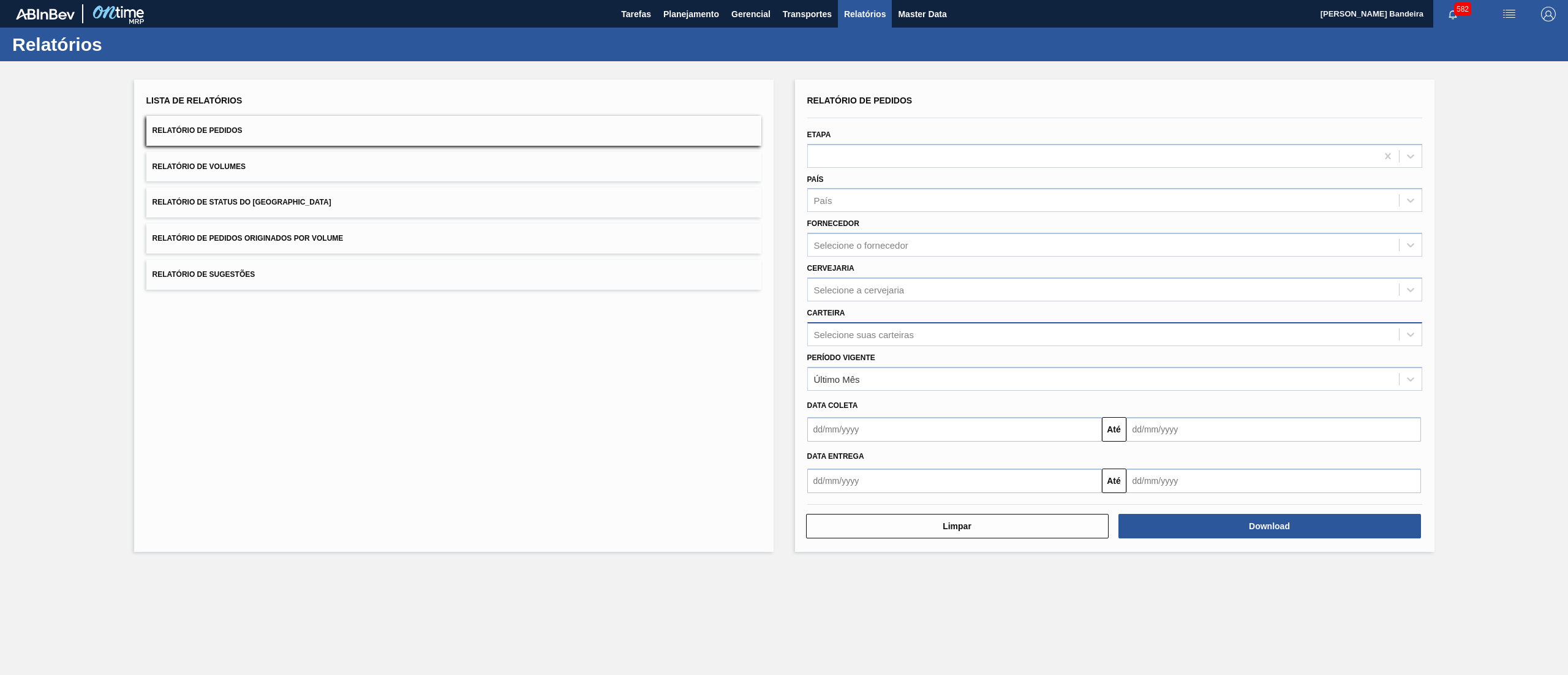
click at [855, 333] on div "Selecione suas carteiras" at bounding box center [864, 334] width 100 height 10
type input "verti"
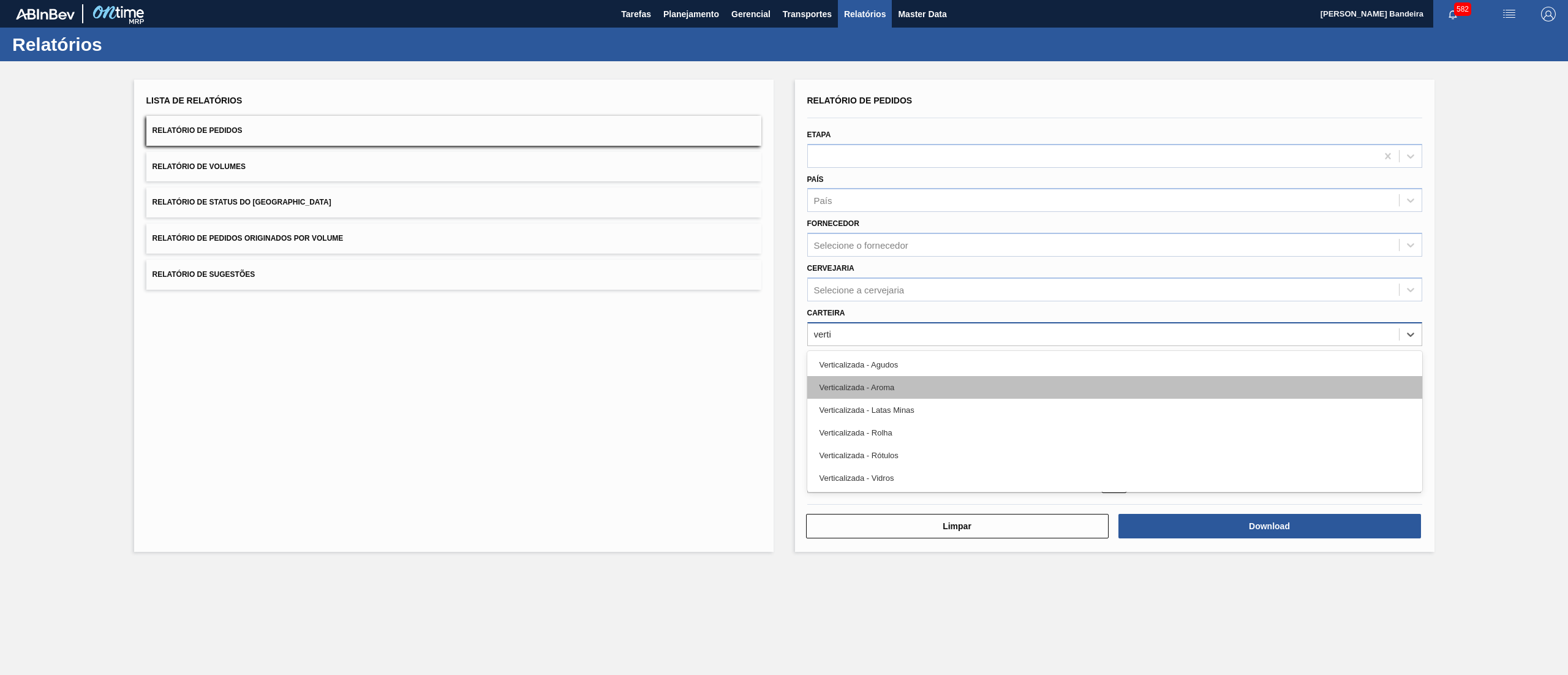
click at [921, 381] on div "Verticalizada - Aroma" at bounding box center [1114, 388] width 615 height 23
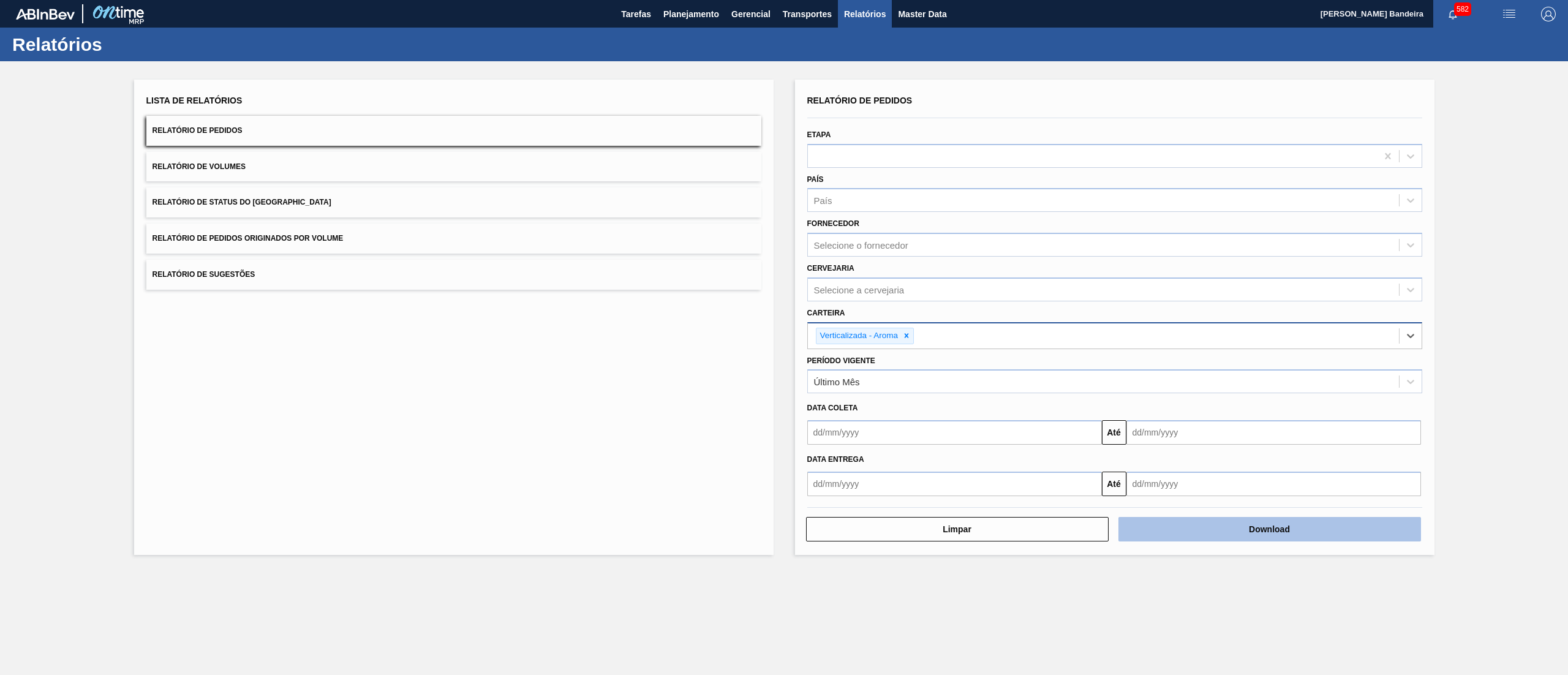
click at [1275, 532] on button "Download" at bounding box center [1270, 529] width 303 height 25
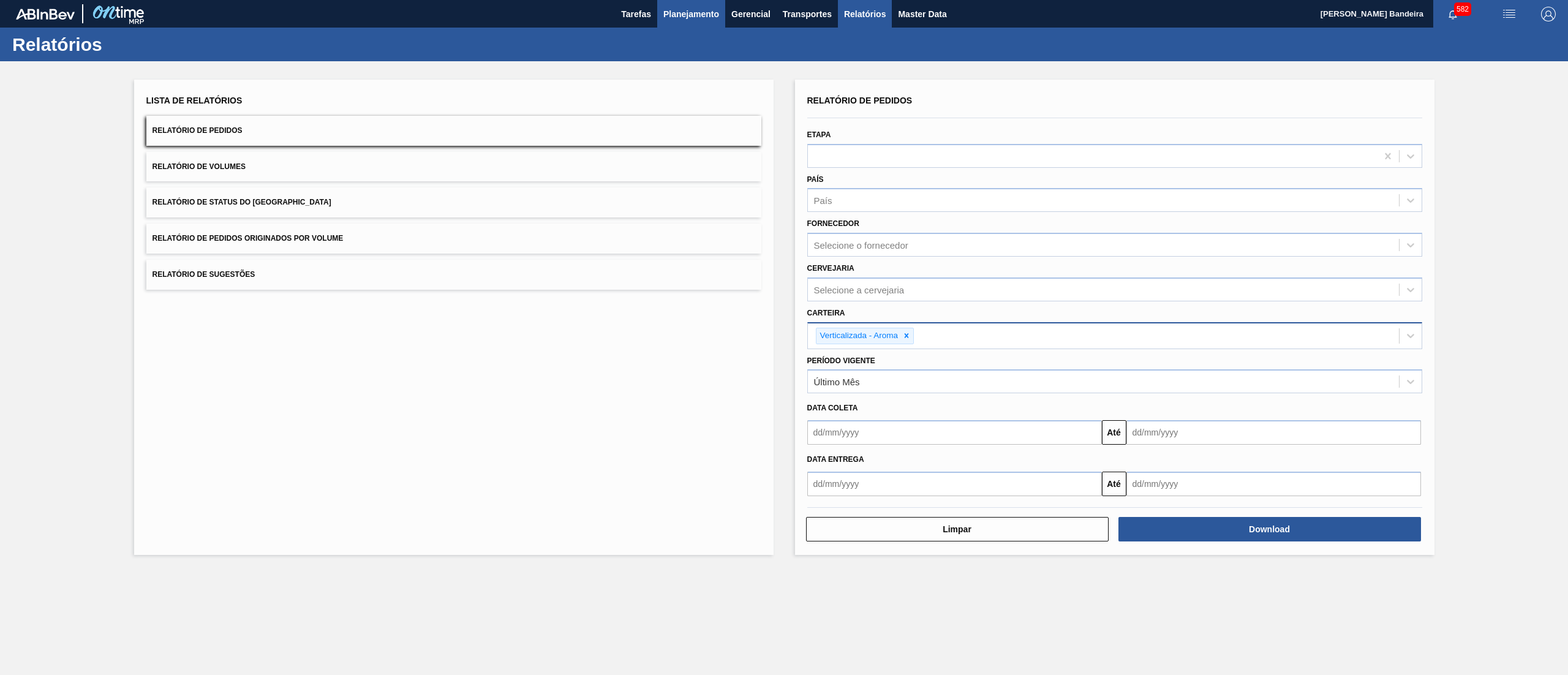
click at [692, 14] on span "Planejamento" at bounding box center [692, 14] width 56 height 15
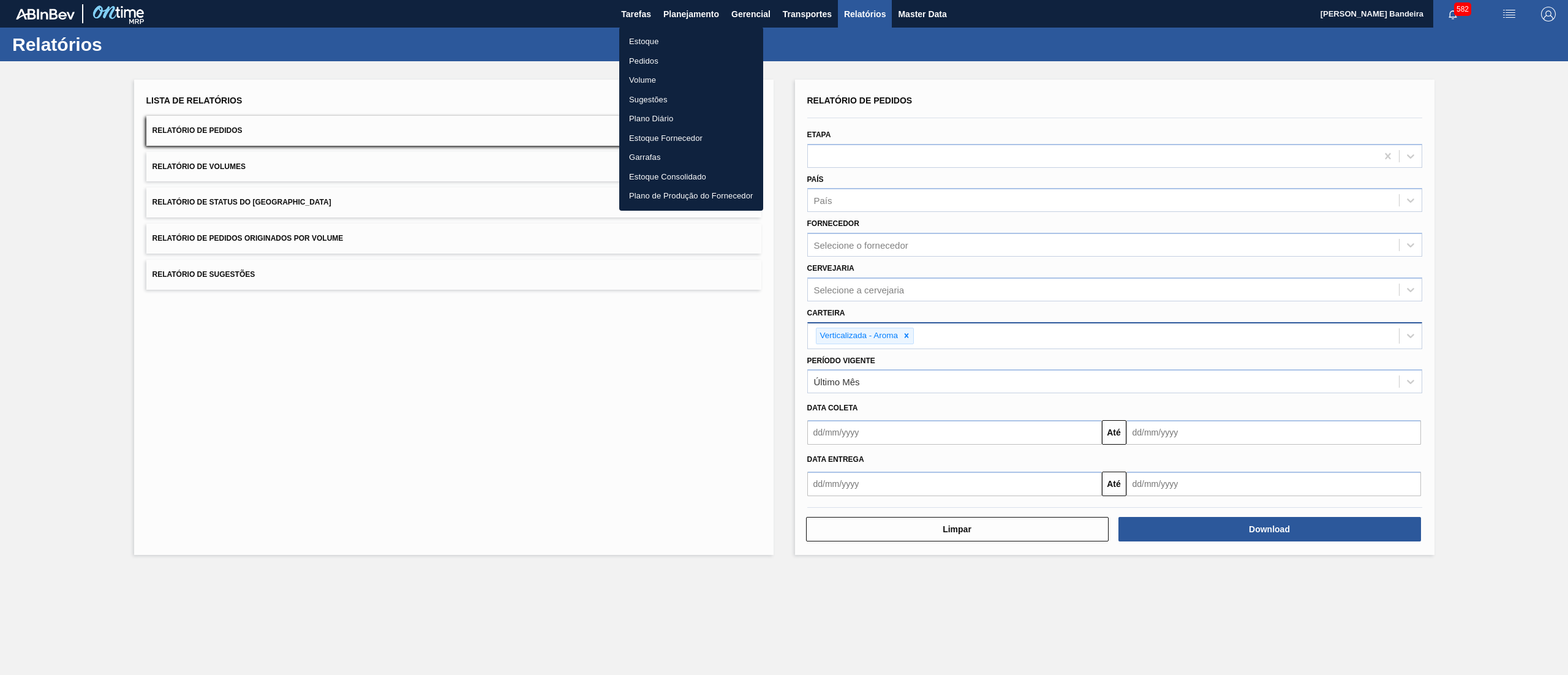
click at [686, 39] on li "Estoque" at bounding box center [691, 41] width 144 height 20
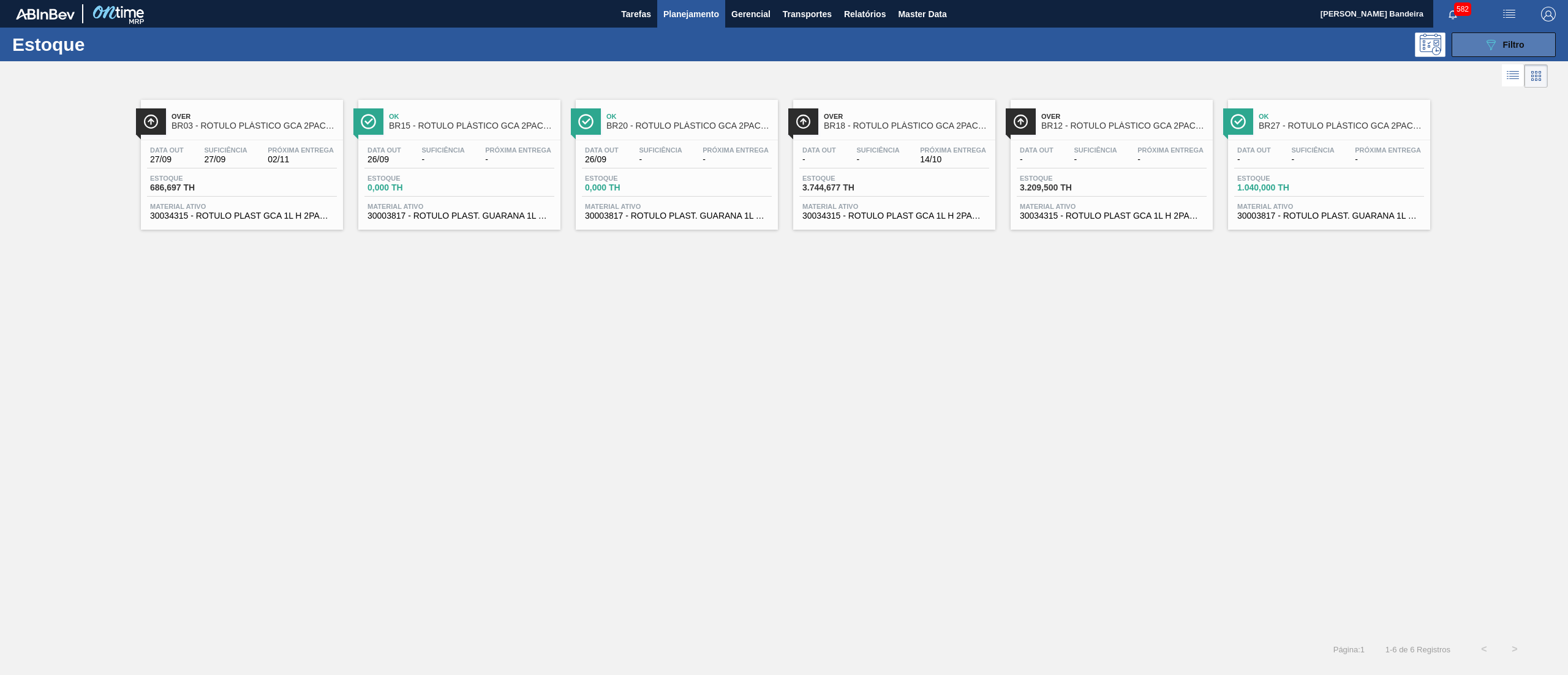
click at [1484, 49] on icon "089F7B8B-B2A5-4AFE-B5C0-19BA573D28AC" at bounding box center [1491, 44] width 15 height 15
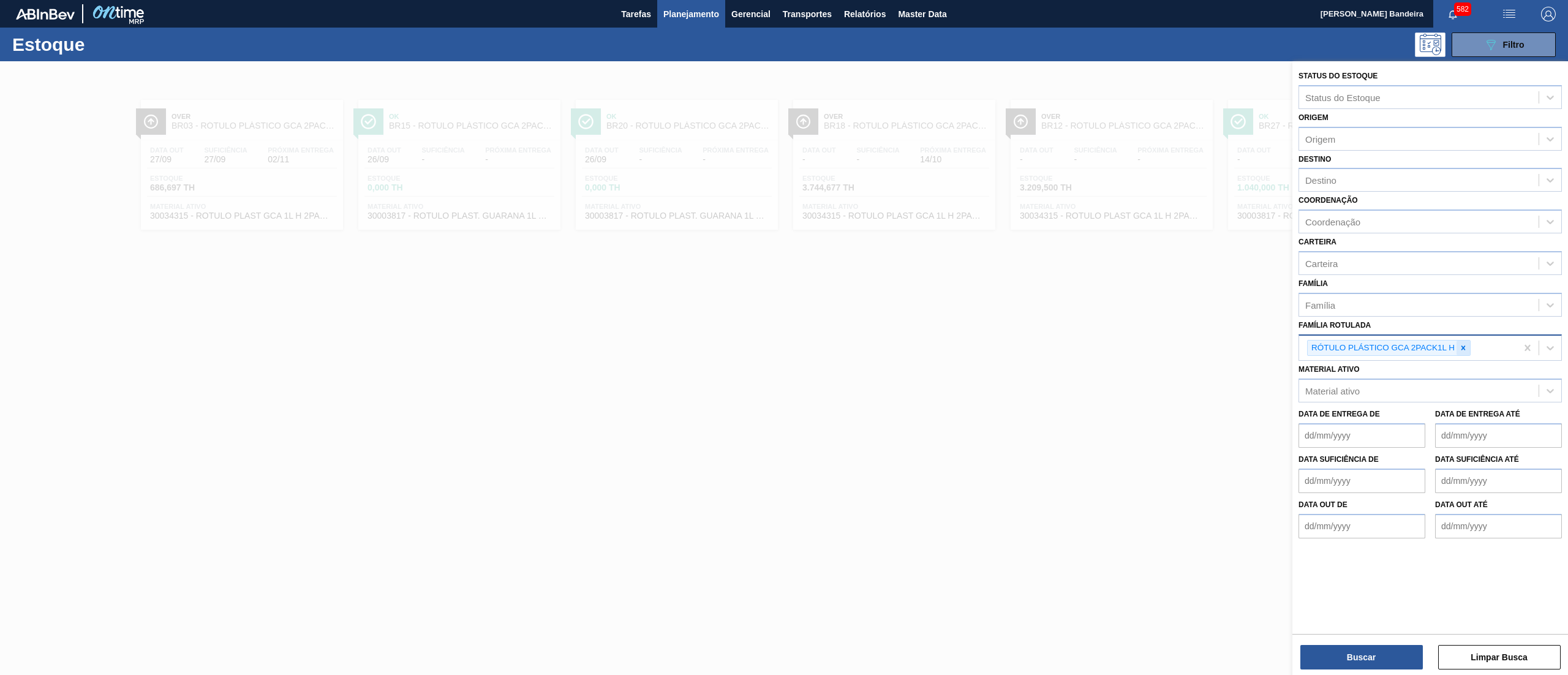
click at [1461, 341] on div at bounding box center [1463, 348] width 13 height 15
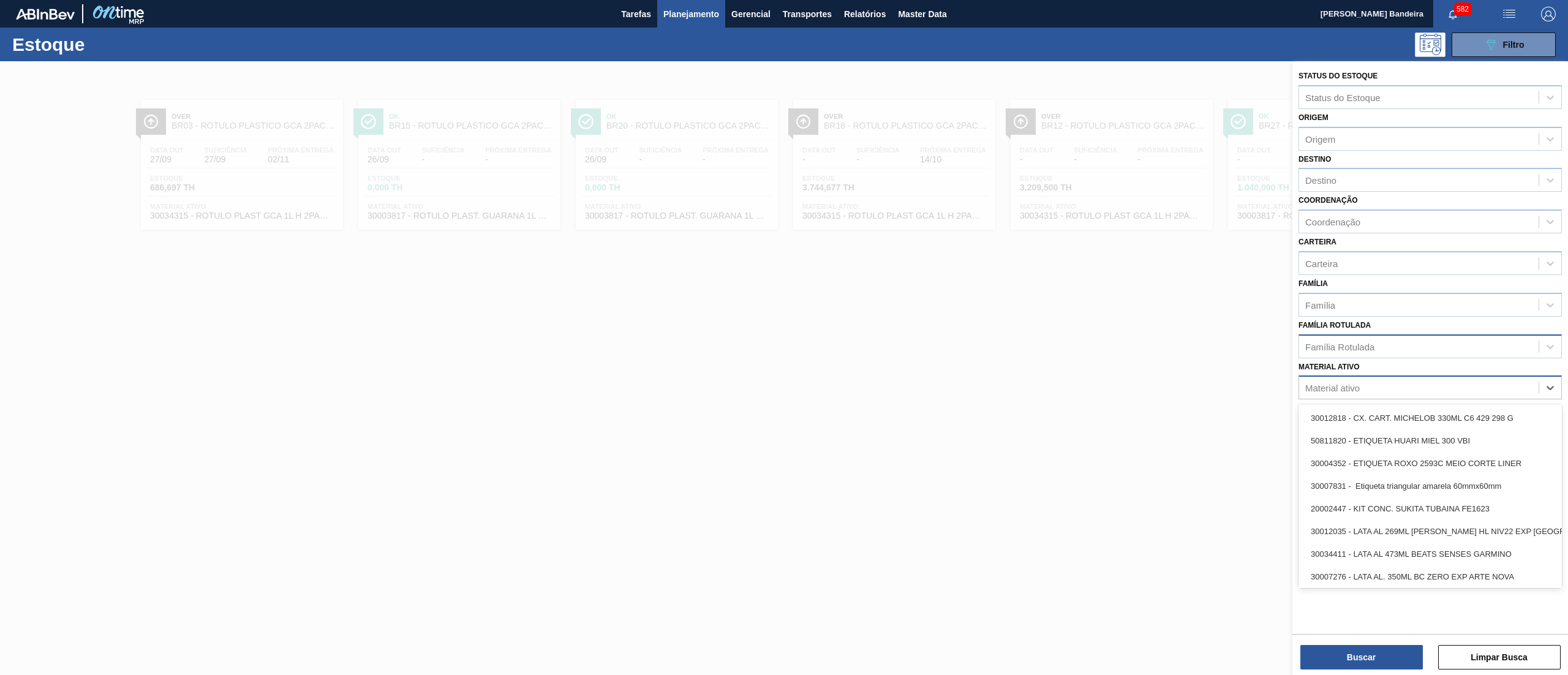
click at [1428, 379] on div "Material ativo" at bounding box center [1419, 388] width 239 height 18
paste ativo "30031885"
type ativo "30031885"
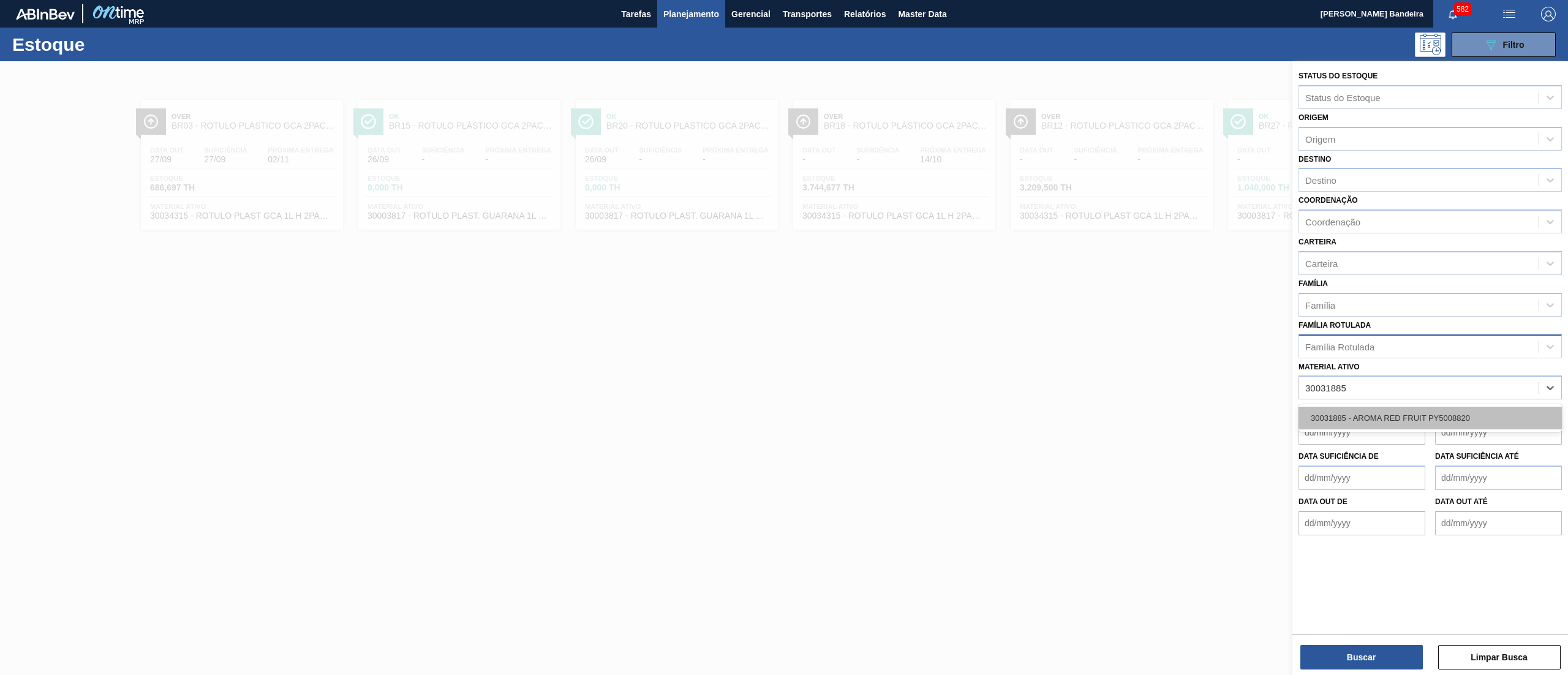
click at [1409, 421] on div "30031885 - AROMA RED FRUIT PY5008820" at bounding box center [1430, 418] width 263 height 23
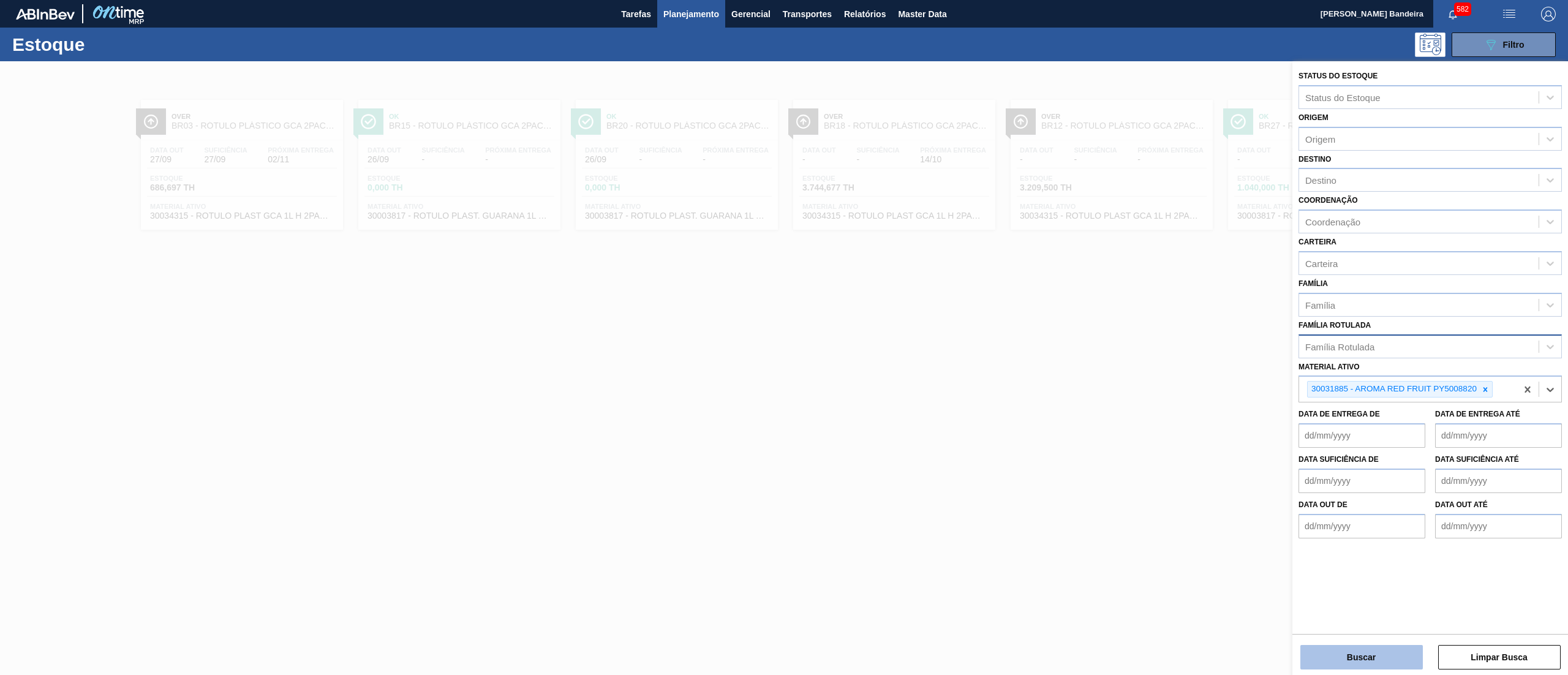
click at [1319, 654] on button "Buscar" at bounding box center [1362, 657] width 122 height 25
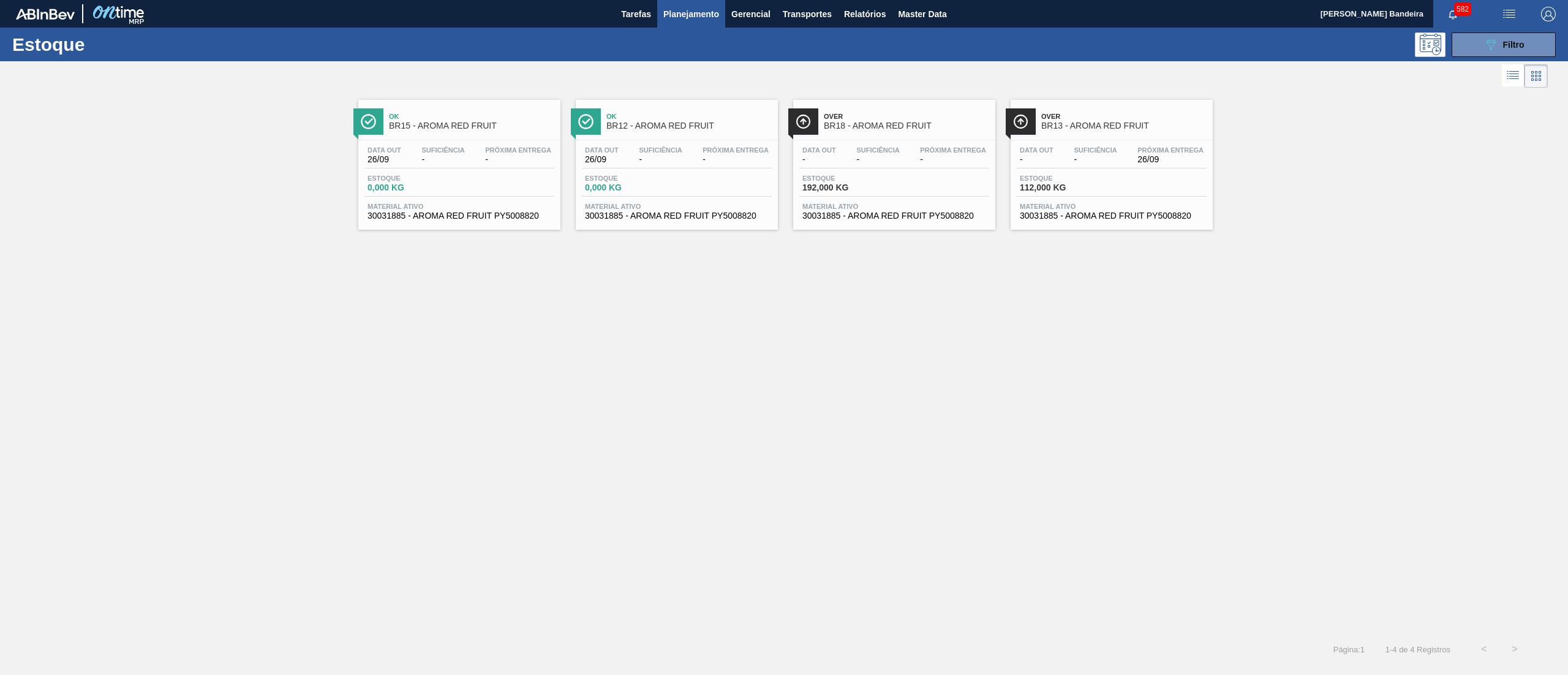
click at [1042, 226] on div "Over BR13 - AROMA RED FRUIT Data out - Suficiência - Próxima Entrega 26/09 Esto…" at bounding box center [1112, 164] width 202 height 130
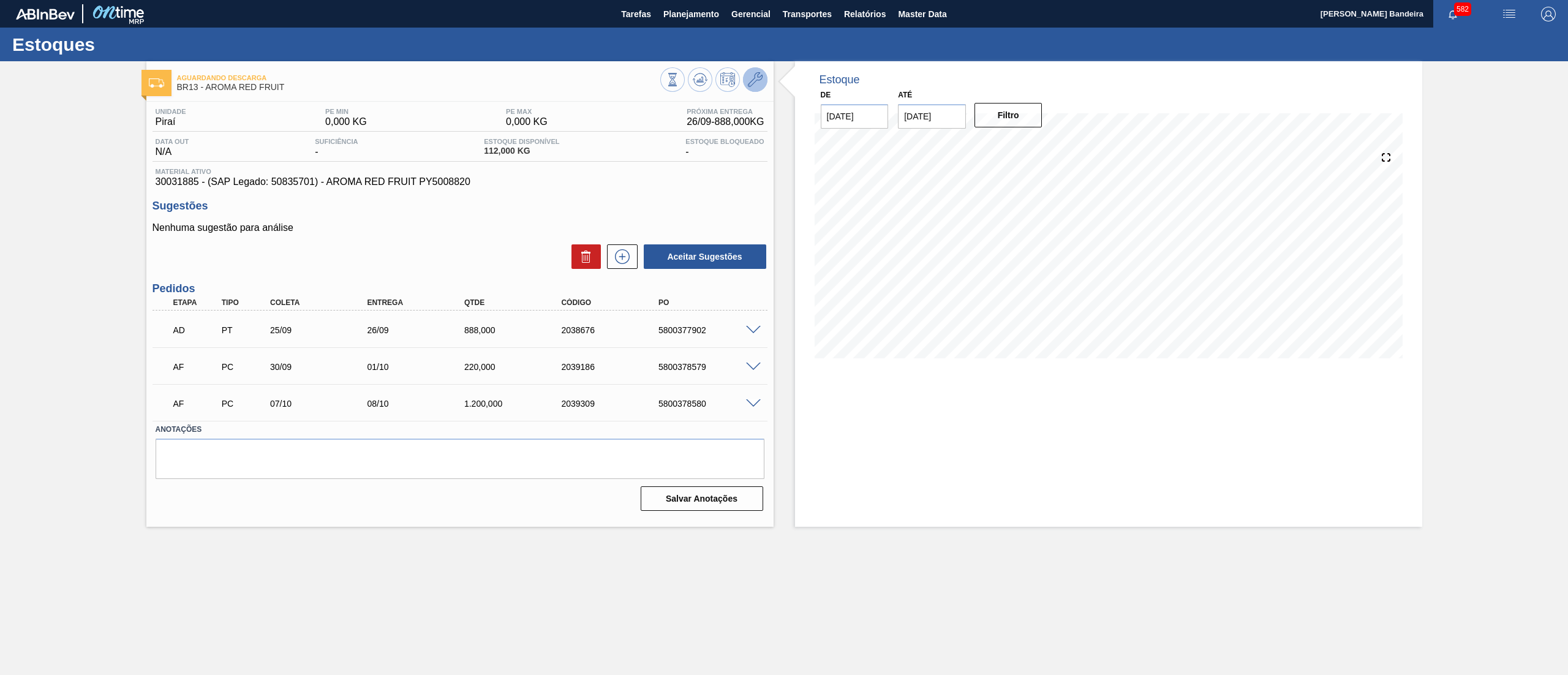
click at [758, 78] on icon at bounding box center [755, 79] width 15 height 15
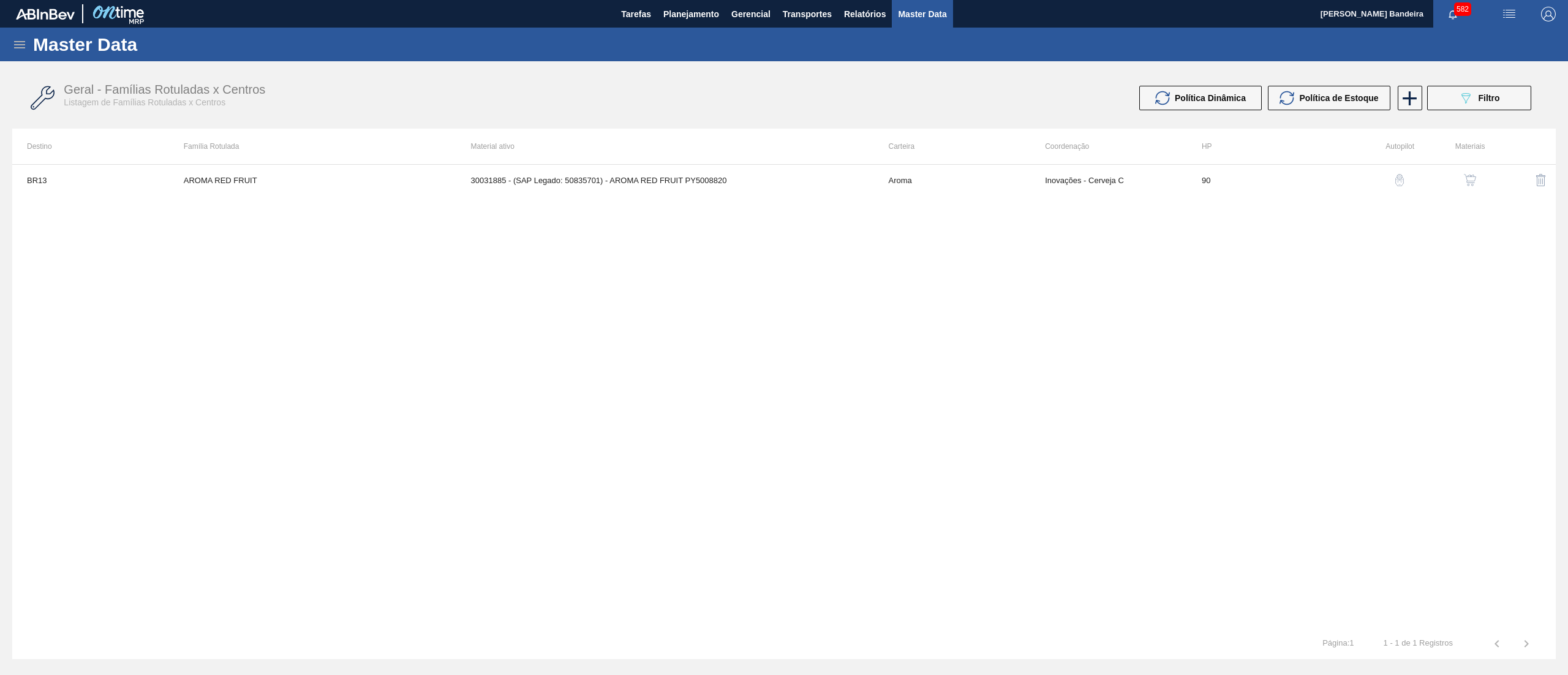
click at [908, 21] on span "Master Data" at bounding box center [922, 14] width 48 height 15
click at [880, 21] on span "Relatórios" at bounding box center [865, 14] width 42 height 15
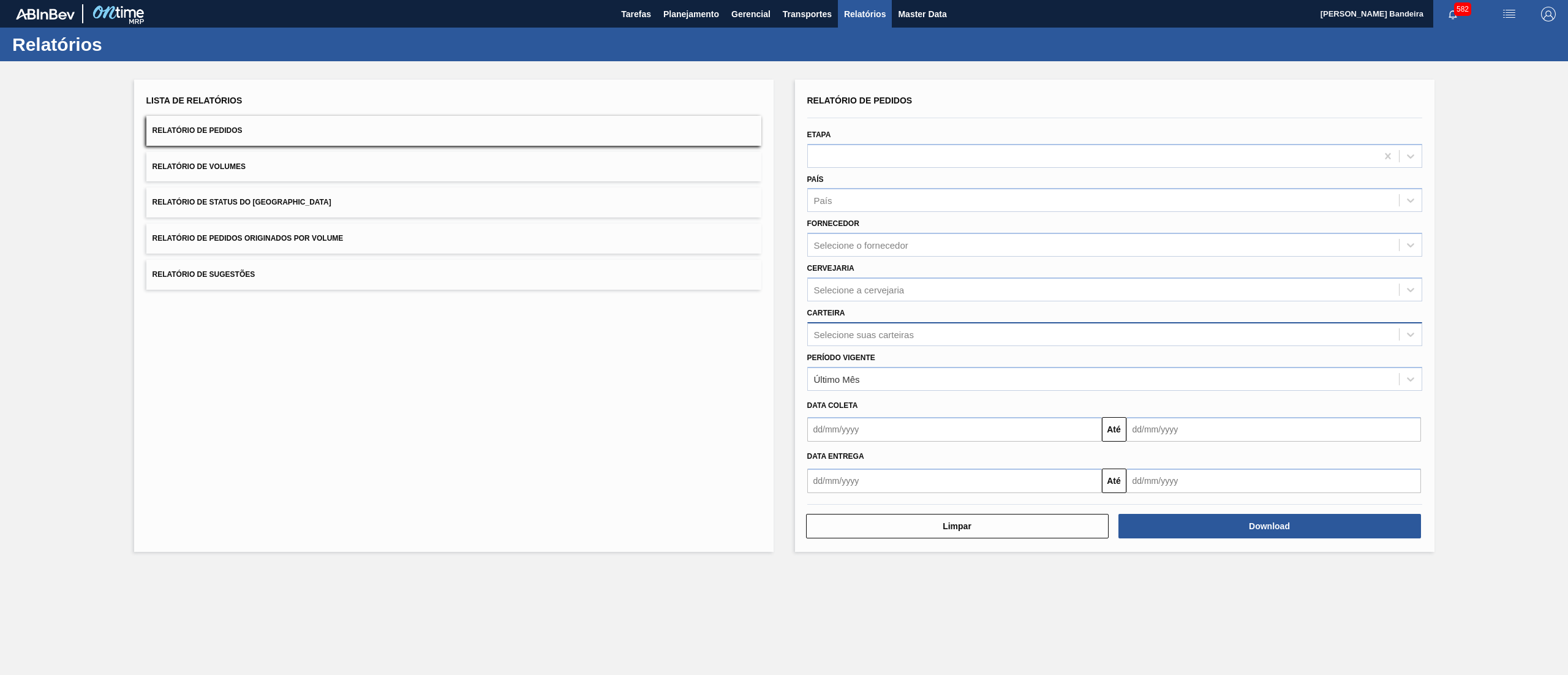
click at [843, 335] on div "Selecione suas carteiras" at bounding box center [864, 334] width 100 height 10
type input "arom"
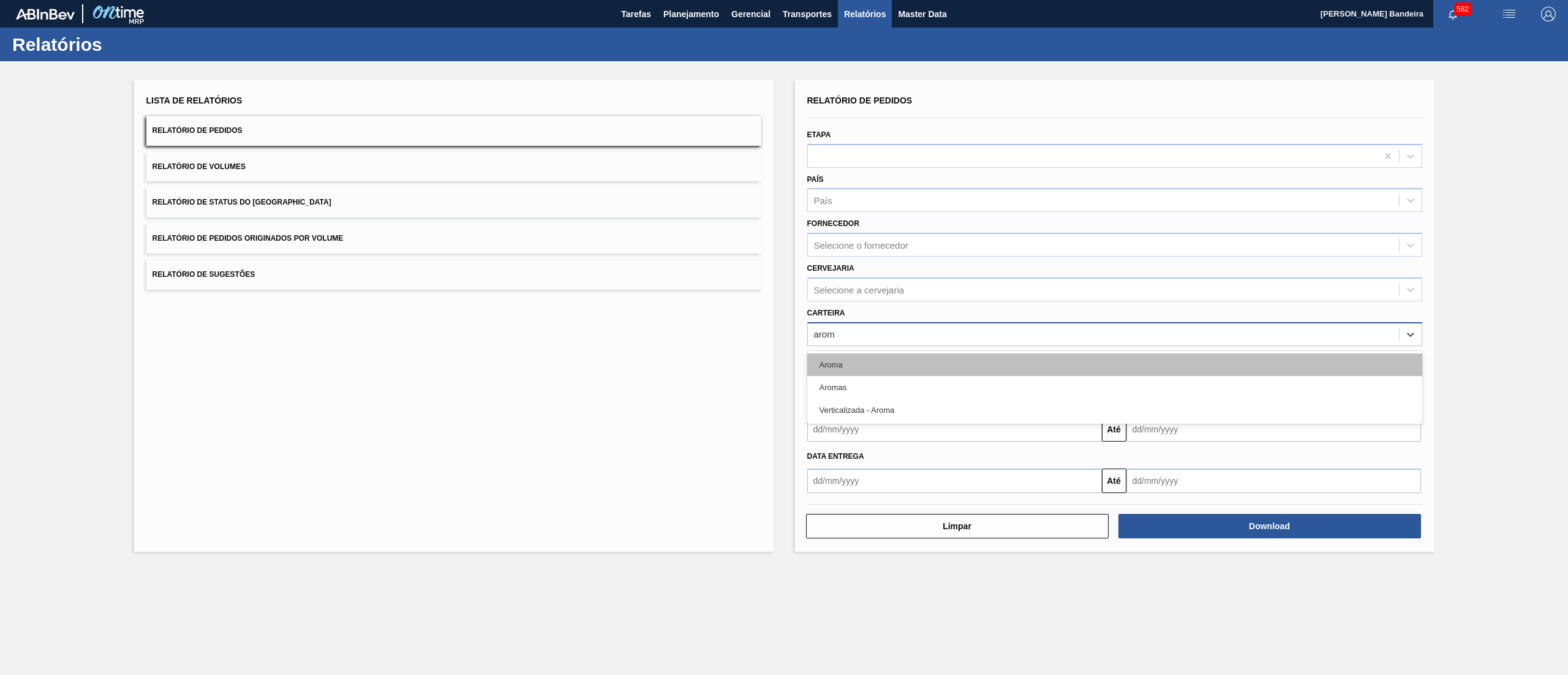
click at [873, 360] on div "Aroma" at bounding box center [1114, 365] width 615 height 23
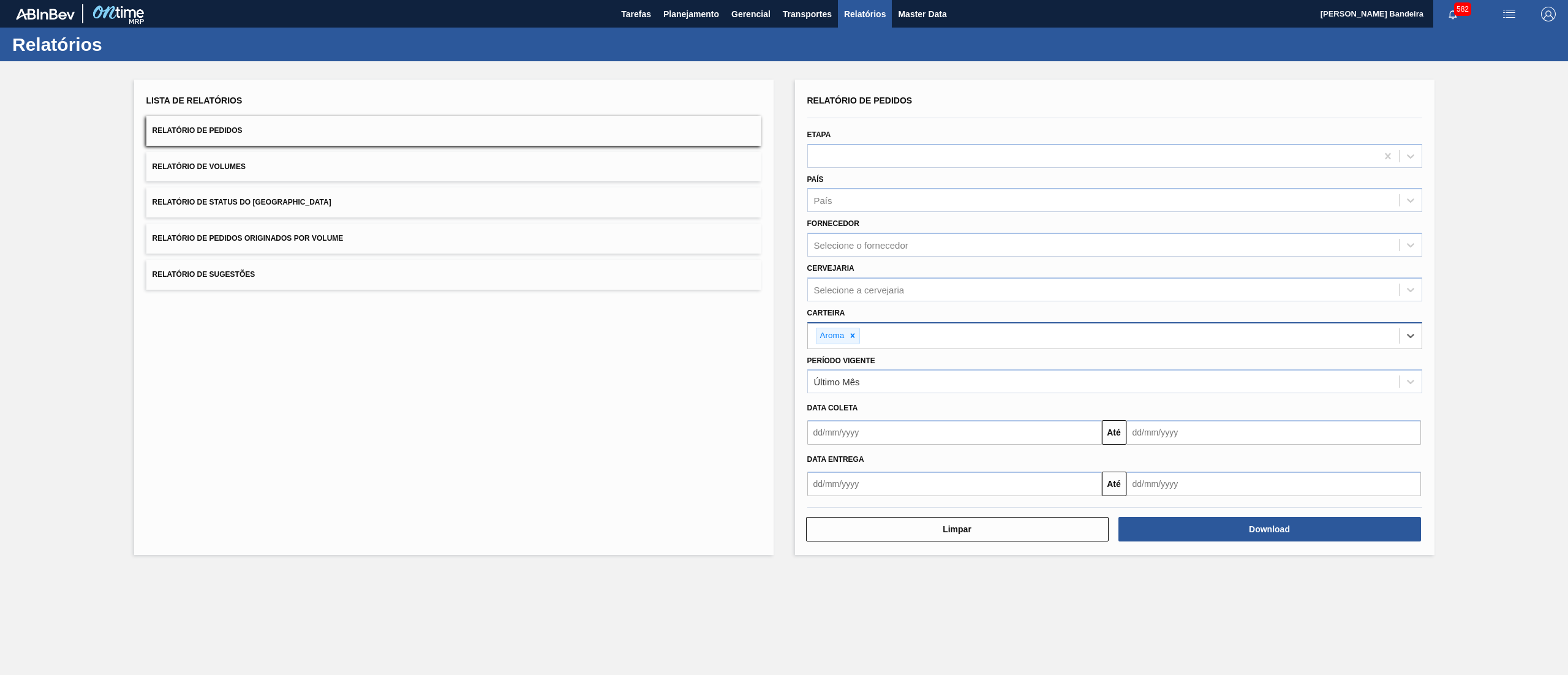
click at [1260, 541] on div "Download" at bounding box center [1271, 529] width 312 height 27
click at [1255, 535] on button "Download" at bounding box center [1270, 529] width 303 height 25
click at [723, 14] on button "Planejamento" at bounding box center [691, 13] width 68 height 27
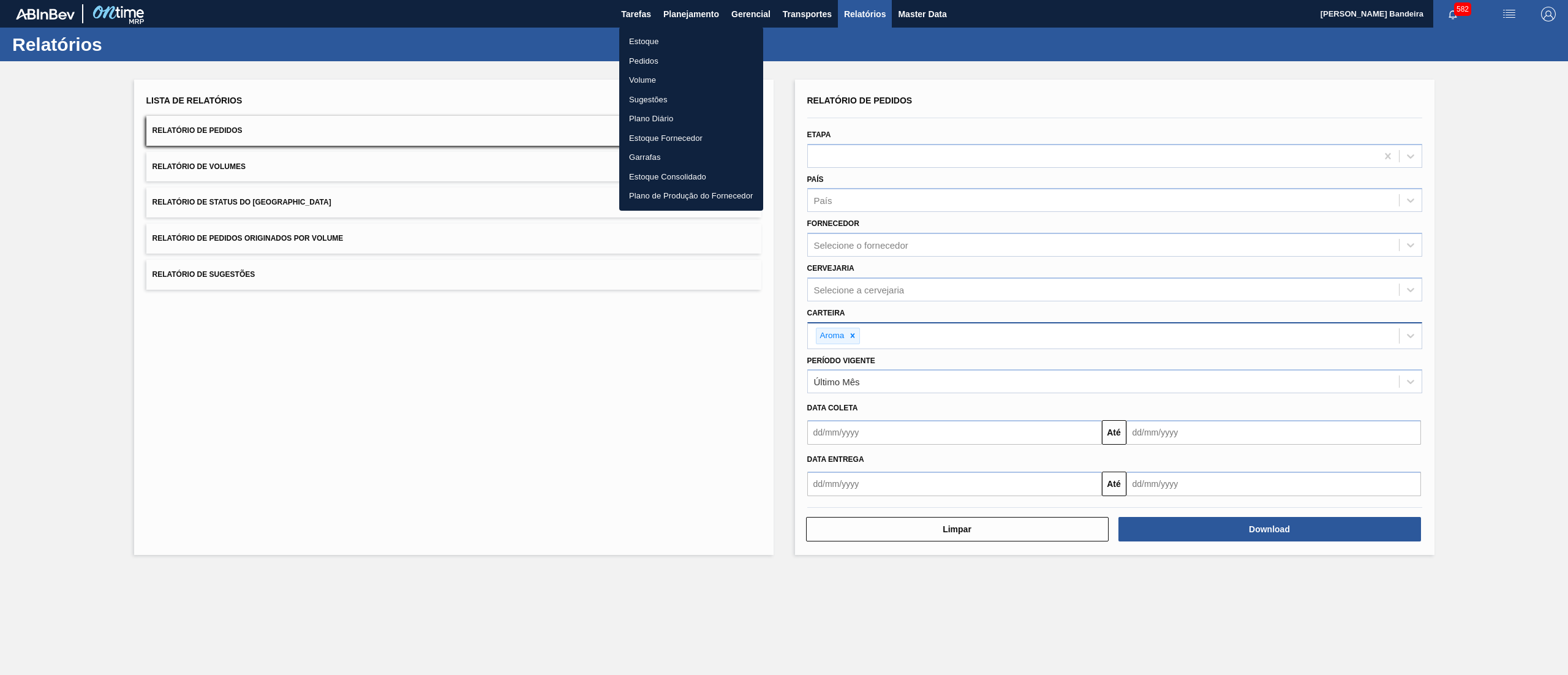
click at [694, 37] on li "Estoque" at bounding box center [691, 41] width 144 height 20
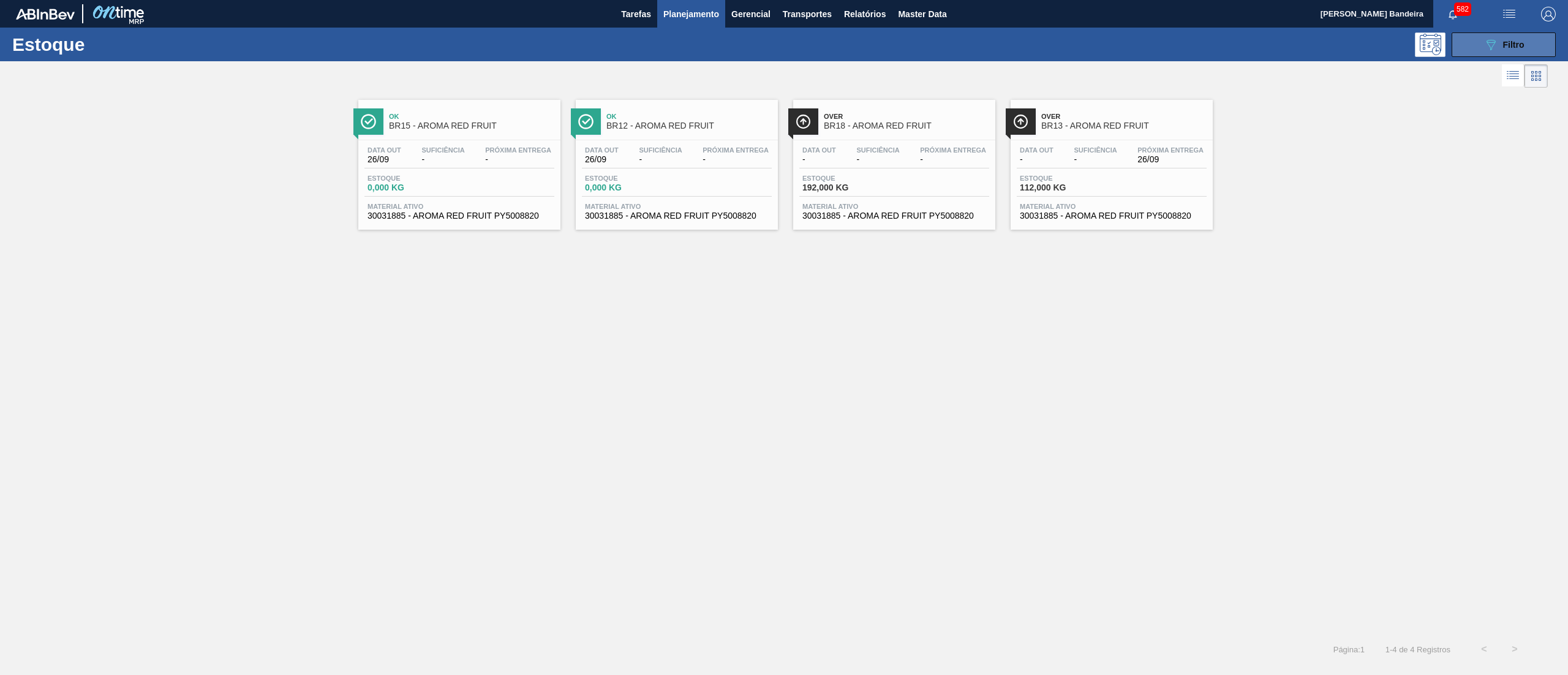
click at [1474, 49] on button "089F7B8B-B2A5-4AFE-B5C0-19BA573D28AC Filtro" at bounding box center [1504, 44] width 104 height 25
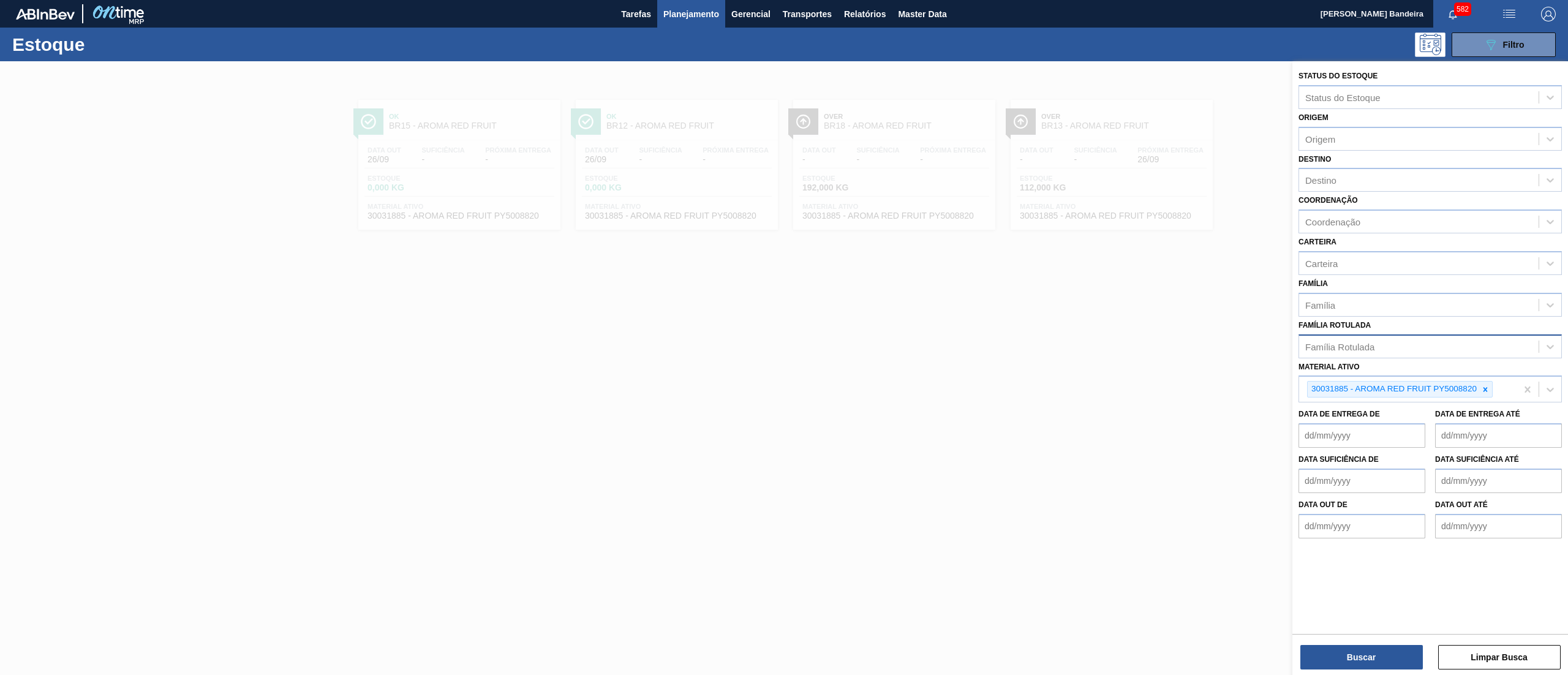
click at [1357, 345] on div "Família Rotulada" at bounding box center [1340, 346] width 69 height 10
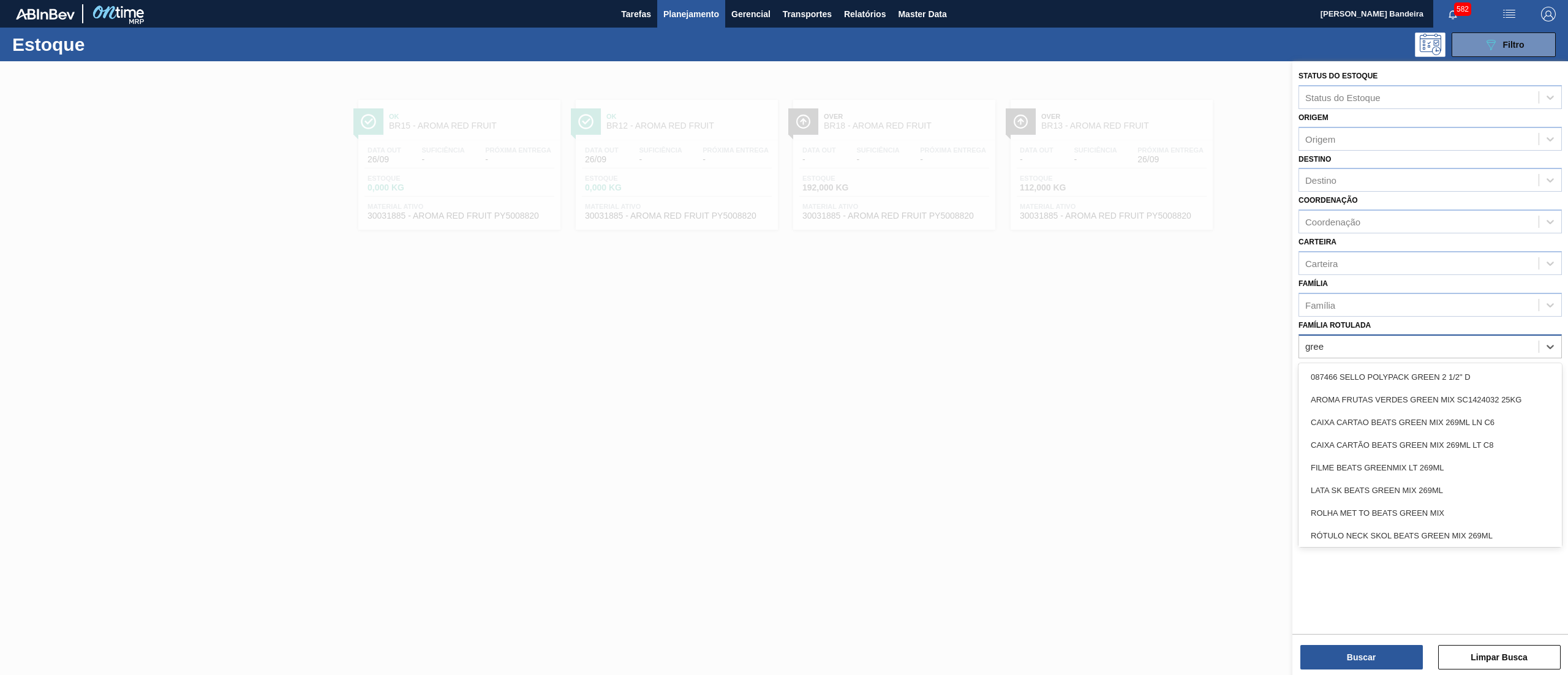
type Rotulada "green"
click at [1461, 469] on div "FILME BEATS GREENMIX LT 269ML" at bounding box center [1430, 468] width 263 height 23
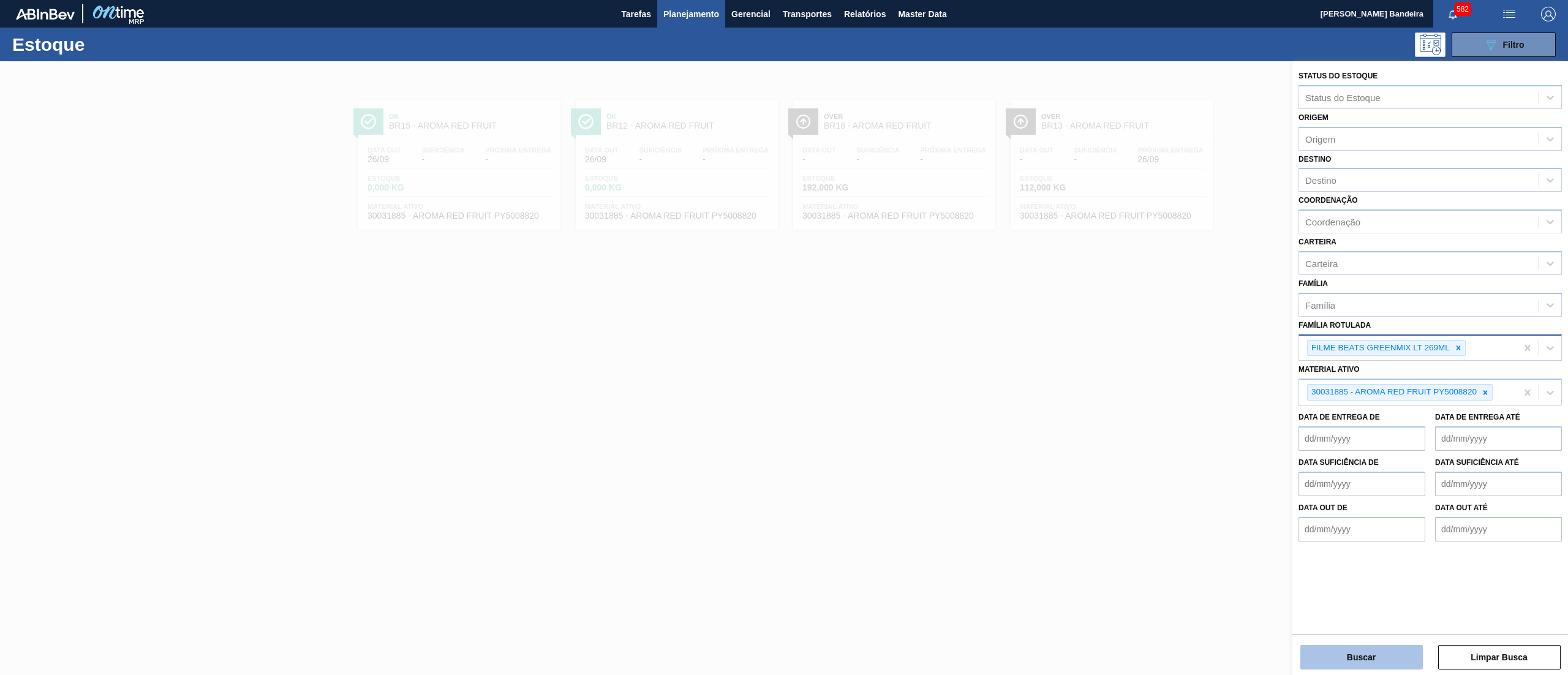
click at [1376, 662] on button "Buscar" at bounding box center [1362, 657] width 122 height 25
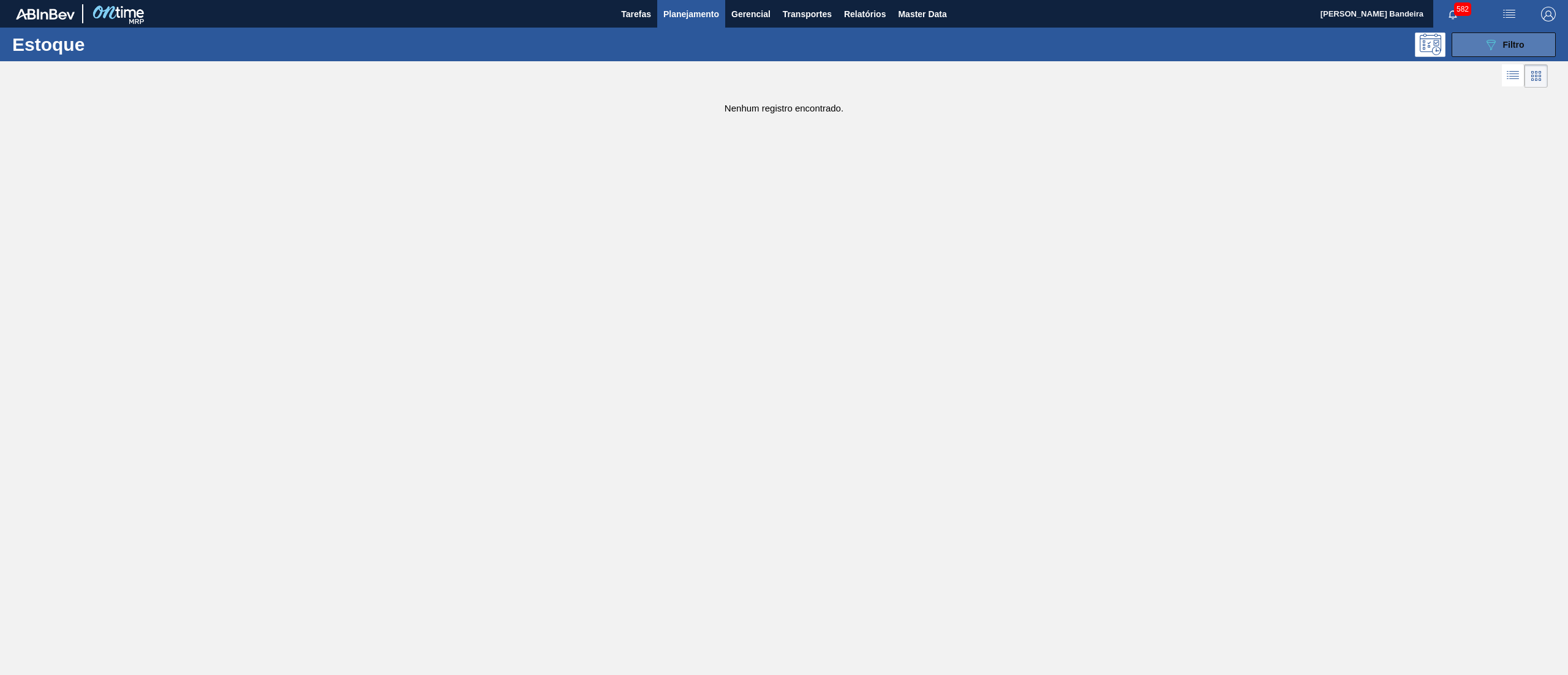
click at [1507, 51] on button "089F7B8B-B2A5-4AFE-B5C0-19BA573D28AC Filtro" at bounding box center [1504, 44] width 104 height 25
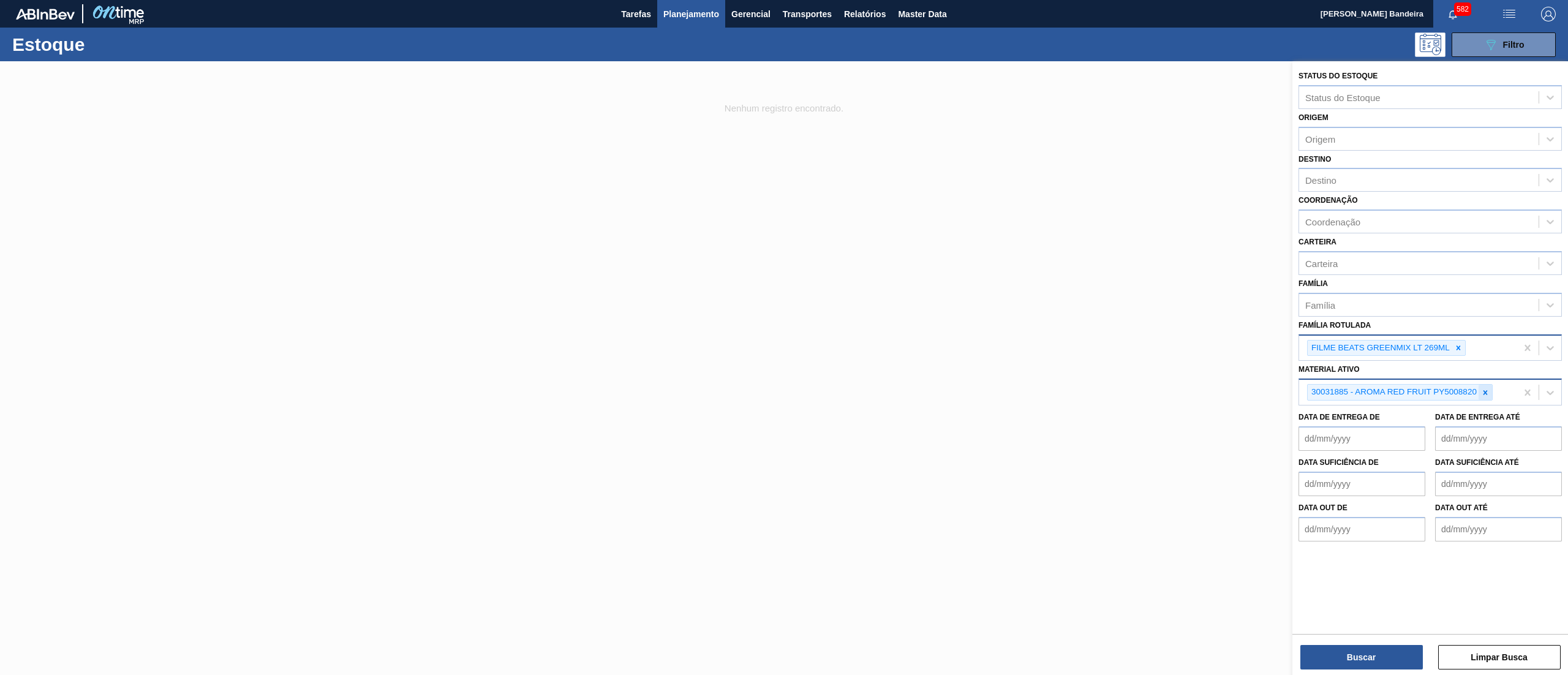
click at [1481, 391] on icon at bounding box center [1486, 393] width 9 height 9
click at [1346, 660] on button "Buscar" at bounding box center [1362, 657] width 122 height 25
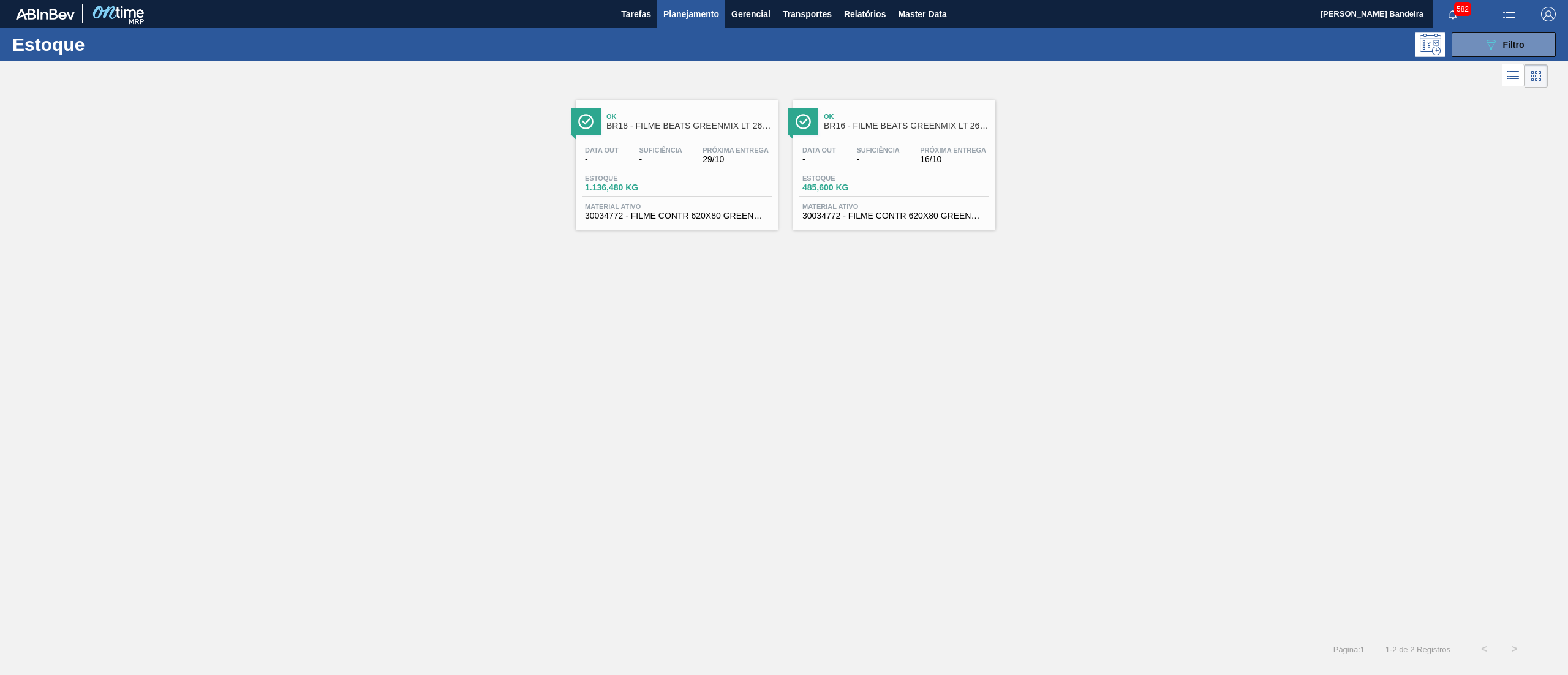
click at [906, 173] on div "Data out - Suficiência - Próxima Entrega 16/10 Estoque 485,600 KG Material ativ…" at bounding box center [894, 181] width 202 height 83
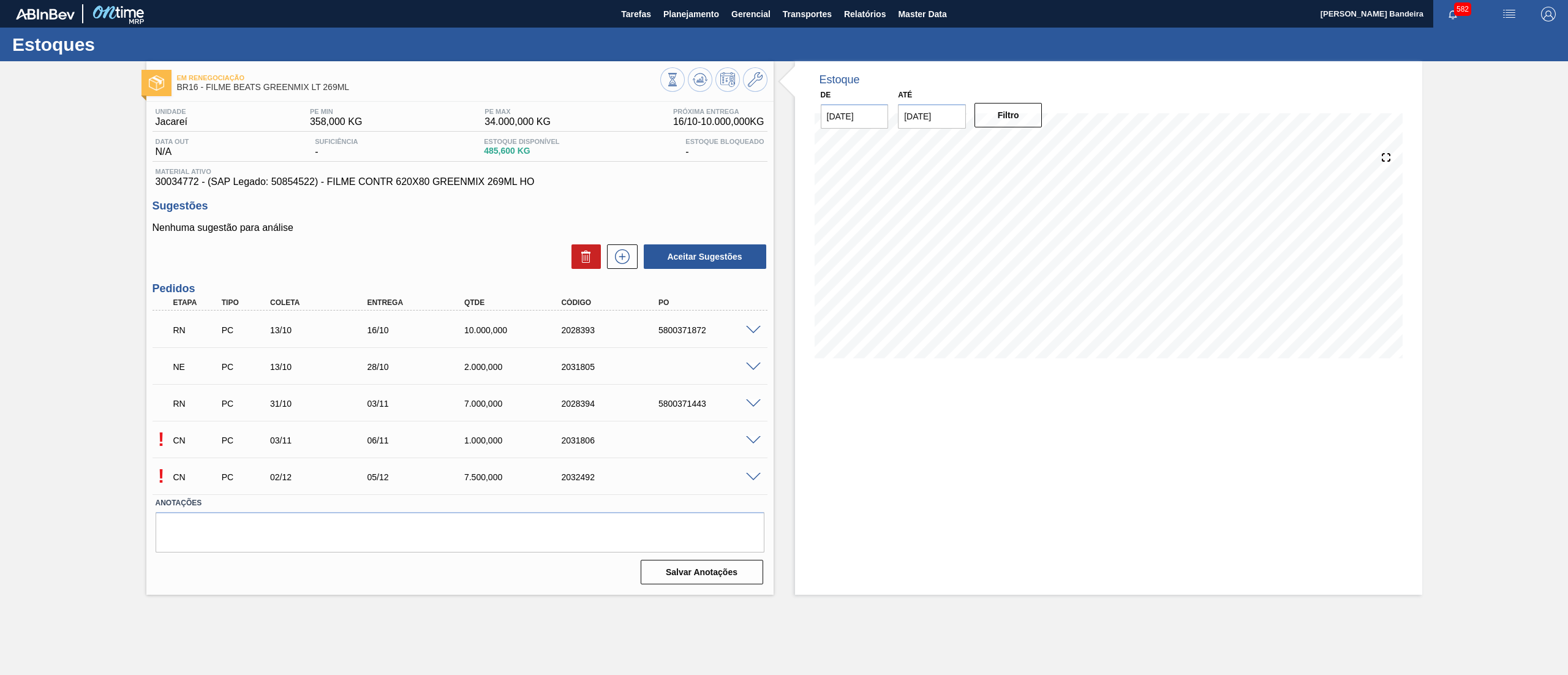
click at [749, 329] on span at bounding box center [753, 331] width 15 height 9
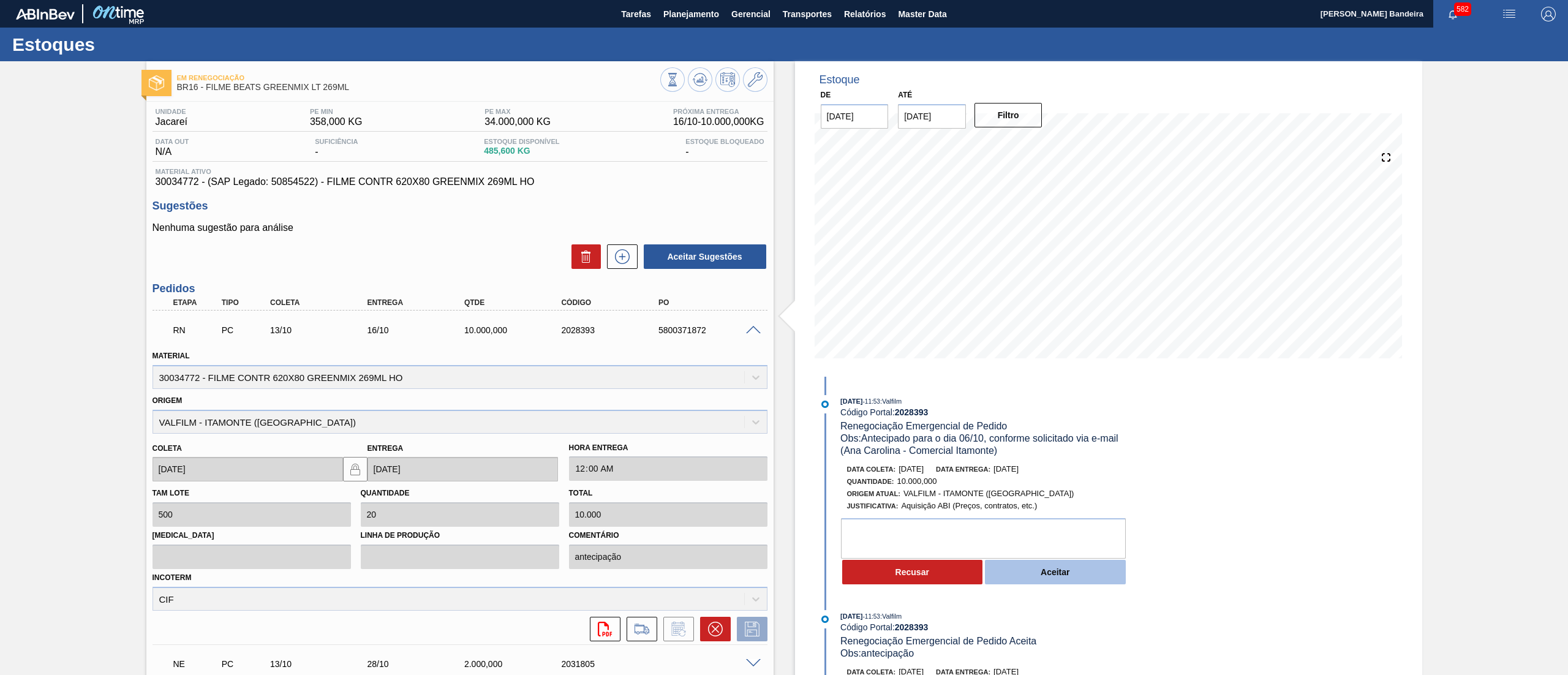
click at [1054, 575] on button "Aceitar" at bounding box center [1055, 572] width 141 height 25
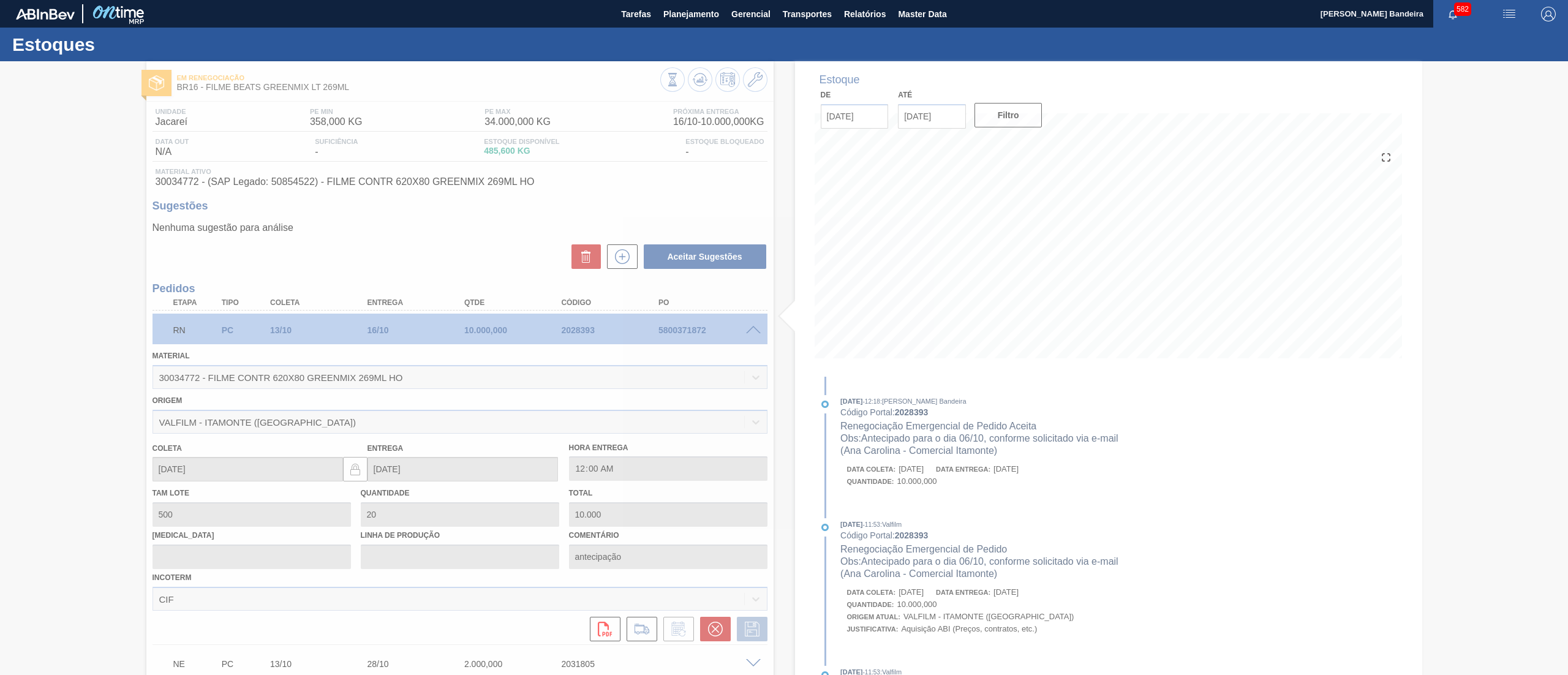
type input "Antecipado para o dia 06/10, conforme solicitado via e-mail (Ana Carolina - Com…"
type input "[DATE]"
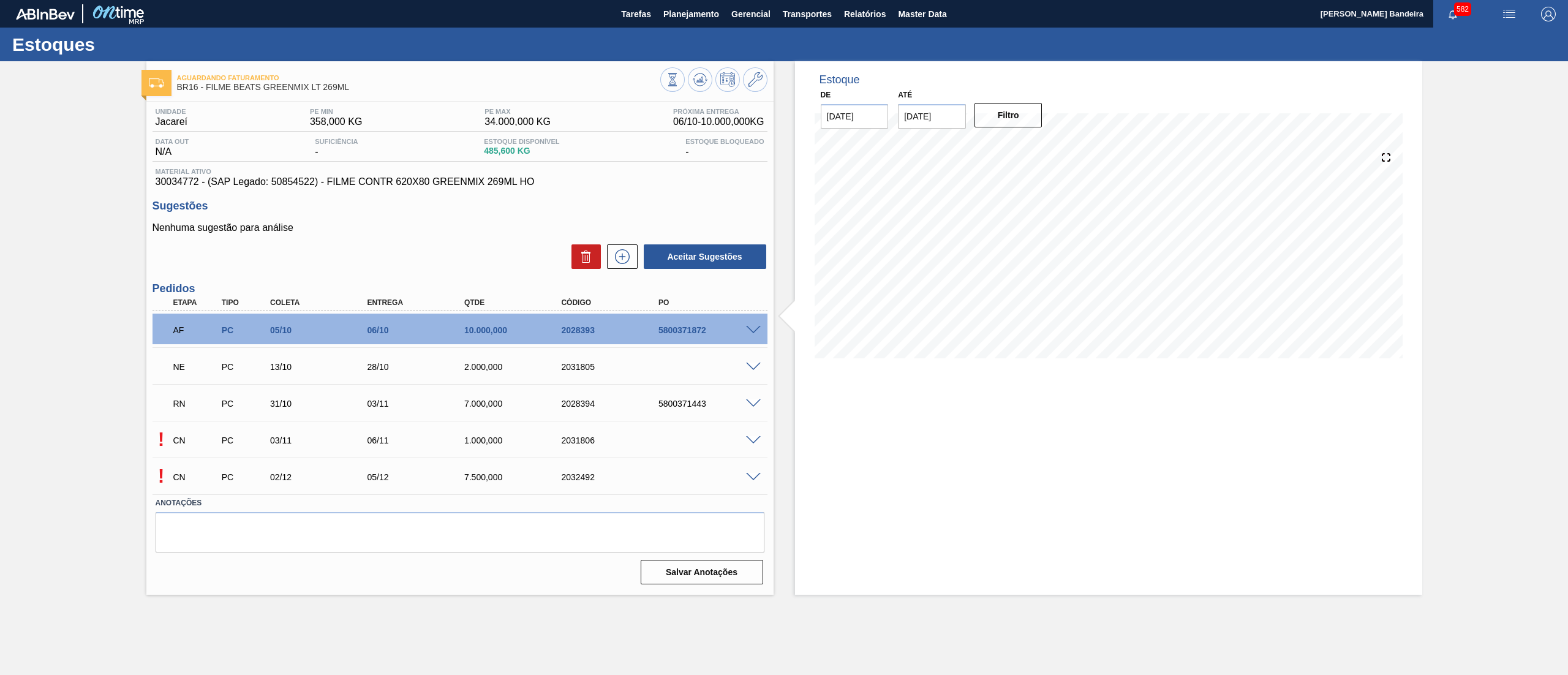
click at [755, 365] on span at bounding box center [753, 367] width 15 height 9
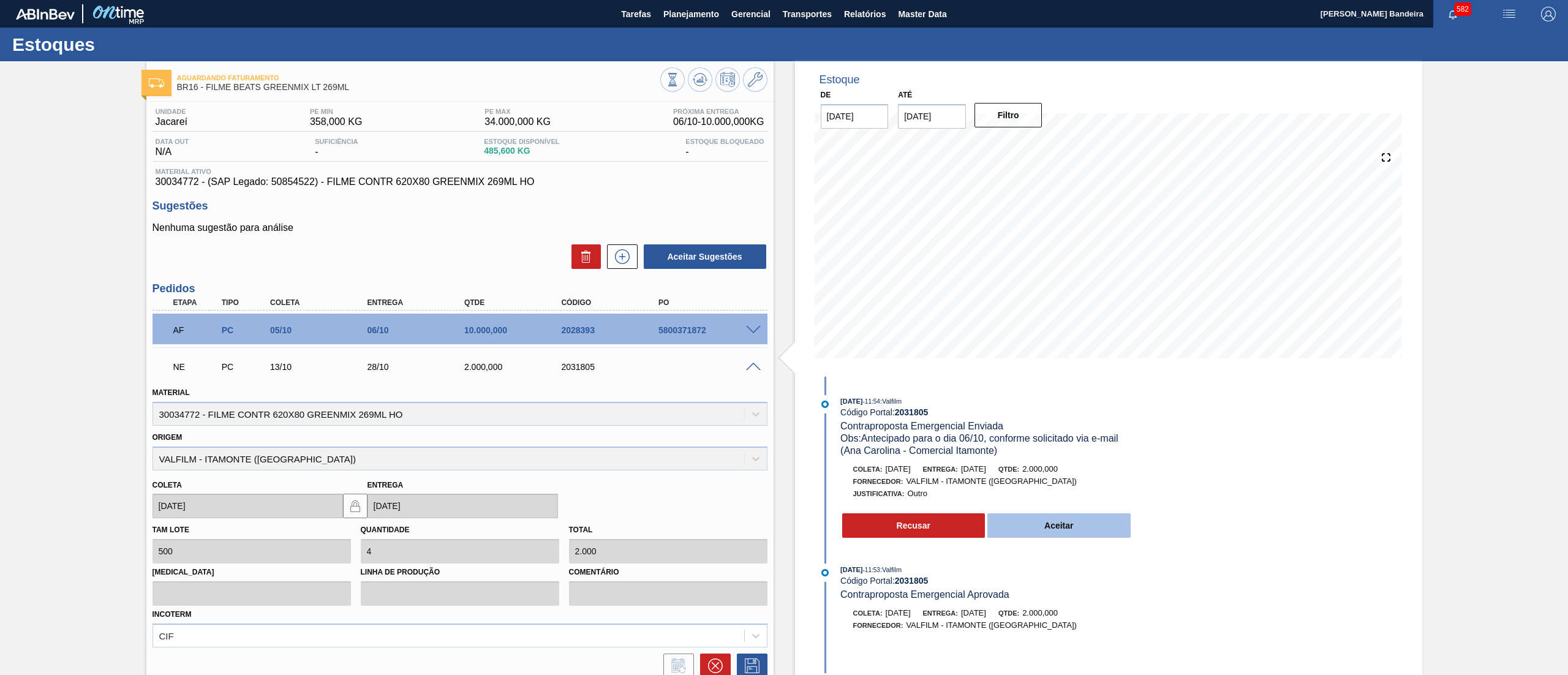
click at [1079, 520] on button "Aceitar" at bounding box center [1059, 525] width 143 height 25
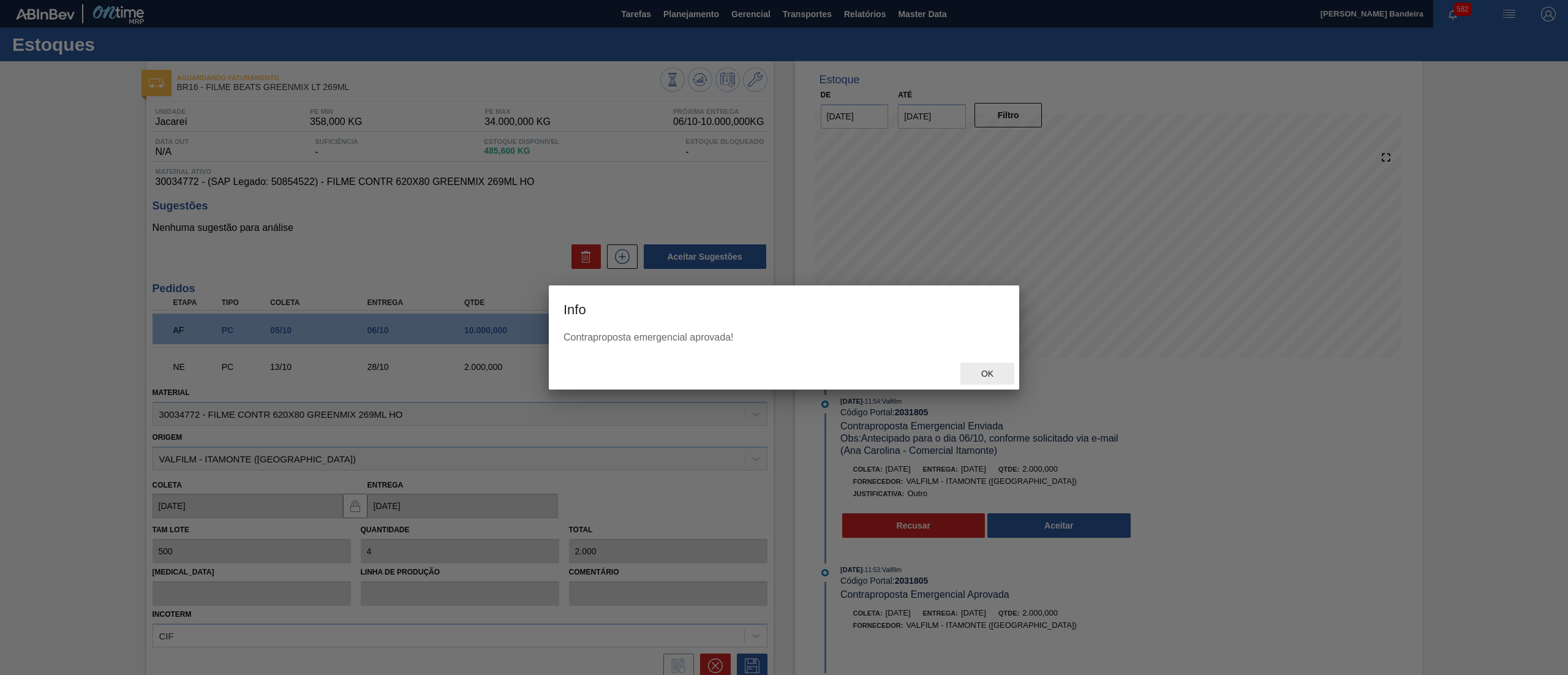
click at [998, 362] on div "Ok" at bounding box center [784, 374] width 470 height 32
click at [989, 369] on span "Ok" at bounding box center [987, 373] width 32 height 10
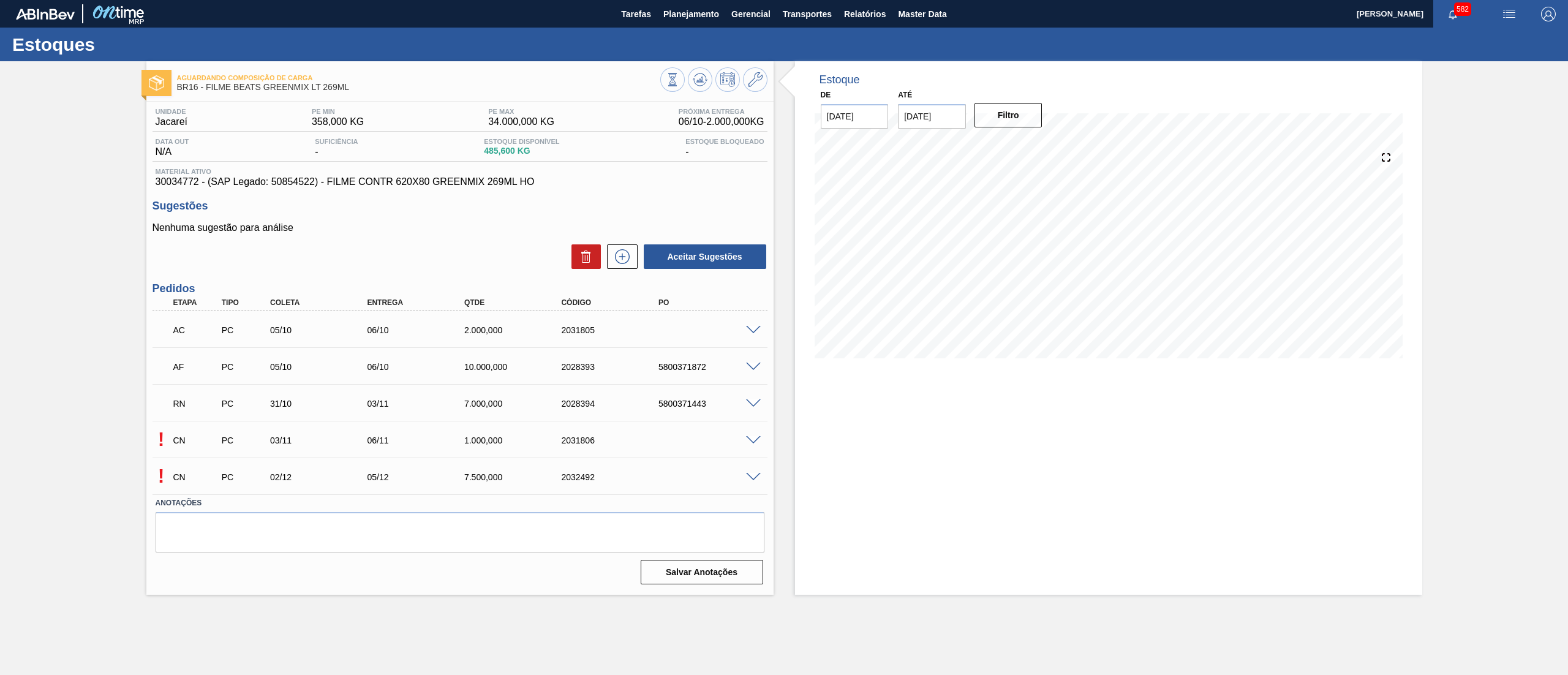
click at [748, 369] on span at bounding box center [753, 367] width 15 height 9
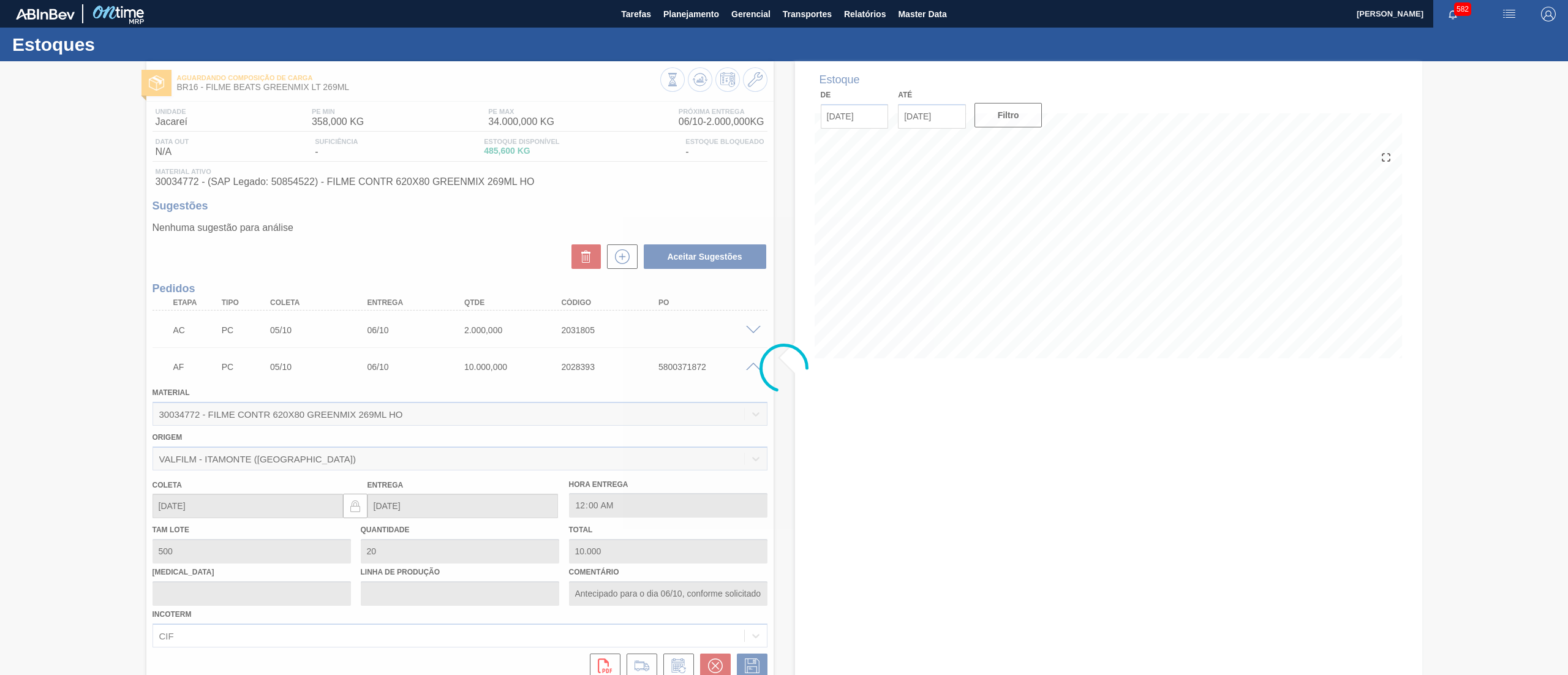
click at [748, 369] on div at bounding box center [784, 368] width 1568 height 613
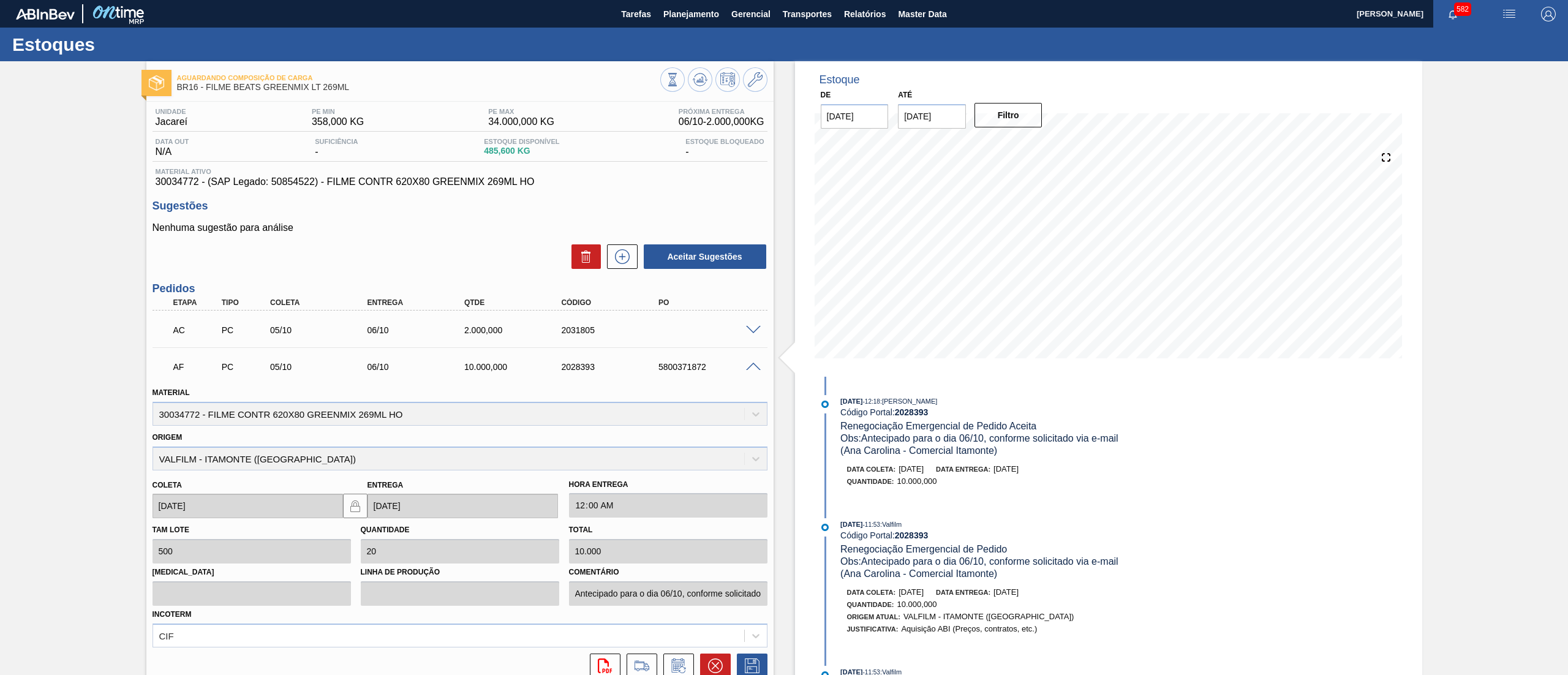
click at [748, 369] on span at bounding box center [753, 367] width 15 height 9
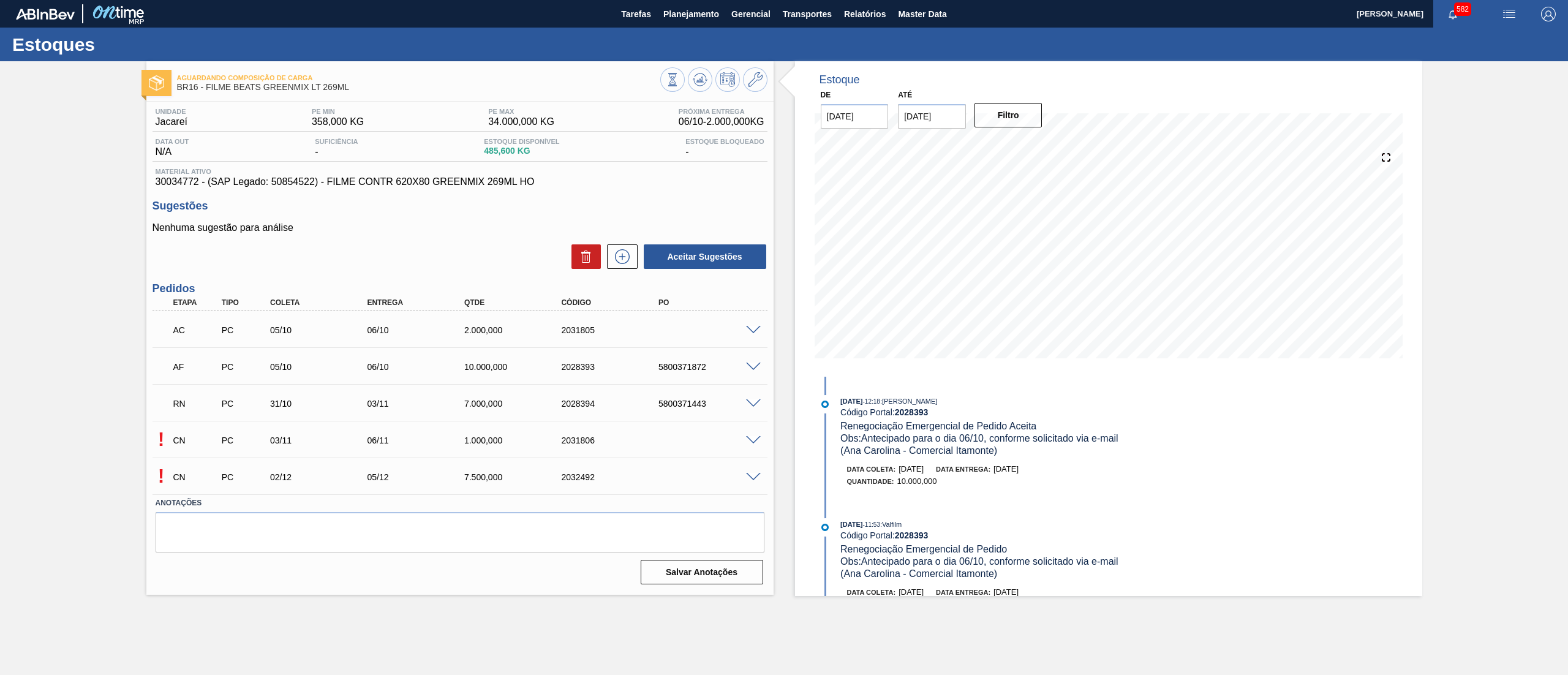
click at [751, 401] on span at bounding box center [753, 403] width 15 height 9
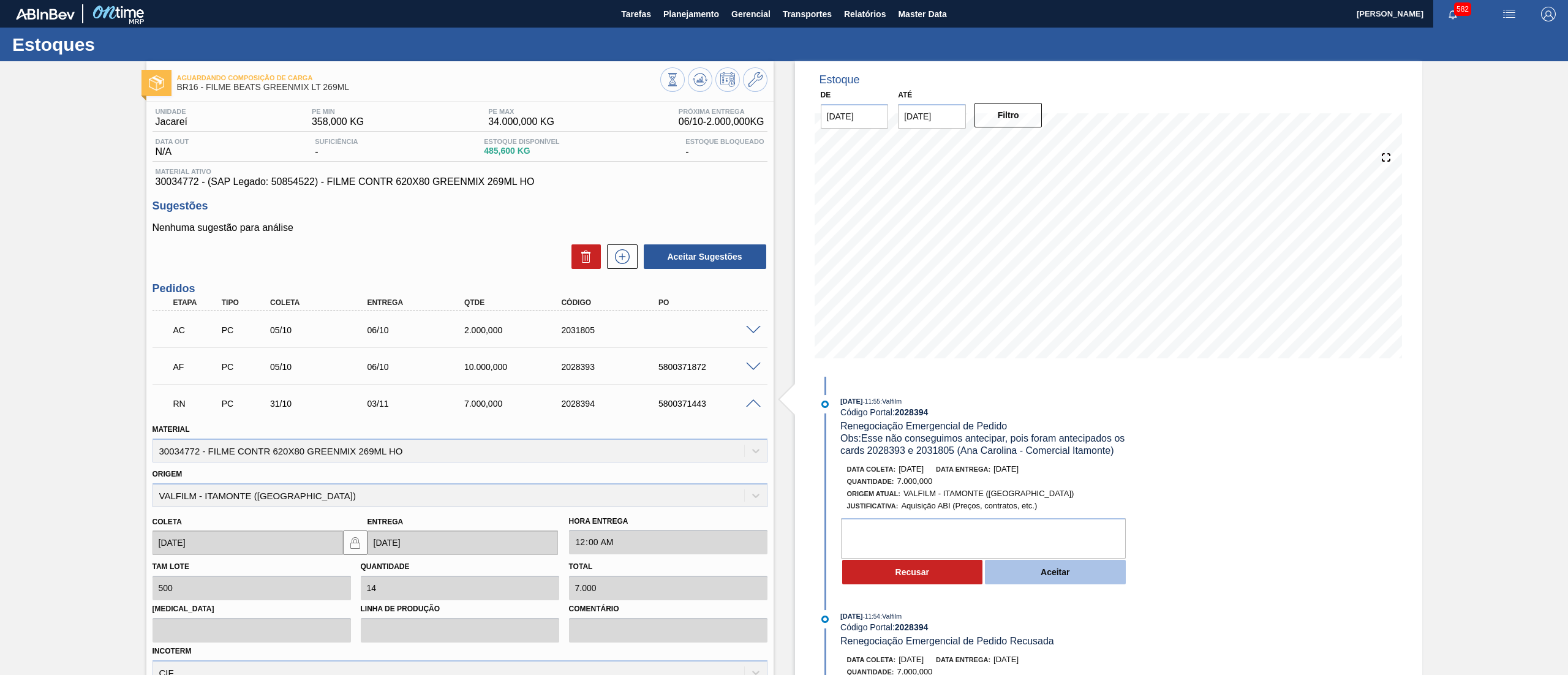
click at [1041, 570] on button "Aceitar" at bounding box center [1055, 572] width 141 height 25
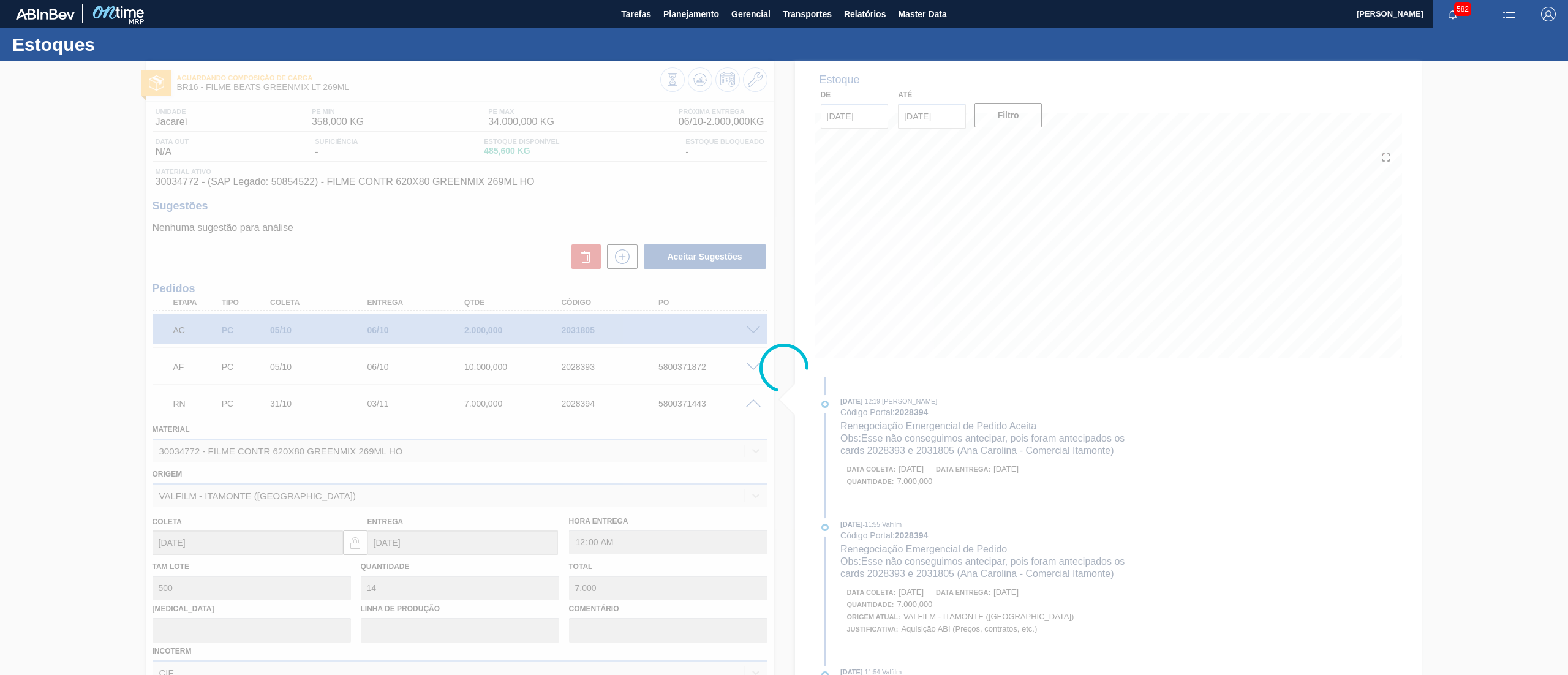
type input "Esse não conseguimos antecipar, pois foram antecipados os cards 2028393 e 20318…"
type input "[DATE]"
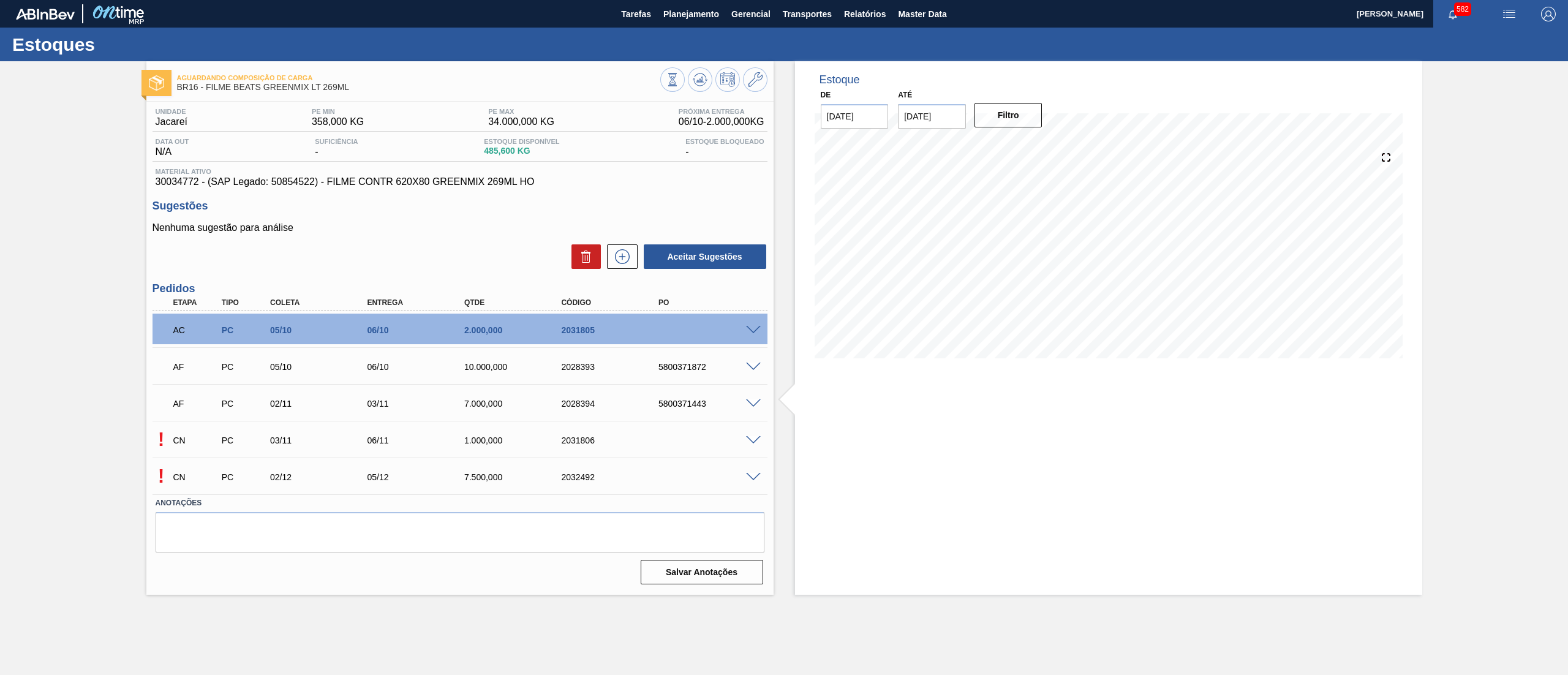
click at [753, 440] on span at bounding box center [753, 440] width 15 height 9
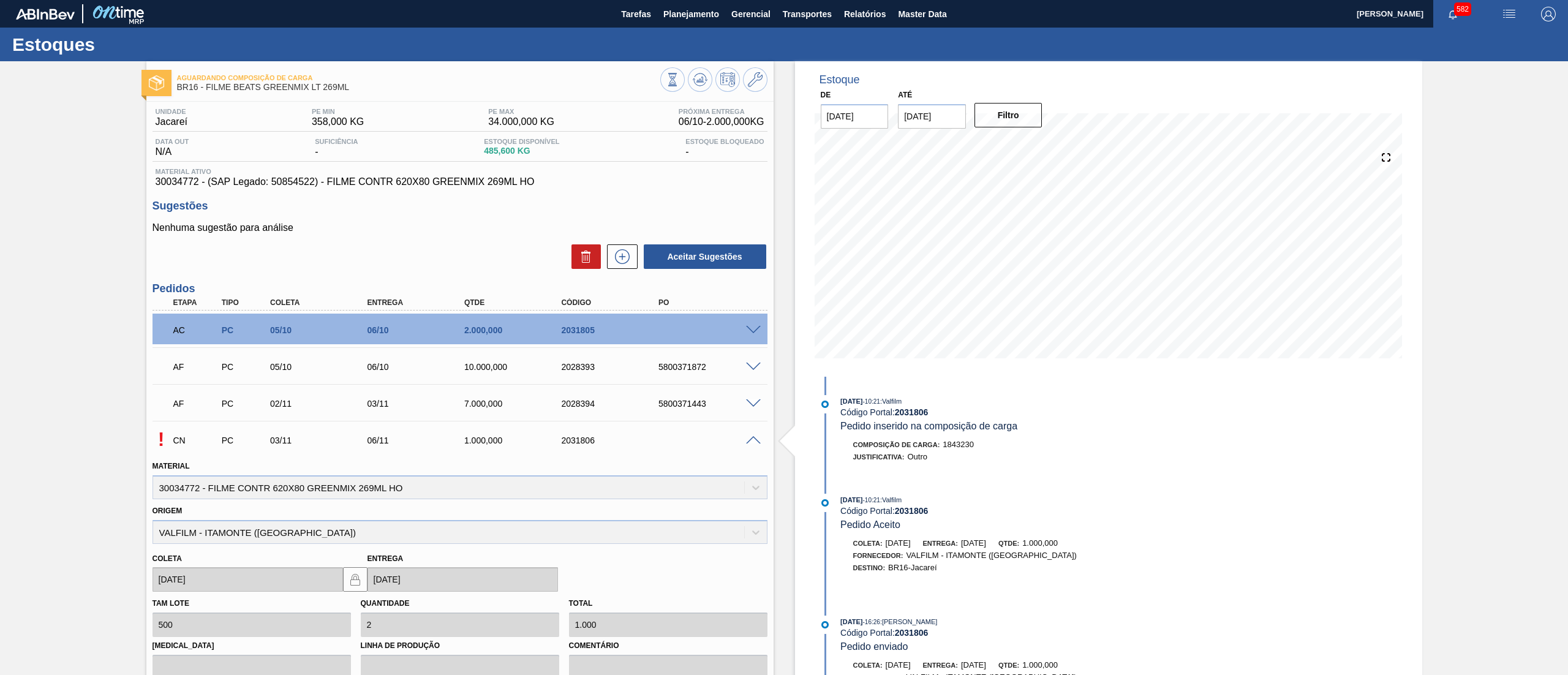
scroll to position [216, 0]
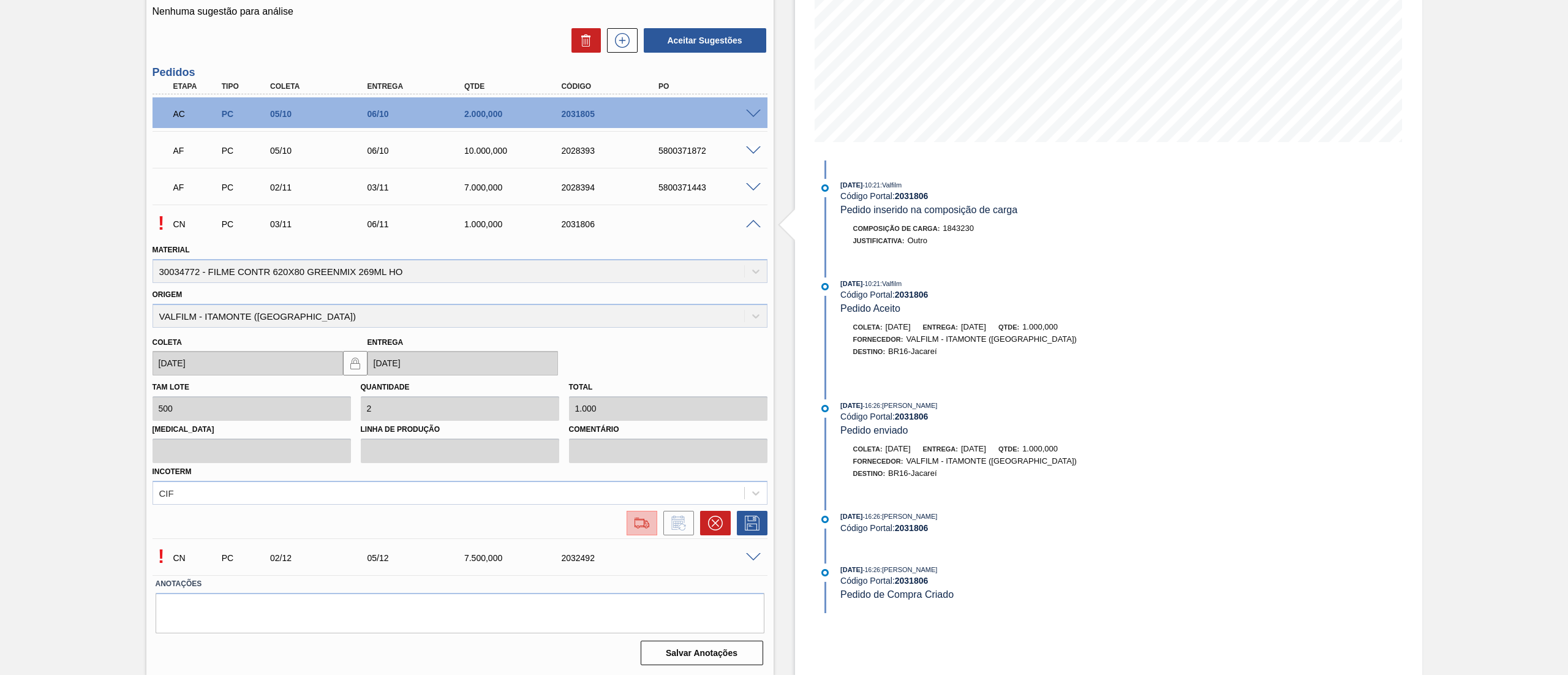
click at [646, 517] on img at bounding box center [642, 523] width 20 height 15
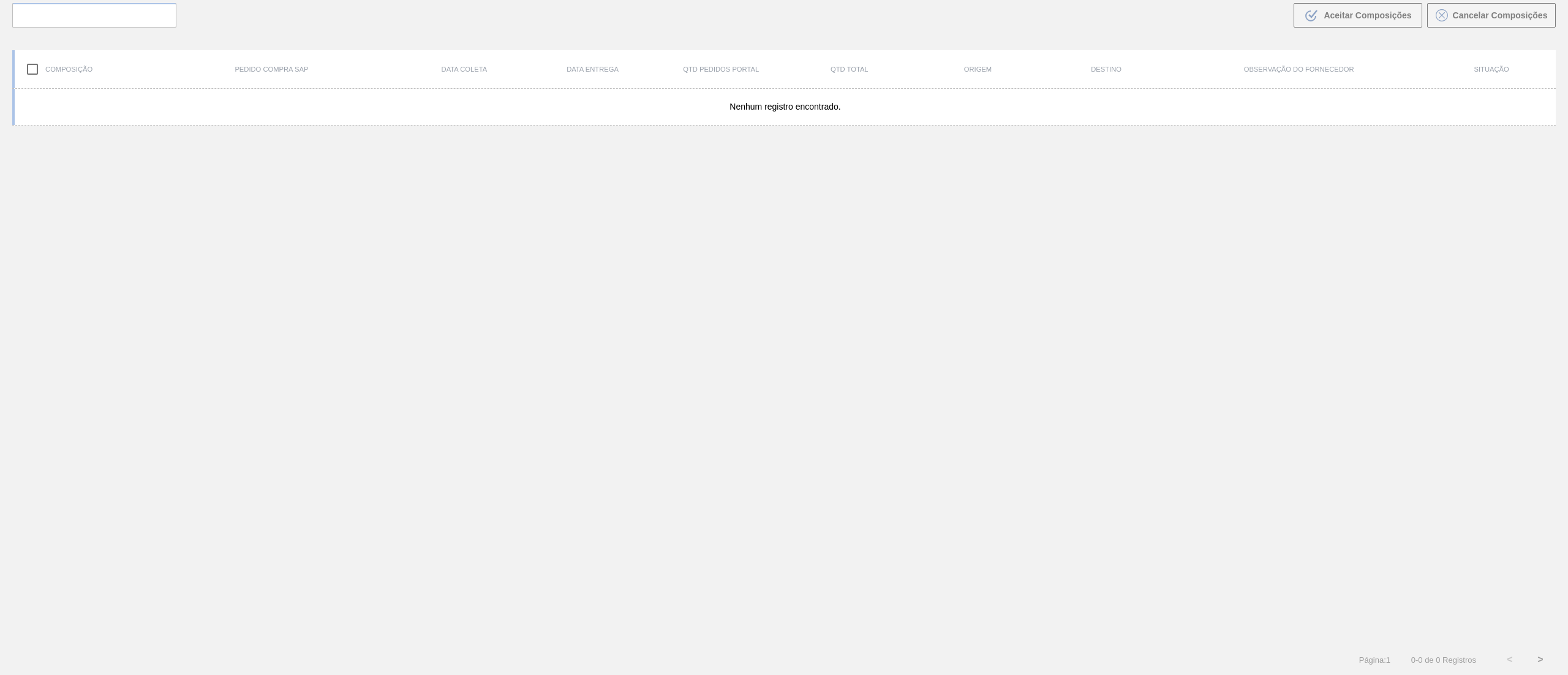
scroll to position [88, 0]
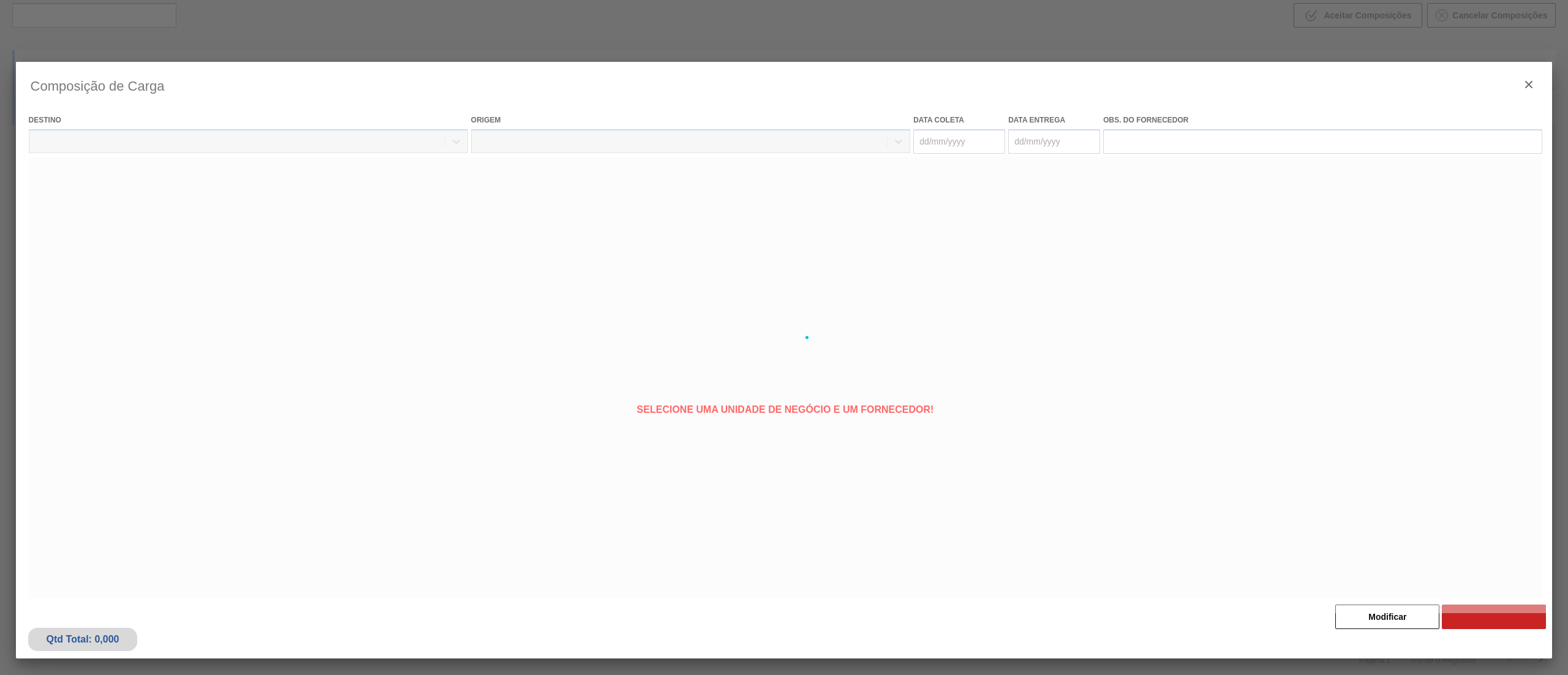
type coleta "[DATE]"
type entrega "[DATE]"
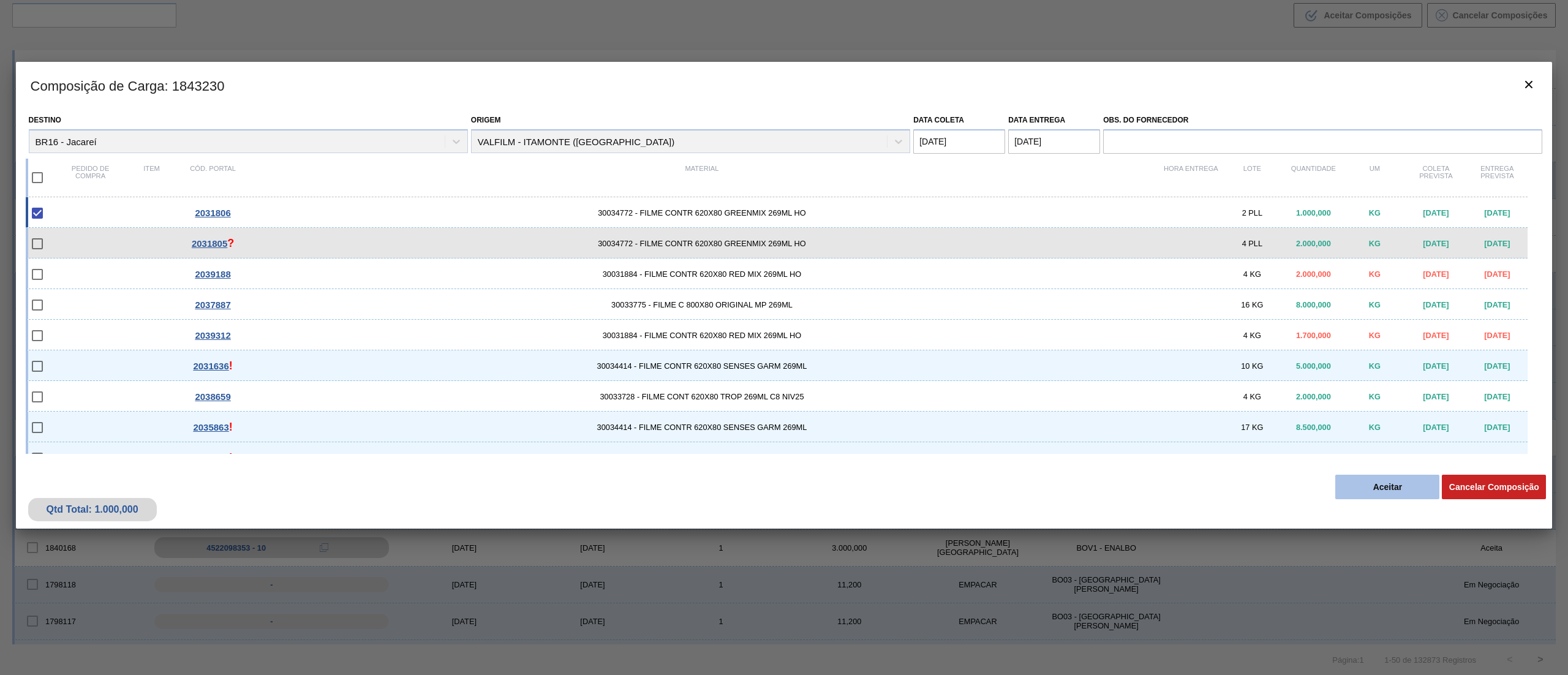
click at [1365, 487] on button "Aceitar" at bounding box center [1388, 487] width 104 height 25
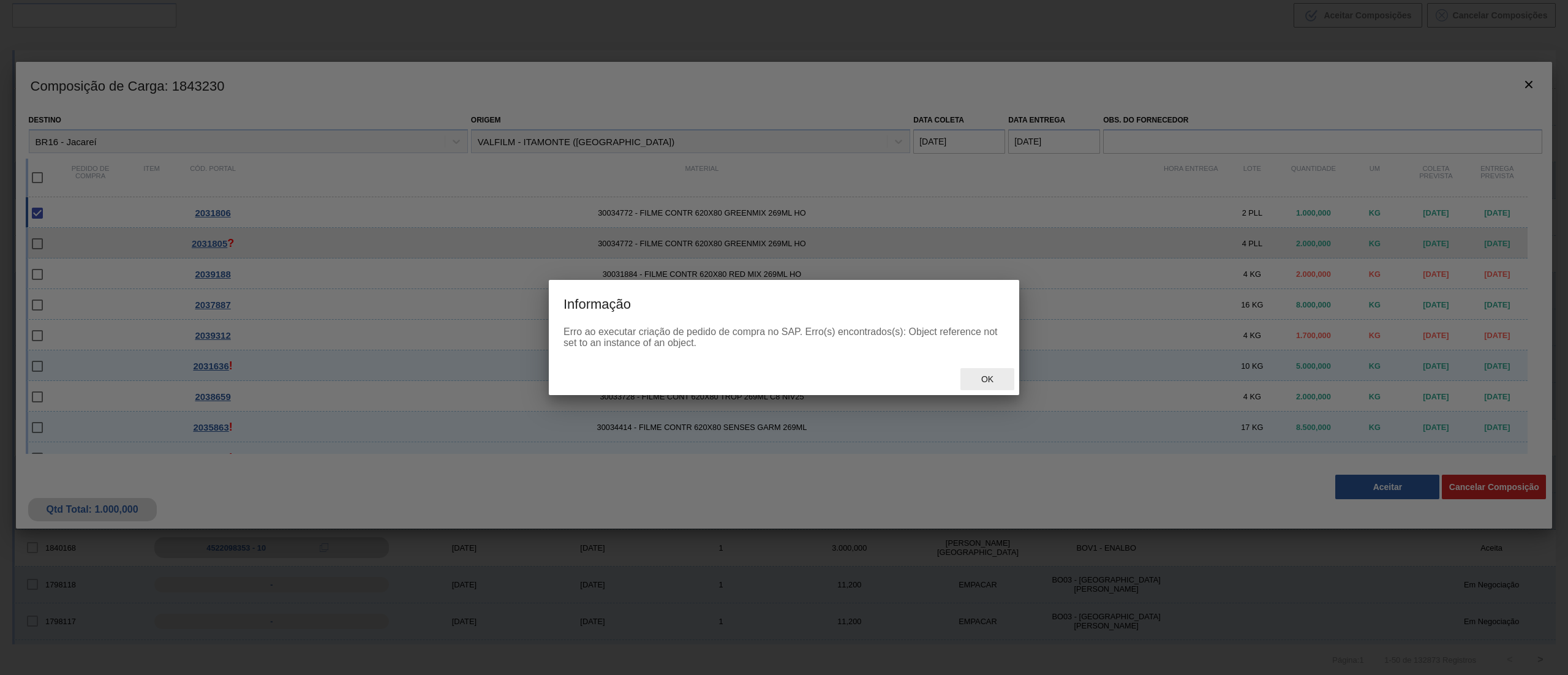
click at [993, 377] on span "Ok" at bounding box center [987, 379] width 32 height 10
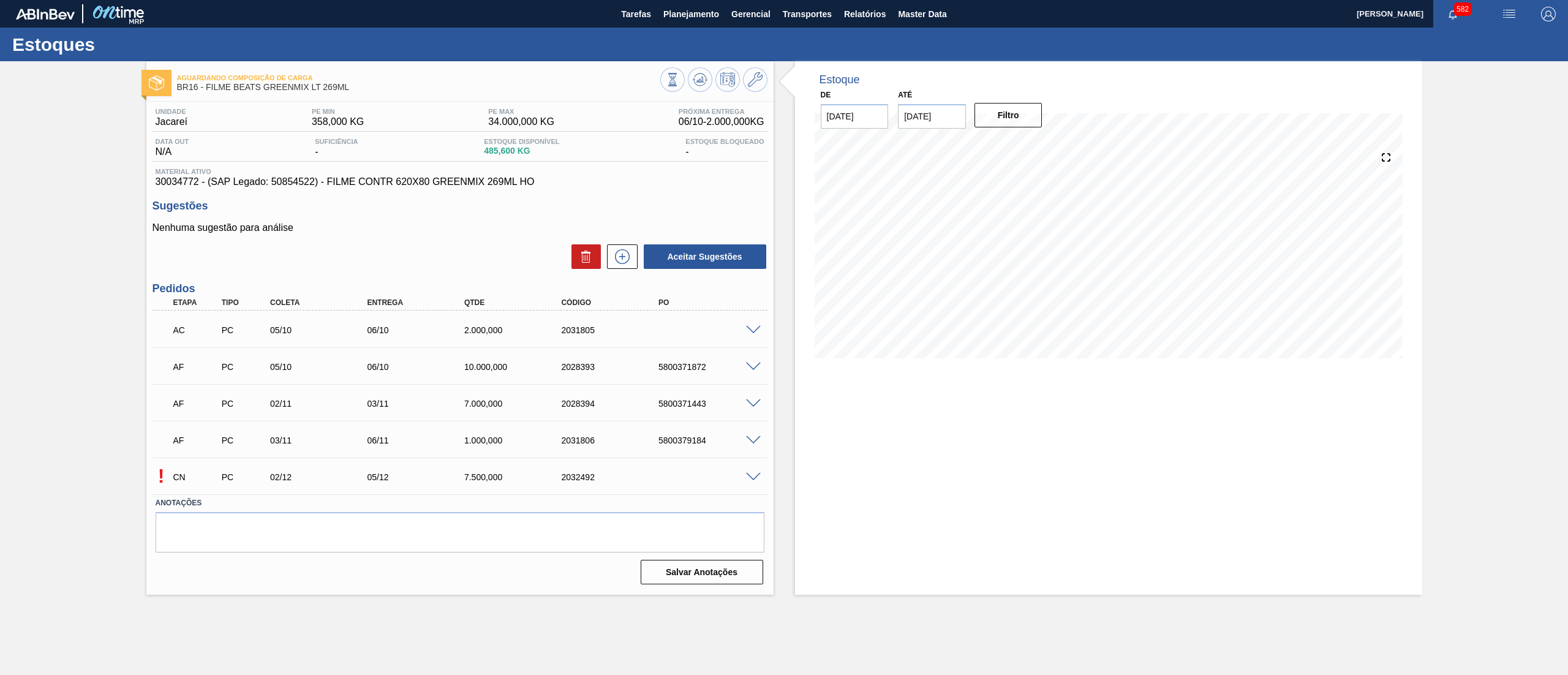
click at [753, 480] on span at bounding box center [753, 477] width 15 height 9
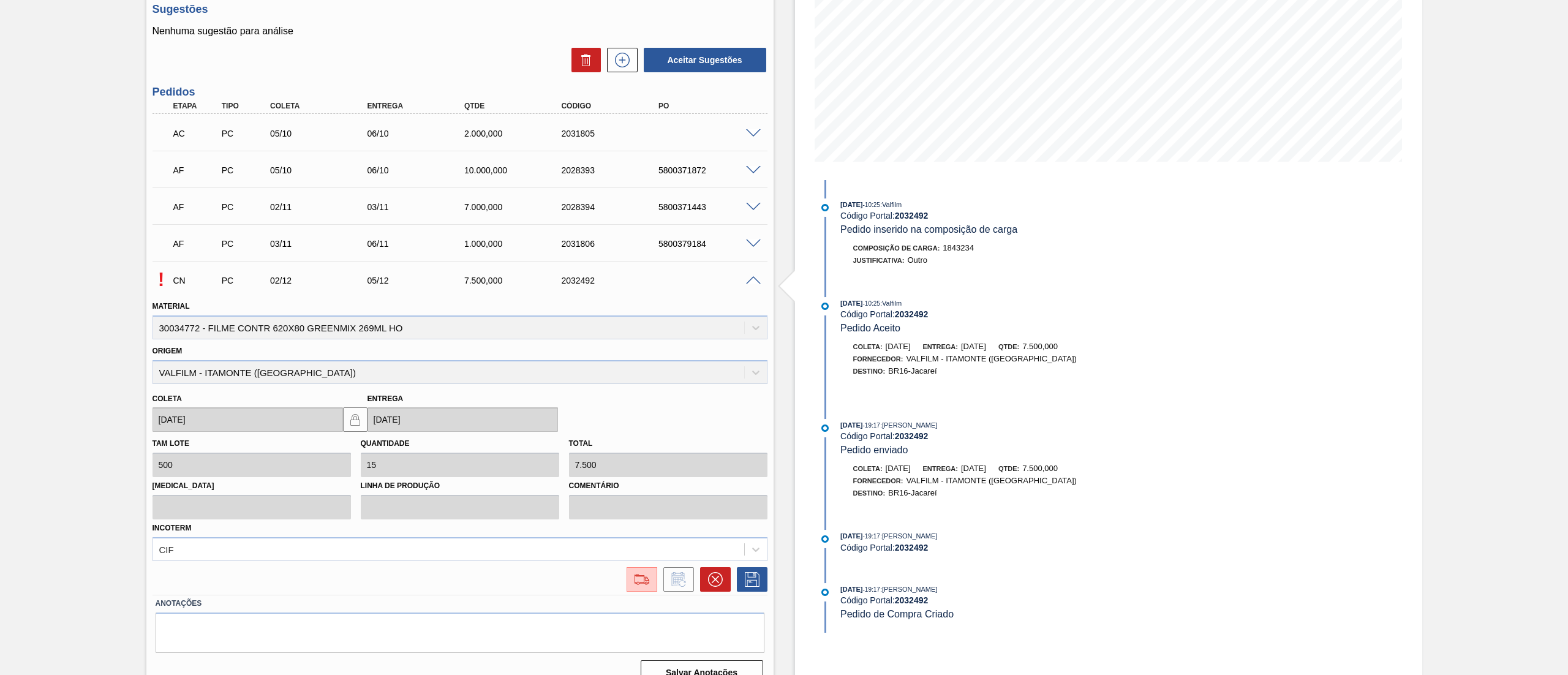
scroll to position [216, 0]
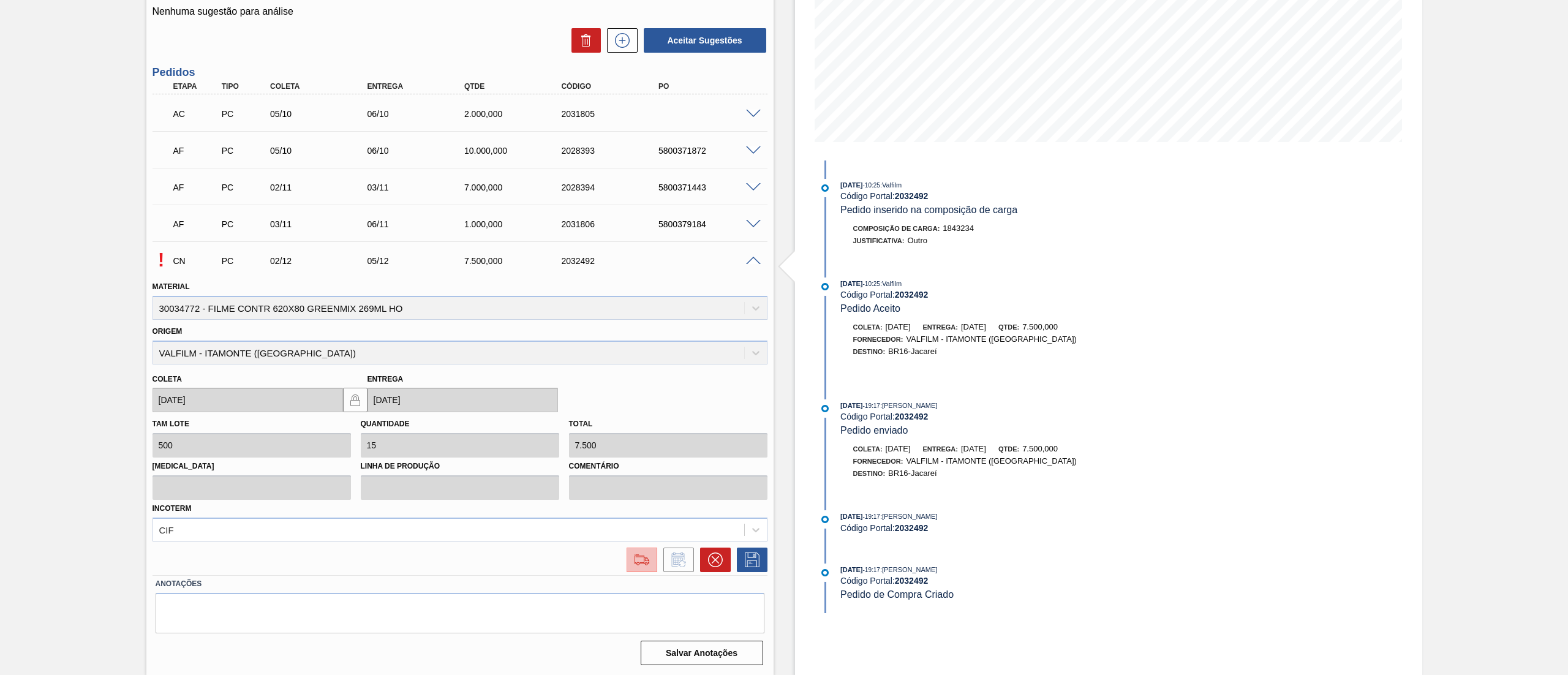
click at [635, 563] on img at bounding box center [642, 560] width 20 height 15
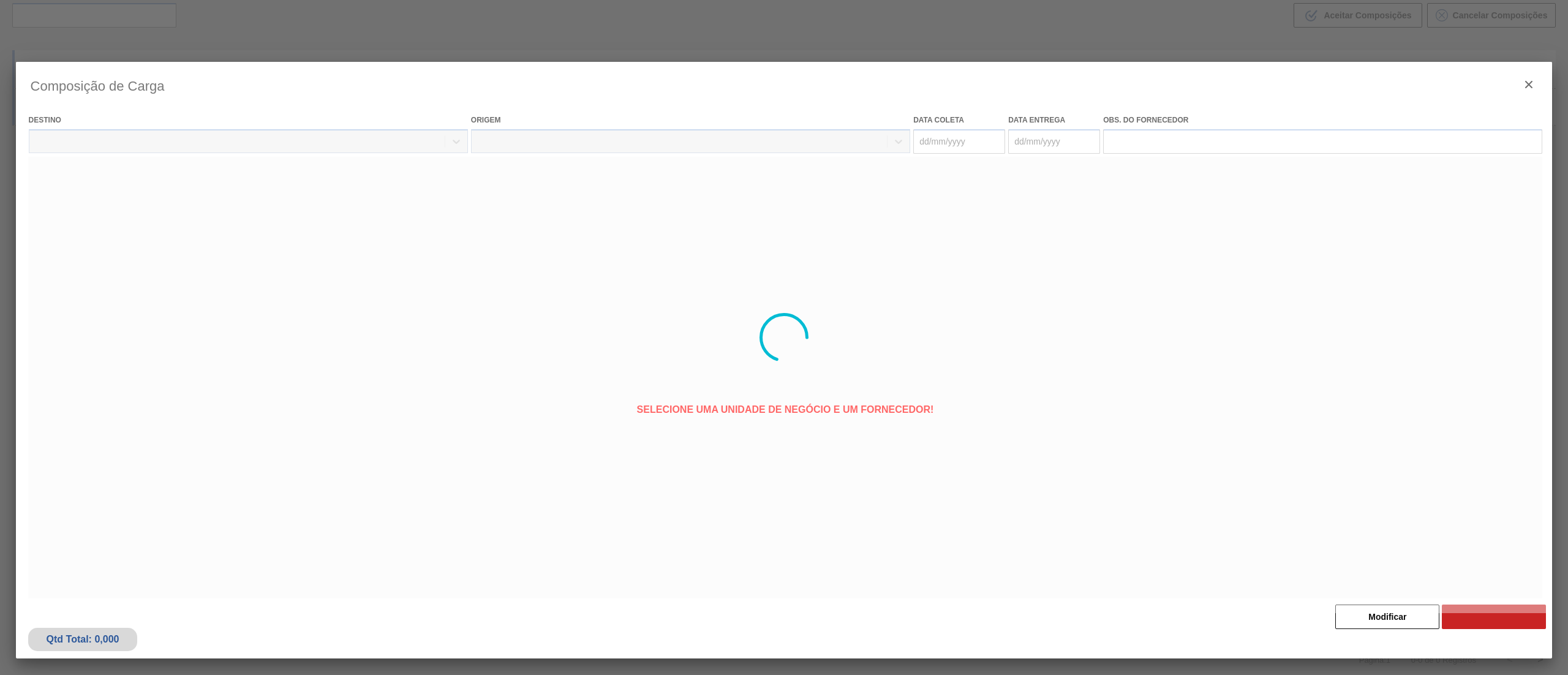
type coleta "[DATE]"
type entrega "[DATE]"
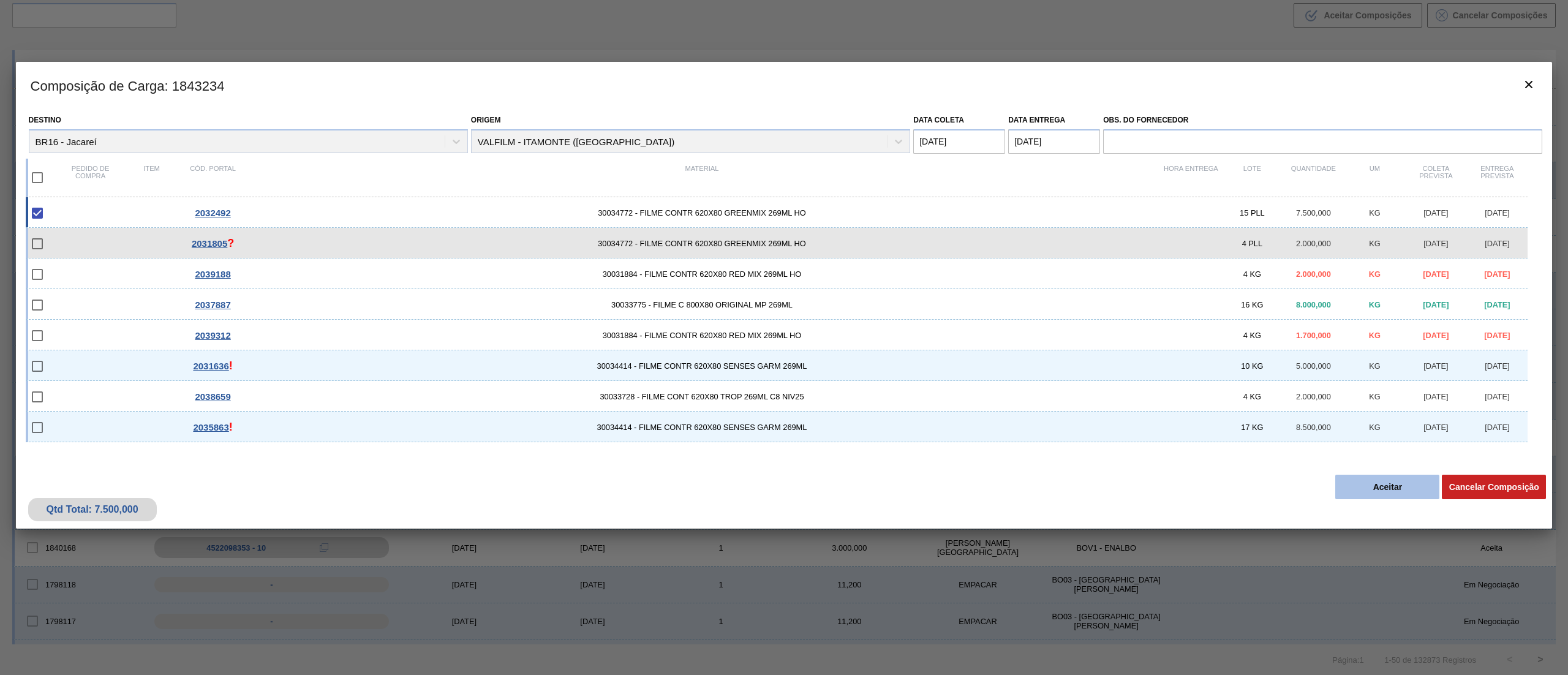
click at [1397, 496] on button "Aceitar" at bounding box center [1388, 487] width 104 height 25
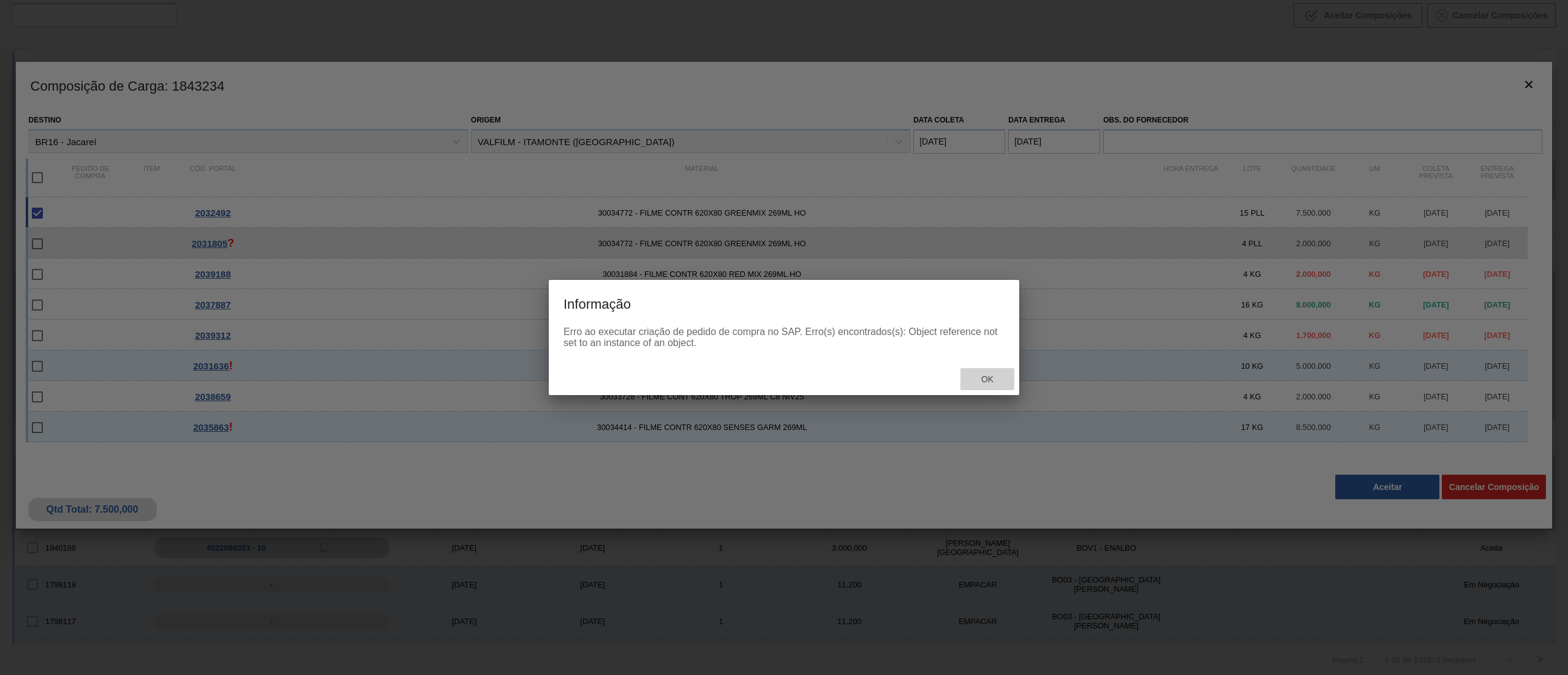
click at [991, 386] on div "Ok" at bounding box center [987, 379] width 54 height 23
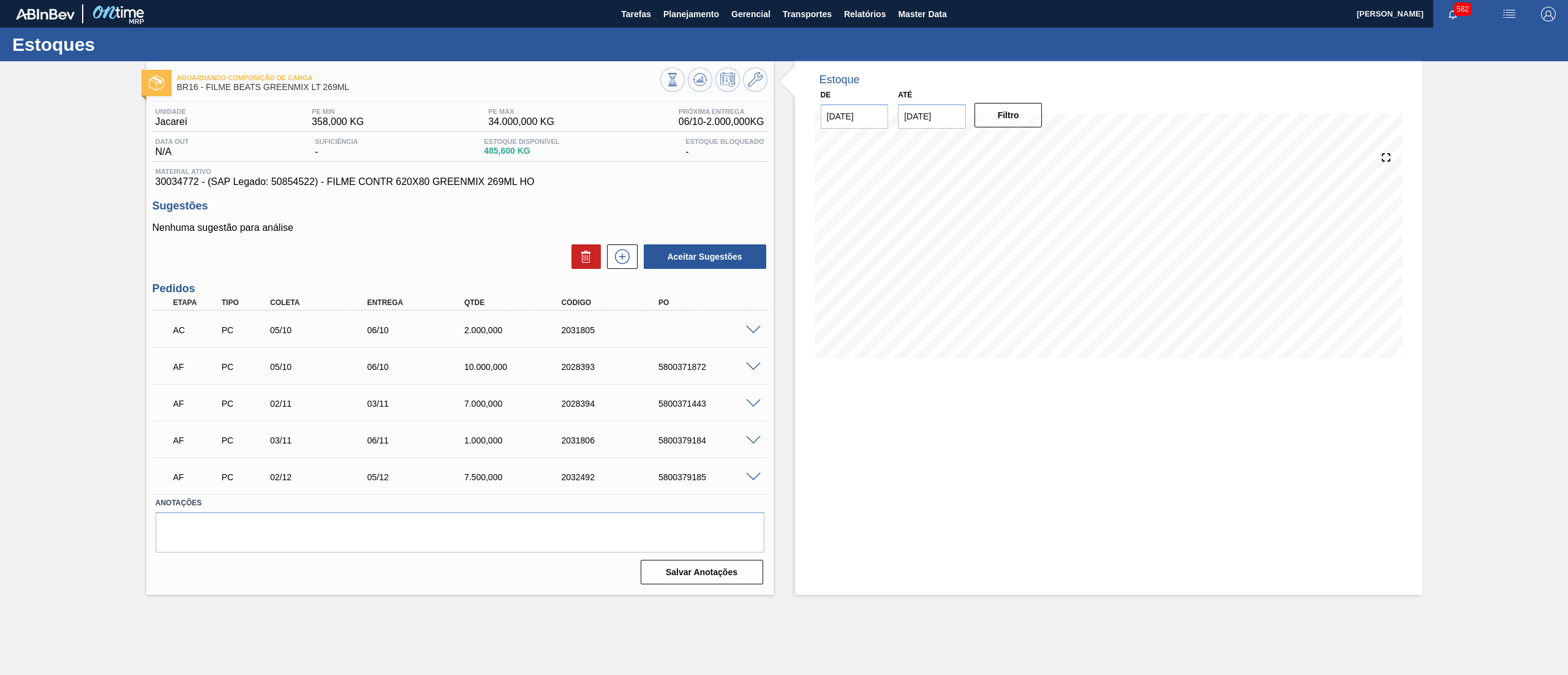
click at [942, 116] on input "[DATE]" at bounding box center [932, 116] width 68 height 25
click at [1034, 147] on button "Next Month" at bounding box center [1036, 146] width 9 height 9
click at [1032, 239] on div "24" at bounding box center [1032, 245] width 16 height 16
type input "24/01/2026"
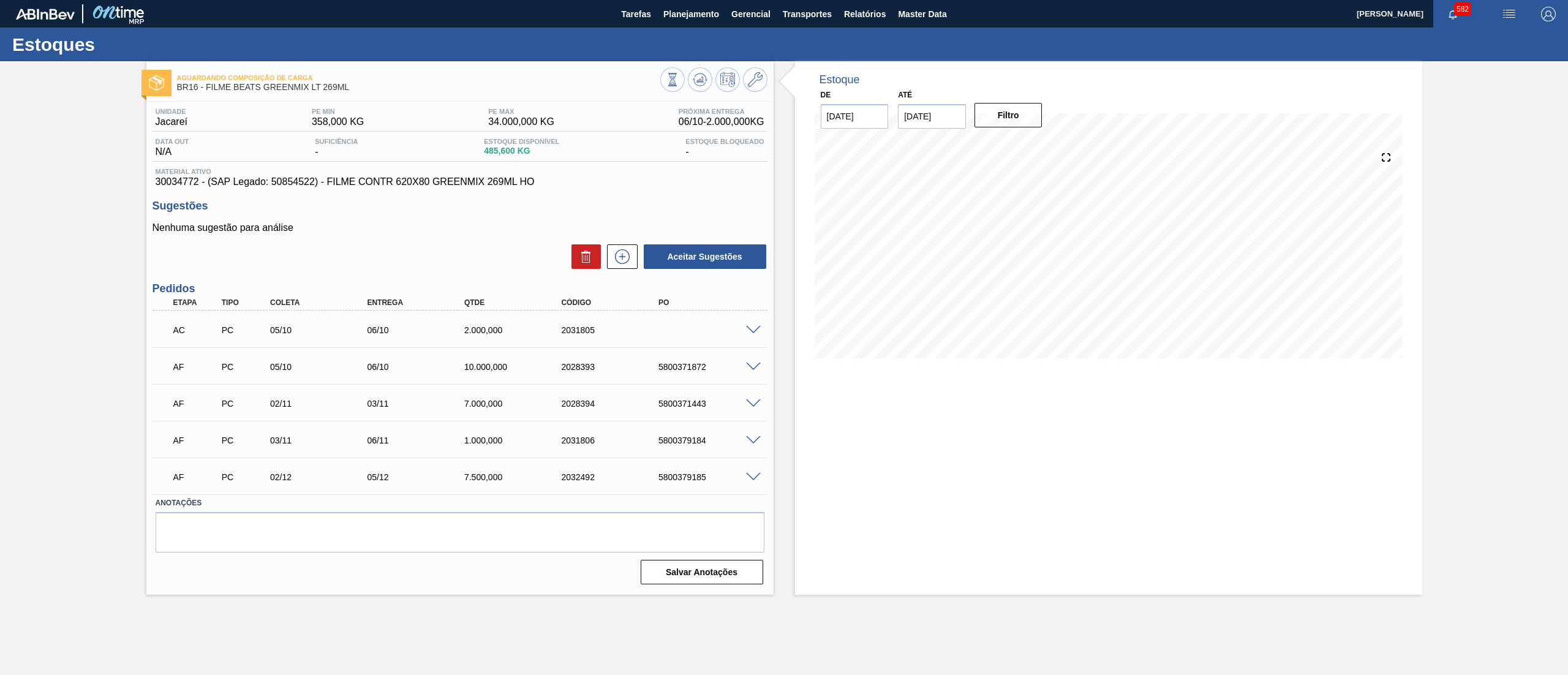
click at [930, 119] on input "[DATE]" at bounding box center [932, 116] width 68 height 25
click at [1027, 279] on div "6" at bounding box center [1032, 284] width 16 height 16
type input "[DATE]"
click at [1012, 119] on button "Filtro" at bounding box center [1008, 115] width 68 height 25
